Goal: Task Accomplishment & Management: Complete application form

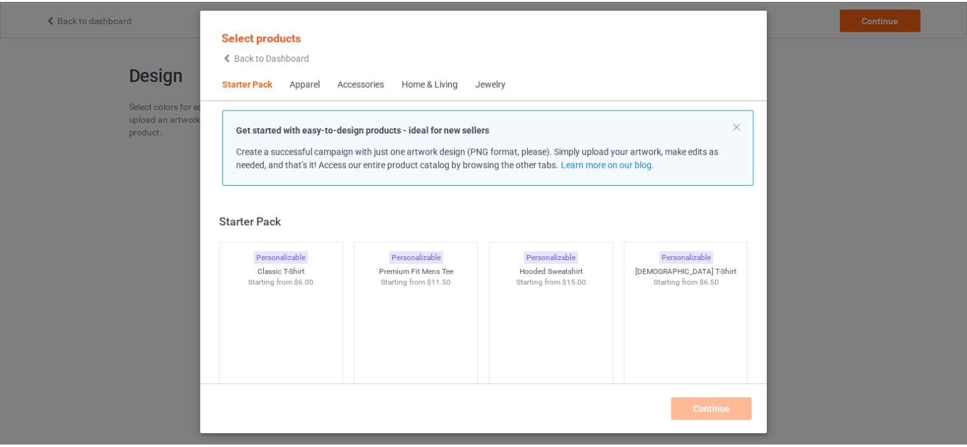
scroll to position [17, 0]
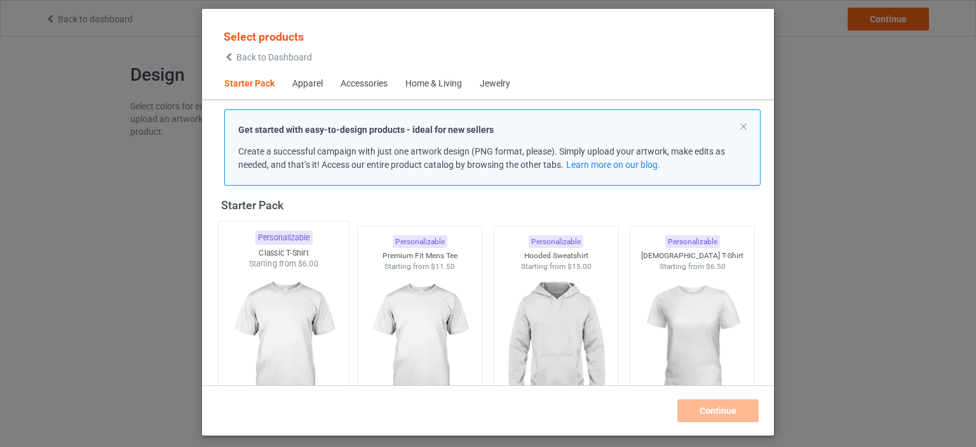
click at [284, 330] on img at bounding box center [283, 343] width 119 height 149
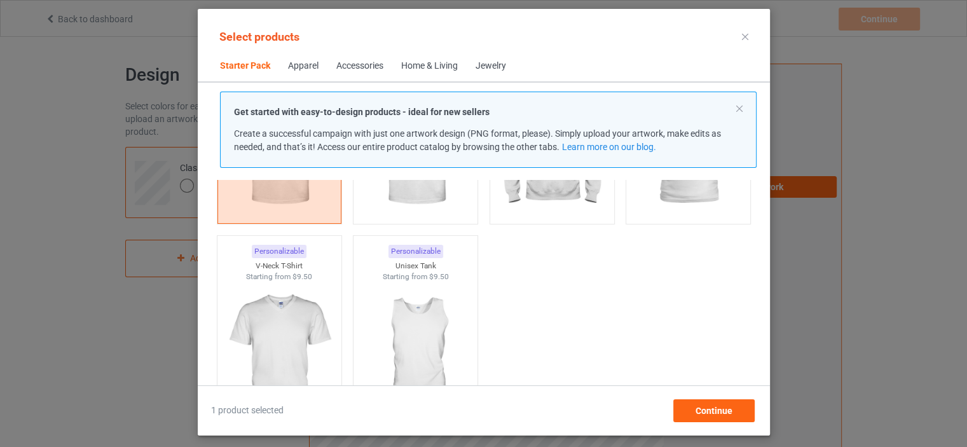
scroll to position [271, 0]
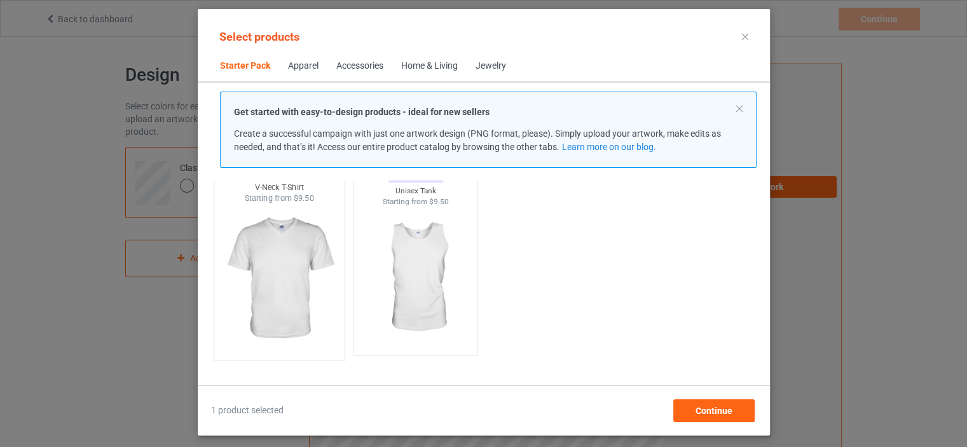
click at [289, 262] on img at bounding box center [278, 278] width 119 height 149
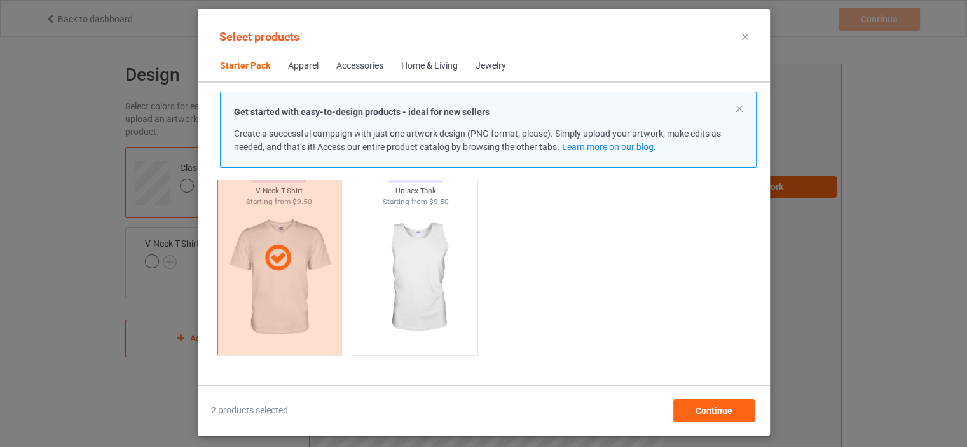
scroll to position [0, 0]
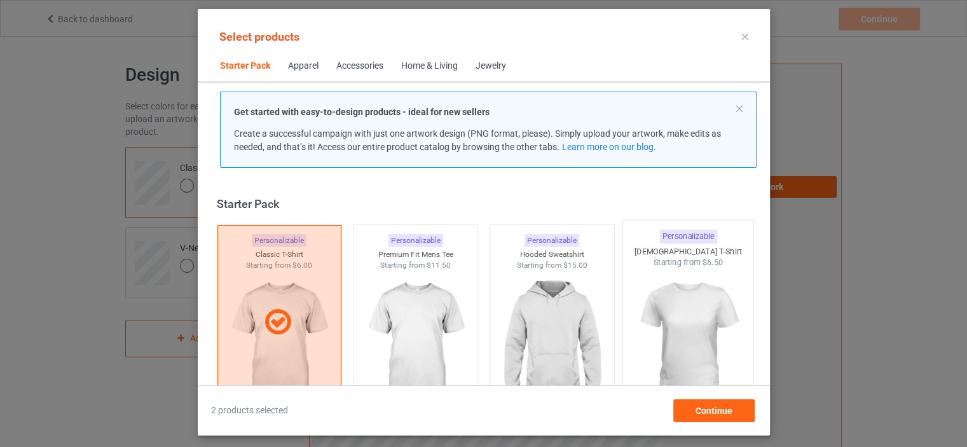
click at [697, 290] on img at bounding box center [687, 342] width 119 height 149
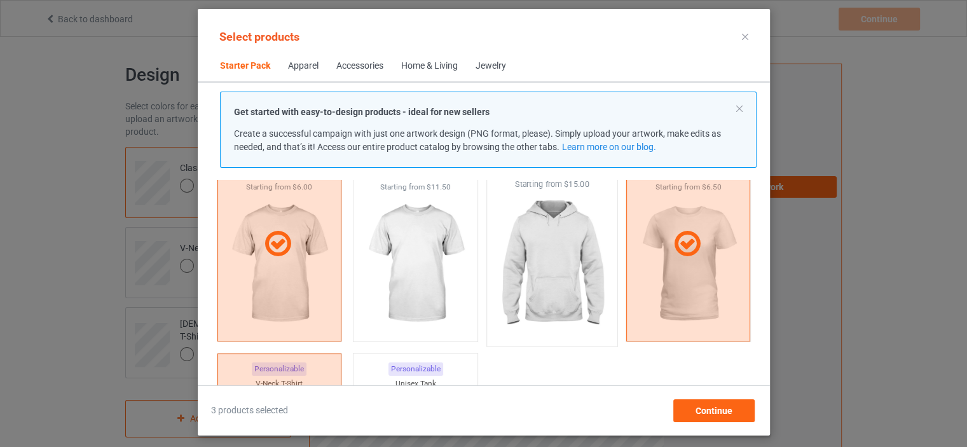
scroll to position [127, 0]
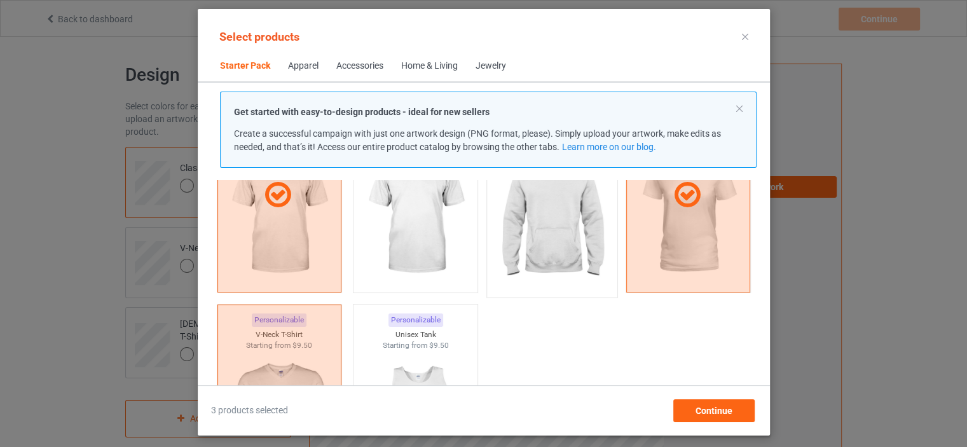
click at [560, 250] on img at bounding box center [551, 215] width 119 height 149
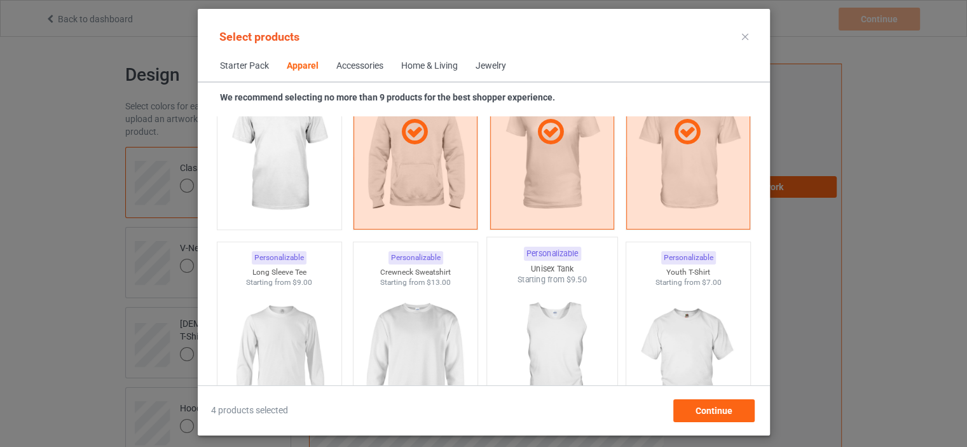
scroll to position [890, 0]
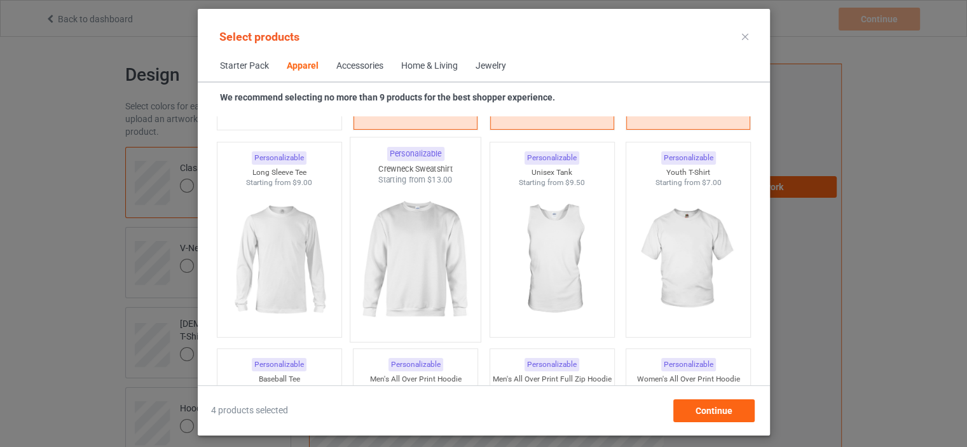
click at [405, 254] on img at bounding box center [414, 260] width 119 height 149
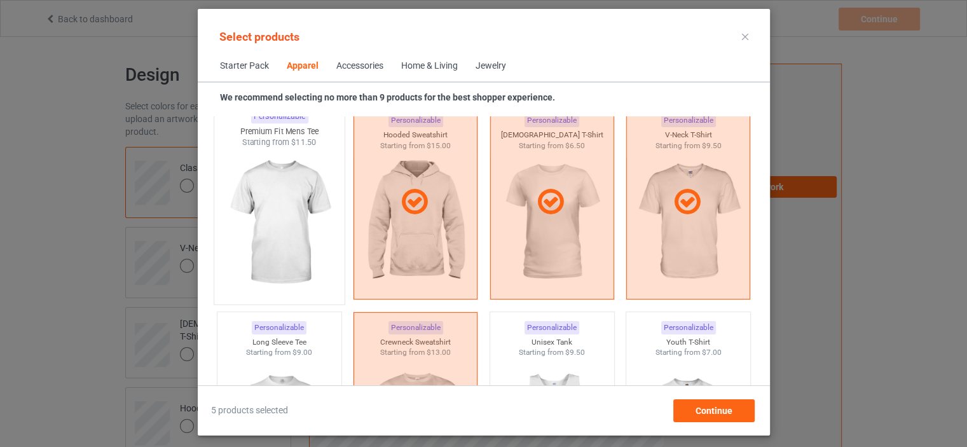
scroll to position [699, 0]
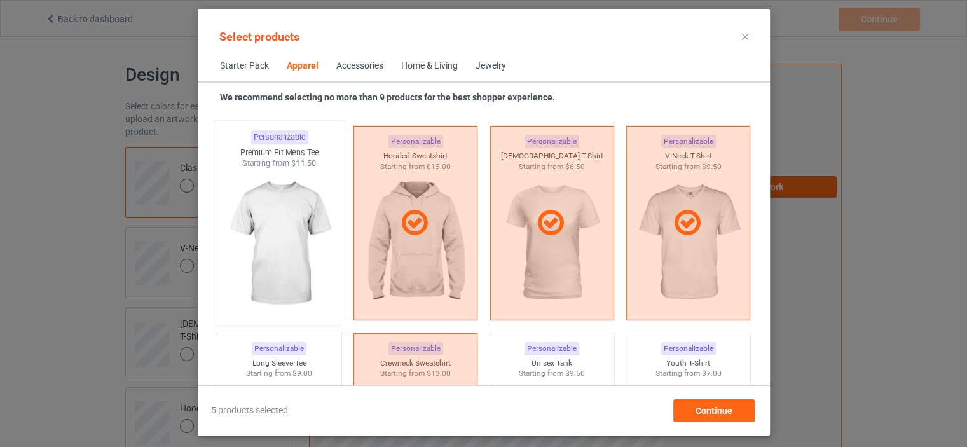
click at [301, 253] on img at bounding box center [278, 243] width 119 height 149
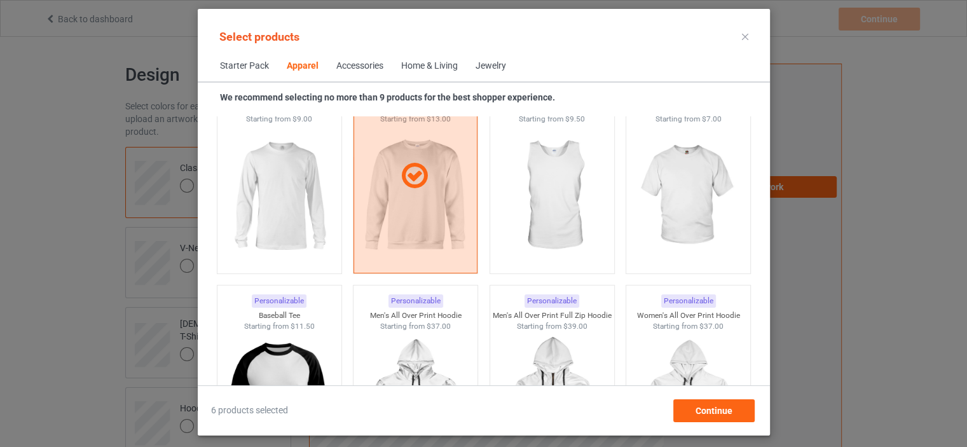
scroll to position [1017, 0]
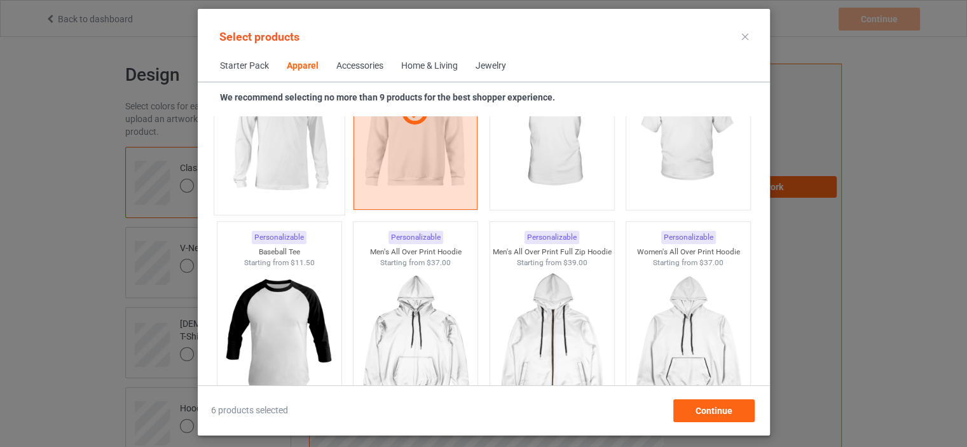
click at [262, 151] on img at bounding box center [278, 132] width 119 height 149
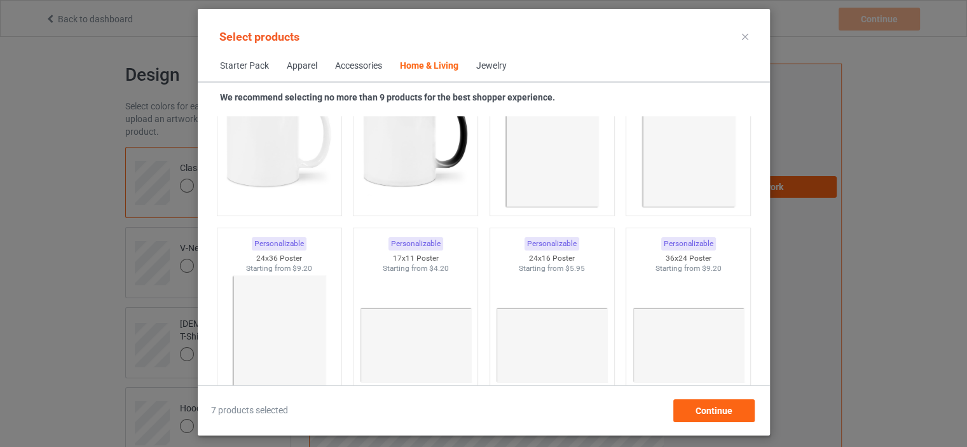
scroll to position [5783, 0]
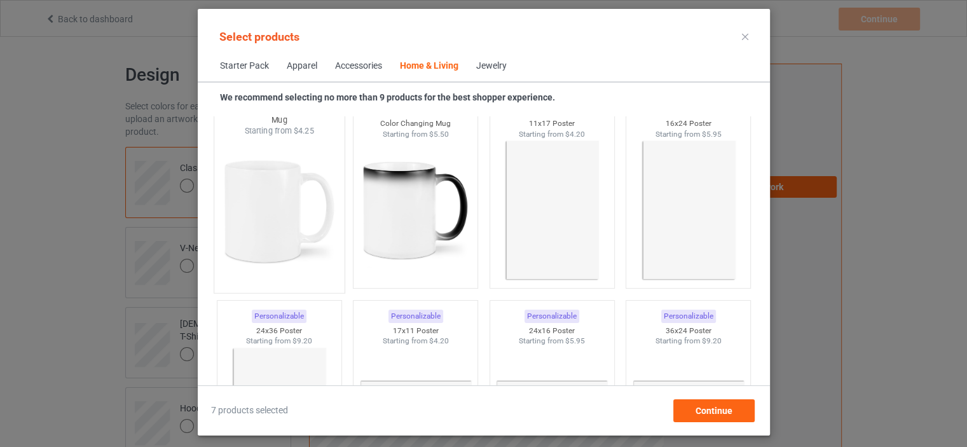
click at [290, 193] on img at bounding box center [278, 211] width 119 height 149
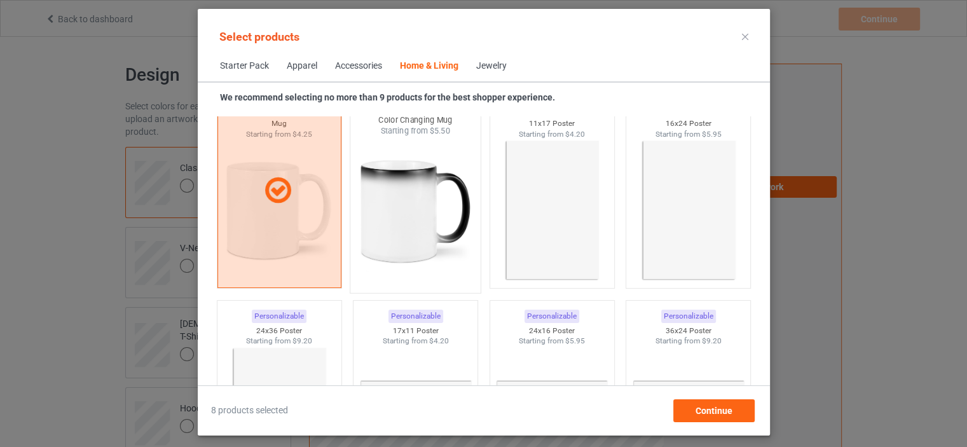
click at [422, 205] on img at bounding box center [414, 211] width 119 height 149
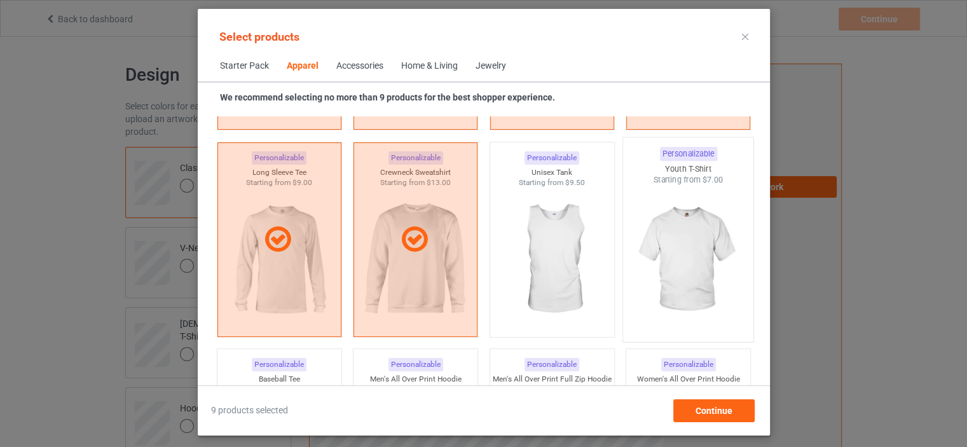
click at [688, 238] on img at bounding box center [687, 260] width 119 height 149
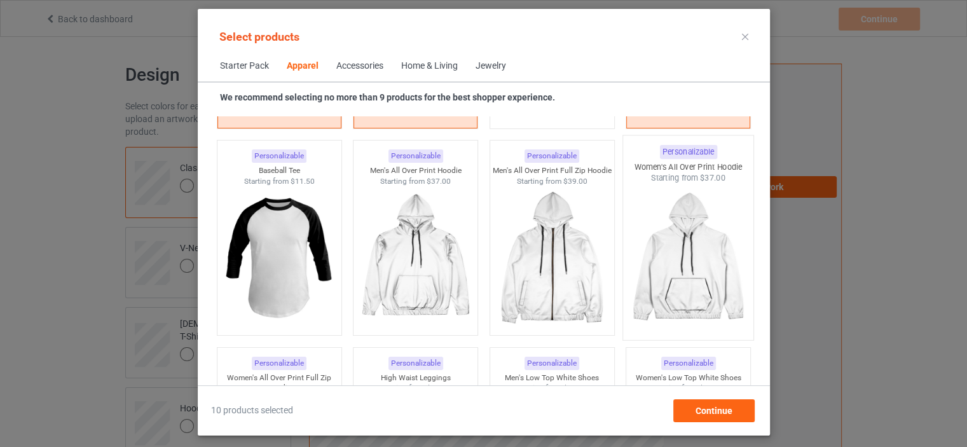
scroll to position [1144, 0]
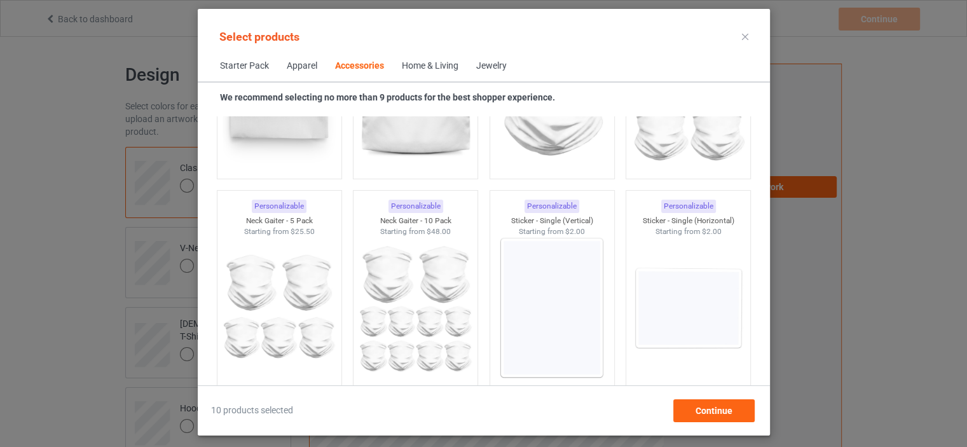
scroll to position [4322, 0]
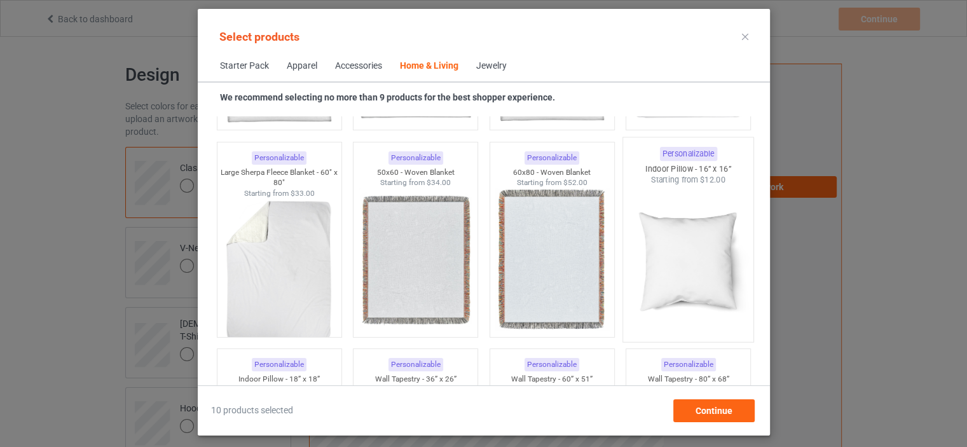
click at [665, 240] on img at bounding box center [687, 260] width 119 height 149
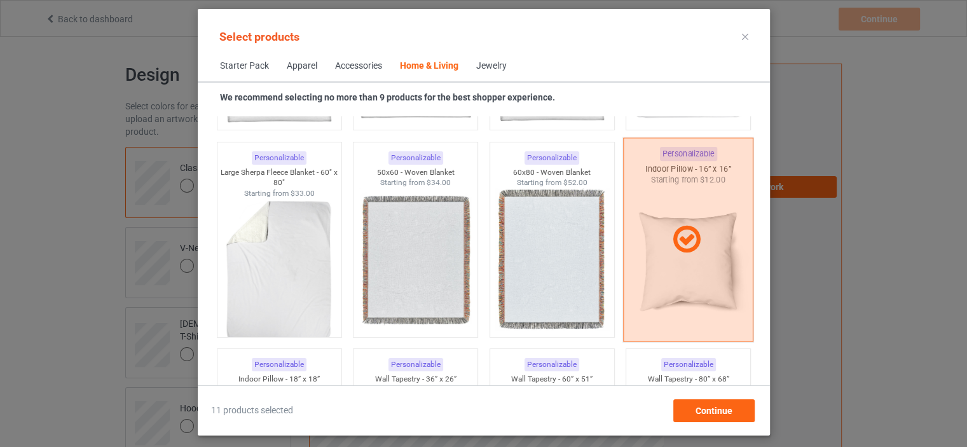
scroll to position [6546, 0]
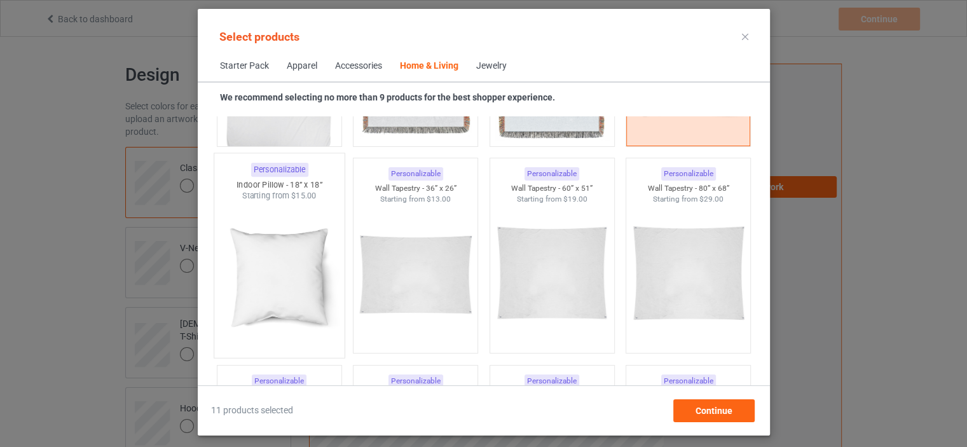
click at [290, 242] on img at bounding box center [278, 275] width 119 height 149
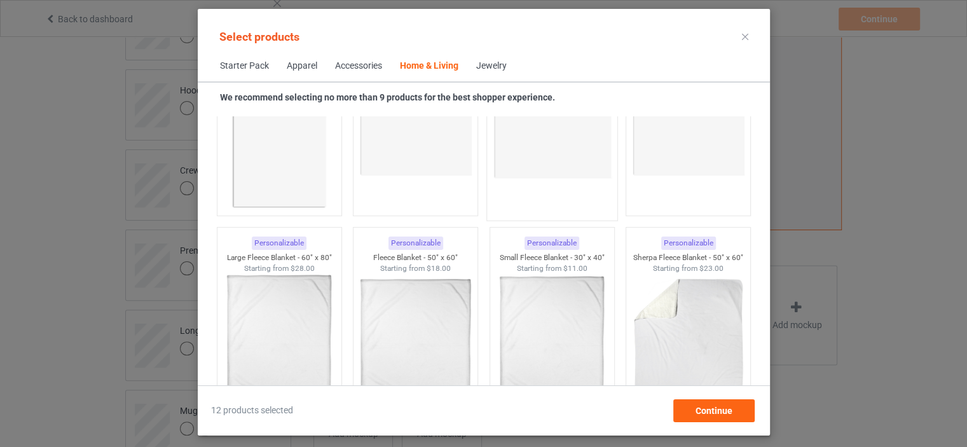
scroll to position [6160, 0]
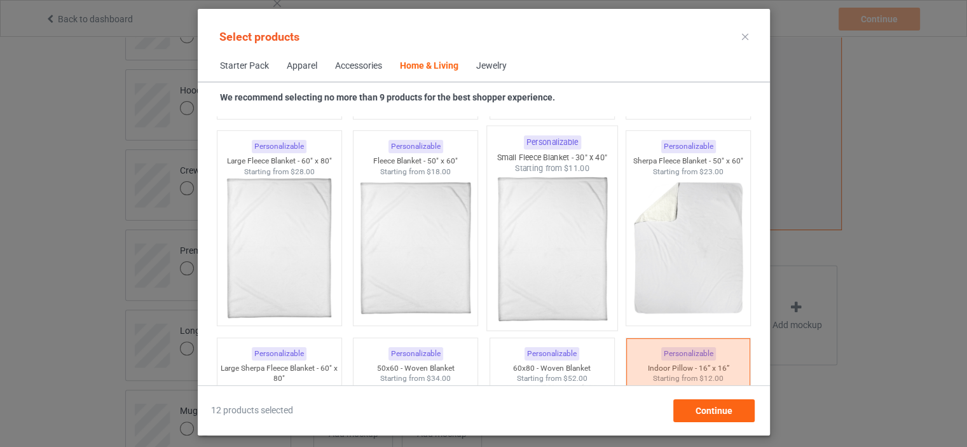
click at [538, 221] on img at bounding box center [551, 248] width 119 height 149
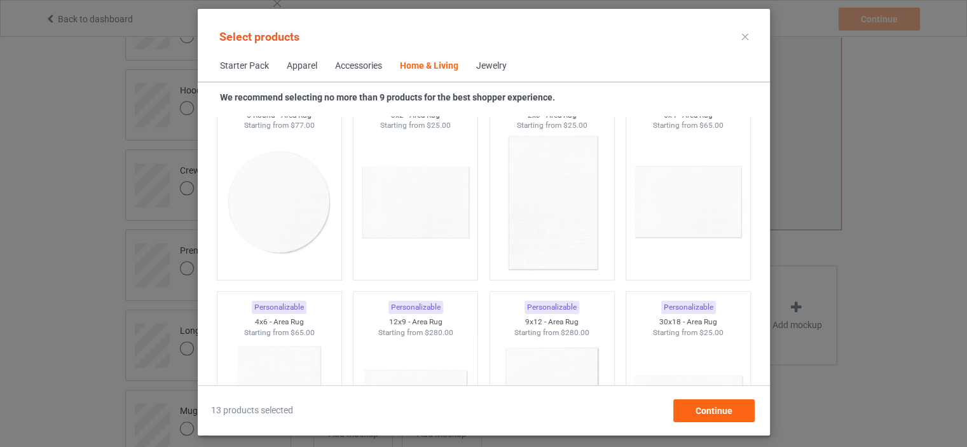
scroll to position [7049, 0]
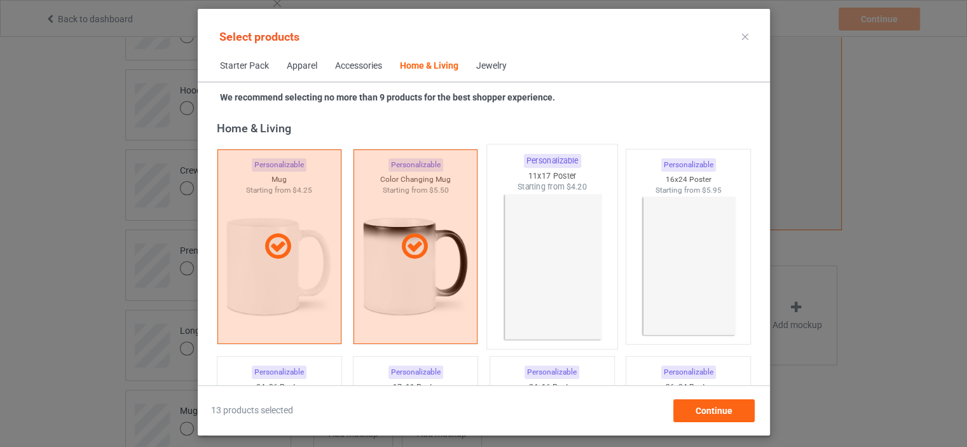
scroll to position [5778, 0]
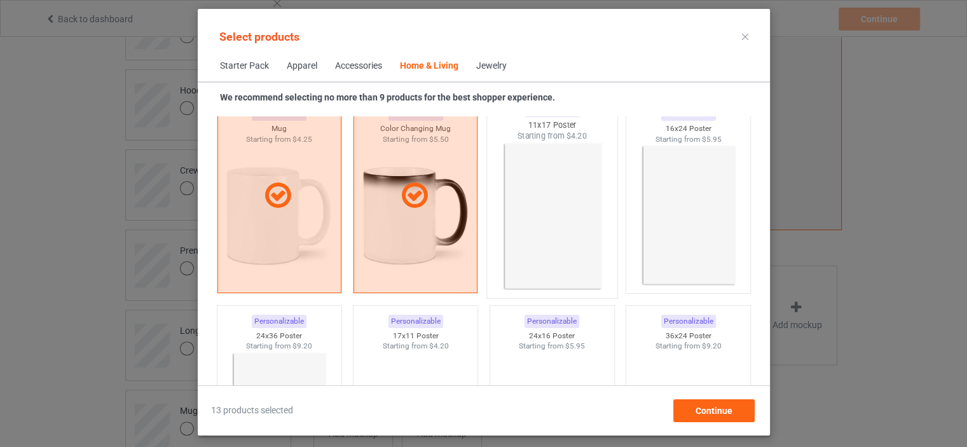
click at [562, 183] on img at bounding box center [551, 216] width 119 height 149
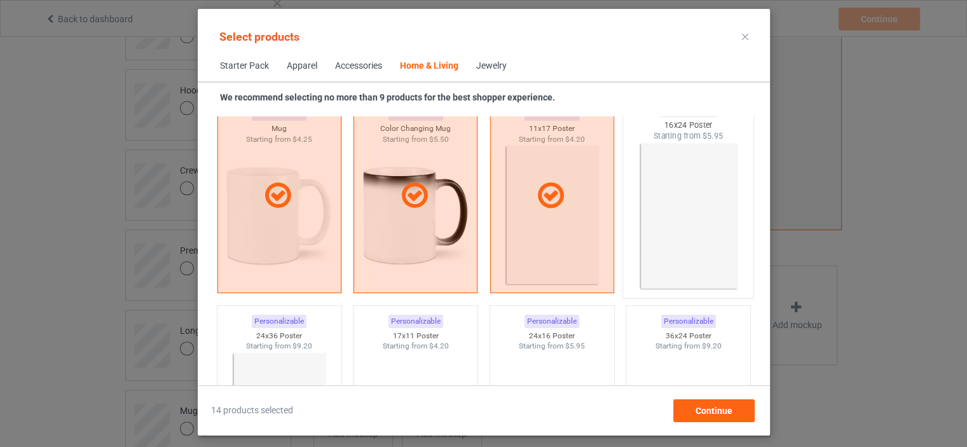
click at [671, 192] on img at bounding box center [687, 216] width 119 height 149
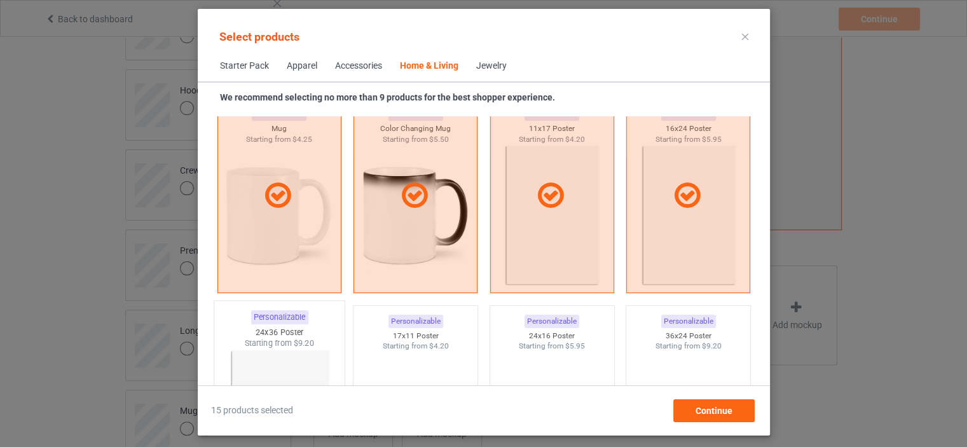
click at [295, 335] on div "24x36 Poster" at bounding box center [279, 332] width 130 height 11
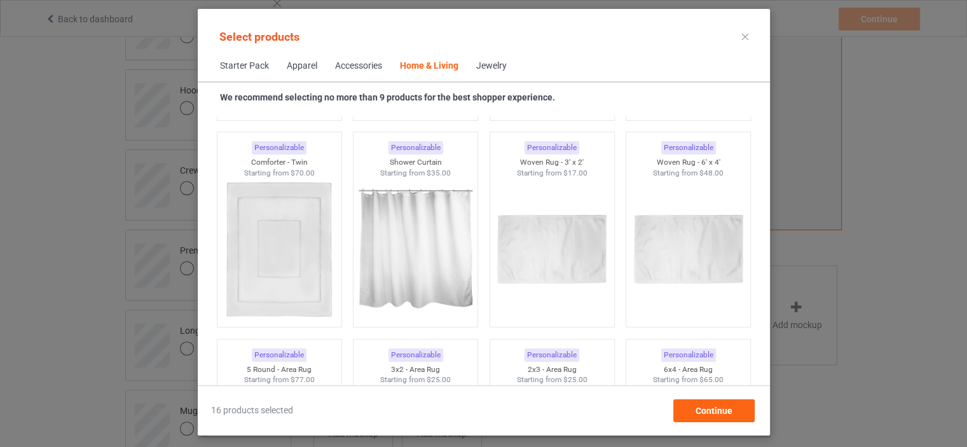
scroll to position [7176, 0]
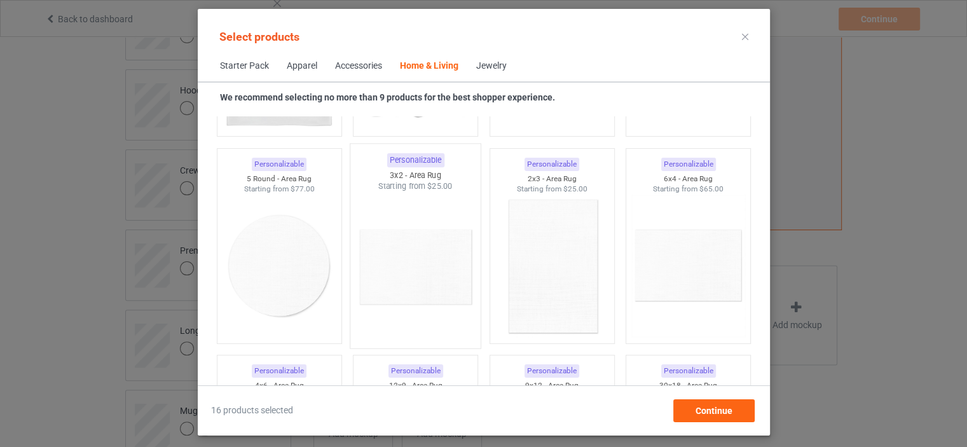
click at [416, 216] on img at bounding box center [414, 266] width 119 height 149
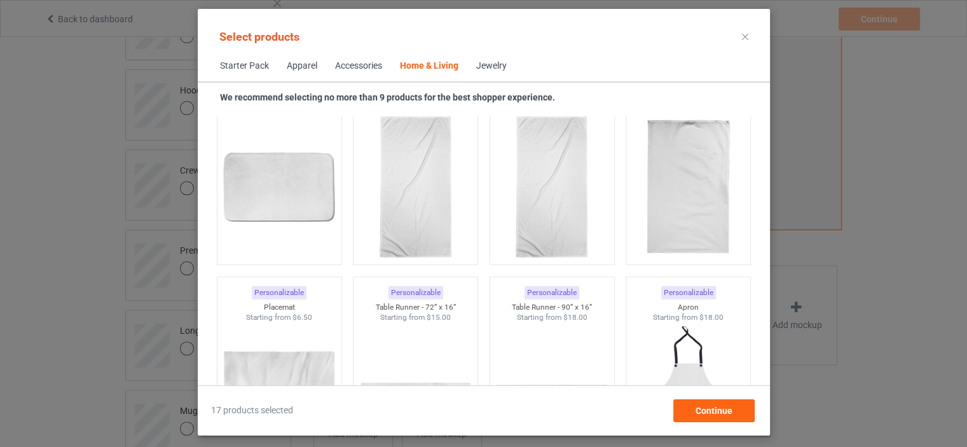
scroll to position [8130, 0]
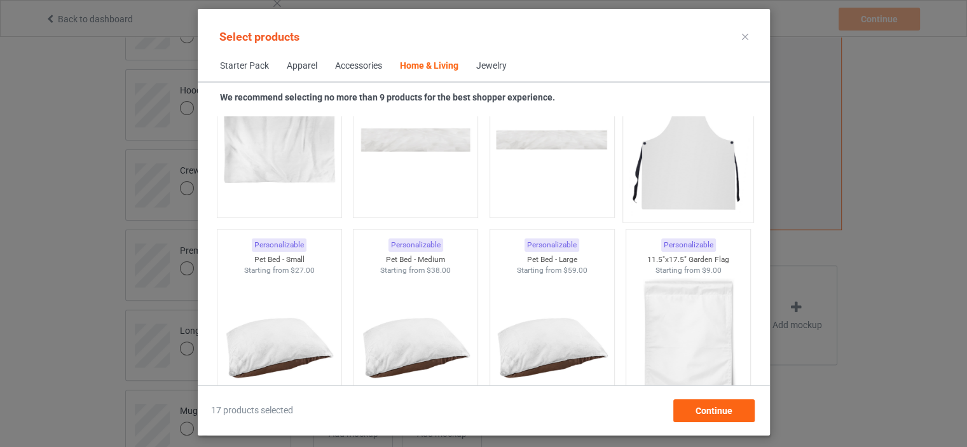
click at [675, 194] on img at bounding box center [687, 140] width 119 height 149
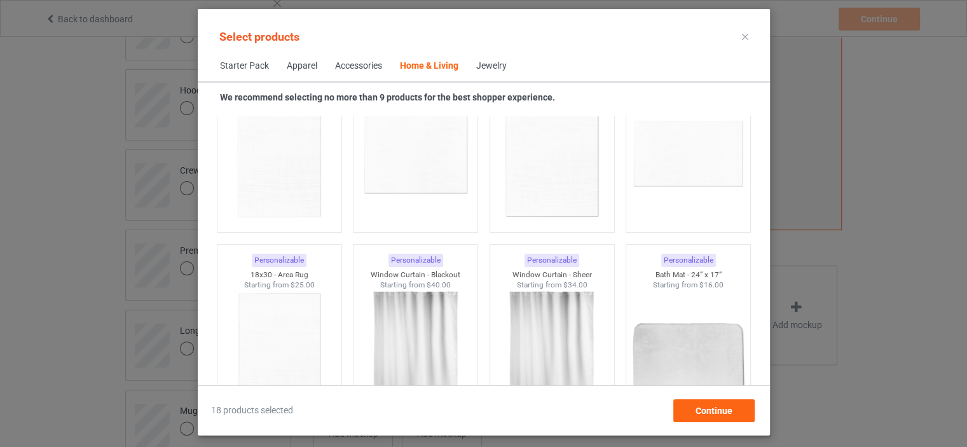
scroll to position [7303, 0]
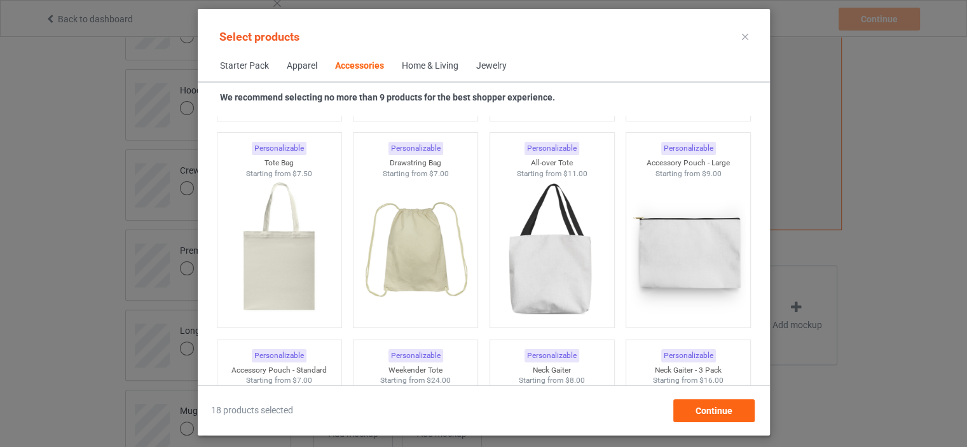
scroll to position [3808, 0]
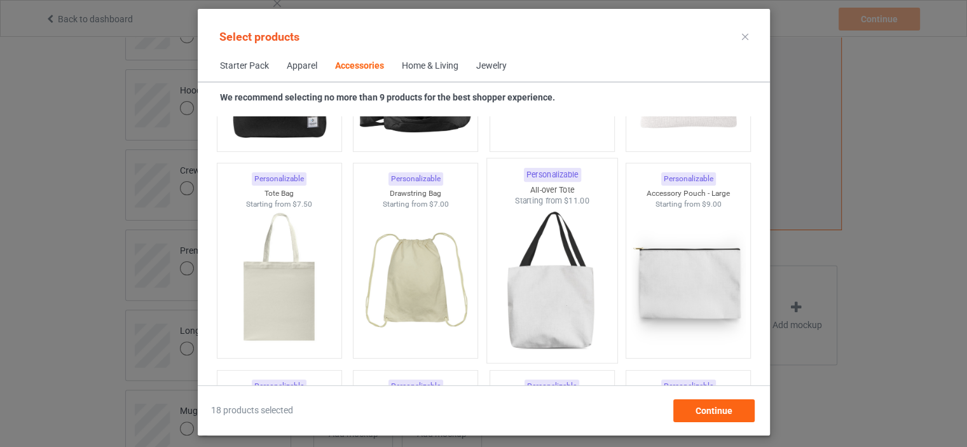
click at [555, 242] on img at bounding box center [551, 281] width 119 height 149
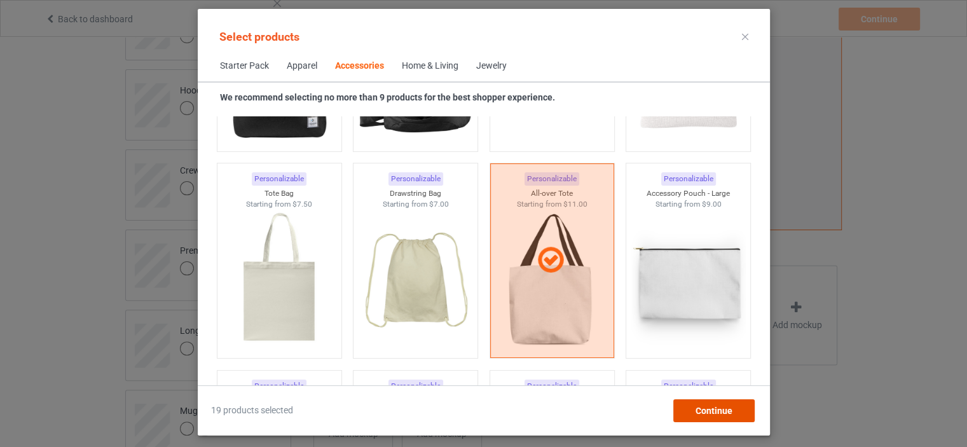
click at [727, 415] on span "Continue" at bounding box center [713, 410] width 37 height 10
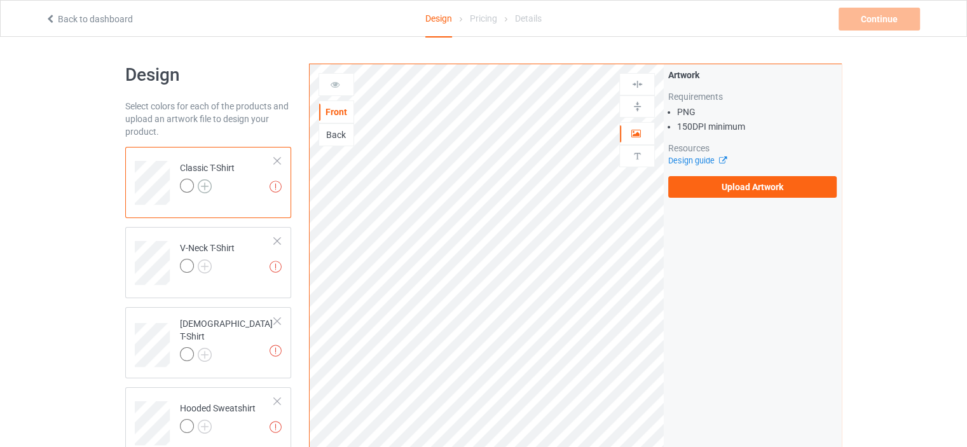
click at [206, 182] on img at bounding box center [205, 186] width 14 height 14
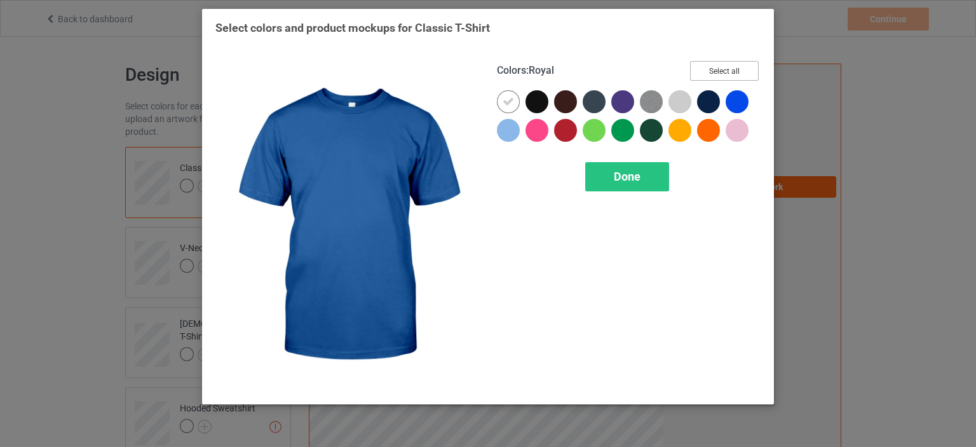
click at [738, 67] on button "Select all" at bounding box center [724, 71] width 69 height 20
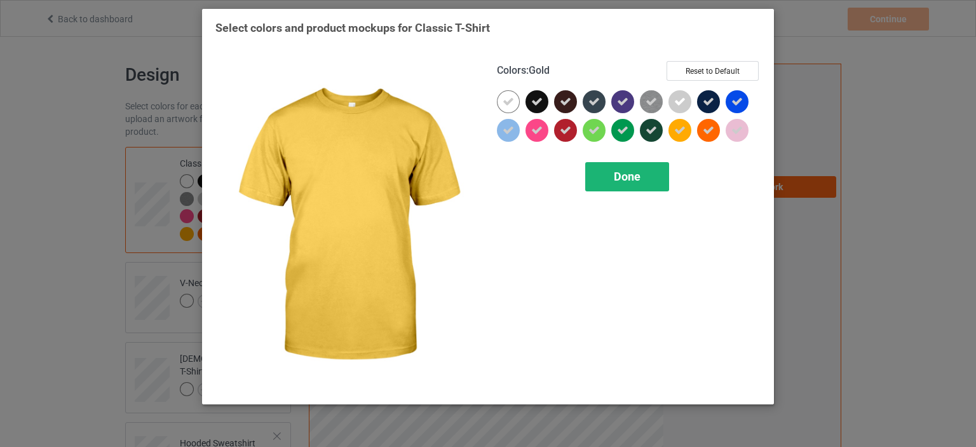
click at [637, 179] on span "Done" at bounding box center [627, 176] width 27 height 13
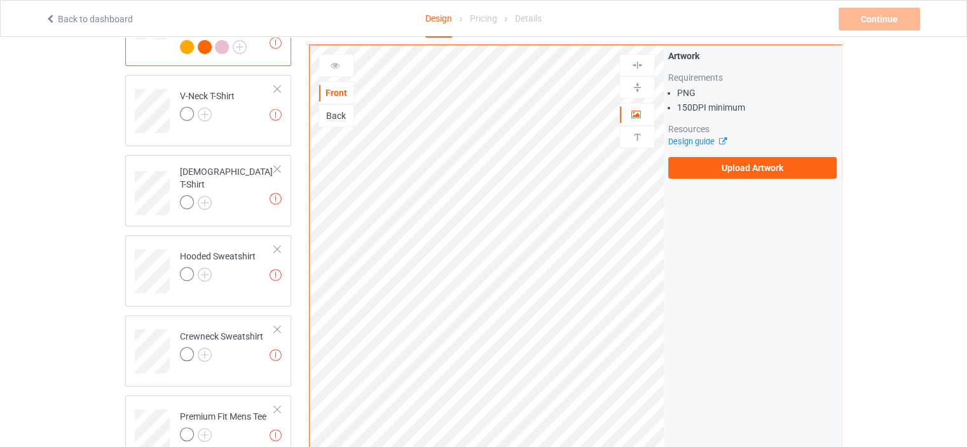
scroll to position [191, 0]
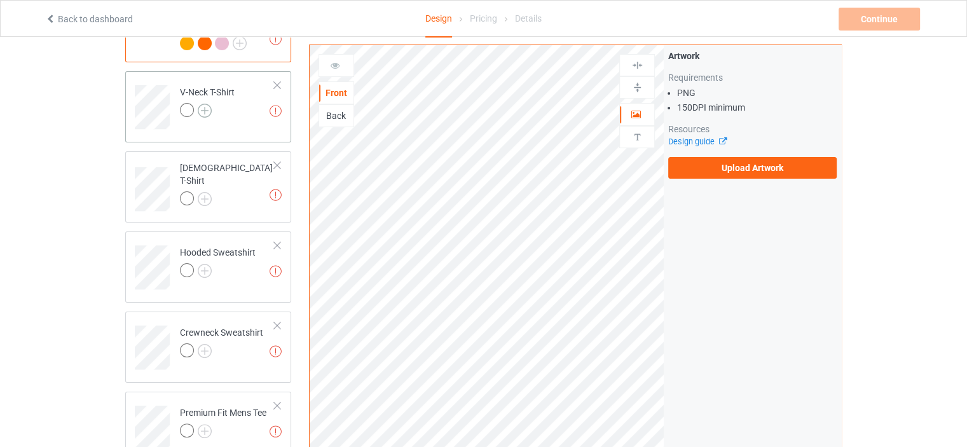
click at [203, 112] on img at bounding box center [205, 111] width 14 height 14
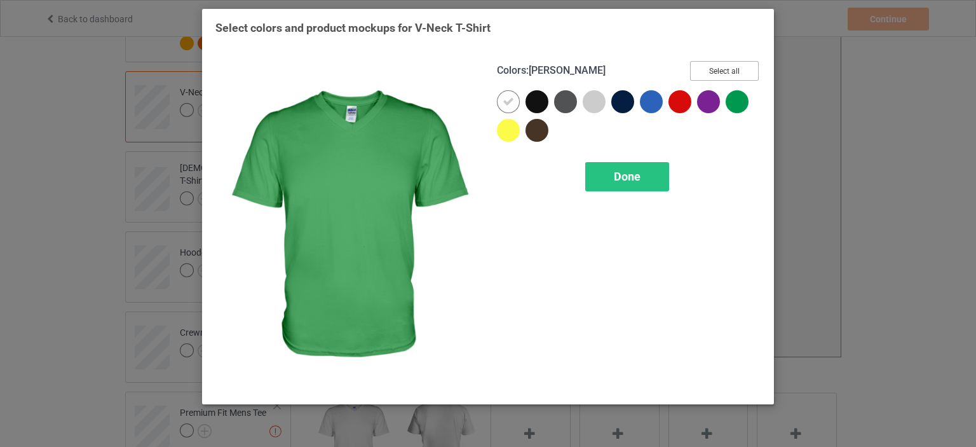
click at [732, 65] on button "Select all" at bounding box center [724, 71] width 69 height 20
click at [649, 180] on div "Done" at bounding box center [627, 176] width 84 height 29
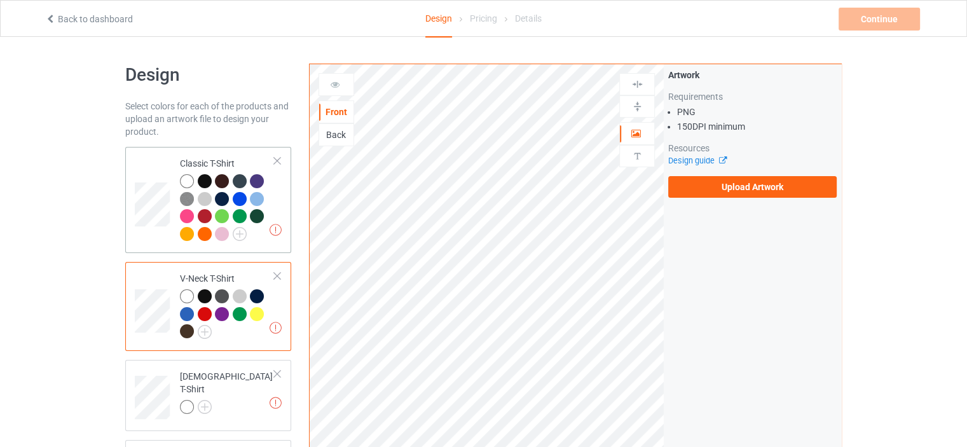
click at [223, 159] on div "Classic T-Shirt" at bounding box center [227, 198] width 95 height 83
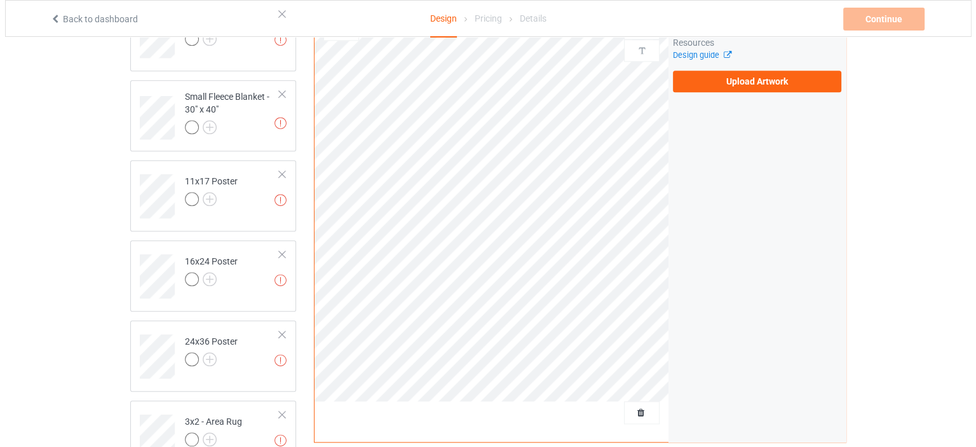
scroll to position [1350, 0]
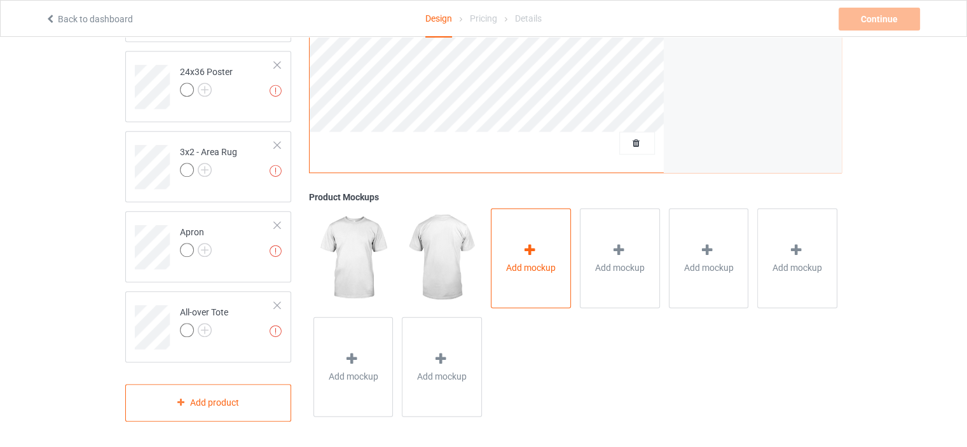
click at [531, 259] on div at bounding box center [531, 252] width 18 height 18
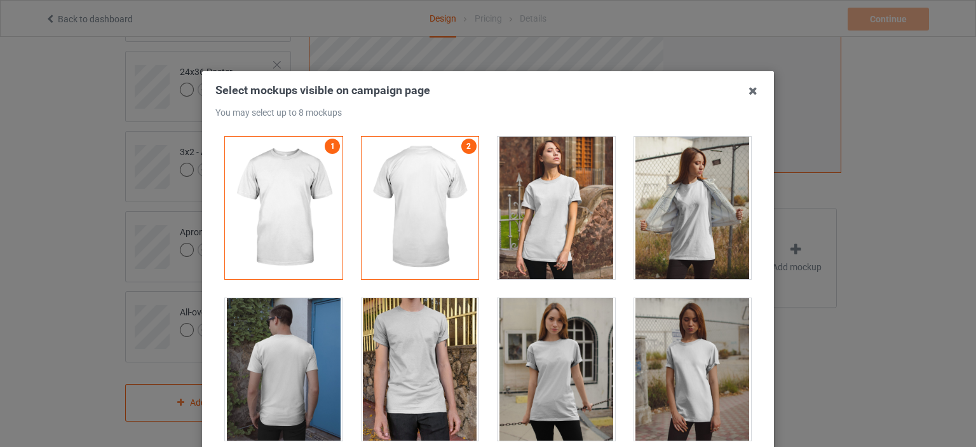
click at [609, 161] on div at bounding box center [556, 207] width 137 height 161
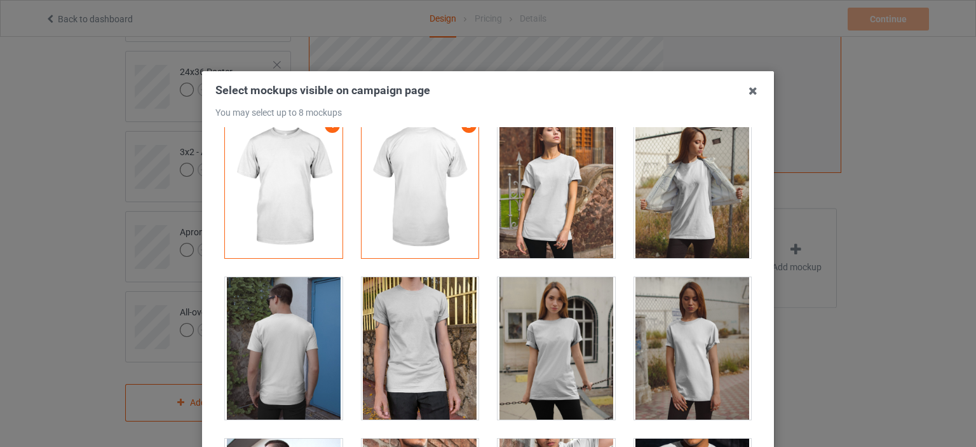
scroll to position [0, 0]
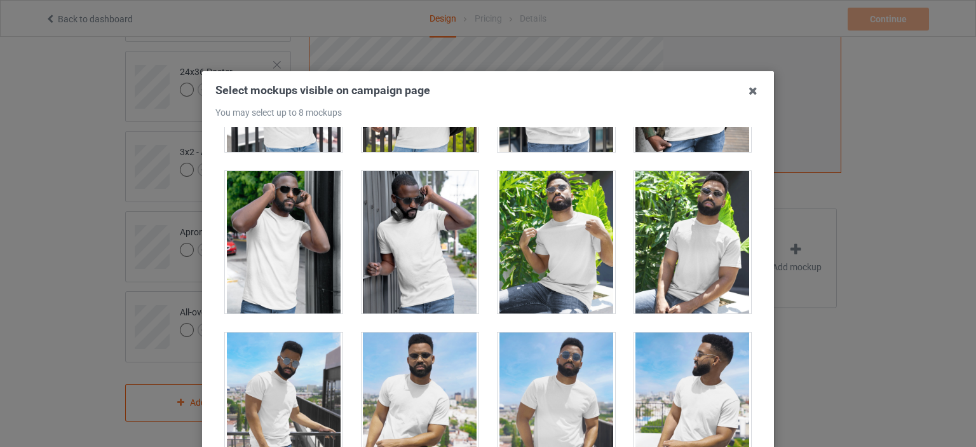
click at [625, 224] on div at bounding box center [693, 241] width 137 height 161
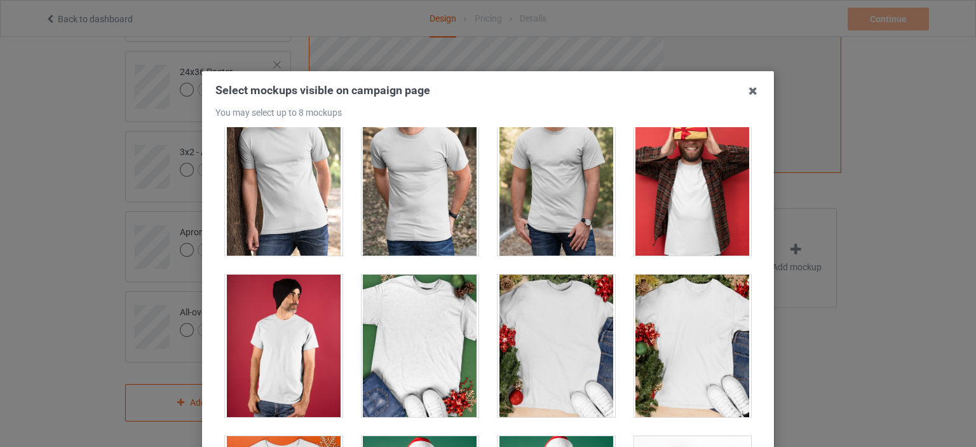
scroll to position [1716, 0]
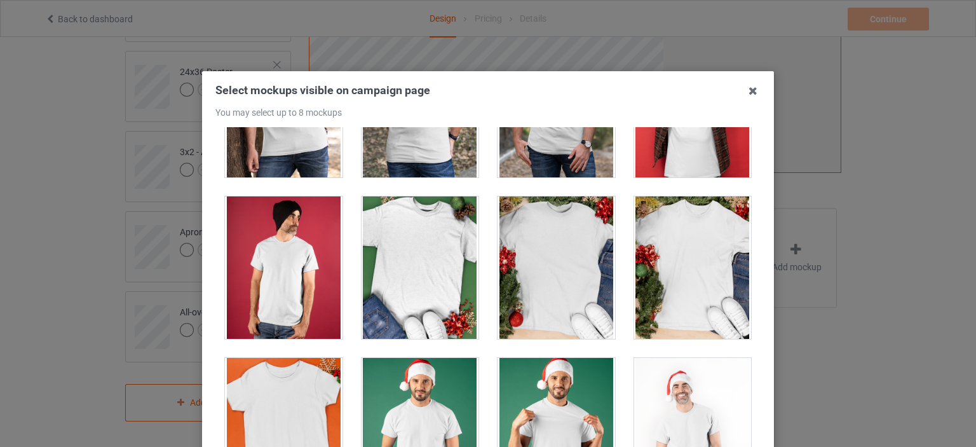
click at [440, 264] on div at bounding box center [421, 267] width 118 height 142
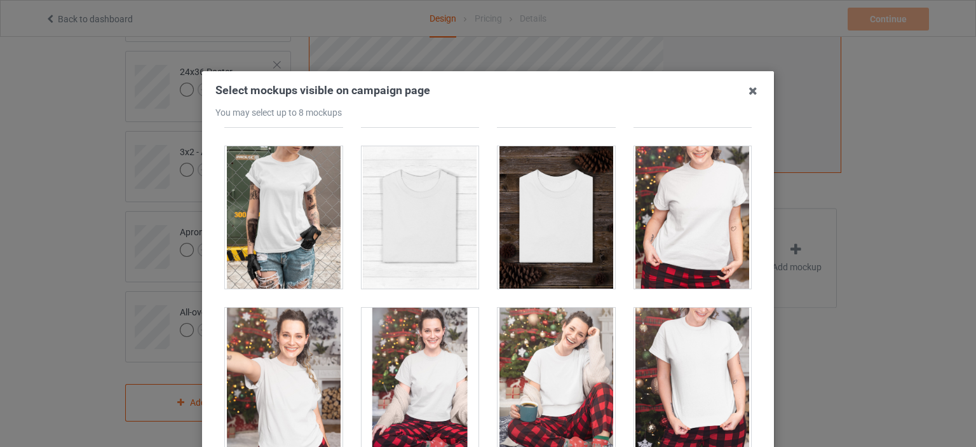
scroll to position [12711, 0]
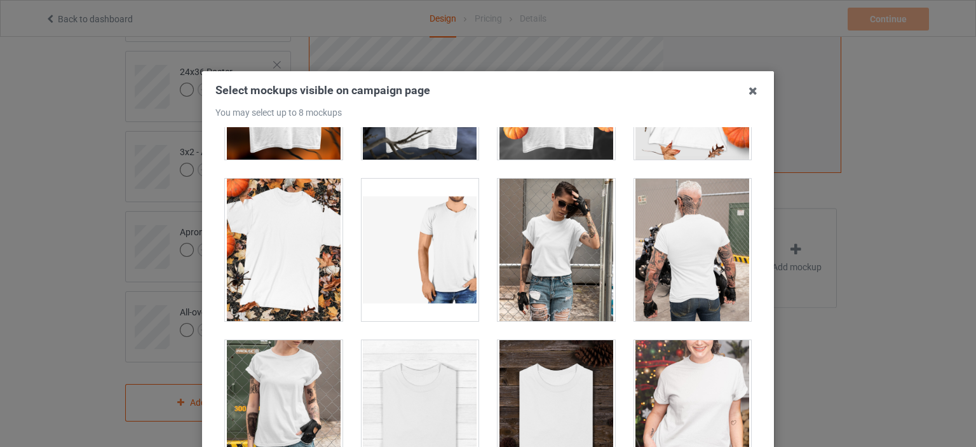
click at [610, 250] on div at bounding box center [556, 249] width 137 height 161
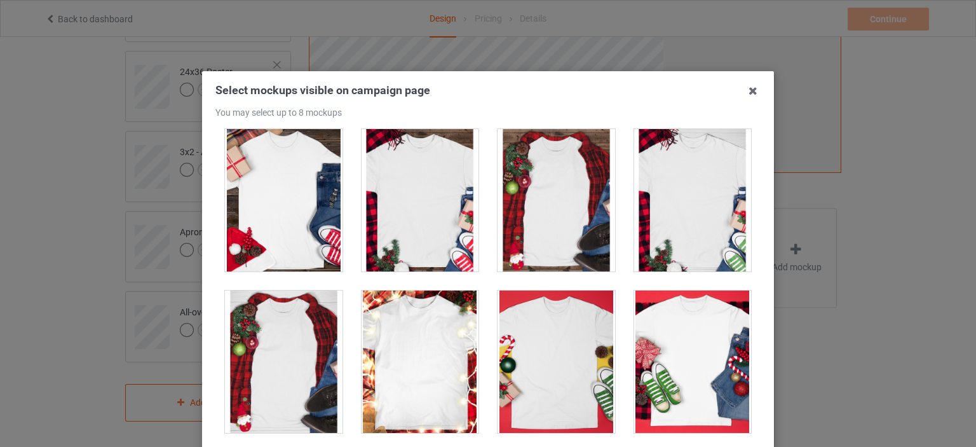
scroll to position [13791, 0]
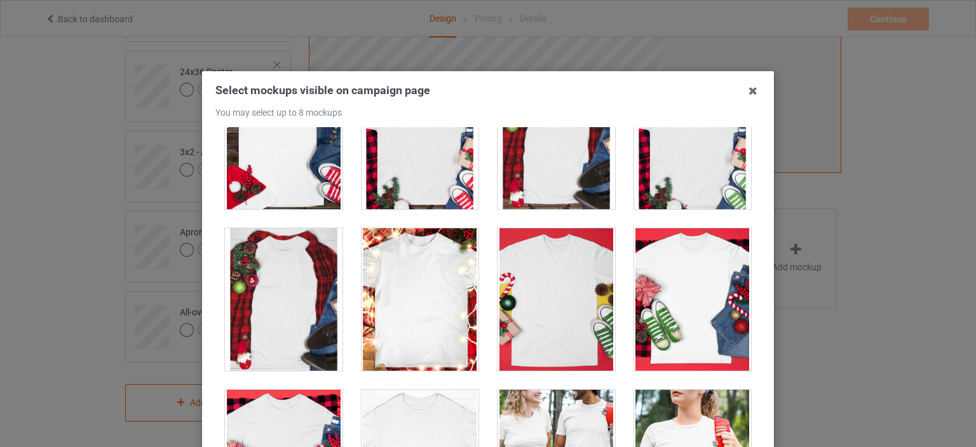
click at [404, 305] on div at bounding box center [421, 299] width 118 height 142
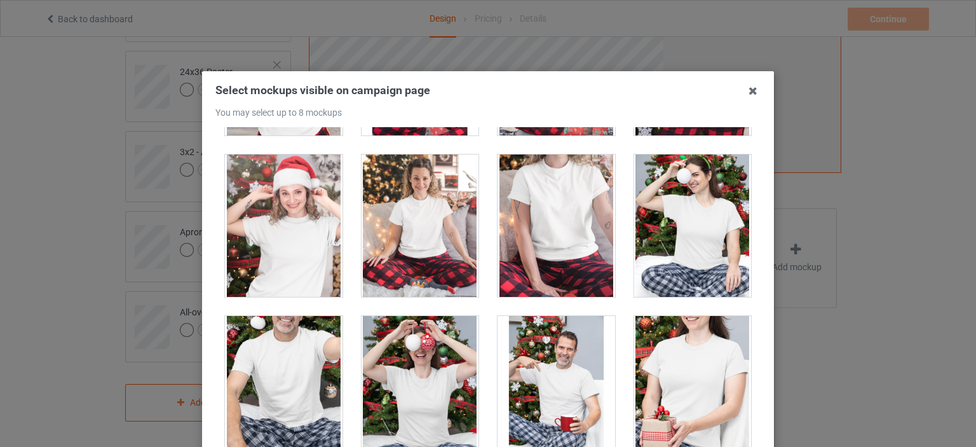
scroll to position [13092, 0]
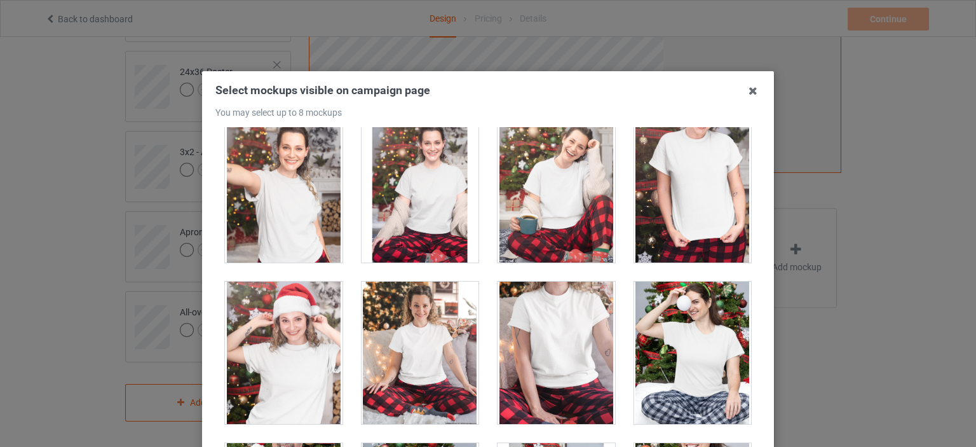
click at [562, 318] on div at bounding box center [557, 353] width 118 height 142
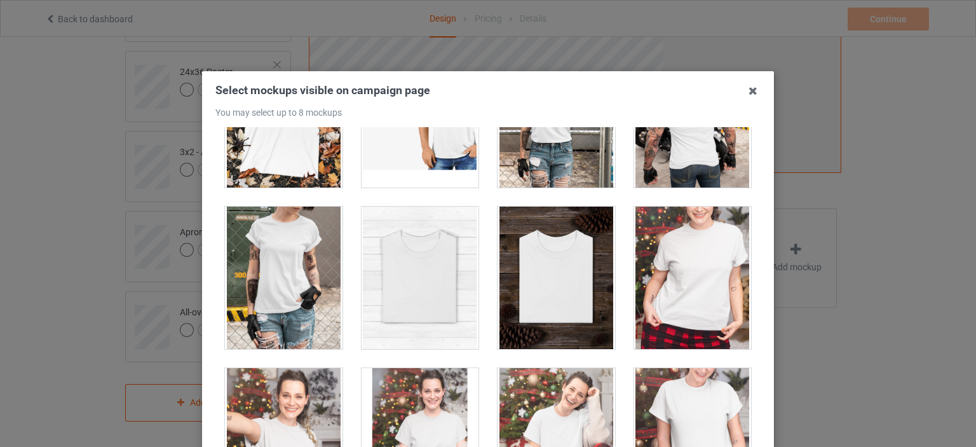
scroll to position [12965, 0]
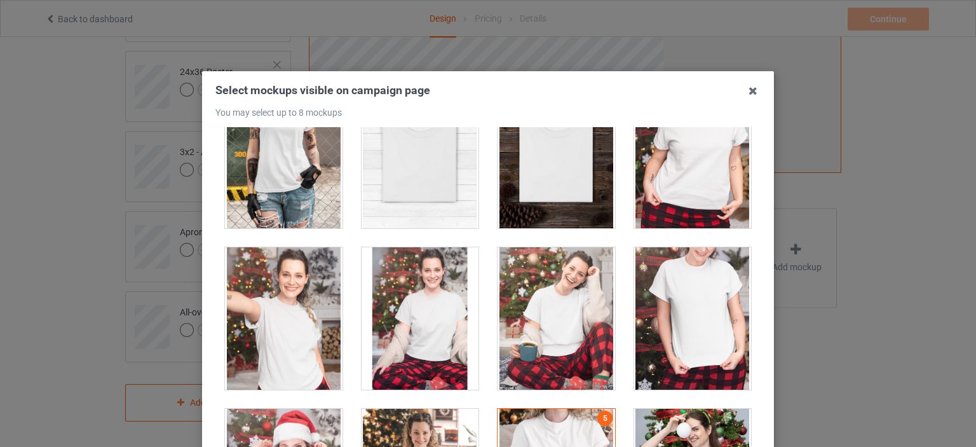
click at [707, 287] on div at bounding box center [693, 318] width 118 height 142
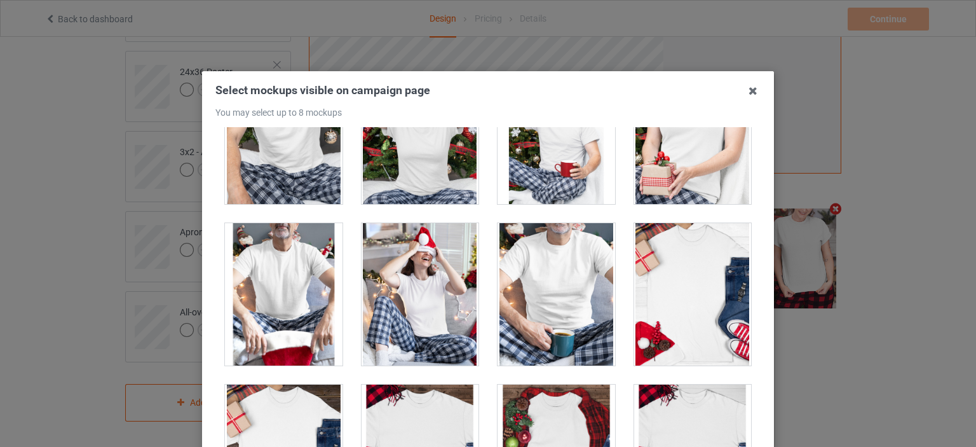
scroll to position [13727, 0]
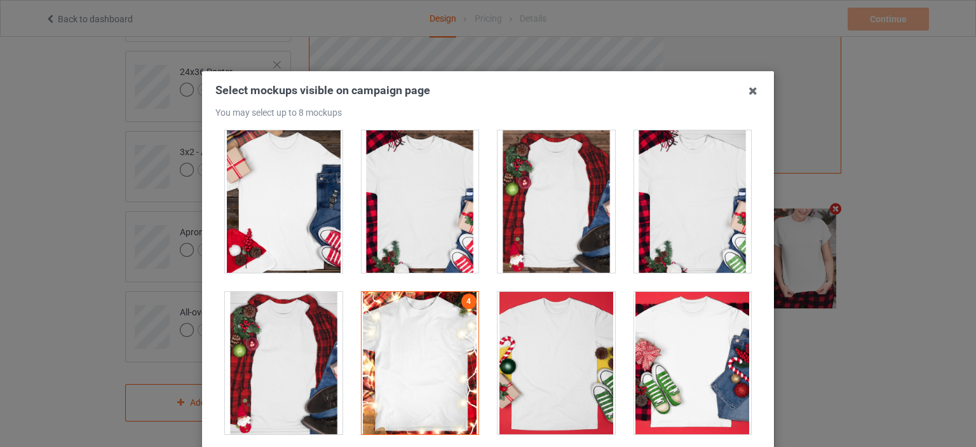
click at [625, 282] on div at bounding box center [693, 362] width 137 height 161
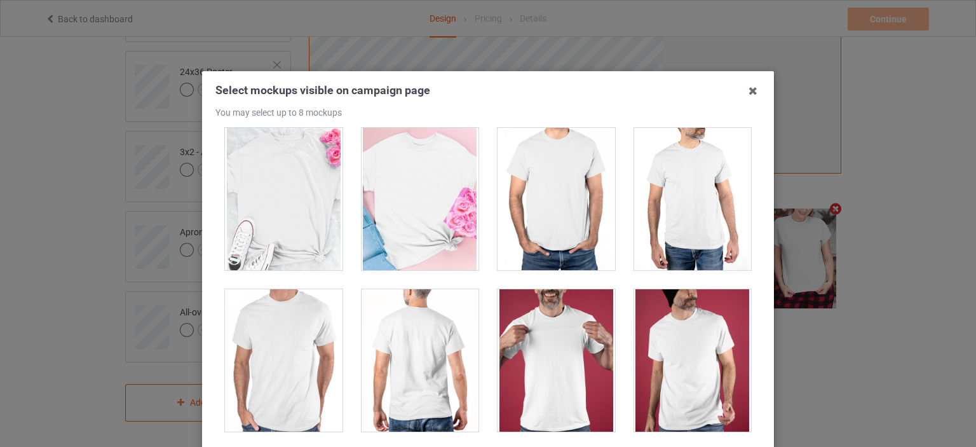
scroll to position [5402, 0]
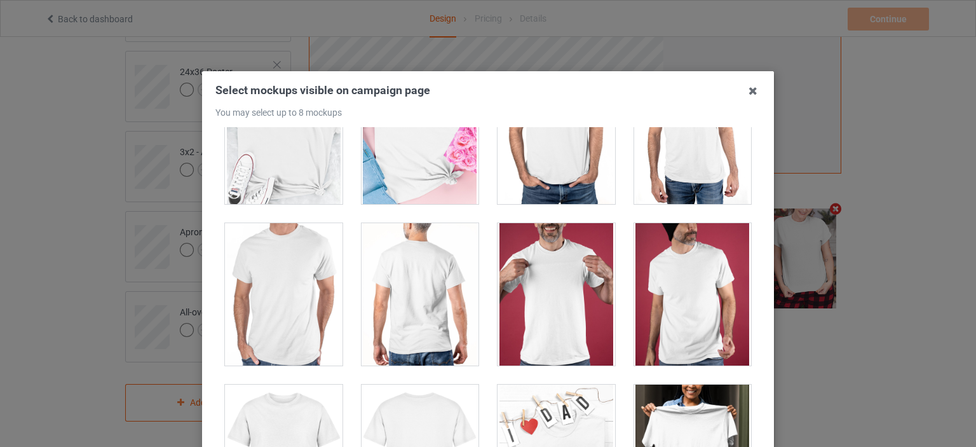
click at [559, 270] on div at bounding box center [557, 294] width 118 height 142
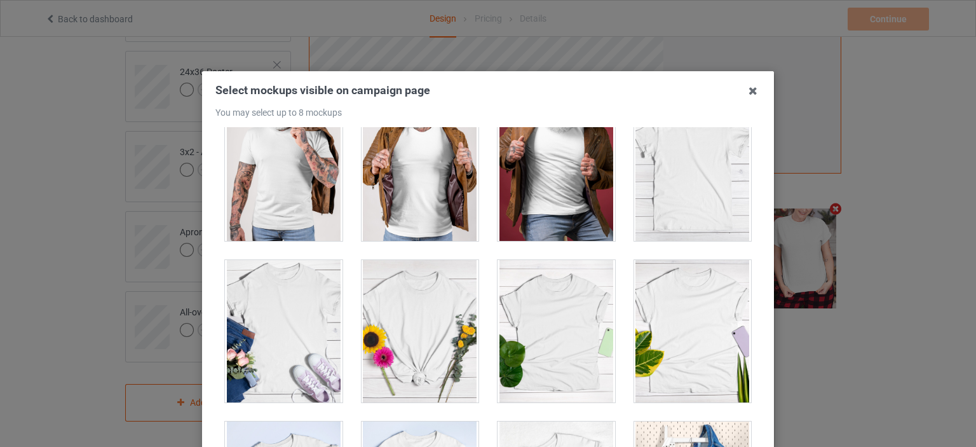
scroll to position [17541, 0]
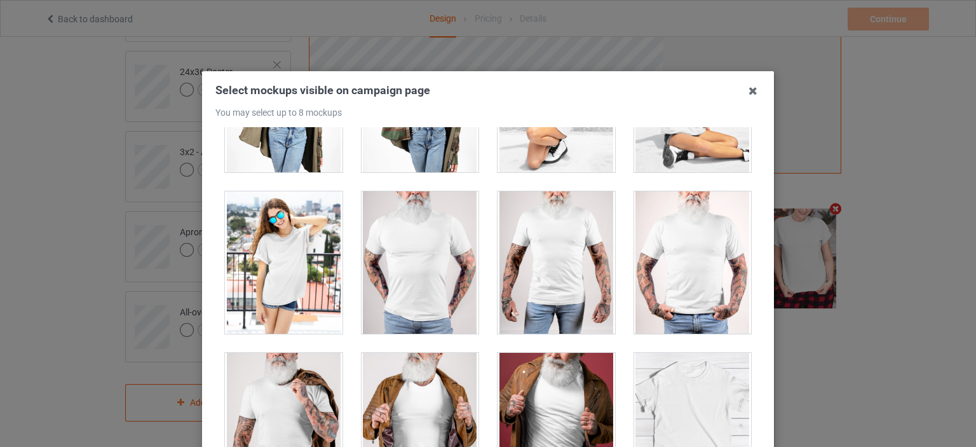
click at [416, 390] on div at bounding box center [421, 424] width 118 height 142
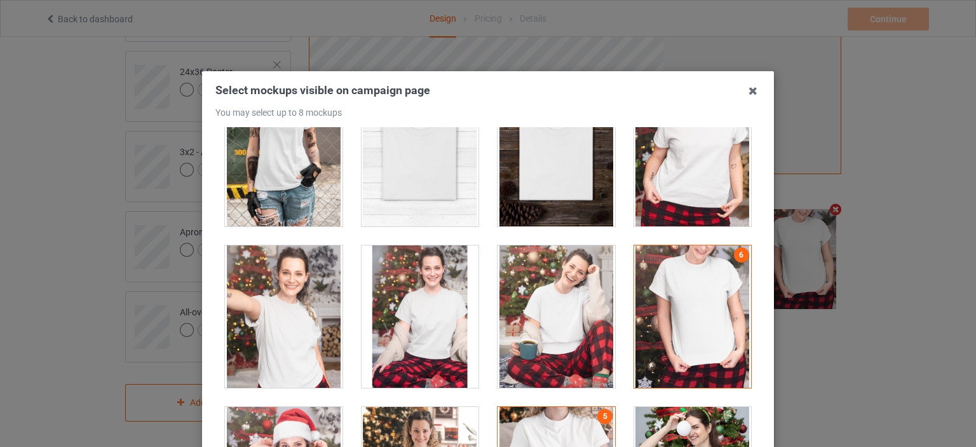
scroll to position [12965, 0]
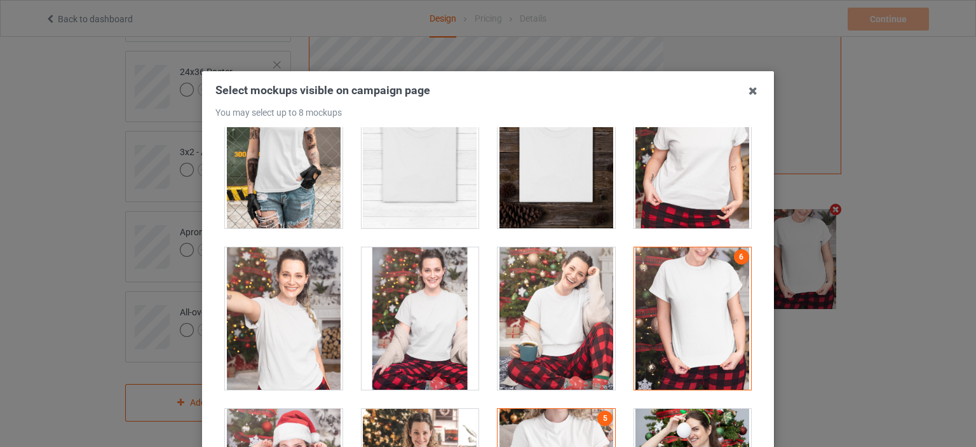
click at [311, 301] on div at bounding box center [284, 318] width 118 height 142
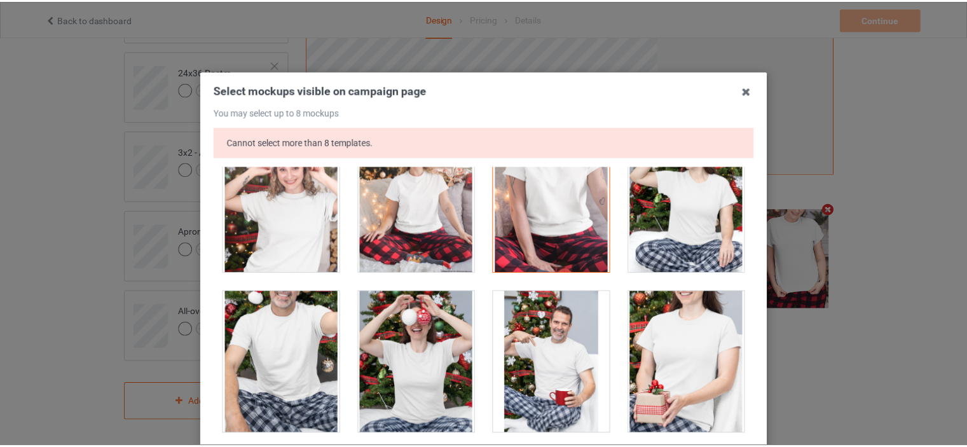
scroll to position [206, 0]
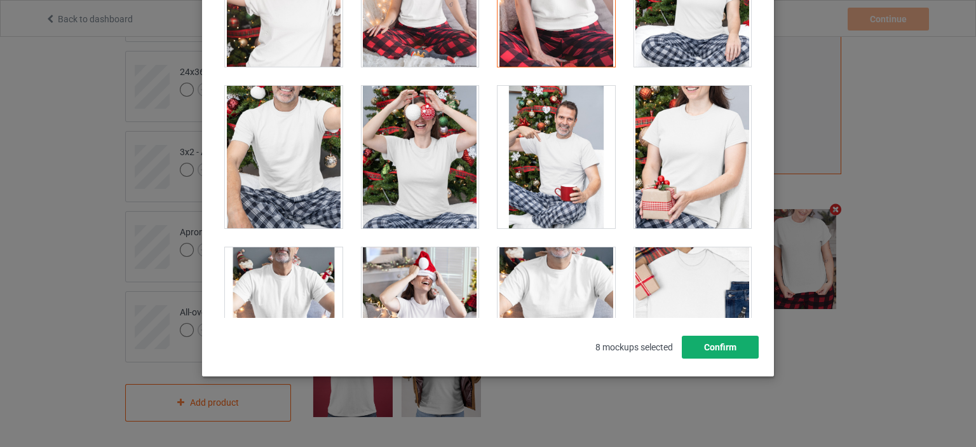
click at [731, 346] on button "Confirm" at bounding box center [720, 347] width 77 height 23
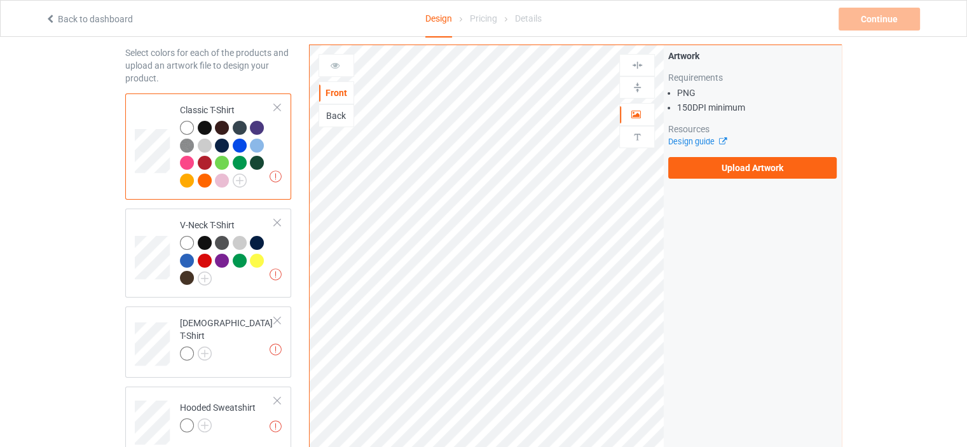
scroll to position [0, 0]
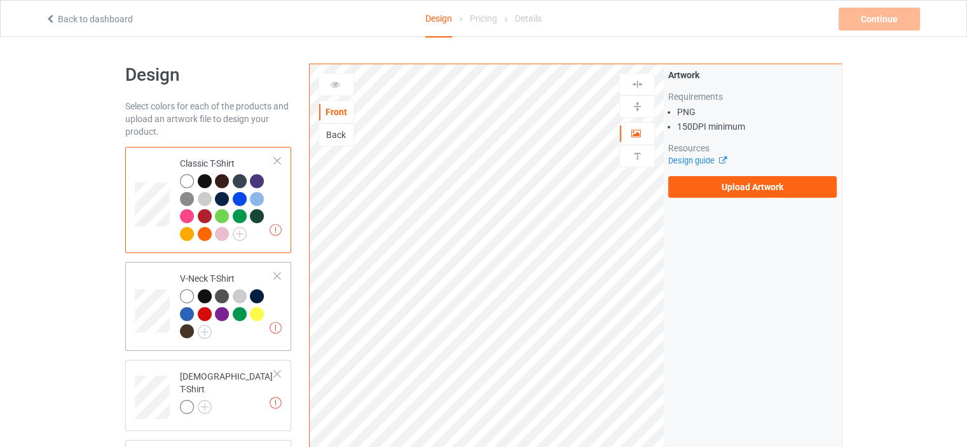
click at [234, 268] on td "Missing artworks V-Neck T-Shirt" at bounding box center [227, 306] width 109 height 79
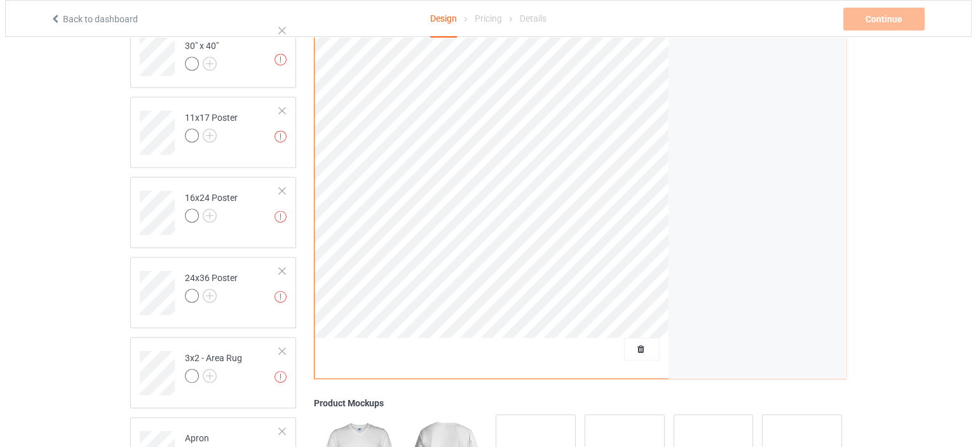
scroll to position [1350, 0]
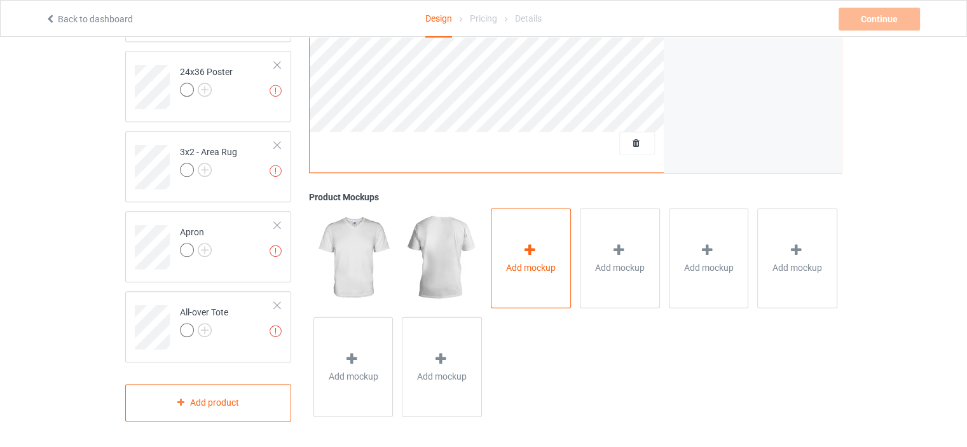
click at [526, 256] on div at bounding box center [531, 252] width 18 height 18
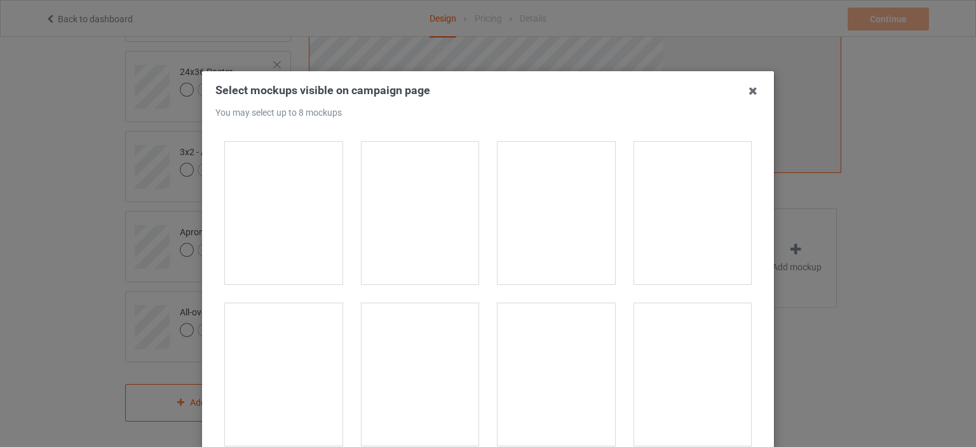
scroll to position [64, 0]
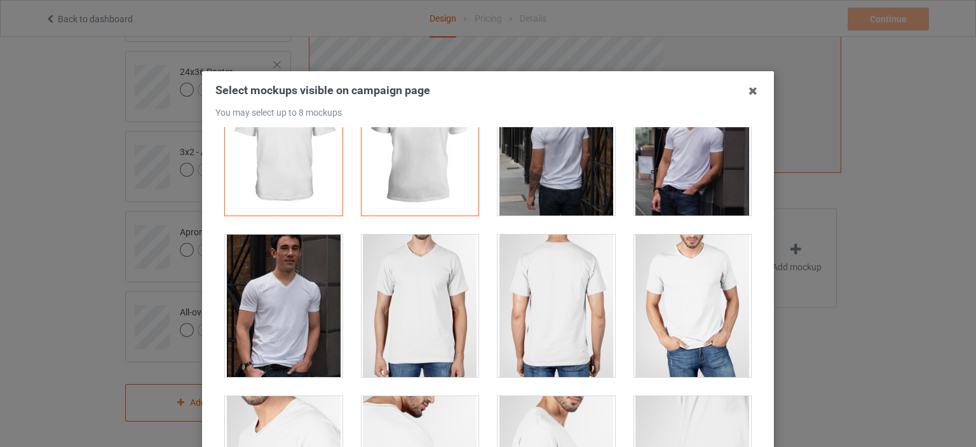
click at [693, 299] on div at bounding box center [693, 306] width 118 height 142
click at [264, 297] on div at bounding box center [284, 306] width 118 height 142
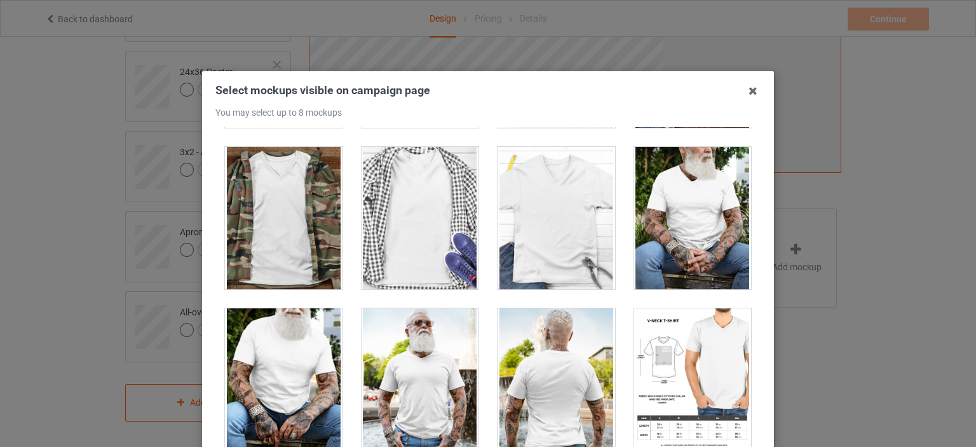
click at [608, 238] on div at bounding box center [556, 217] width 137 height 161
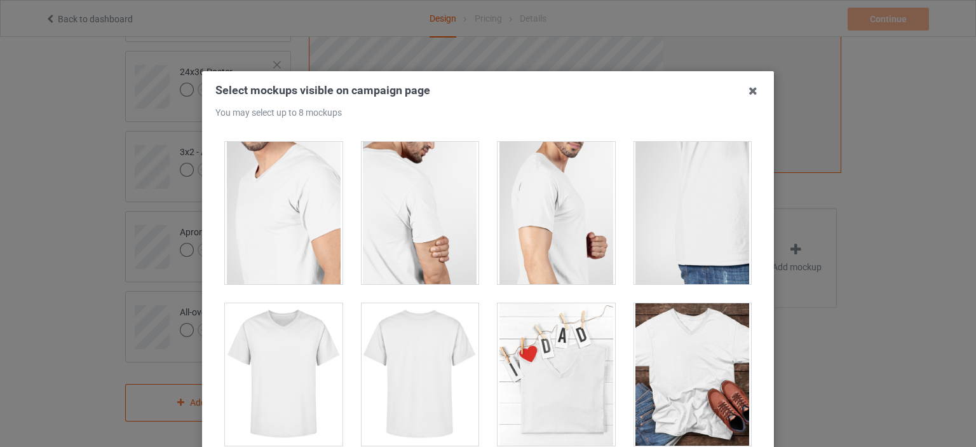
scroll to position [445, 0]
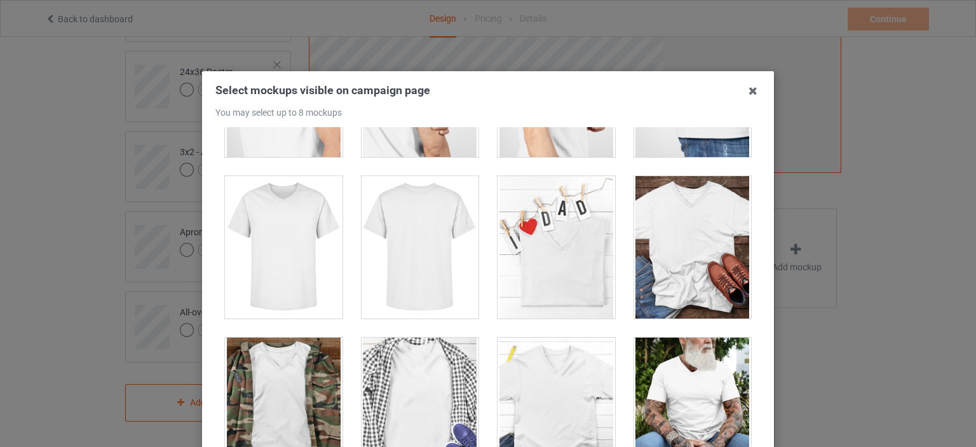
click at [611, 256] on div at bounding box center [556, 247] width 137 height 161
click at [625, 224] on div at bounding box center [693, 247] width 137 height 161
click at [625, 225] on div at bounding box center [693, 247] width 137 height 161
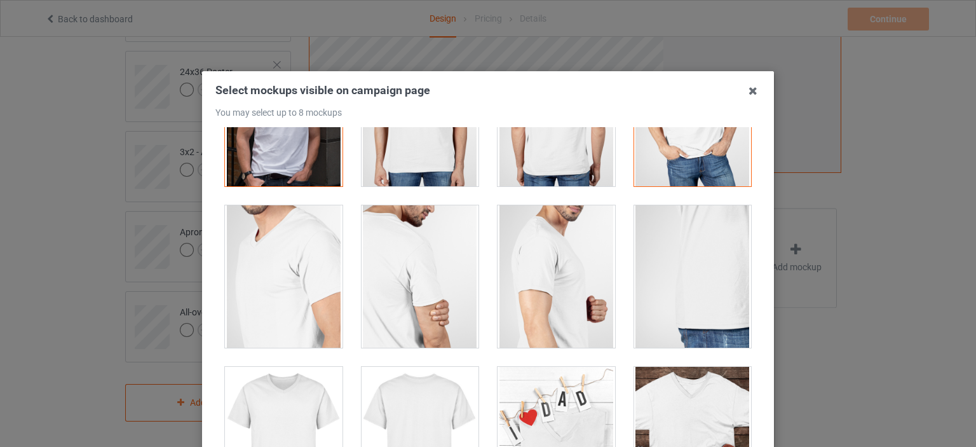
scroll to position [508, 0]
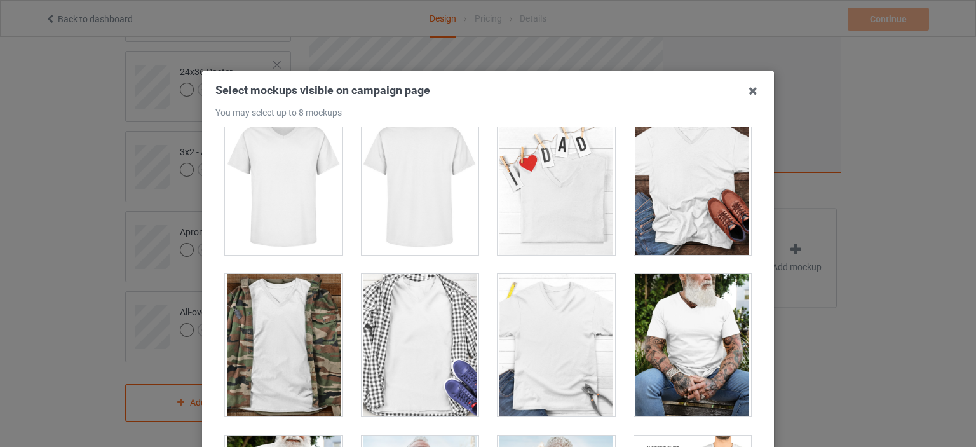
click at [611, 225] on div at bounding box center [556, 183] width 137 height 161
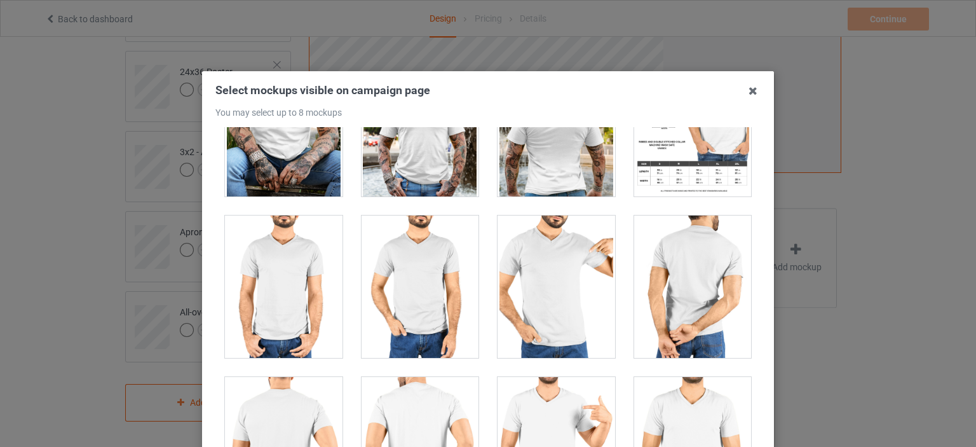
click at [610, 245] on div at bounding box center [556, 286] width 137 height 161
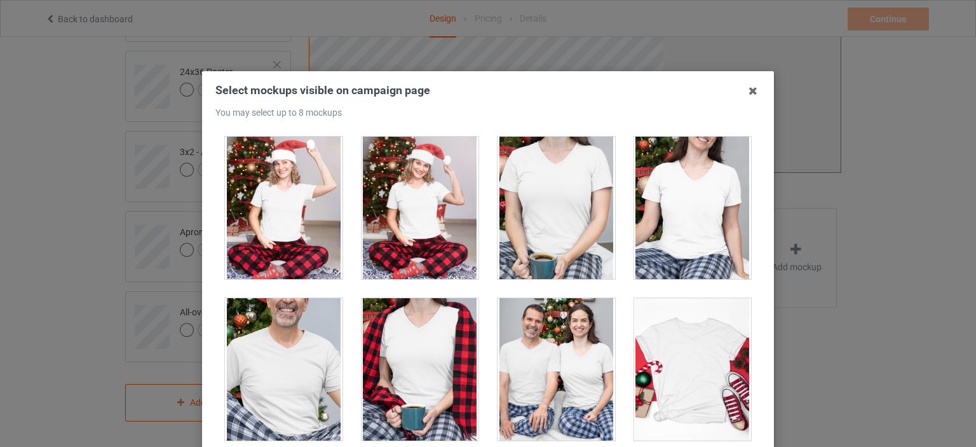
scroll to position [2064, 0]
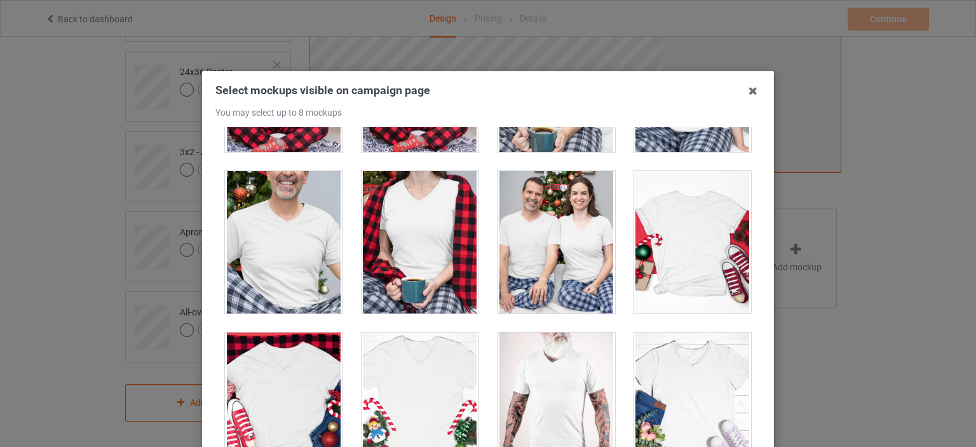
click at [408, 236] on div at bounding box center [421, 242] width 118 height 142
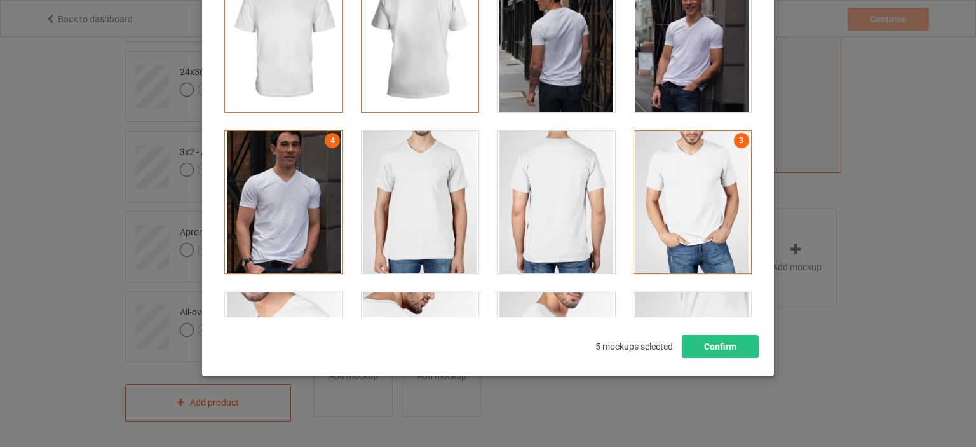
scroll to position [40, 0]
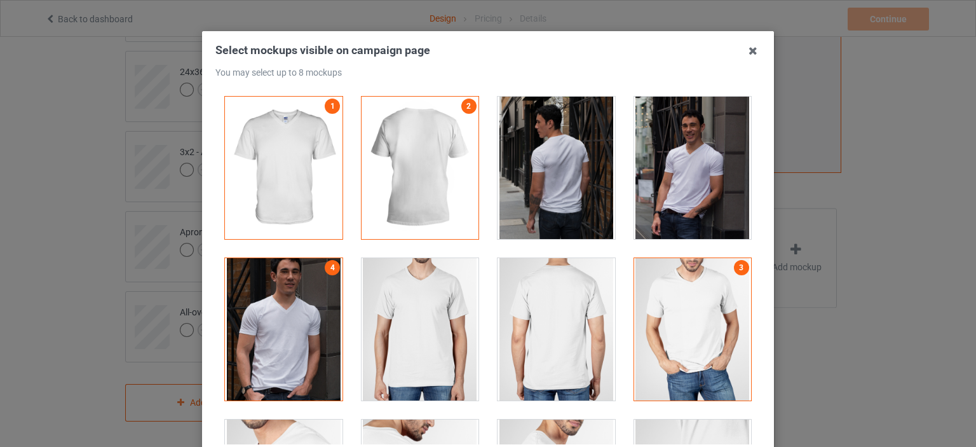
click at [401, 162] on div at bounding box center [421, 168] width 118 height 142
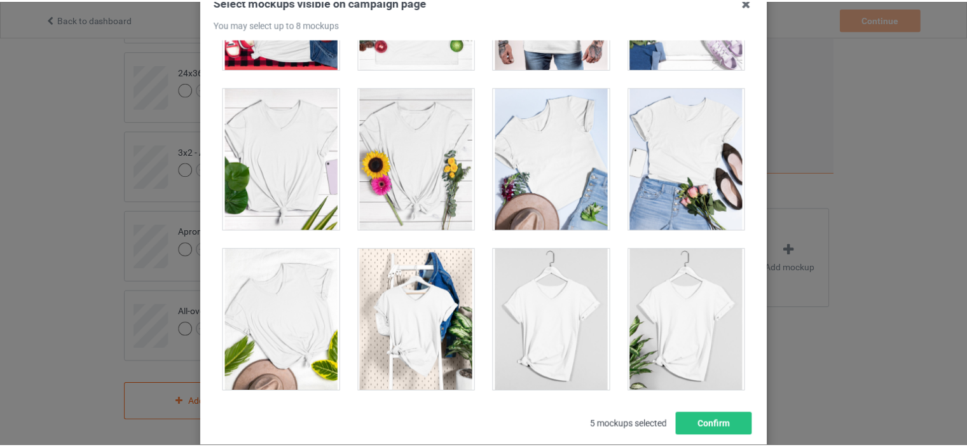
scroll to position [167, 0]
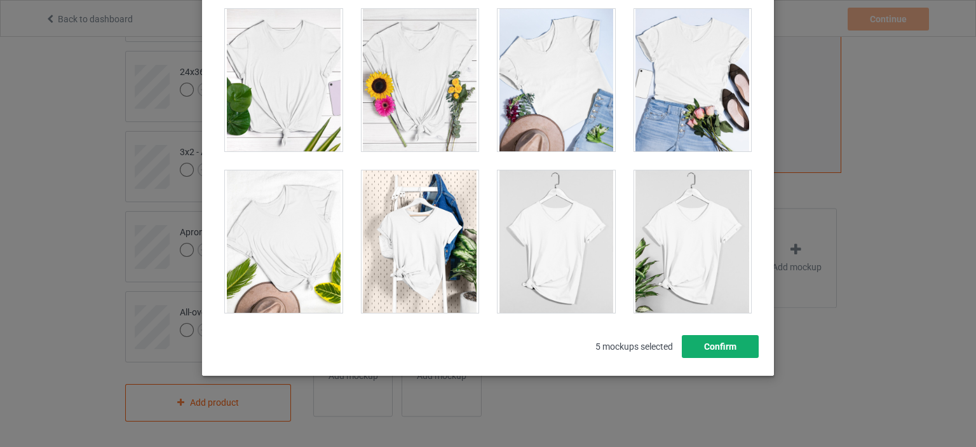
click at [714, 348] on button "Confirm" at bounding box center [720, 346] width 77 height 23
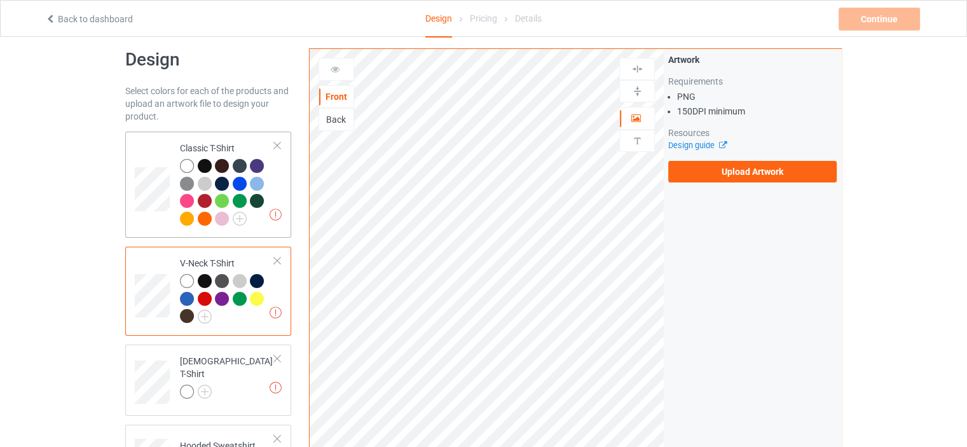
scroll to position [254, 0]
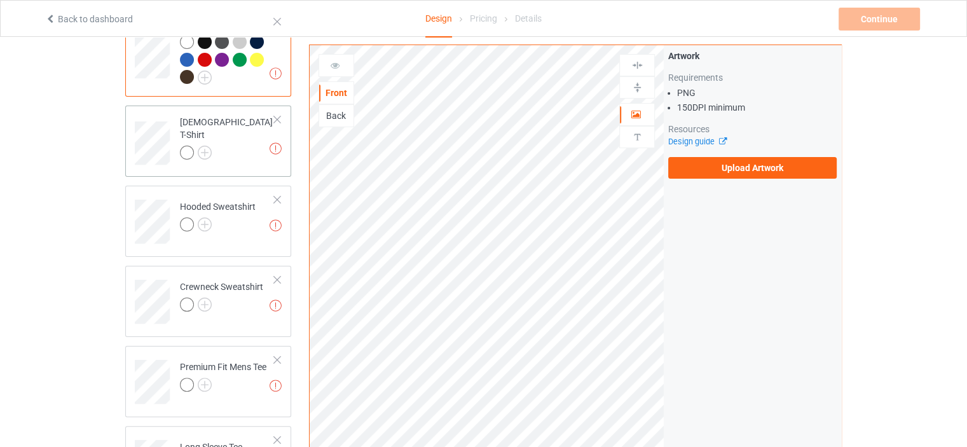
click at [223, 131] on div "[DEMOGRAPHIC_DATA] T-Shirt" at bounding box center [227, 137] width 95 height 43
click at [206, 146] on img at bounding box center [205, 153] width 14 height 14
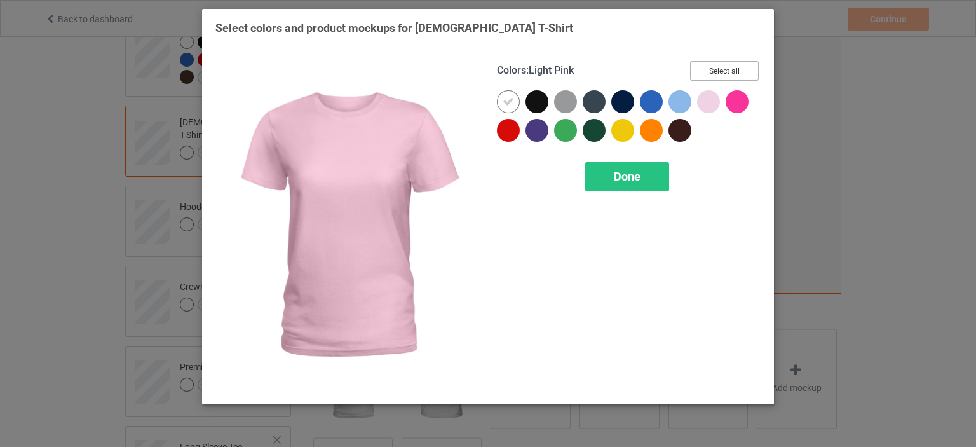
click at [742, 65] on button "Select all" at bounding box center [724, 71] width 69 height 20
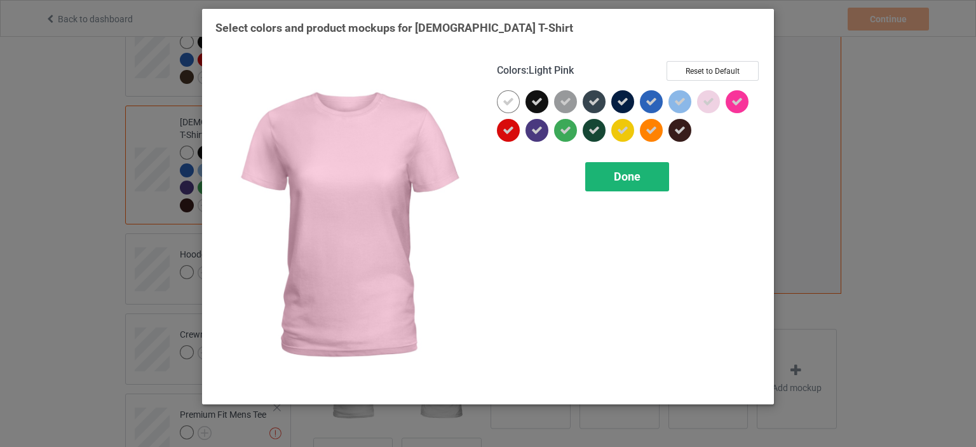
click at [656, 177] on div "Done" at bounding box center [627, 176] width 84 height 29
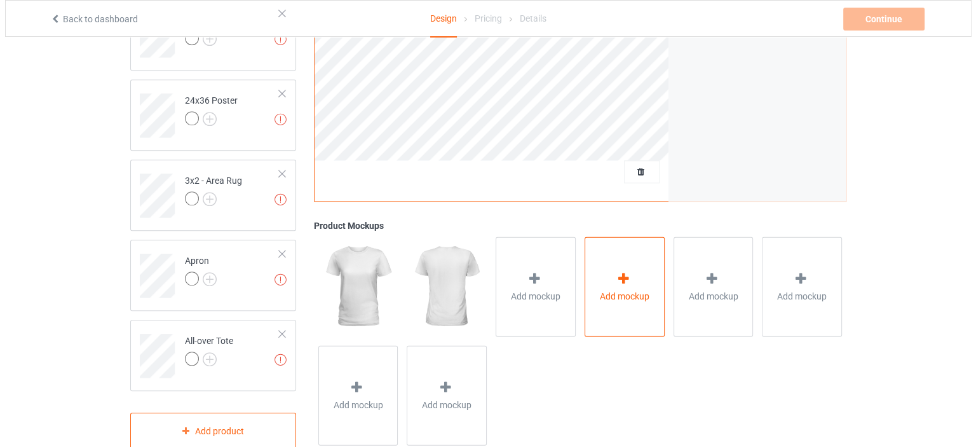
scroll to position [1384, 0]
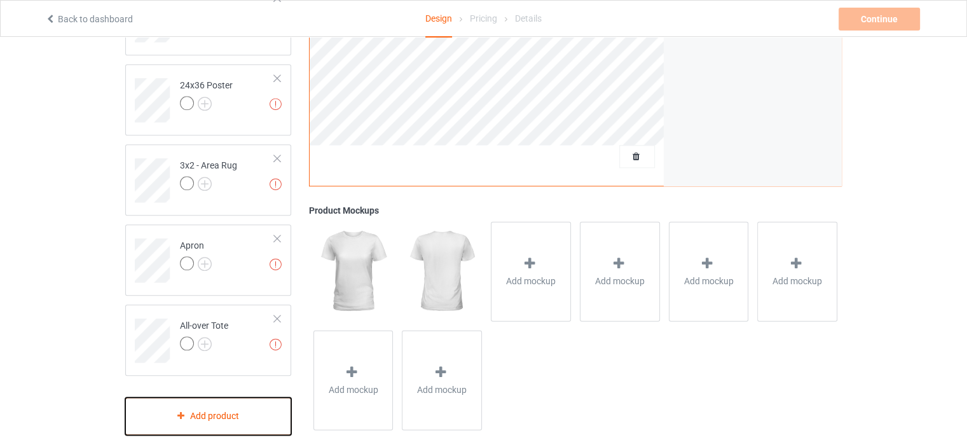
click at [204, 411] on div "Add product" at bounding box center [208, 415] width 166 height 37
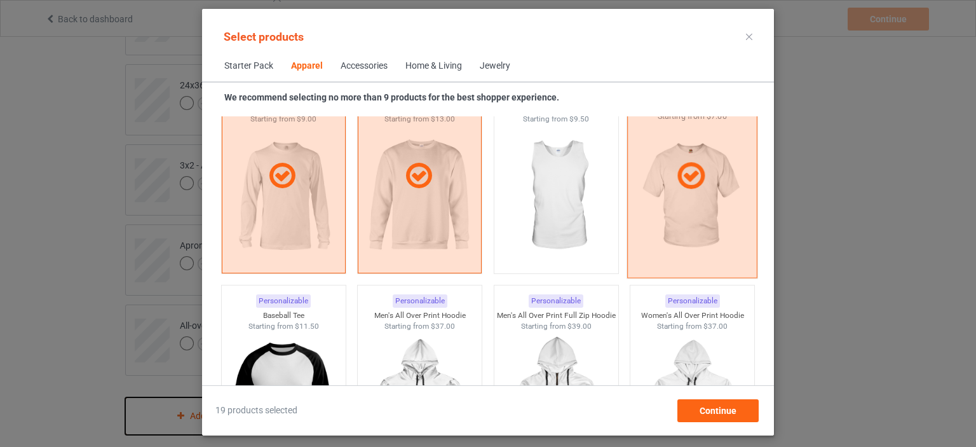
scroll to position [1017, 0]
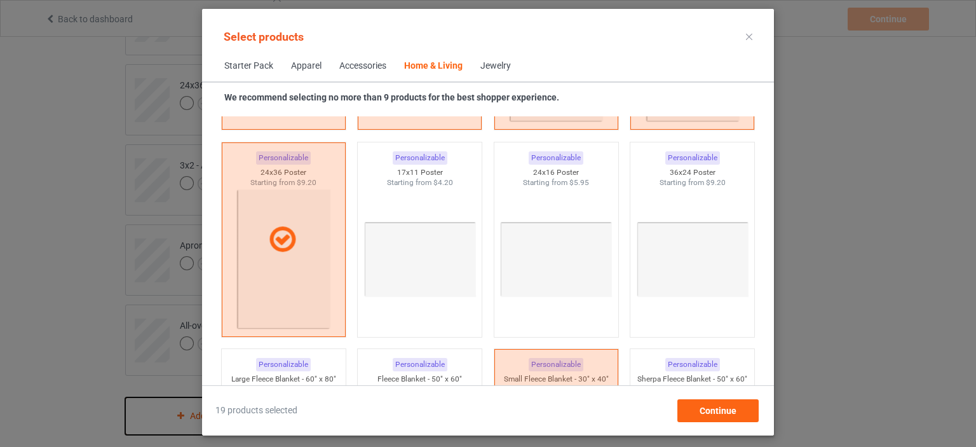
scroll to position [6016, 0]
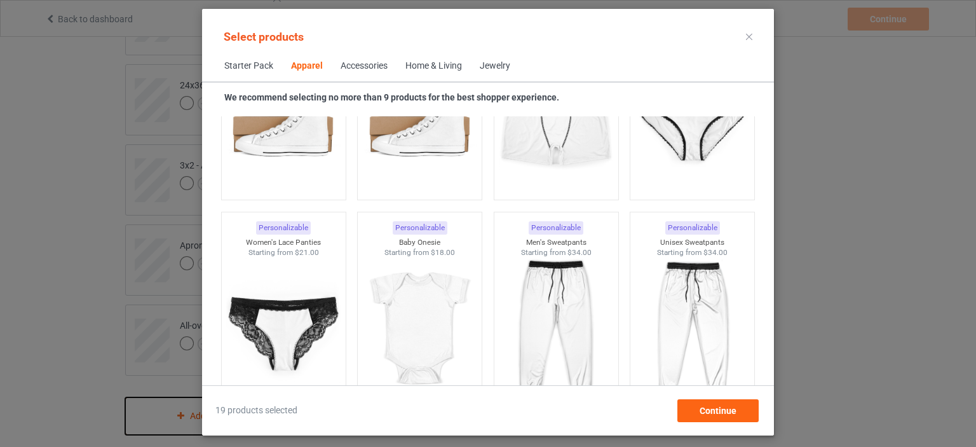
scroll to position [1838, 0]
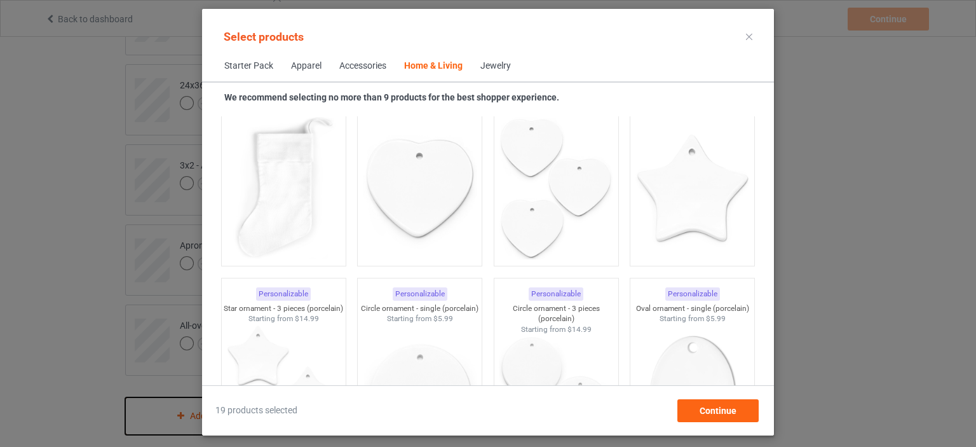
scroll to position [8638, 0]
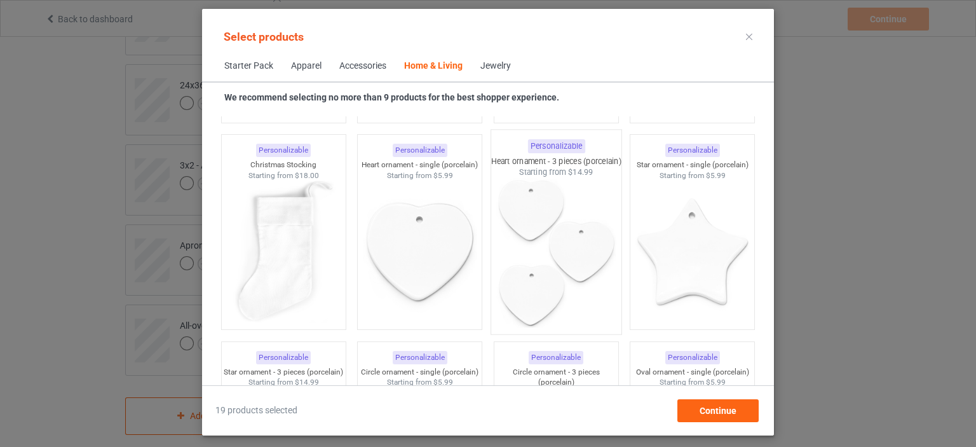
click at [580, 228] on img at bounding box center [555, 252] width 119 height 149
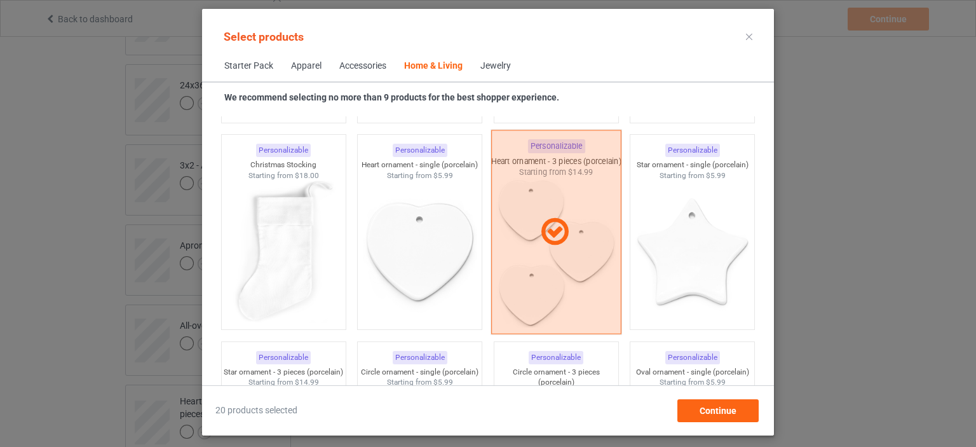
scroll to position [8892, 0]
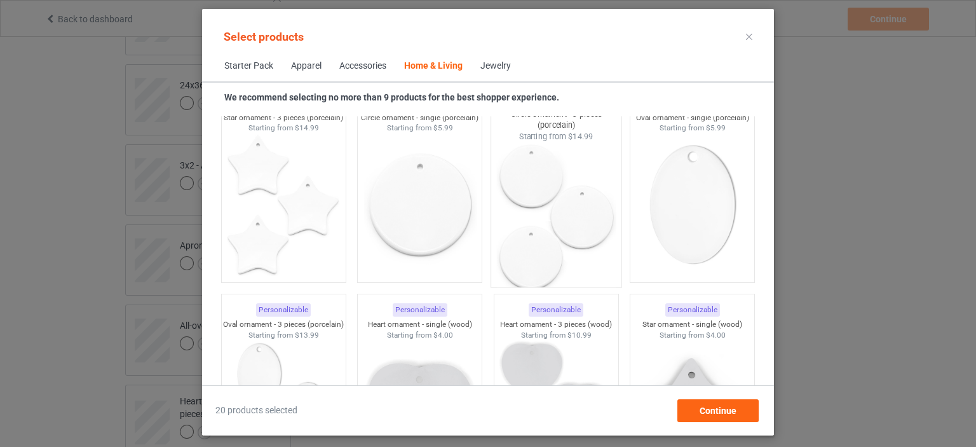
click at [582, 218] on img at bounding box center [555, 216] width 119 height 149
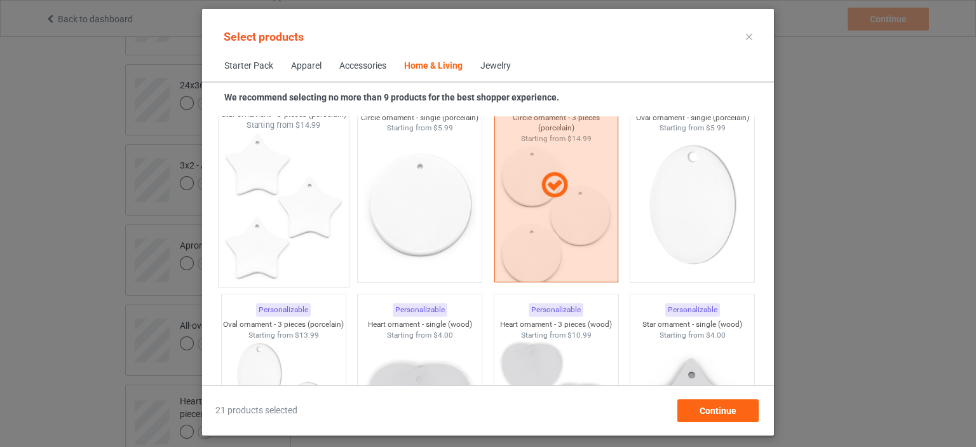
click at [301, 234] on img at bounding box center [283, 205] width 119 height 149
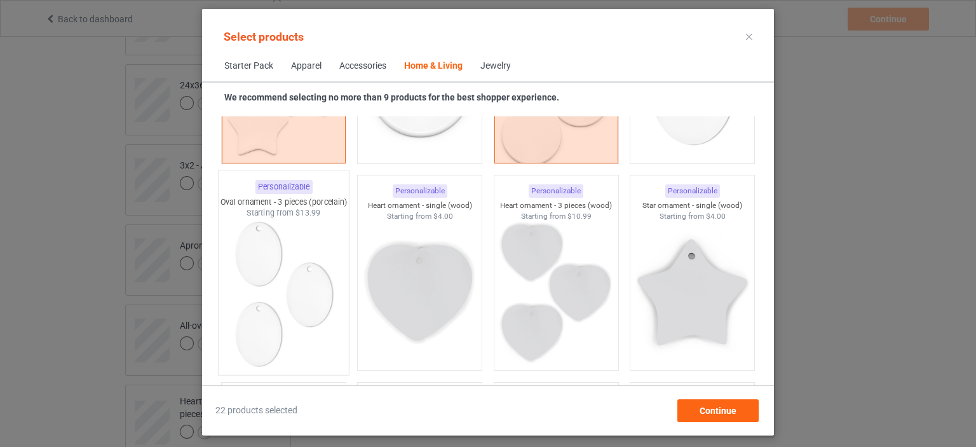
scroll to position [9019, 0]
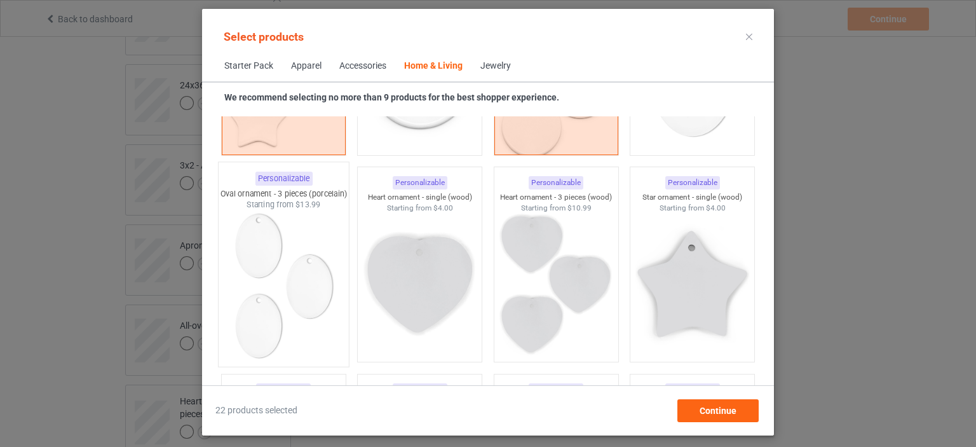
click at [292, 248] on img at bounding box center [283, 284] width 119 height 149
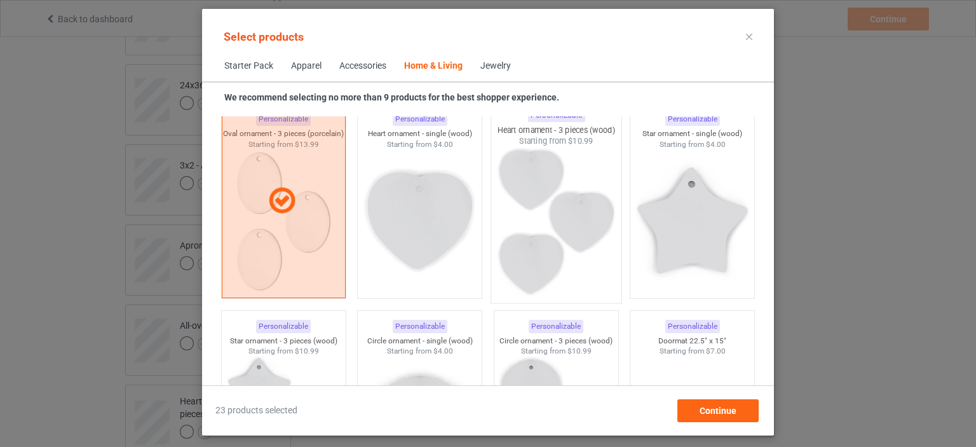
click at [551, 230] on img at bounding box center [555, 221] width 119 height 149
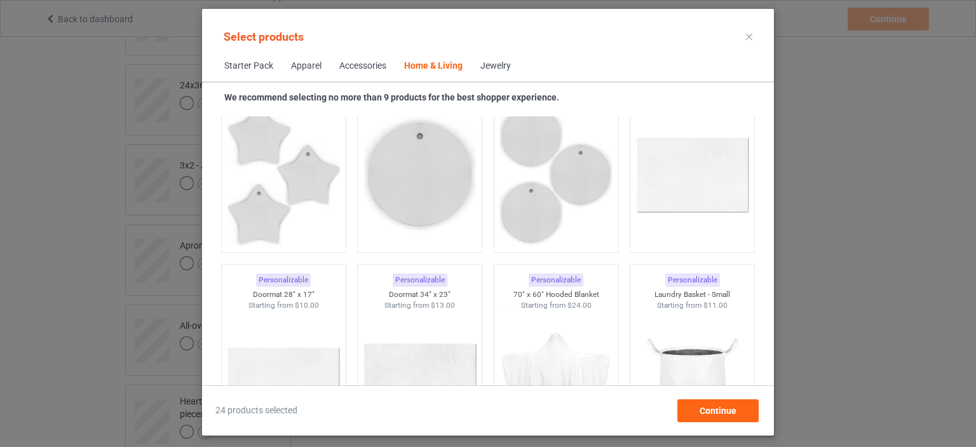
scroll to position [9337, 0]
click at [296, 189] on img at bounding box center [283, 174] width 119 height 149
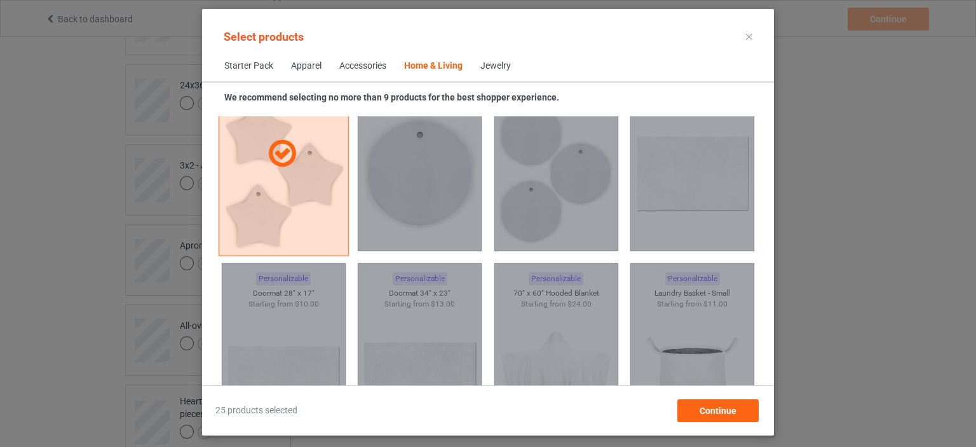
click at [275, 163] on icon at bounding box center [282, 154] width 37 height 32
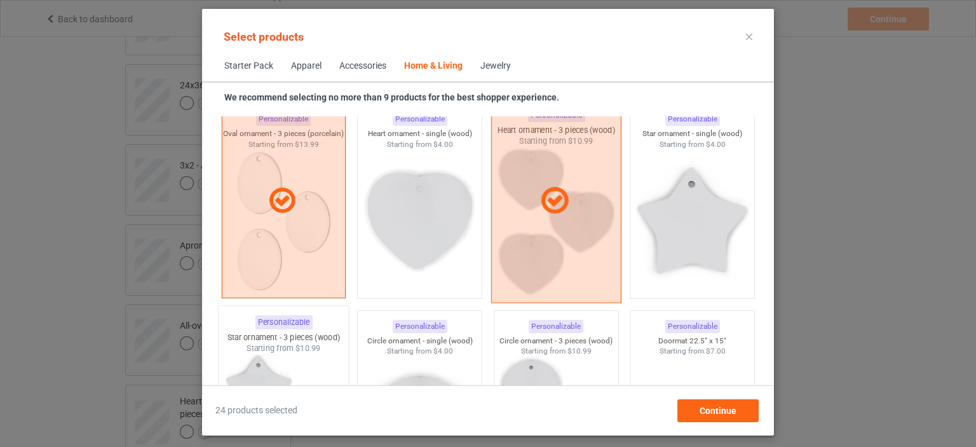
scroll to position [9274, 0]
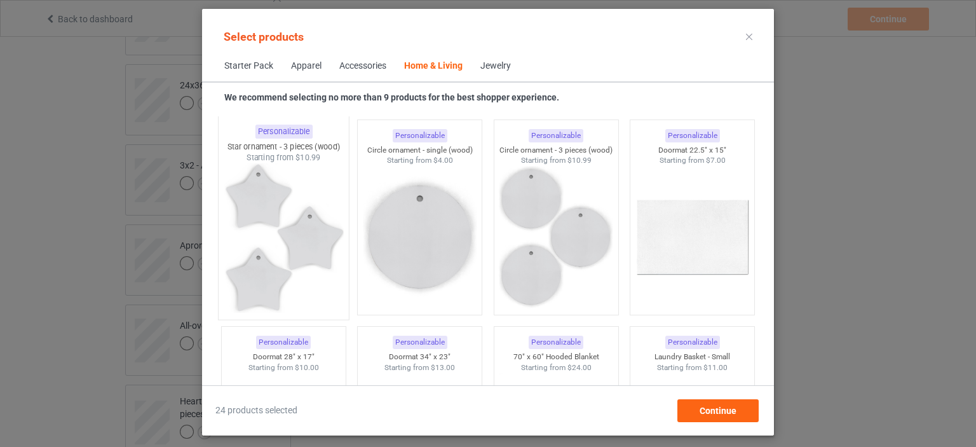
click at [542, 246] on img at bounding box center [557, 237] width 114 height 142
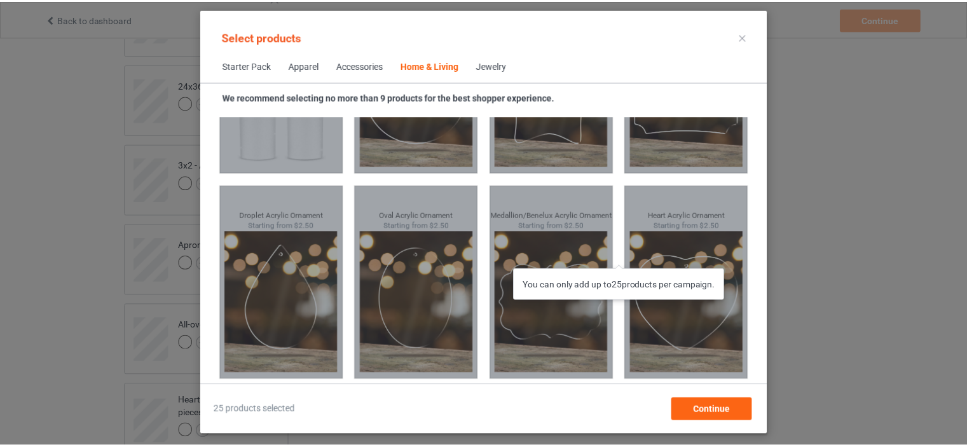
scroll to position [10036, 0]
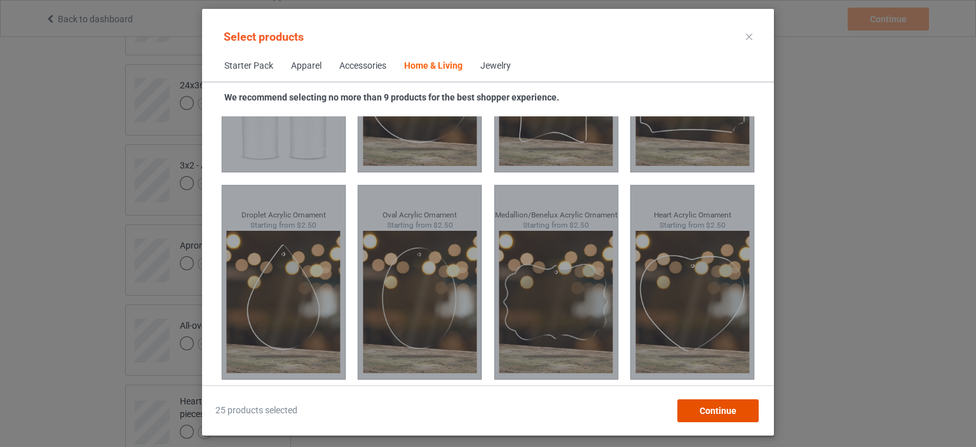
click at [717, 402] on div "Continue" at bounding box center [717, 410] width 81 height 23
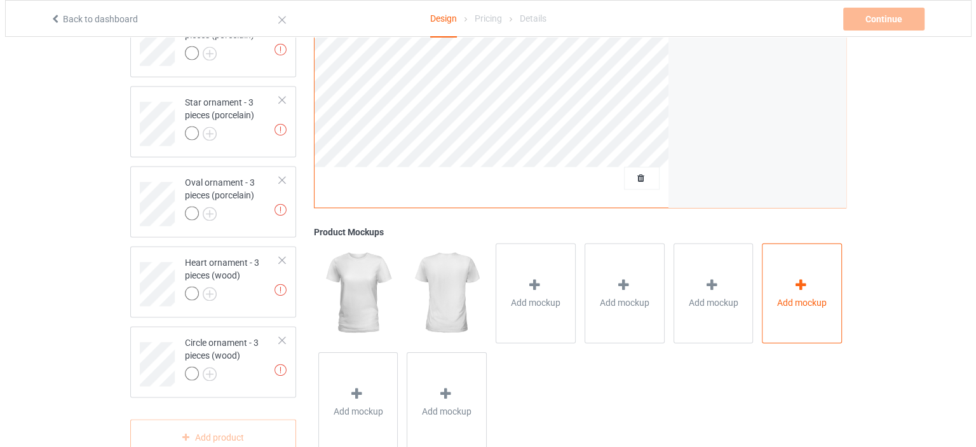
scroll to position [1865, 0]
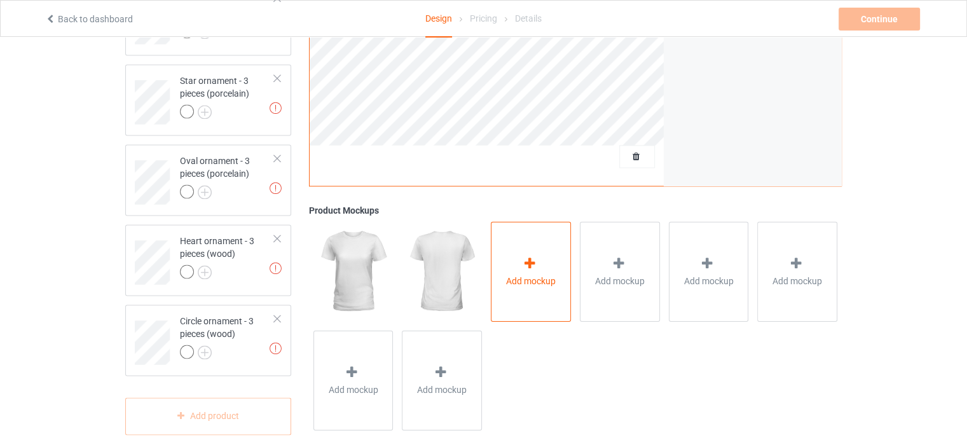
click at [520, 251] on div "Add mockup" at bounding box center [531, 272] width 80 height 100
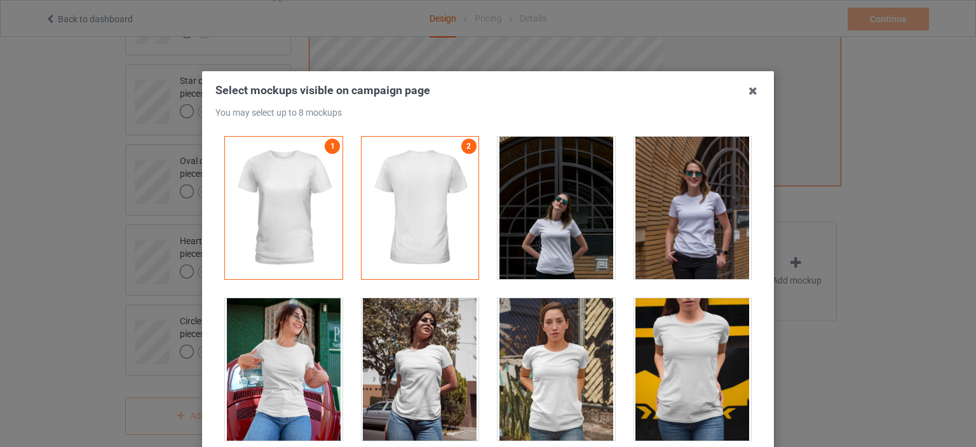
click at [625, 148] on div at bounding box center [693, 207] width 137 height 161
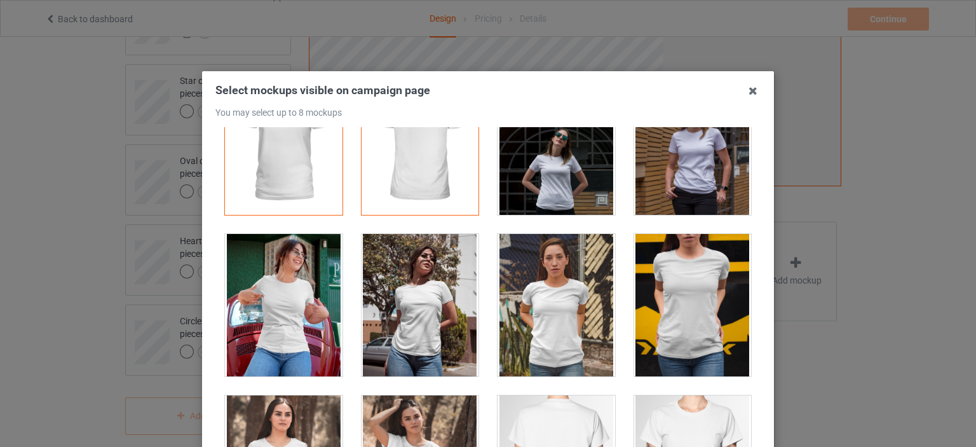
scroll to position [127, 0]
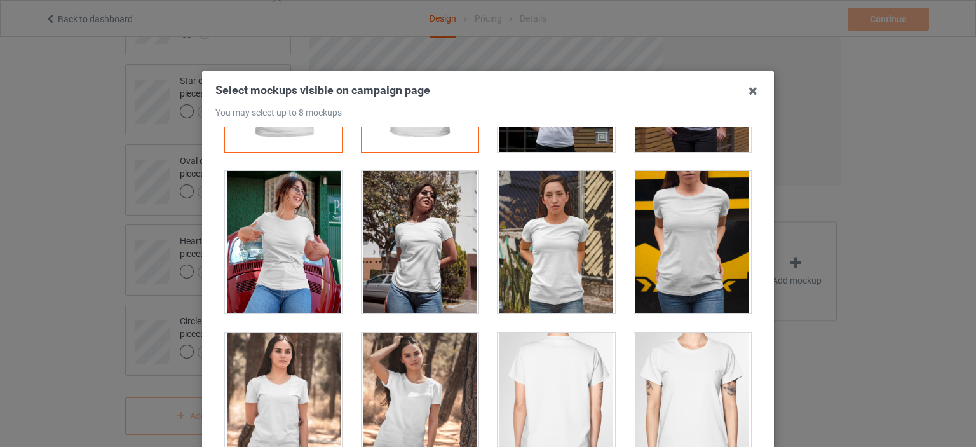
click at [676, 211] on div at bounding box center [693, 242] width 118 height 142
click at [287, 239] on div at bounding box center [284, 242] width 118 height 142
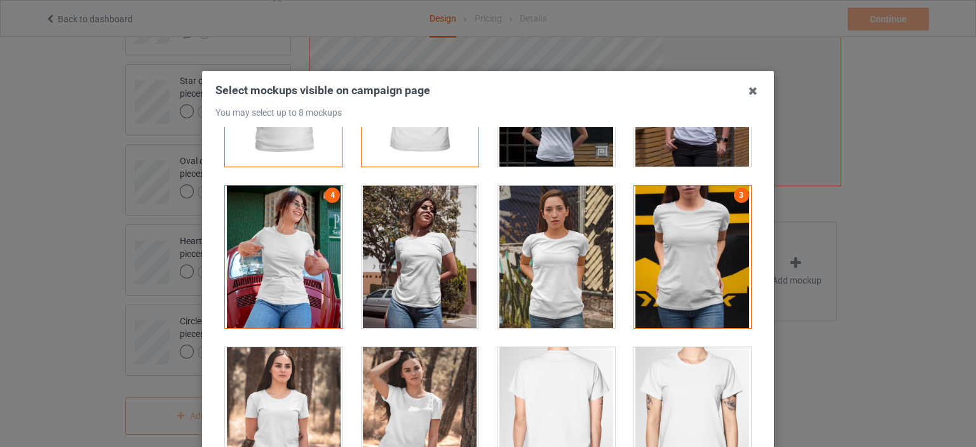
scroll to position [191, 0]
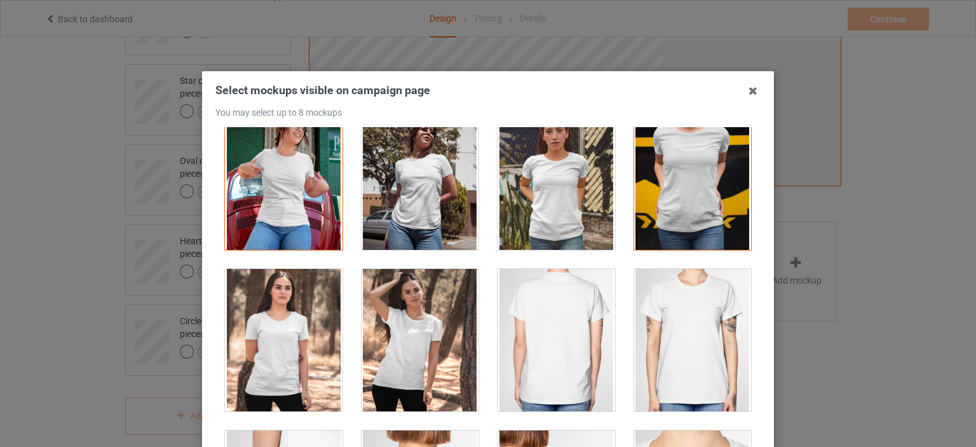
click at [301, 340] on div at bounding box center [284, 340] width 118 height 142
click at [405, 322] on div at bounding box center [421, 340] width 118 height 142
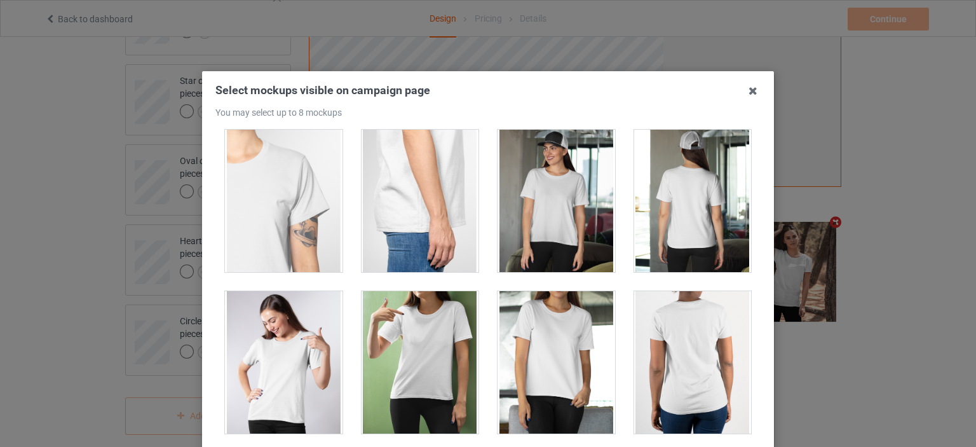
scroll to position [826, 0]
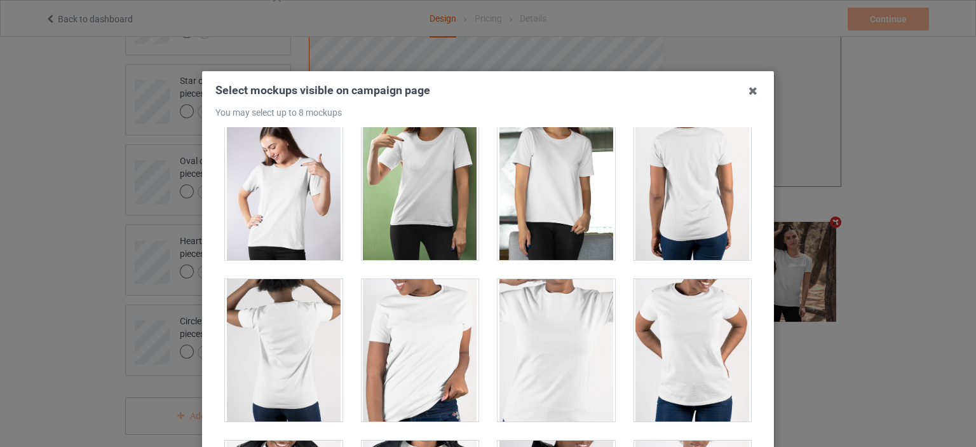
click at [625, 264] on div at bounding box center [693, 188] width 137 height 161
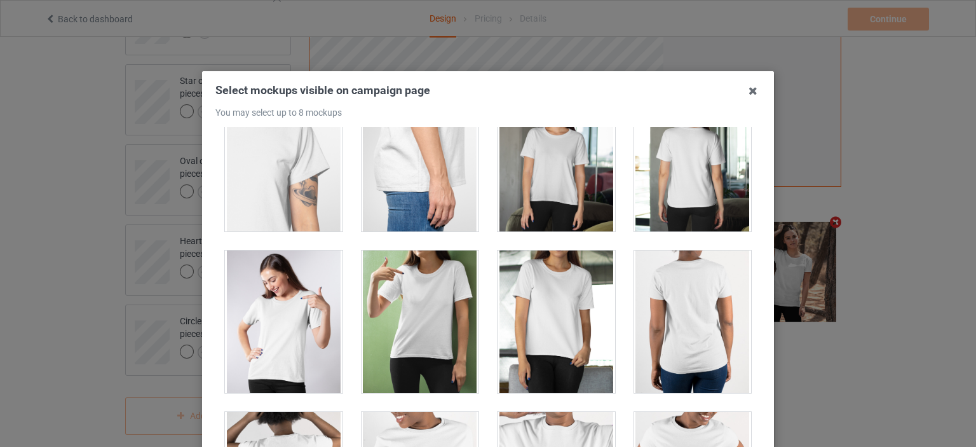
click at [611, 261] on div at bounding box center [556, 321] width 137 height 161
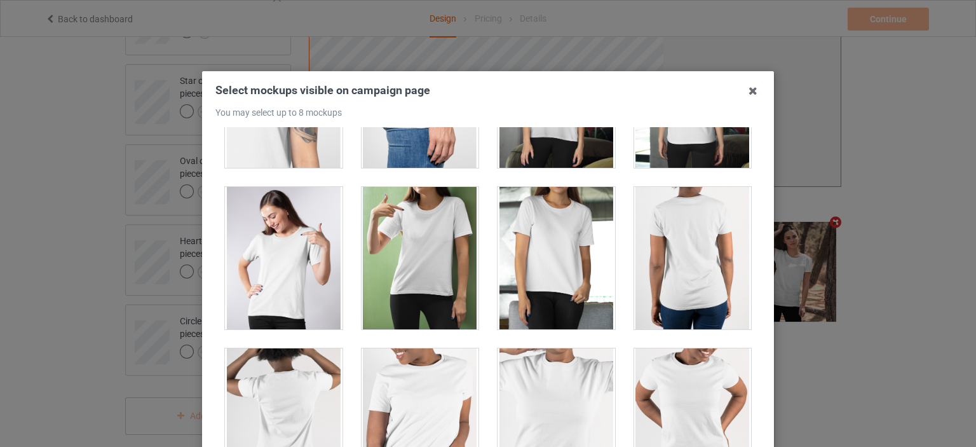
click at [611, 261] on div at bounding box center [556, 257] width 137 height 161
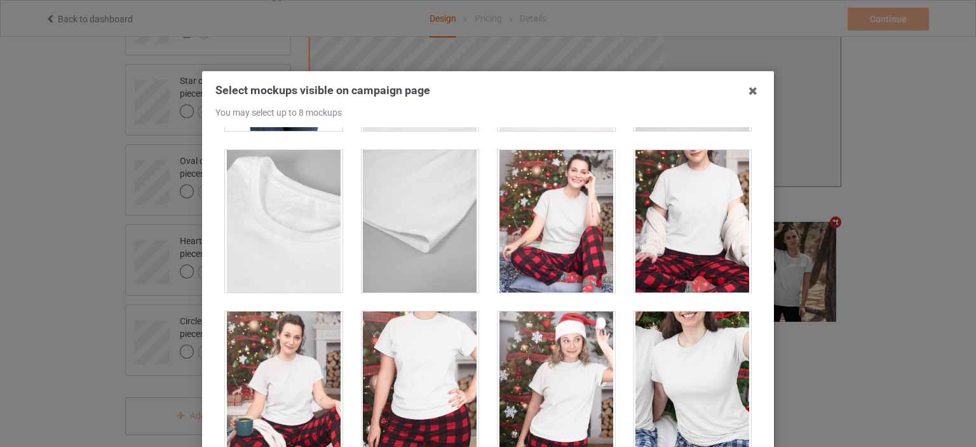
scroll to position [3680, 0]
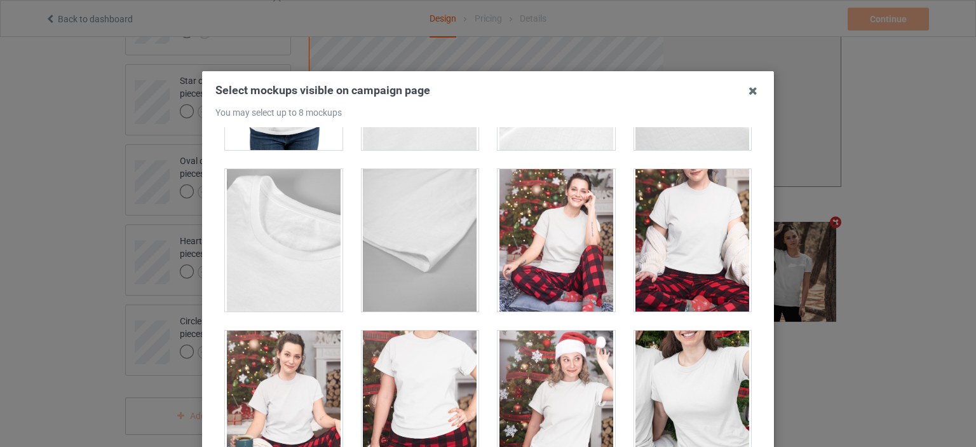
click at [669, 262] on div at bounding box center [693, 240] width 118 height 142
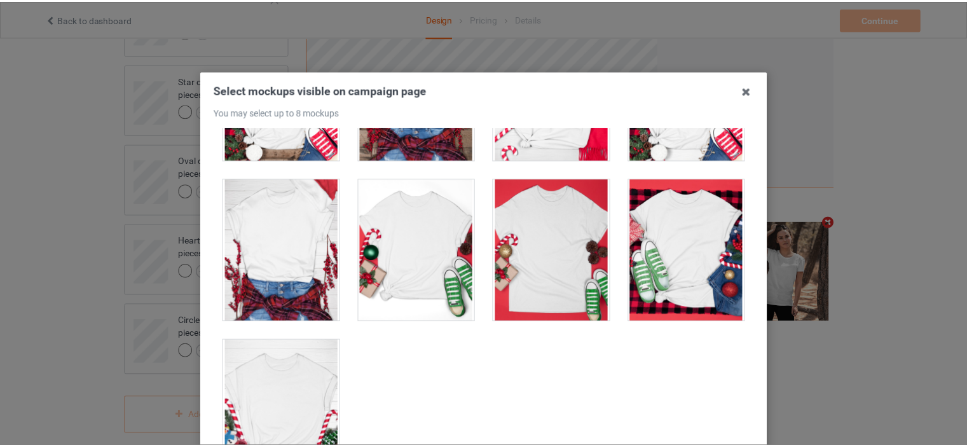
scroll to position [167, 0]
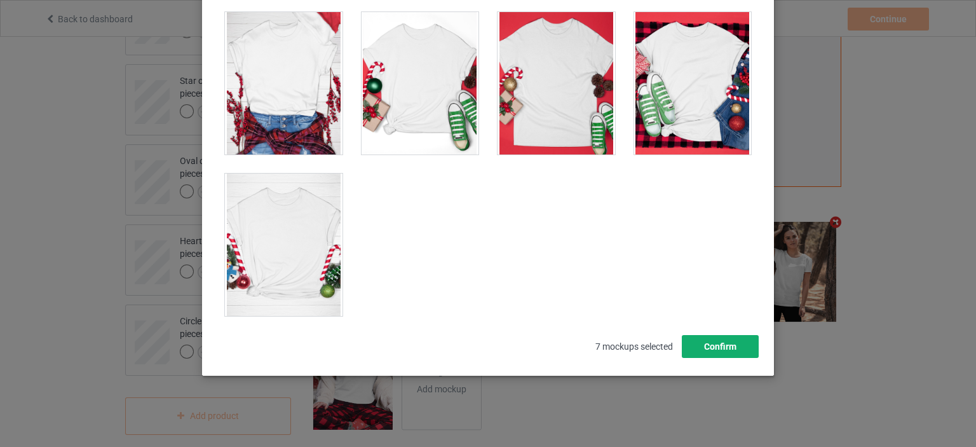
click at [730, 348] on button "Confirm" at bounding box center [720, 346] width 77 height 23
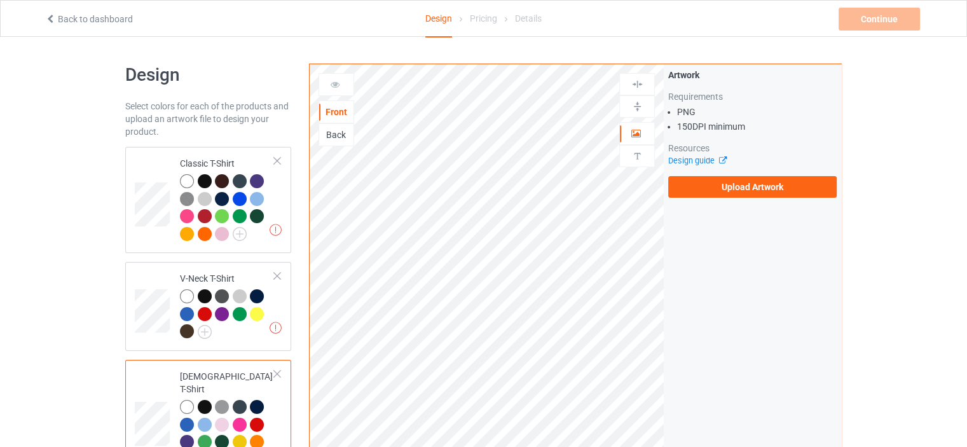
scroll to position [254, 0]
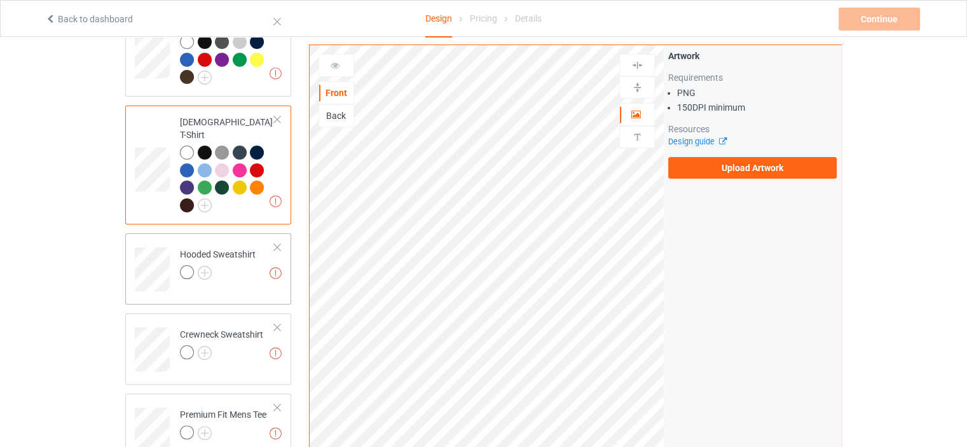
click at [223, 248] on div "Hooded Sweatshirt" at bounding box center [218, 263] width 76 height 31
click at [200, 266] on img at bounding box center [205, 273] width 14 height 14
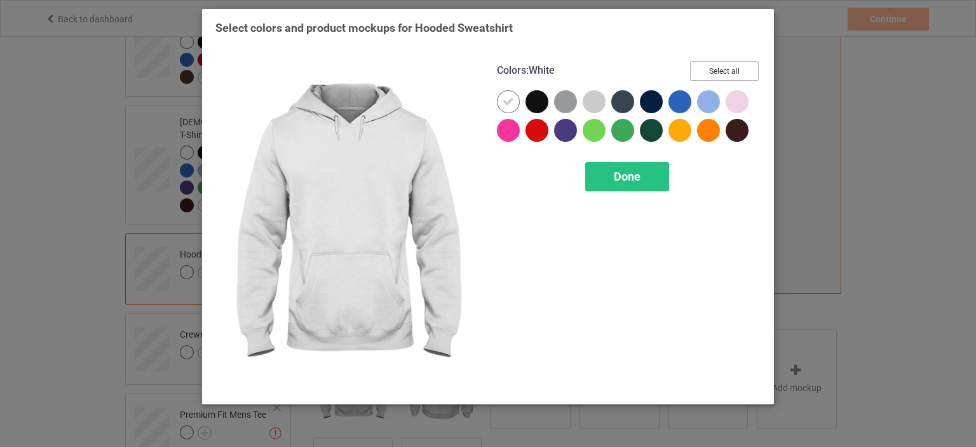
click at [749, 68] on button "Select all" at bounding box center [724, 71] width 69 height 20
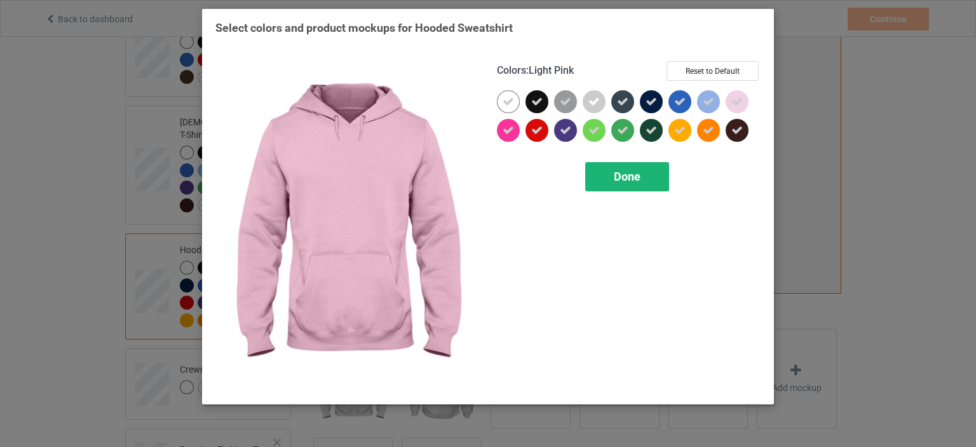
click at [630, 180] on span "Done" at bounding box center [627, 176] width 27 height 13
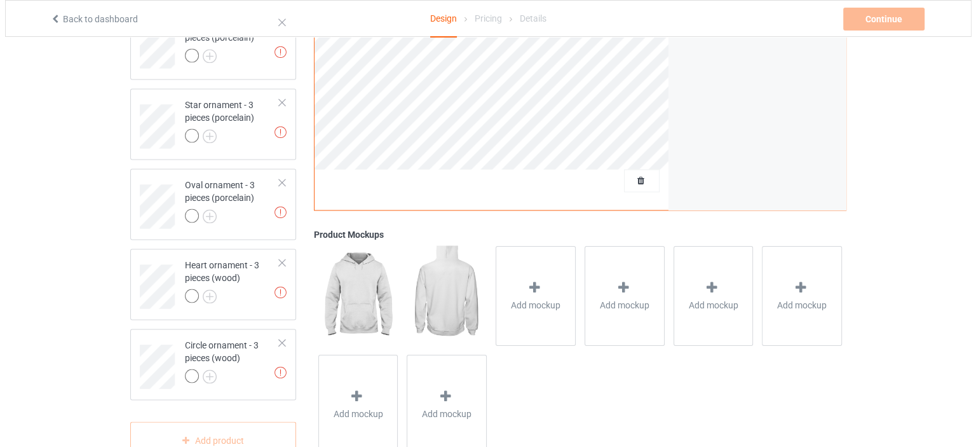
scroll to position [1900, 0]
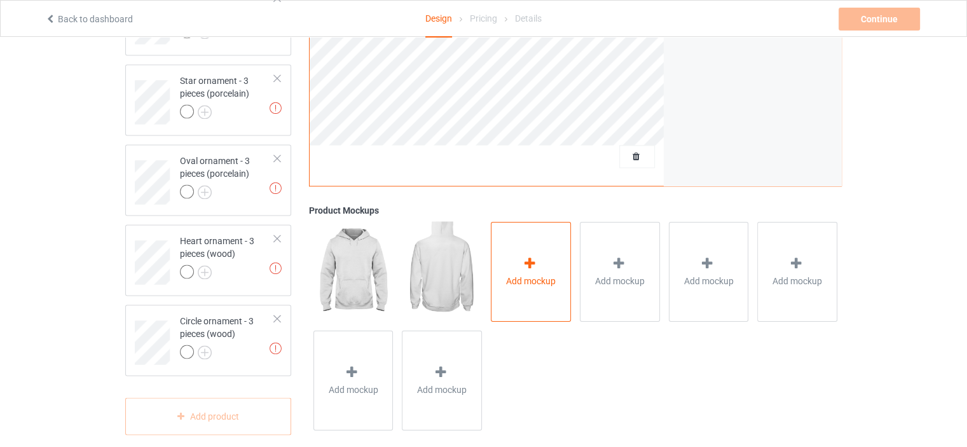
click at [547, 259] on div "Add mockup" at bounding box center [531, 272] width 80 height 100
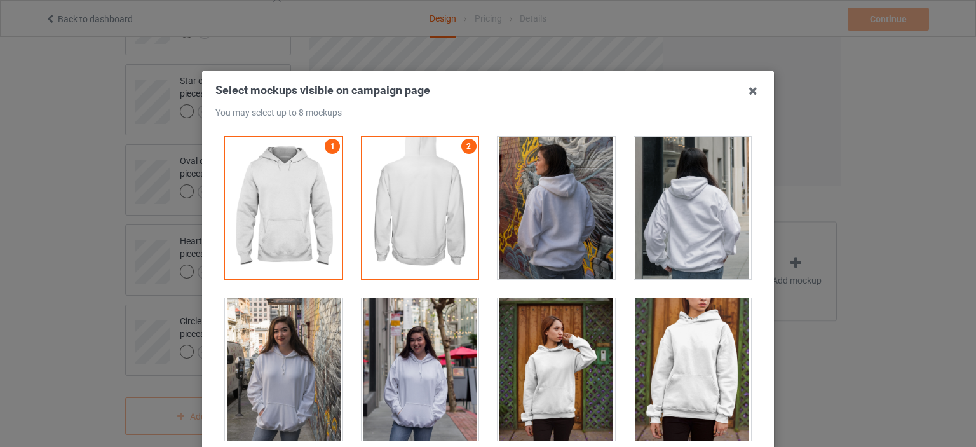
click at [610, 174] on div at bounding box center [556, 207] width 137 height 161
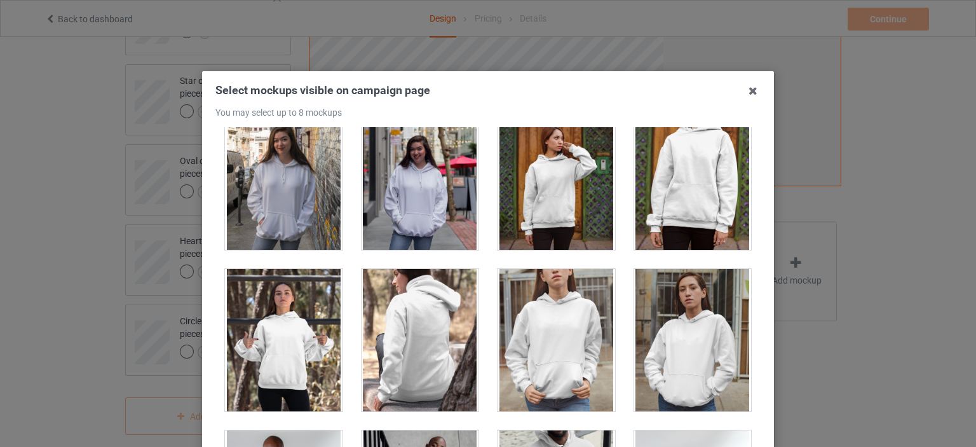
click at [610, 174] on div at bounding box center [556, 178] width 137 height 161
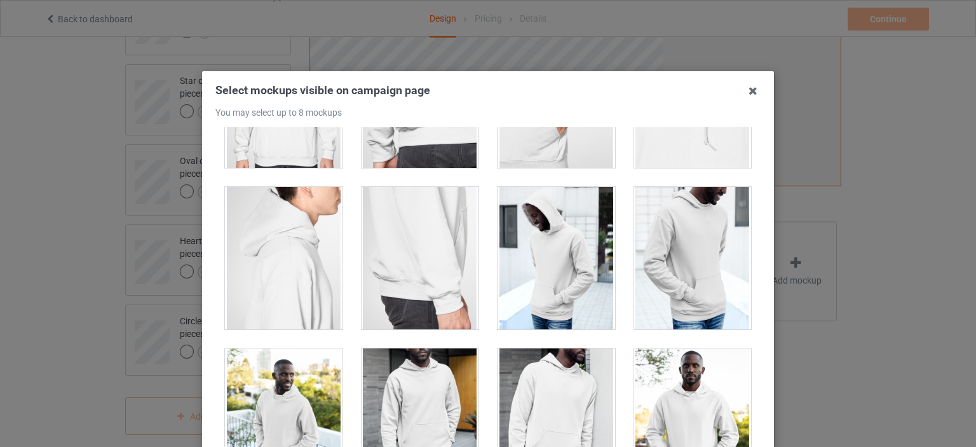
scroll to position [1080, 0]
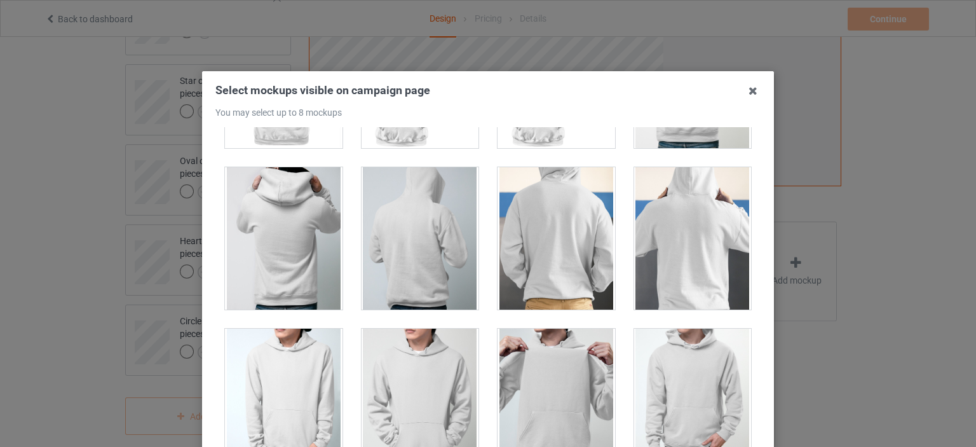
click at [610, 162] on div at bounding box center [556, 238] width 137 height 161
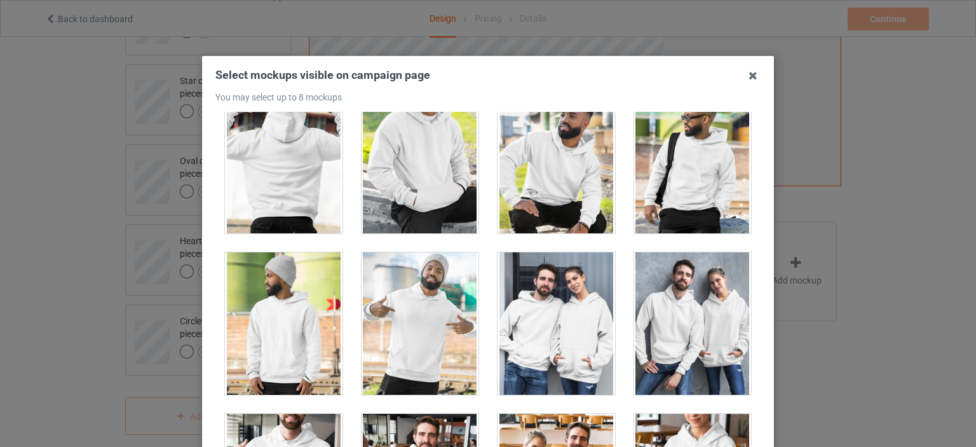
scroll to position [0, 0]
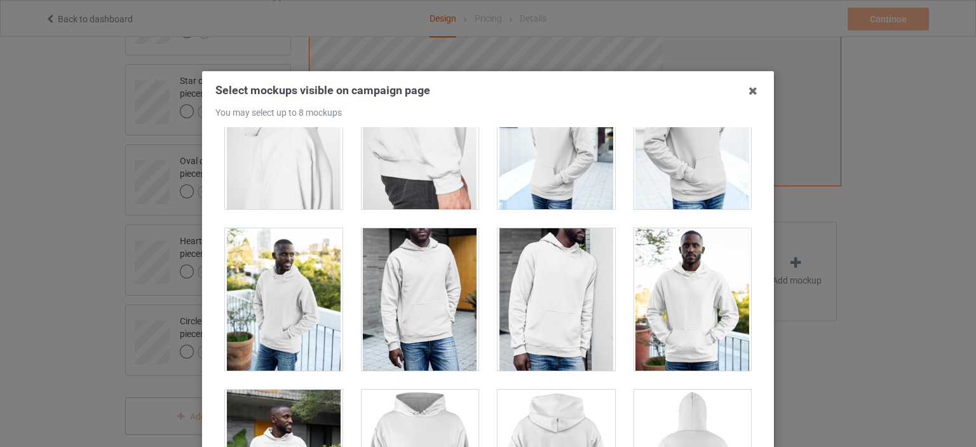
click at [625, 268] on div at bounding box center [693, 299] width 137 height 161
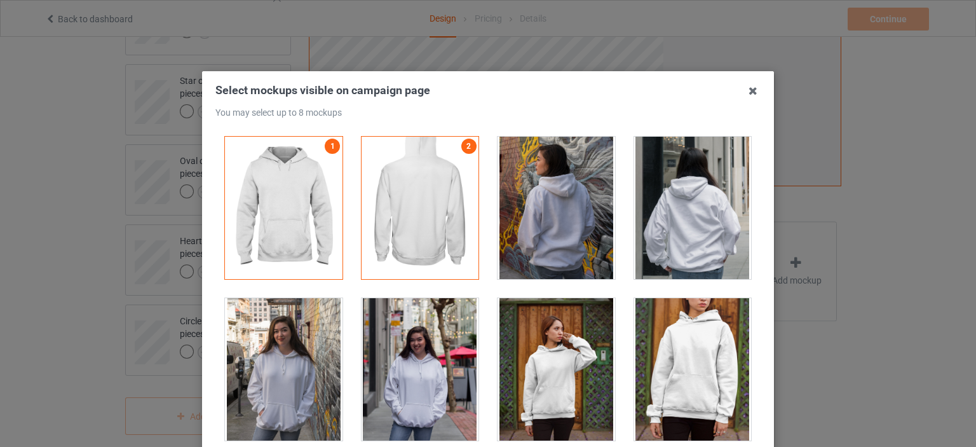
scroll to position [254, 0]
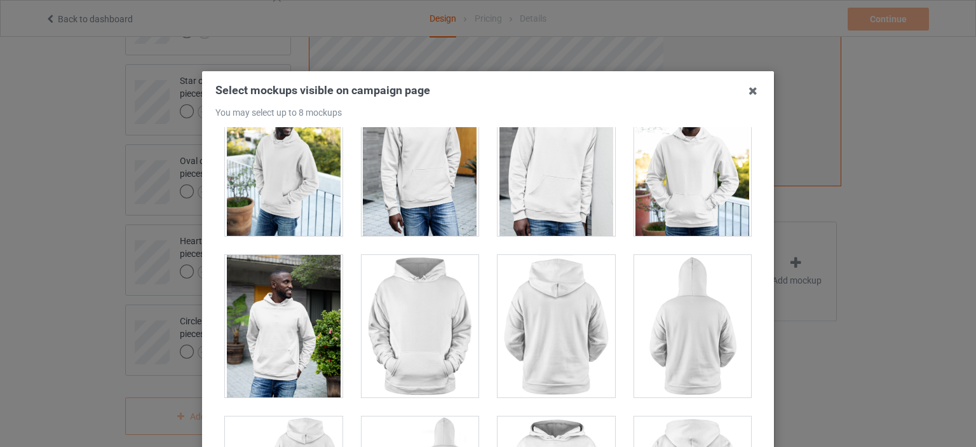
click at [625, 214] on div at bounding box center [693, 164] width 137 height 161
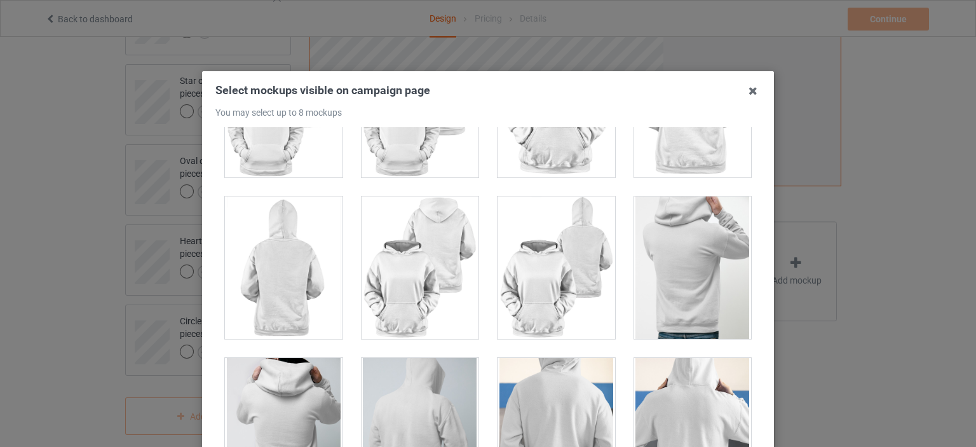
click at [611, 213] on div at bounding box center [556, 267] width 137 height 161
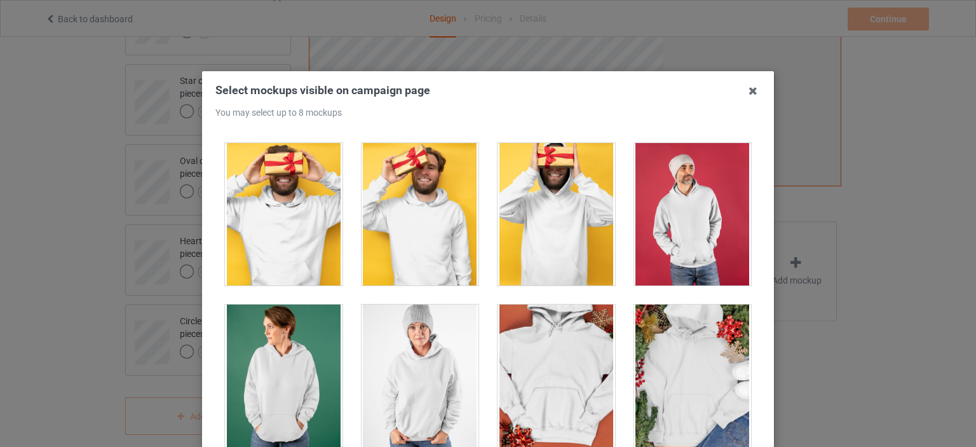
click at [610, 210] on div at bounding box center [556, 213] width 137 height 161
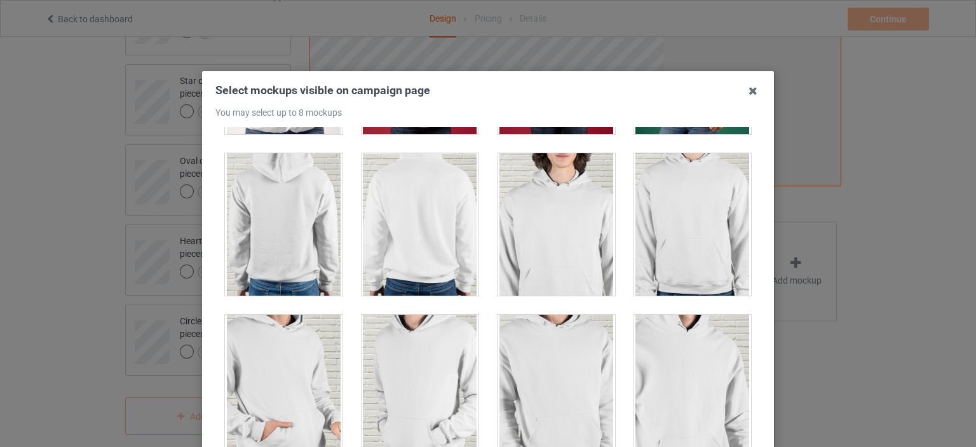
scroll to position [3241, 0]
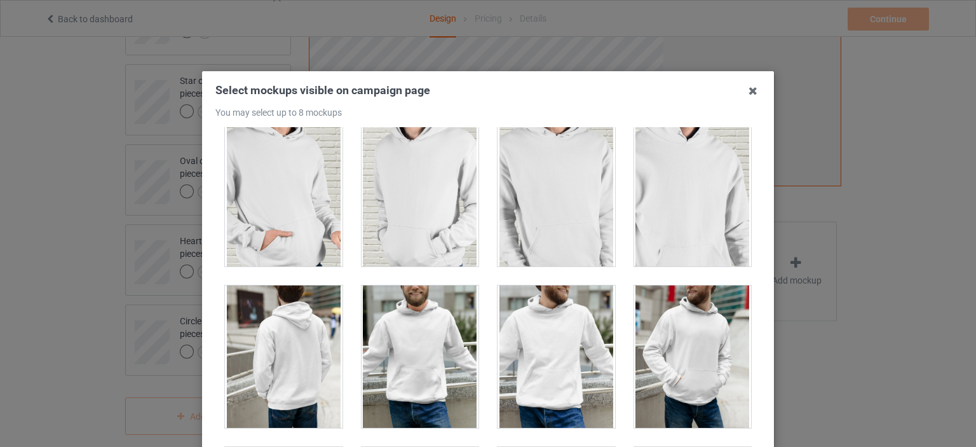
click at [610, 209] on div at bounding box center [556, 194] width 137 height 161
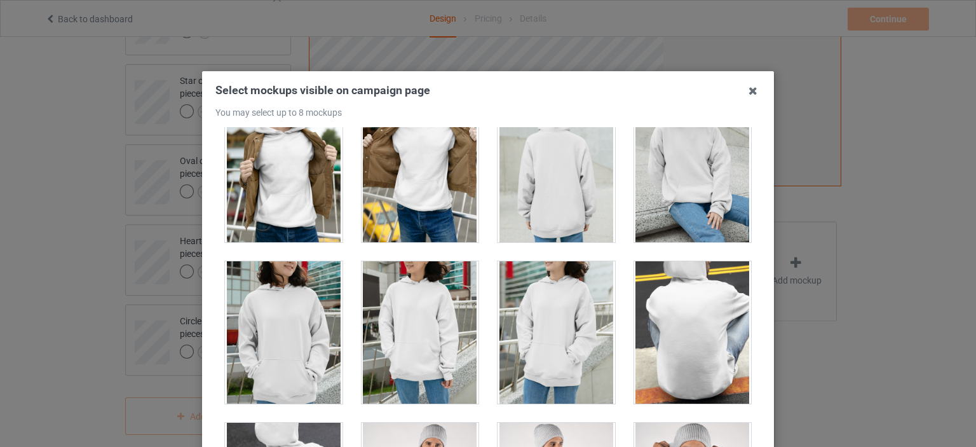
click at [609, 209] on div at bounding box center [556, 170] width 137 height 161
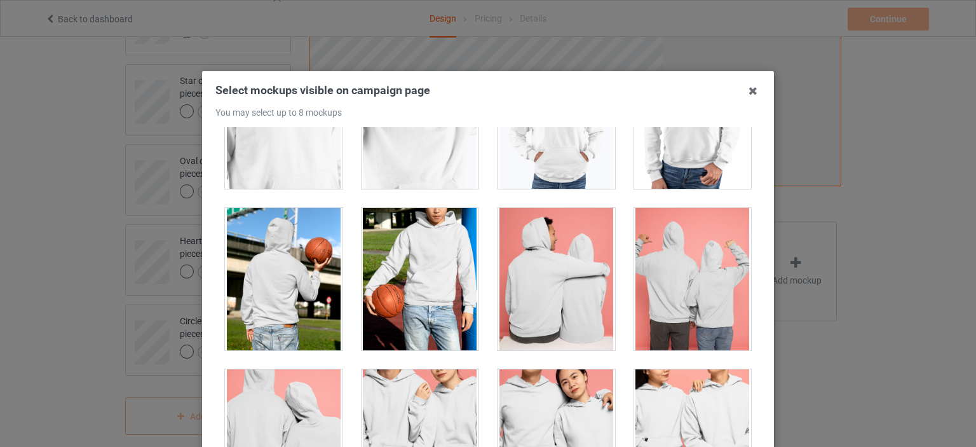
click at [609, 209] on div at bounding box center [556, 278] width 137 height 161
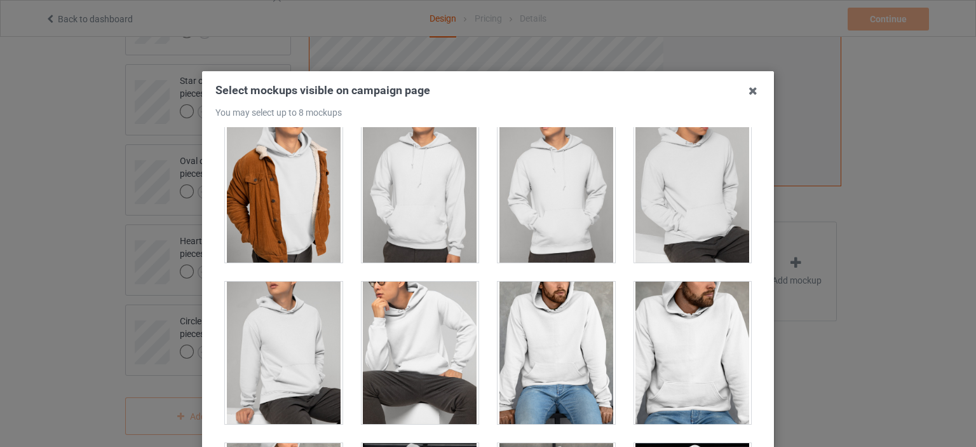
click at [609, 209] on div at bounding box center [556, 191] width 137 height 161
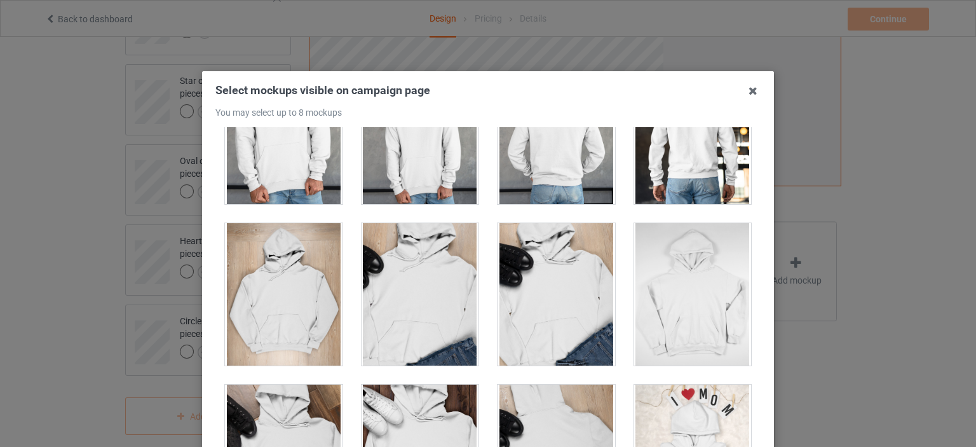
click at [609, 214] on div at bounding box center [556, 294] width 137 height 161
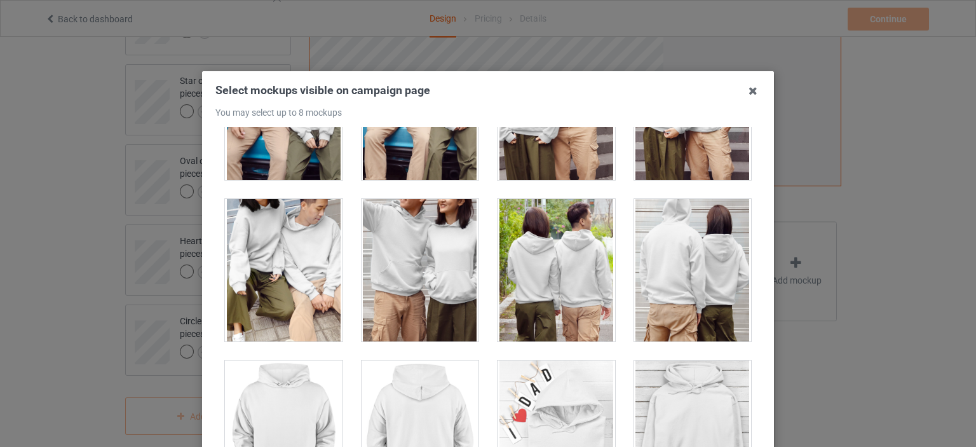
click at [609, 209] on div at bounding box center [556, 269] width 137 height 161
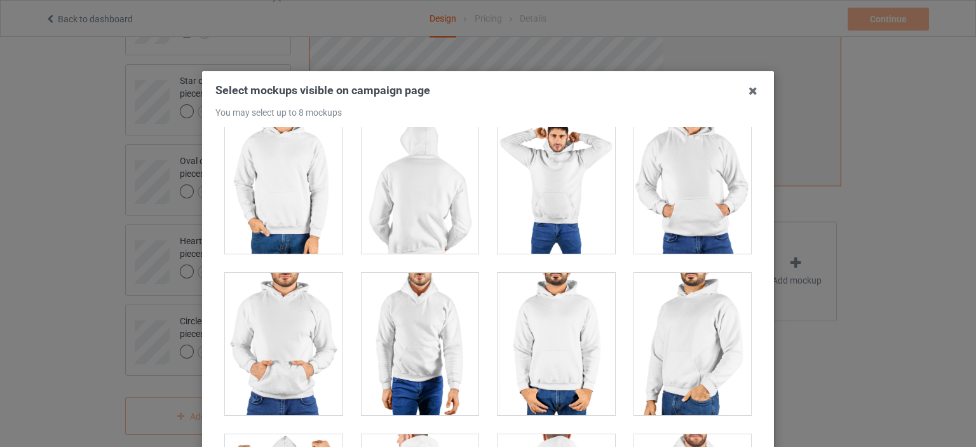
click at [609, 209] on div at bounding box center [556, 182] width 137 height 161
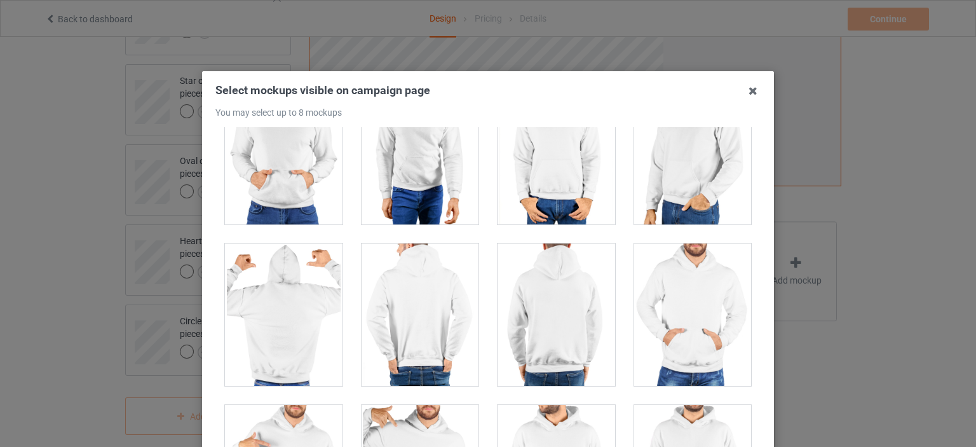
click at [609, 209] on div at bounding box center [556, 152] width 137 height 161
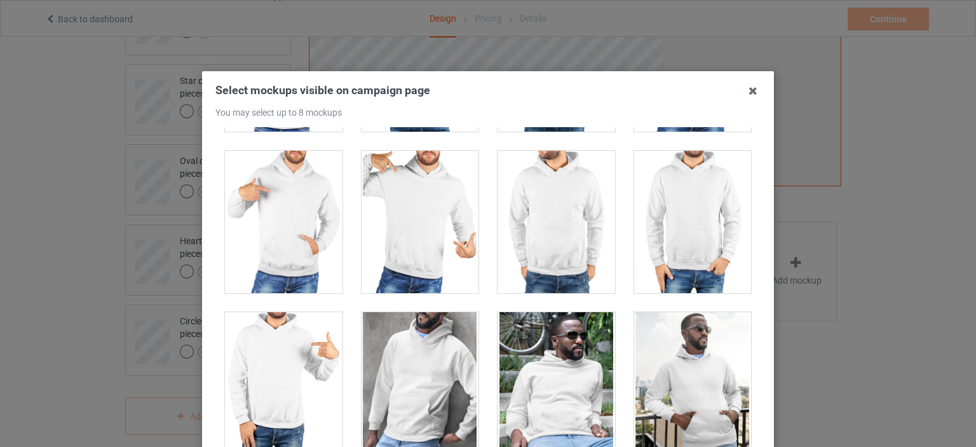
click at [609, 209] on div at bounding box center [556, 221] width 137 height 161
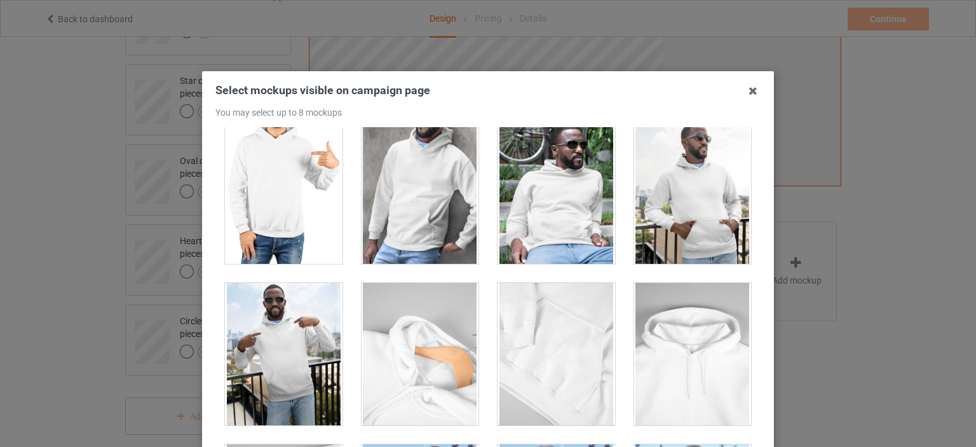
click at [609, 209] on div at bounding box center [556, 192] width 137 height 161
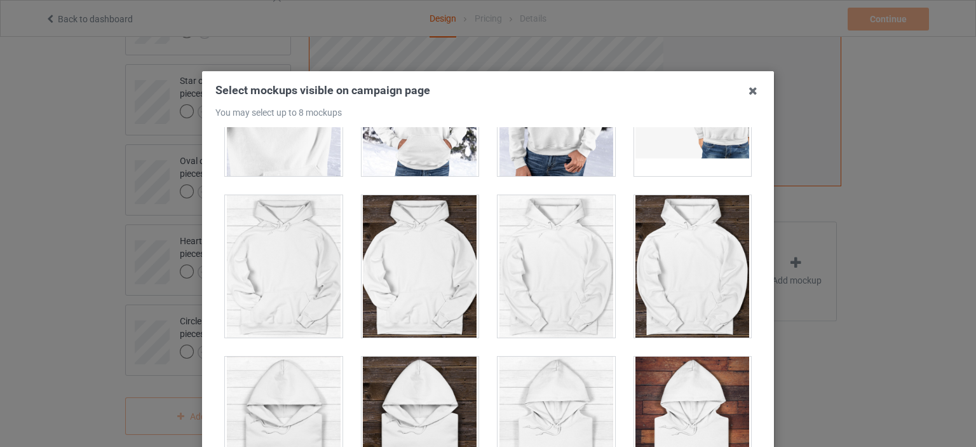
click at [609, 209] on div at bounding box center [556, 266] width 137 height 161
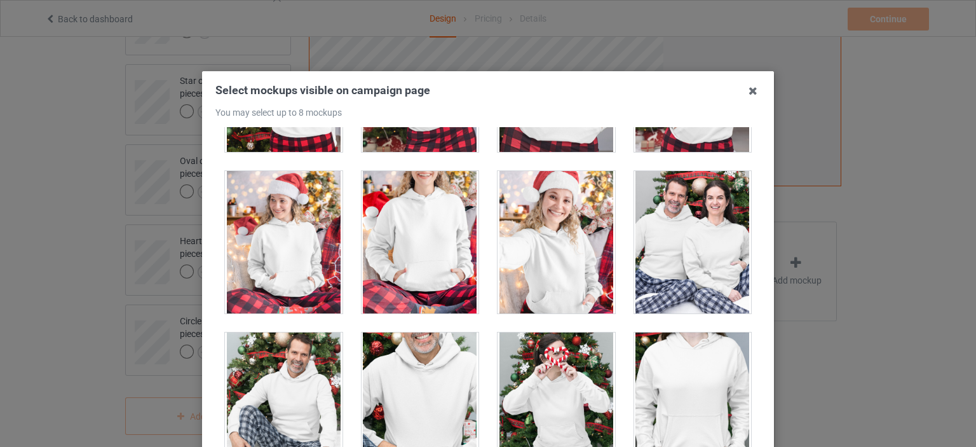
scroll to position [7881, 0]
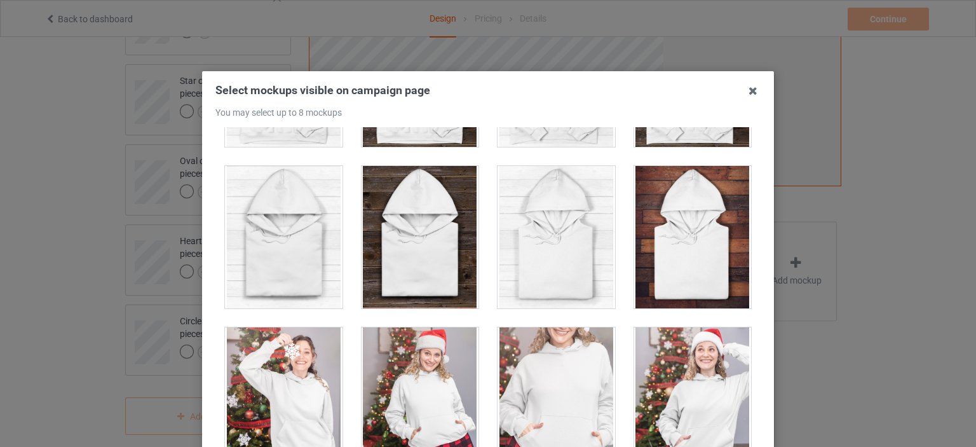
click at [609, 209] on div at bounding box center [556, 236] width 137 height 161
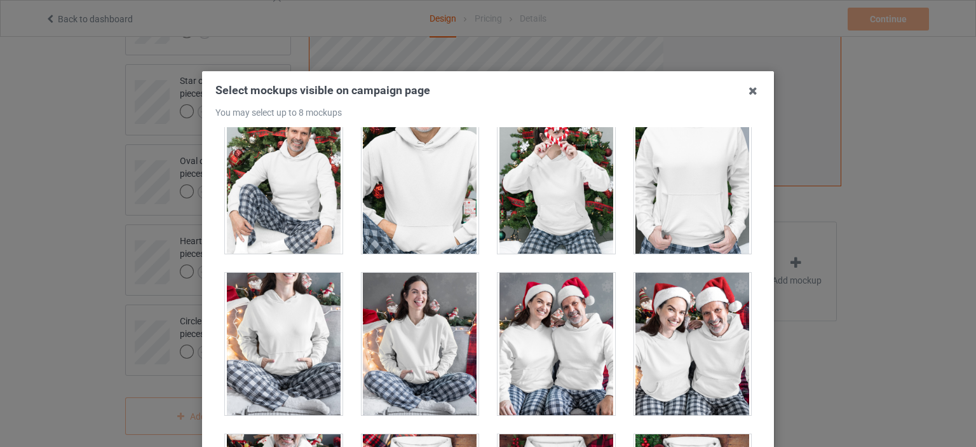
scroll to position [8516, 0]
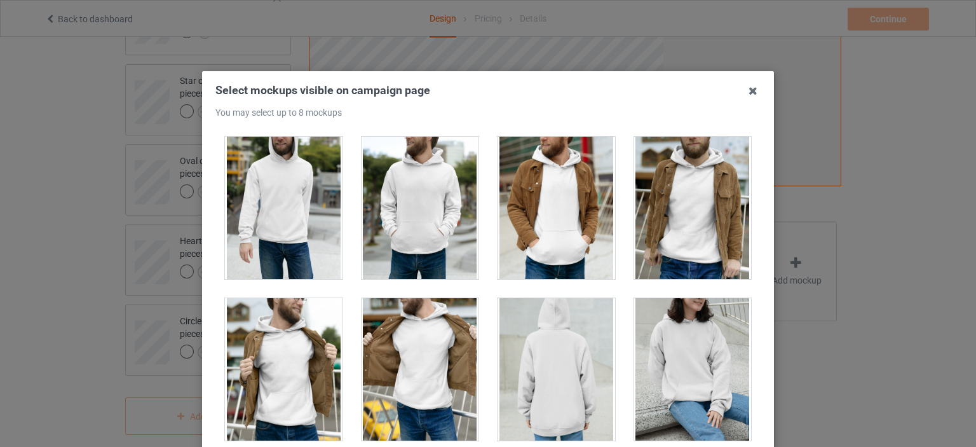
click at [609, 186] on div at bounding box center [556, 207] width 137 height 161
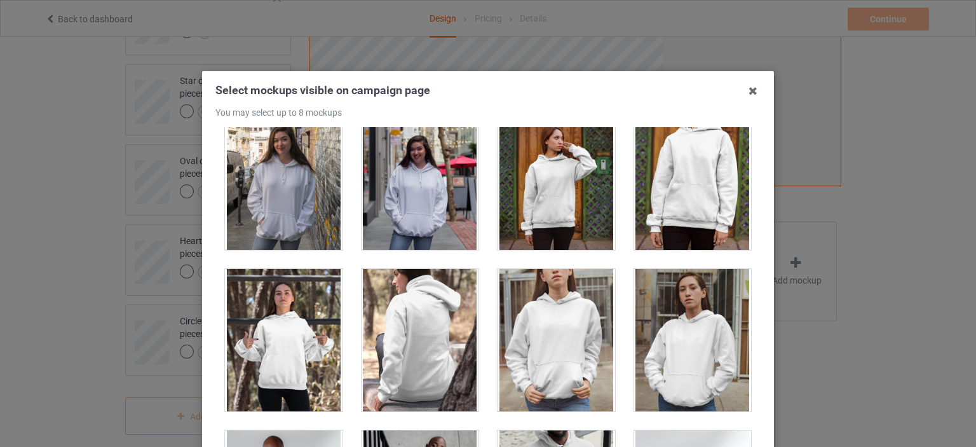
scroll to position [318, 0]
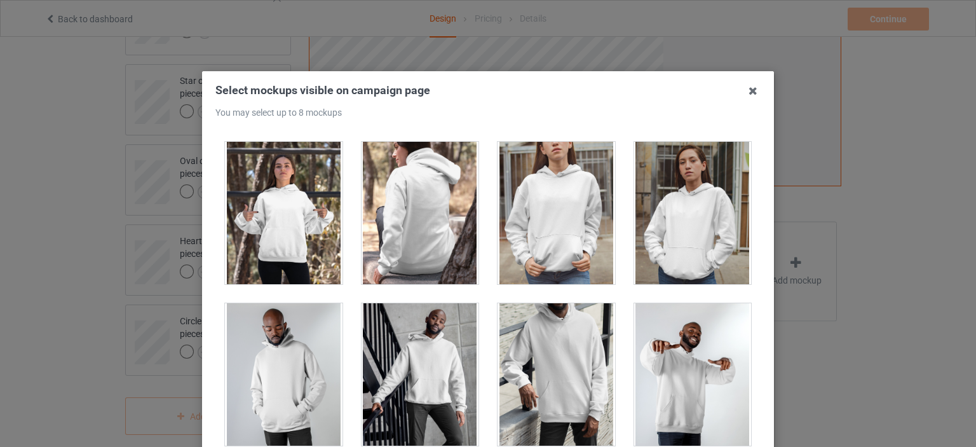
click at [606, 207] on div at bounding box center [556, 212] width 137 height 161
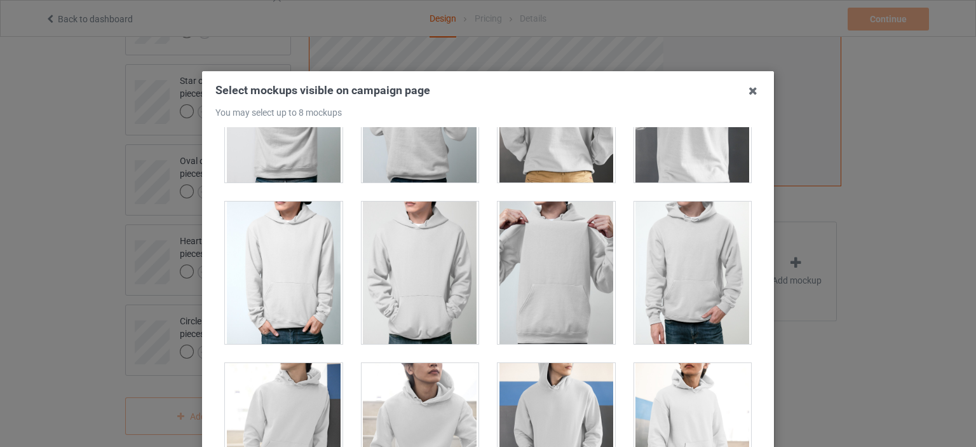
click at [625, 209] on div at bounding box center [693, 272] width 137 height 161
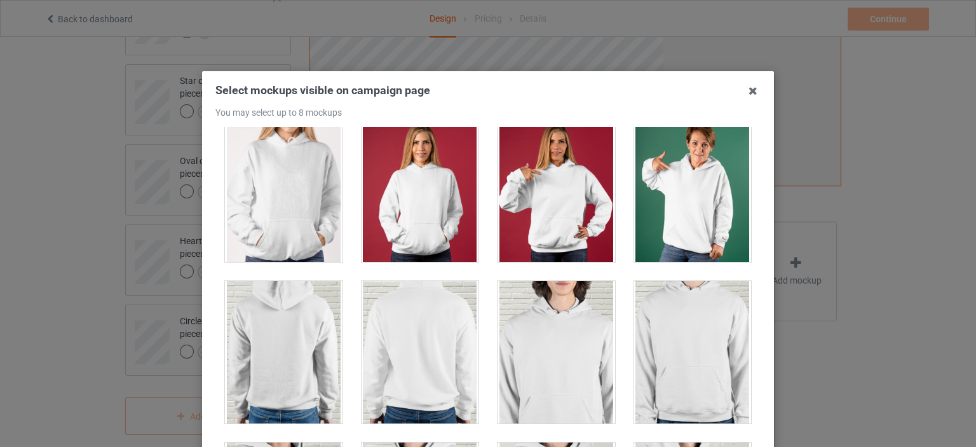
scroll to position [2923, 0]
click at [417, 208] on div at bounding box center [421, 190] width 118 height 142
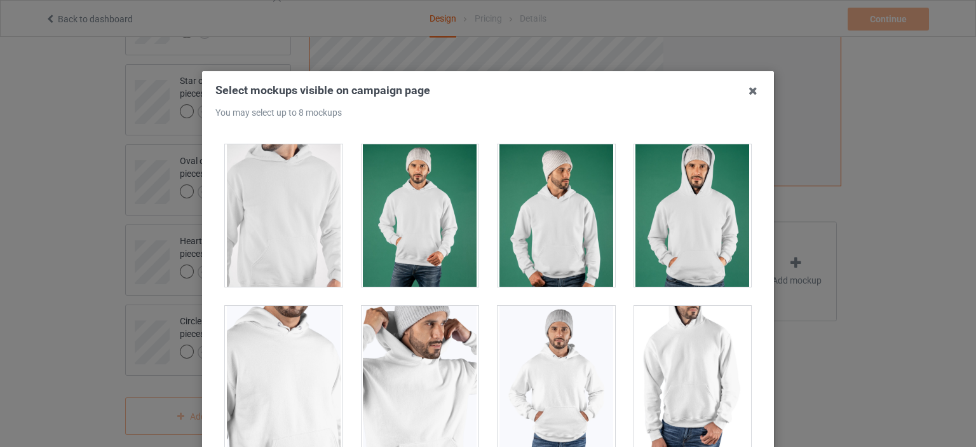
scroll to position [4004, 0]
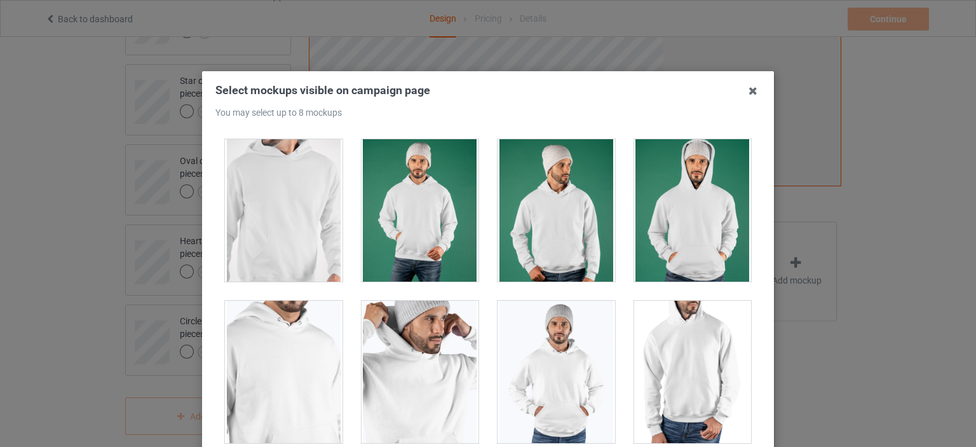
click at [689, 228] on div at bounding box center [693, 210] width 118 height 142
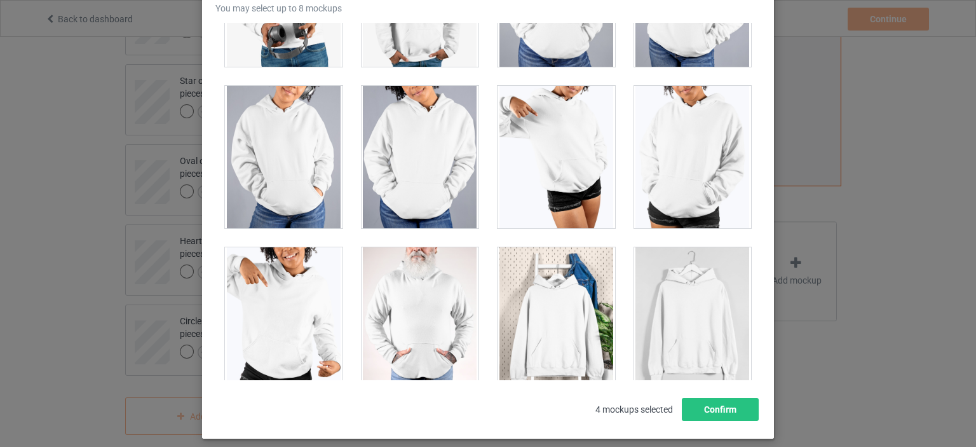
scroll to position [167, 0]
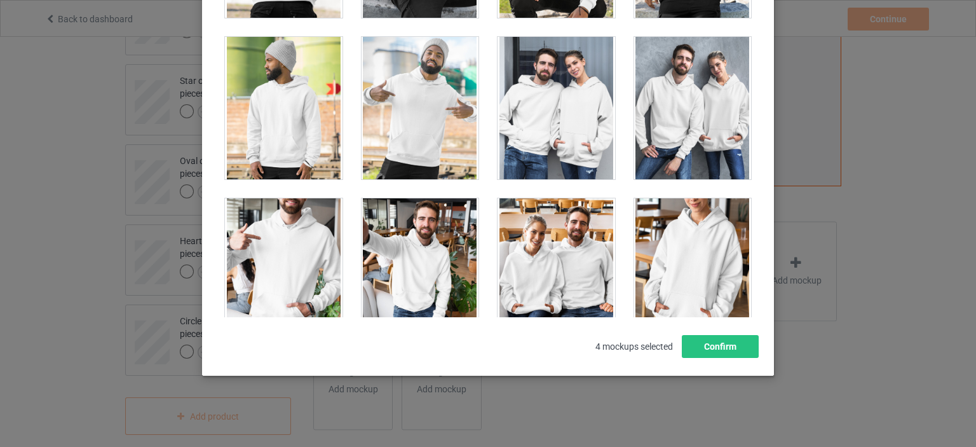
click at [625, 189] on div at bounding box center [693, 269] width 137 height 161
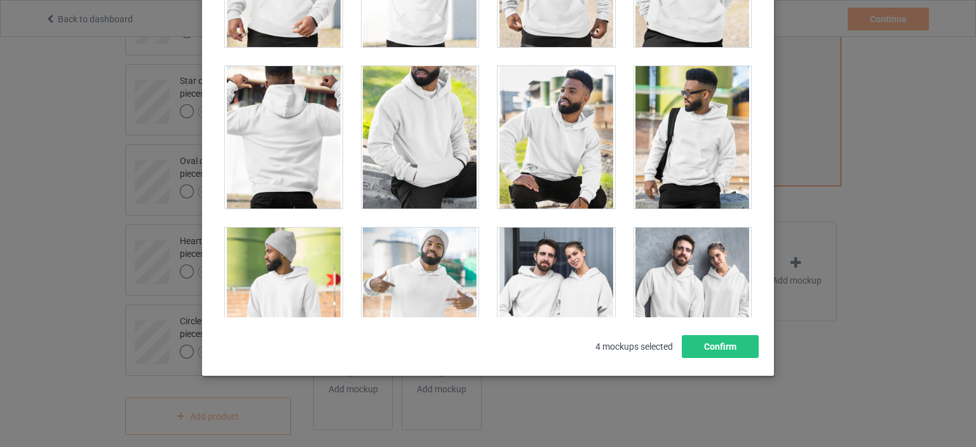
click at [625, 177] on div at bounding box center [693, 137] width 137 height 161
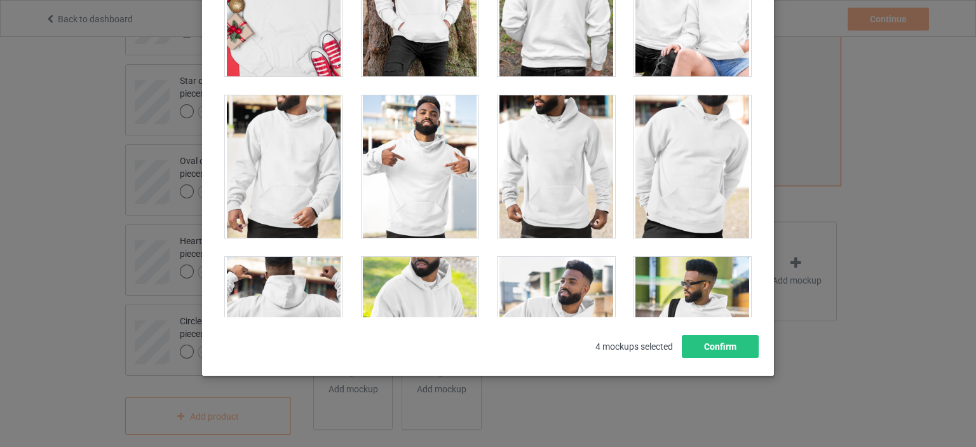
click at [610, 173] on div at bounding box center [556, 166] width 137 height 161
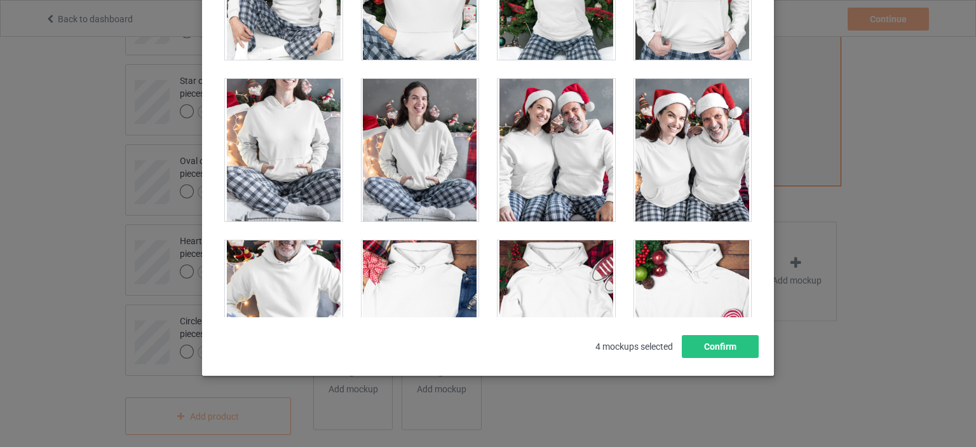
scroll to position [8445, 0]
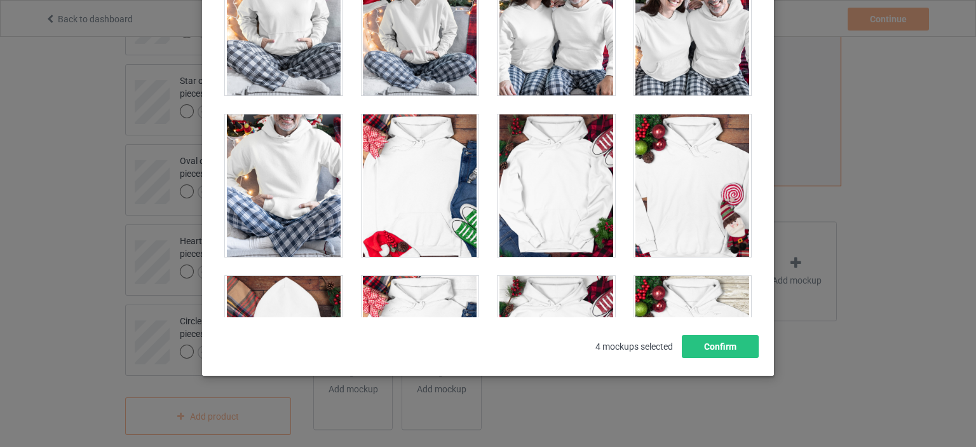
click at [608, 125] on div at bounding box center [556, 185] width 137 height 161
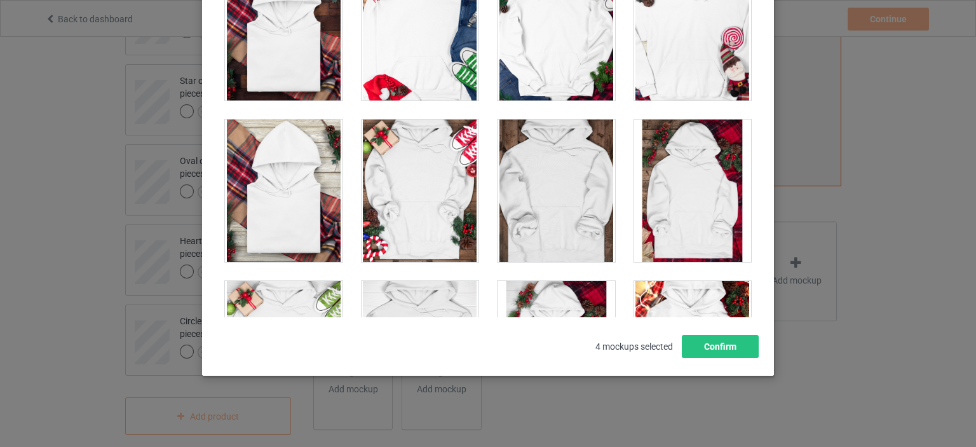
scroll to position [9144, 0]
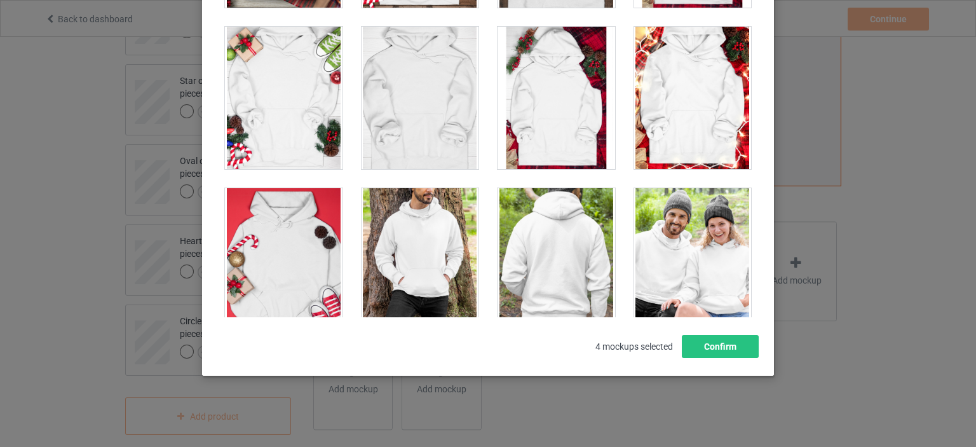
click at [610, 136] on div at bounding box center [556, 97] width 137 height 161
click at [610, 134] on div at bounding box center [556, 97] width 137 height 161
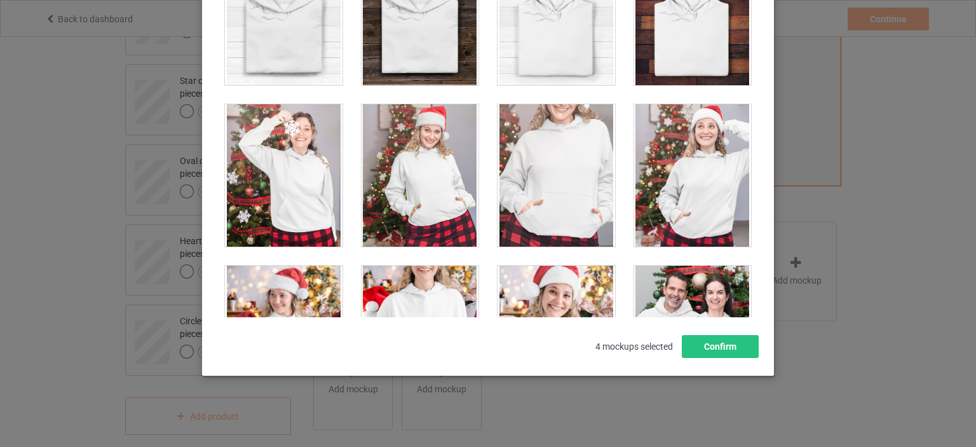
click at [610, 134] on div at bounding box center [556, 175] width 137 height 161
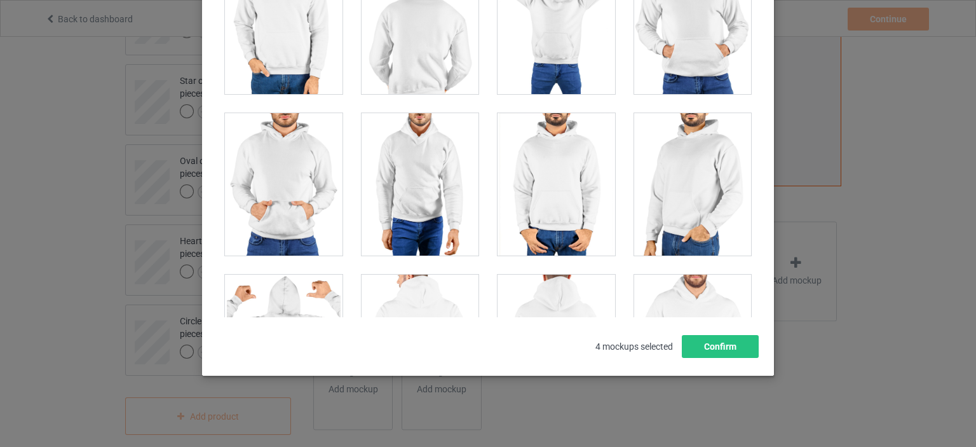
click at [606, 129] on div at bounding box center [556, 184] width 137 height 161
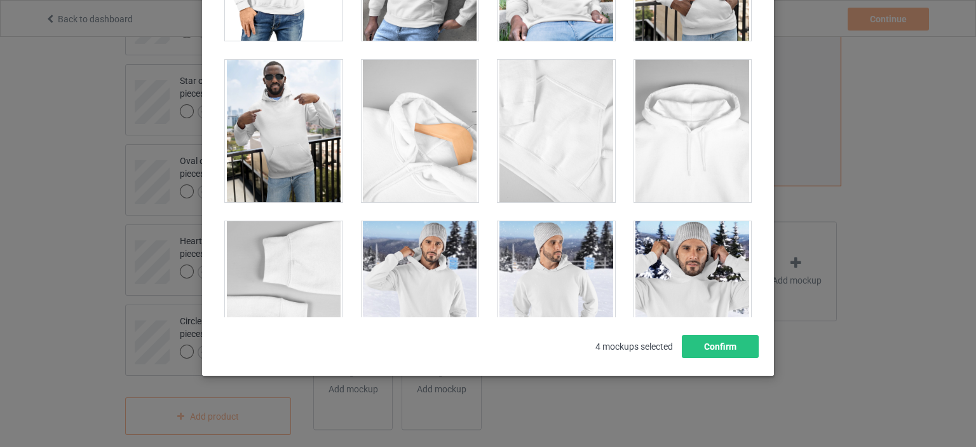
click at [607, 129] on div at bounding box center [556, 130] width 137 height 161
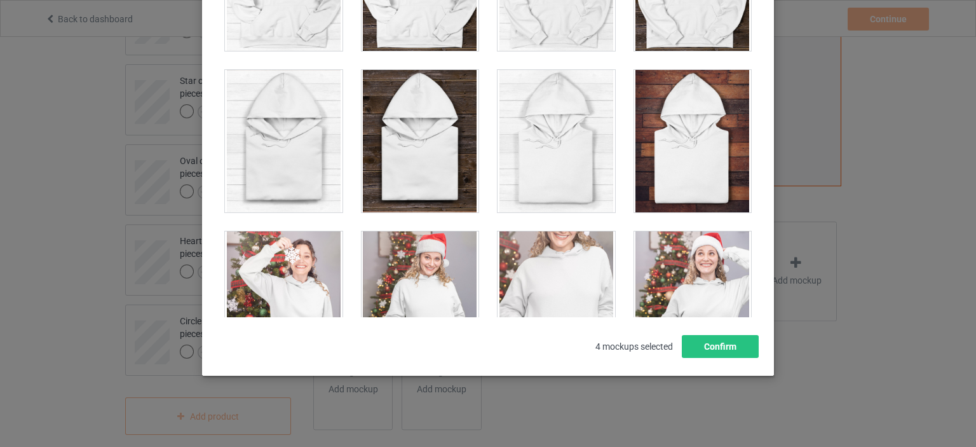
click at [608, 130] on div at bounding box center [556, 140] width 137 height 161
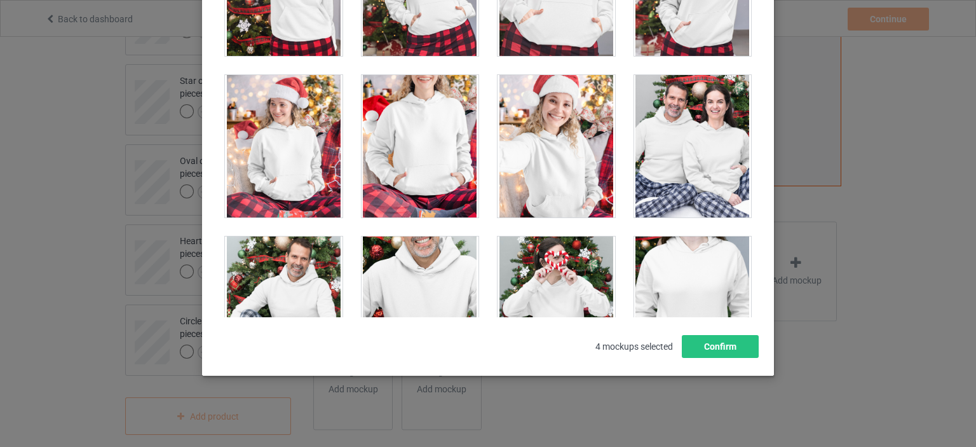
click at [608, 130] on div at bounding box center [556, 145] width 137 height 161
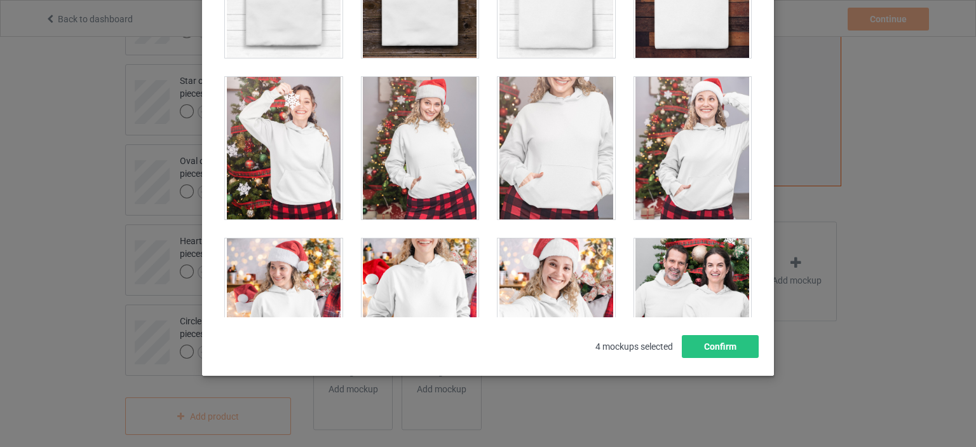
scroll to position [8064, 0]
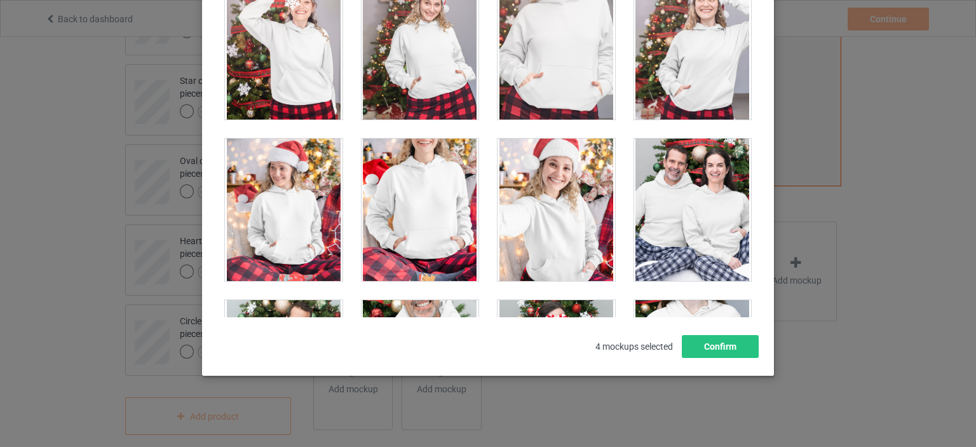
click at [608, 130] on div at bounding box center [556, 209] width 137 height 161
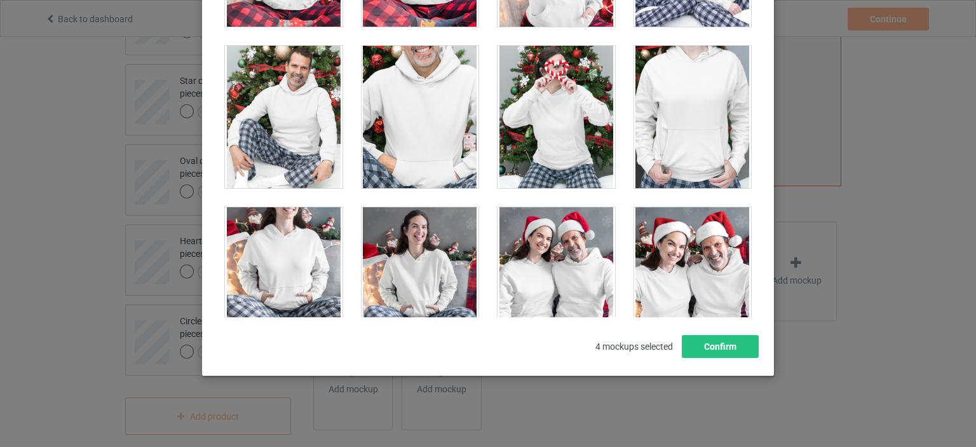
scroll to position [8508, 0]
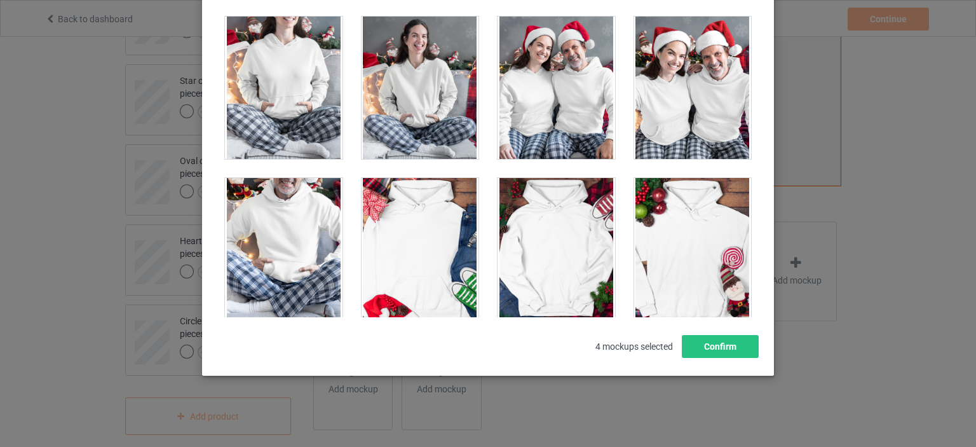
click at [608, 130] on div at bounding box center [556, 87] width 137 height 161
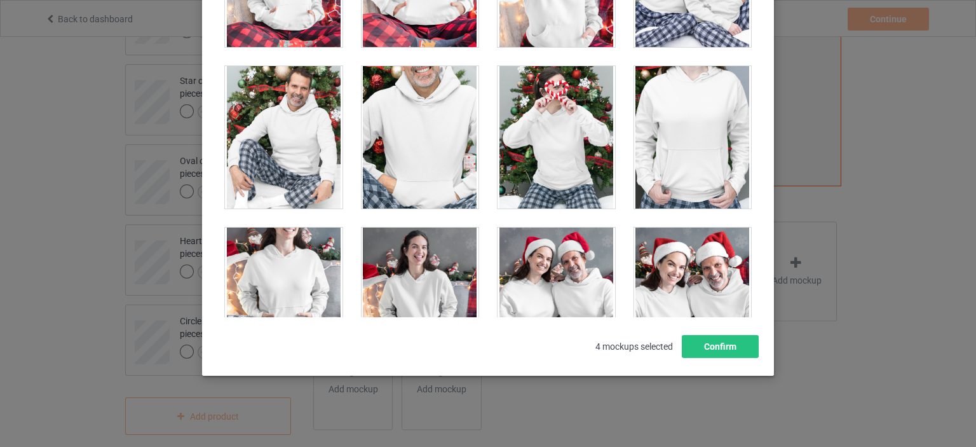
scroll to position [8445, 0]
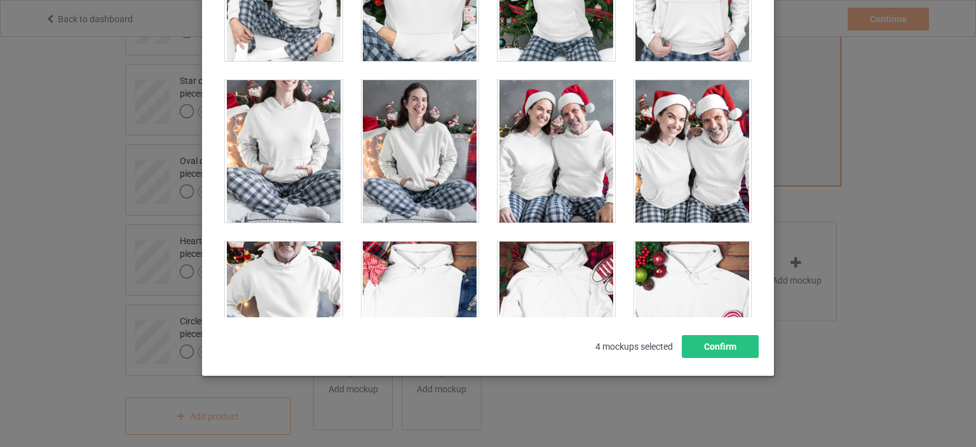
click at [609, 130] on div at bounding box center [556, 151] width 137 height 161
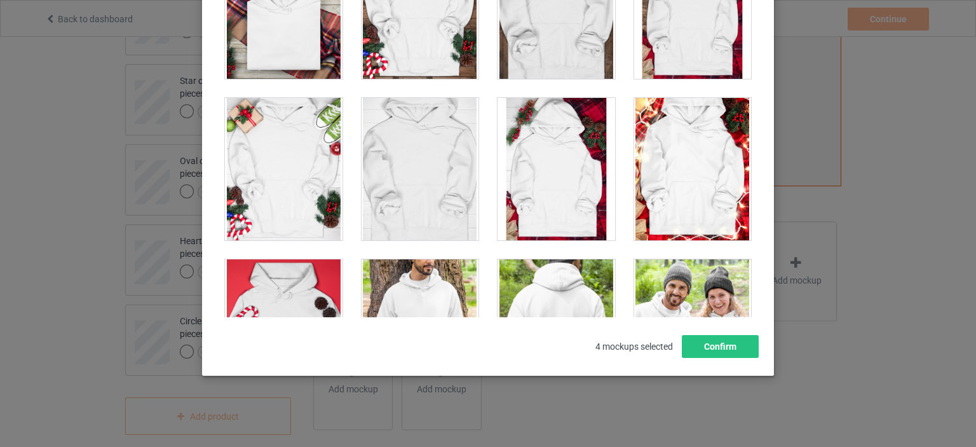
scroll to position [9208, 0]
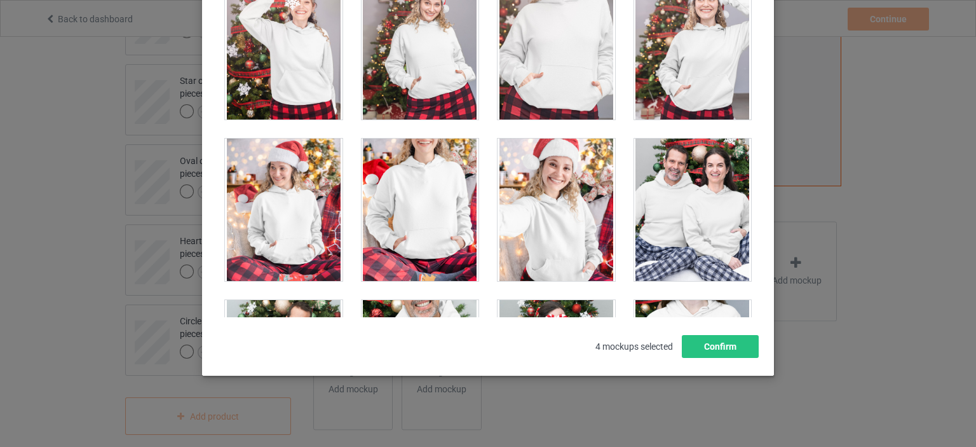
click at [608, 176] on div at bounding box center [556, 209] width 137 height 161
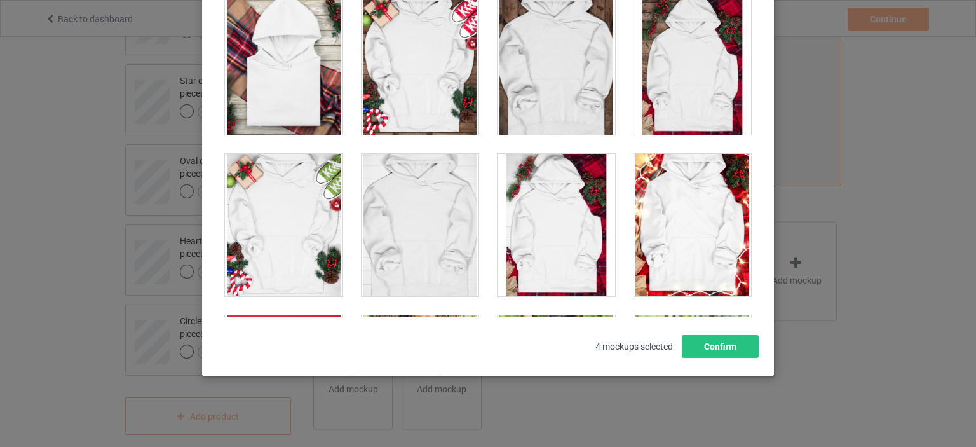
click at [609, 166] on div at bounding box center [556, 224] width 137 height 161
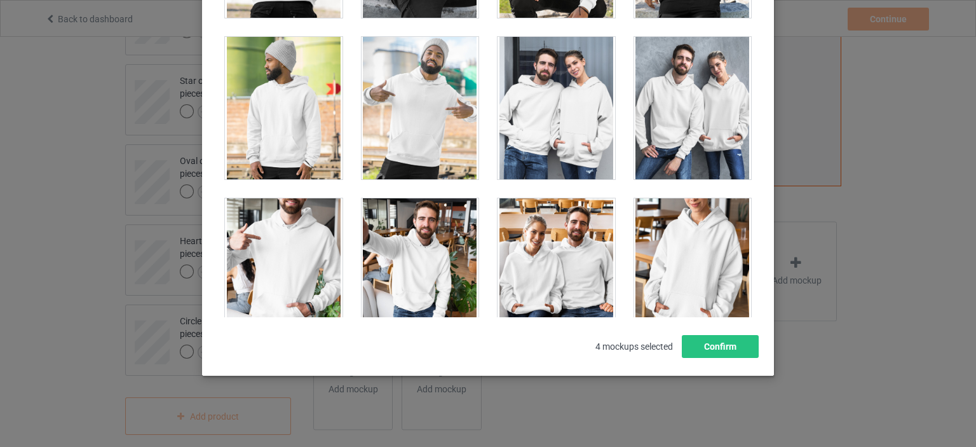
click at [608, 165] on div at bounding box center [556, 107] width 137 height 161
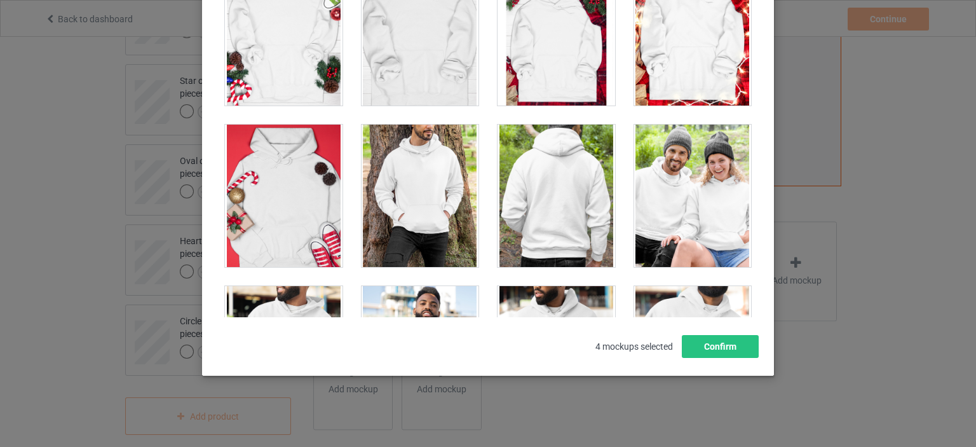
click at [608, 165] on div at bounding box center [556, 195] width 137 height 161
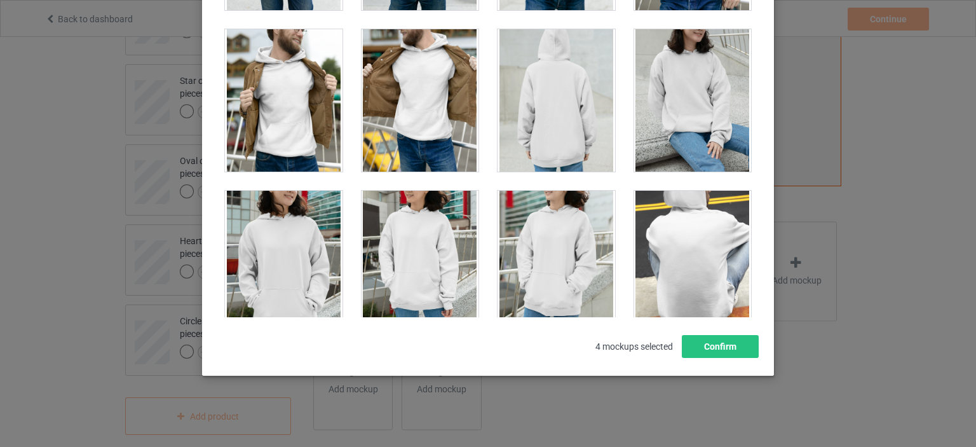
scroll to position [3623, 0]
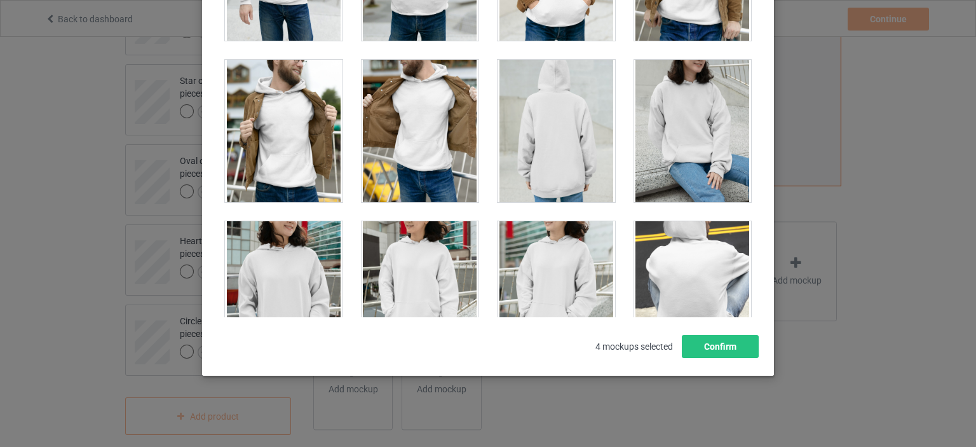
click at [295, 104] on div at bounding box center [284, 131] width 118 height 142
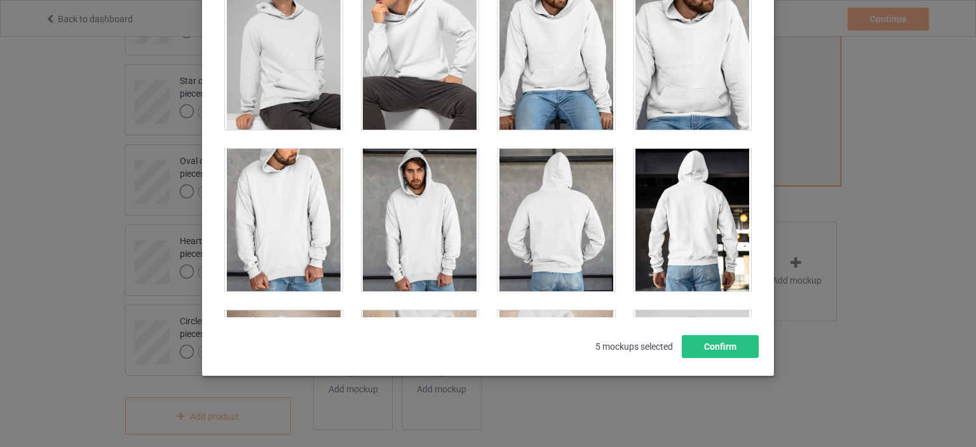
click at [625, 139] on div at bounding box center [693, 219] width 137 height 161
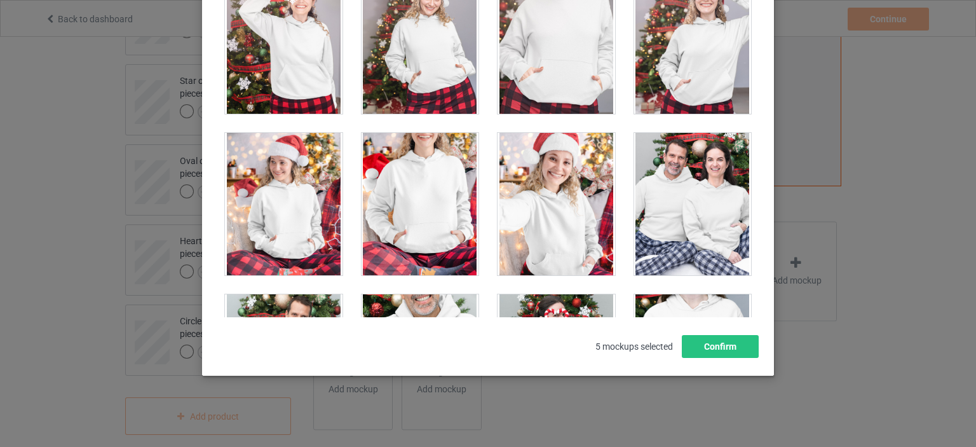
scroll to position [8071, 0]
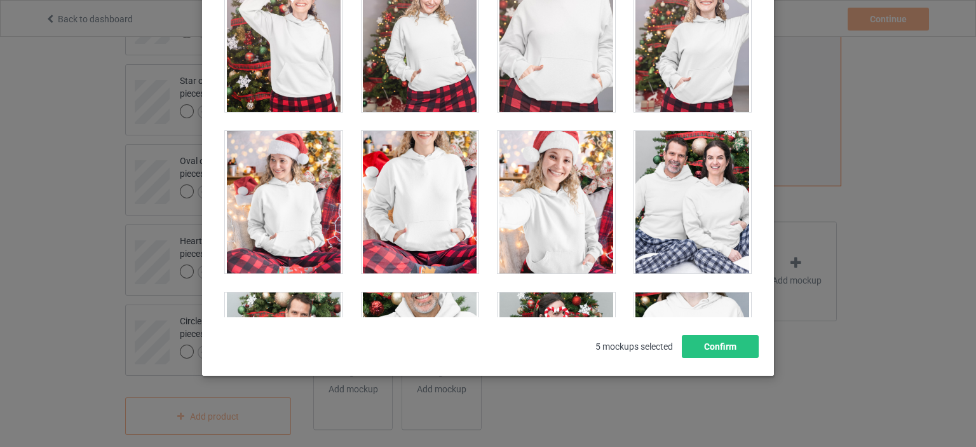
click at [698, 76] on div at bounding box center [693, 40] width 118 height 142
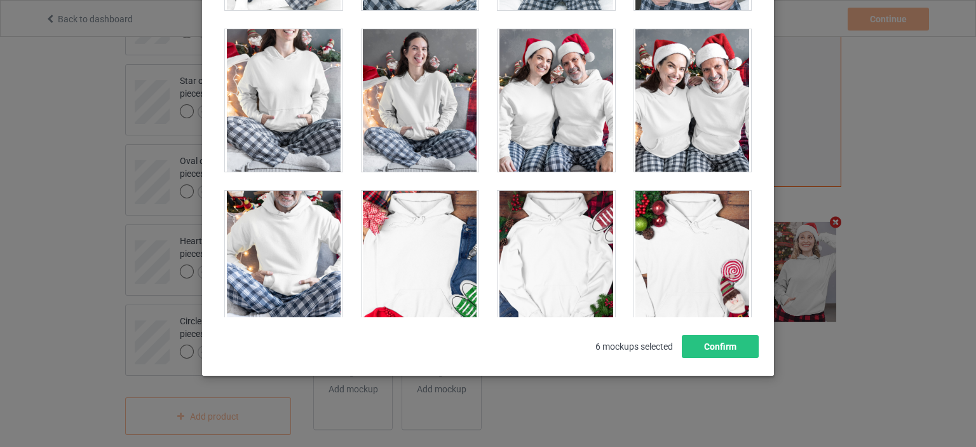
scroll to position [8389, 0]
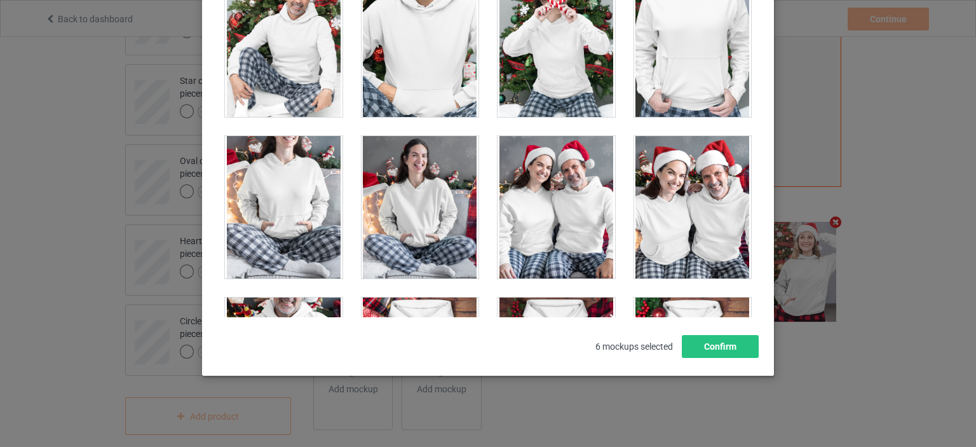
click at [292, 184] on div at bounding box center [284, 207] width 118 height 142
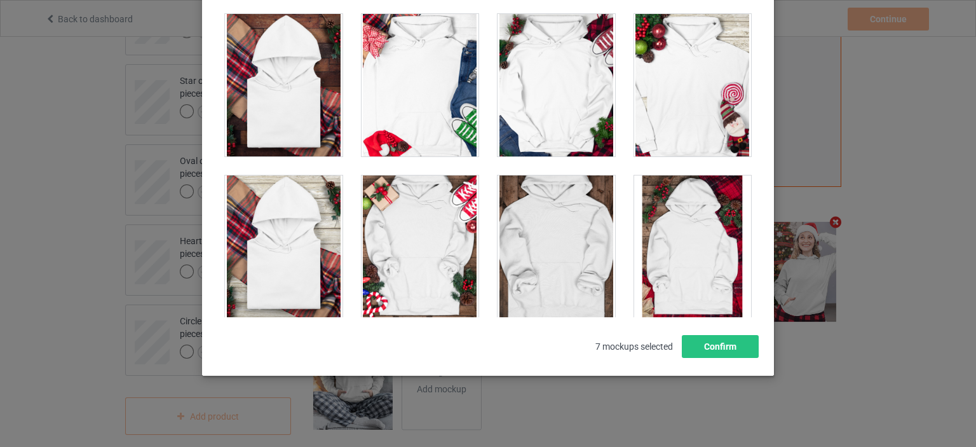
click at [610, 99] on div at bounding box center [556, 84] width 137 height 161
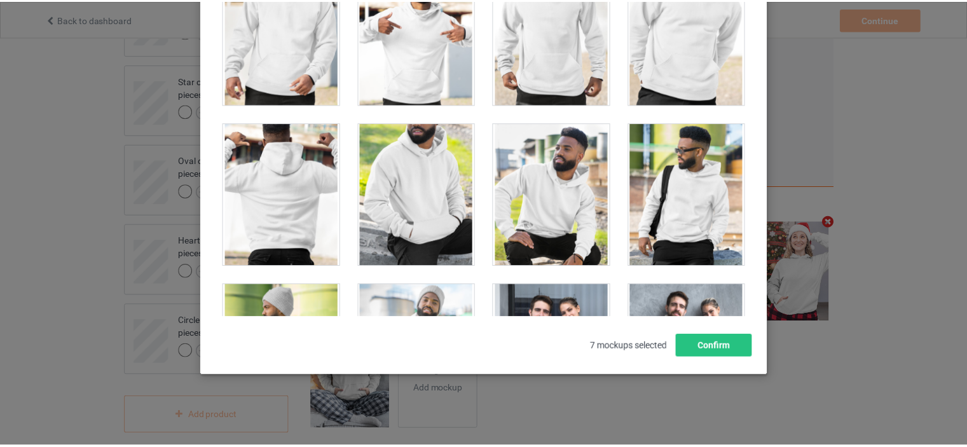
scroll to position [9398, 0]
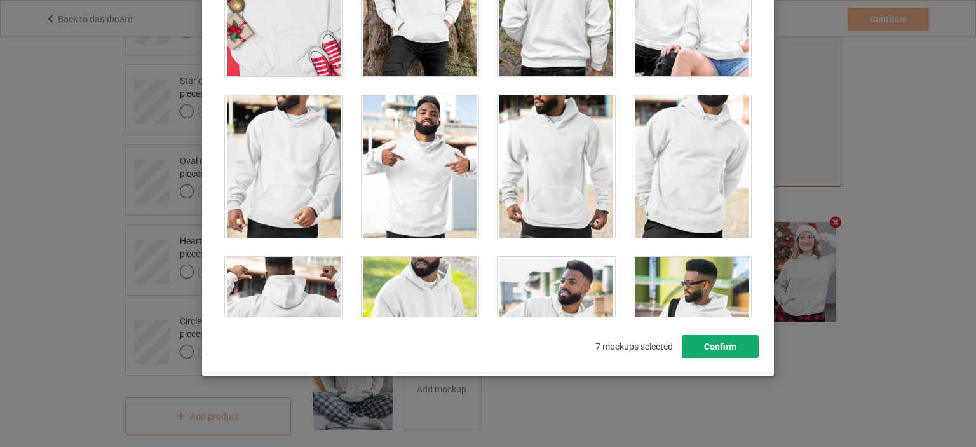
click at [712, 355] on button "Confirm" at bounding box center [720, 346] width 77 height 23
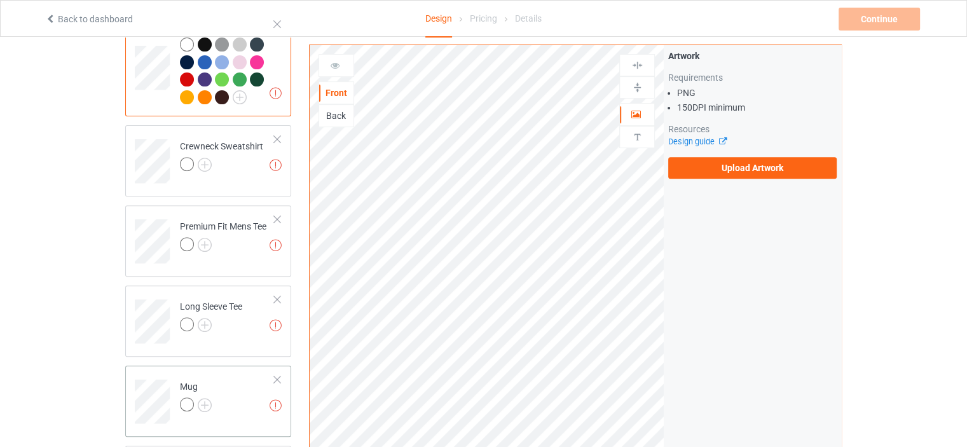
scroll to position [374, 0]
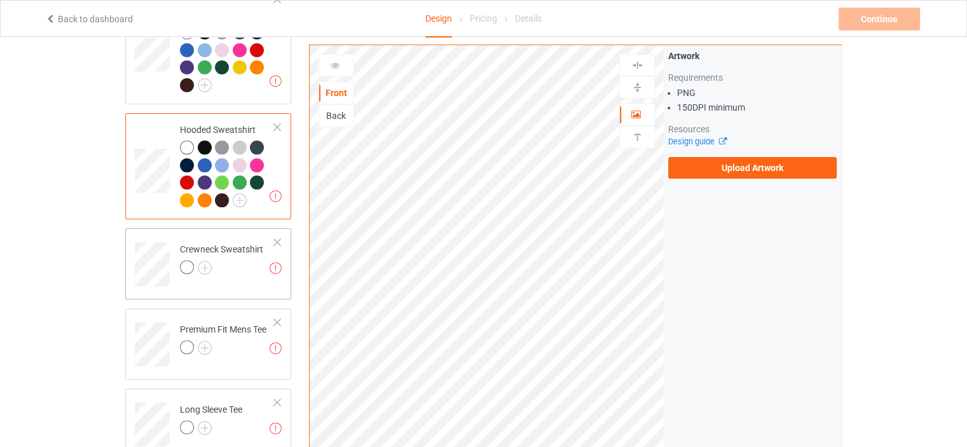
click at [224, 260] on div at bounding box center [221, 269] width 83 height 18
click at [204, 261] on img at bounding box center [205, 268] width 14 height 14
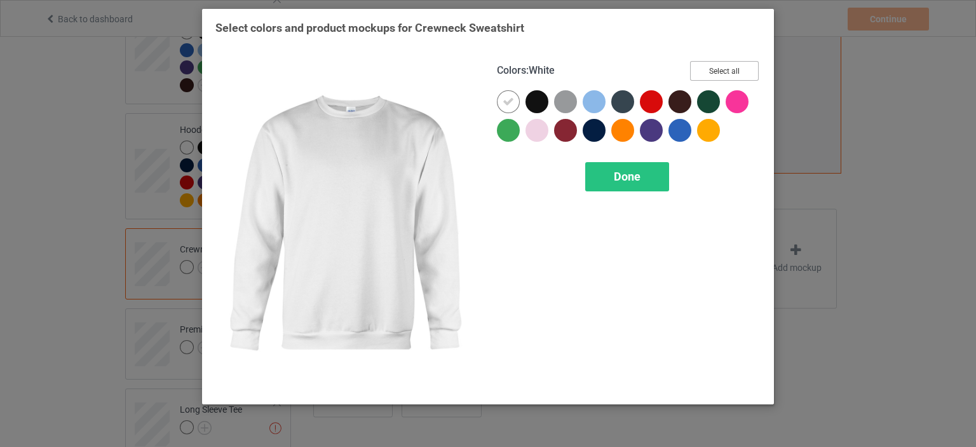
click at [740, 62] on button "Select all" at bounding box center [724, 71] width 69 height 20
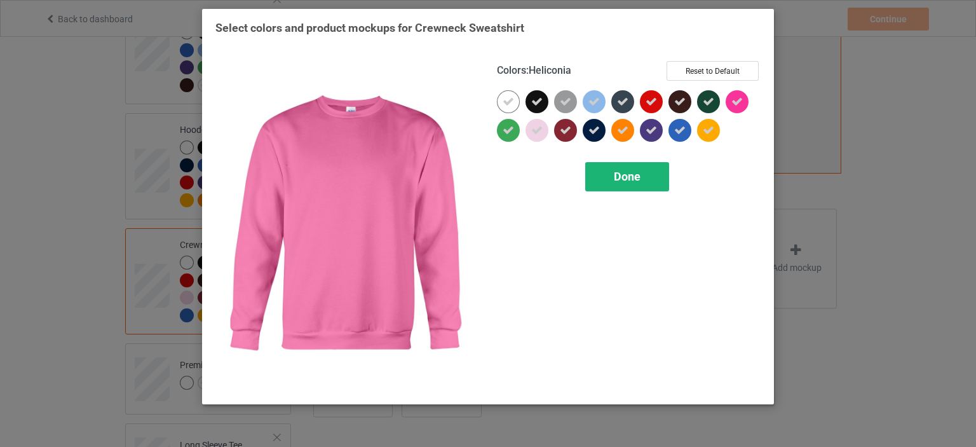
click at [650, 187] on div "Done" at bounding box center [627, 176] width 84 height 29
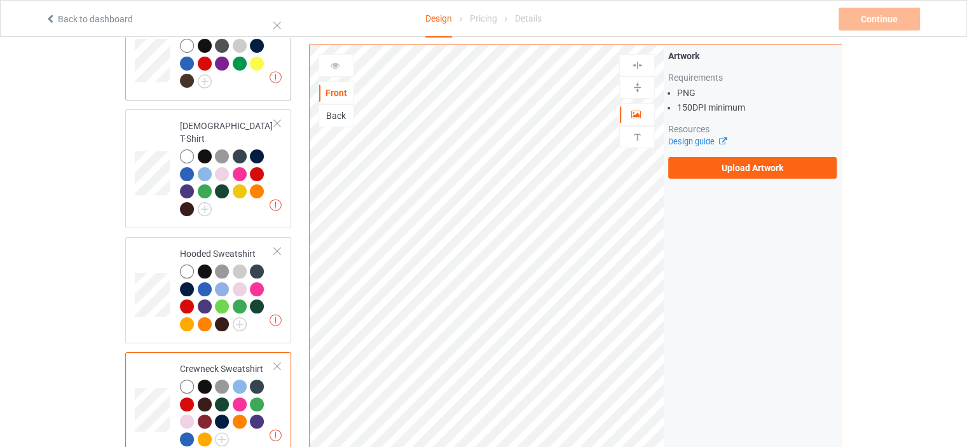
scroll to position [120, 0]
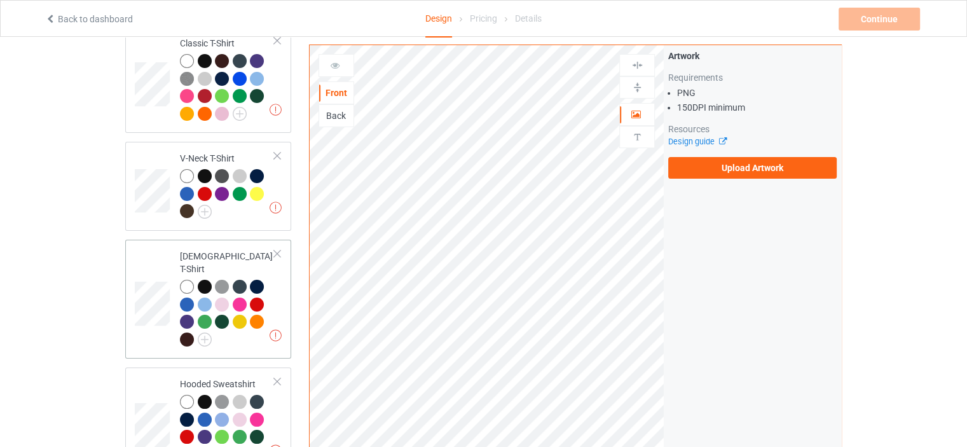
click at [226, 252] on div "[DEMOGRAPHIC_DATA] T-Shirt" at bounding box center [227, 297] width 95 height 95
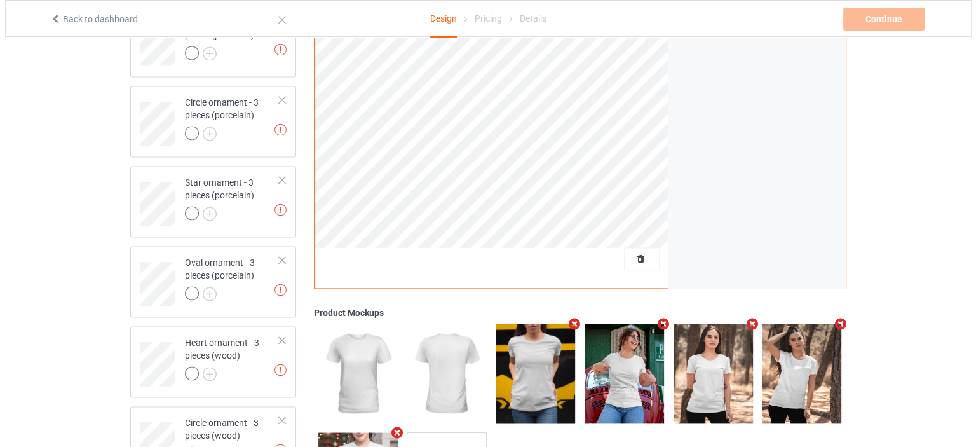
scroll to position [1935, 0]
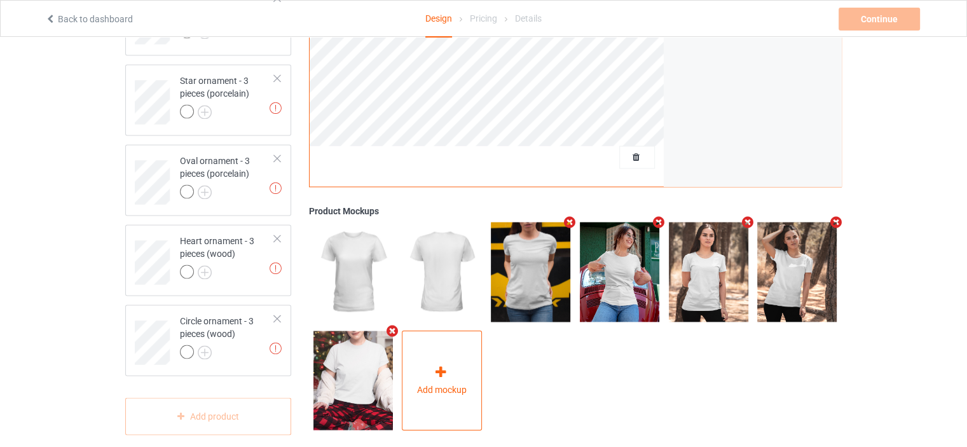
click at [425, 355] on div "Add mockup" at bounding box center [442, 380] width 80 height 100
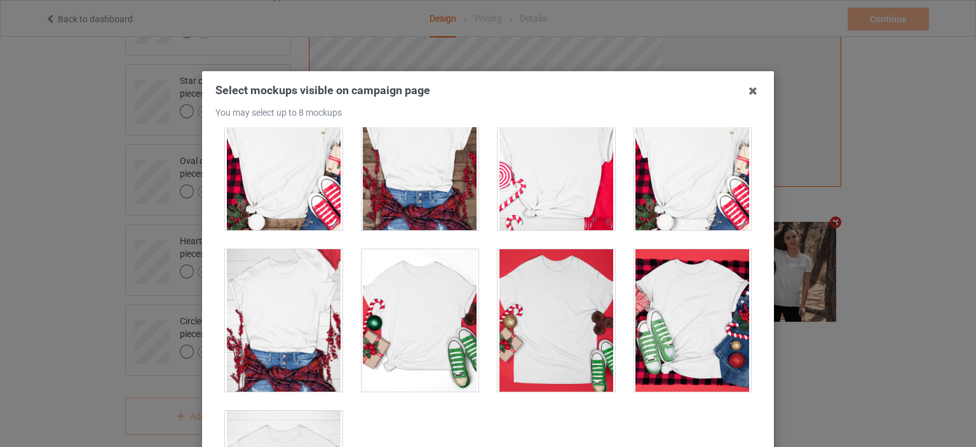
scroll to position [4125, 0]
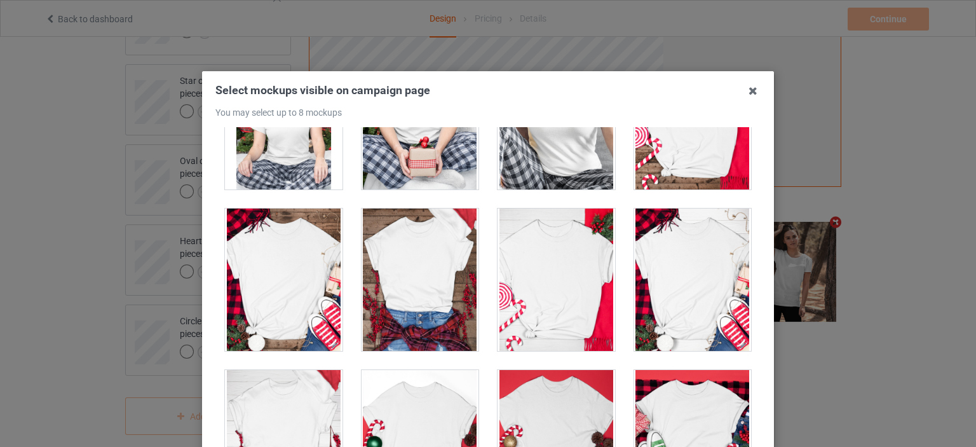
click at [427, 243] on div at bounding box center [421, 279] width 118 height 142
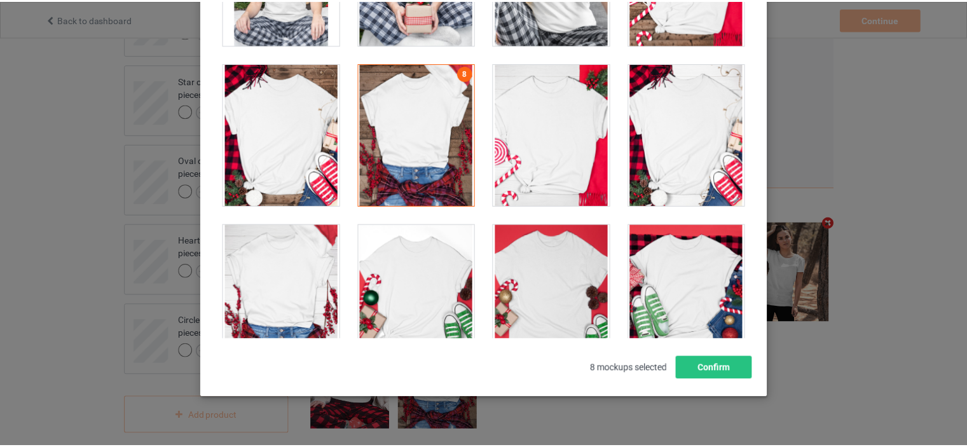
scroll to position [167, 0]
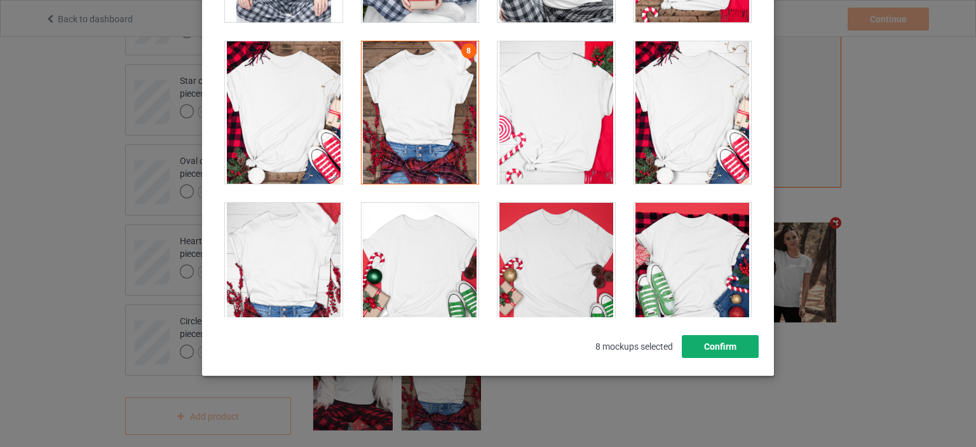
click at [734, 348] on button "Confirm" at bounding box center [720, 346] width 77 height 23
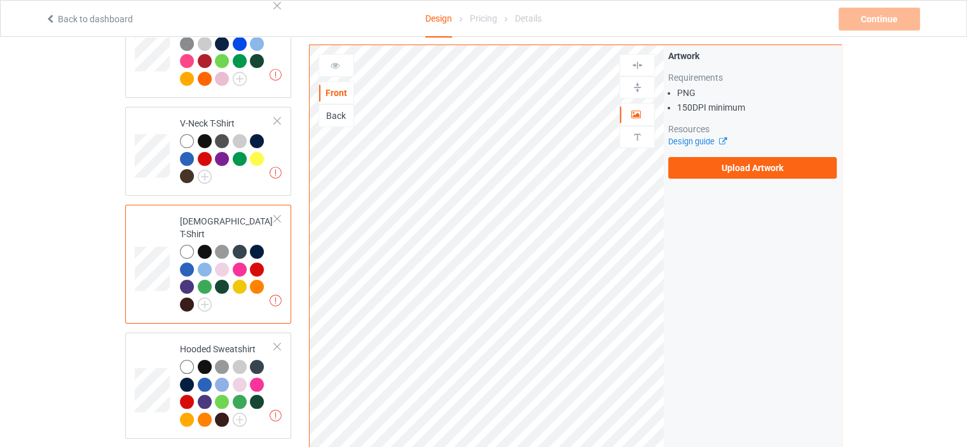
scroll to position [346, 0]
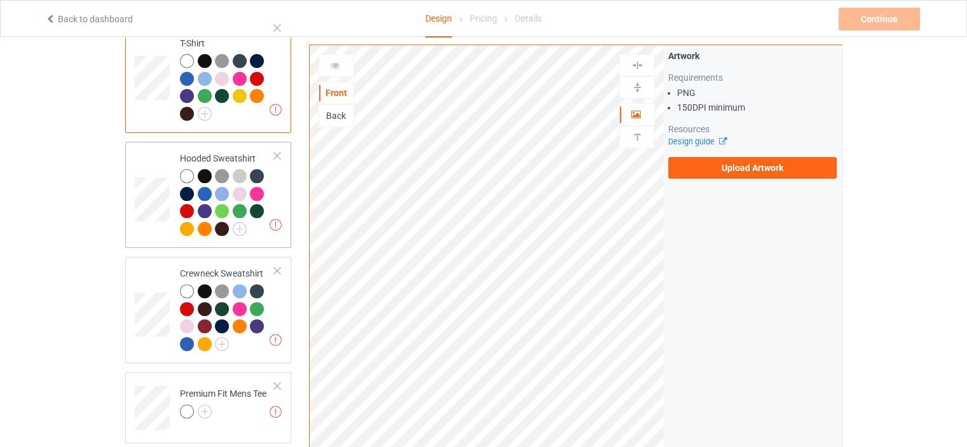
click at [218, 152] on div "Hooded Sweatshirt" at bounding box center [227, 193] width 95 height 83
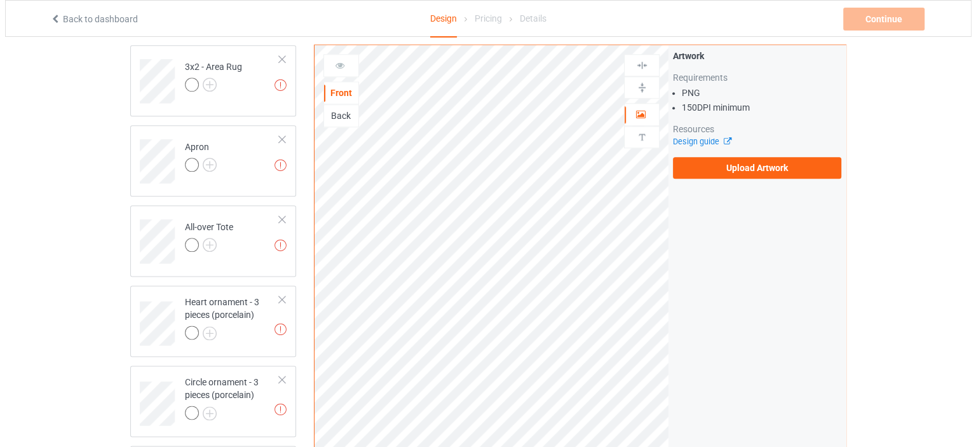
scroll to position [1935, 0]
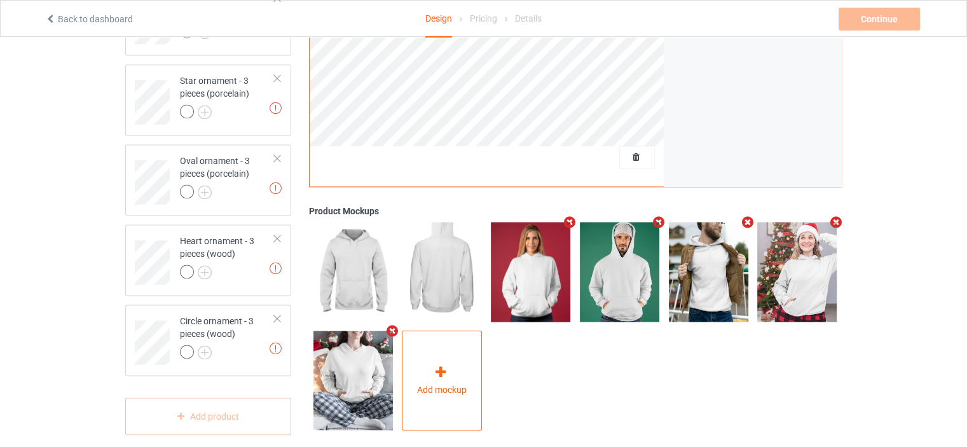
click at [458, 342] on div "Add mockup" at bounding box center [442, 380] width 80 height 100
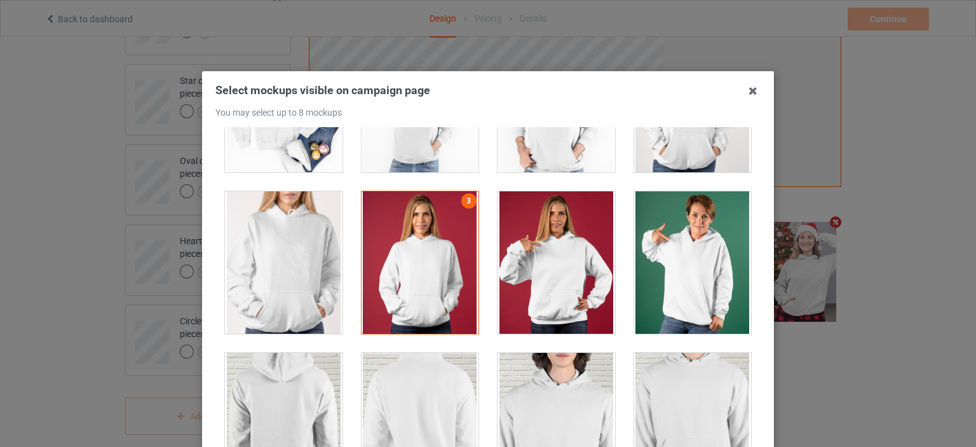
scroll to position [2923, 0]
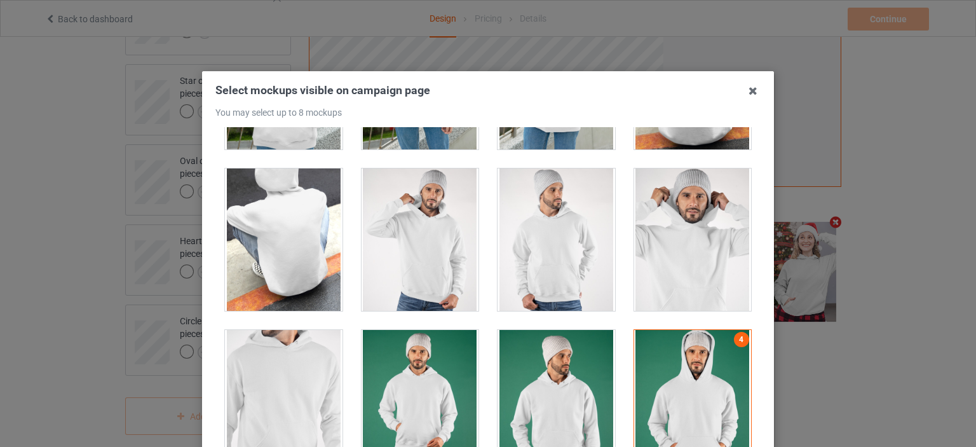
click at [608, 245] on div at bounding box center [556, 239] width 137 height 161
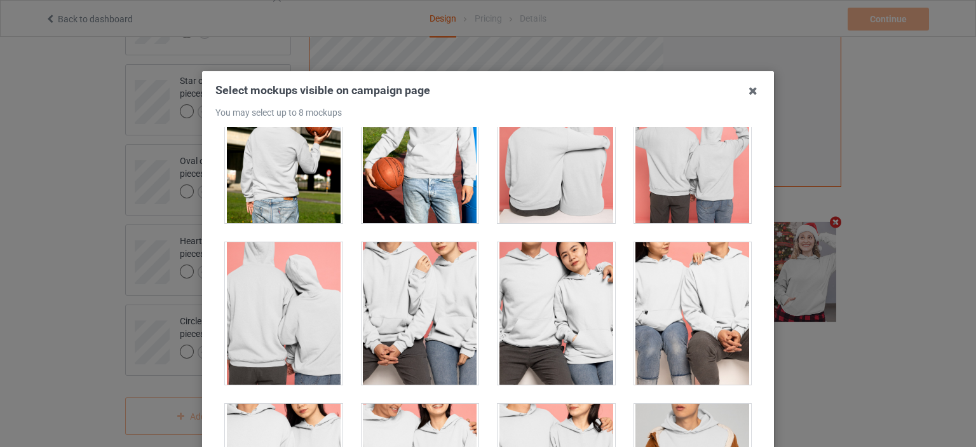
click at [608, 245] on div at bounding box center [556, 313] width 137 height 161
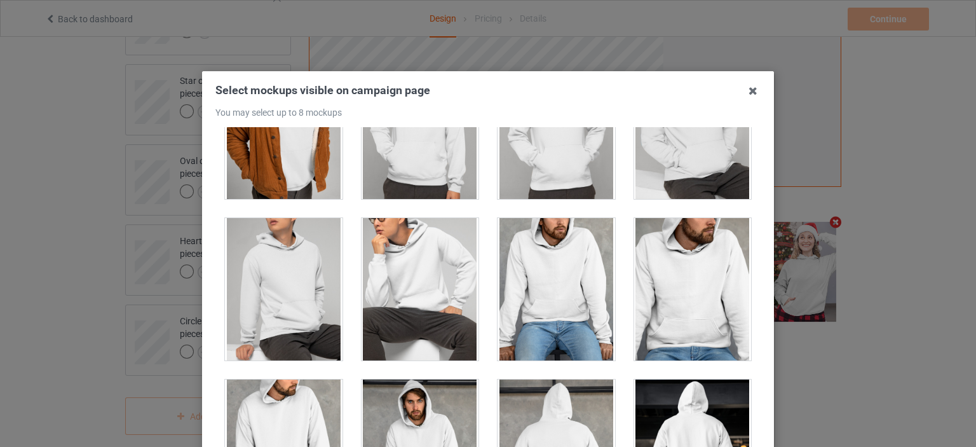
click at [608, 245] on div at bounding box center [556, 288] width 137 height 161
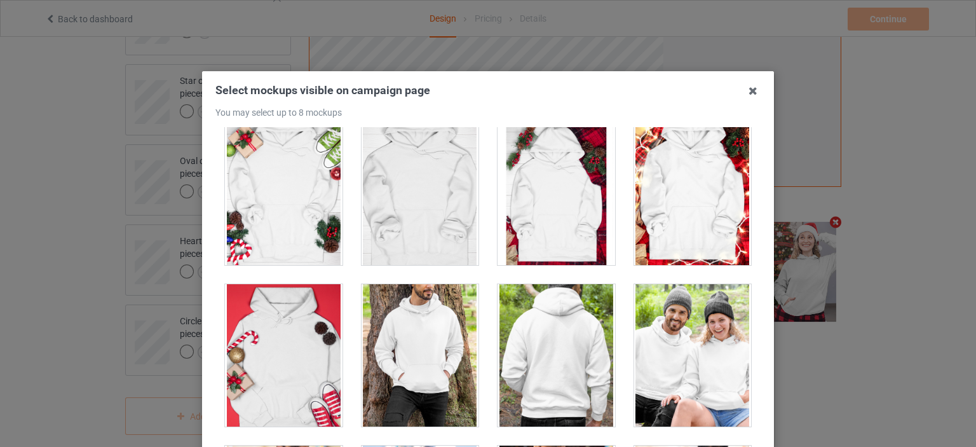
click at [605, 252] on div at bounding box center [556, 193] width 137 height 161
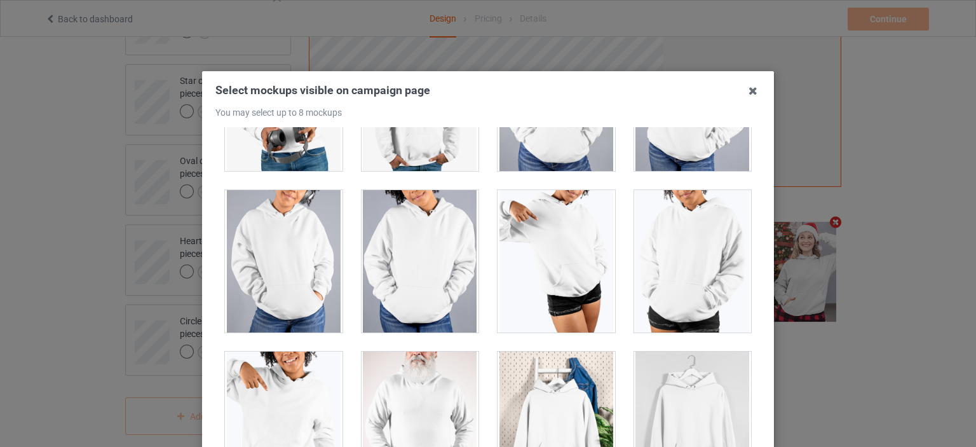
click at [625, 265] on div at bounding box center [693, 260] width 137 height 161
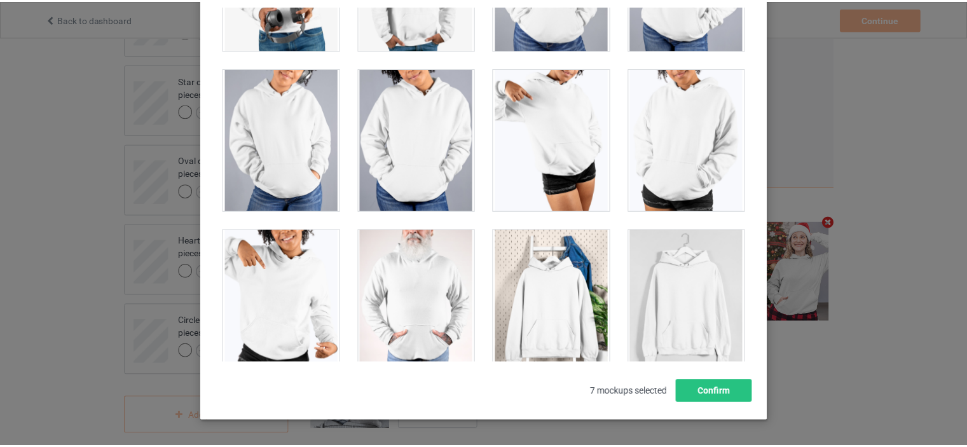
scroll to position [167, 0]
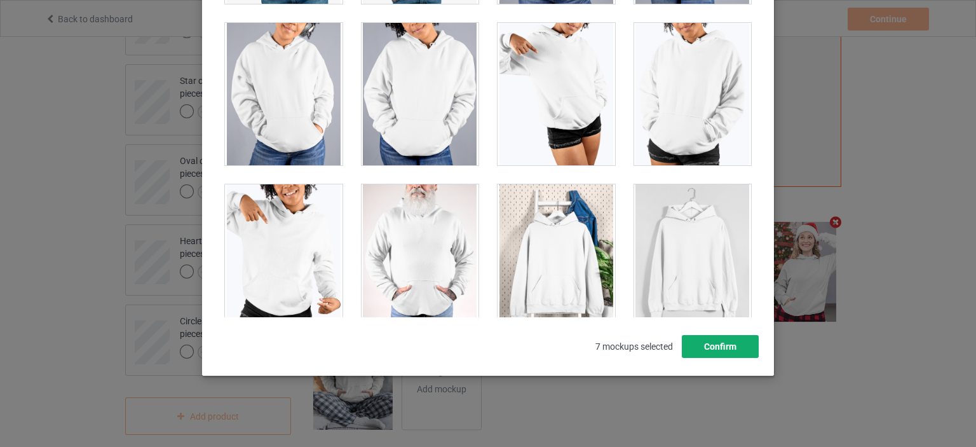
click at [735, 348] on button "Confirm" at bounding box center [720, 346] width 77 height 23
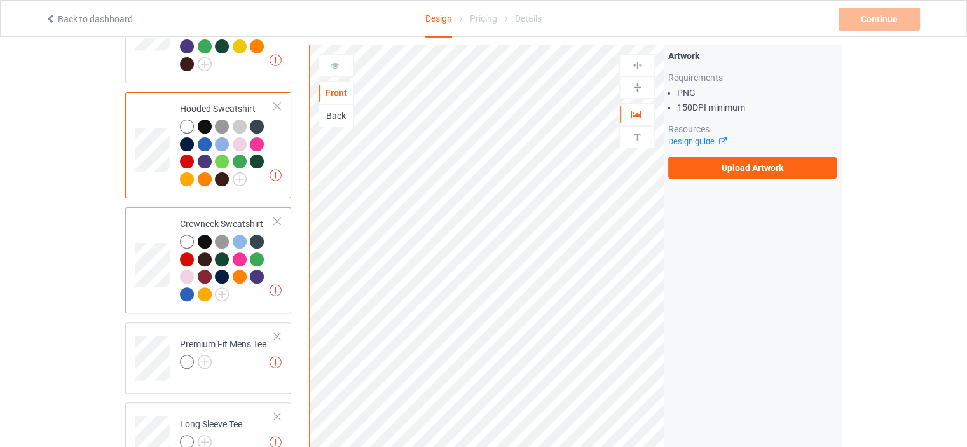
scroll to position [409, 0]
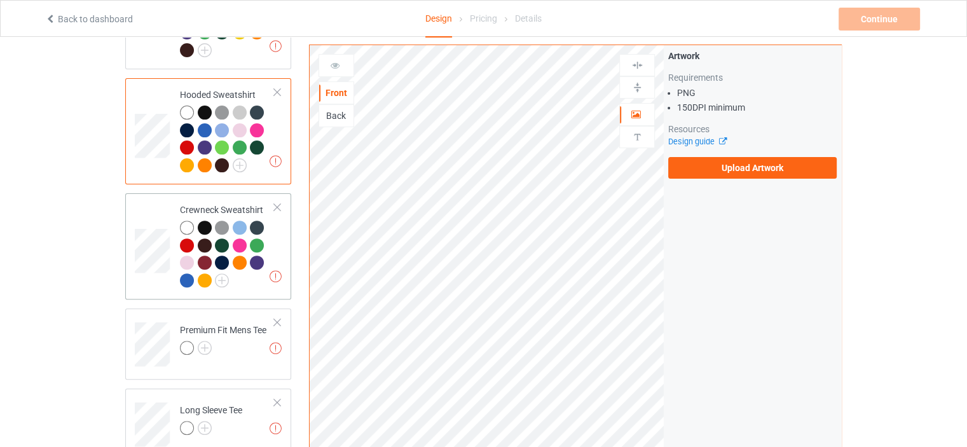
click at [221, 198] on td "Missing artworks Crewneck Sweatshirt" at bounding box center [227, 246] width 109 height 96
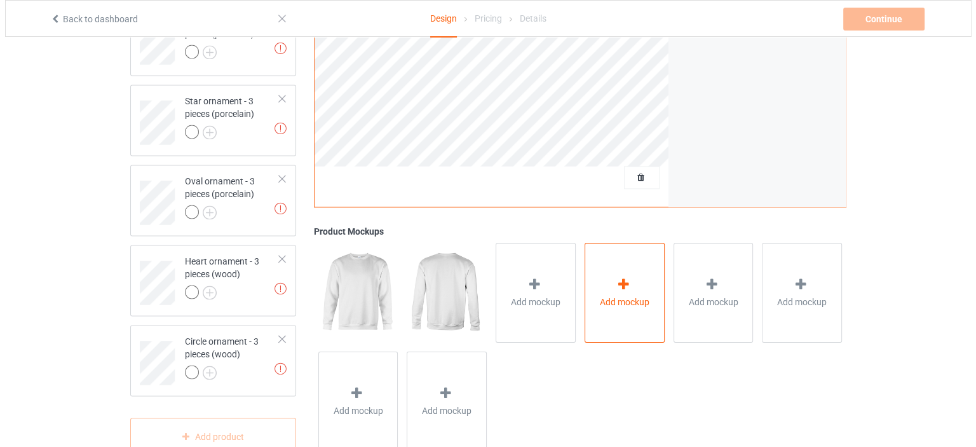
scroll to position [1935, 0]
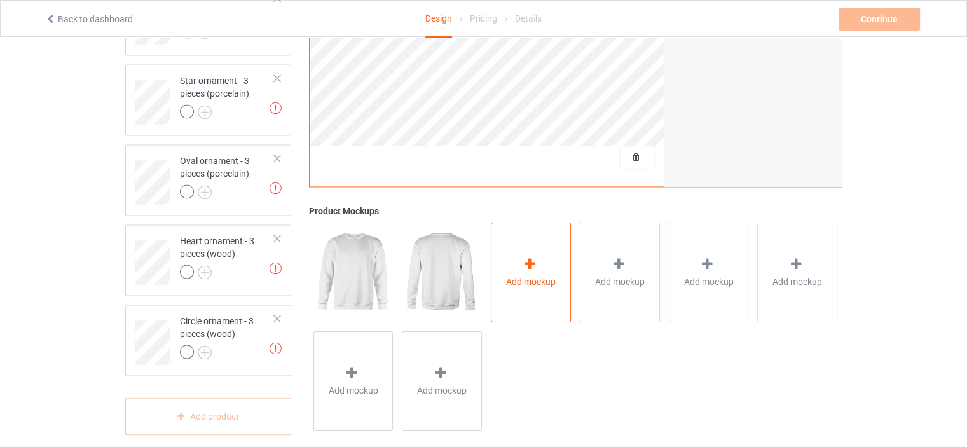
click at [531, 275] on span "Add mockup" at bounding box center [531, 281] width 50 height 13
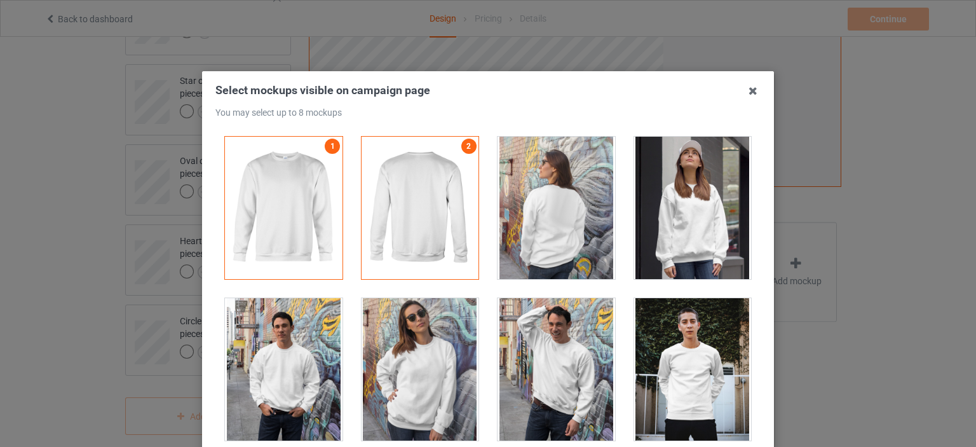
click at [611, 157] on div at bounding box center [556, 207] width 137 height 161
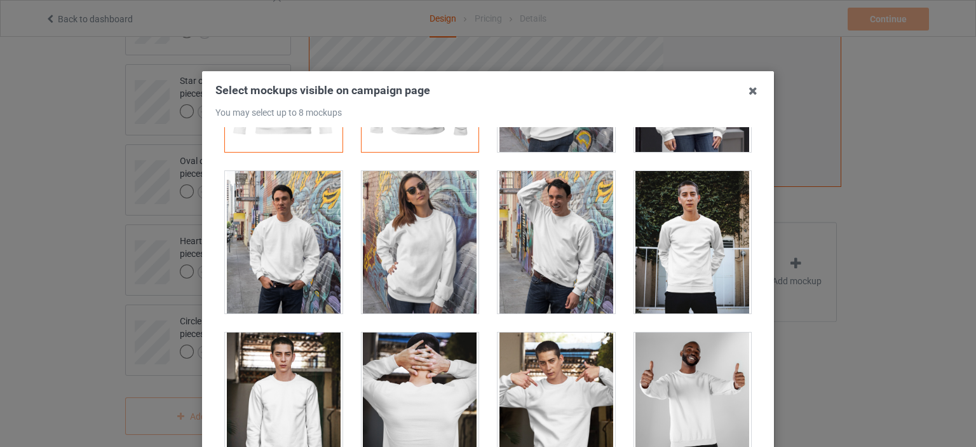
scroll to position [0, 0]
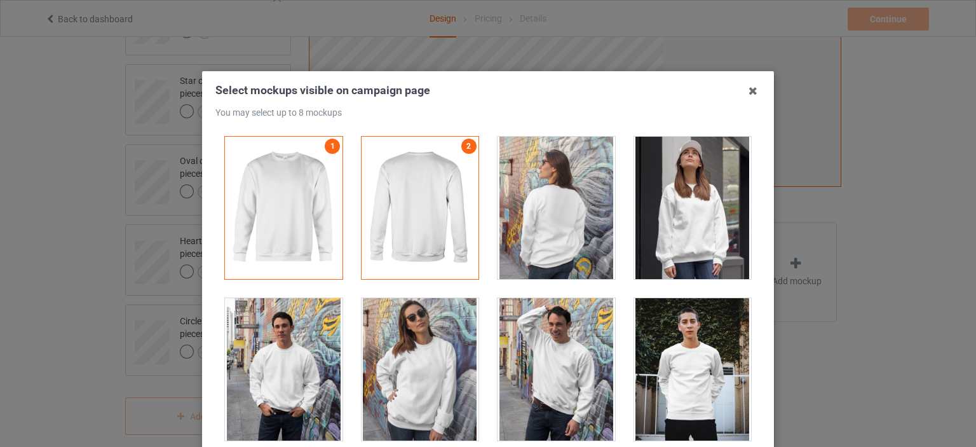
click at [606, 176] on div at bounding box center [556, 207] width 137 height 161
click at [611, 290] on div at bounding box center [556, 369] width 137 height 161
click at [625, 236] on div at bounding box center [693, 207] width 137 height 161
click at [609, 230] on div at bounding box center [556, 207] width 137 height 161
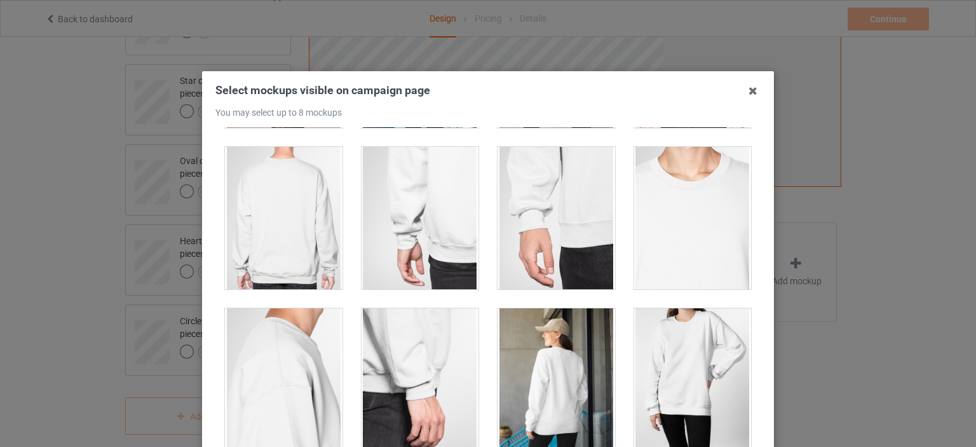
scroll to position [890, 0]
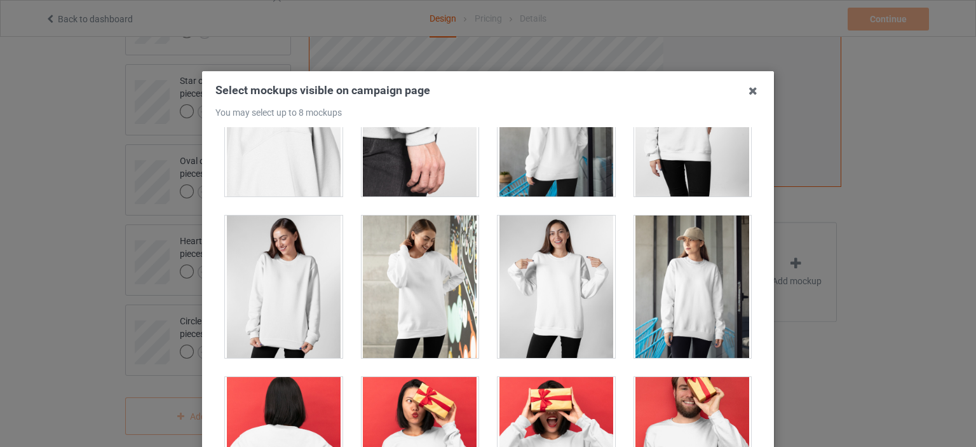
click at [273, 279] on div at bounding box center [284, 286] width 118 height 142
click at [547, 254] on div at bounding box center [557, 286] width 118 height 142
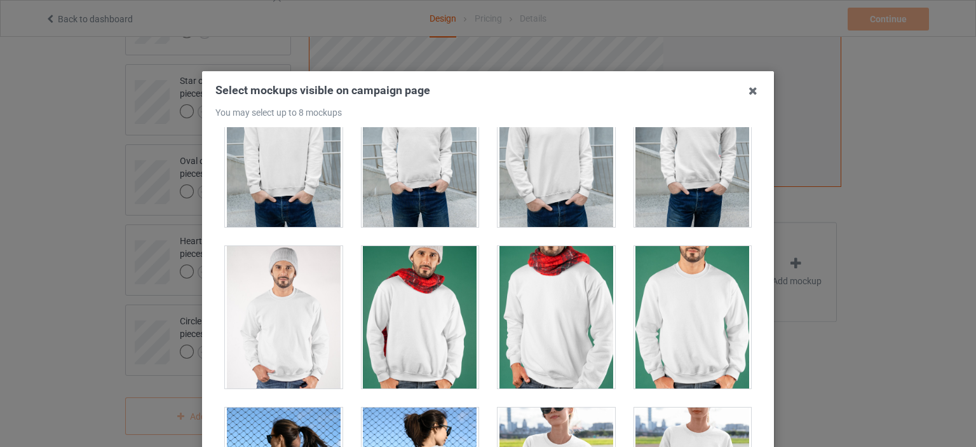
scroll to position [2288, 0]
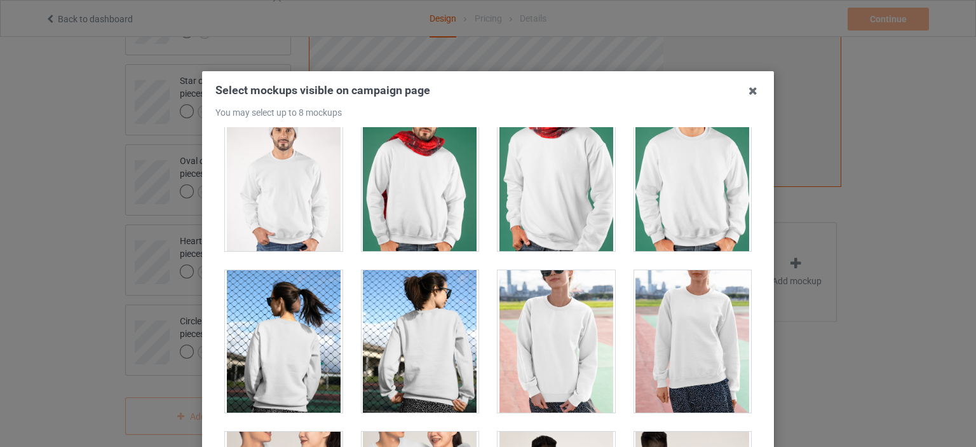
click at [559, 187] on div at bounding box center [557, 180] width 118 height 142
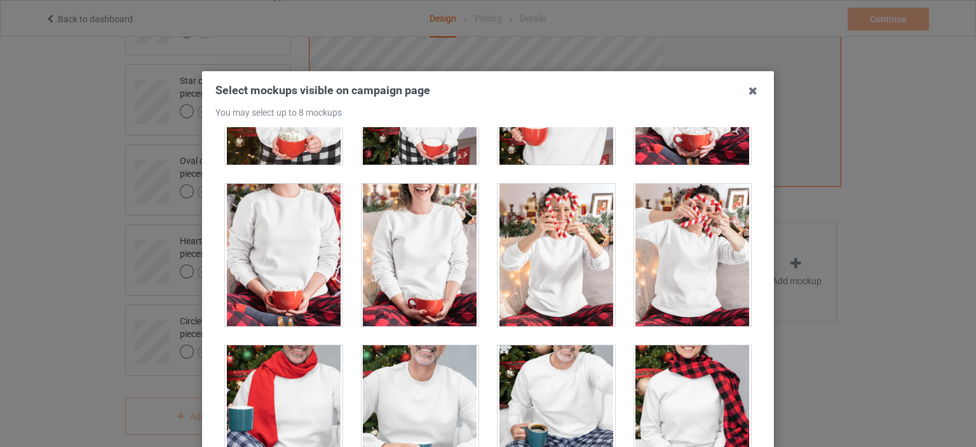
scroll to position [4766, 0]
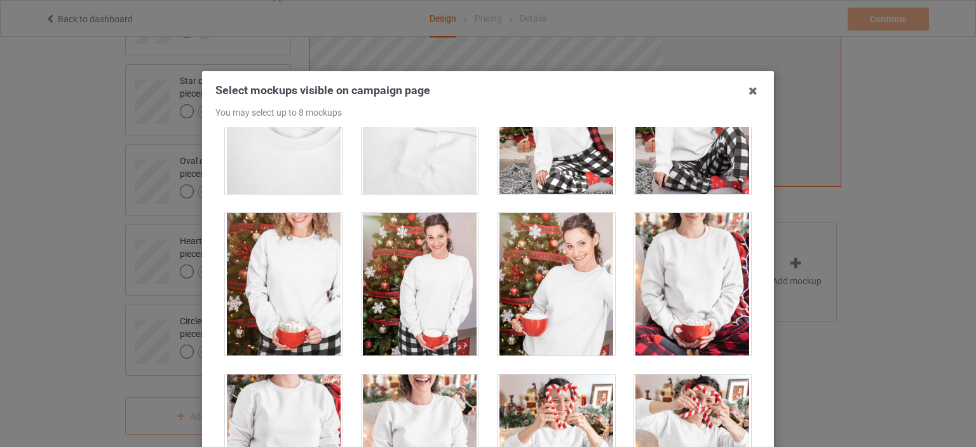
drag, startPoint x: 275, startPoint y: 275, endPoint x: 280, endPoint y: 269, distance: 7.7
click at [276, 273] on div at bounding box center [284, 284] width 118 height 142
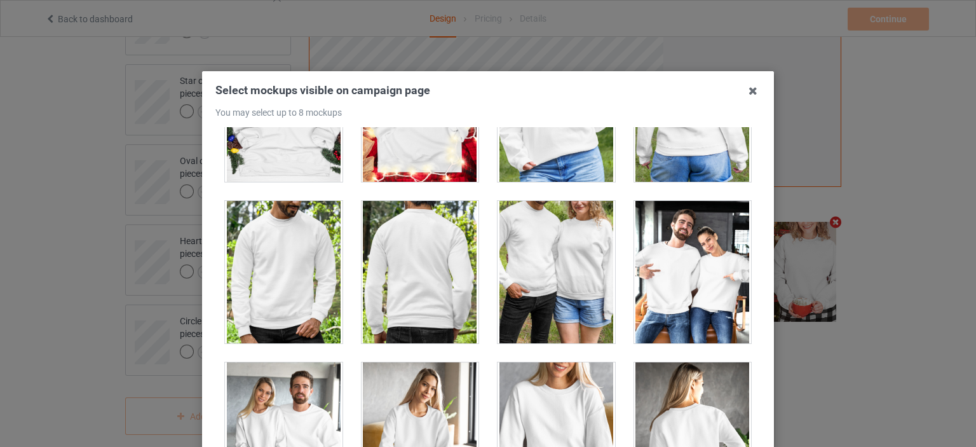
scroll to position [5847, 0]
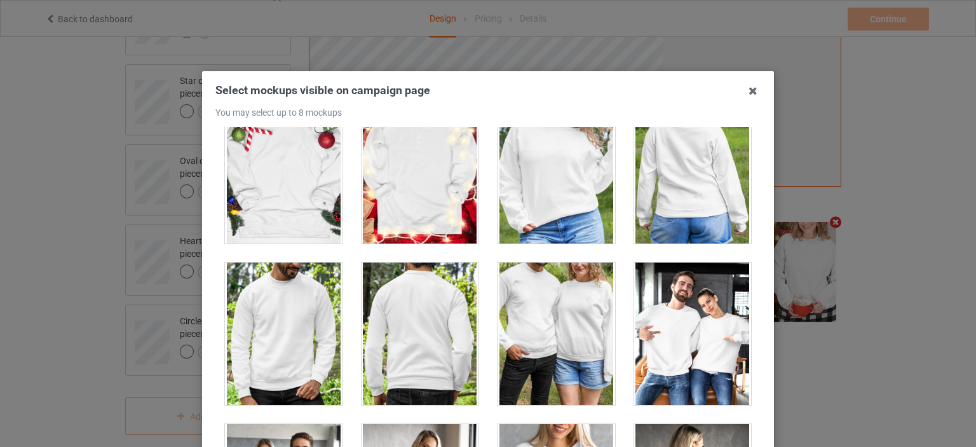
click at [439, 191] on div at bounding box center [421, 172] width 118 height 142
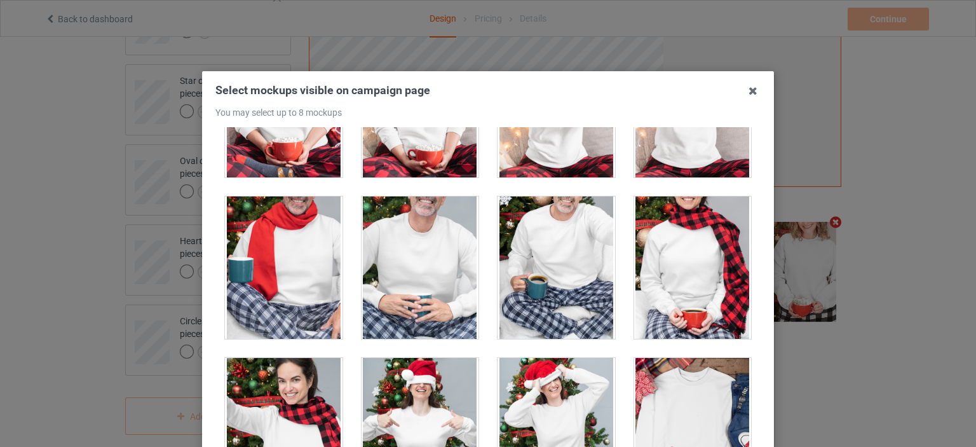
scroll to position [5042, 0]
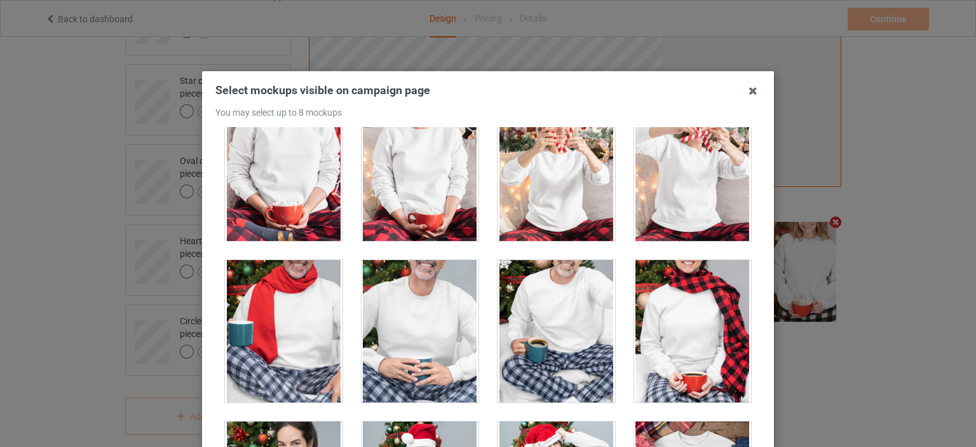
click at [290, 332] on div at bounding box center [284, 331] width 118 height 142
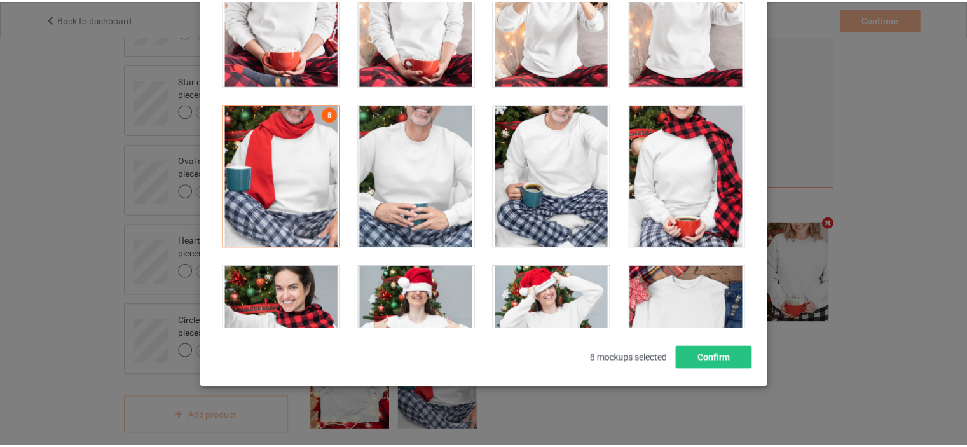
scroll to position [167, 0]
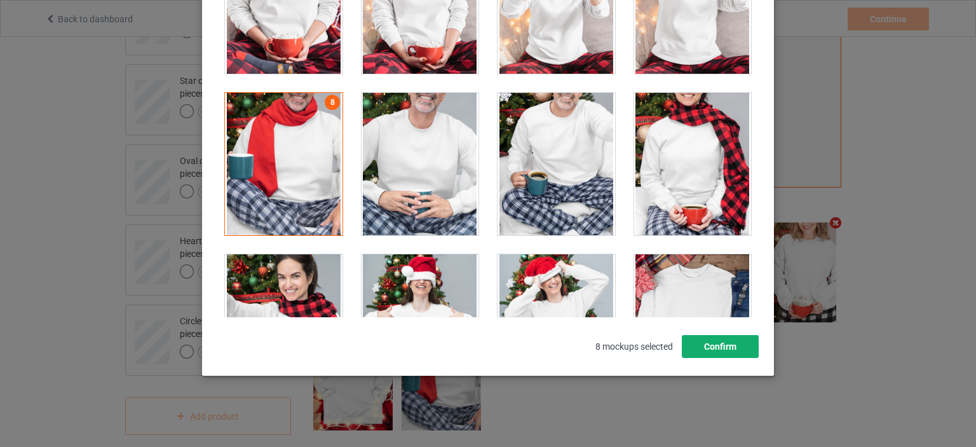
click at [725, 350] on button "Confirm" at bounding box center [720, 346] width 77 height 23
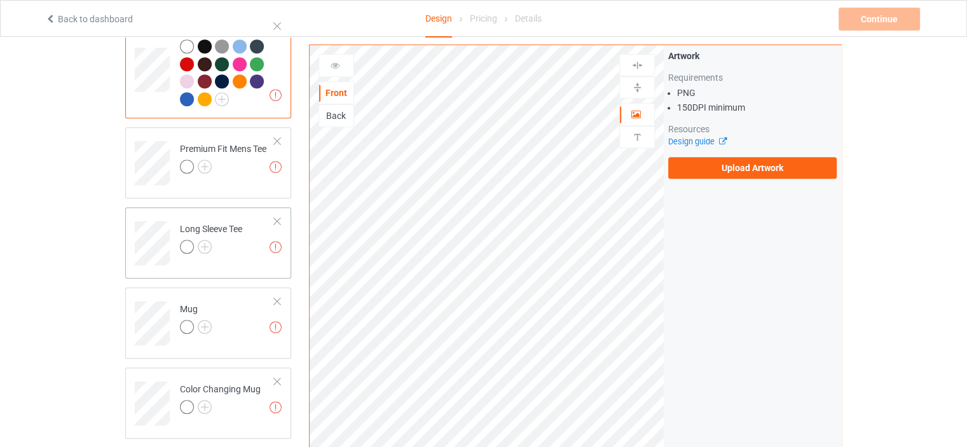
scroll to position [600, 0]
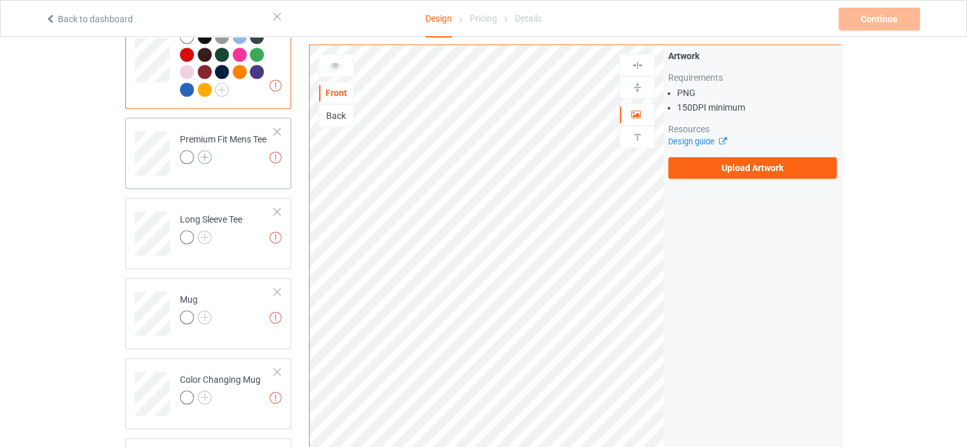
click at [203, 150] on img at bounding box center [205, 157] width 14 height 14
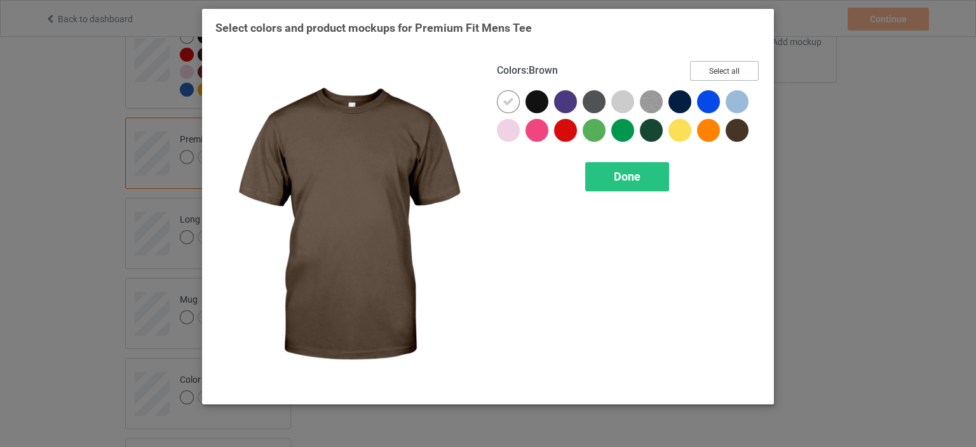
click at [738, 65] on button "Select all" at bounding box center [724, 71] width 69 height 20
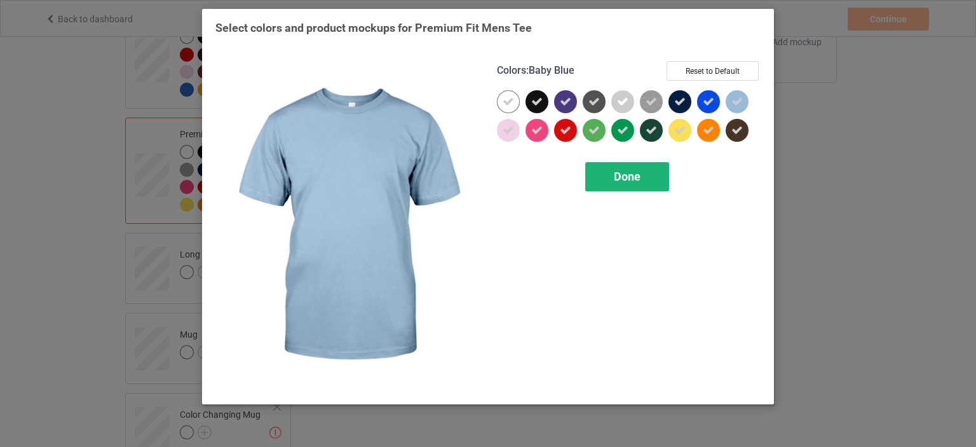
click at [636, 168] on div "Done" at bounding box center [627, 176] width 84 height 29
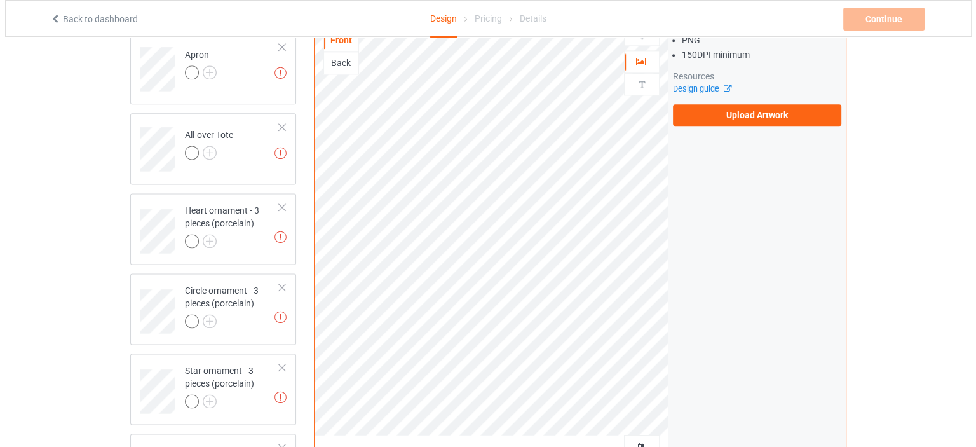
scroll to position [1969, 0]
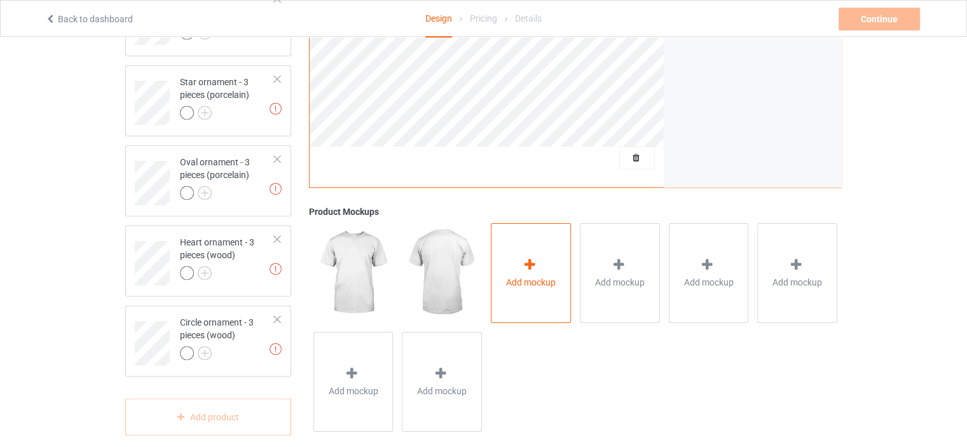
click at [522, 257] on icon at bounding box center [530, 263] width 16 height 13
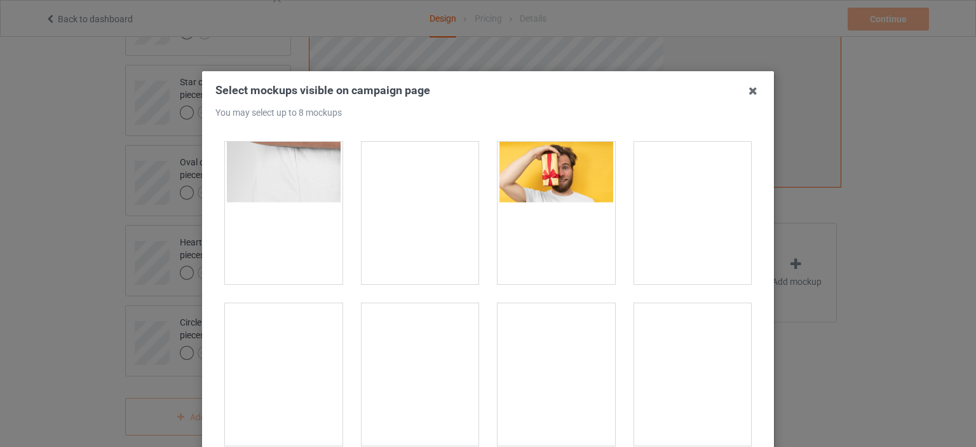
scroll to position [572, 0]
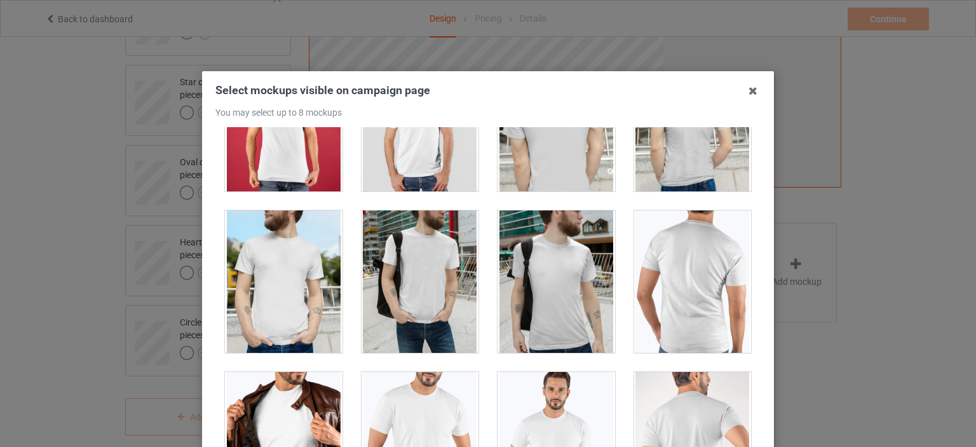
click at [608, 228] on div at bounding box center [556, 281] width 137 height 161
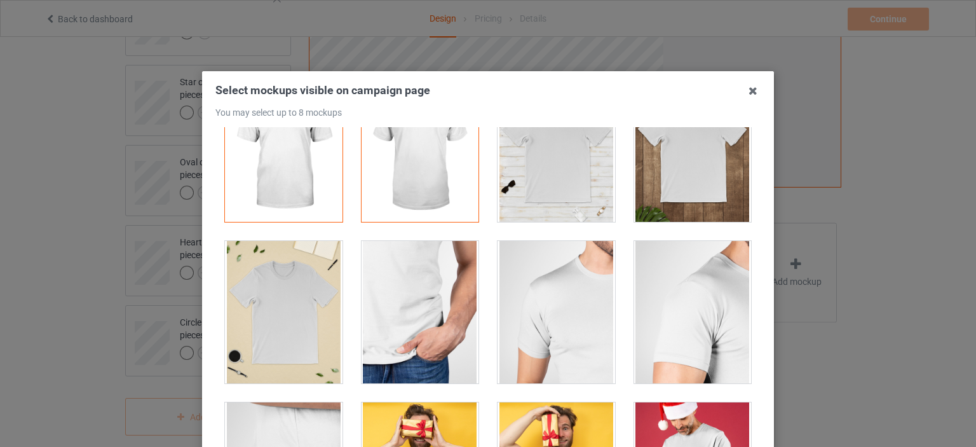
scroll to position [0, 0]
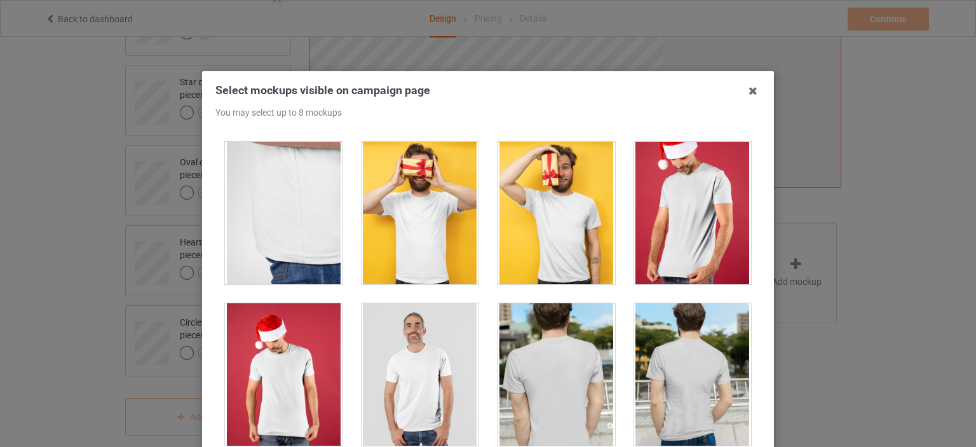
click at [608, 228] on div at bounding box center [556, 212] width 137 height 161
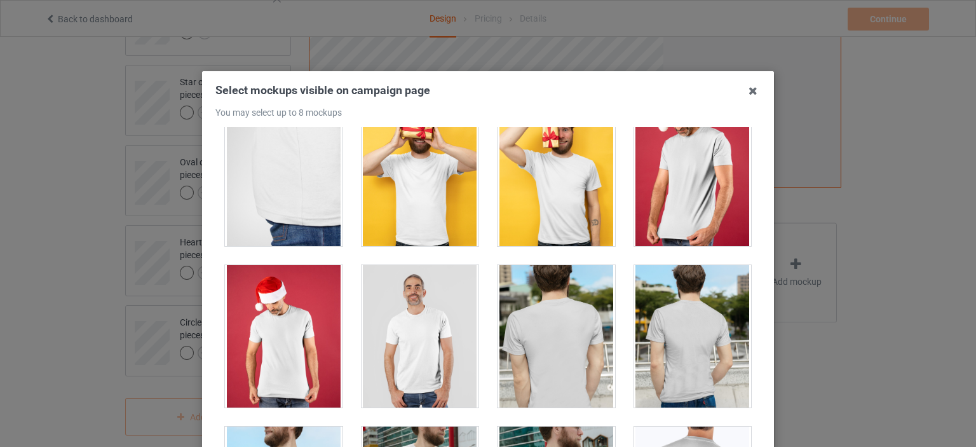
scroll to position [445, 0]
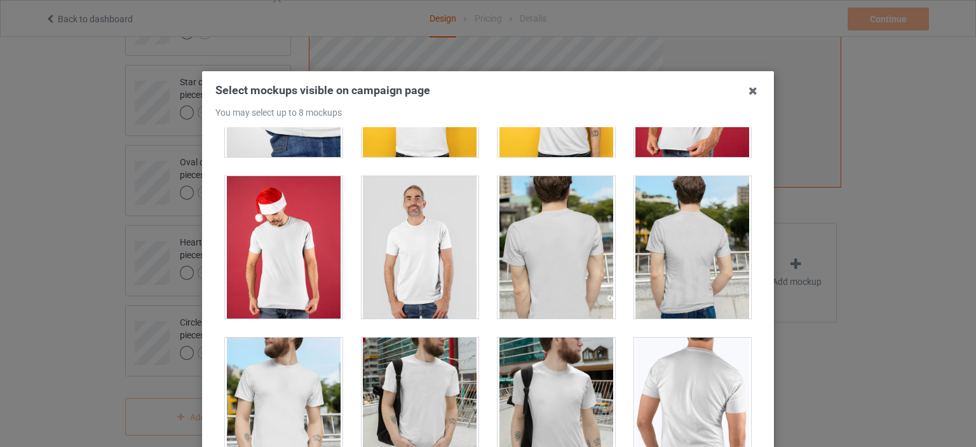
click at [608, 222] on div at bounding box center [556, 247] width 137 height 161
click at [625, 208] on div at bounding box center [693, 247] width 137 height 161
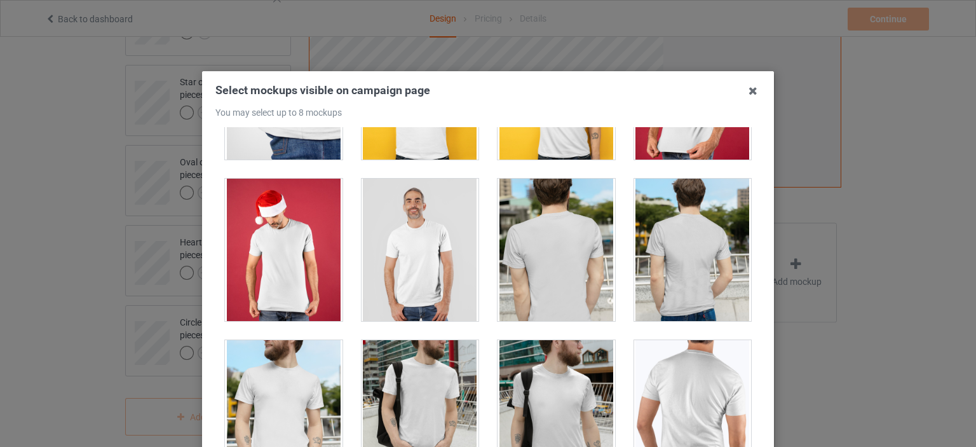
scroll to position [508, 0]
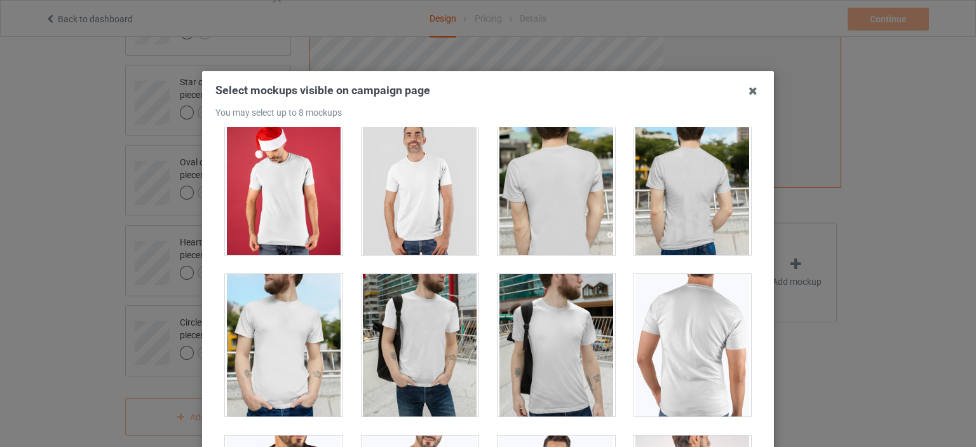
click at [611, 210] on div at bounding box center [556, 183] width 137 height 161
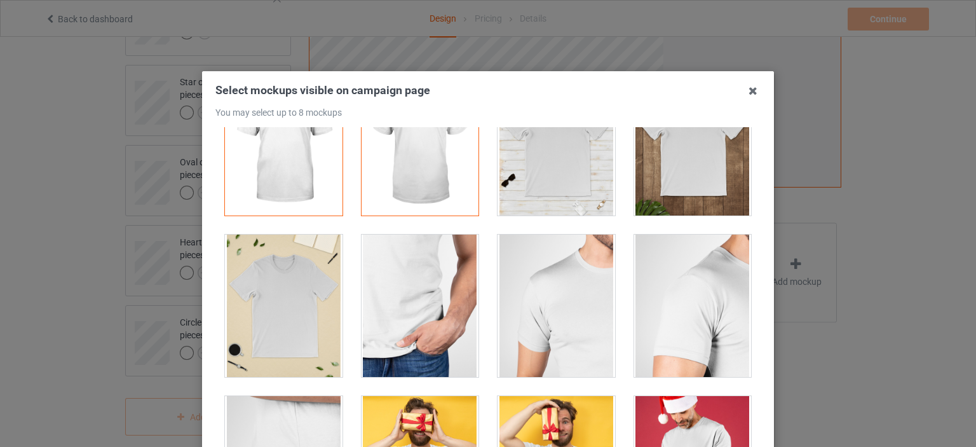
click at [611, 209] on div at bounding box center [556, 144] width 137 height 161
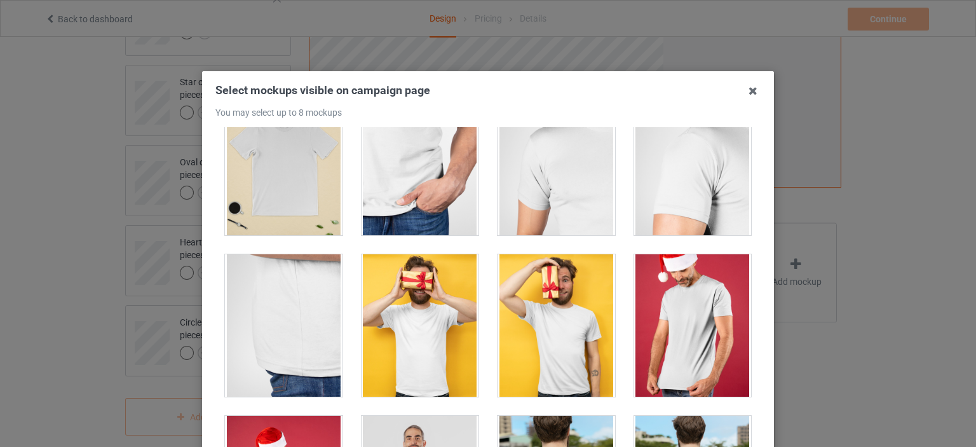
scroll to position [254, 0]
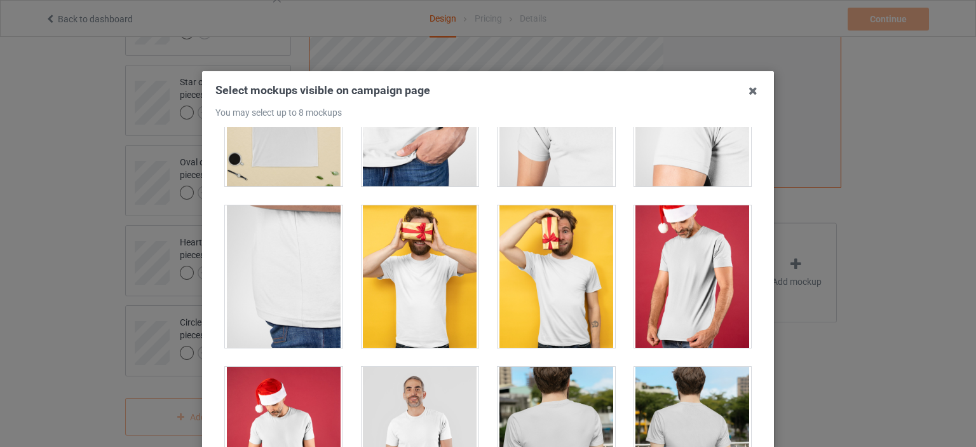
click at [608, 208] on div at bounding box center [556, 276] width 137 height 161
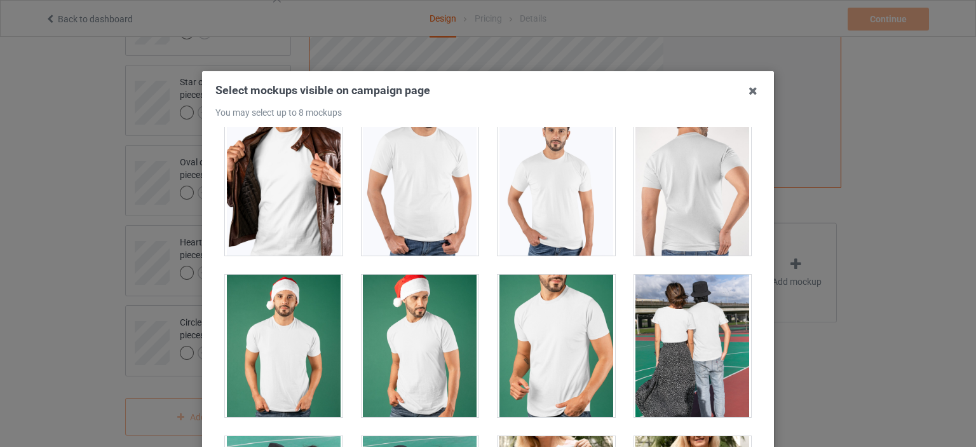
scroll to position [953, 0]
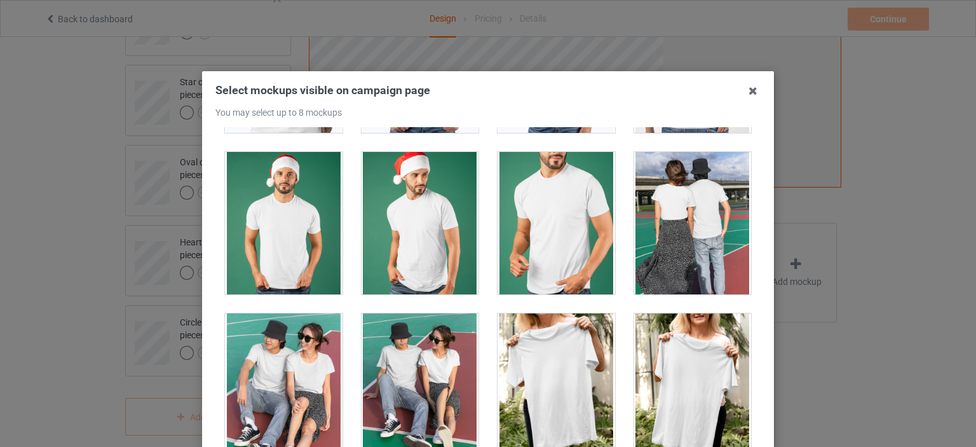
click at [604, 208] on div at bounding box center [556, 222] width 137 height 161
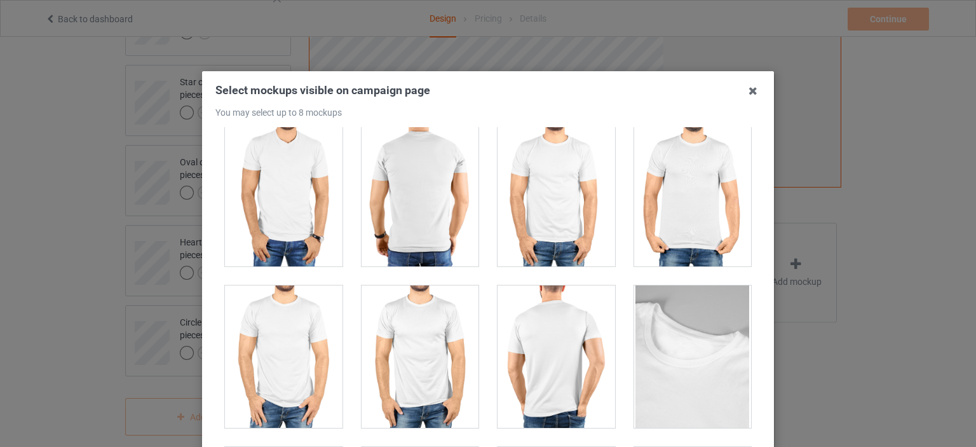
scroll to position [3495, 0]
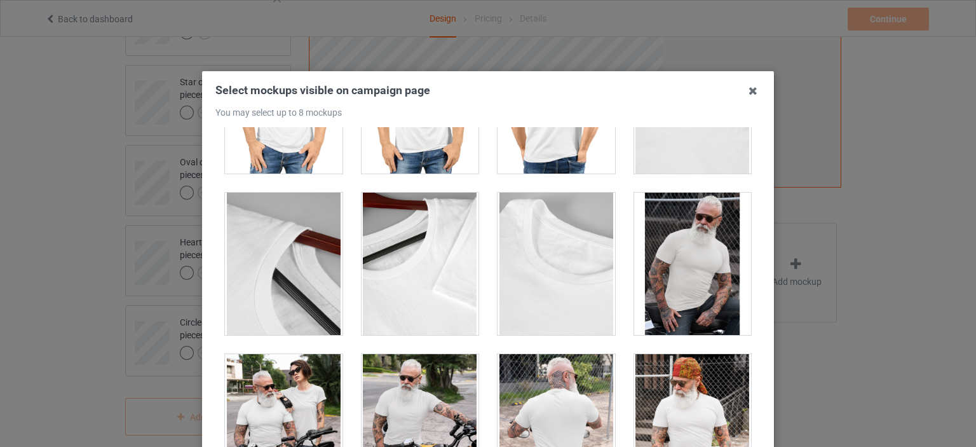
click at [609, 208] on div at bounding box center [556, 263] width 137 height 161
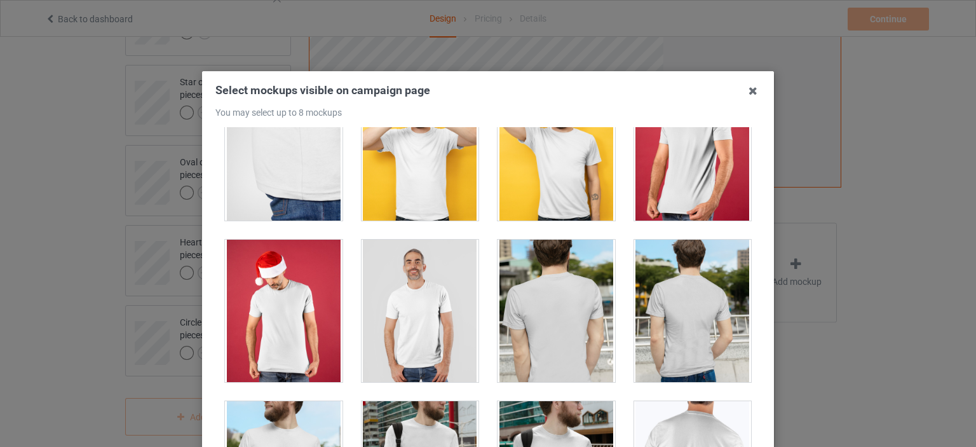
click at [609, 208] on div at bounding box center [556, 149] width 137 height 161
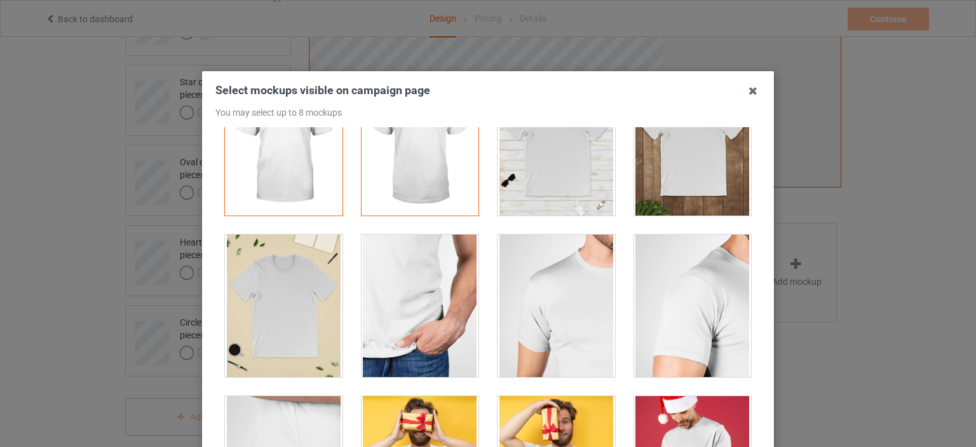
click at [609, 208] on div at bounding box center [556, 144] width 137 height 161
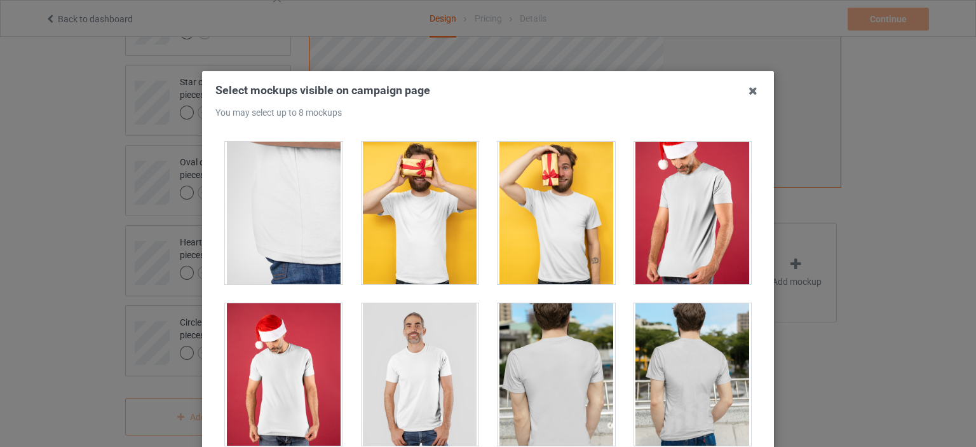
click at [609, 208] on div at bounding box center [556, 212] width 137 height 161
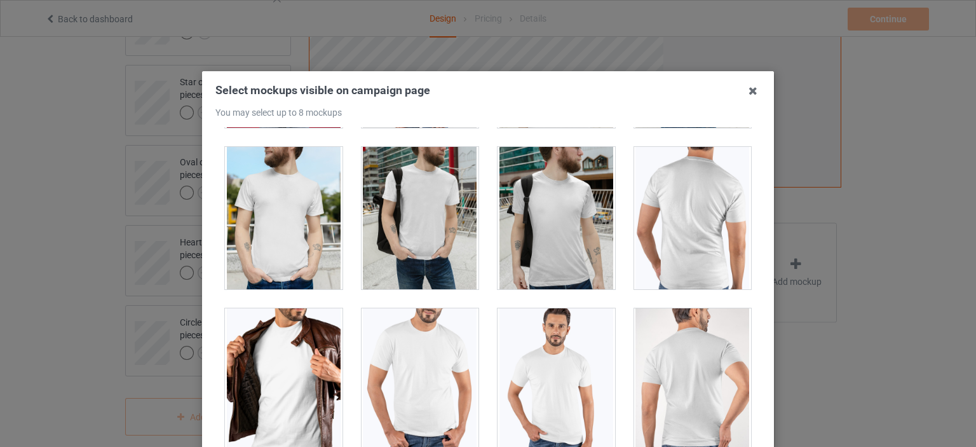
click at [609, 208] on div at bounding box center [556, 217] width 137 height 161
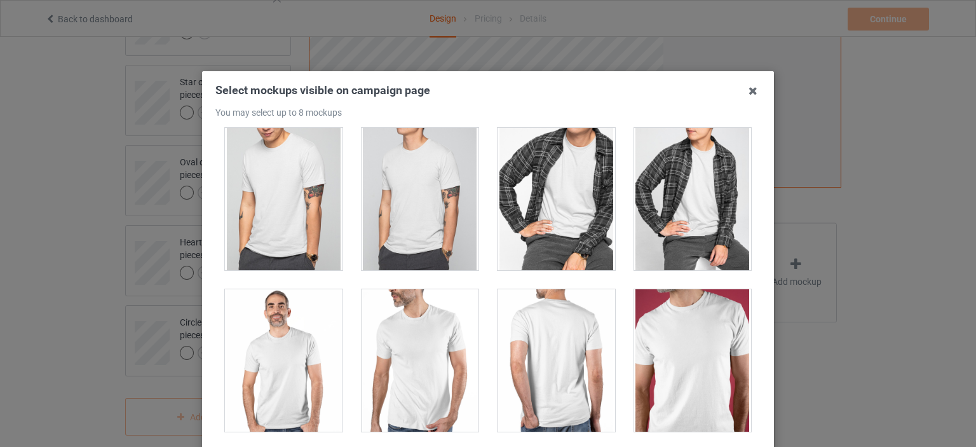
scroll to position [1080, 0]
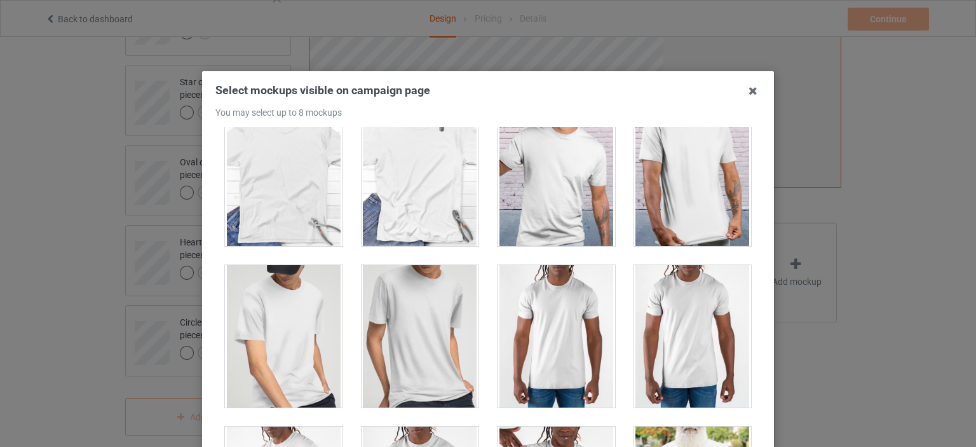
click at [611, 205] on div at bounding box center [556, 174] width 137 height 161
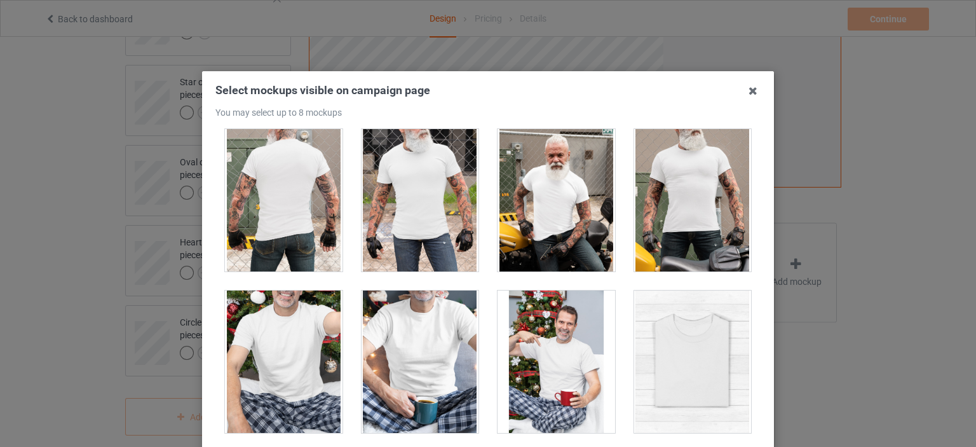
scroll to position [3994, 0]
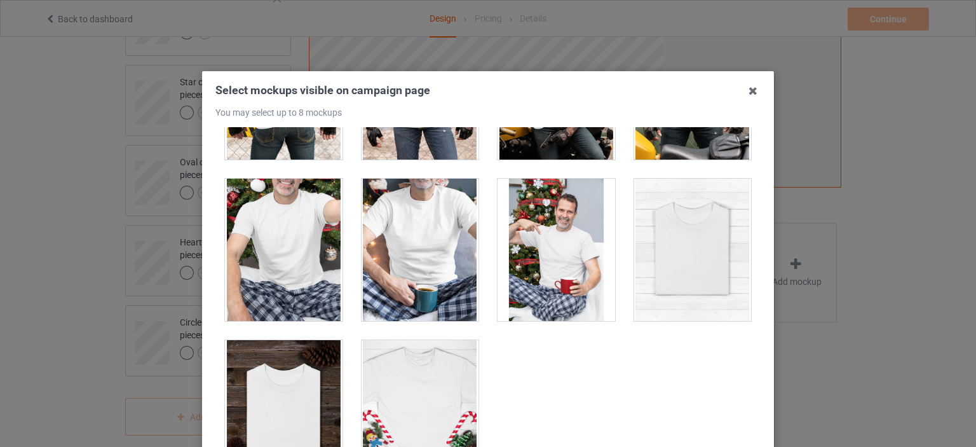
click at [625, 245] on div at bounding box center [693, 249] width 137 height 161
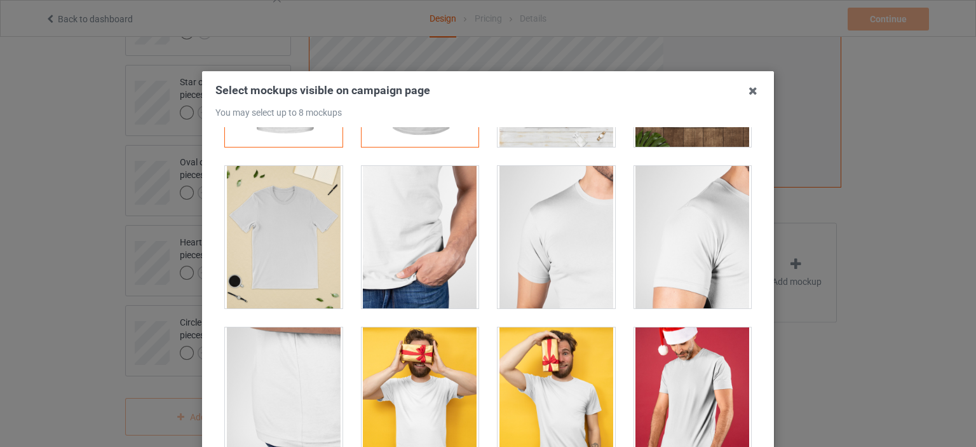
scroll to position [254, 0]
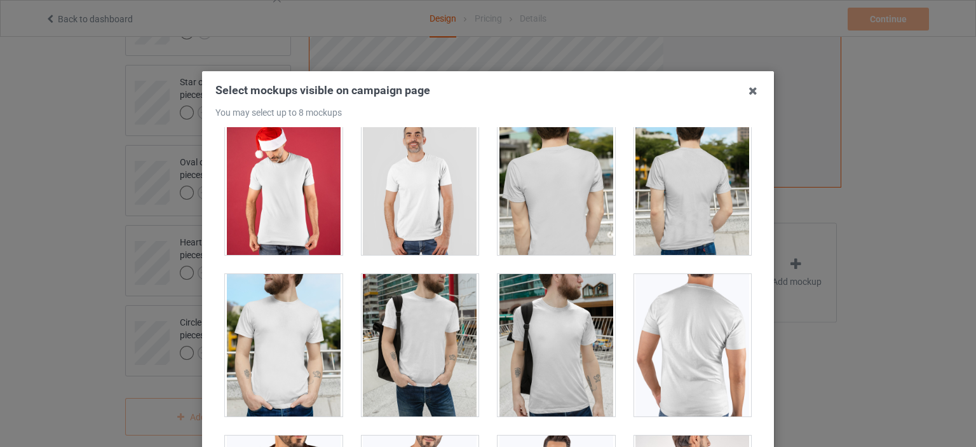
click at [625, 245] on div at bounding box center [693, 183] width 137 height 161
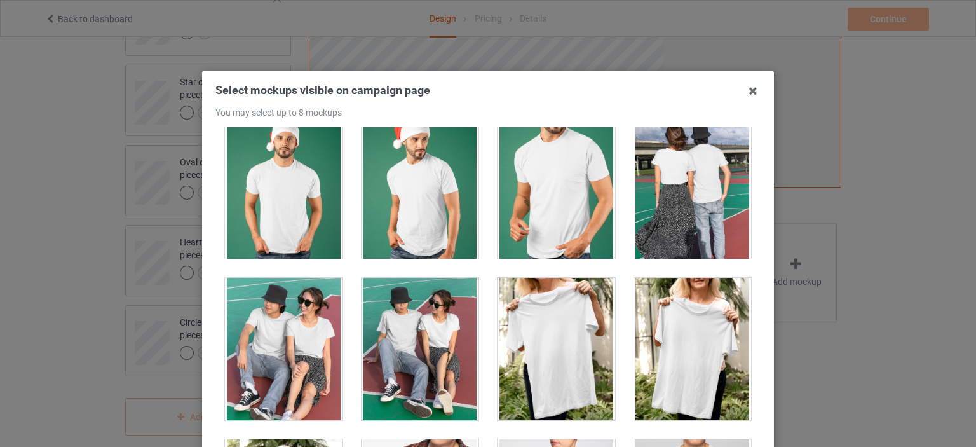
scroll to position [1080, 0]
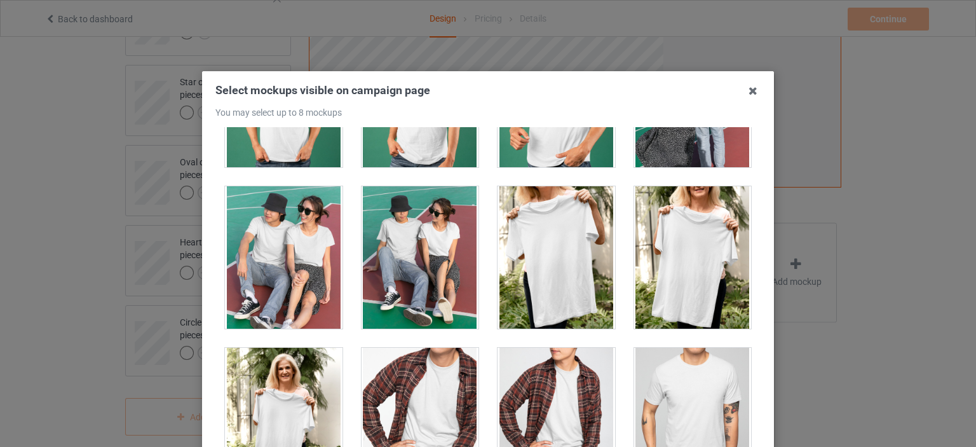
click at [610, 245] on div at bounding box center [556, 257] width 137 height 161
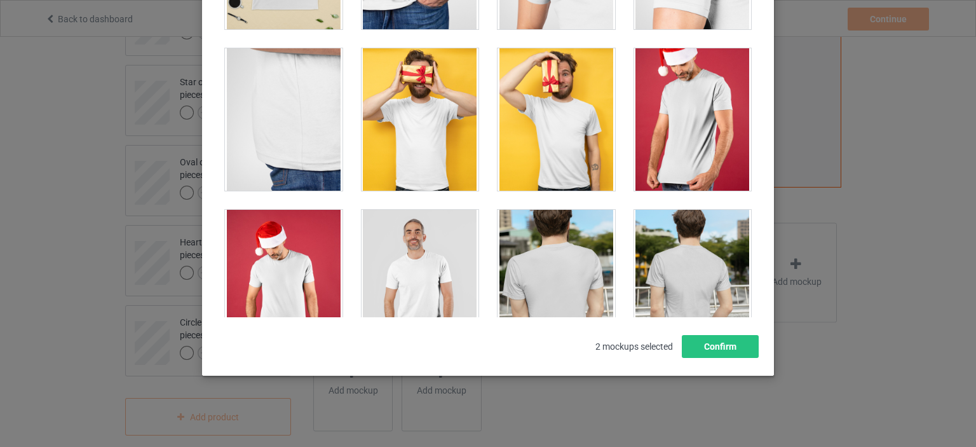
scroll to position [0, 0]
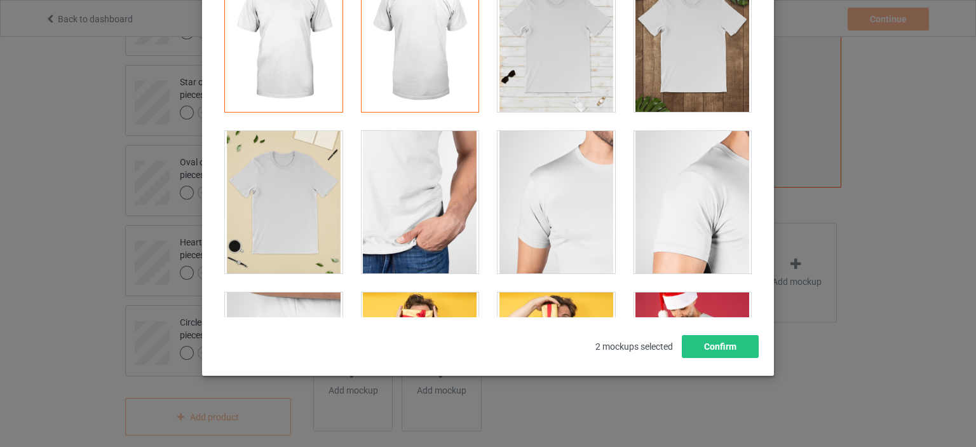
click at [608, 205] on div at bounding box center [556, 201] width 137 height 161
click at [605, 175] on div at bounding box center [556, 201] width 137 height 161
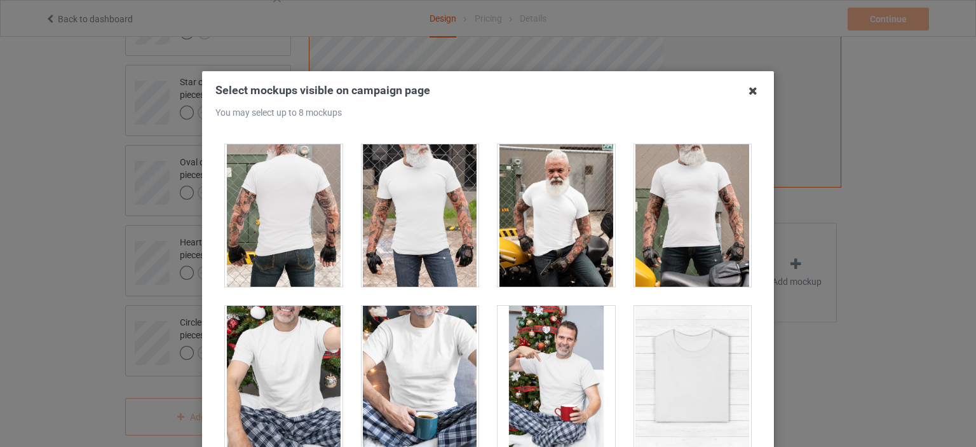
click at [749, 88] on icon at bounding box center [753, 91] width 20 height 20
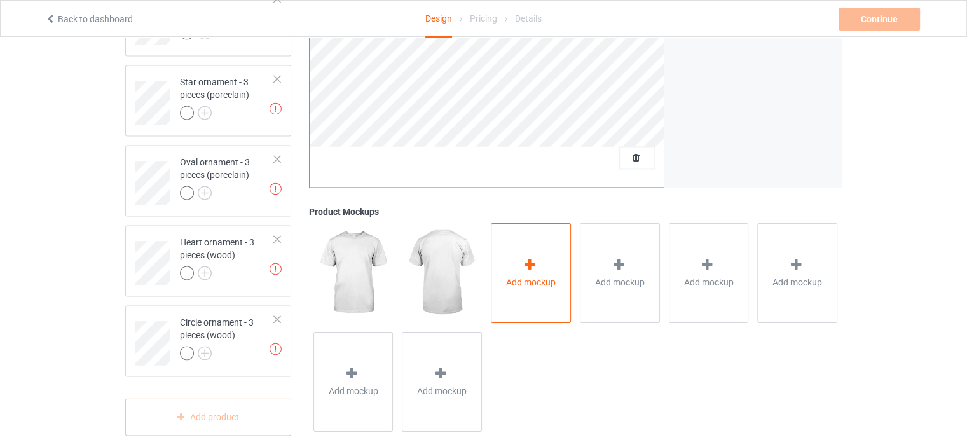
click at [538, 258] on div at bounding box center [531, 266] width 18 height 18
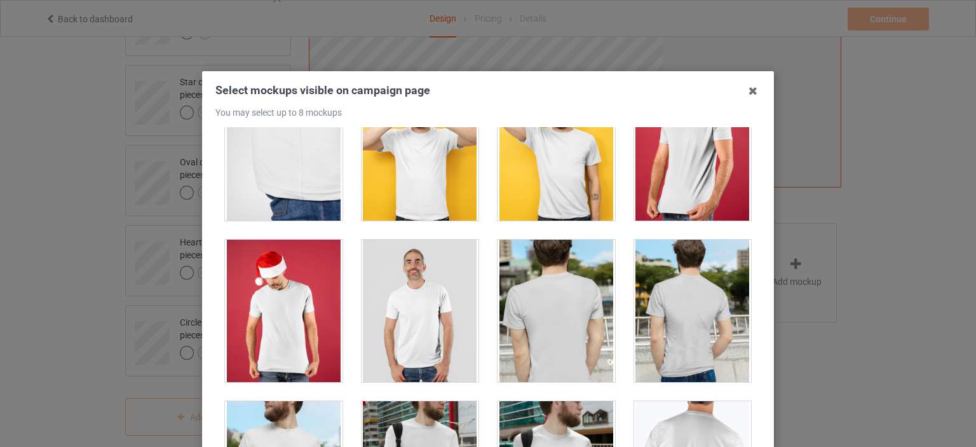
click at [608, 221] on div at bounding box center [556, 149] width 137 height 161
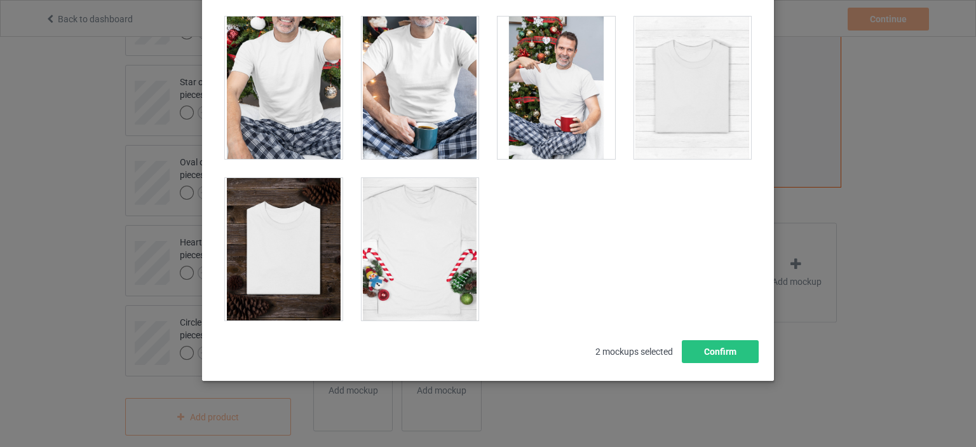
scroll to position [167, 0]
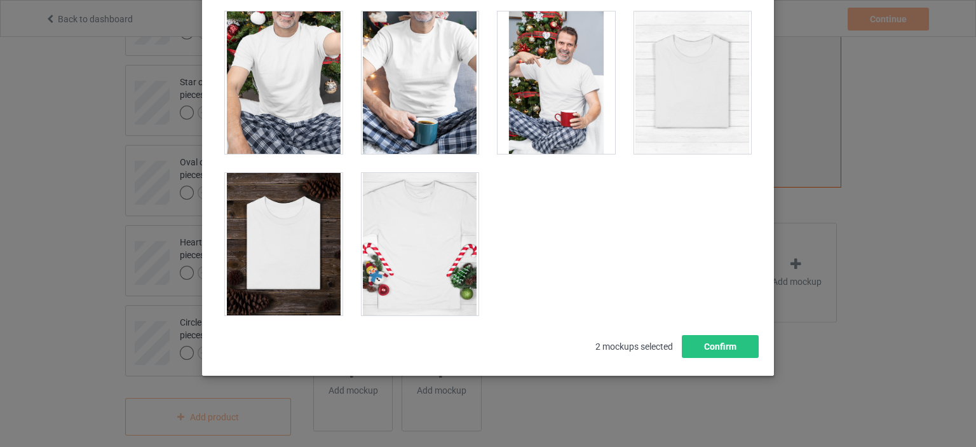
click at [407, 243] on div at bounding box center [421, 244] width 118 height 142
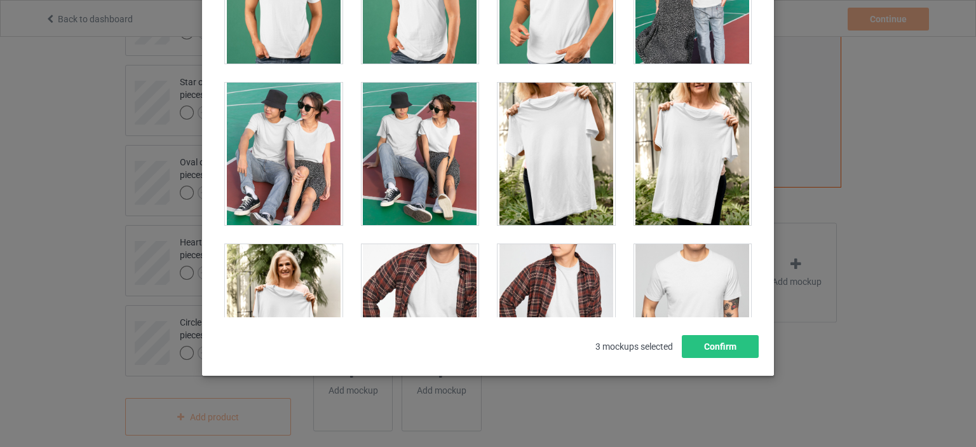
scroll to position [1208, 0]
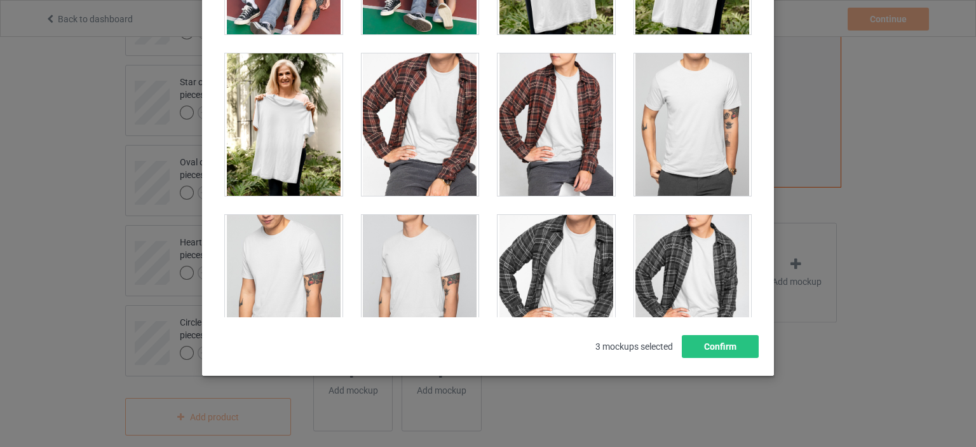
click at [263, 137] on div at bounding box center [284, 124] width 118 height 142
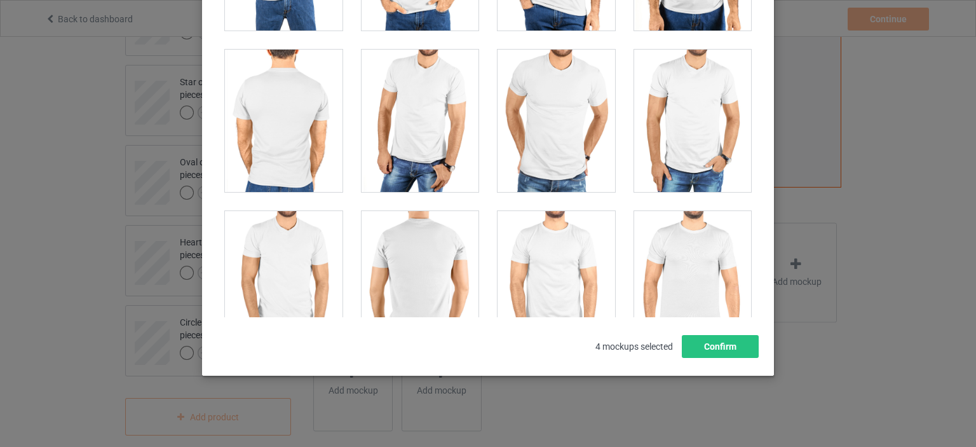
scroll to position [2669, 0]
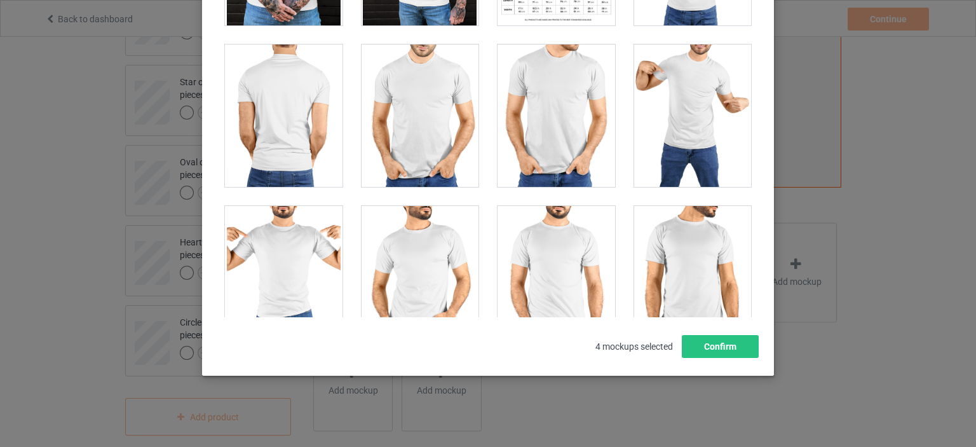
click at [566, 246] on div at bounding box center [557, 277] width 118 height 142
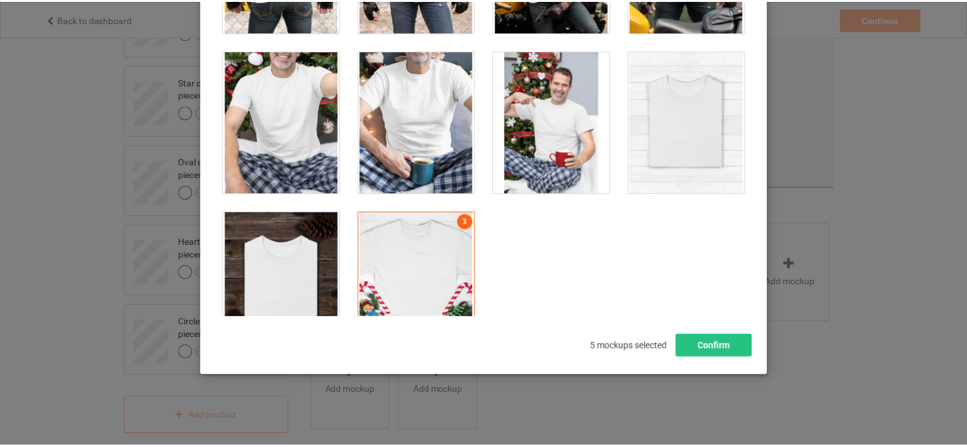
scroll to position [3994, 0]
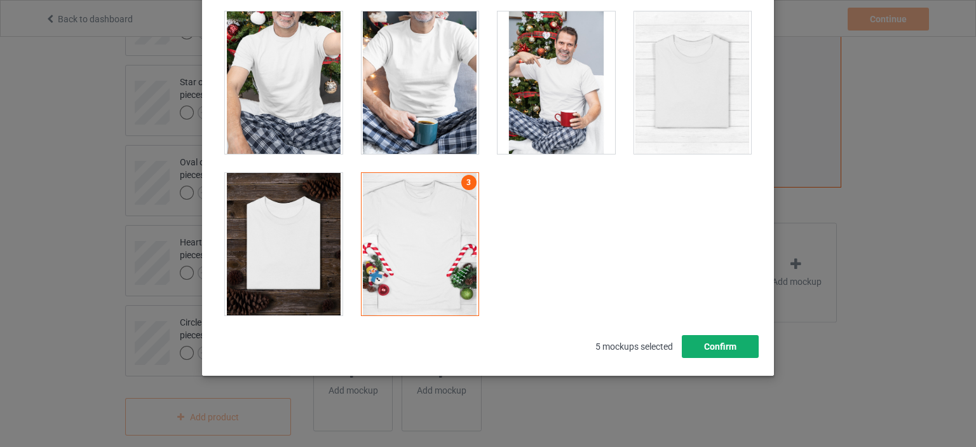
click at [744, 355] on button "Confirm" at bounding box center [720, 346] width 77 height 23
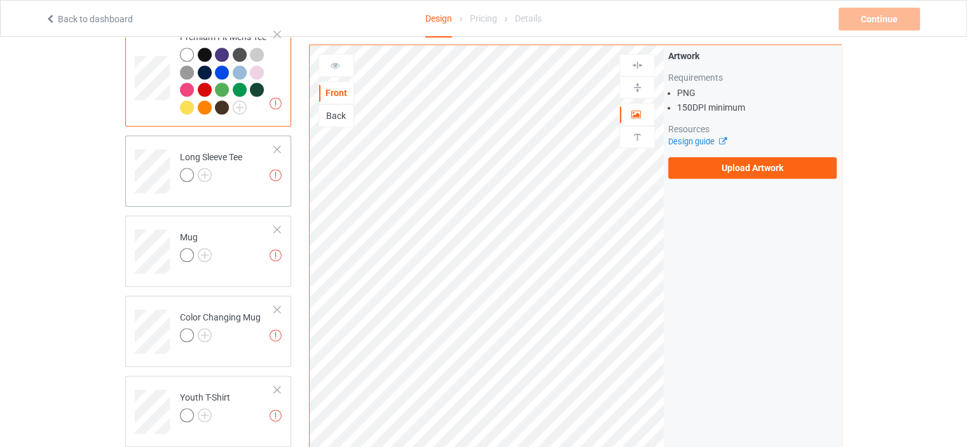
scroll to position [698, 0]
click at [226, 151] on div "Long Sleeve Tee" at bounding box center [211, 165] width 62 height 31
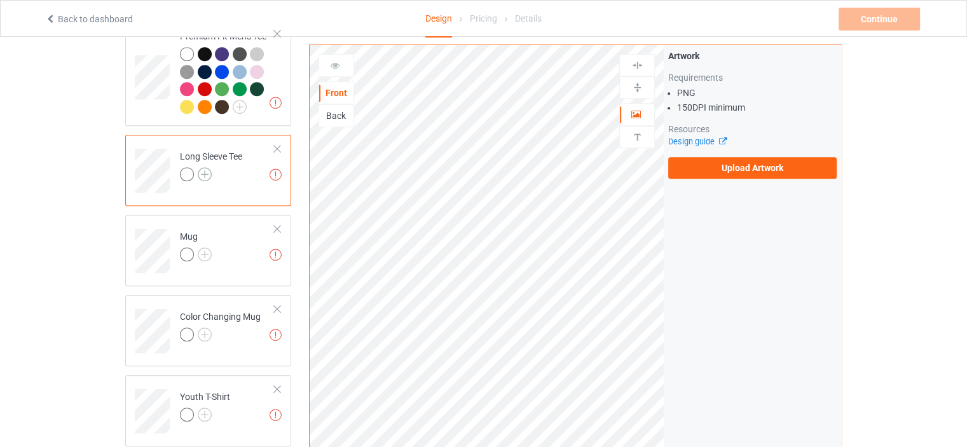
click at [207, 167] on img at bounding box center [205, 174] width 14 height 14
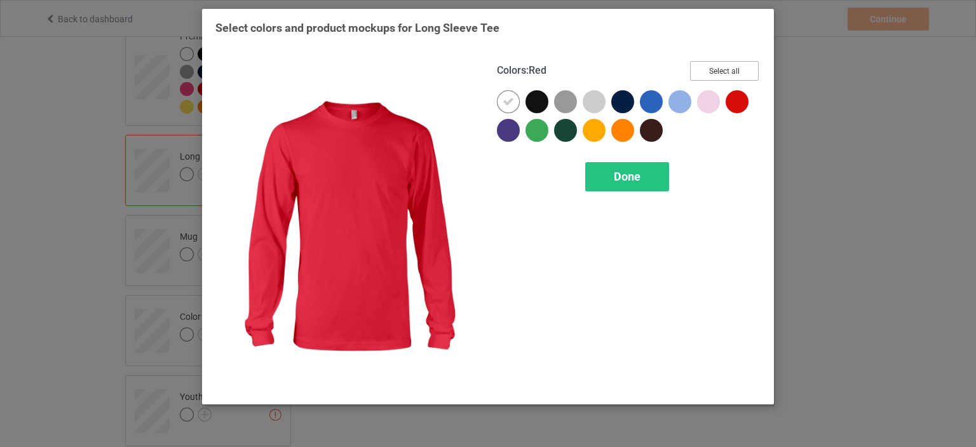
click at [749, 65] on button "Select all" at bounding box center [724, 71] width 69 height 20
click at [627, 173] on span "Done" at bounding box center [627, 176] width 27 height 13
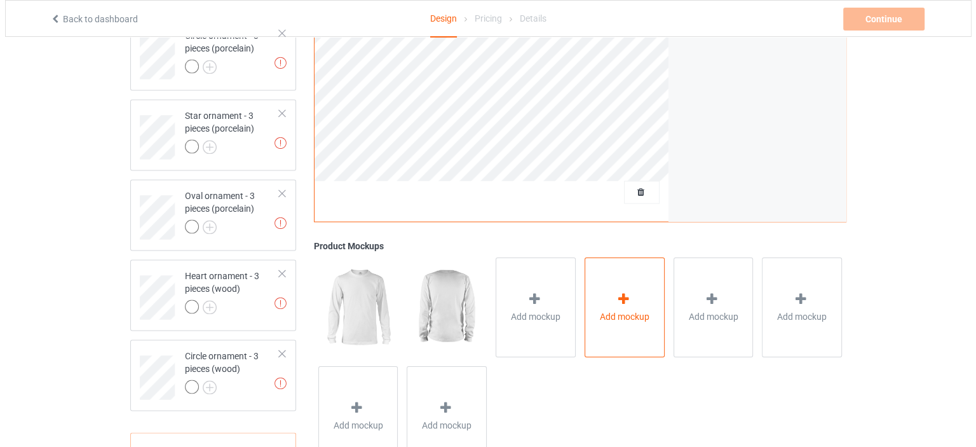
scroll to position [2003, 0]
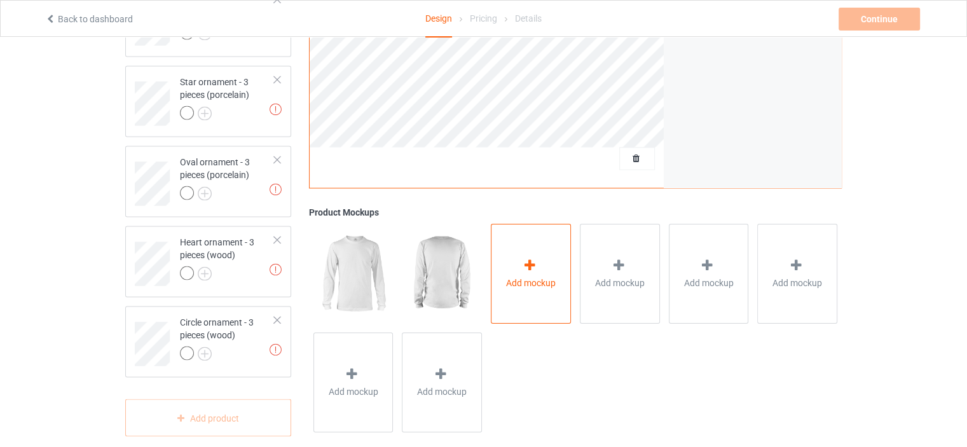
click at [529, 258] on icon at bounding box center [530, 264] width 16 height 13
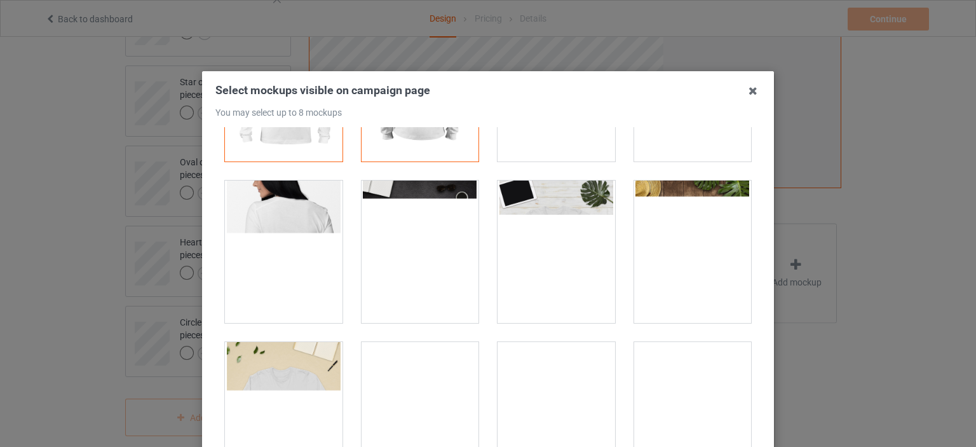
scroll to position [318, 0]
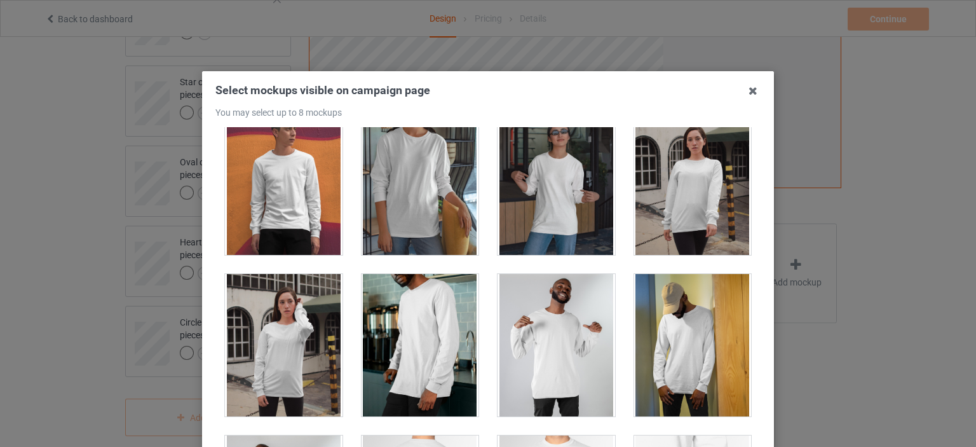
click at [625, 258] on div at bounding box center [693, 183] width 137 height 161
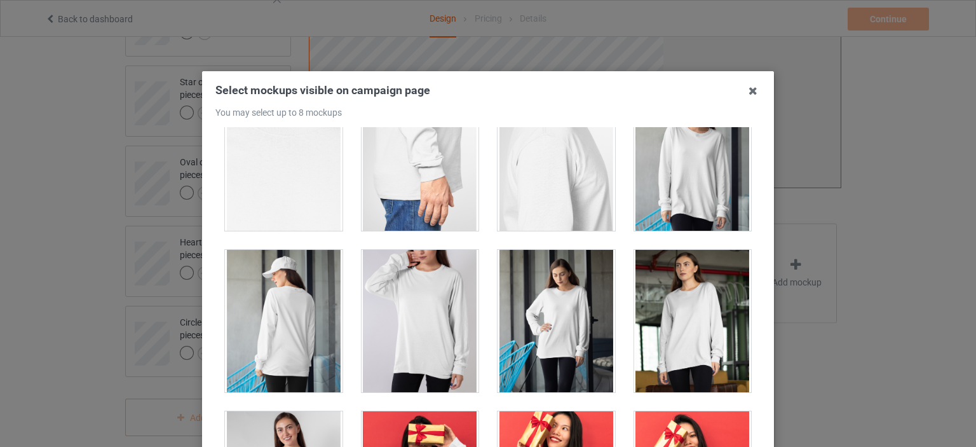
scroll to position [1271, 0]
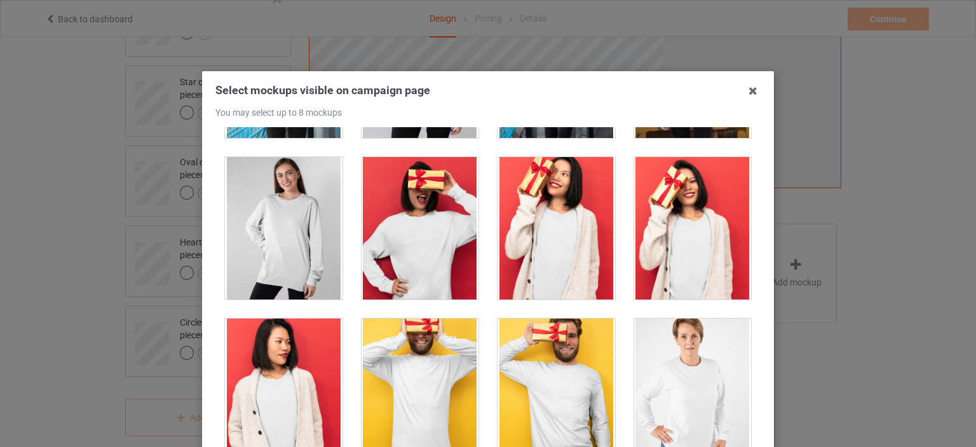
click at [272, 225] on div at bounding box center [284, 228] width 118 height 142
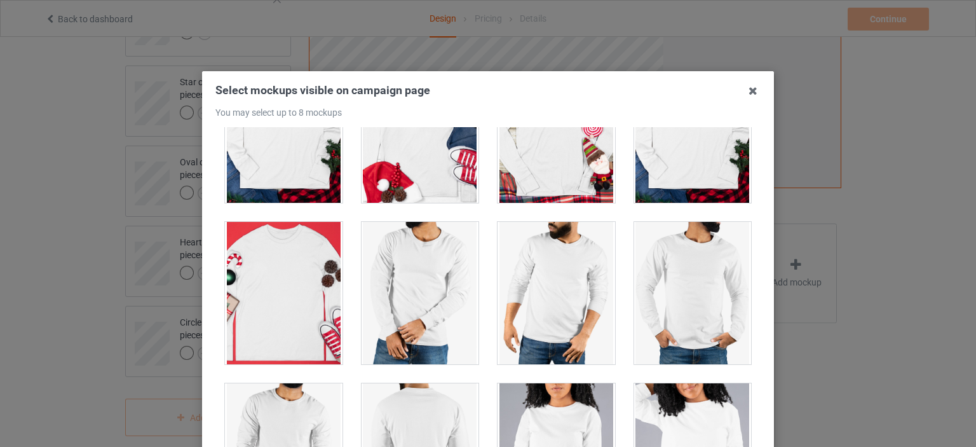
scroll to position [3510, 0]
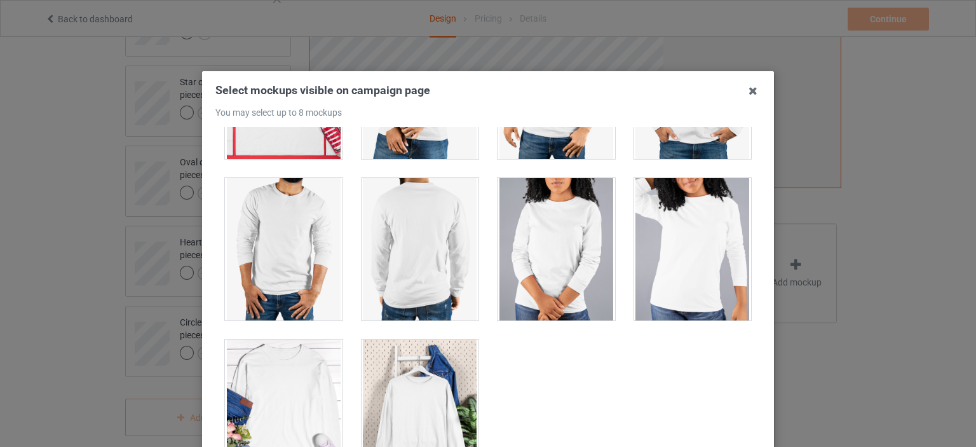
click at [610, 199] on div at bounding box center [556, 248] width 137 height 161
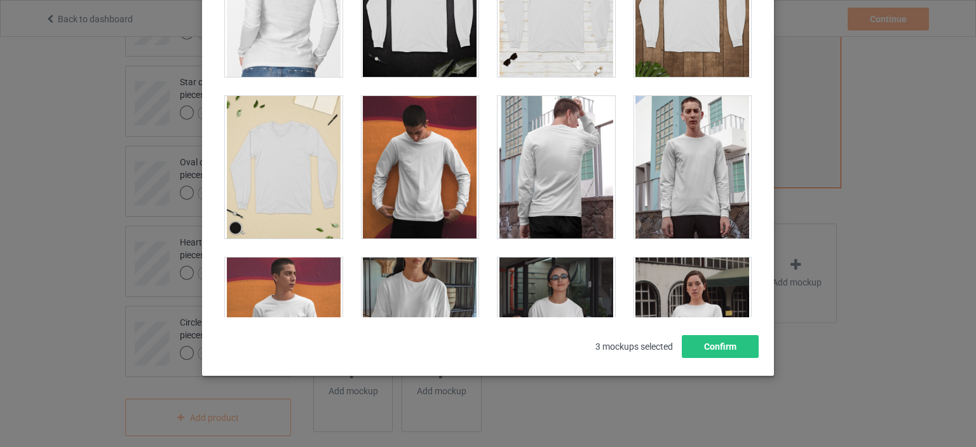
scroll to position [381, 0]
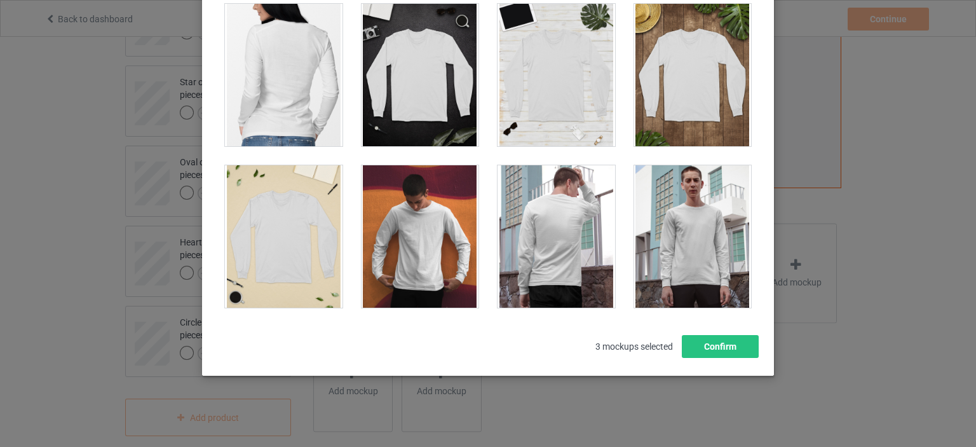
click at [452, 218] on div at bounding box center [421, 236] width 118 height 142
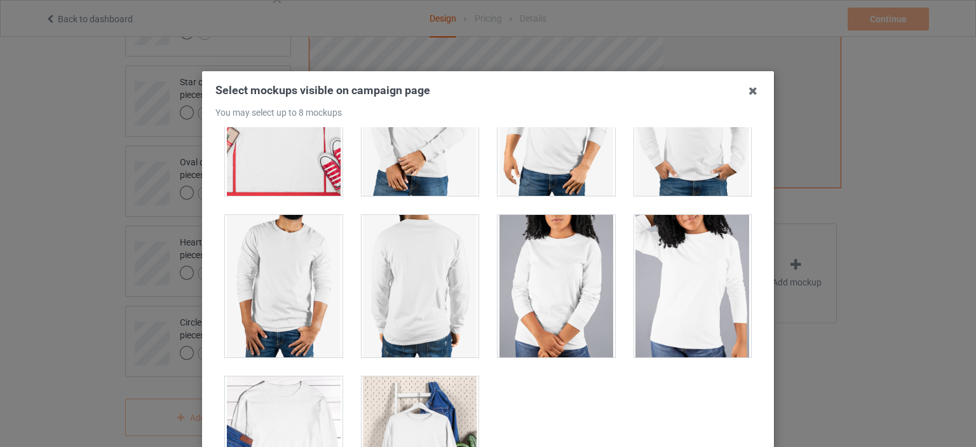
scroll to position [3510, 0]
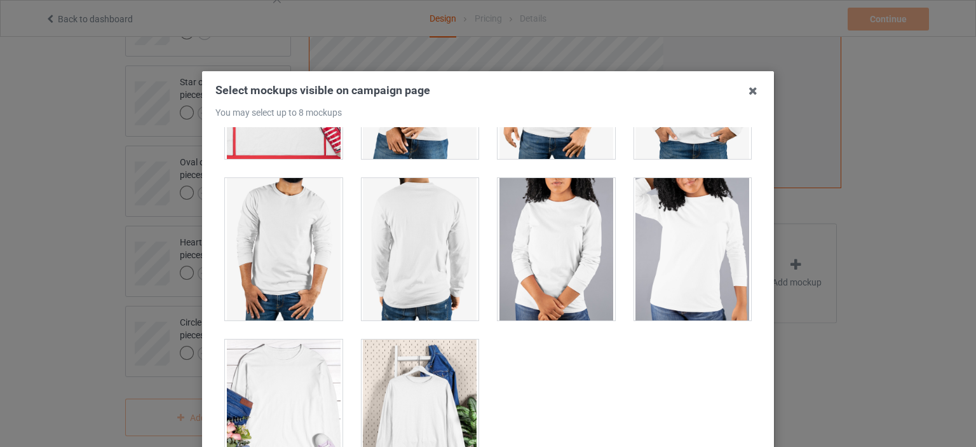
click at [625, 219] on div at bounding box center [693, 248] width 137 height 161
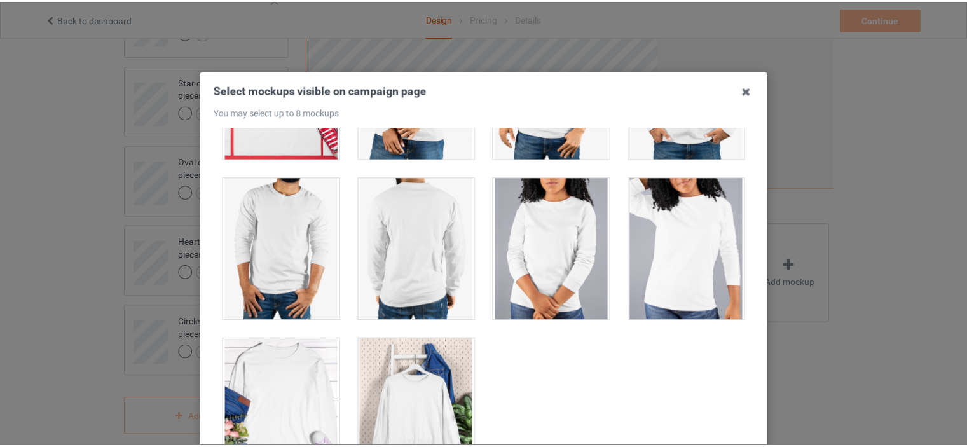
scroll to position [167, 0]
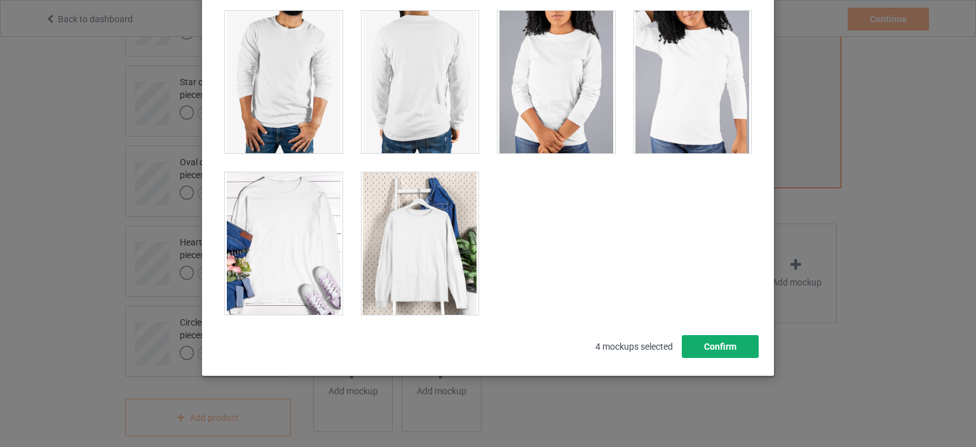
click at [707, 350] on button "Confirm" at bounding box center [720, 346] width 77 height 23
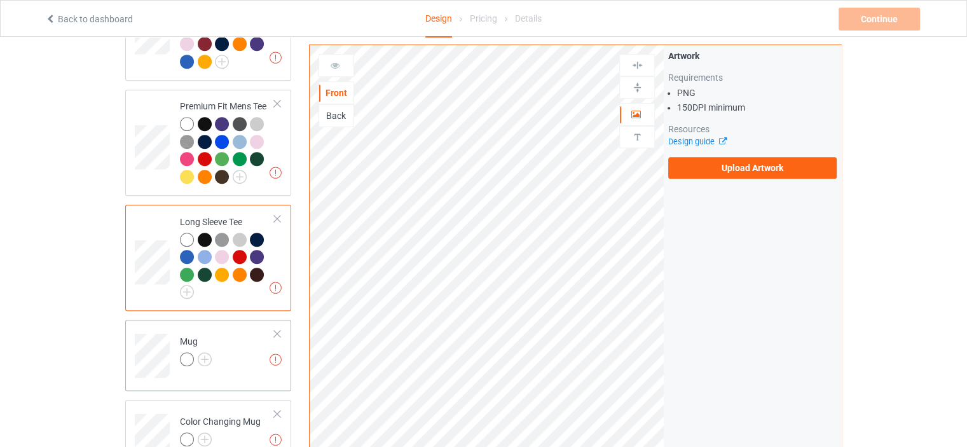
scroll to position [732, 0]
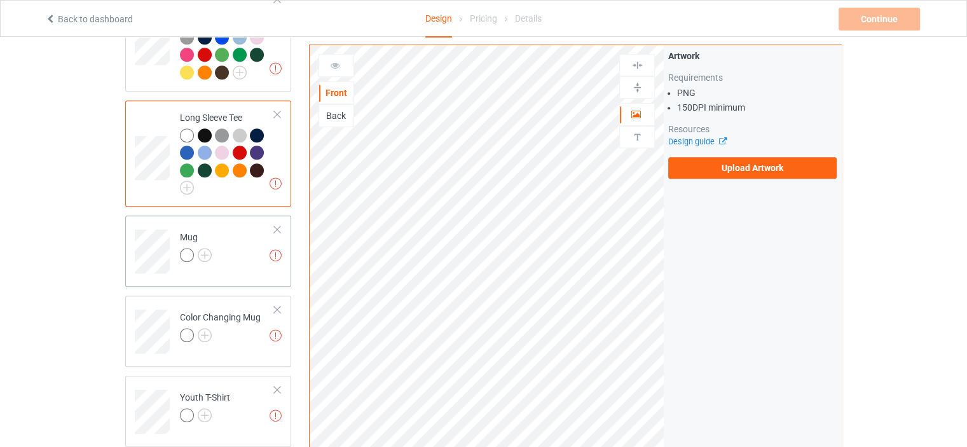
click at [224, 222] on td "Missing artworks Mug" at bounding box center [227, 247] width 109 height 53
click at [204, 248] on img at bounding box center [205, 255] width 14 height 14
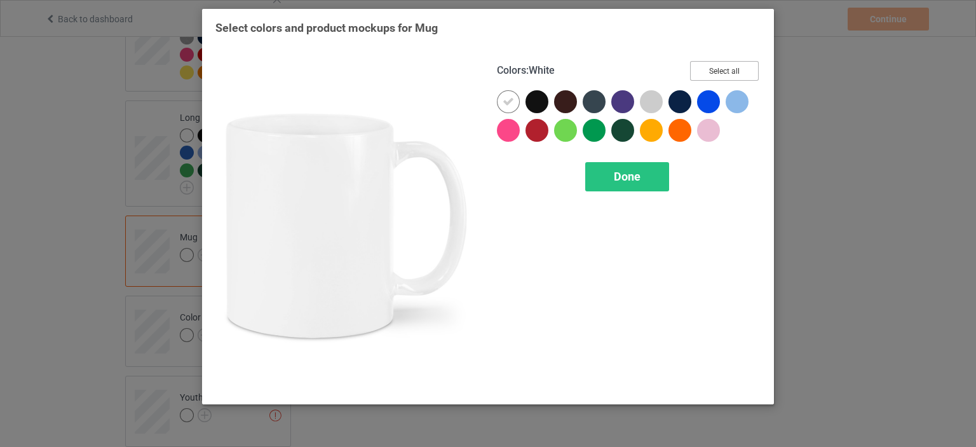
click at [717, 70] on button "Select all" at bounding box center [724, 71] width 69 height 20
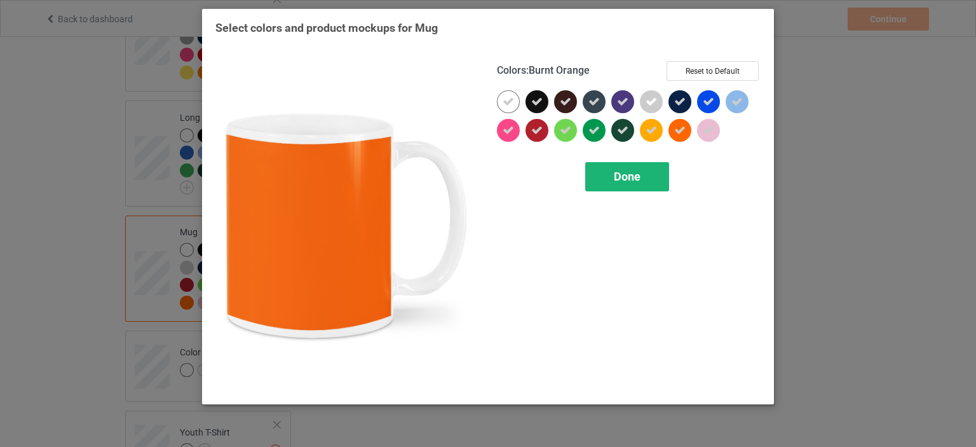
click at [636, 176] on span "Done" at bounding box center [627, 176] width 27 height 13
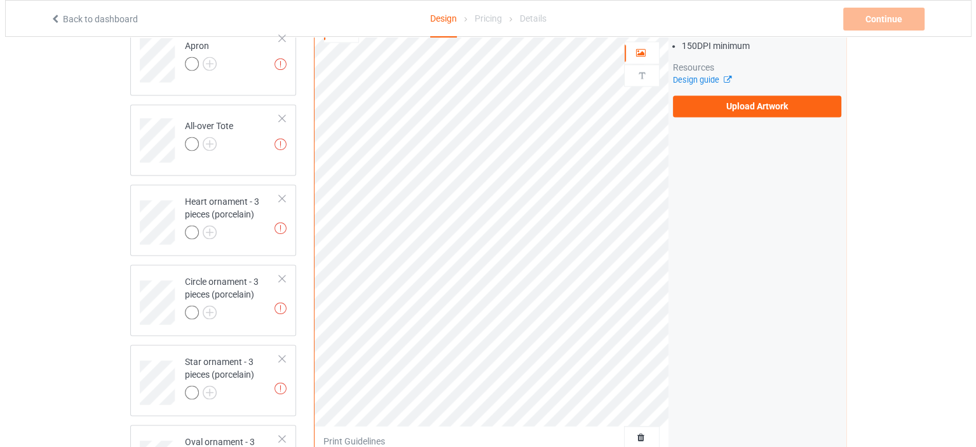
scroll to position [2038, 0]
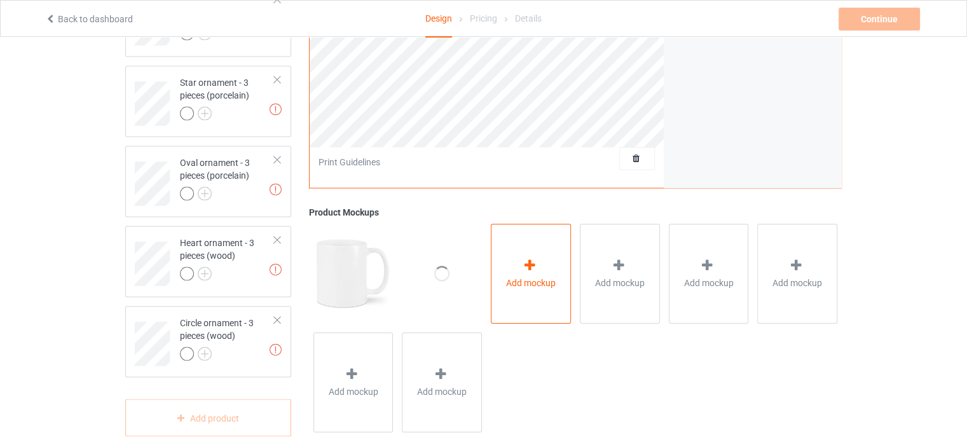
click at [547, 251] on div "Add mockup" at bounding box center [531, 273] width 80 height 100
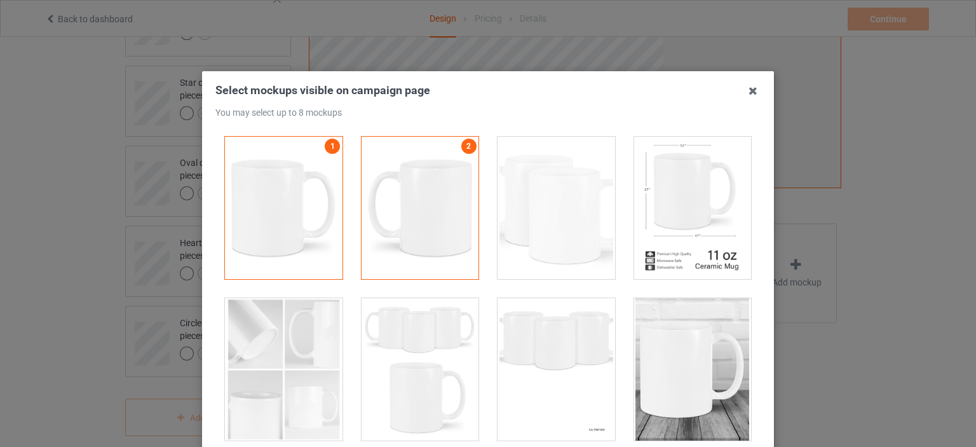
click at [608, 154] on div at bounding box center [556, 207] width 137 height 161
click at [608, 142] on div at bounding box center [556, 207] width 137 height 161
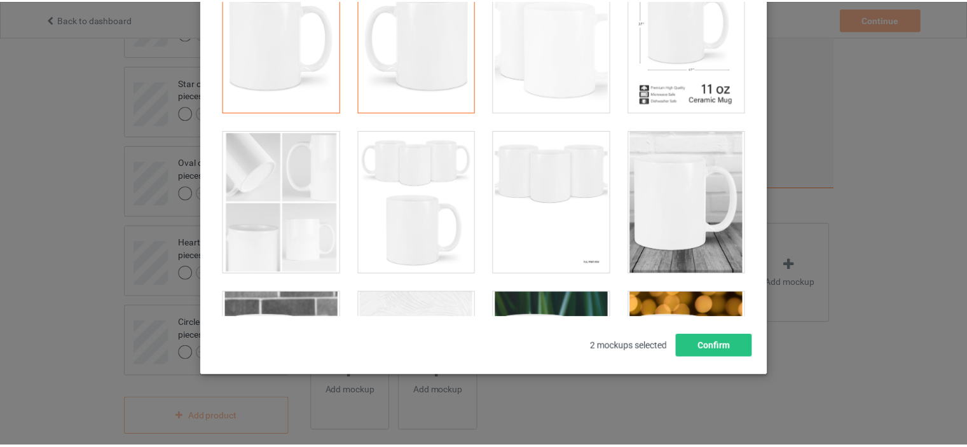
scroll to position [0, 0]
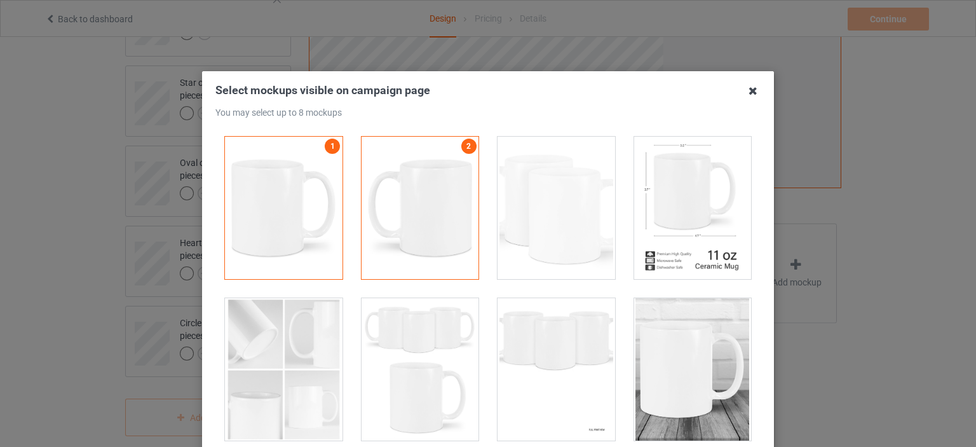
click at [747, 86] on icon at bounding box center [753, 91] width 20 height 20
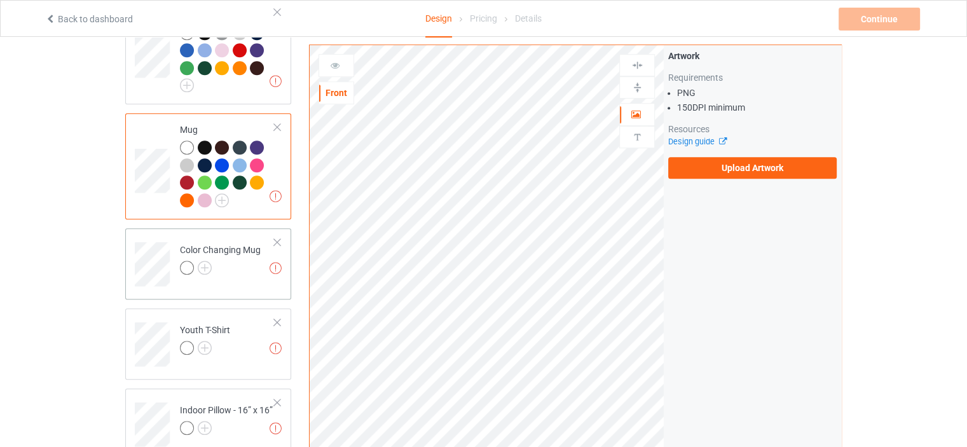
scroll to position [894, 0]
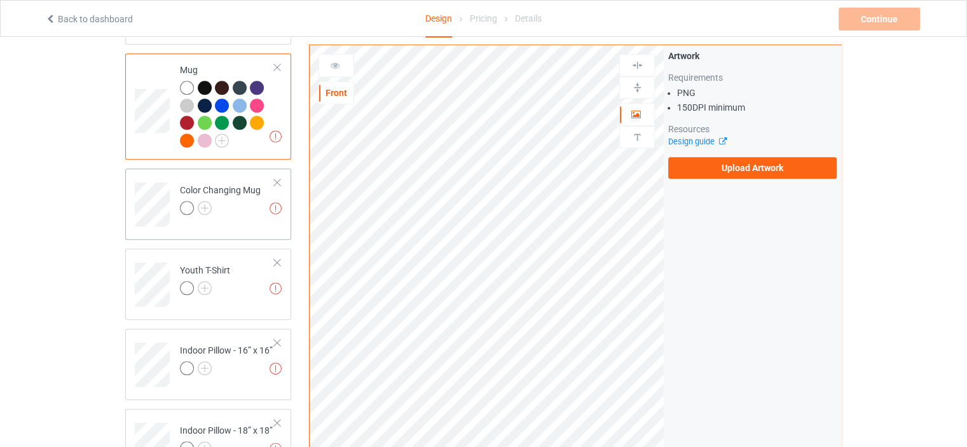
click at [219, 201] on div at bounding box center [220, 210] width 81 height 18
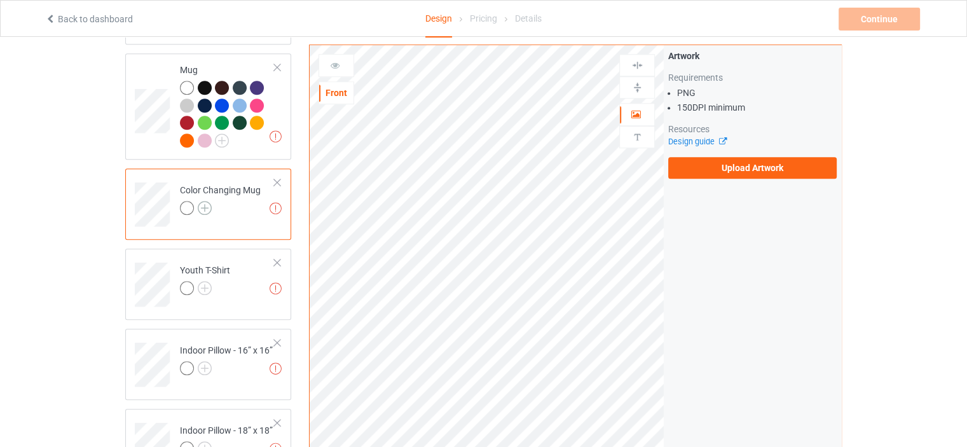
click at [205, 201] on img at bounding box center [205, 208] width 14 height 14
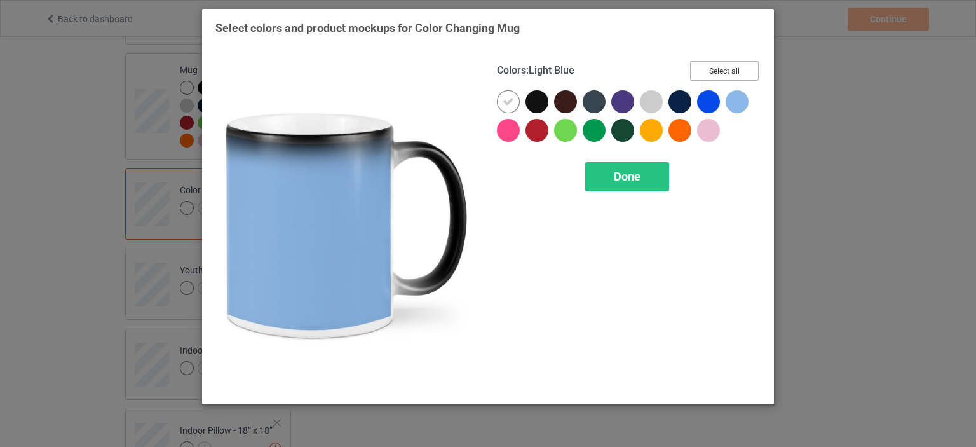
click at [740, 68] on button "Select all" at bounding box center [724, 71] width 69 height 20
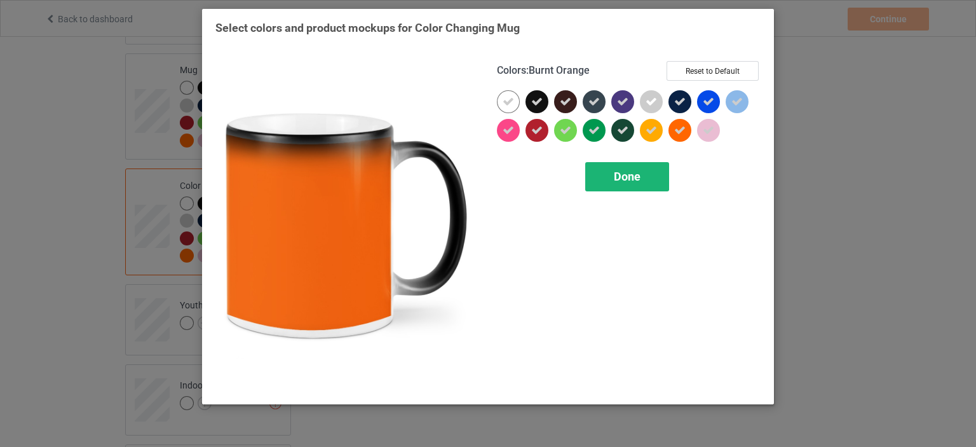
click at [653, 177] on div "Done" at bounding box center [627, 176] width 84 height 29
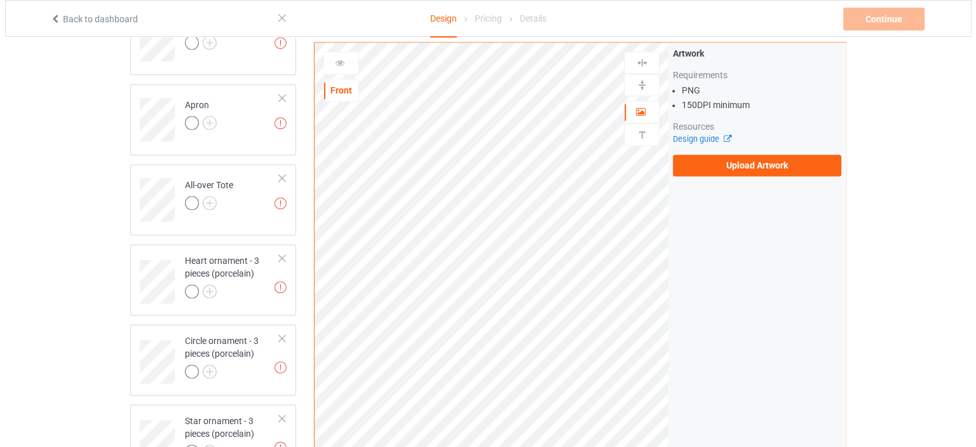
scroll to position [2072, 0]
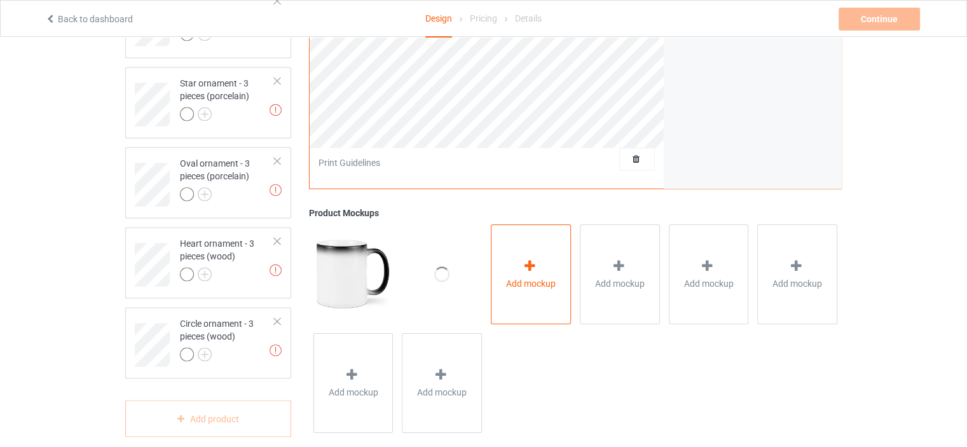
click at [547, 276] on span "Add mockup" at bounding box center [531, 282] width 50 height 13
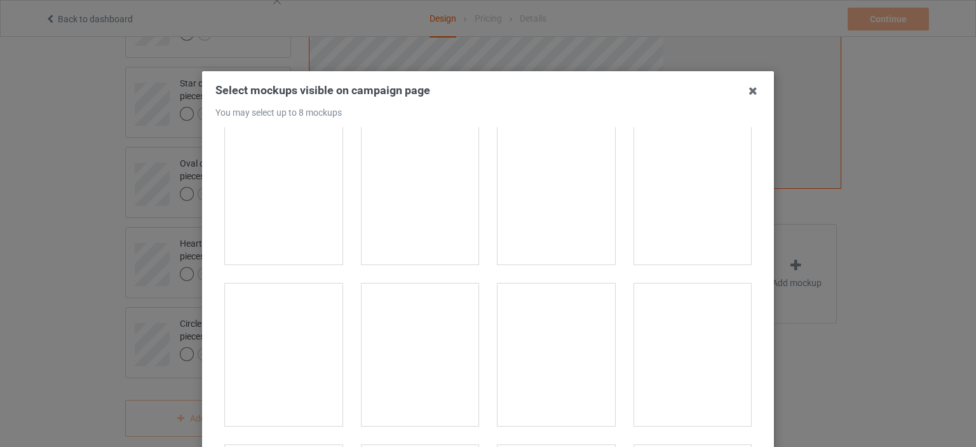
scroll to position [4477, 0]
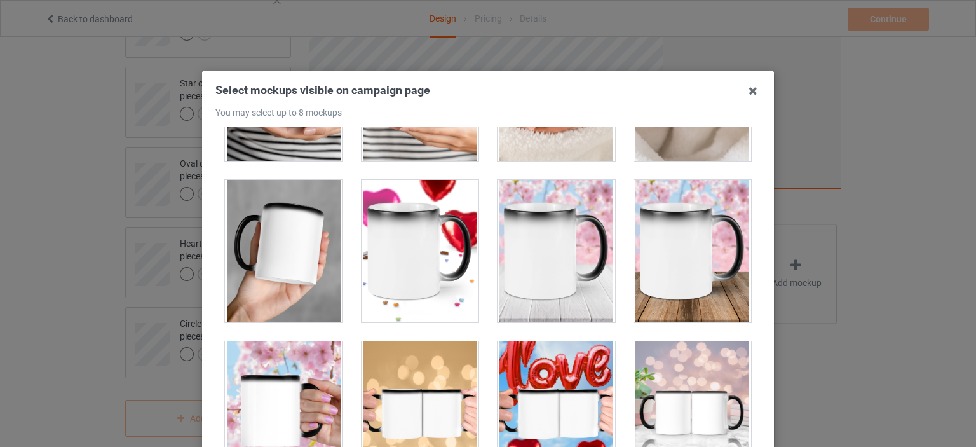
click at [625, 241] on div at bounding box center [693, 250] width 137 height 161
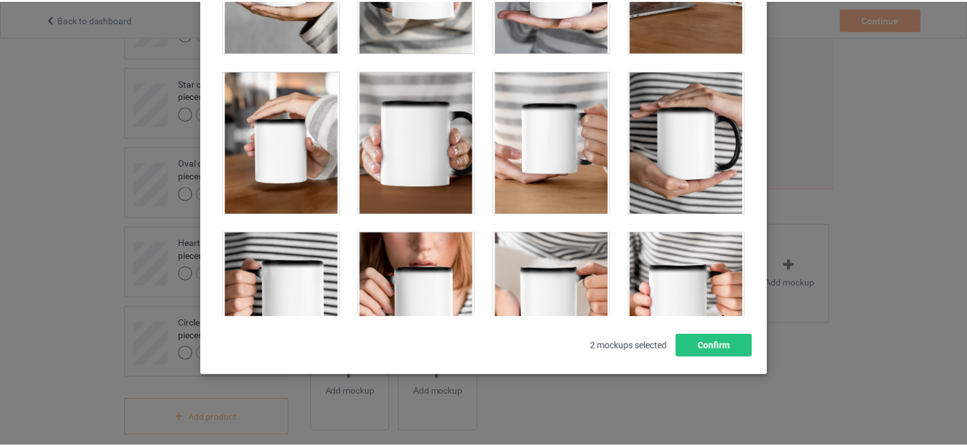
scroll to position [0, 0]
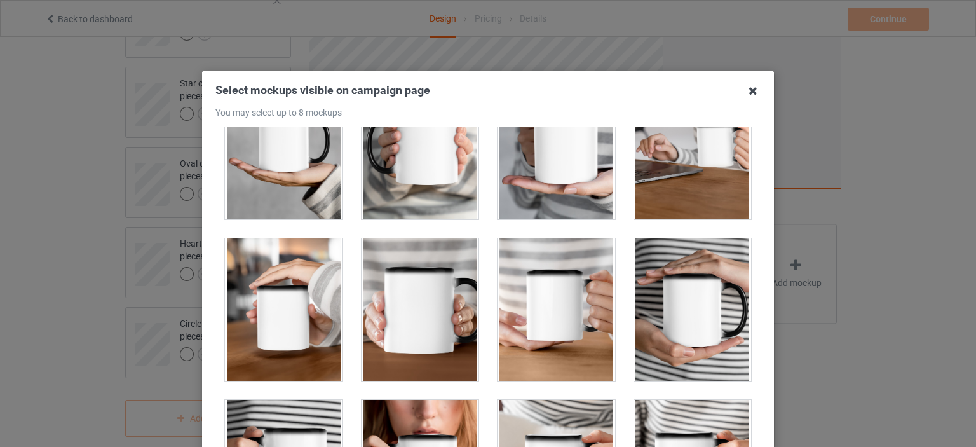
click at [749, 95] on icon at bounding box center [753, 91] width 20 height 20
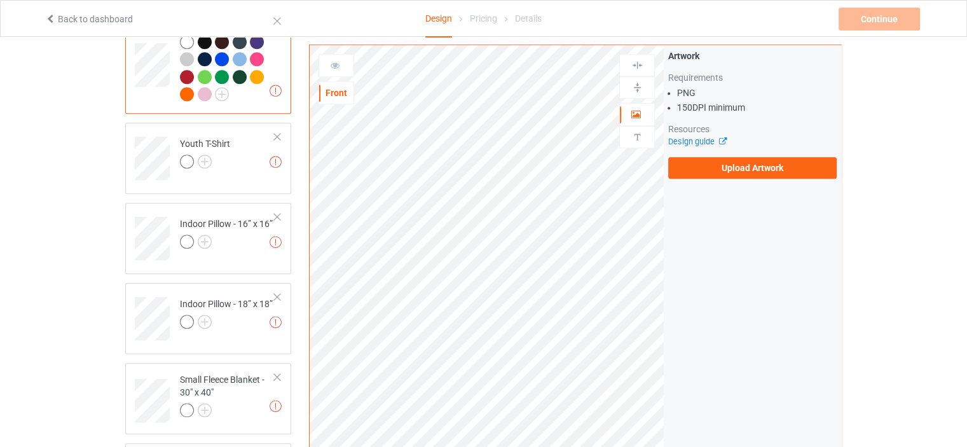
scroll to position [865, 0]
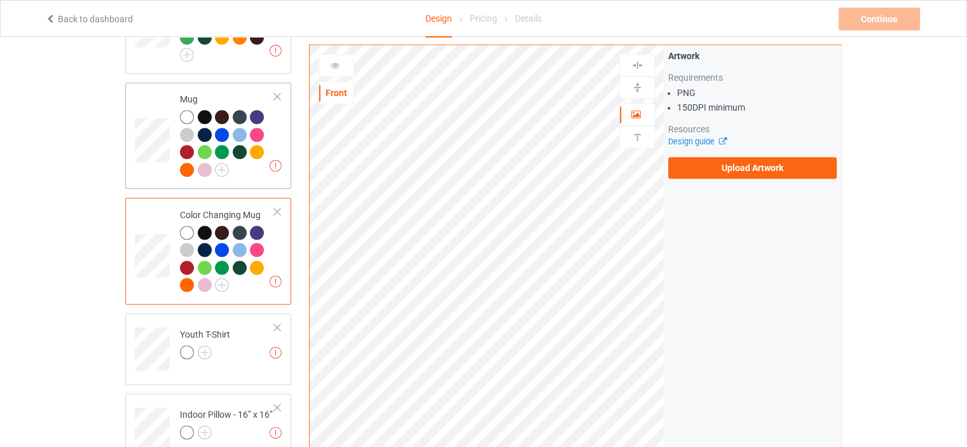
click at [226, 83] on div "Missing artworks Mug" at bounding box center [208, 136] width 166 height 106
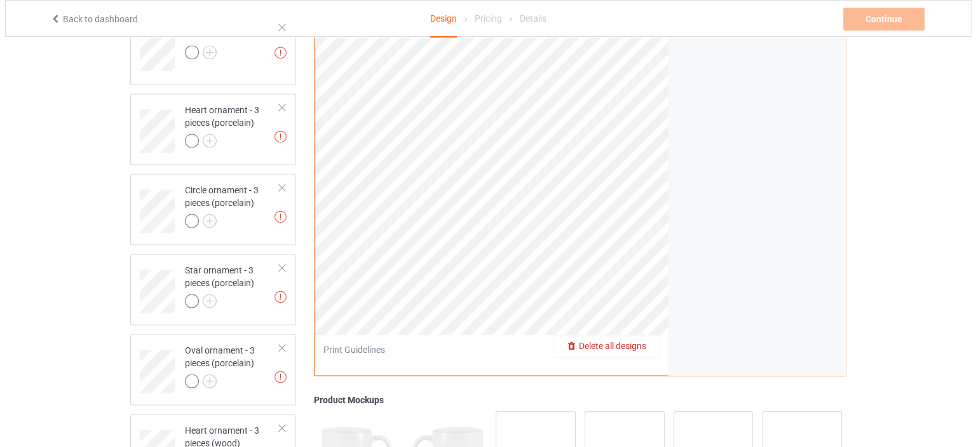
scroll to position [2072, 0]
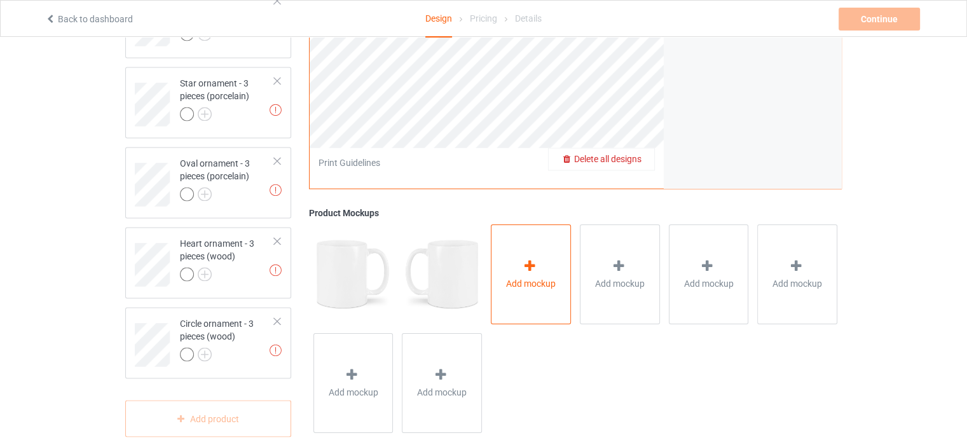
click at [542, 276] on span "Add mockup" at bounding box center [531, 282] width 50 height 13
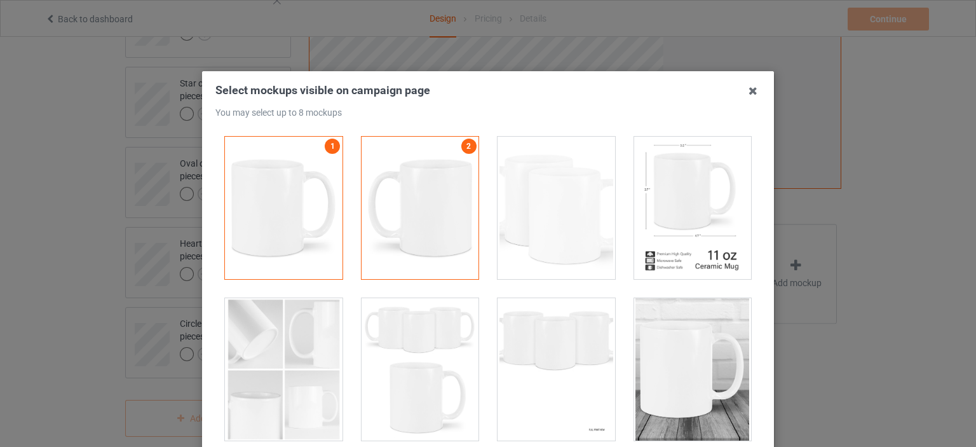
click at [625, 196] on div at bounding box center [693, 207] width 137 height 161
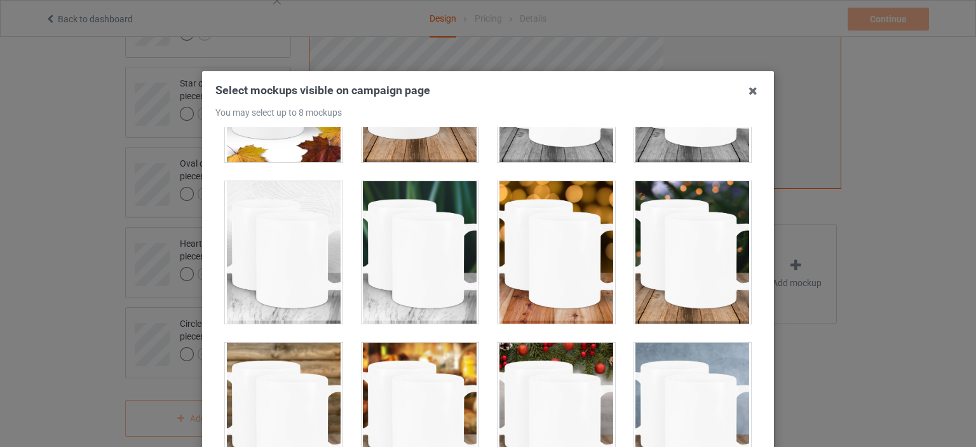
scroll to position [445, 0]
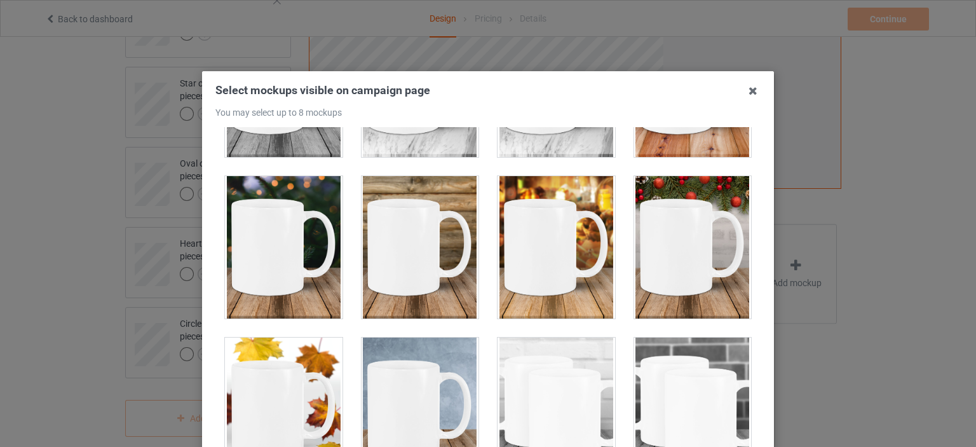
click at [557, 228] on div at bounding box center [557, 247] width 118 height 142
click at [404, 246] on div at bounding box center [421, 247] width 118 height 142
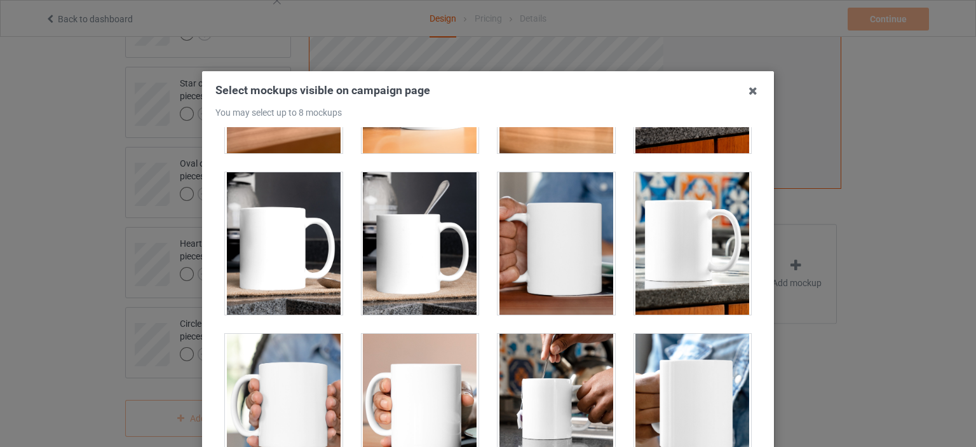
scroll to position [2542, 0]
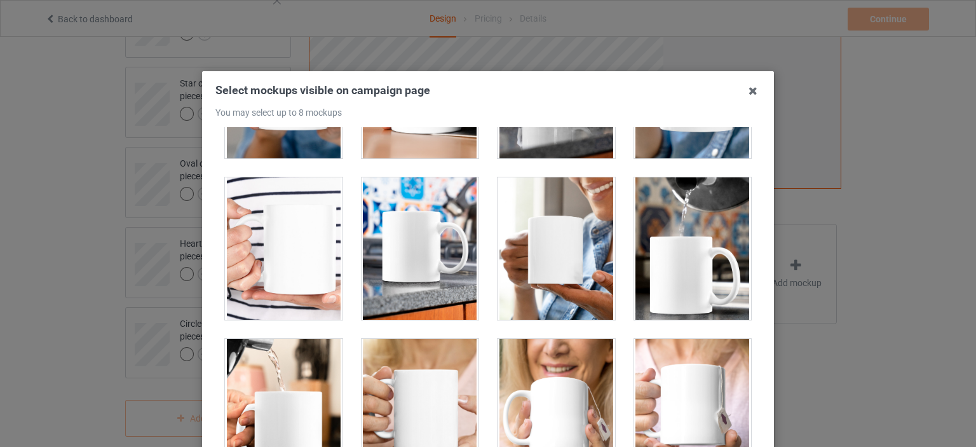
click at [414, 218] on div at bounding box center [421, 248] width 118 height 142
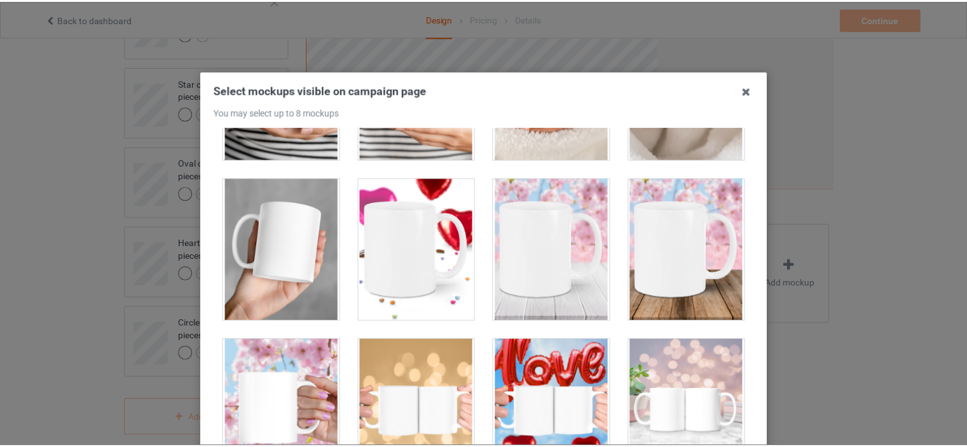
scroll to position [167, 0]
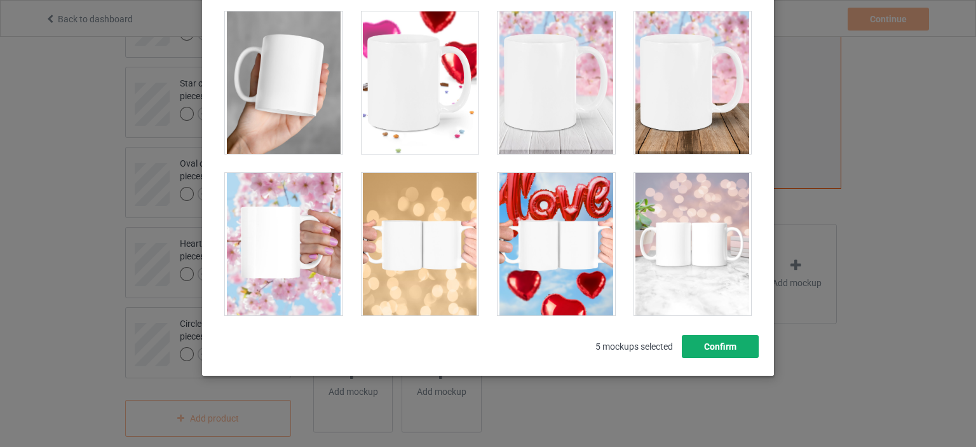
click at [685, 344] on button "Confirm" at bounding box center [720, 346] width 77 height 23
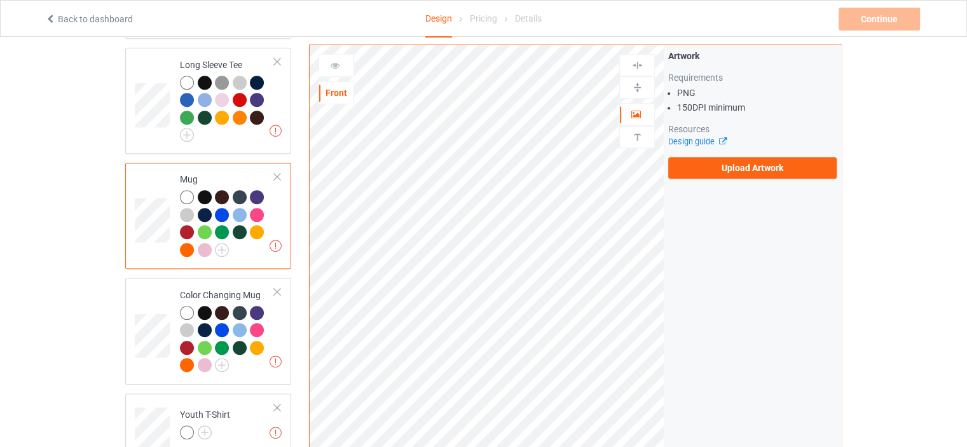
scroll to position [738, 0]
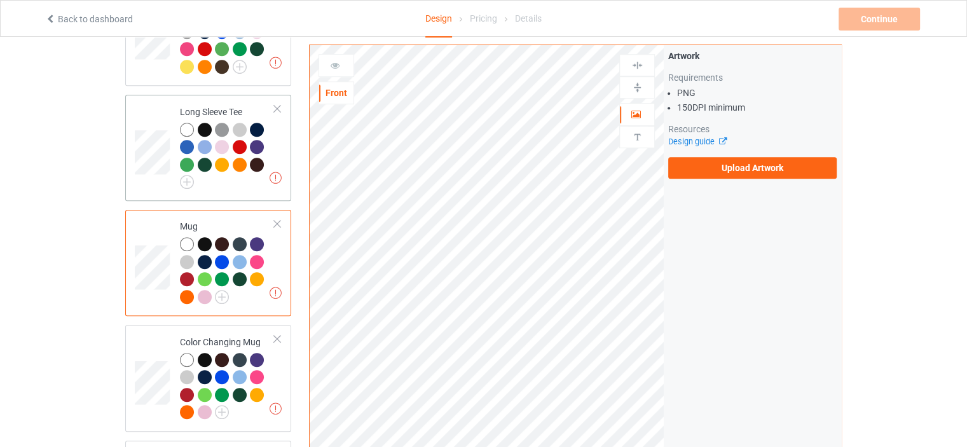
click at [212, 105] on div "Long Sleeve Tee" at bounding box center [227, 144] width 95 height 79
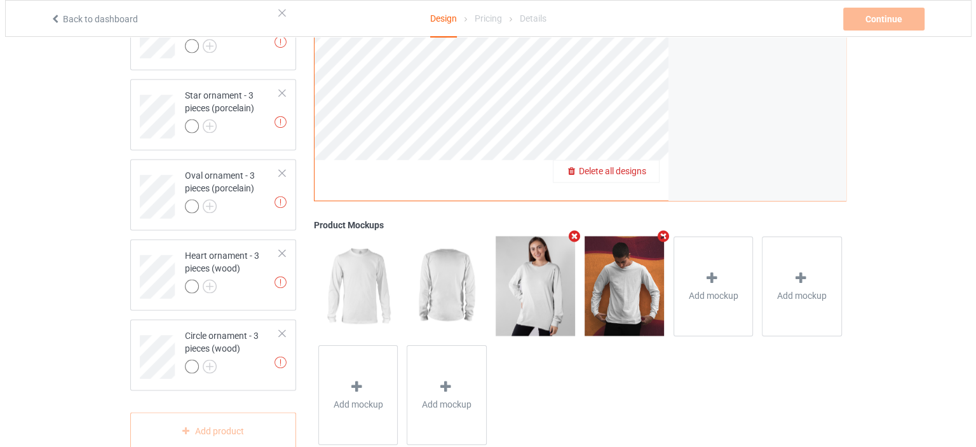
scroll to position [2072, 0]
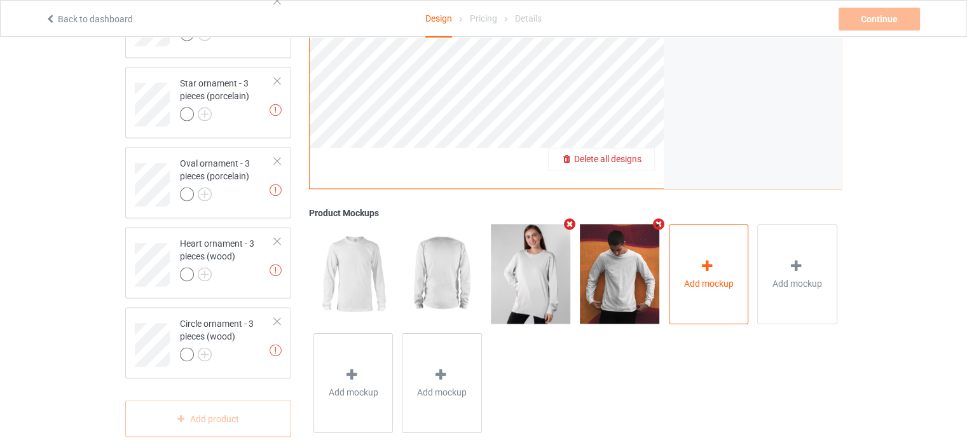
click at [681, 254] on div "Add mockup" at bounding box center [709, 274] width 80 height 100
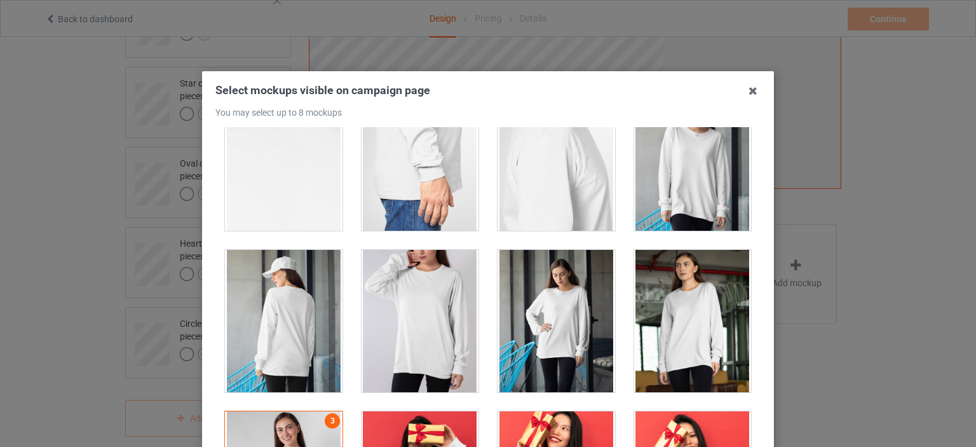
click at [625, 253] on div at bounding box center [693, 320] width 137 height 161
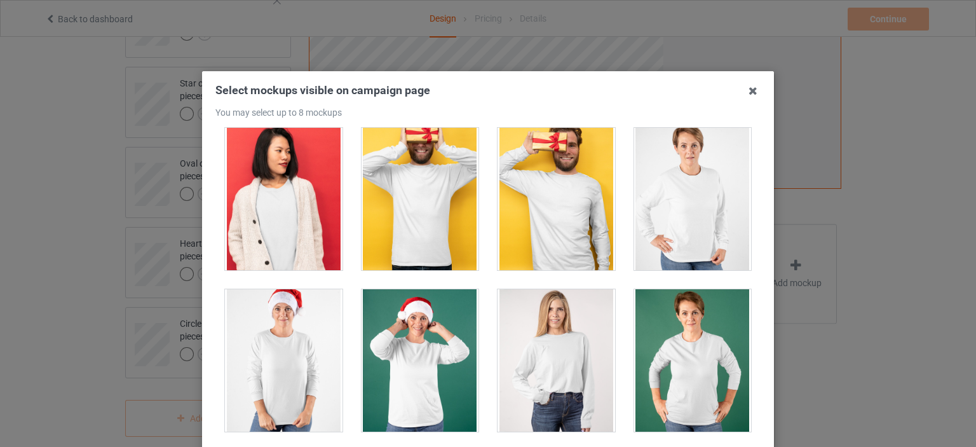
click at [625, 253] on div at bounding box center [693, 198] width 137 height 161
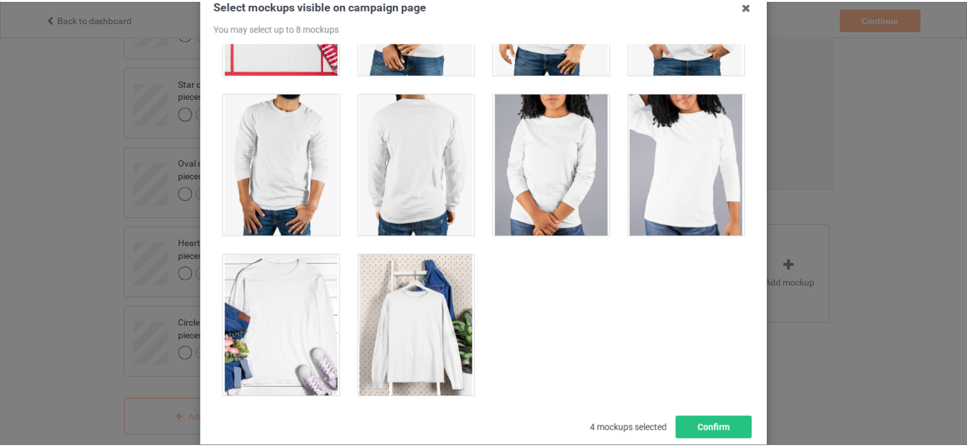
scroll to position [167, 0]
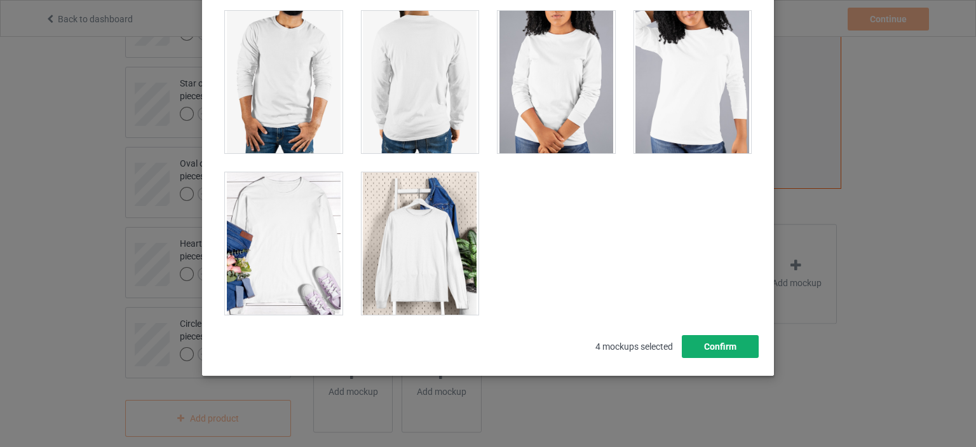
click at [719, 350] on button "Confirm" at bounding box center [720, 346] width 77 height 23
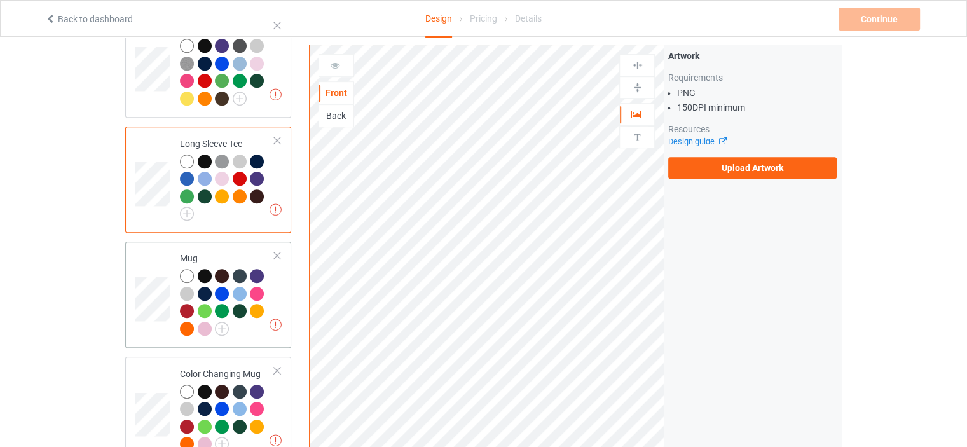
scroll to position [865, 0]
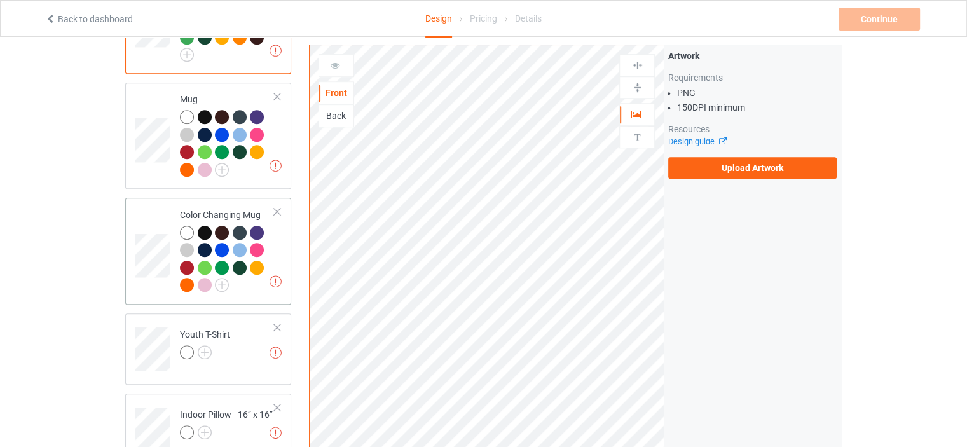
click at [211, 208] on div "Color Changing Mug" at bounding box center [227, 249] width 95 height 83
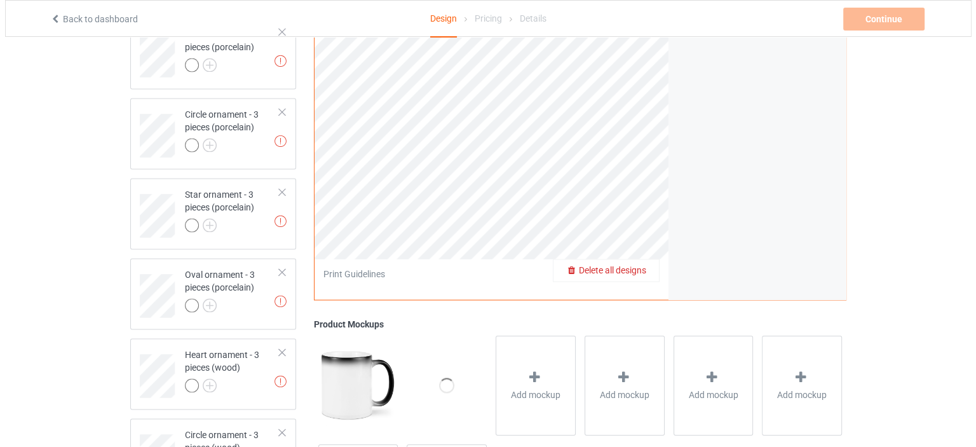
scroll to position [2072, 0]
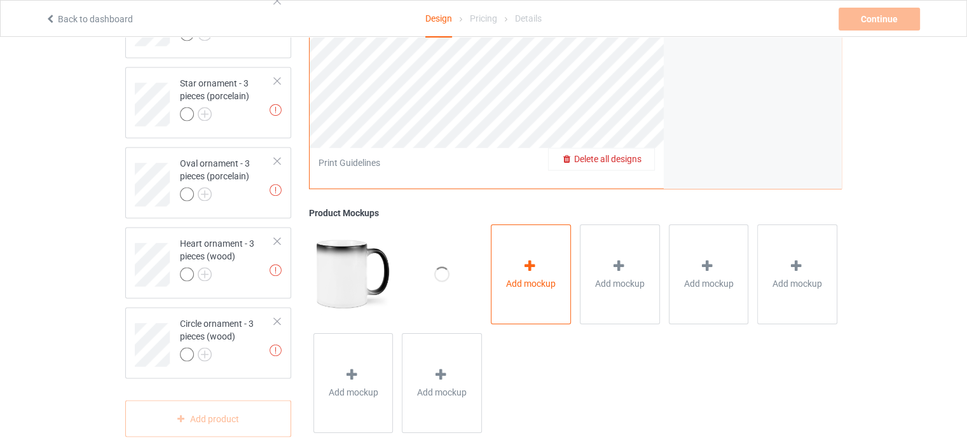
click at [540, 276] on span "Add mockup" at bounding box center [531, 282] width 50 height 13
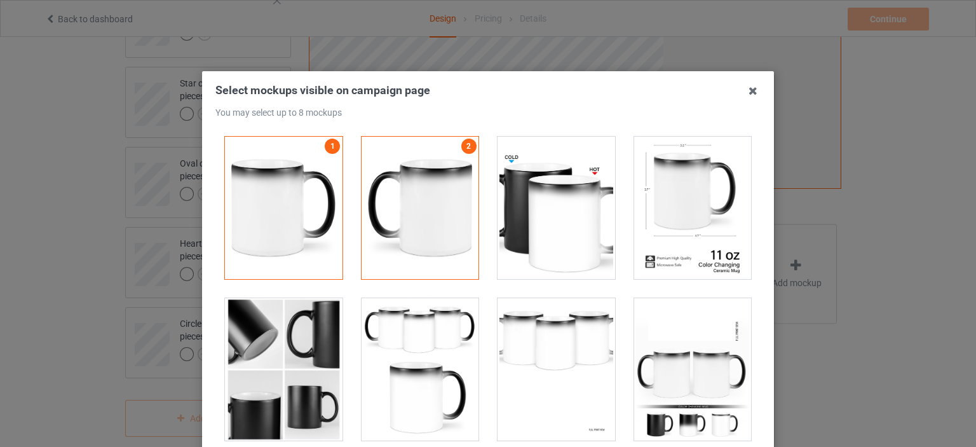
click at [625, 184] on div at bounding box center [693, 207] width 137 height 161
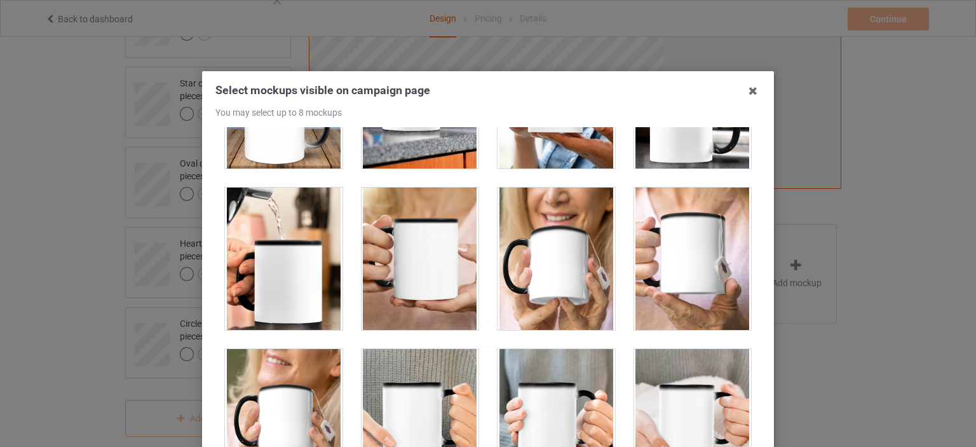
scroll to position [2733, 0]
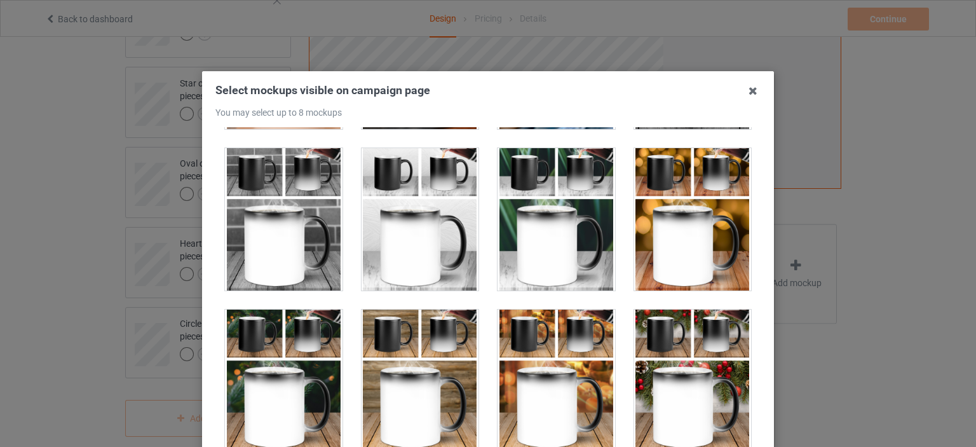
click at [683, 349] on div at bounding box center [693, 381] width 118 height 142
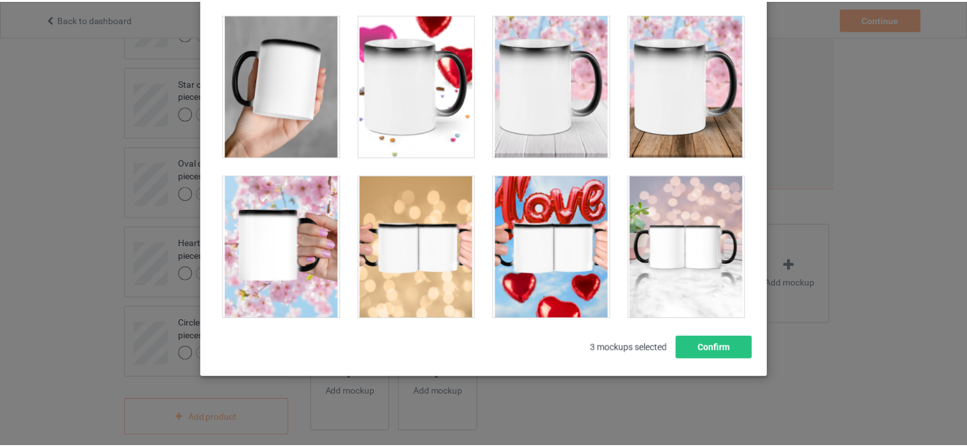
scroll to position [167, 0]
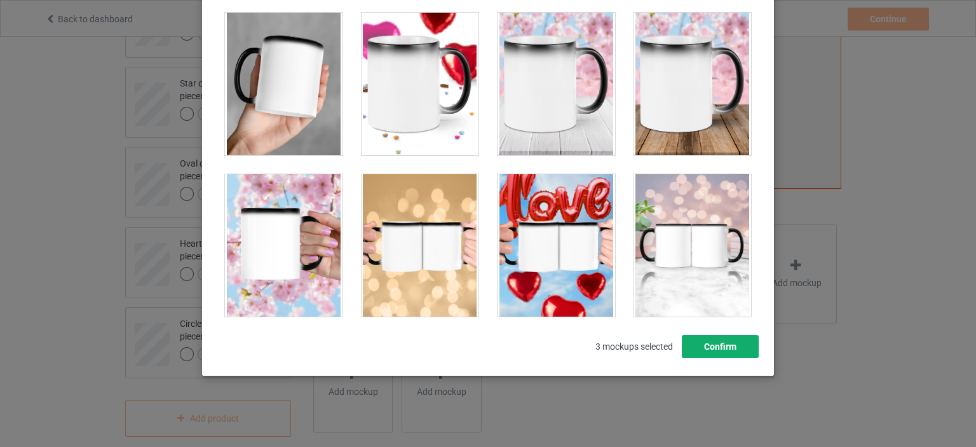
click at [746, 350] on button "Confirm" at bounding box center [720, 346] width 77 height 23
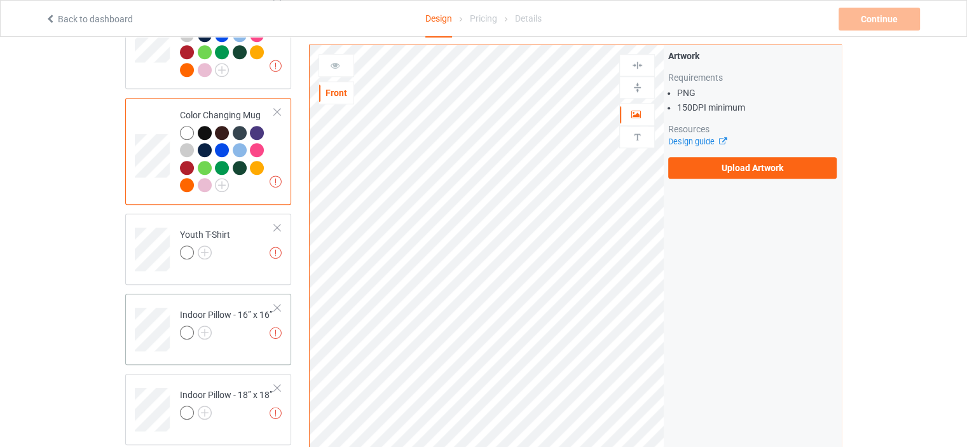
scroll to position [1056, 0]
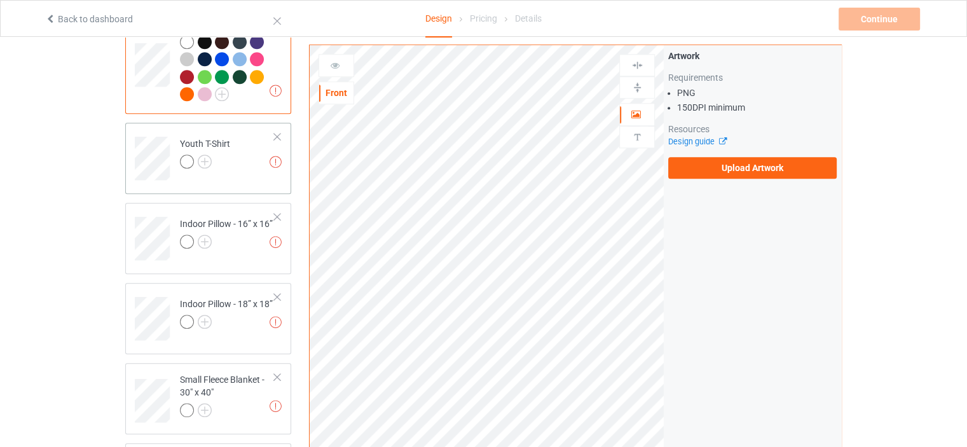
click at [229, 153] on td "Missing artworks Youth T-Shirt" at bounding box center [227, 154] width 109 height 53
click at [208, 154] on img at bounding box center [205, 161] width 14 height 14
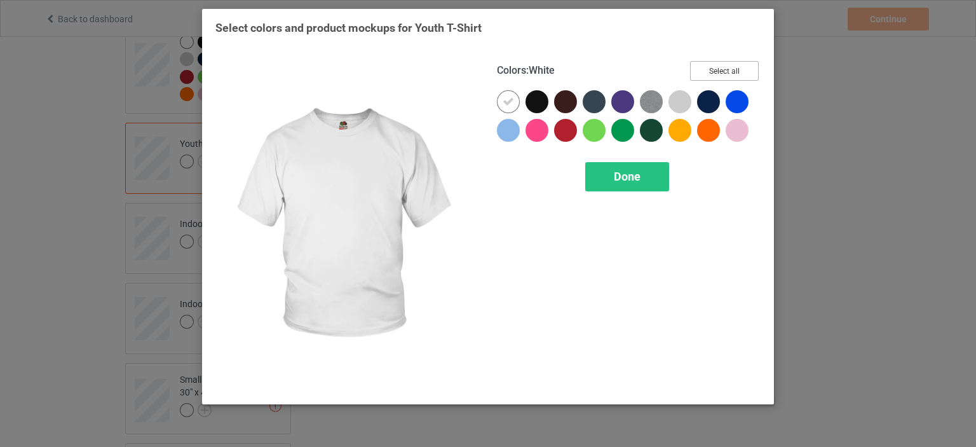
click at [727, 65] on button "Select all" at bounding box center [724, 71] width 69 height 20
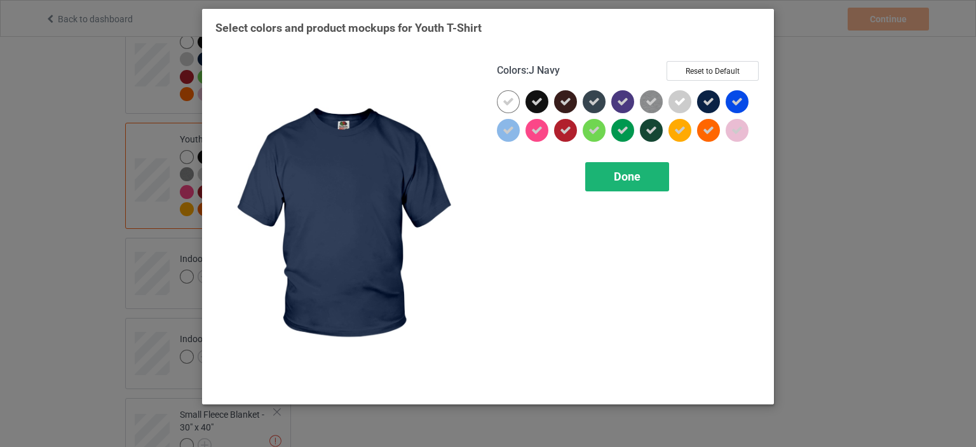
click at [649, 184] on div "Done" at bounding box center [627, 176] width 84 height 29
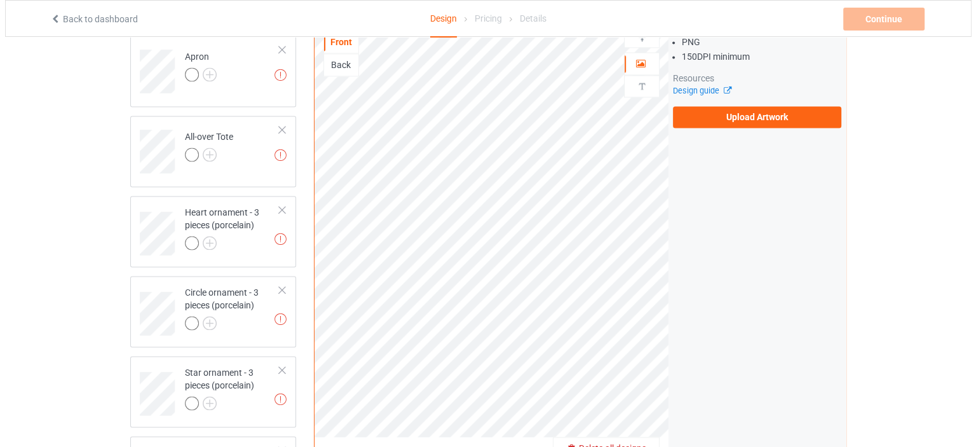
scroll to position [2107, 0]
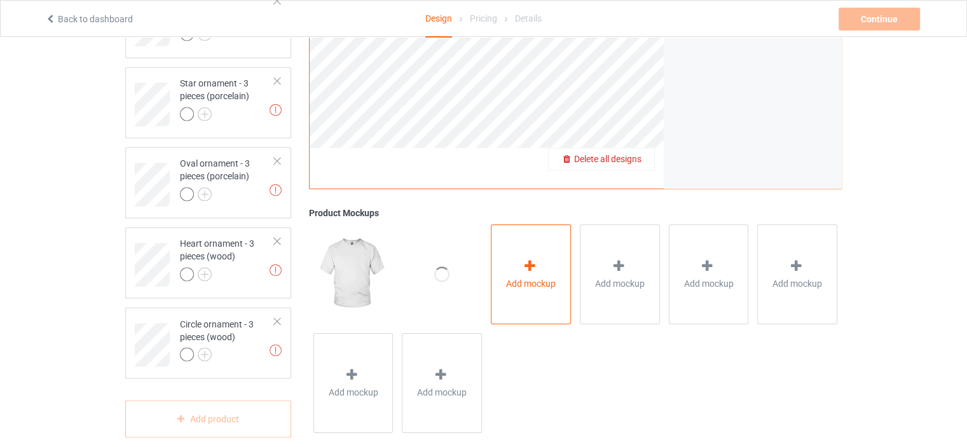
click at [529, 258] on div at bounding box center [531, 267] width 18 height 18
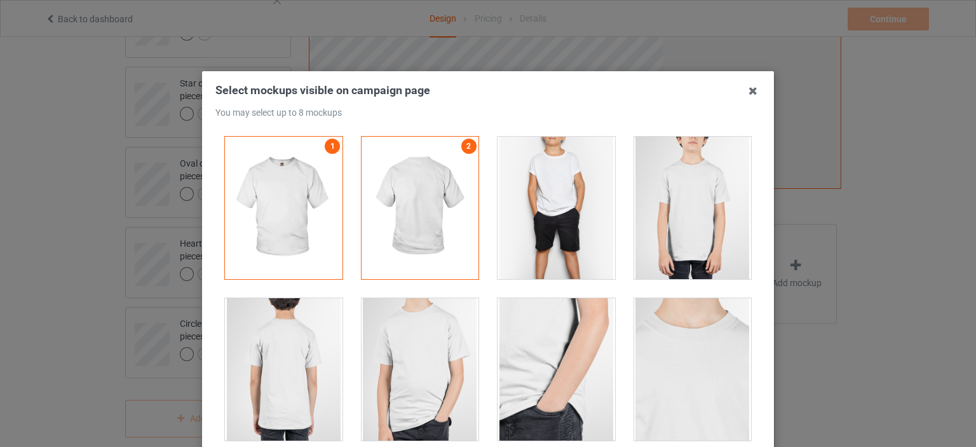
click at [488, 187] on div at bounding box center [556, 207] width 137 height 161
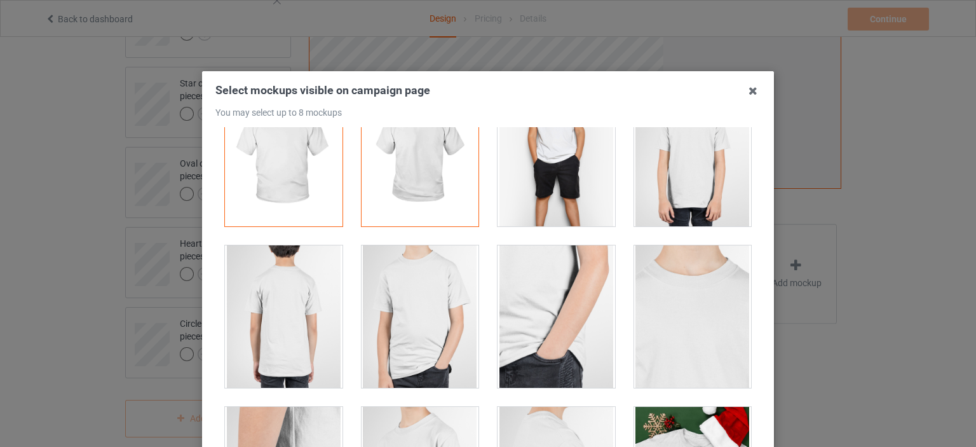
scroll to position [127, 0]
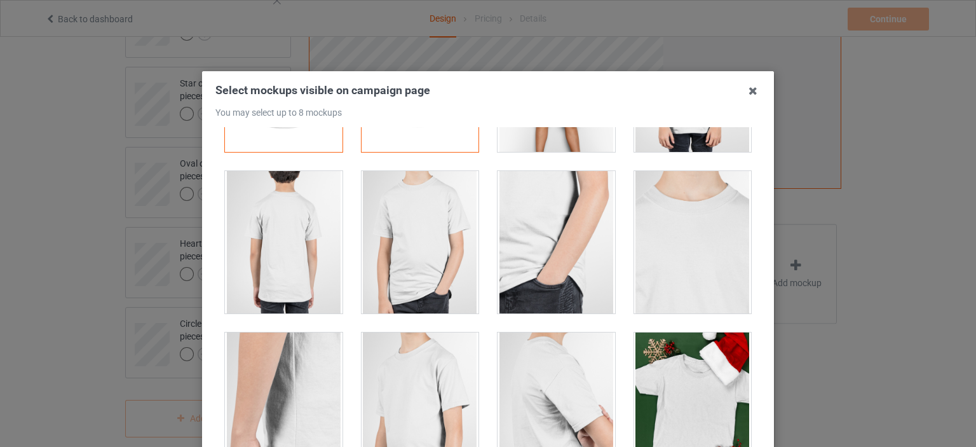
click at [625, 242] on div at bounding box center [693, 241] width 137 height 161
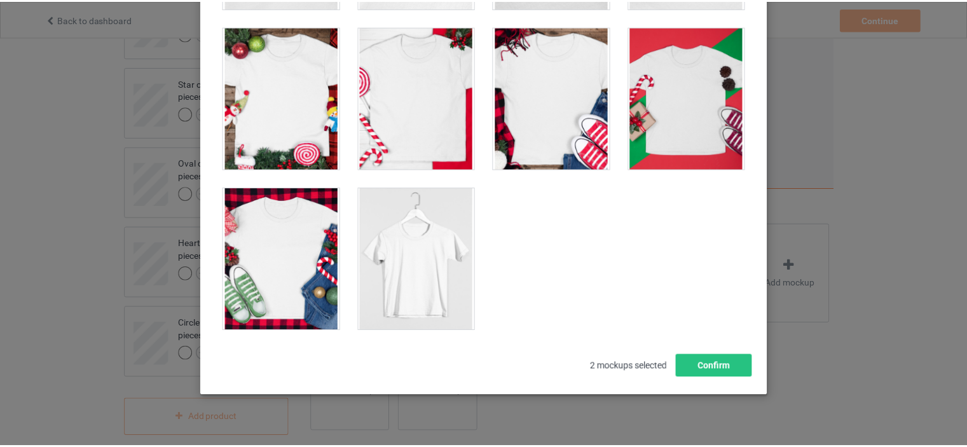
scroll to position [167, 0]
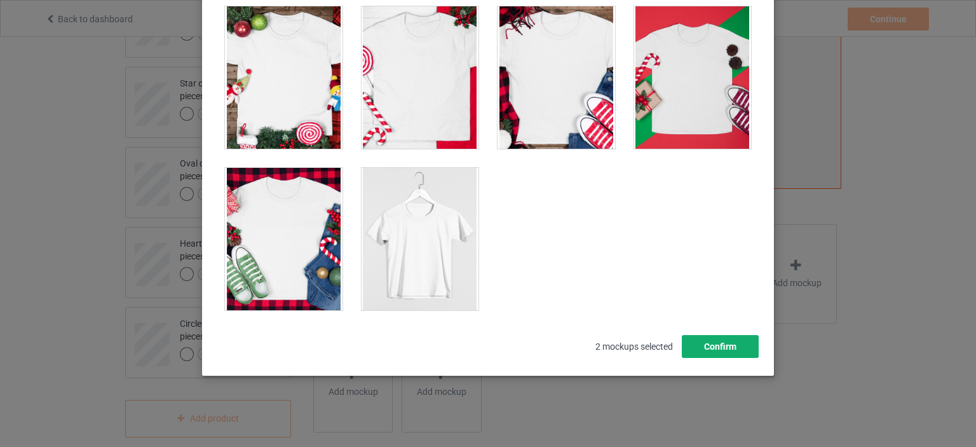
click at [731, 350] on button "Confirm" at bounding box center [720, 346] width 77 height 23
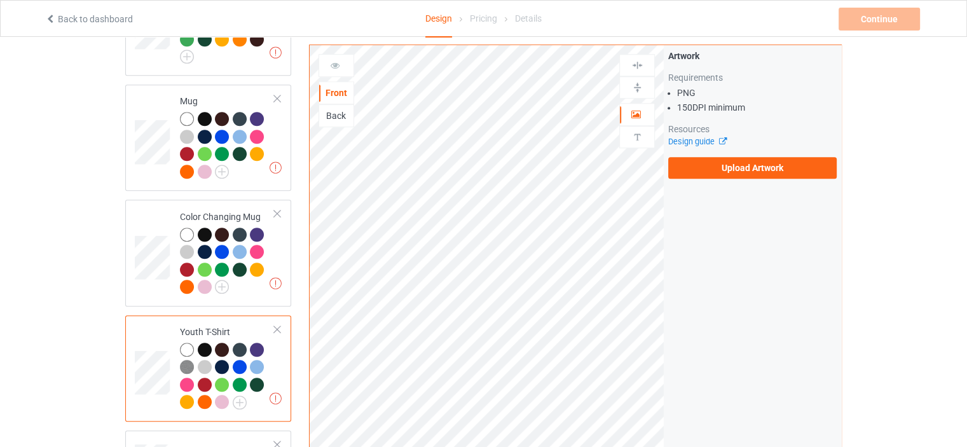
scroll to position [1091, 0]
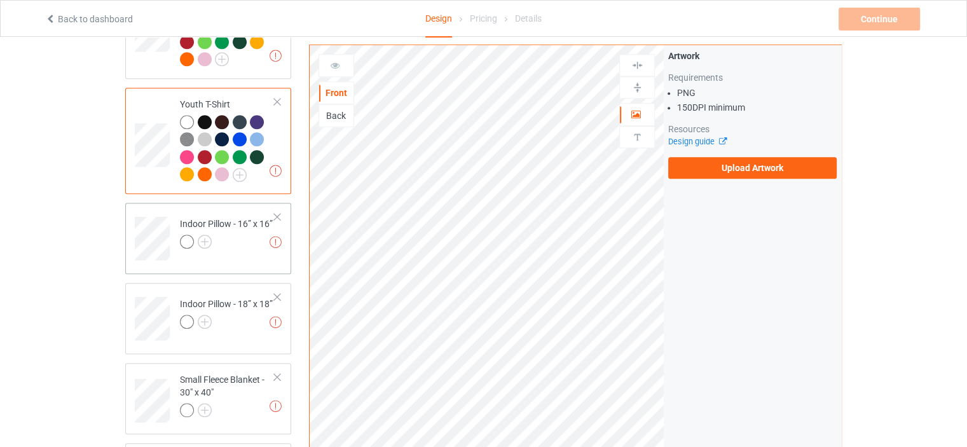
click at [233, 235] on div at bounding box center [226, 244] width 93 height 18
click at [204, 235] on img at bounding box center [205, 242] width 14 height 14
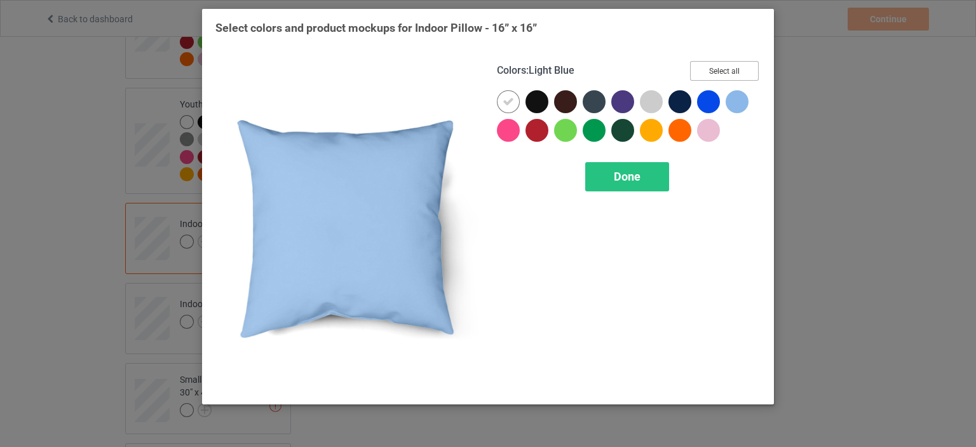
click at [744, 71] on button "Select all" at bounding box center [724, 71] width 69 height 20
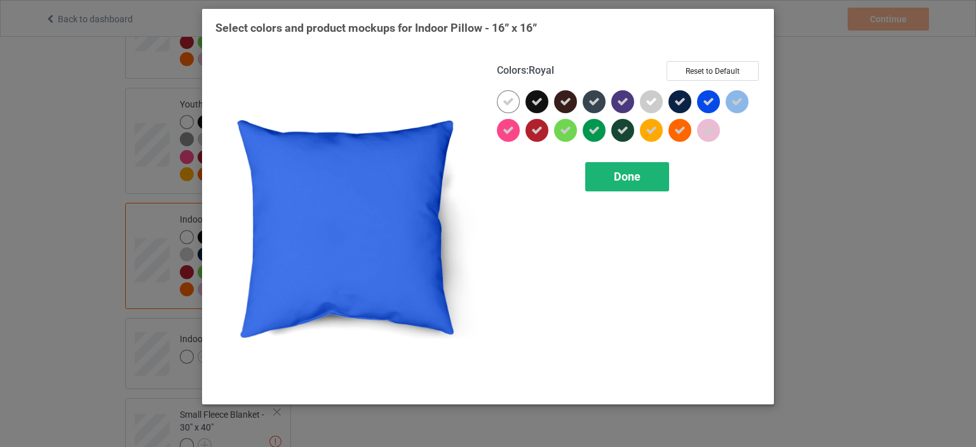
click at [643, 175] on div "Done" at bounding box center [627, 176] width 84 height 29
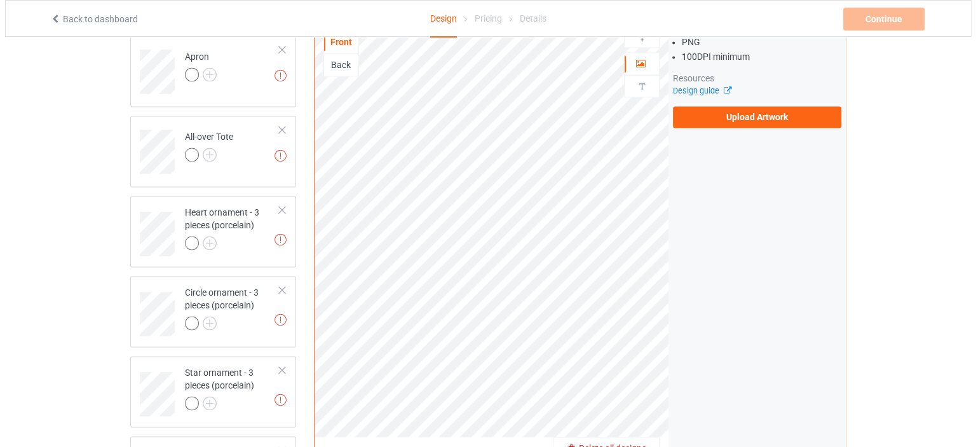
scroll to position [2142, 0]
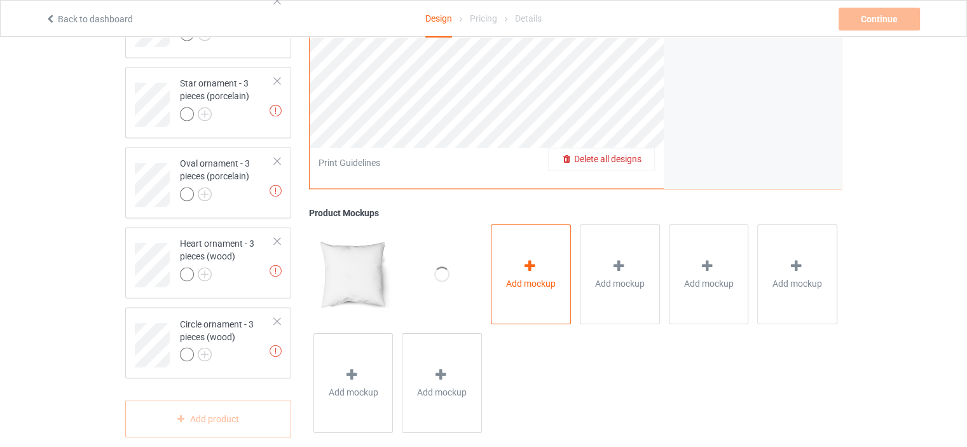
click at [557, 250] on div "Add mockup" at bounding box center [531, 274] width 80 height 100
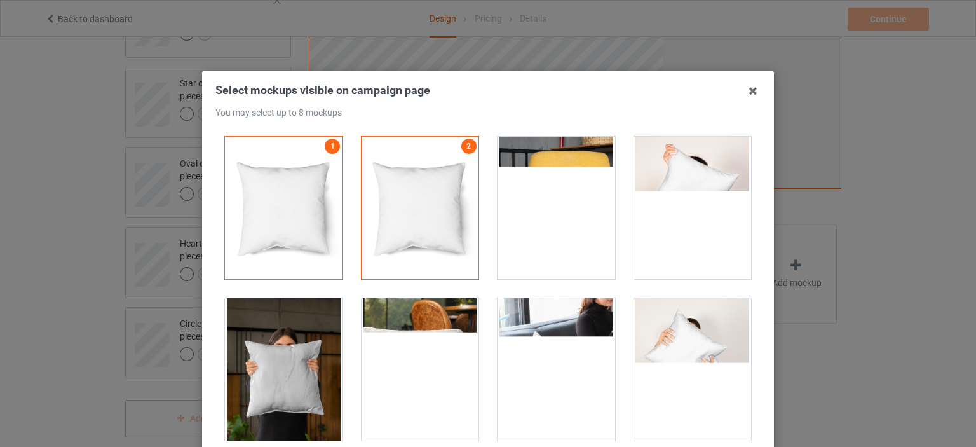
click at [609, 212] on div at bounding box center [556, 207] width 137 height 161
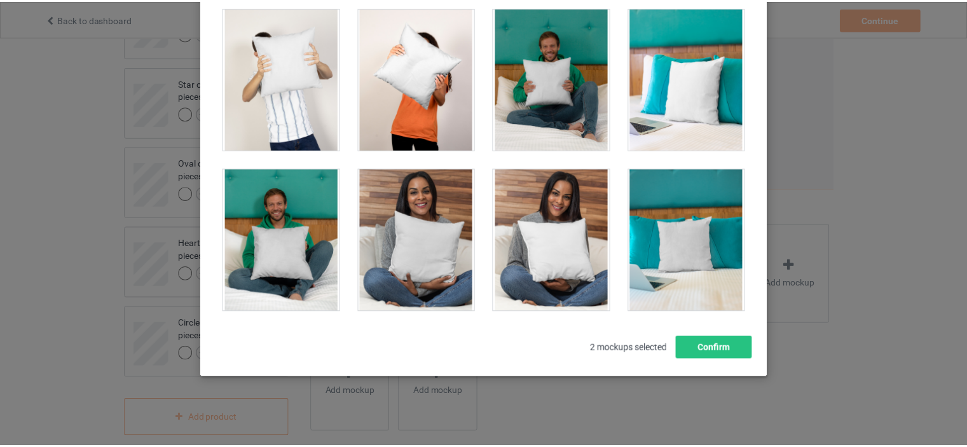
scroll to position [167, 0]
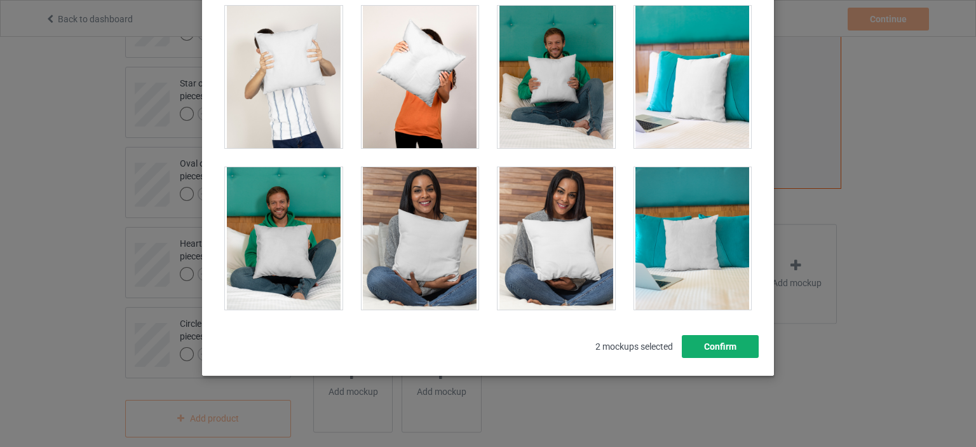
click at [712, 343] on button "Confirm" at bounding box center [720, 346] width 77 height 23
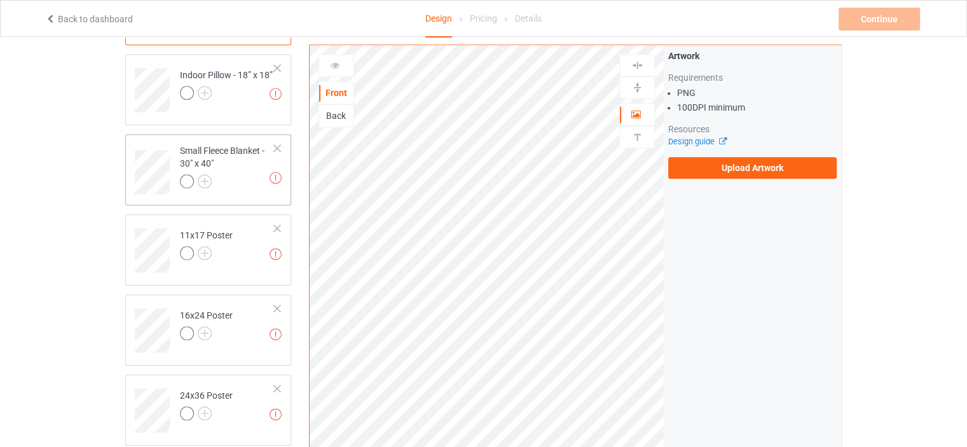
scroll to position [1253, 0]
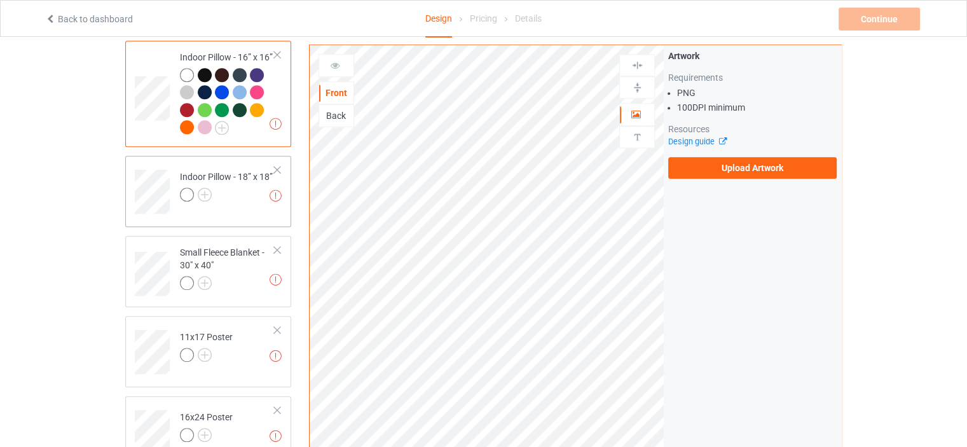
click at [232, 187] on div at bounding box center [226, 196] width 93 height 18
click at [204, 187] on img at bounding box center [205, 194] width 14 height 14
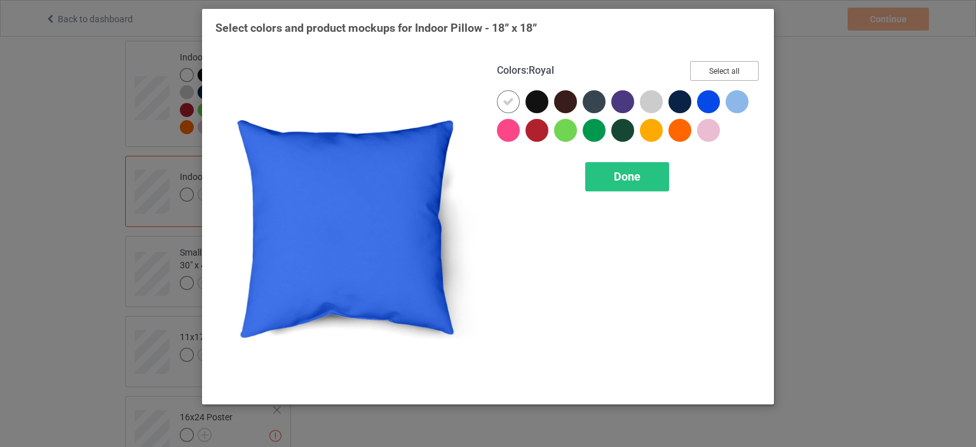
click at [722, 71] on button "Select all" at bounding box center [724, 71] width 69 height 20
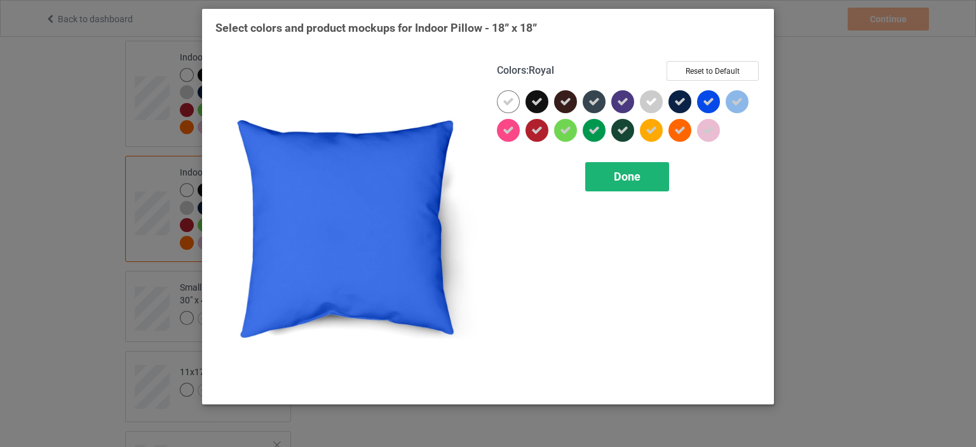
click at [638, 177] on span "Done" at bounding box center [627, 176] width 27 height 13
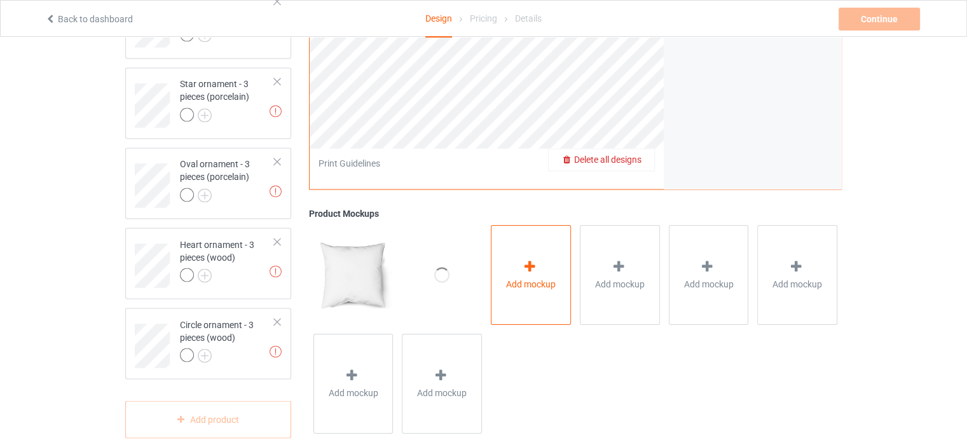
click at [541, 248] on div "Add mockup" at bounding box center [531, 275] width 80 height 100
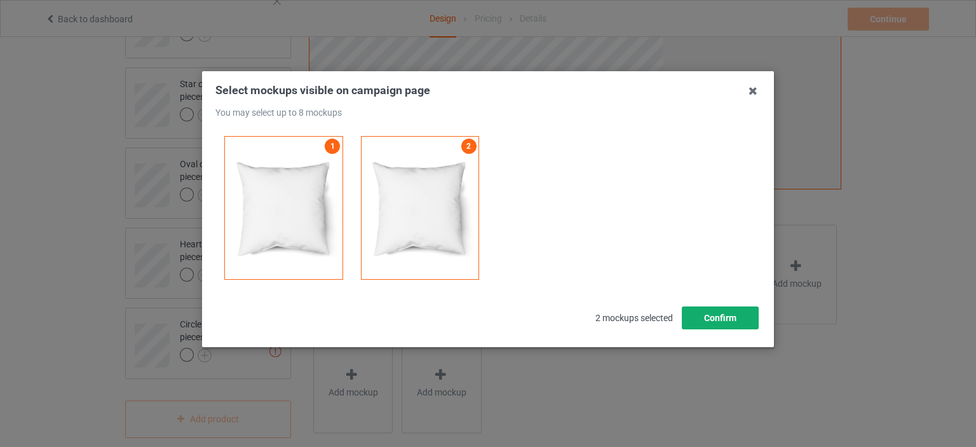
click at [731, 323] on button "Confirm" at bounding box center [720, 317] width 77 height 23
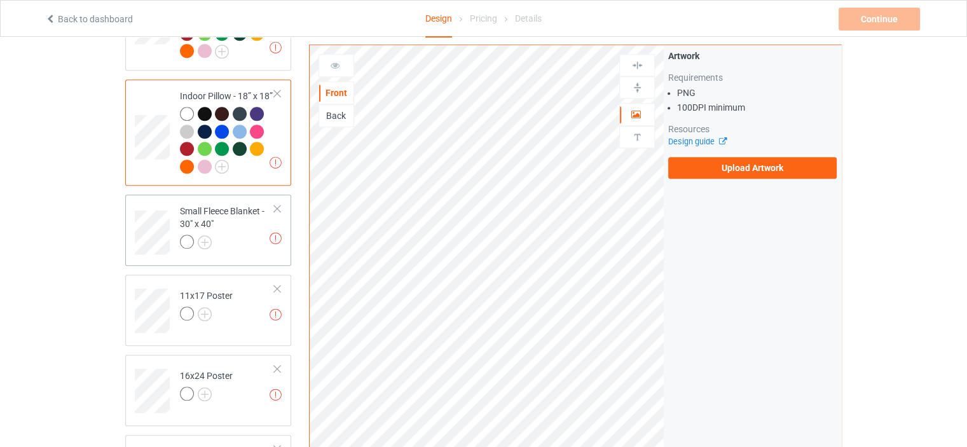
scroll to position [1350, 0]
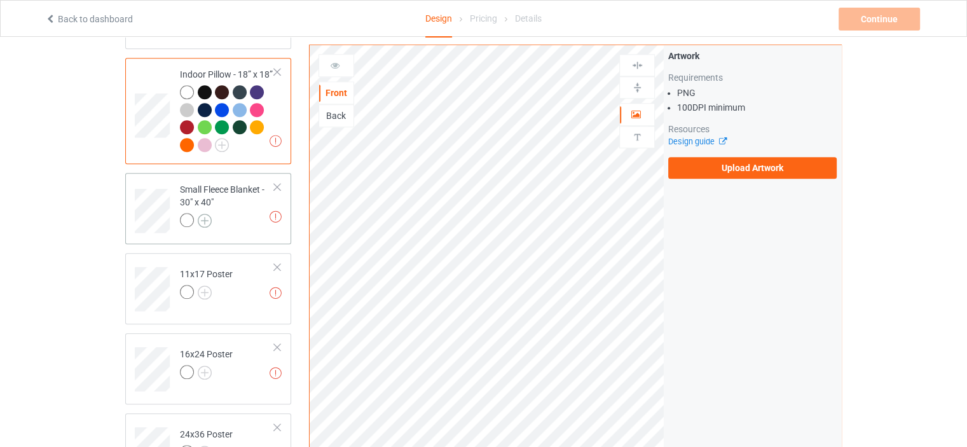
click at [205, 214] on img at bounding box center [205, 221] width 14 height 14
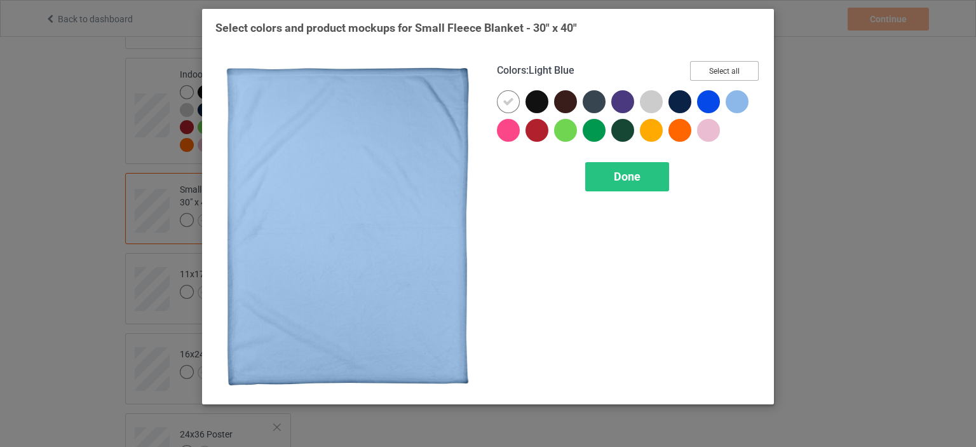
click at [732, 68] on button "Select all" at bounding box center [724, 71] width 69 height 20
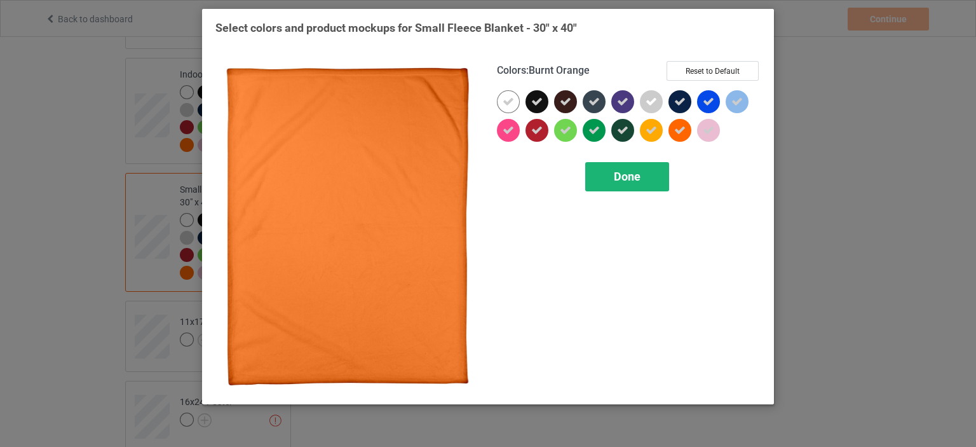
click at [658, 179] on div "Done" at bounding box center [627, 176] width 84 height 29
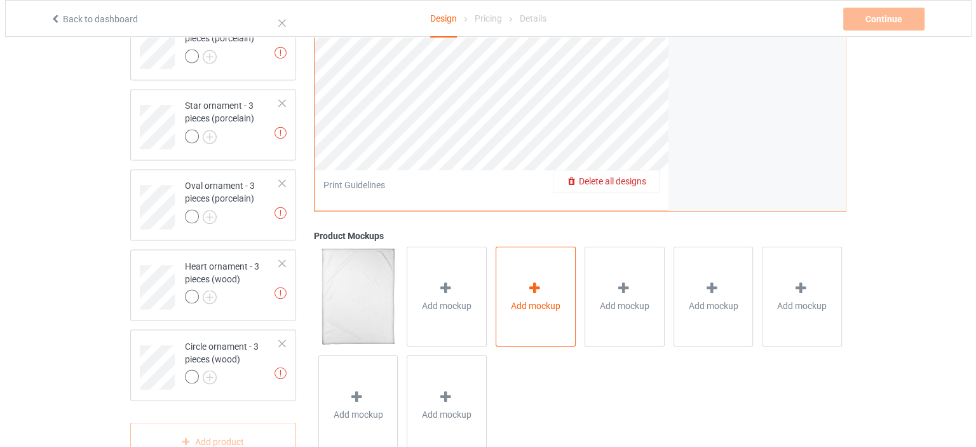
scroll to position [2224, 0]
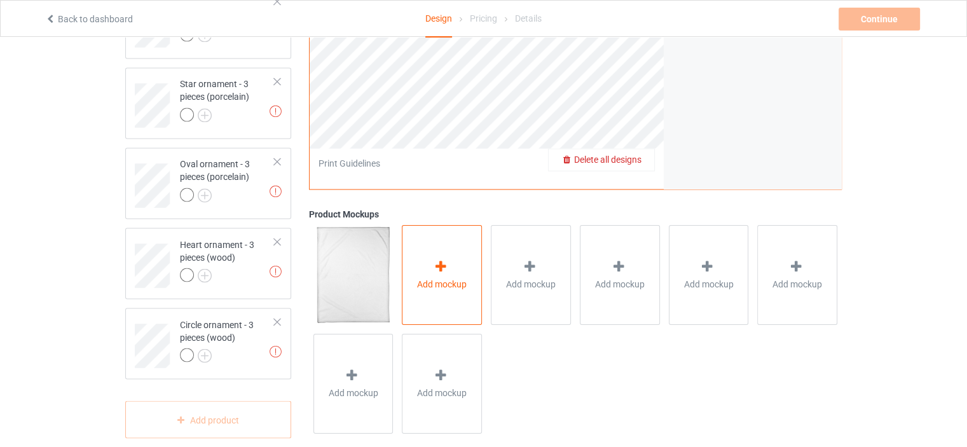
click at [468, 243] on div "Add mockup" at bounding box center [442, 275] width 80 height 100
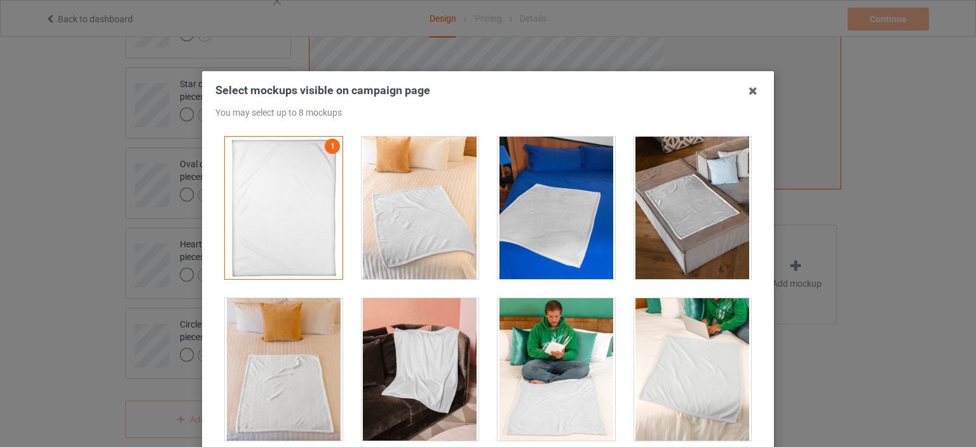
click at [625, 168] on div at bounding box center [693, 207] width 137 height 161
click at [609, 162] on div at bounding box center [556, 207] width 137 height 161
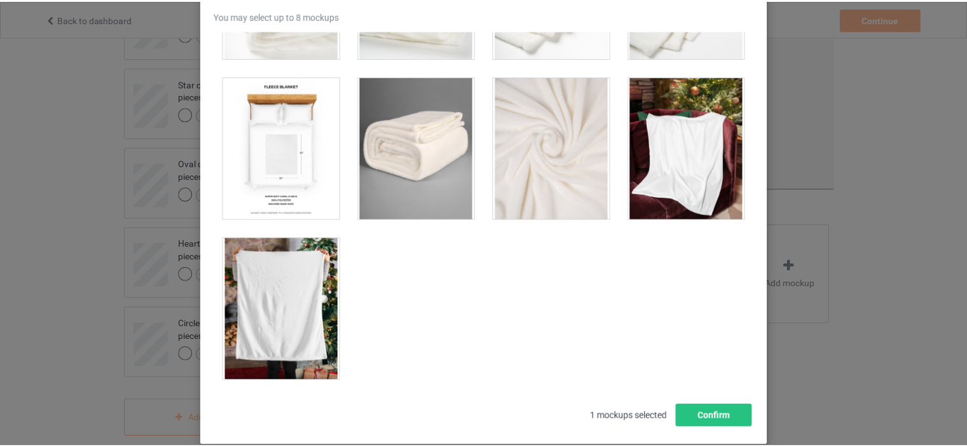
scroll to position [167, 0]
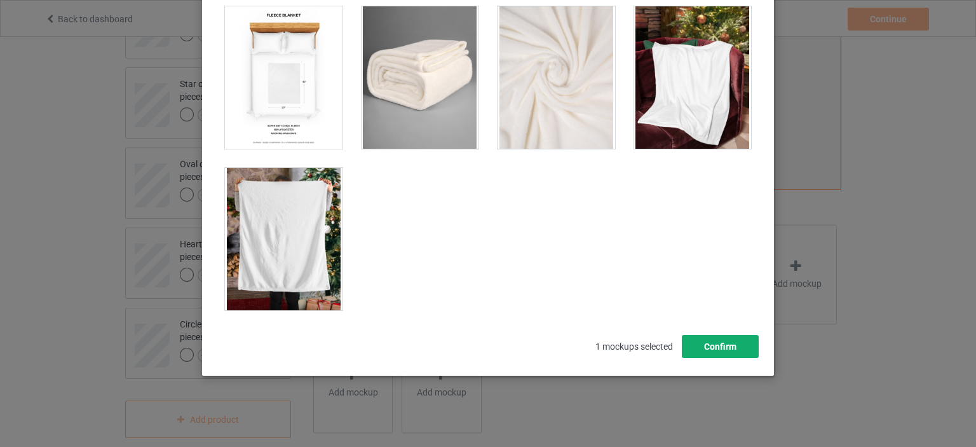
click at [705, 348] on button "Confirm" at bounding box center [720, 346] width 77 height 23
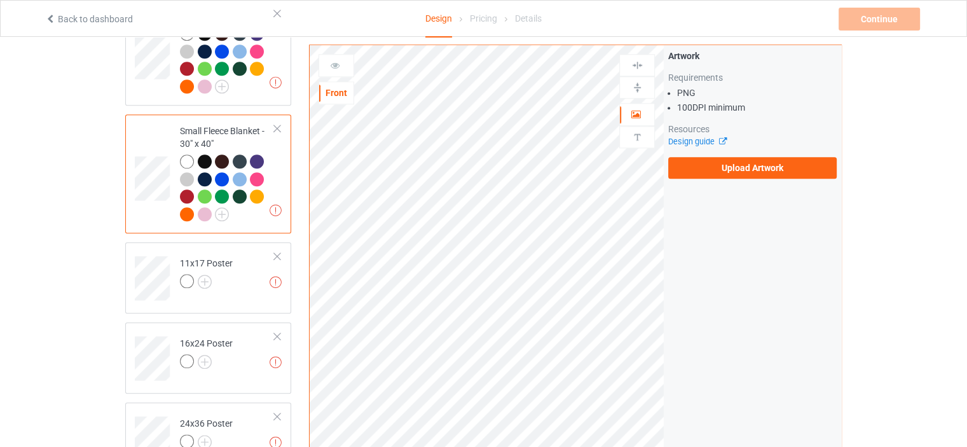
scroll to position [1462, 0]
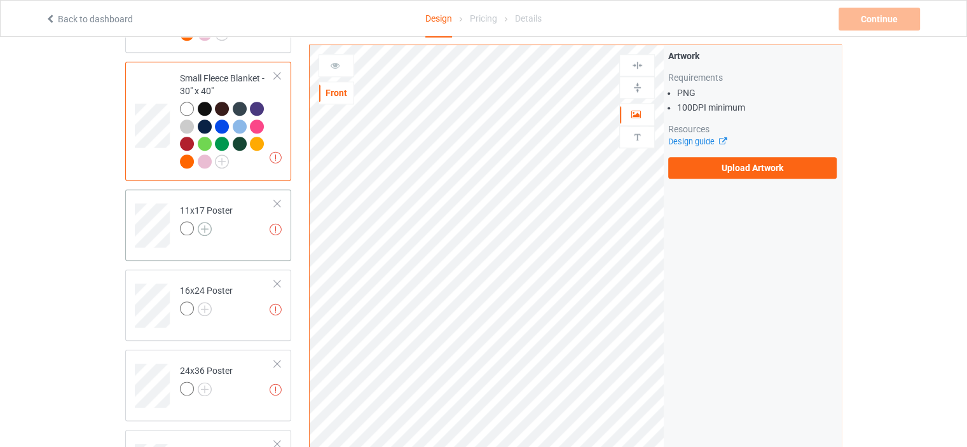
click at [202, 222] on img at bounding box center [205, 229] width 14 height 14
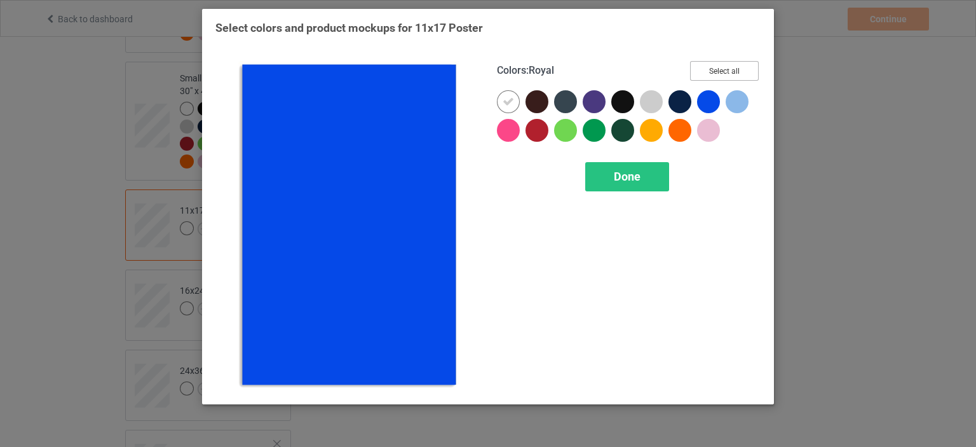
click at [719, 68] on button "Select all" at bounding box center [724, 71] width 69 height 20
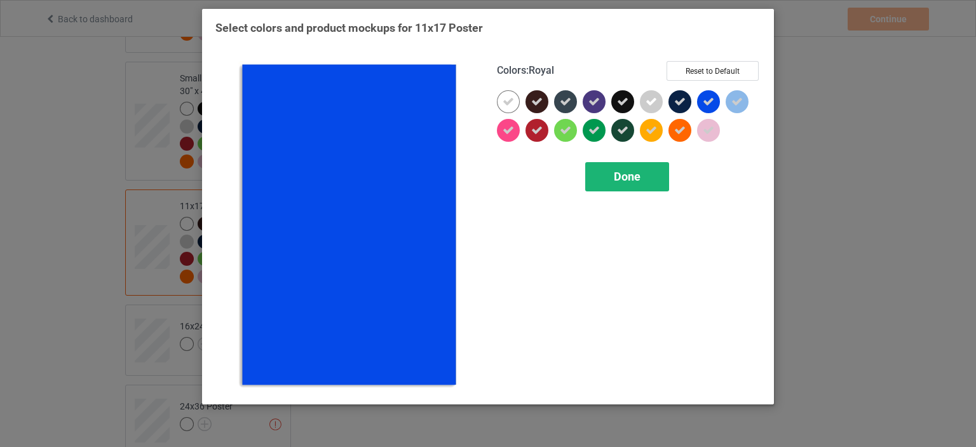
click at [646, 179] on div "Done" at bounding box center [627, 176] width 84 height 29
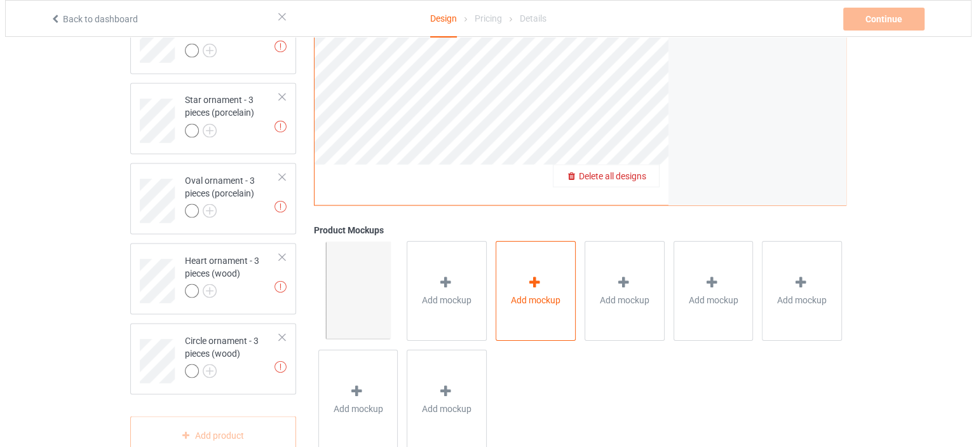
scroll to position [2259, 0]
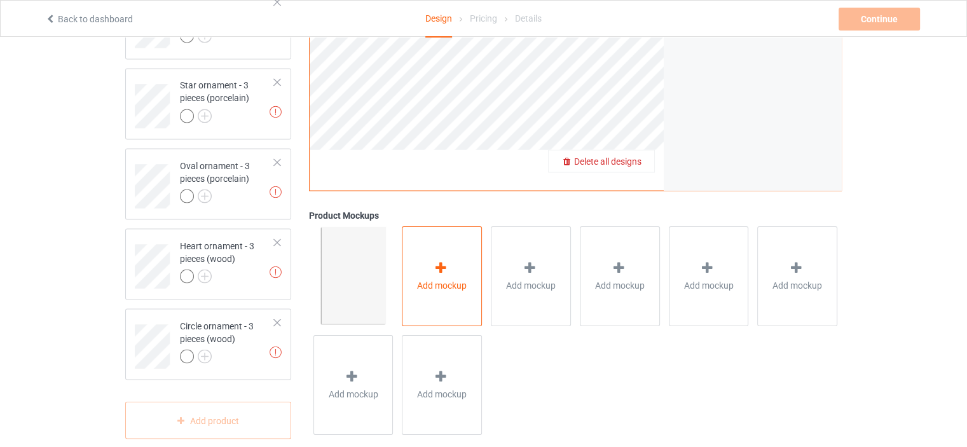
click at [465, 257] on div "Add mockup" at bounding box center [442, 276] width 80 height 100
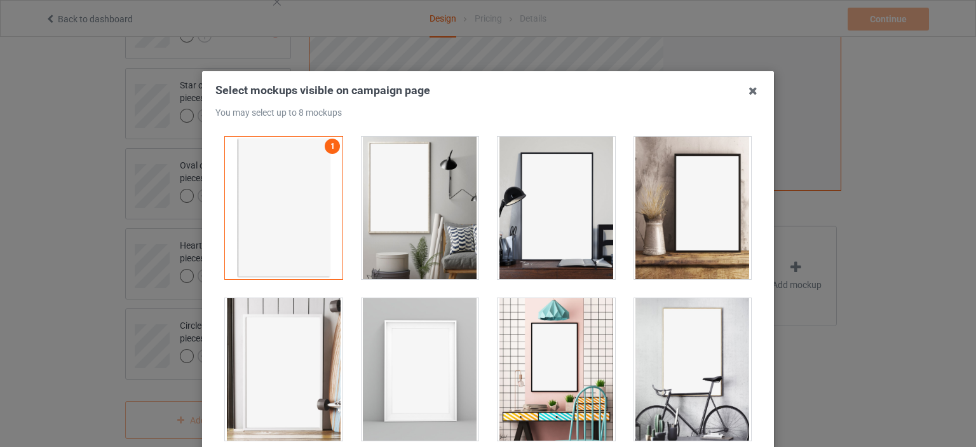
click at [488, 213] on div at bounding box center [556, 207] width 137 height 161
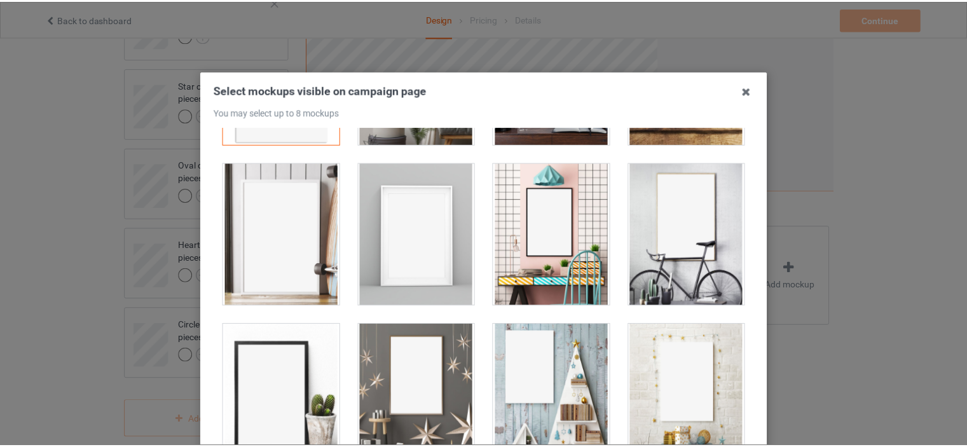
scroll to position [0, 0]
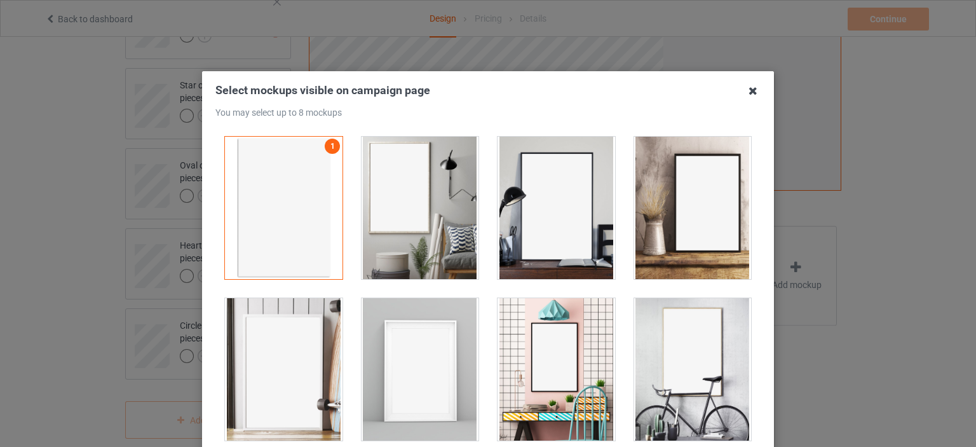
click at [750, 93] on icon at bounding box center [753, 91] width 20 height 20
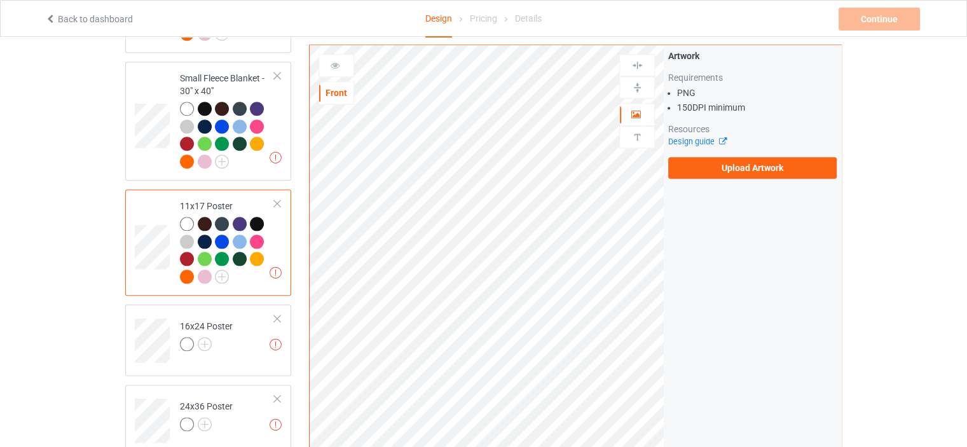
scroll to position [1560, 0]
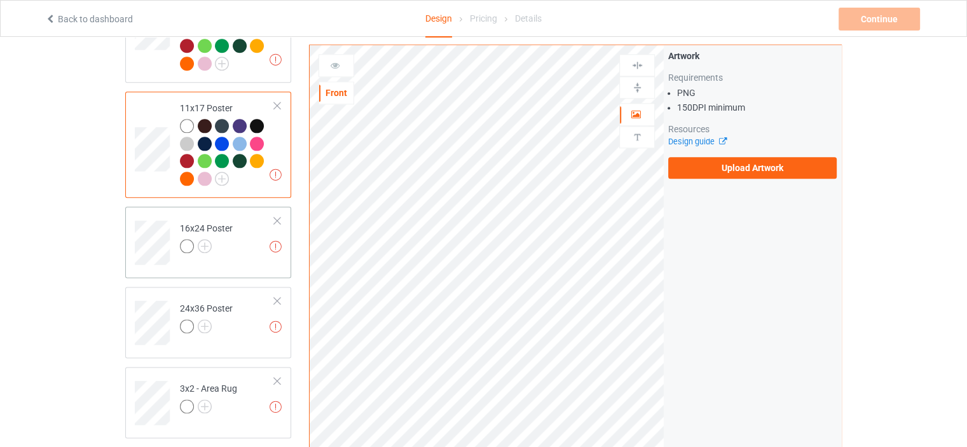
click at [237, 219] on td "Missing artworks 16x24 Poster" at bounding box center [227, 238] width 109 height 53
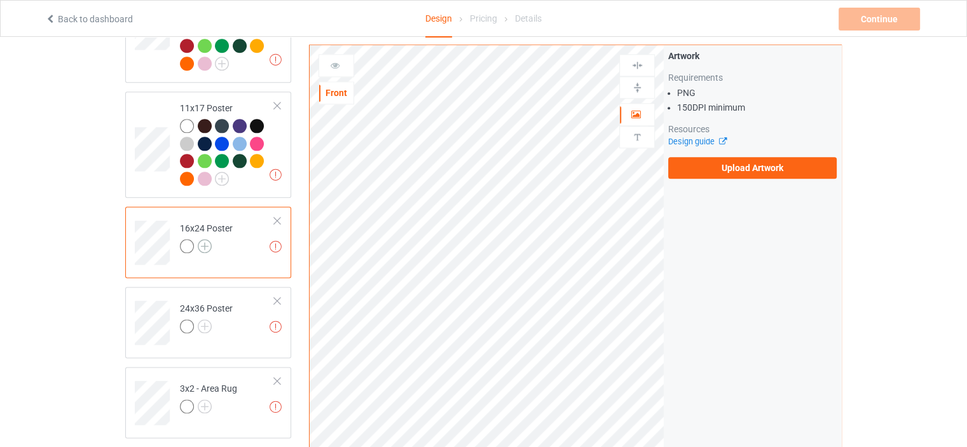
click at [205, 239] on img at bounding box center [205, 246] width 14 height 14
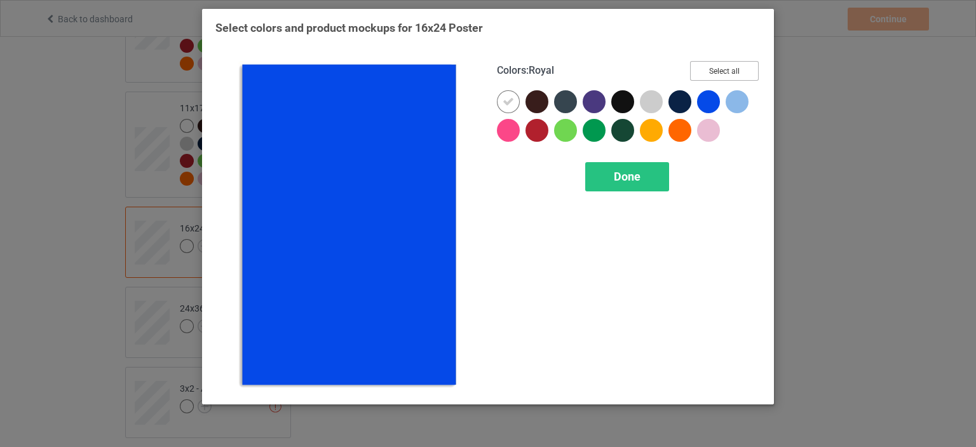
click at [722, 69] on button "Select all" at bounding box center [724, 71] width 69 height 20
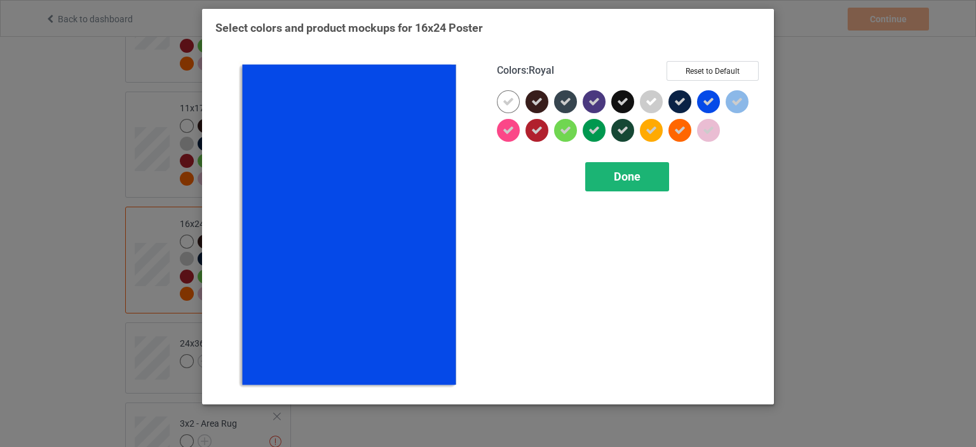
click at [653, 168] on div "Done" at bounding box center [627, 176] width 84 height 29
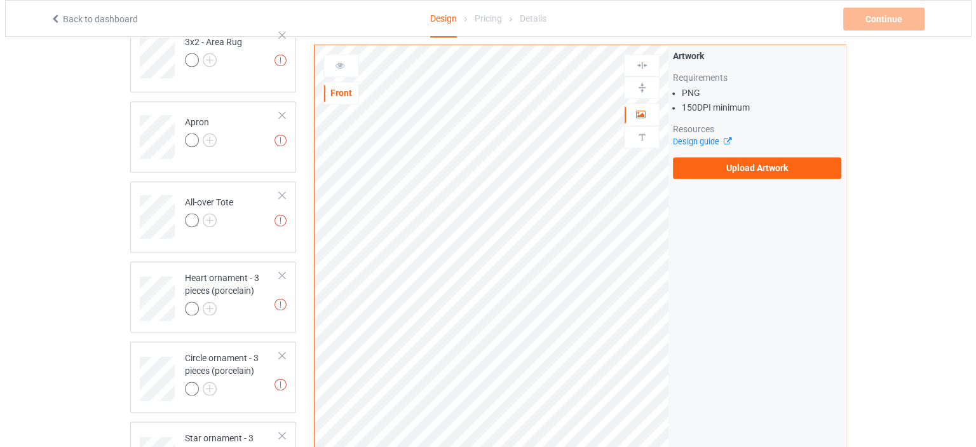
scroll to position [2293, 0]
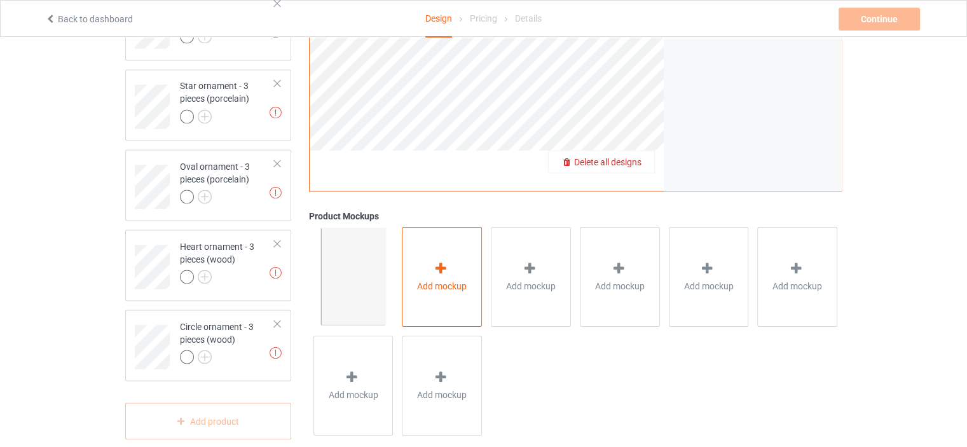
click at [446, 261] on div at bounding box center [442, 270] width 18 height 18
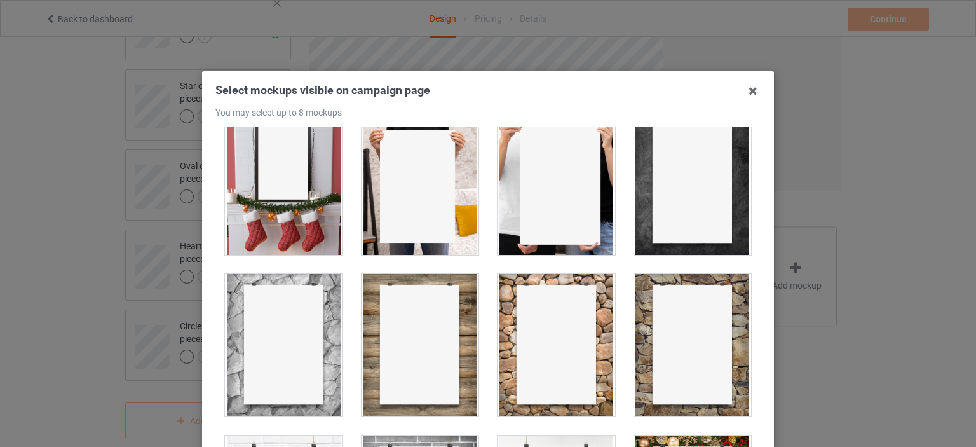
click at [610, 182] on div at bounding box center [556, 183] width 137 height 161
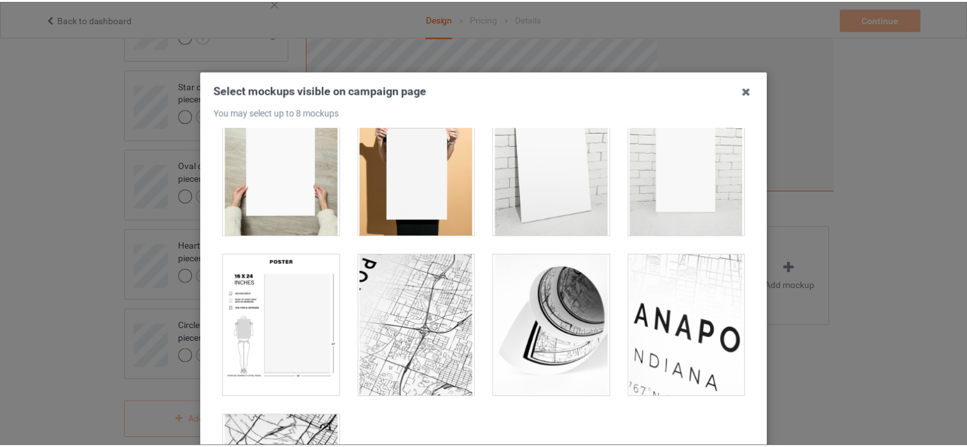
scroll to position [1415, 0]
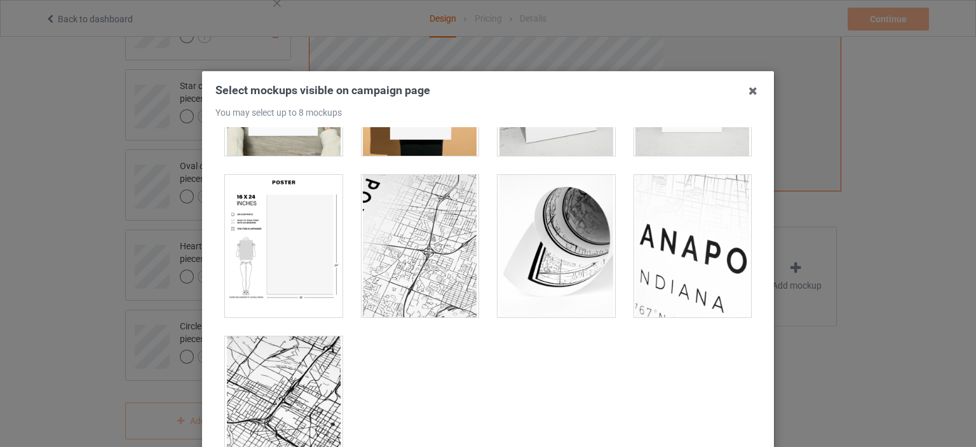
click at [610, 182] on div at bounding box center [556, 245] width 137 height 161
click at [748, 91] on icon at bounding box center [753, 91] width 20 height 20
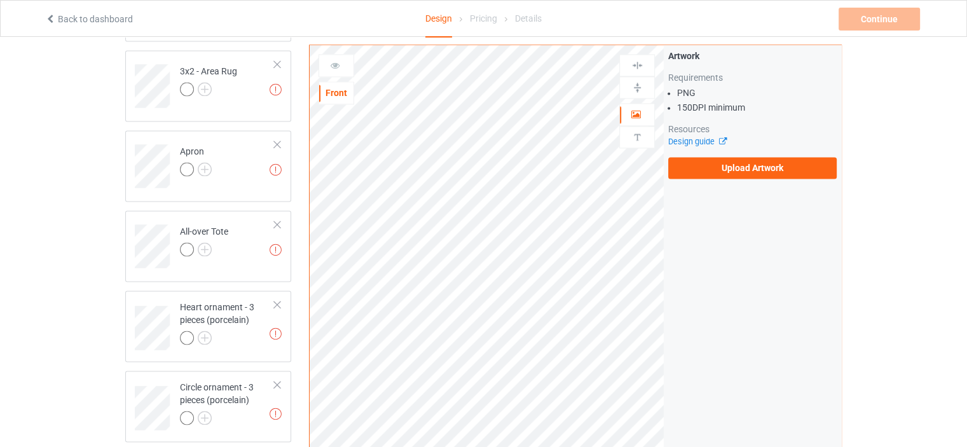
scroll to position [1657, 0]
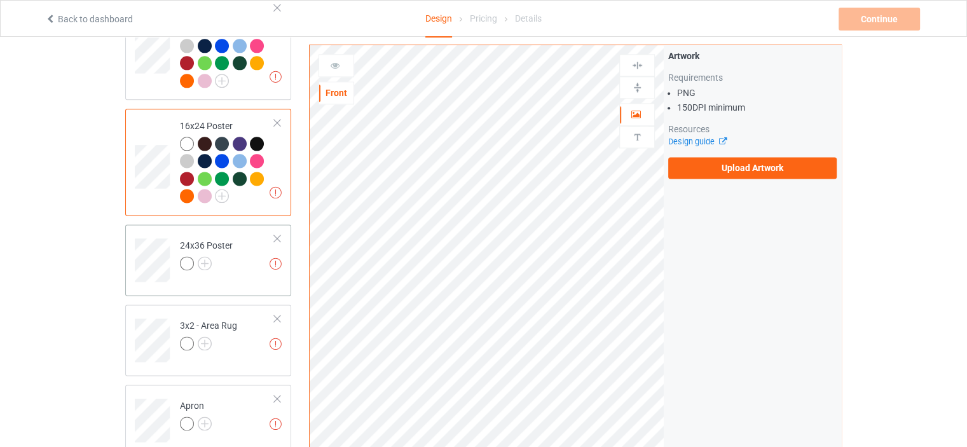
click at [196, 239] on div "24x36 Poster" at bounding box center [206, 254] width 53 height 31
click at [203, 256] on img at bounding box center [205, 263] width 14 height 14
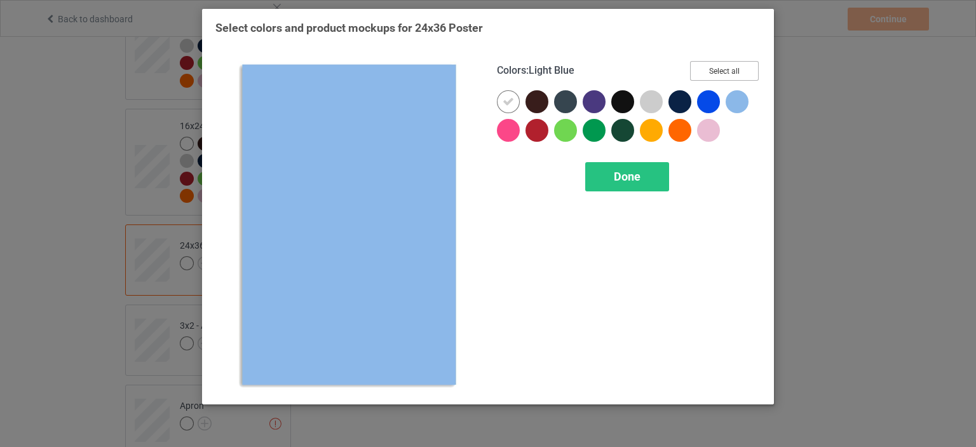
click at [742, 67] on button "Select all" at bounding box center [724, 71] width 69 height 20
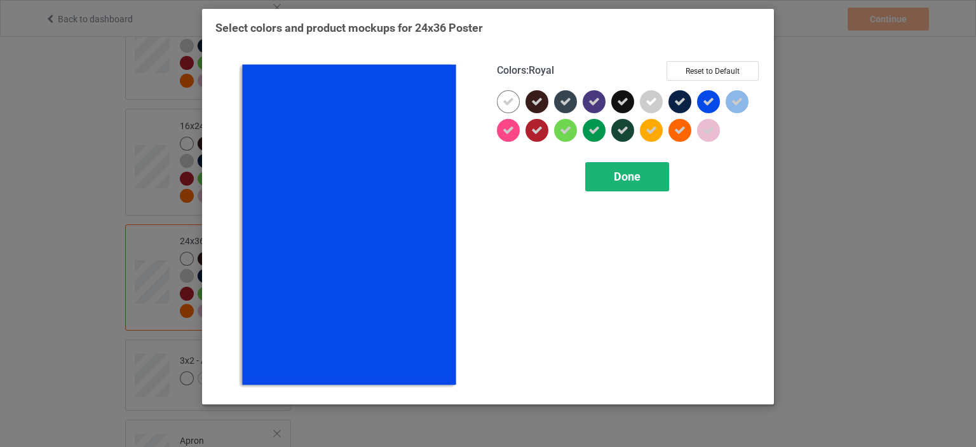
click at [654, 175] on div "Done" at bounding box center [627, 176] width 84 height 29
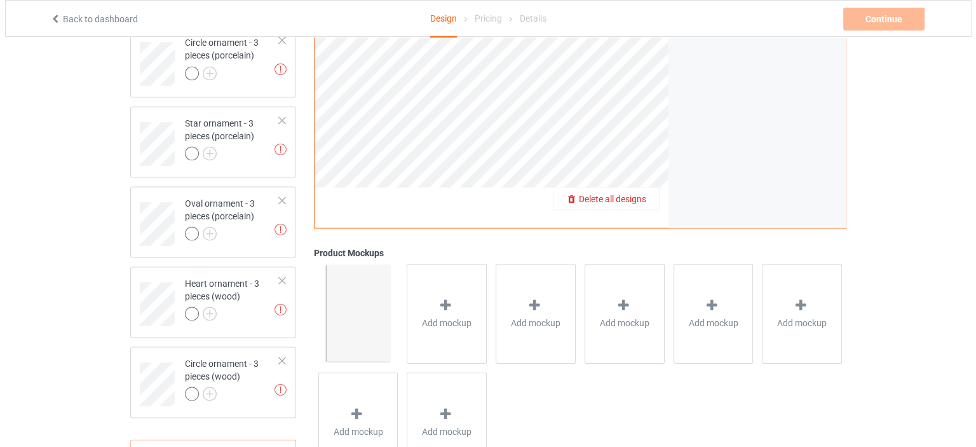
scroll to position [2328, 0]
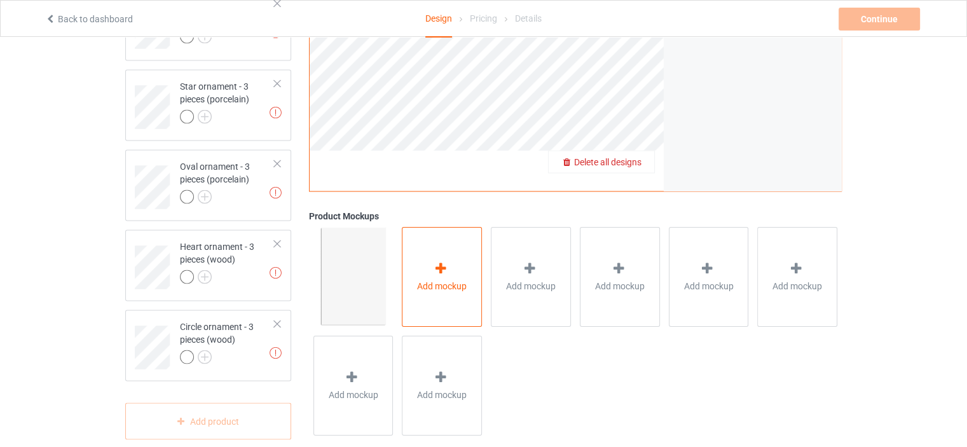
click at [453, 254] on div "Add mockup" at bounding box center [442, 276] width 80 height 100
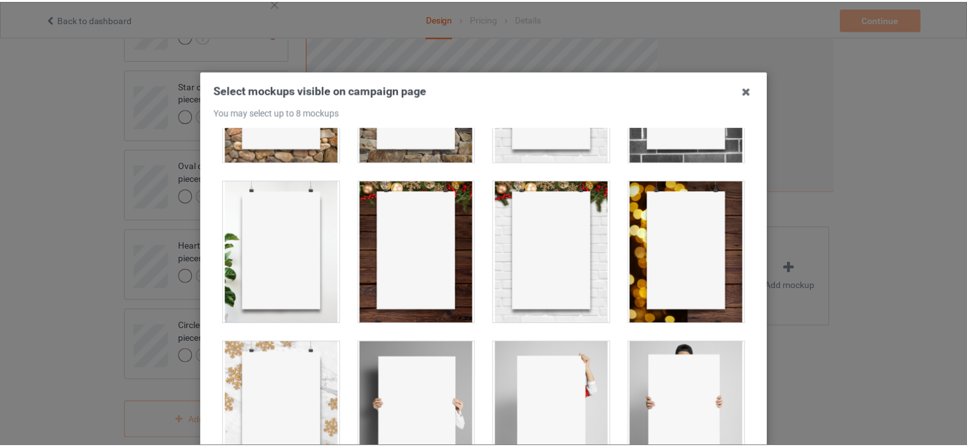
scroll to position [1092, 0]
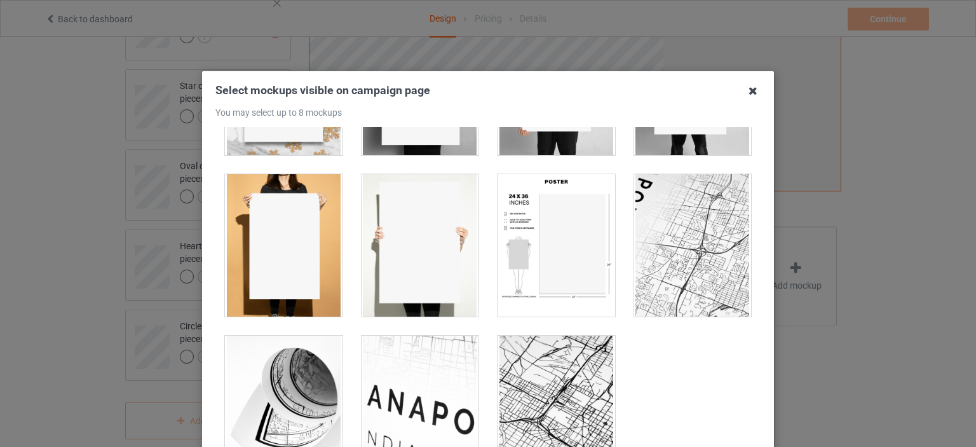
click at [751, 91] on icon at bounding box center [753, 91] width 20 height 20
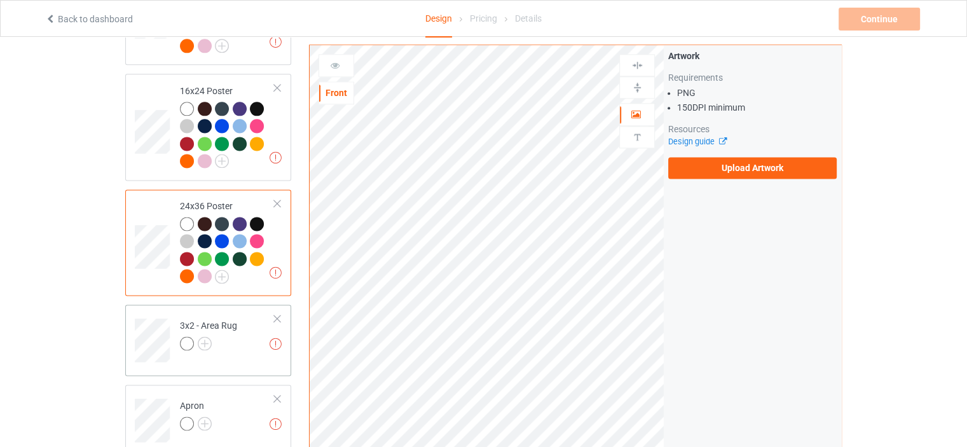
scroll to position [1820, 0]
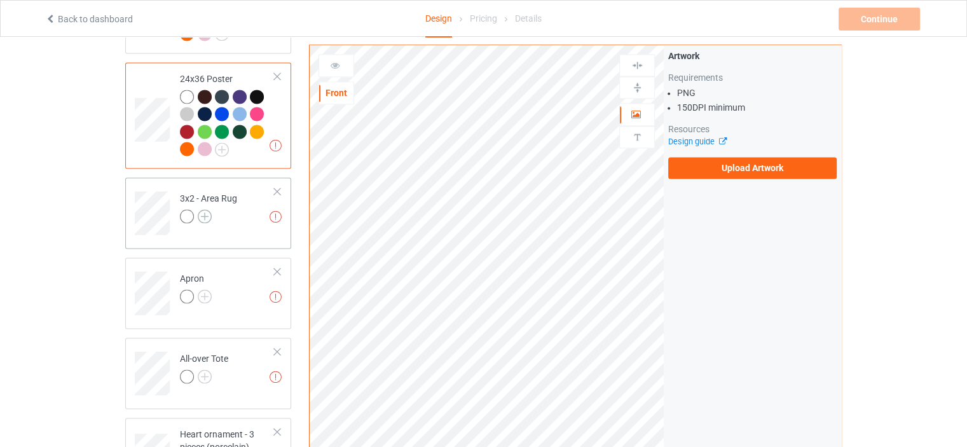
click at [208, 209] on img at bounding box center [205, 216] width 14 height 14
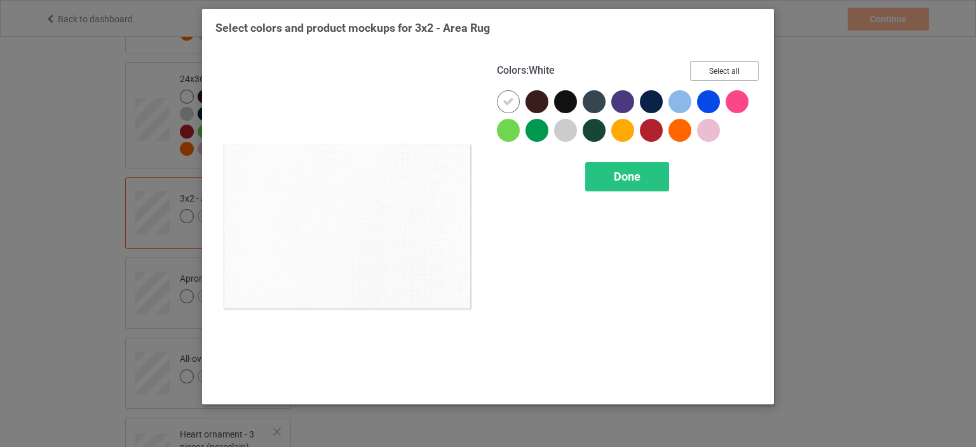
click at [737, 73] on button "Select all" at bounding box center [724, 71] width 69 height 20
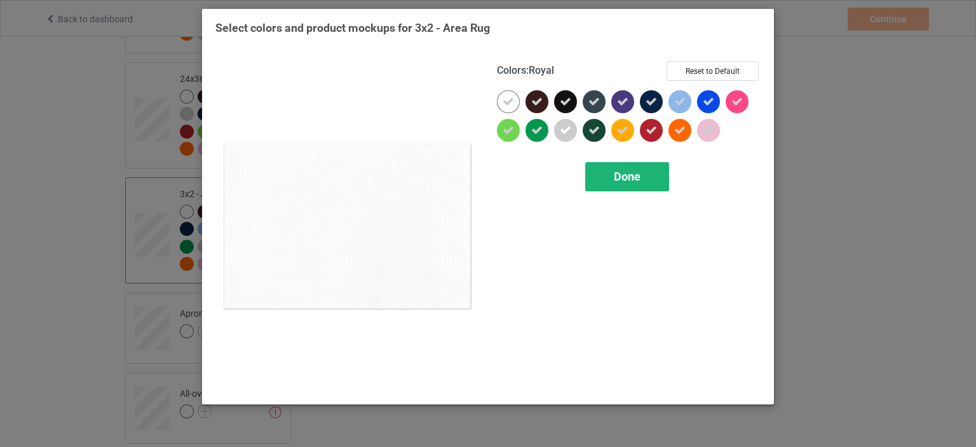
click at [654, 172] on div "Done" at bounding box center [627, 176] width 84 height 29
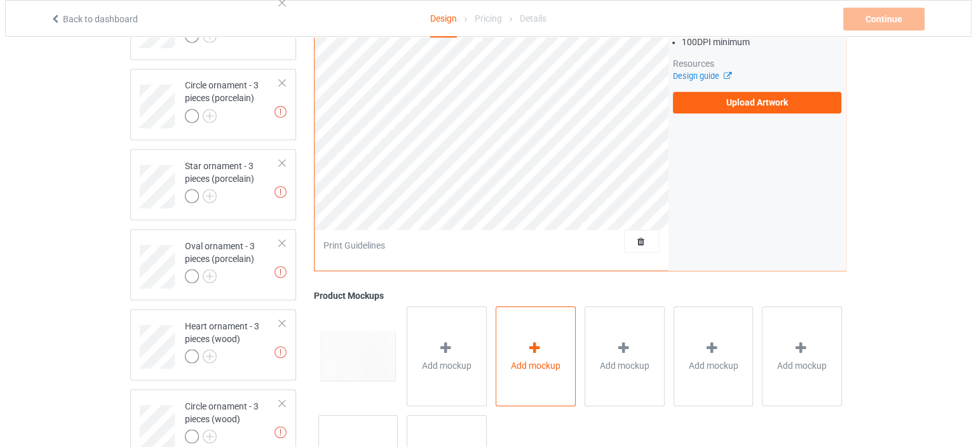
scroll to position [2363, 0]
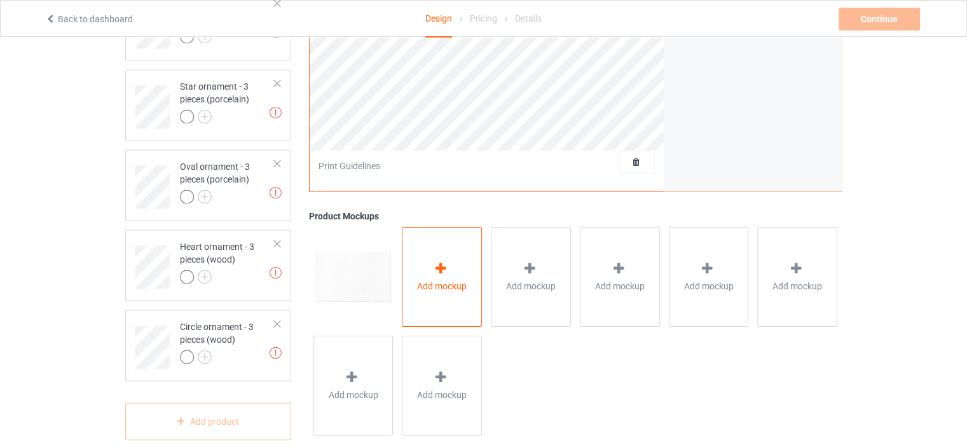
click at [468, 254] on div "Add mockup" at bounding box center [442, 276] width 80 height 100
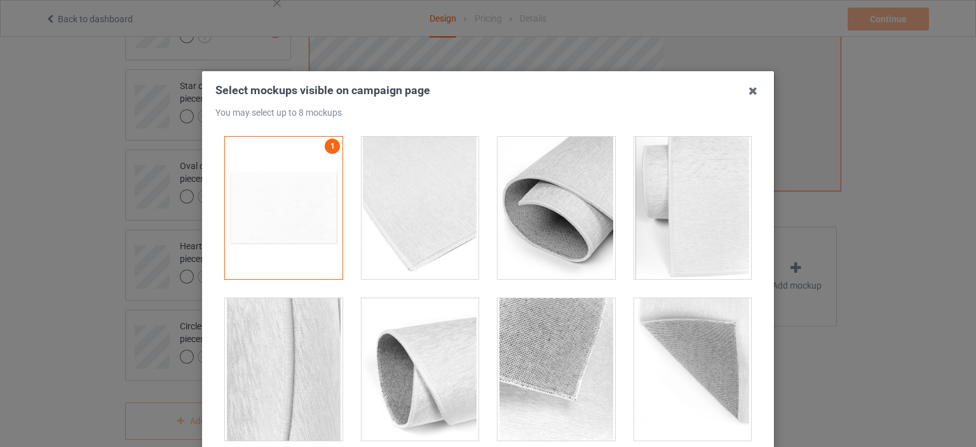
click at [625, 198] on div at bounding box center [693, 207] width 137 height 161
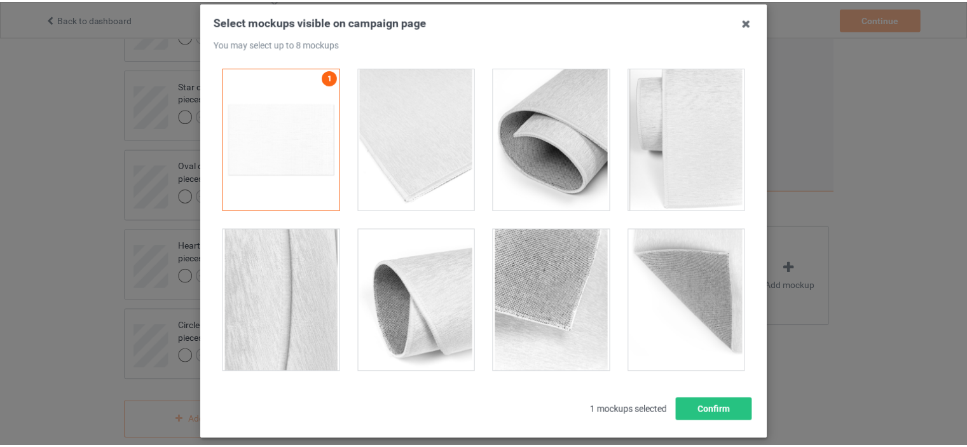
scroll to position [132, 0]
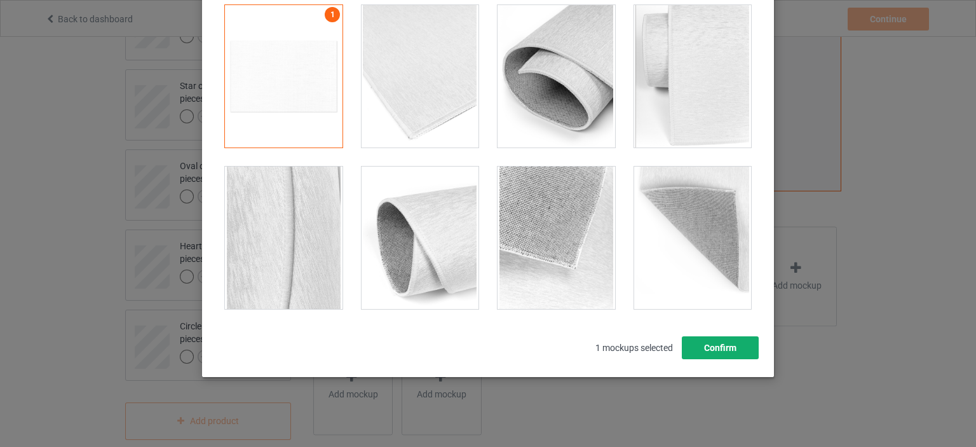
click at [715, 348] on button "Confirm" at bounding box center [720, 347] width 77 height 23
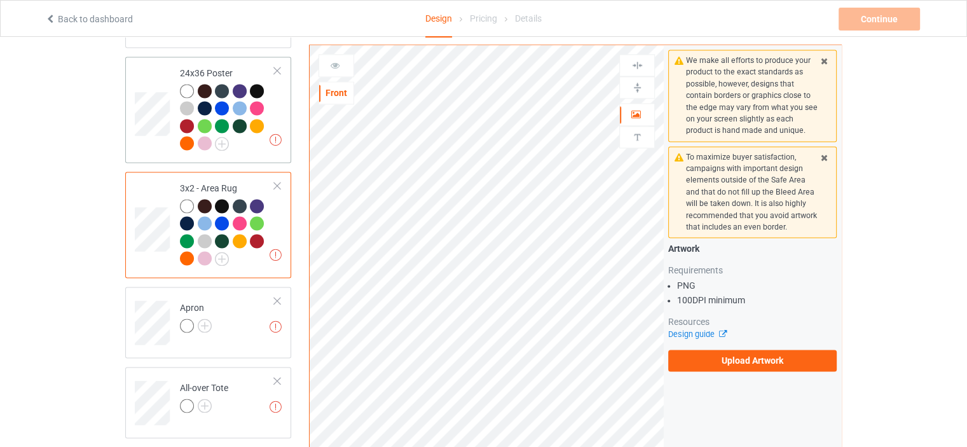
scroll to position [1918, 0]
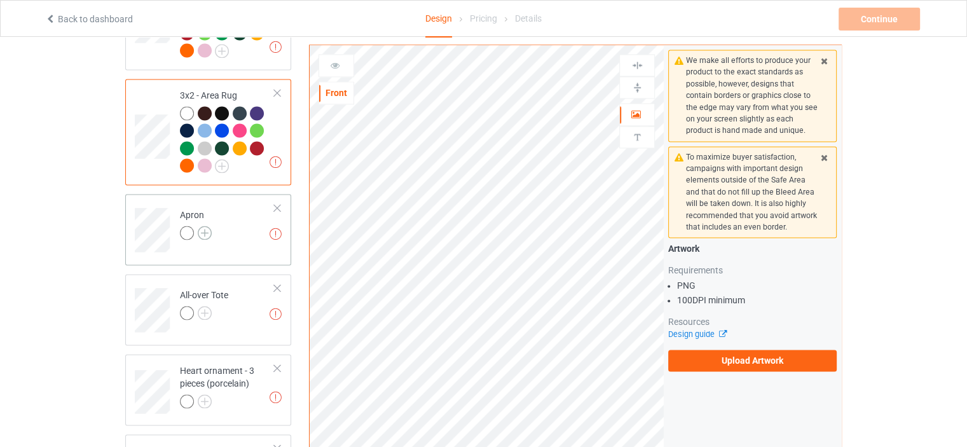
click at [205, 226] on img at bounding box center [205, 233] width 14 height 14
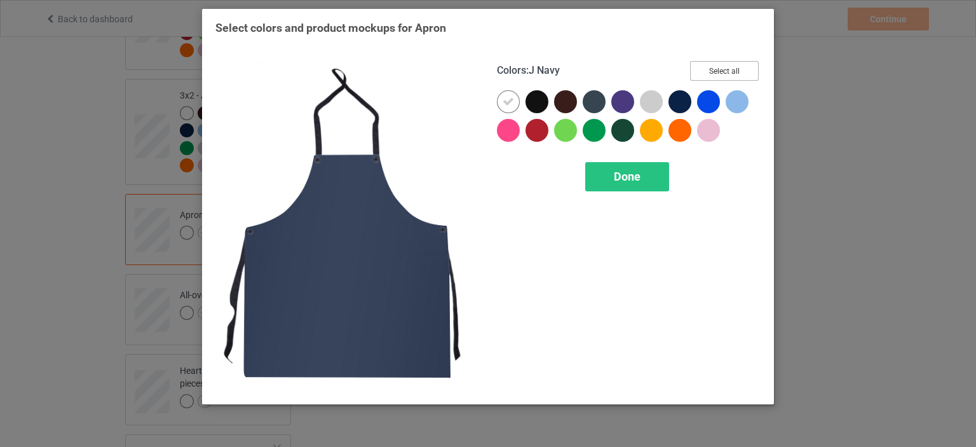
click at [730, 71] on button "Select all" at bounding box center [724, 71] width 69 height 20
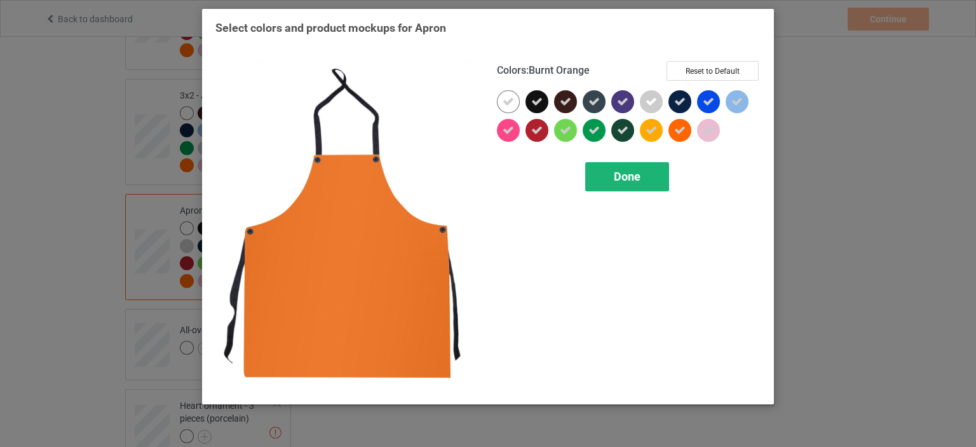
click at [641, 179] on div "Done" at bounding box center [627, 176] width 84 height 29
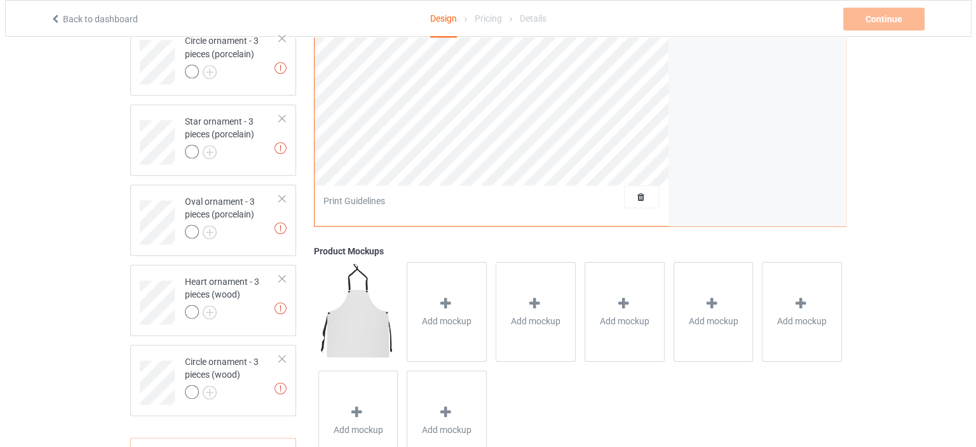
scroll to position [2397, 0]
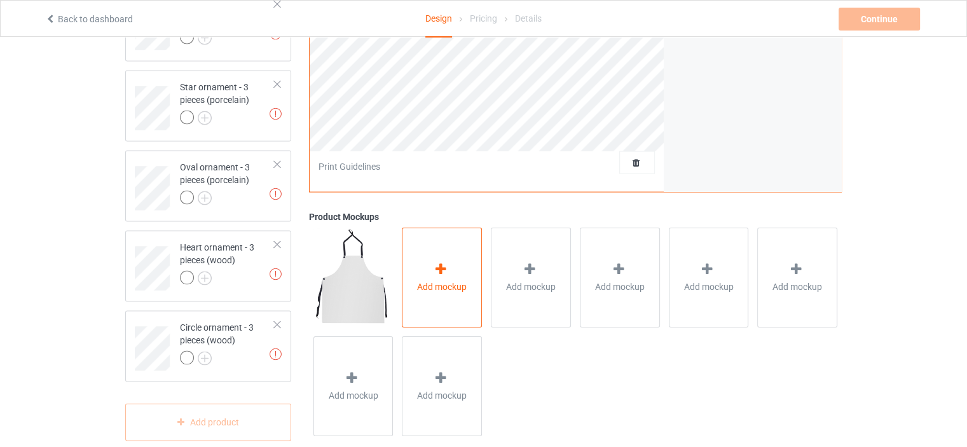
click at [427, 240] on div "Add mockup" at bounding box center [442, 278] width 80 height 100
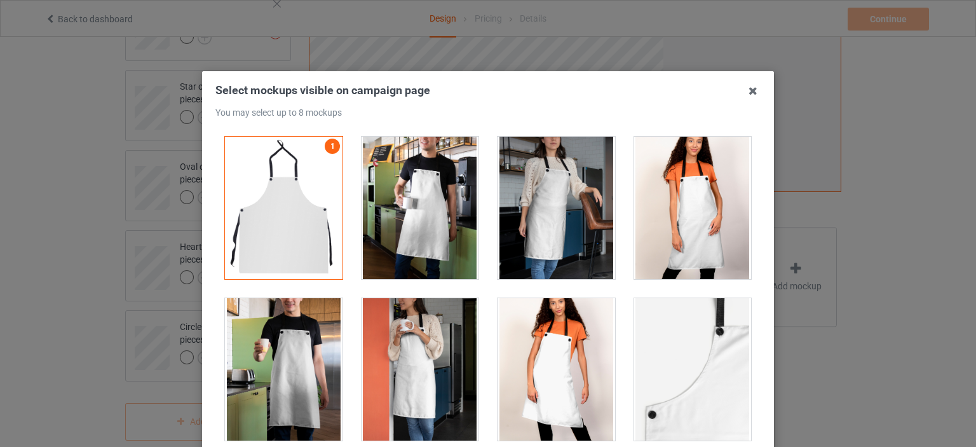
click at [488, 173] on div at bounding box center [556, 207] width 137 height 161
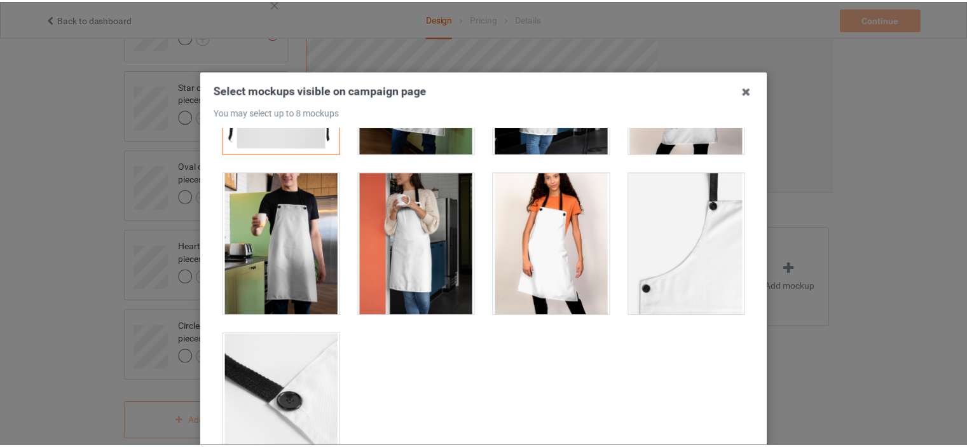
scroll to position [167, 0]
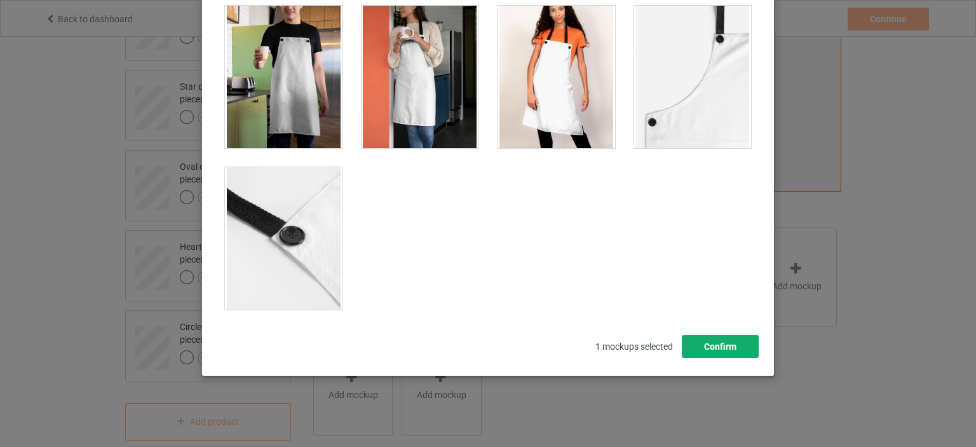
click at [702, 341] on button "Confirm" at bounding box center [720, 346] width 77 height 23
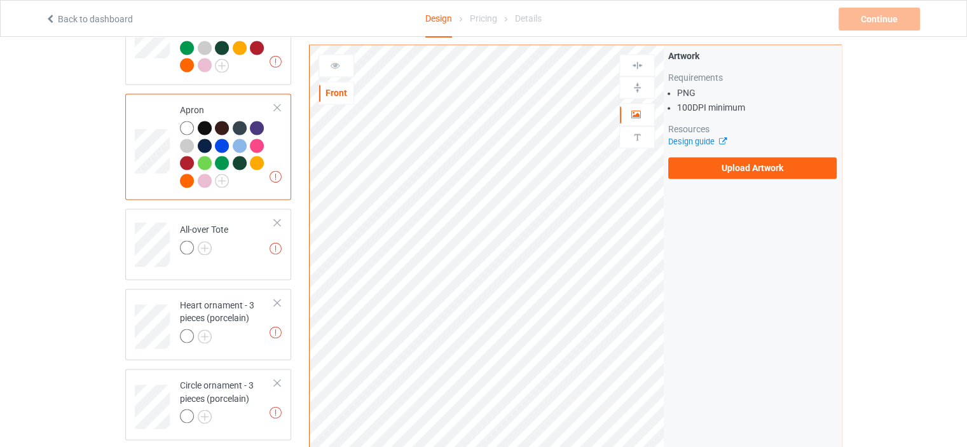
scroll to position [2016, 0]
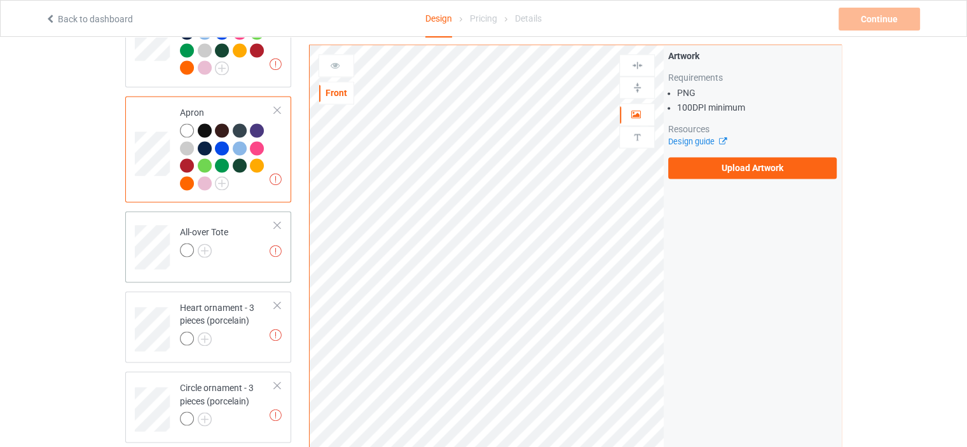
click at [229, 229] on td "Missing artworks All-over Tote" at bounding box center [227, 242] width 109 height 53
click at [201, 243] on img at bounding box center [205, 250] width 14 height 14
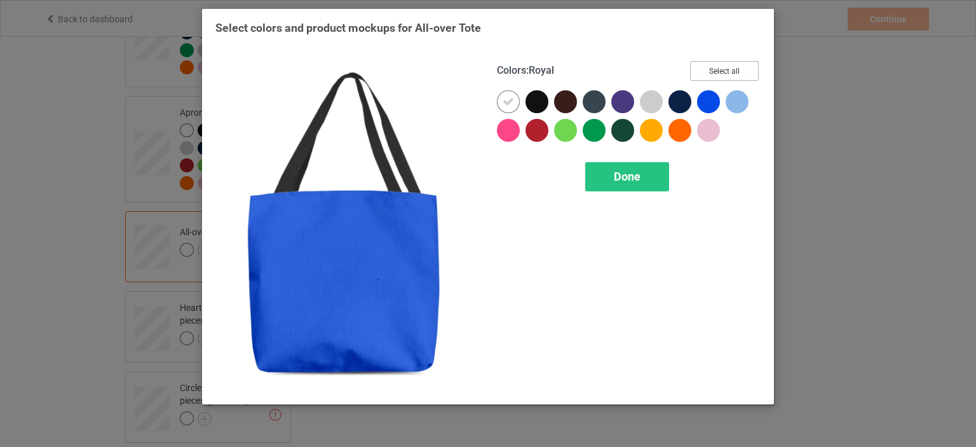
click at [736, 71] on button "Select all" at bounding box center [724, 71] width 69 height 20
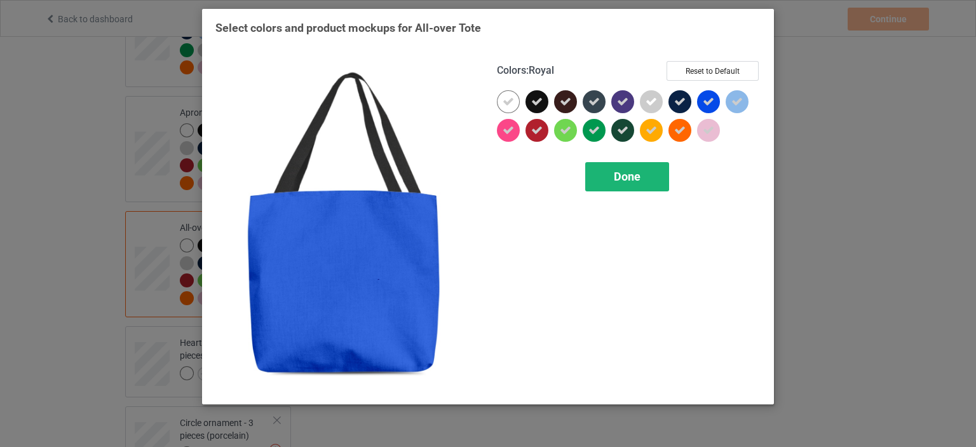
click at [650, 185] on div "Done" at bounding box center [627, 176] width 84 height 29
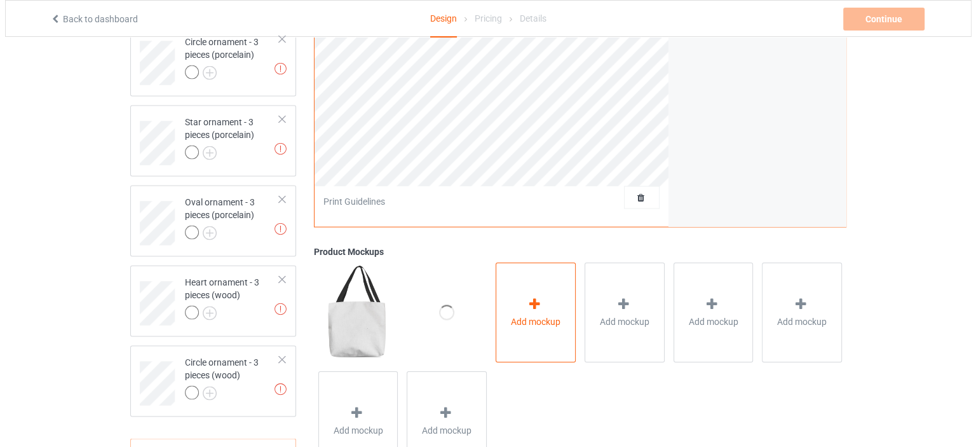
scroll to position [2432, 0]
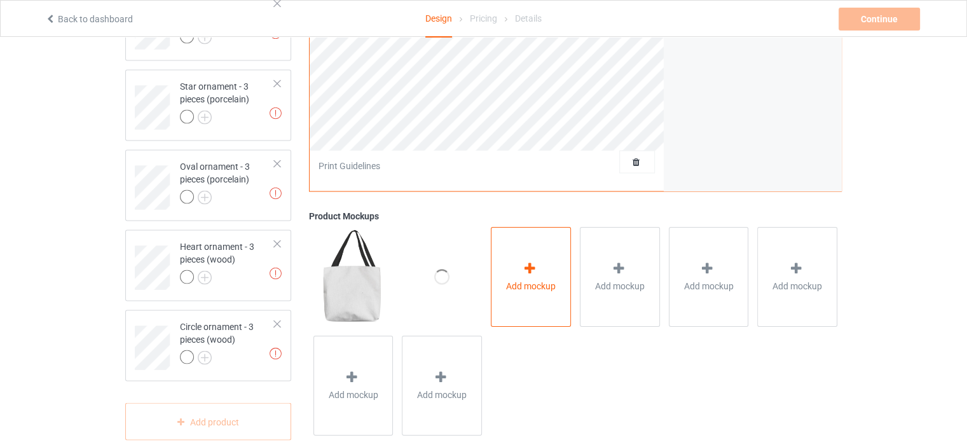
click at [538, 262] on div at bounding box center [531, 271] width 18 height 18
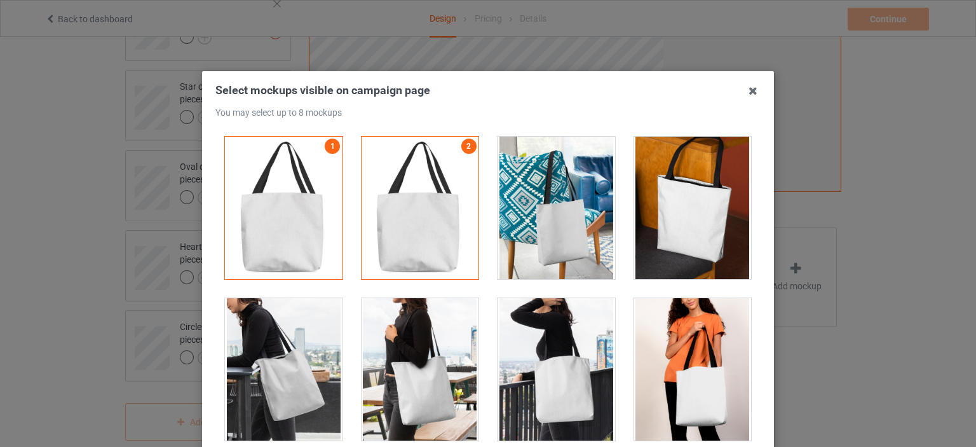
click at [607, 212] on div at bounding box center [556, 207] width 137 height 161
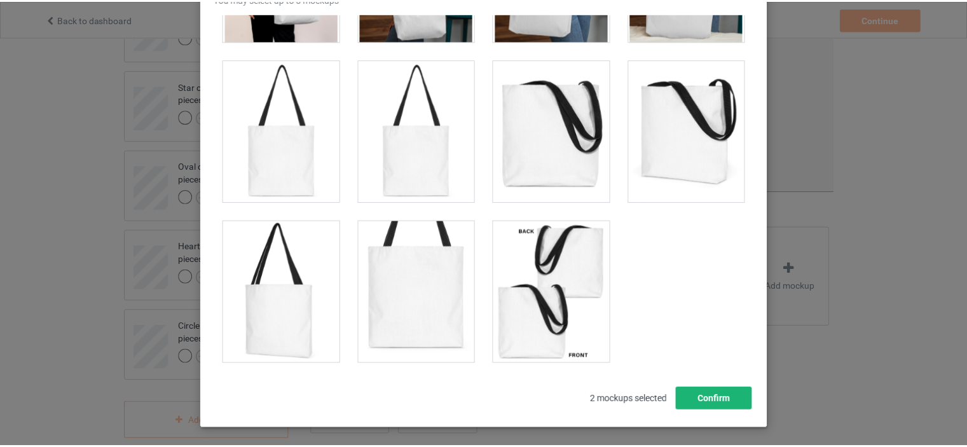
scroll to position [167, 0]
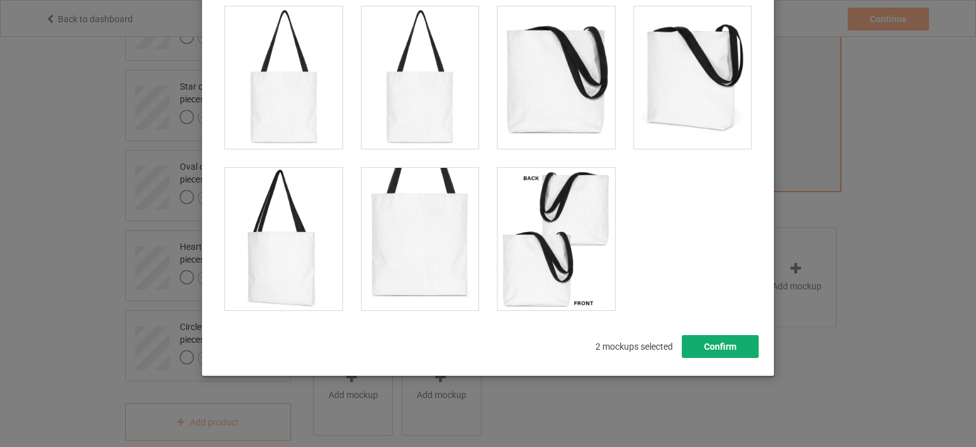
click at [716, 348] on button "Confirm" at bounding box center [720, 346] width 77 height 23
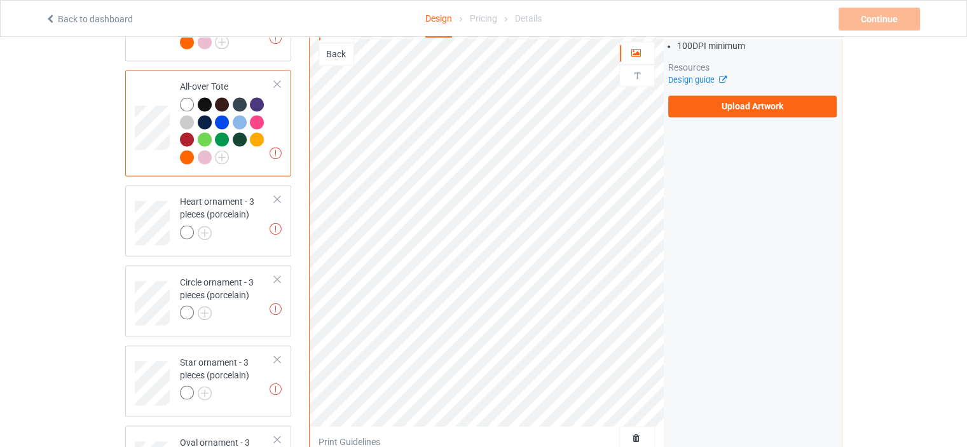
scroll to position [2051, 0]
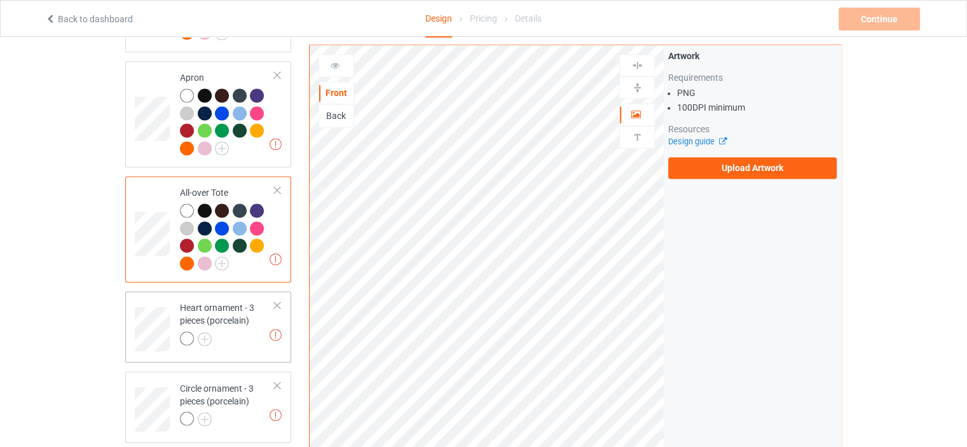
click at [229, 301] on div "Heart ornament - 3 pieces (porcelain)" at bounding box center [227, 322] width 95 height 43
click at [204, 332] on img at bounding box center [205, 339] width 14 height 14
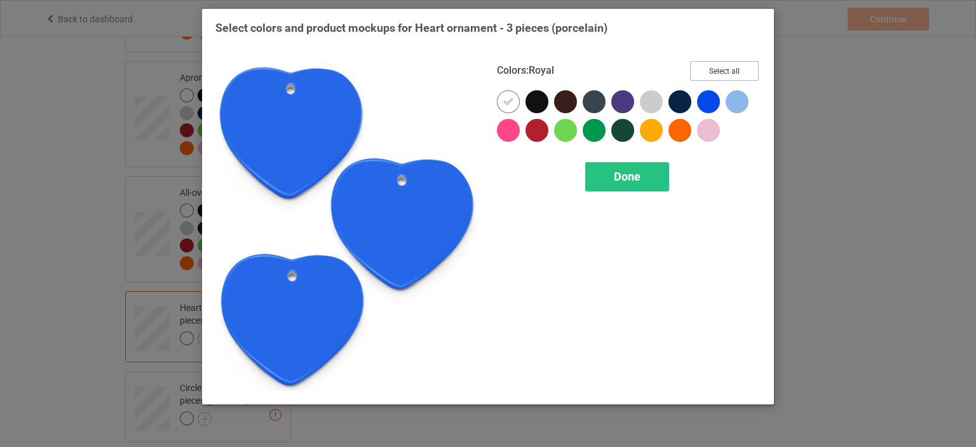
click at [728, 72] on button "Select all" at bounding box center [724, 71] width 69 height 20
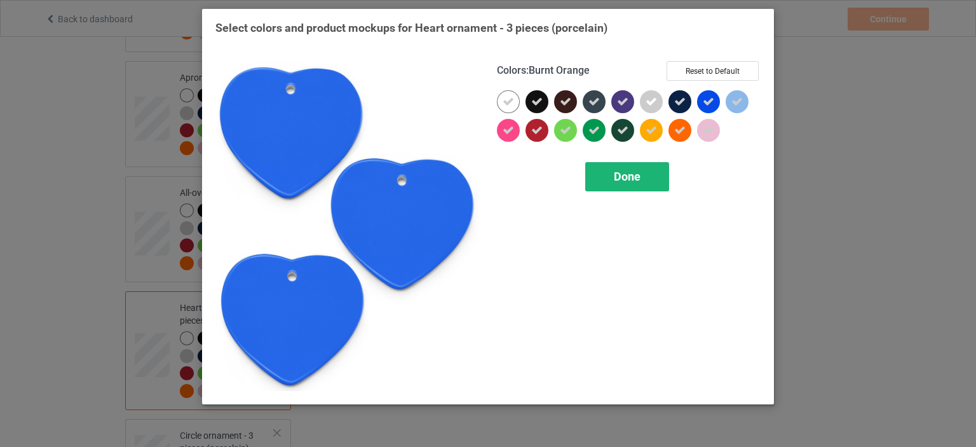
click at [642, 180] on div "Done" at bounding box center [627, 176] width 84 height 29
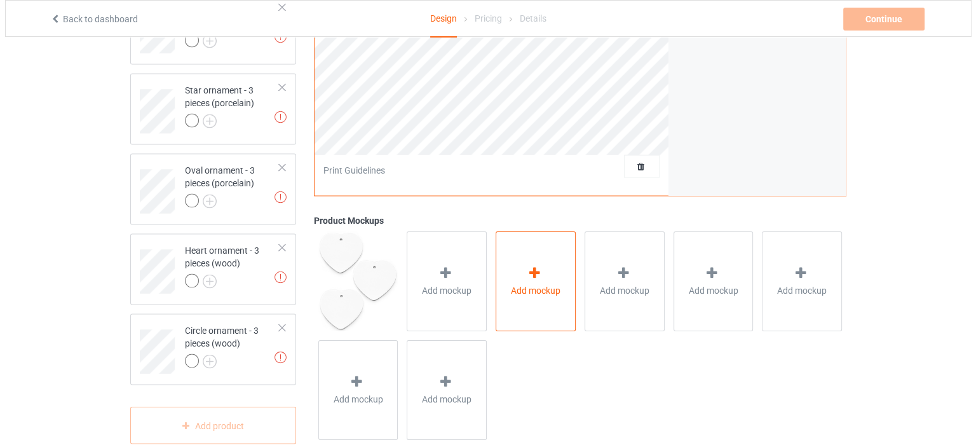
scroll to position [2479, 0]
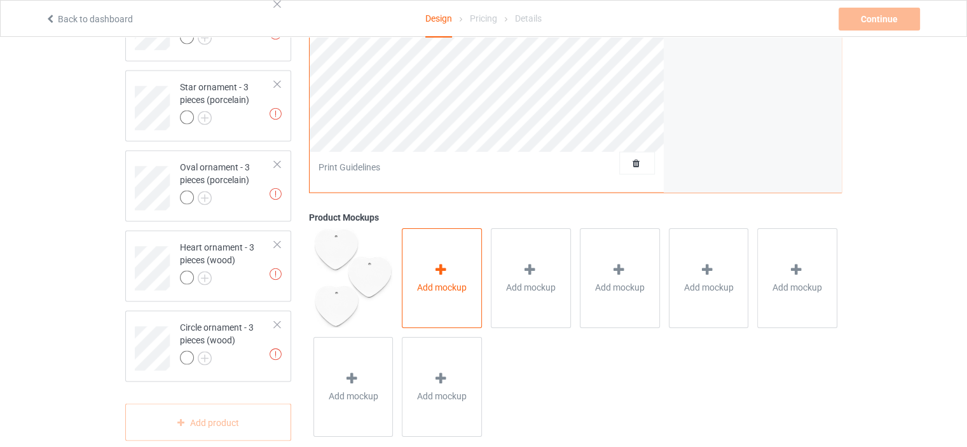
click at [448, 262] on div at bounding box center [442, 271] width 18 height 18
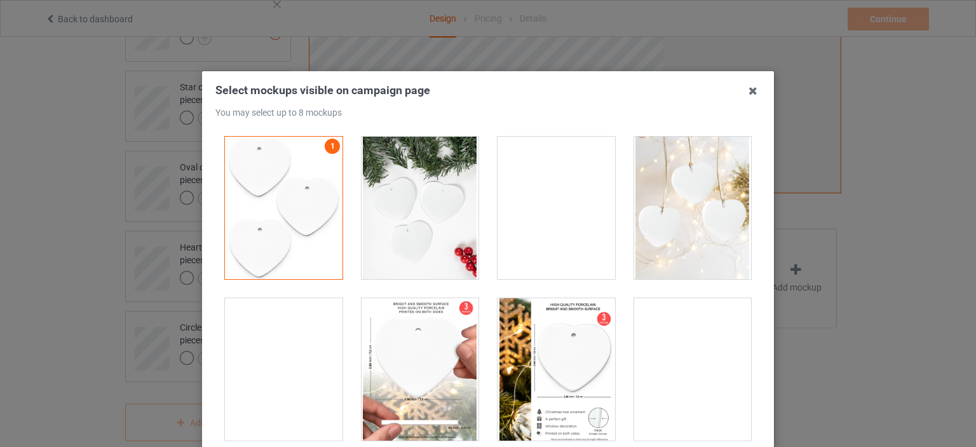
click at [608, 195] on div at bounding box center [556, 207] width 137 height 161
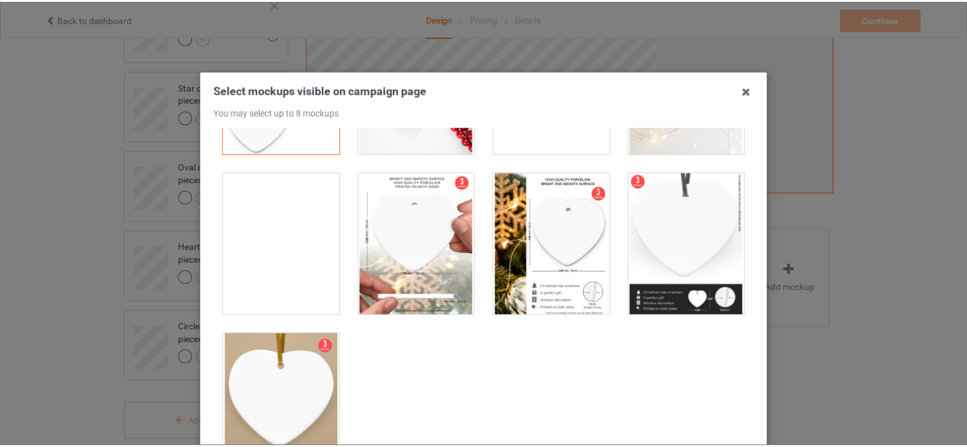
scroll to position [167, 0]
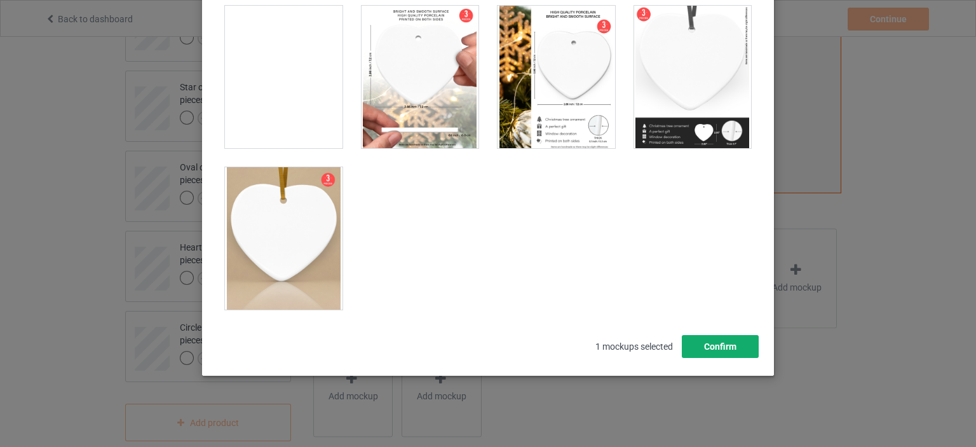
click at [735, 349] on button "Confirm" at bounding box center [720, 346] width 77 height 23
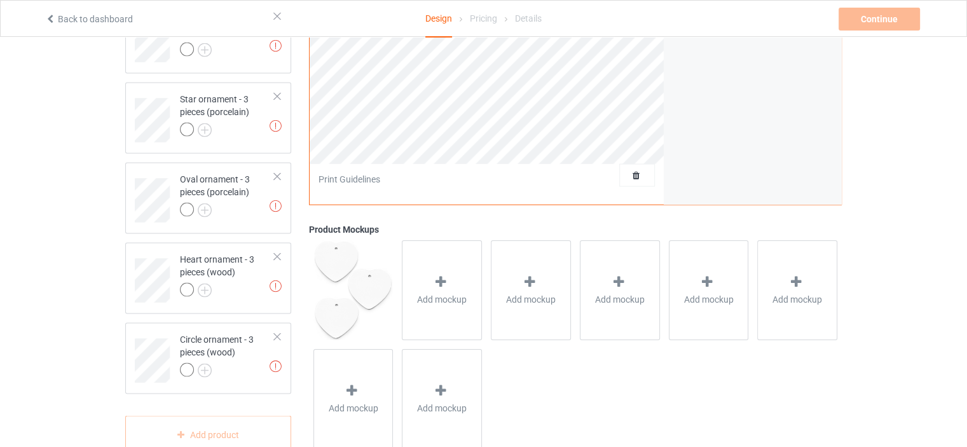
scroll to position [2161, 0]
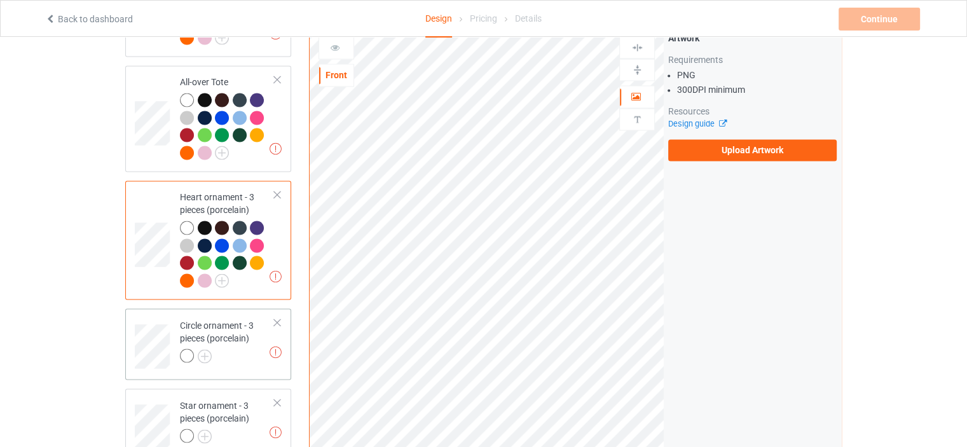
click at [224, 348] on div at bounding box center [227, 357] width 95 height 18
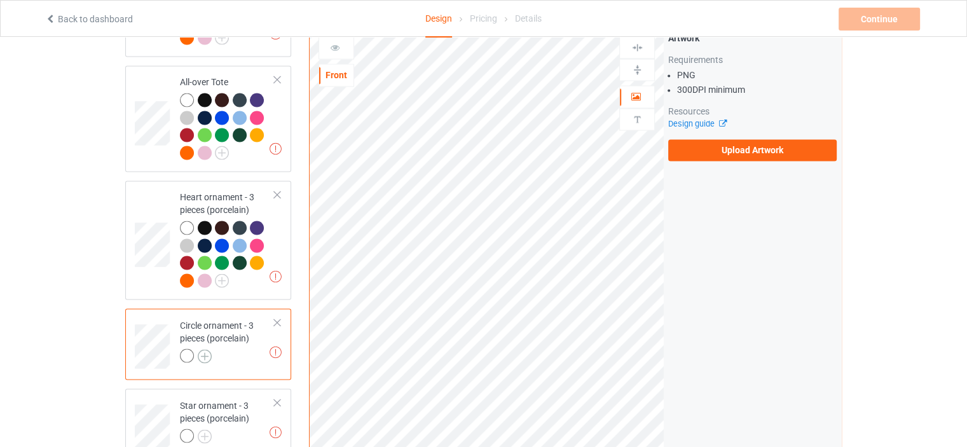
click at [203, 349] on img at bounding box center [205, 356] width 14 height 14
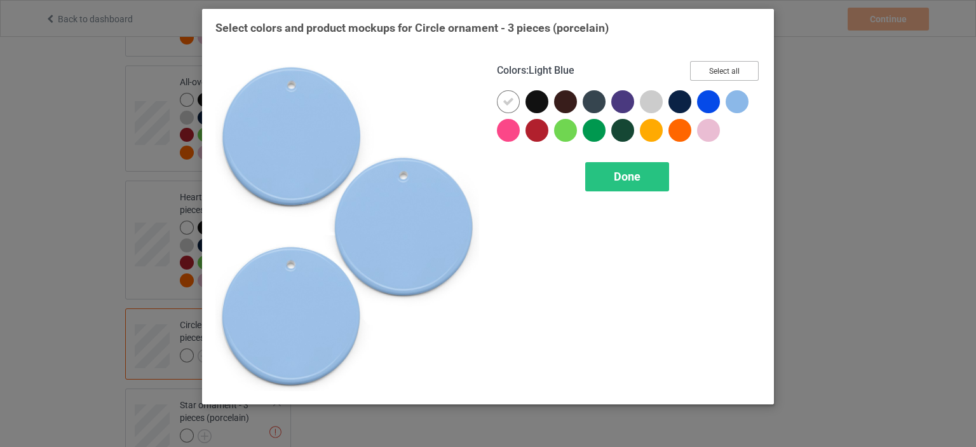
click at [744, 77] on button "Select all" at bounding box center [724, 71] width 69 height 20
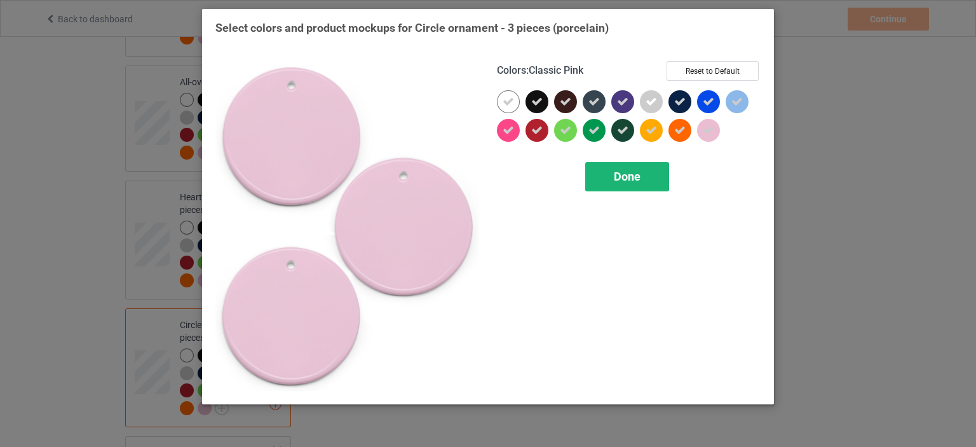
click at [625, 177] on span "Done" at bounding box center [627, 176] width 27 height 13
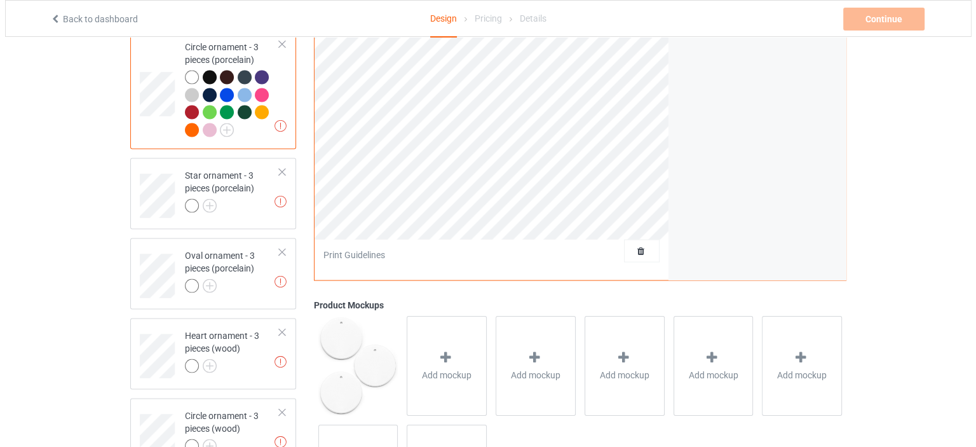
scroll to position [2479, 0]
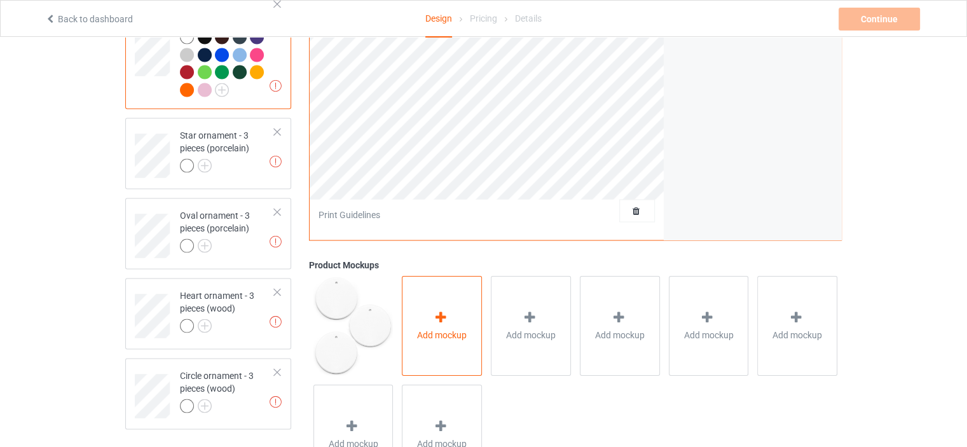
click at [421, 280] on div "Add mockup" at bounding box center [442, 326] width 80 height 100
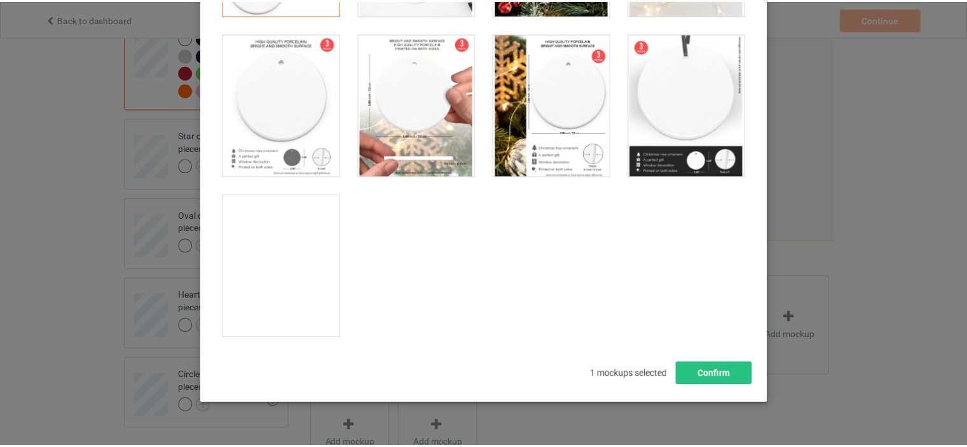
scroll to position [167, 0]
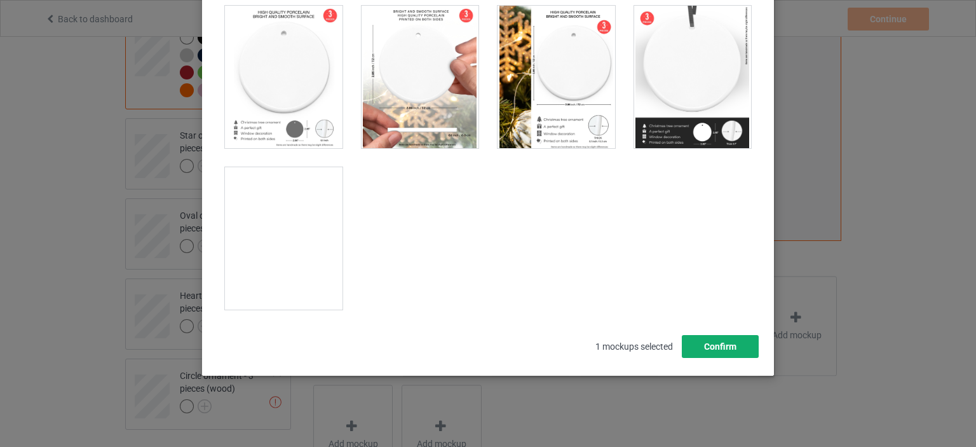
click at [737, 347] on button "Confirm" at bounding box center [720, 346] width 77 height 23
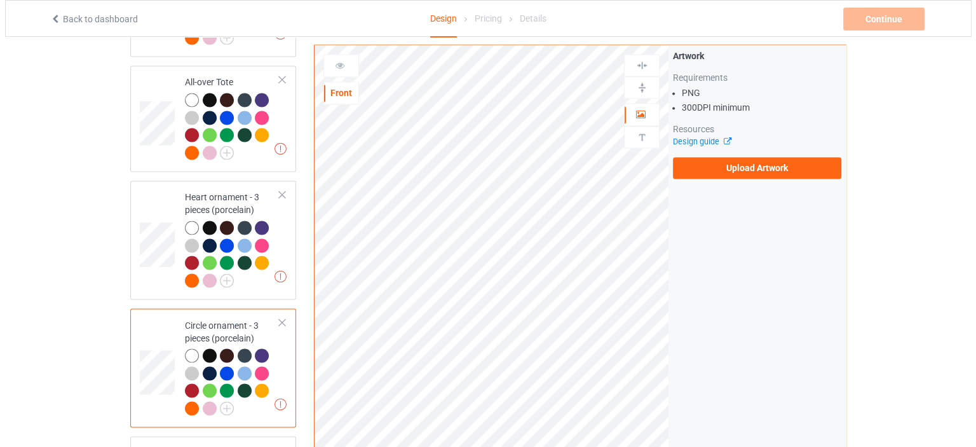
scroll to position [2527, 0]
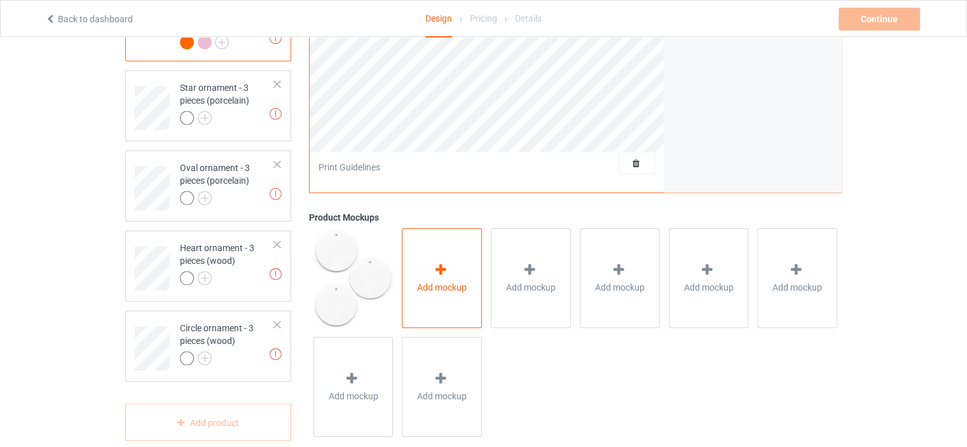
click at [449, 238] on div "Add mockup" at bounding box center [442, 278] width 80 height 100
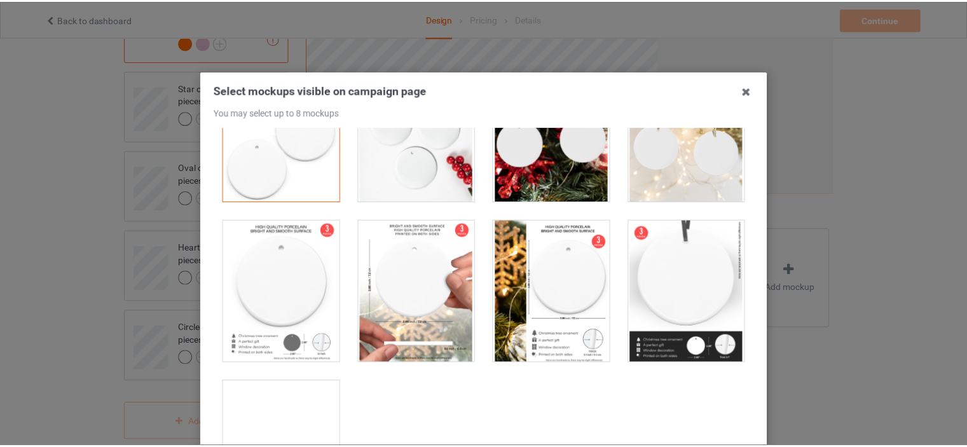
scroll to position [125, 0]
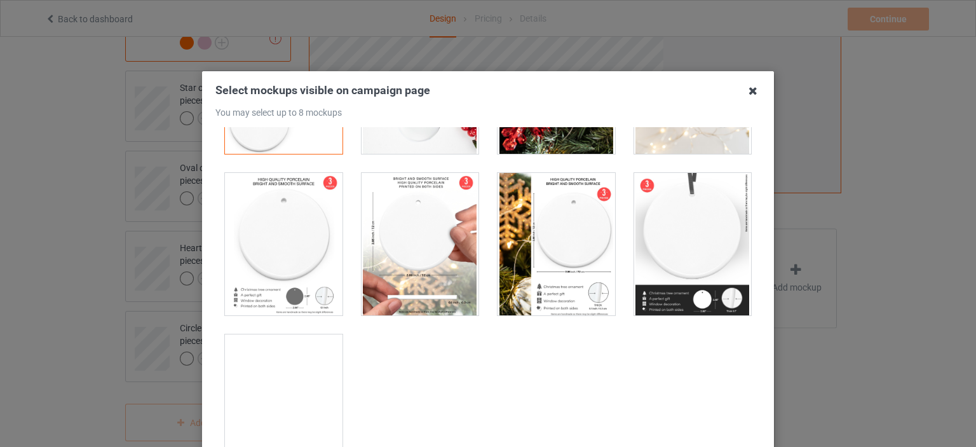
click at [750, 93] on icon at bounding box center [753, 91] width 20 height 20
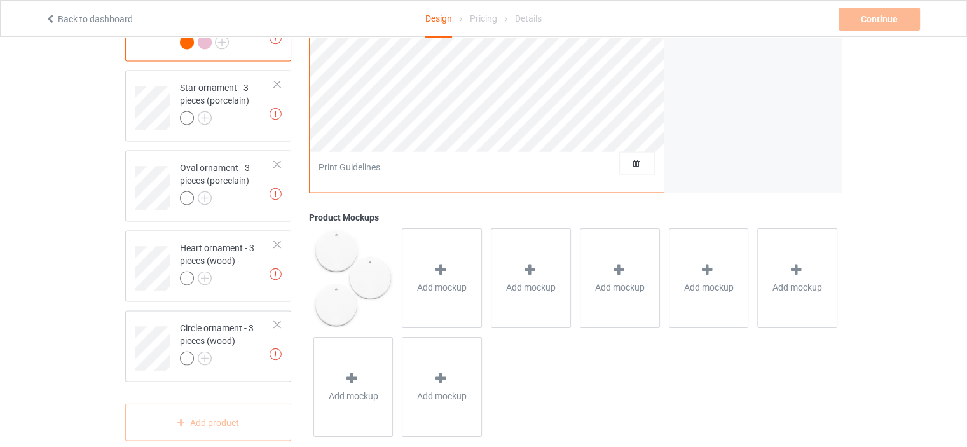
scroll to position [2209, 0]
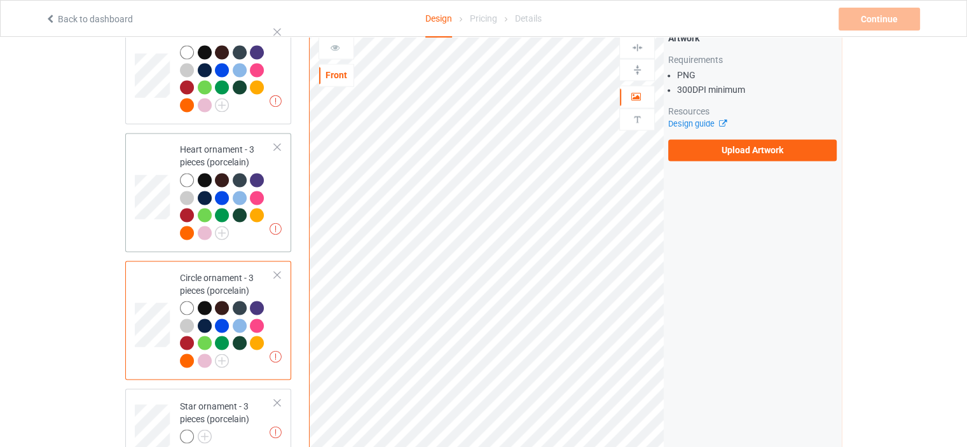
click at [218, 138] on td "Missing artworks Heart ornament - 3 pieces (porcelain)" at bounding box center [227, 192] width 109 height 109
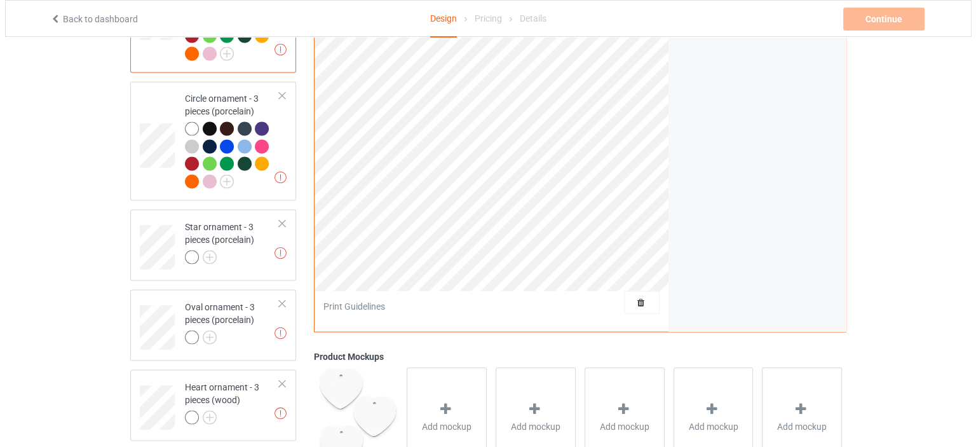
scroll to position [2527, 0]
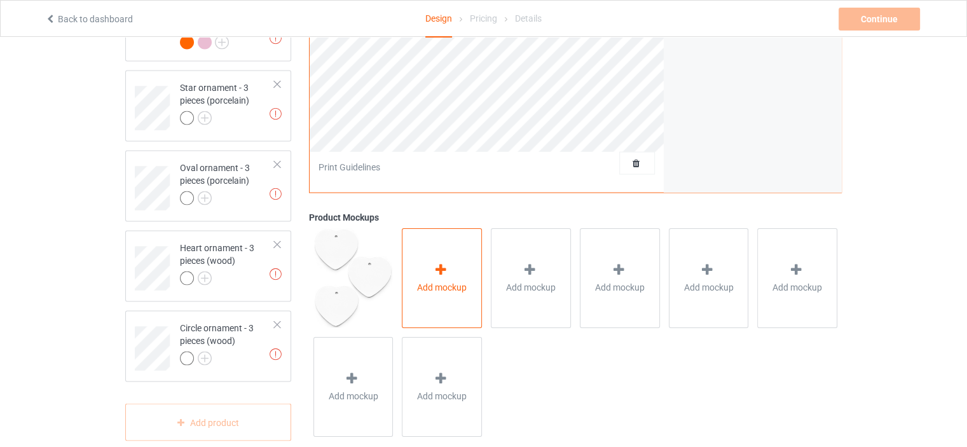
click at [470, 235] on div "Add mockup" at bounding box center [442, 278] width 80 height 100
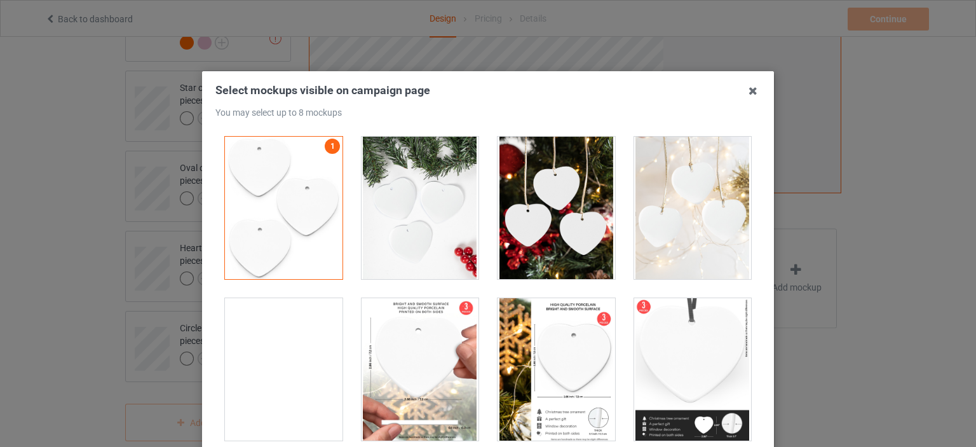
click at [608, 192] on div at bounding box center [556, 207] width 137 height 161
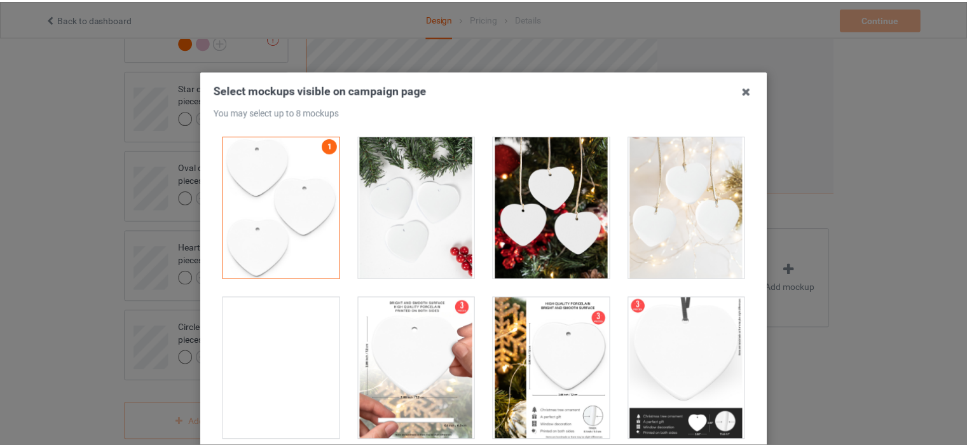
scroll to position [125, 0]
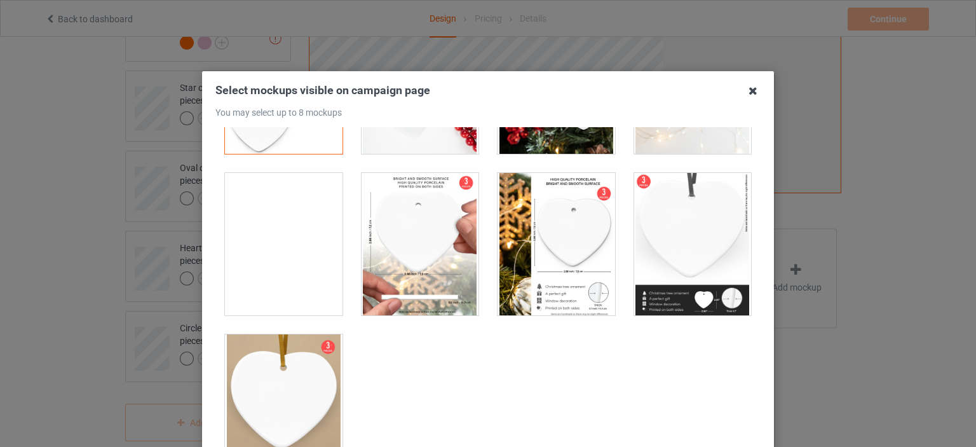
click at [749, 91] on icon at bounding box center [753, 91] width 20 height 20
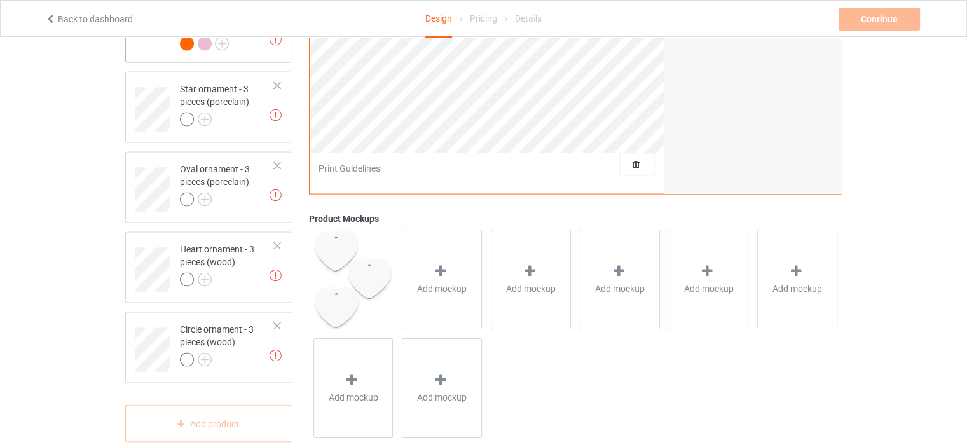
scroll to position [2273, 0]
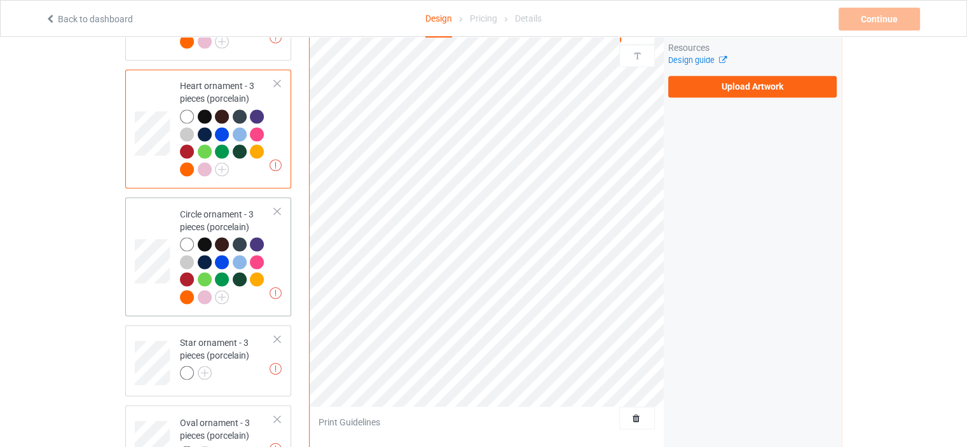
click at [208, 202] on td "Missing artworks Circle ornament - 3 pieces (porcelain)" at bounding box center [227, 256] width 109 height 109
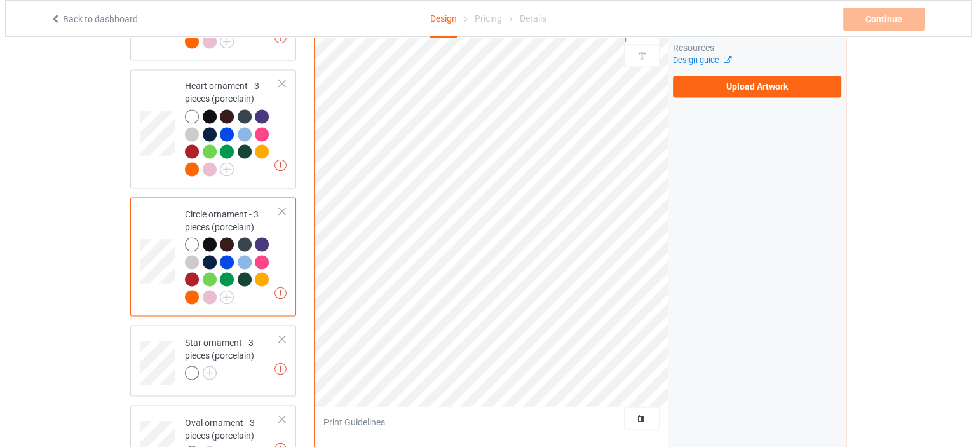
scroll to position [2527, 0]
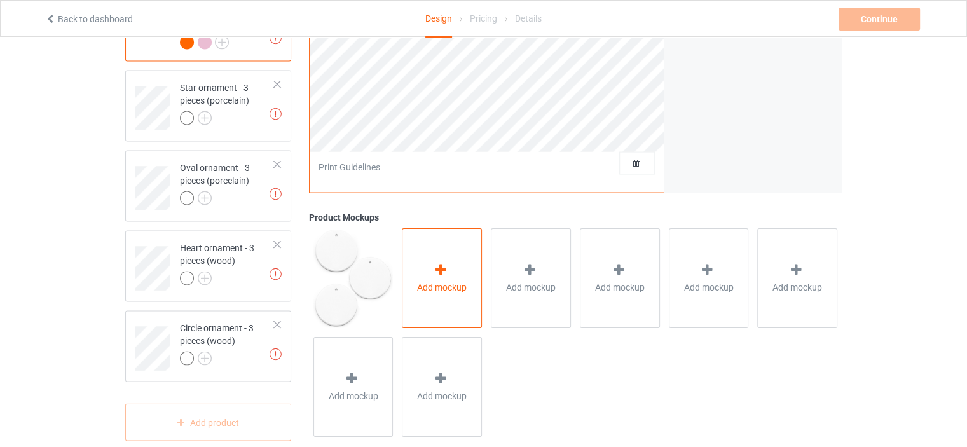
click at [456, 243] on div "Add mockup" at bounding box center [442, 278] width 80 height 100
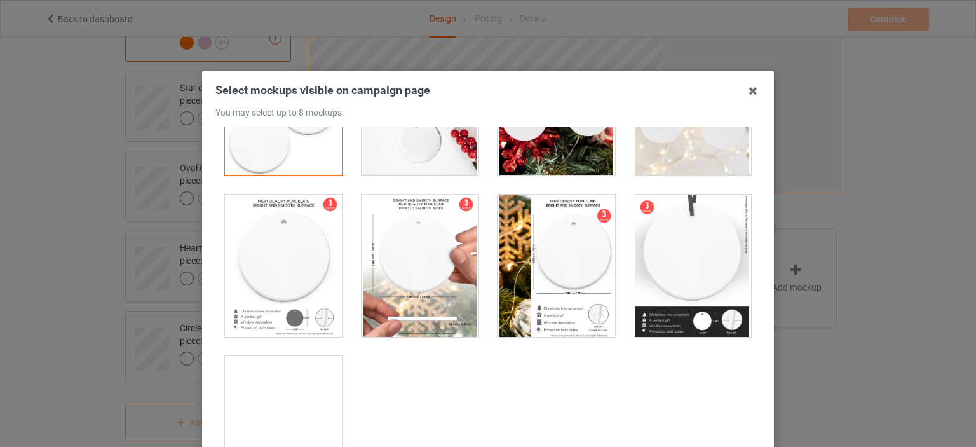
scroll to position [125, 0]
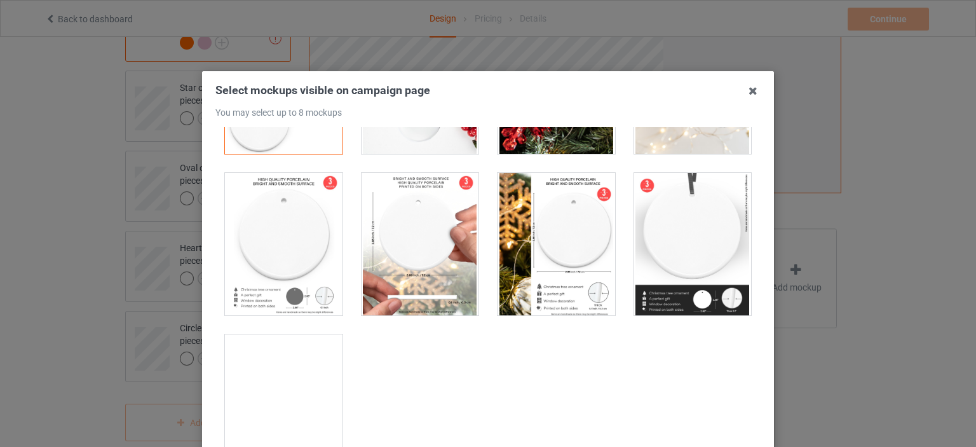
click at [605, 243] on div at bounding box center [556, 243] width 137 height 161
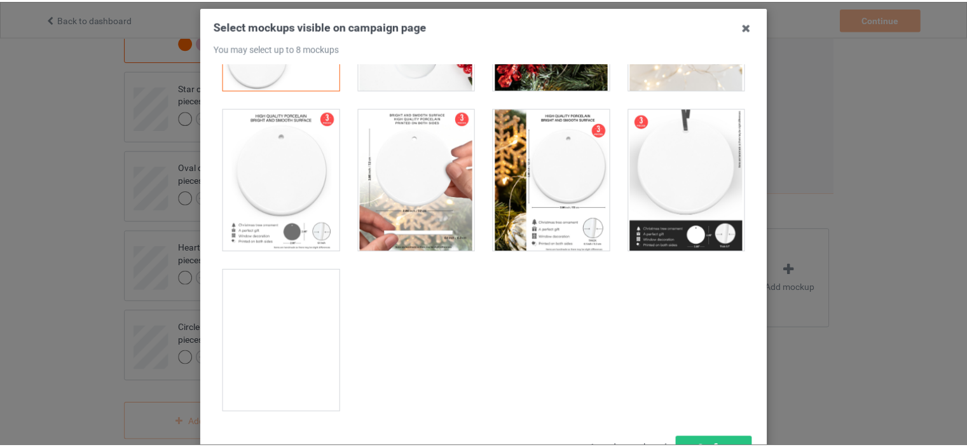
scroll to position [167, 0]
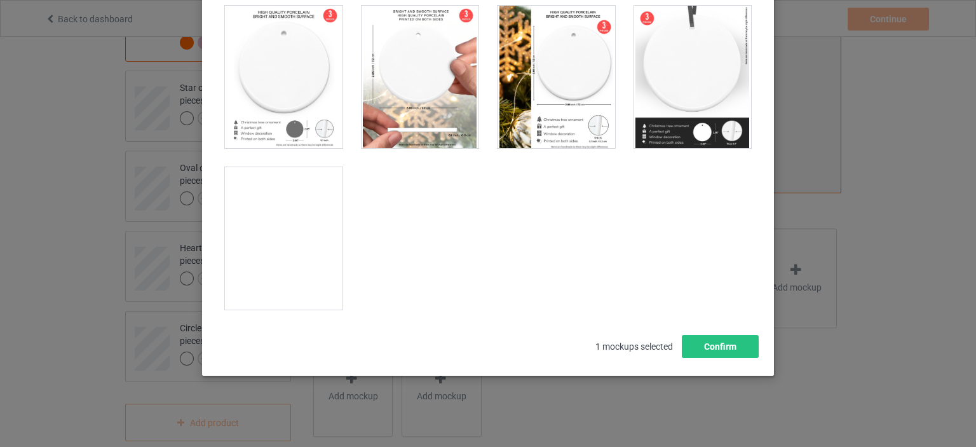
click at [409, 75] on div at bounding box center [421, 77] width 118 height 142
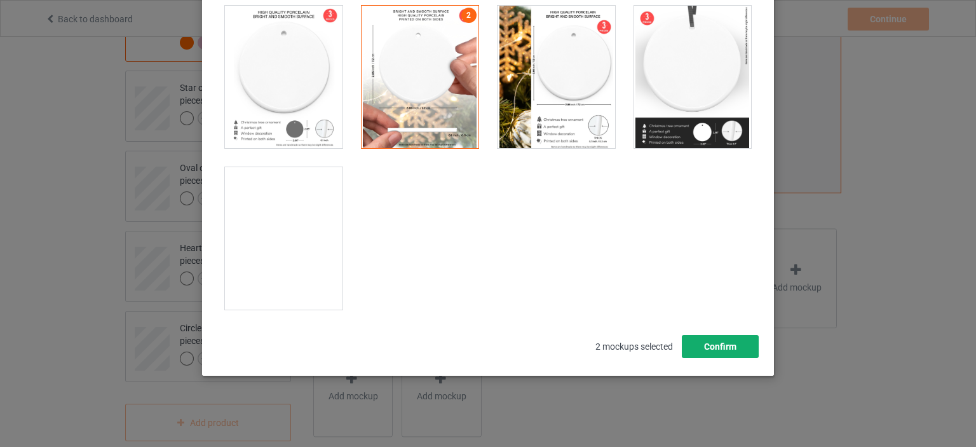
click at [725, 344] on button "Confirm" at bounding box center [720, 346] width 77 height 23
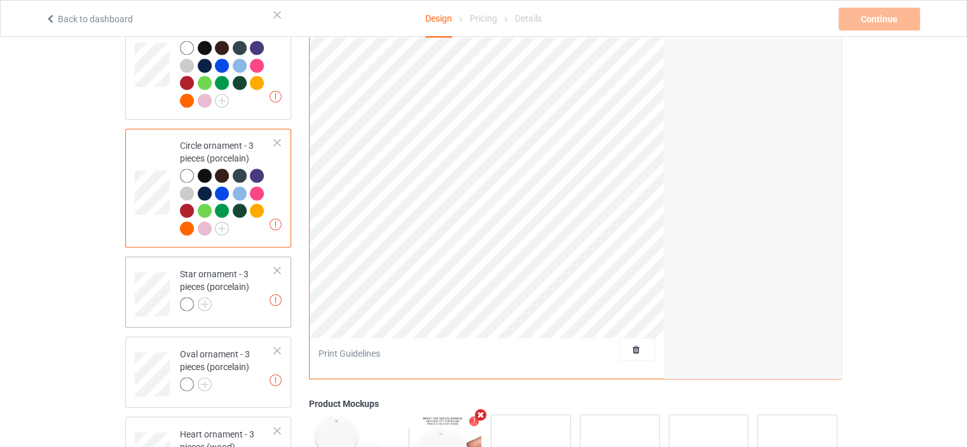
scroll to position [2400, 0]
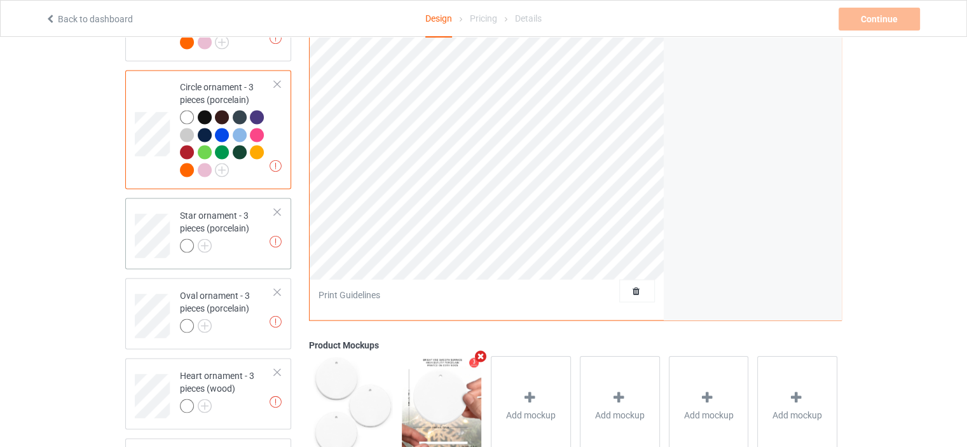
click at [217, 238] on div at bounding box center [227, 247] width 95 height 18
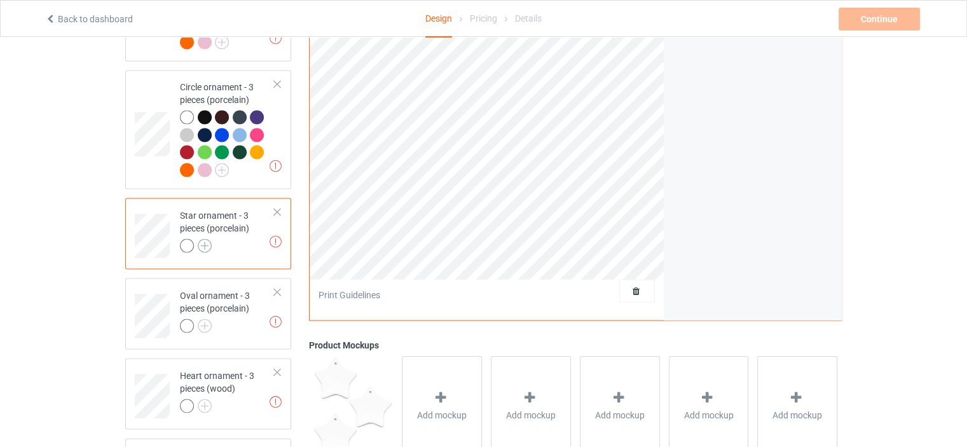
click at [202, 238] on img at bounding box center [205, 245] width 14 height 14
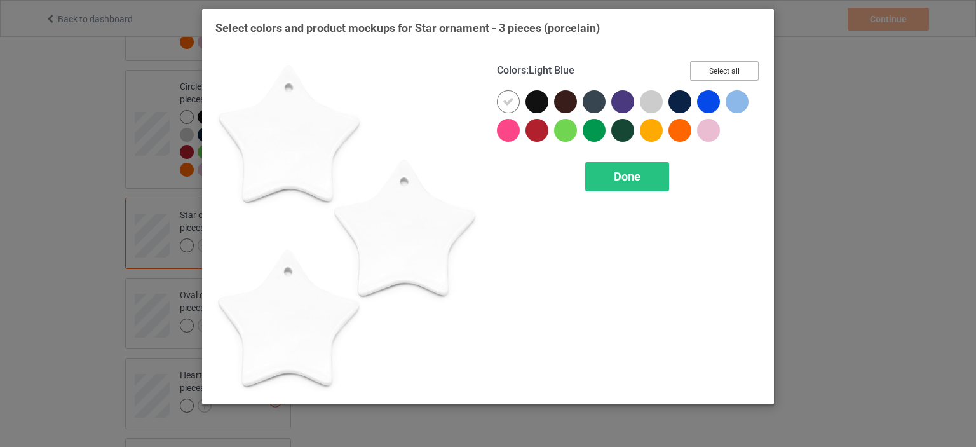
click at [719, 69] on button "Select all" at bounding box center [724, 71] width 69 height 20
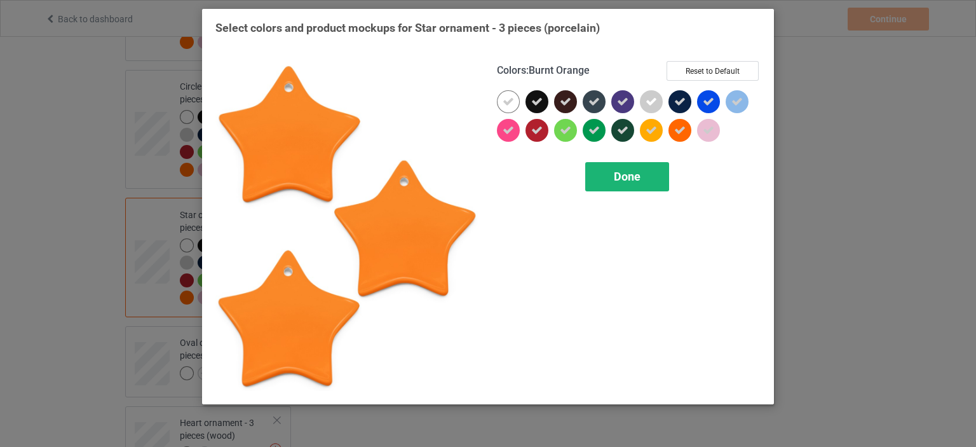
click at [639, 181] on span "Done" at bounding box center [627, 176] width 27 height 13
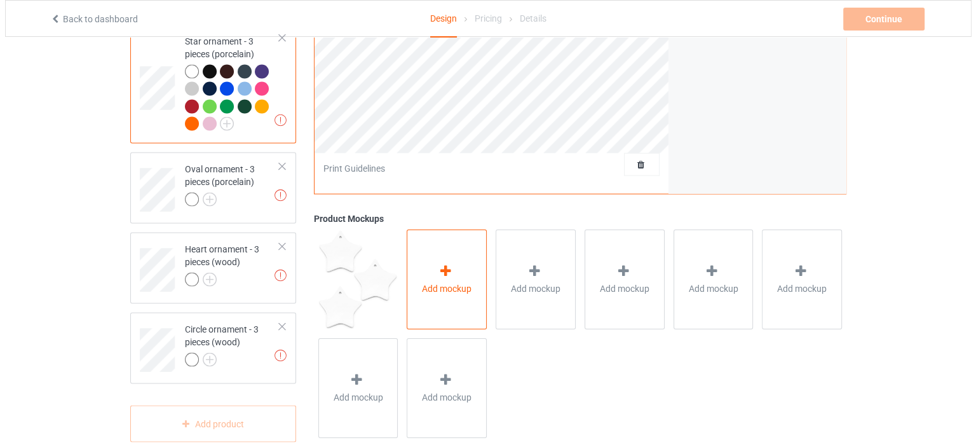
scroll to position [2575, 0]
click at [457, 228] on div "Add mockup" at bounding box center [442, 278] width 80 height 100
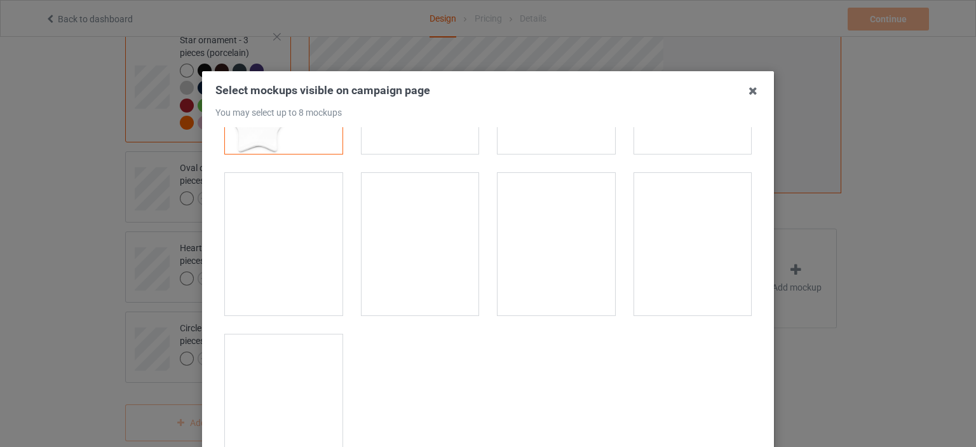
scroll to position [167, 0]
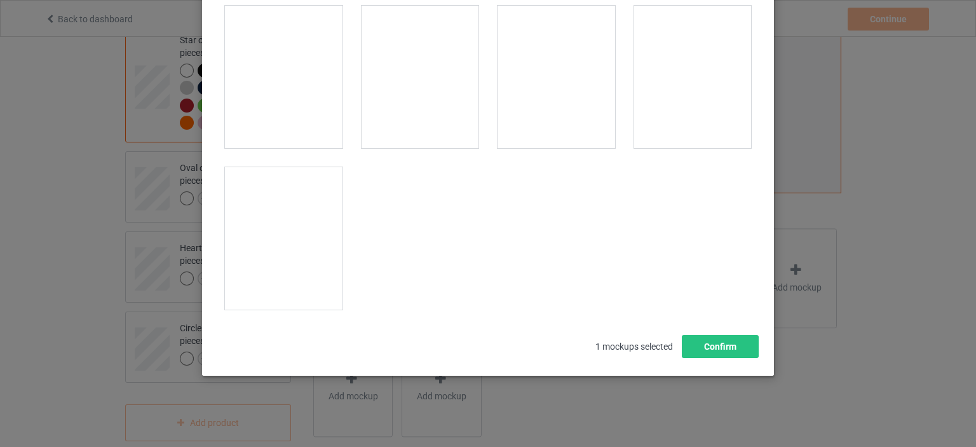
drag, startPoint x: 613, startPoint y: 201, endPoint x: 618, endPoint y: 207, distance: 8.1
click at [613, 200] on div "1" at bounding box center [487, 138] width 545 height 357
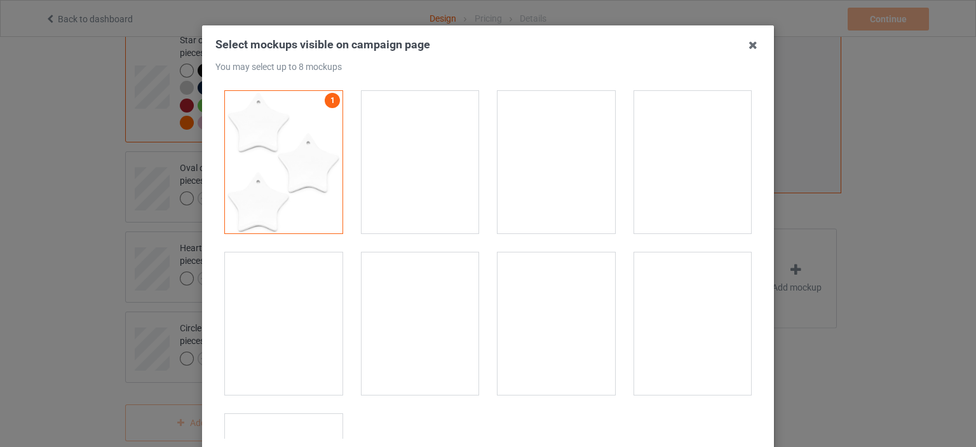
scroll to position [0, 0]
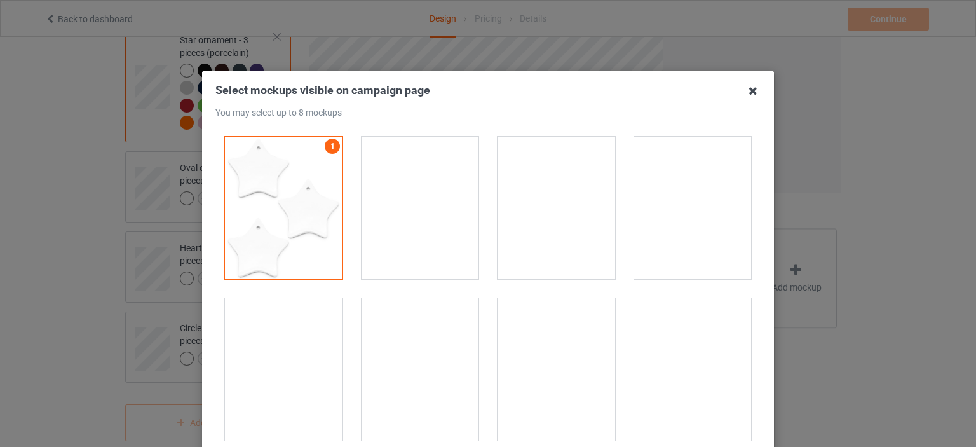
click at [746, 90] on icon at bounding box center [753, 91] width 20 height 20
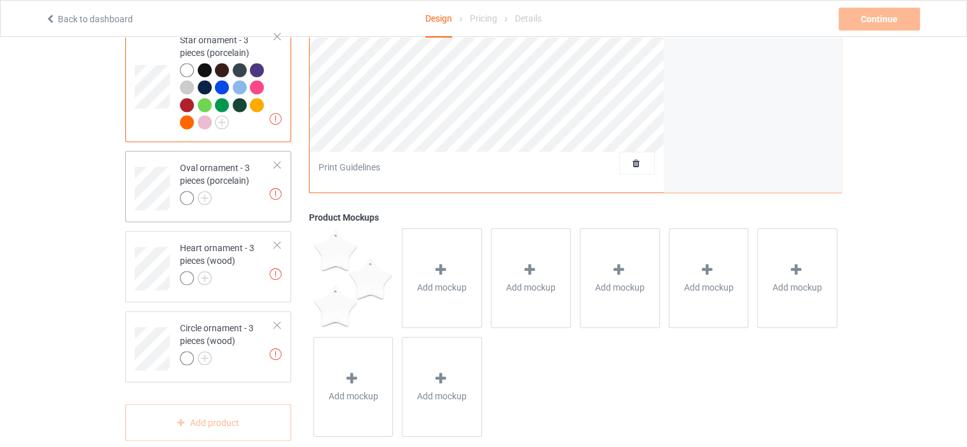
click at [224, 191] on div at bounding box center [227, 200] width 95 height 18
click at [206, 191] on img at bounding box center [205, 198] width 14 height 14
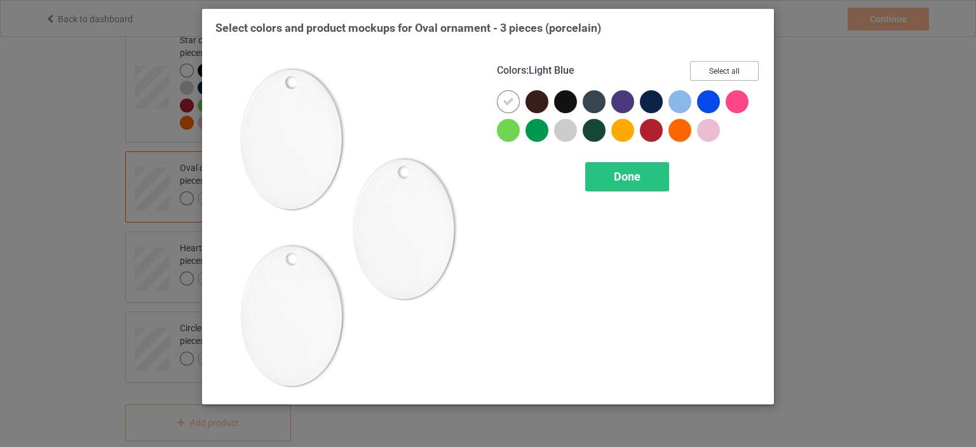
click at [733, 63] on button "Select all" at bounding box center [724, 71] width 69 height 20
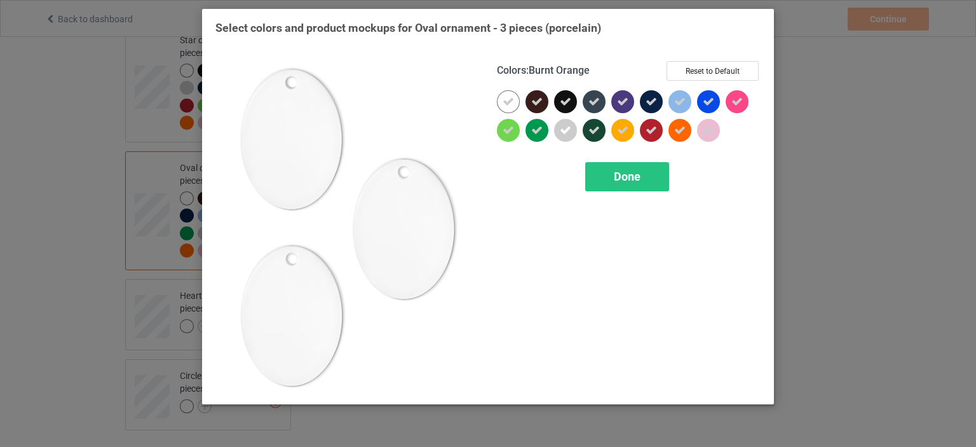
click at [641, 182] on div "Done" at bounding box center [627, 176] width 84 height 29
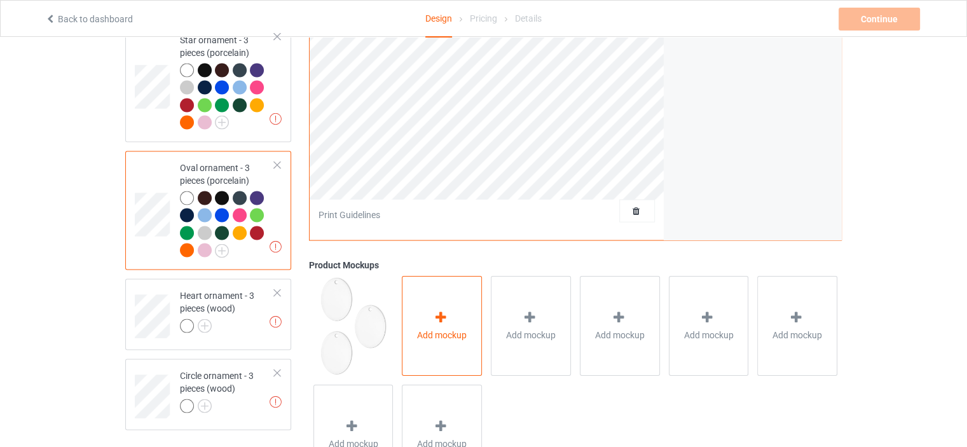
click at [479, 304] on div "Add mockup" at bounding box center [442, 326] width 80 height 100
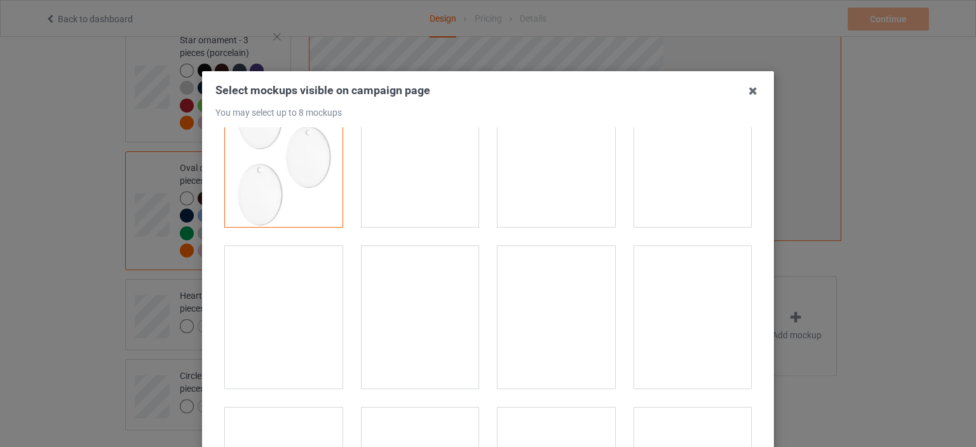
scroll to position [125, 0]
click at [625, 228] on div at bounding box center [693, 243] width 137 height 161
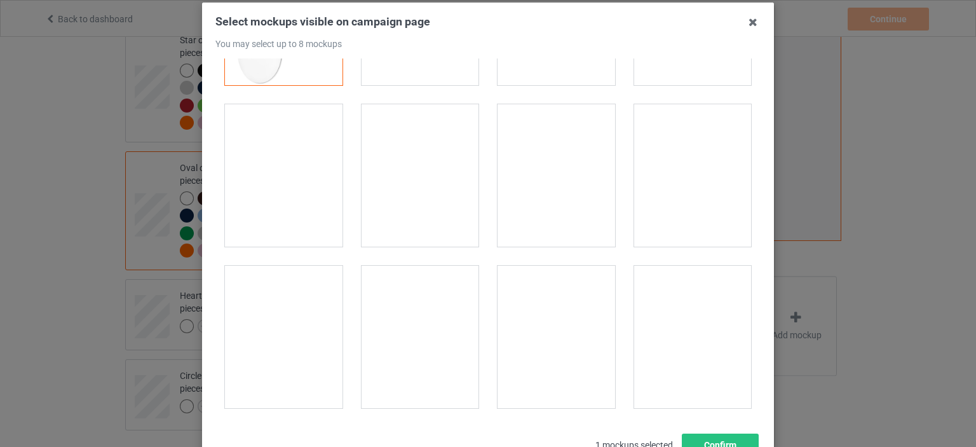
scroll to position [167, 0]
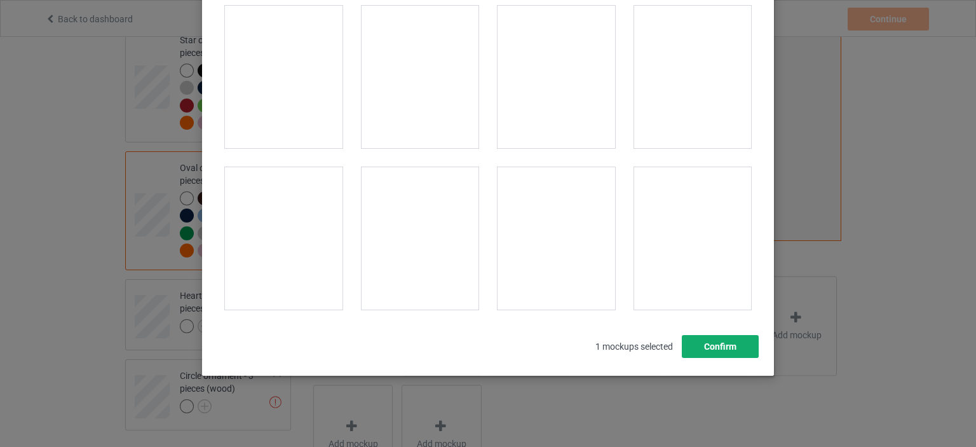
click at [718, 346] on button "Confirm" at bounding box center [720, 346] width 77 height 23
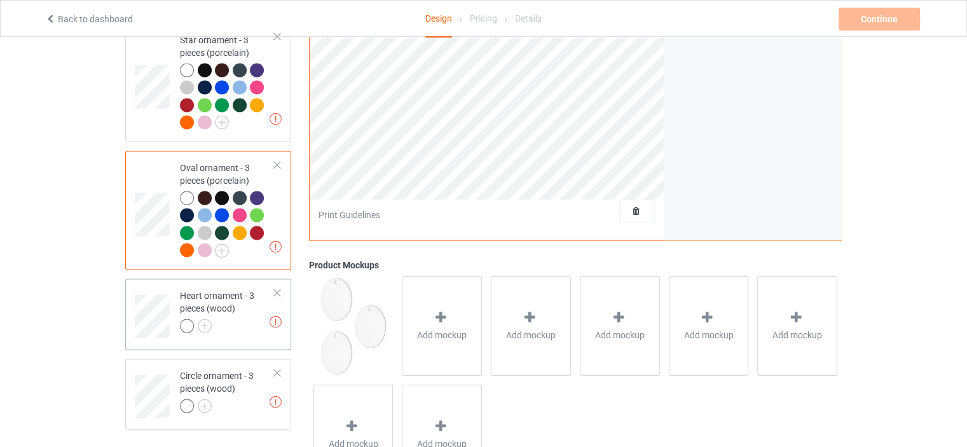
click at [236, 290] on div "Heart ornament - 3 pieces (wood)" at bounding box center [227, 310] width 95 height 43
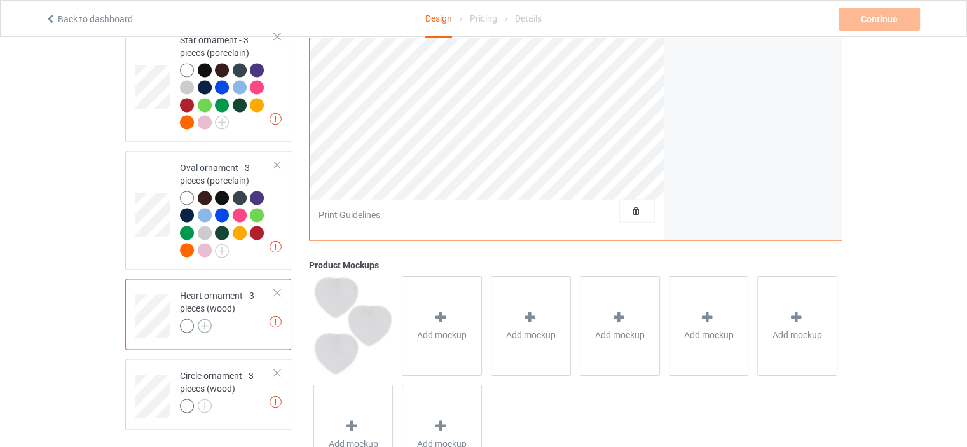
click at [205, 319] on img at bounding box center [205, 326] width 14 height 14
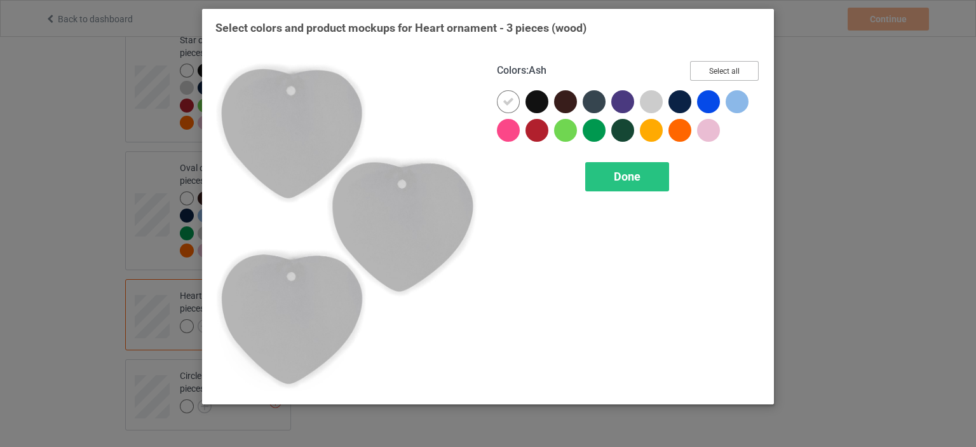
click at [719, 69] on button "Select all" at bounding box center [724, 71] width 69 height 20
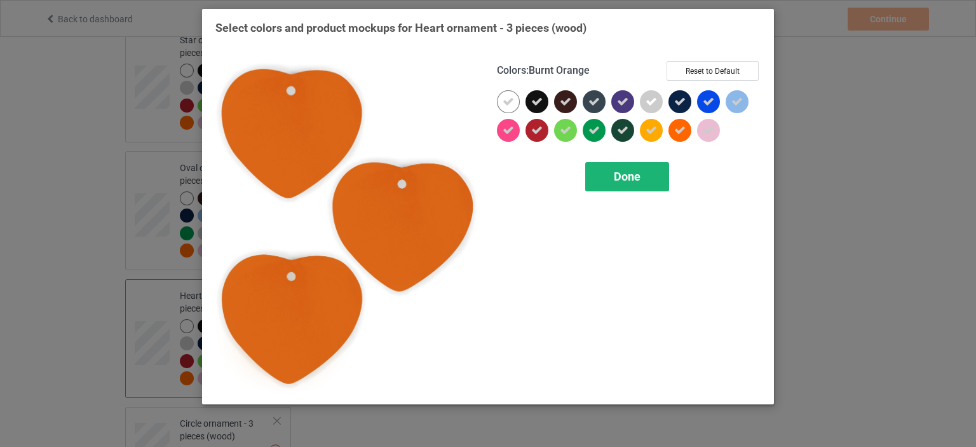
click at [623, 182] on span "Done" at bounding box center [627, 176] width 27 height 13
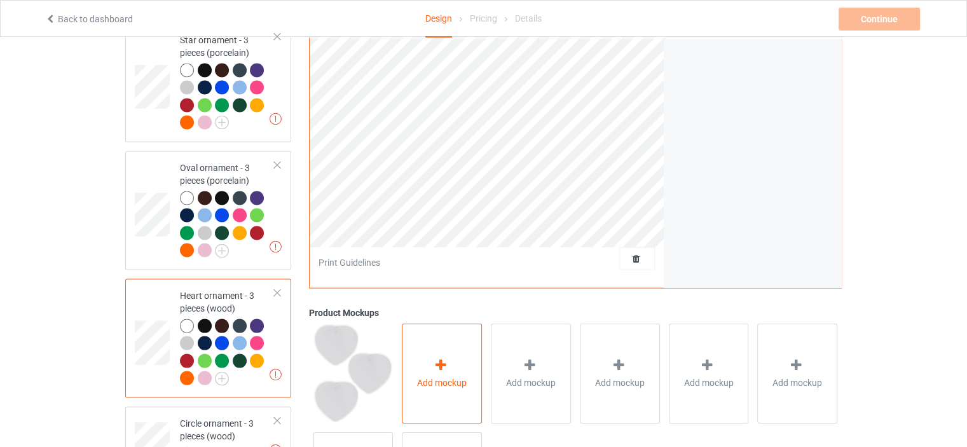
click at [453, 343] on div "Add mockup" at bounding box center [442, 373] width 80 height 100
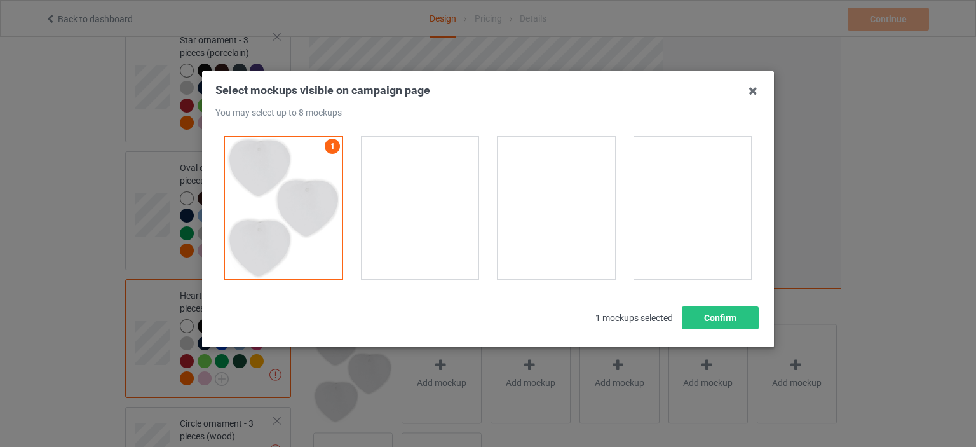
click at [620, 167] on div at bounding box center [556, 207] width 137 height 161
click at [461, 180] on div at bounding box center [421, 208] width 118 height 142
click at [567, 195] on div at bounding box center [557, 208] width 118 height 142
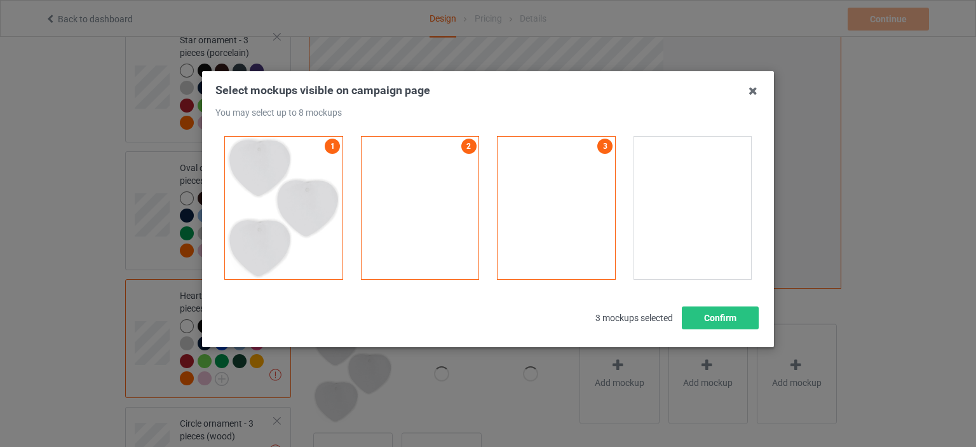
click at [680, 190] on div at bounding box center [693, 208] width 118 height 142
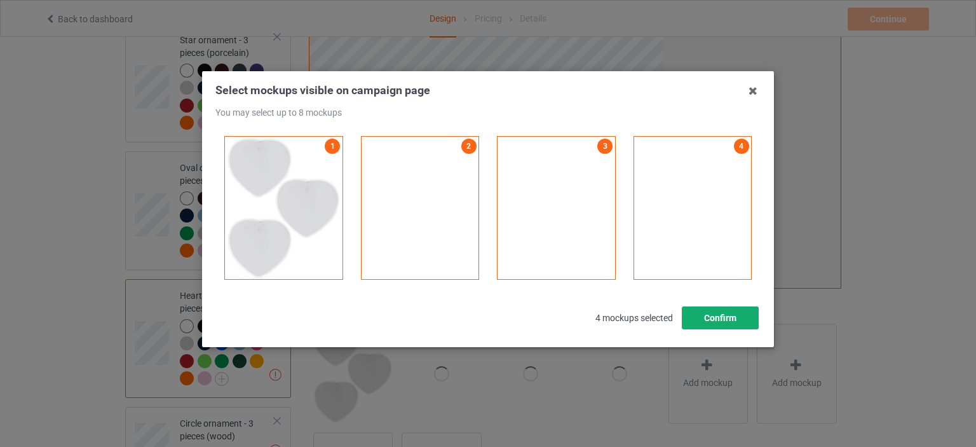
click at [725, 318] on button "Confirm" at bounding box center [720, 317] width 77 height 23
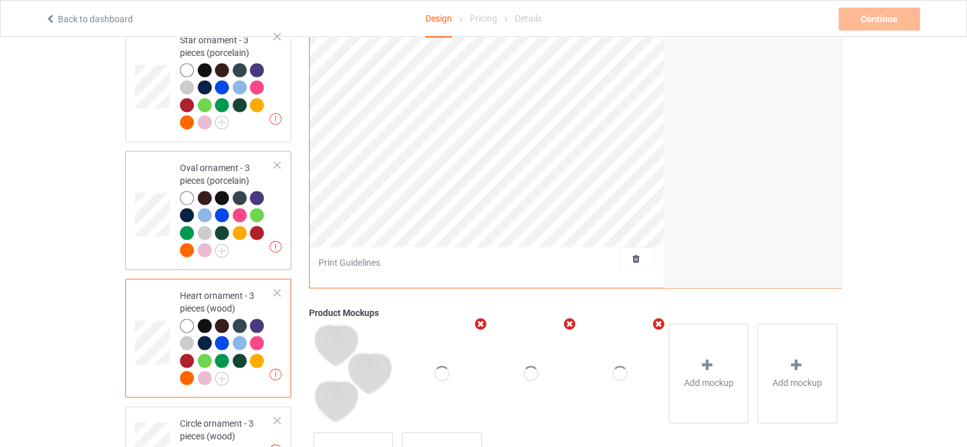
click at [219, 161] on div "Oval ornament - 3 pieces (porcelain)" at bounding box center [227, 208] width 95 height 95
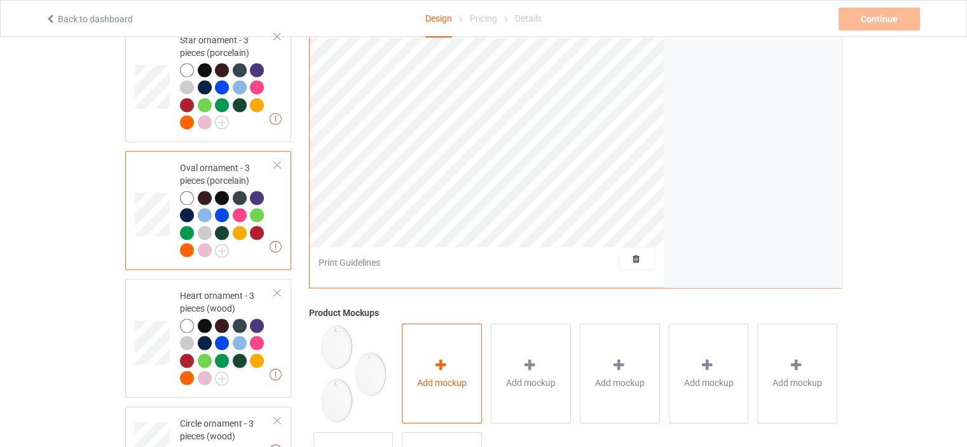
click at [434, 358] on icon at bounding box center [441, 364] width 16 height 13
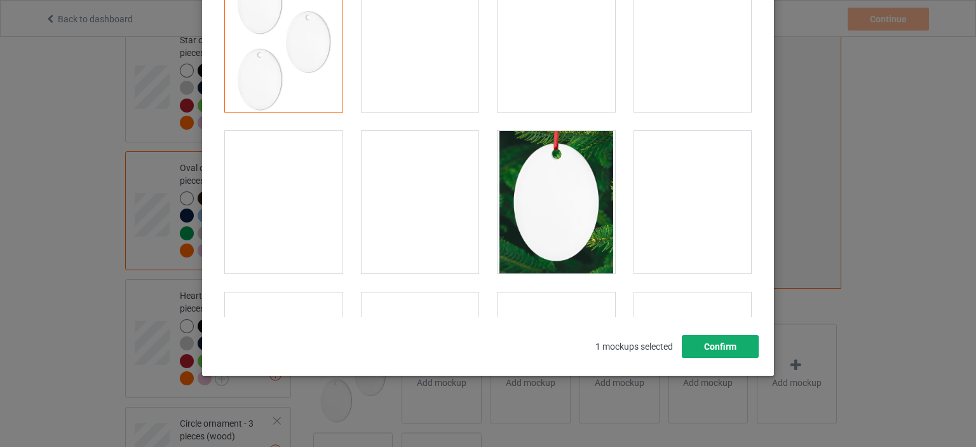
click at [726, 350] on button "Confirm" at bounding box center [720, 346] width 77 height 23
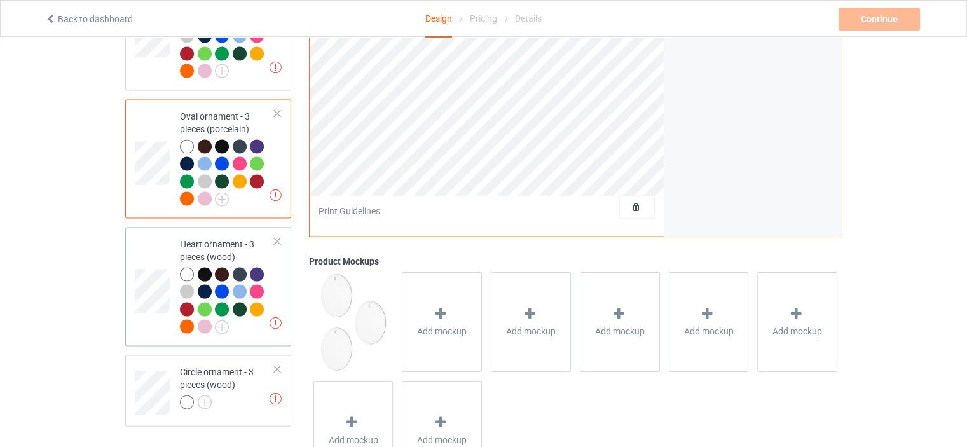
scroll to position [2669, 0]
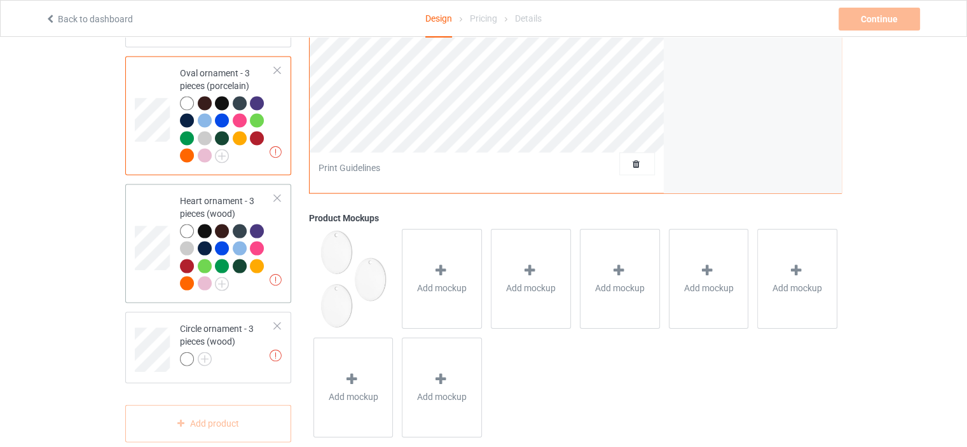
click at [250, 257] on div at bounding box center [227, 259] width 95 height 70
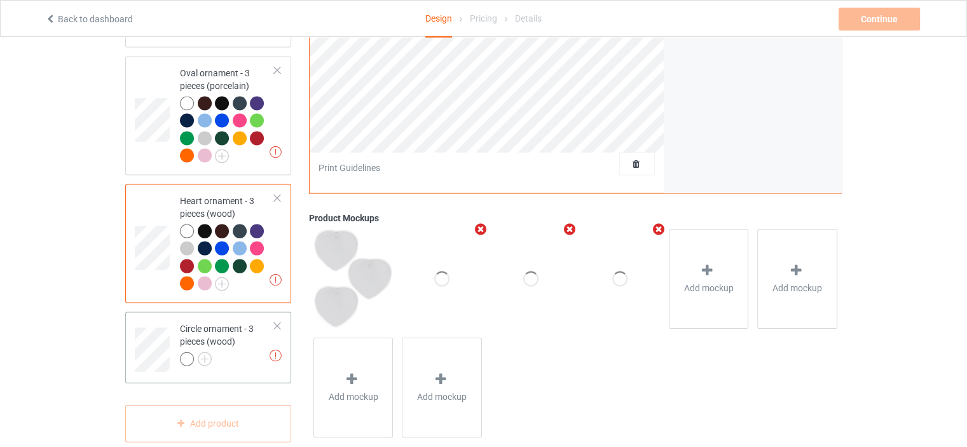
click at [216, 317] on td "Missing artworks Circle ornament - 3 pieces (wood)" at bounding box center [227, 345] width 109 height 57
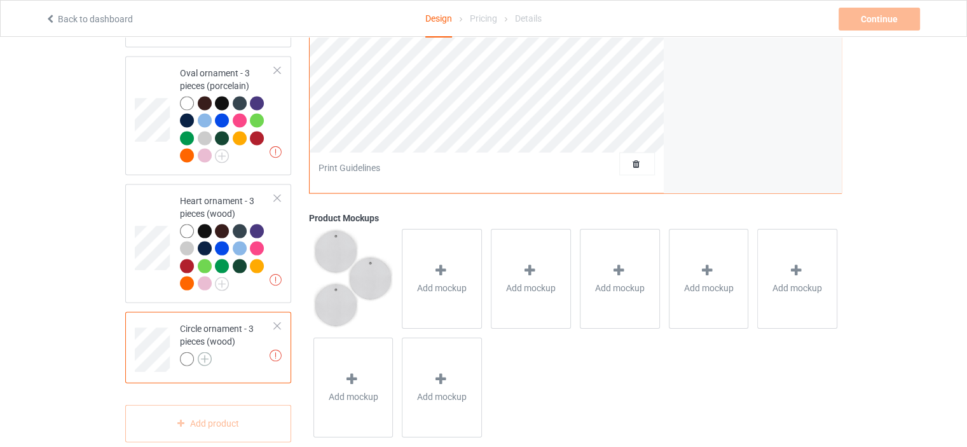
click at [205, 352] on img at bounding box center [205, 359] width 14 height 14
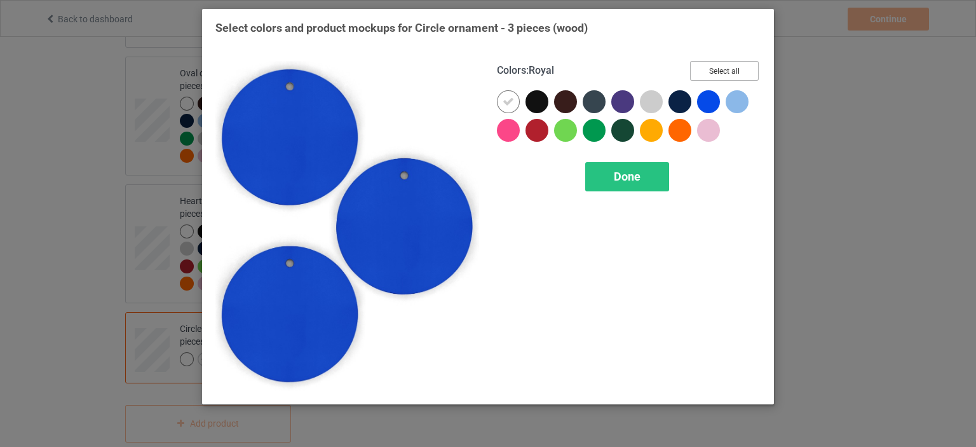
click at [731, 73] on button "Select all" at bounding box center [724, 71] width 69 height 20
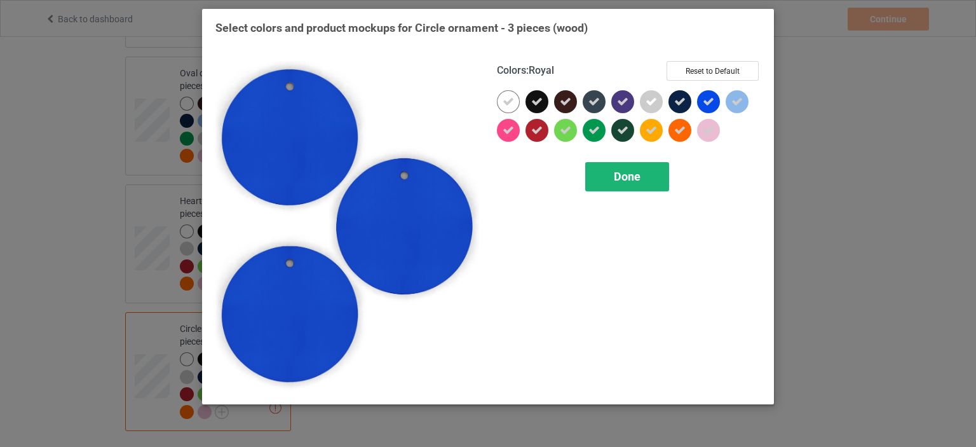
click at [633, 187] on div "Done" at bounding box center [627, 176] width 84 height 29
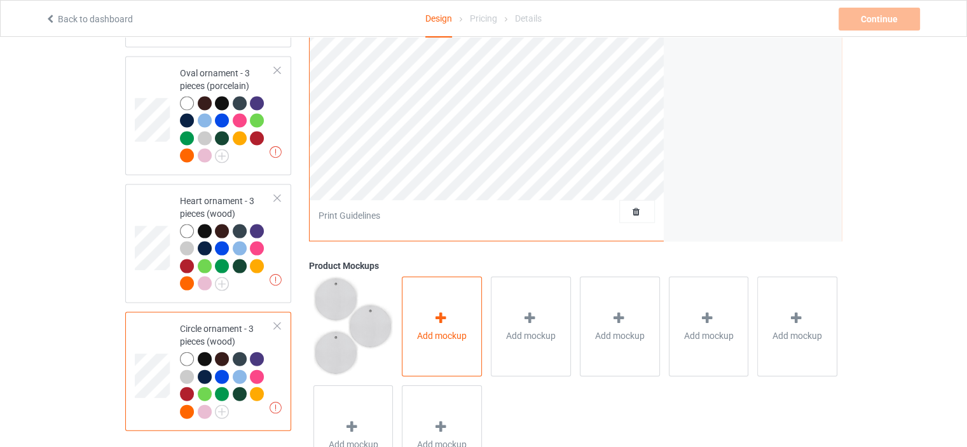
click at [443, 312] on icon at bounding box center [441, 318] width 16 height 13
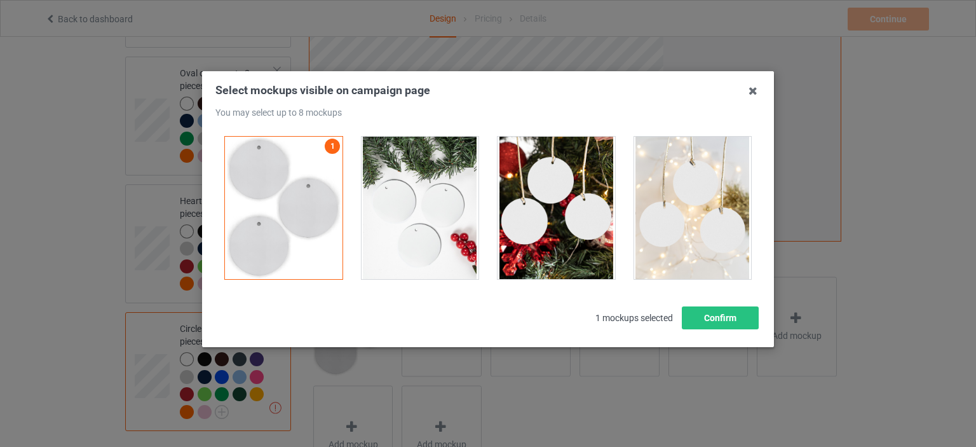
click at [476, 219] on div at bounding box center [421, 208] width 118 height 142
click at [552, 214] on div at bounding box center [557, 208] width 118 height 142
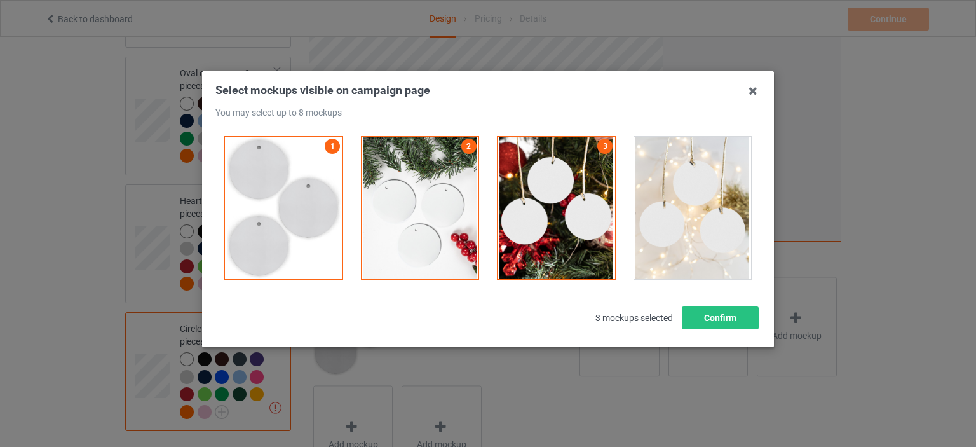
click at [680, 208] on div at bounding box center [693, 208] width 118 height 142
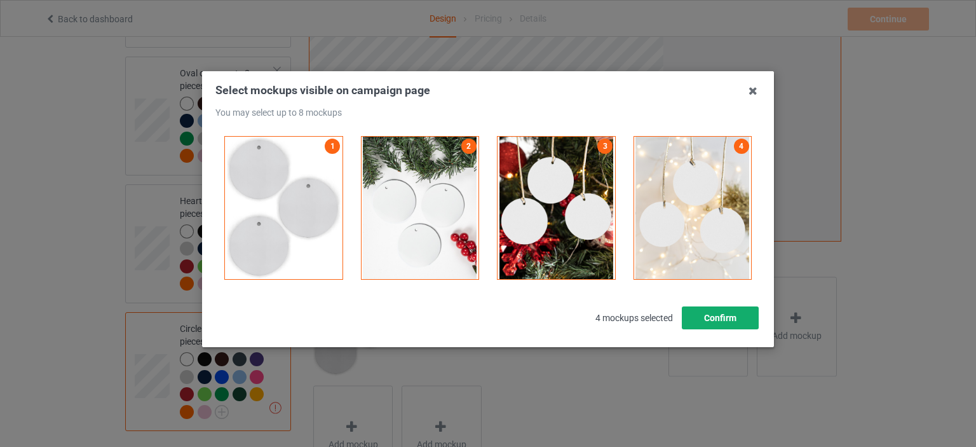
click at [723, 325] on button "Confirm" at bounding box center [720, 317] width 77 height 23
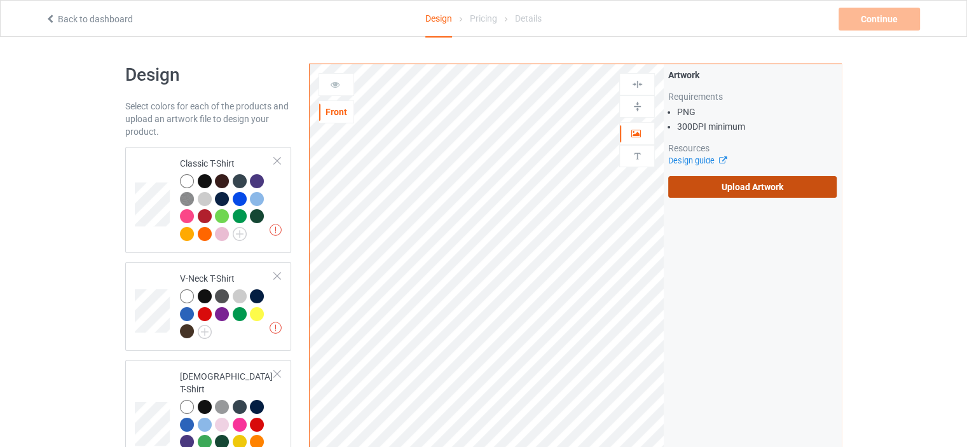
click at [770, 182] on label "Upload Artwork" at bounding box center [752, 187] width 168 height 22
click at [0, 0] on input "Upload Artwork" at bounding box center [0, 0] width 0 height 0
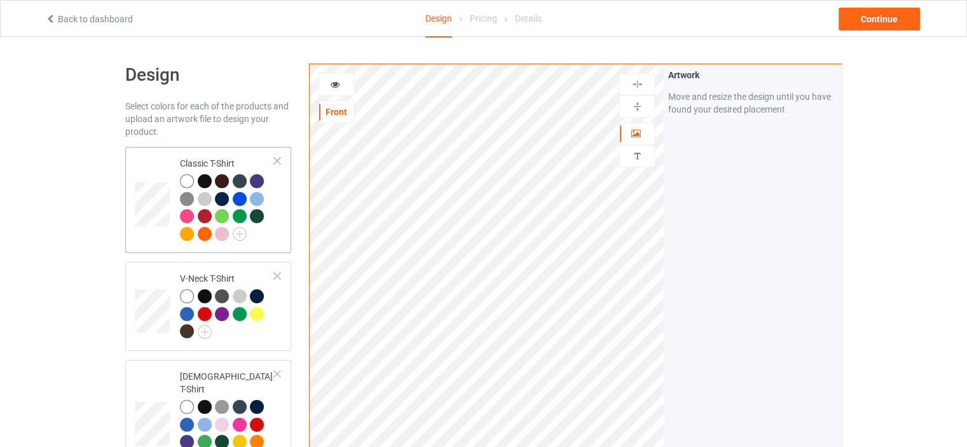
click at [230, 160] on div "Classic T-Shirt" at bounding box center [227, 198] width 95 height 83
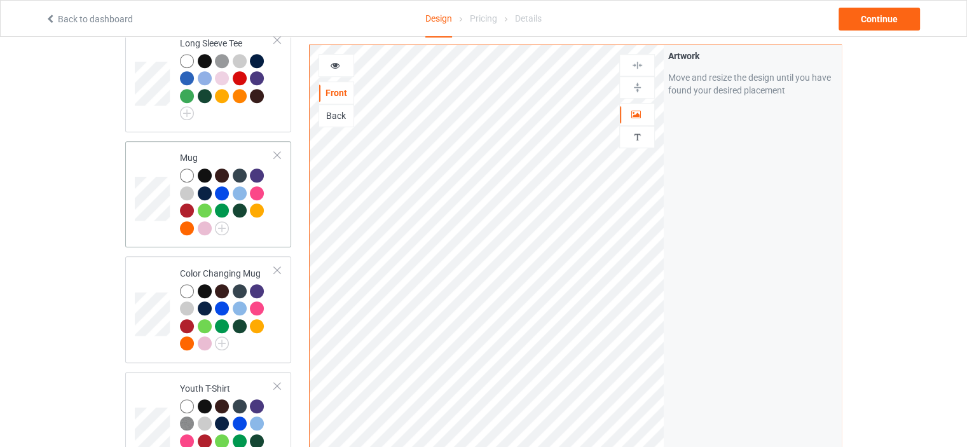
scroll to position [733, 0]
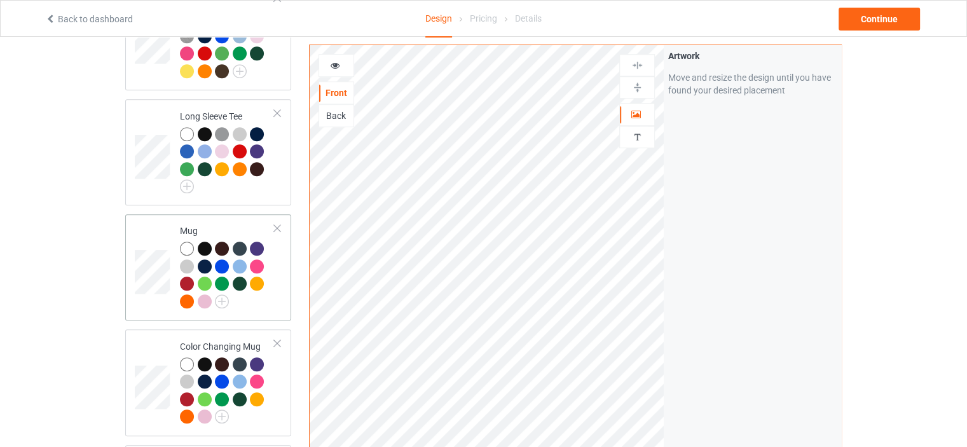
click at [225, 224] on div "Mug" at bounding box center [227, 265] width 95 height 83
click at [641, 88] on img at bounding box center [637, 87] width 12 height 12
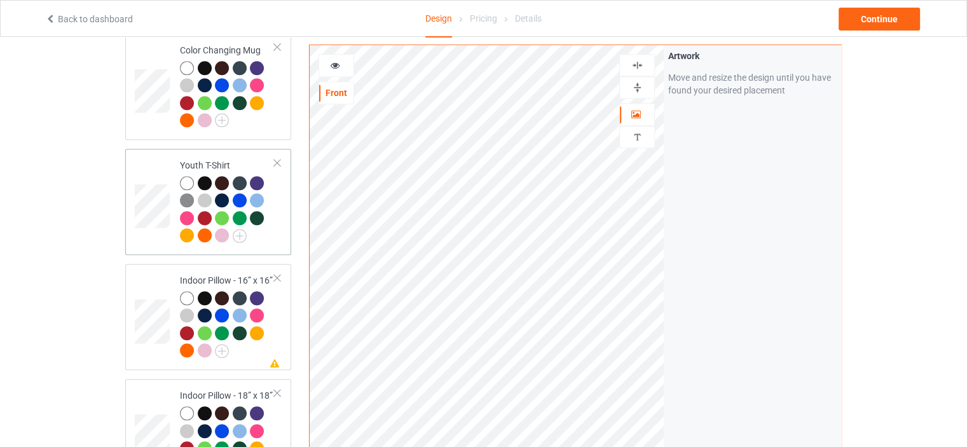
scroll to position [1051, 0]
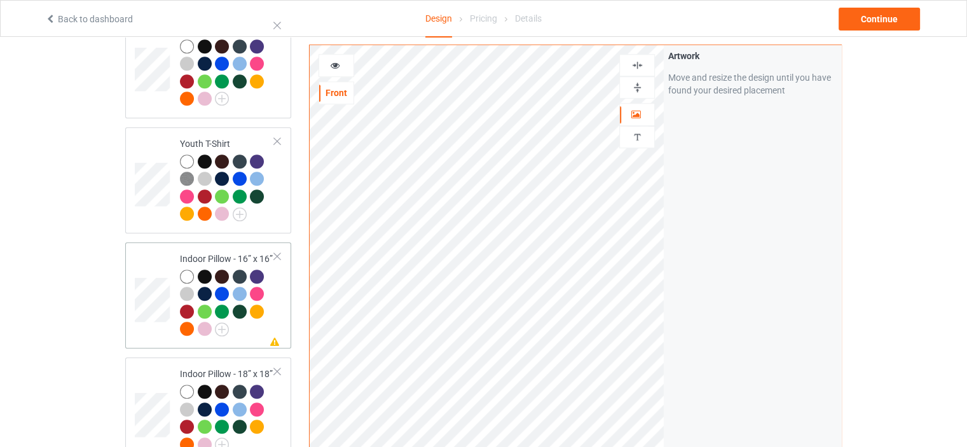
click at [216, 242] on div "Missing artwork on 1 side(s) Indoor Pillow - 16” x 16”" at bounding box center [208, 295] width 166 height 106
click at [641, 83] on img at bounding box center [637, 87] width 12 height 12
click at [648, 60] on div at bounding box center [637, 65] width 34 height 12
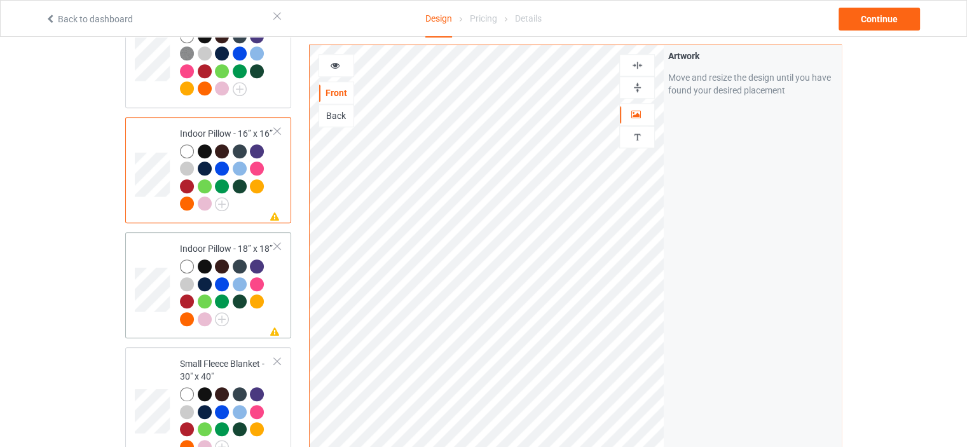
scroll to position [1178, 0]
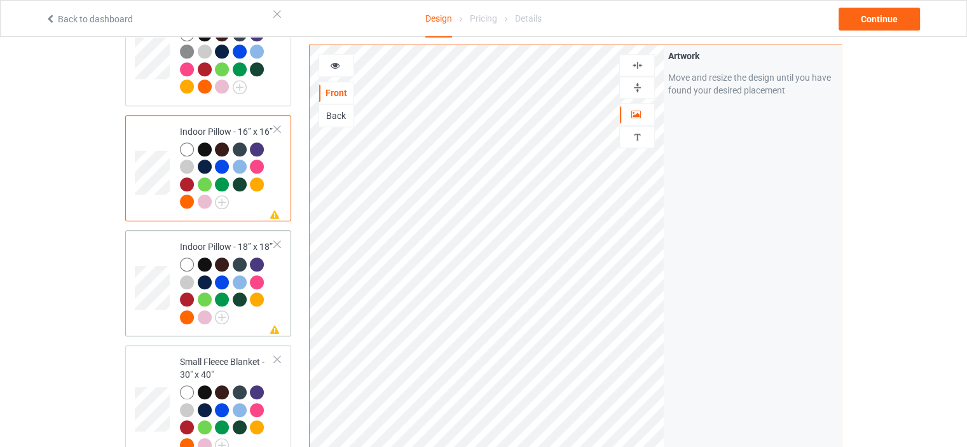
click at [229, 240] on div "Indoor Pillow - 18” x 18”" at bounding box center [227, 281] width 95 height 83
drag, startPoint x: 639, startPoint y: 86, endPoint x: 639, endPoint y: 64, distance: 22.3
click at [639, 86] on img at bounding box center [637, 87] width 12 height 12
click at [639, 63] on img at bounding box center [637, 65] width 12 height 12
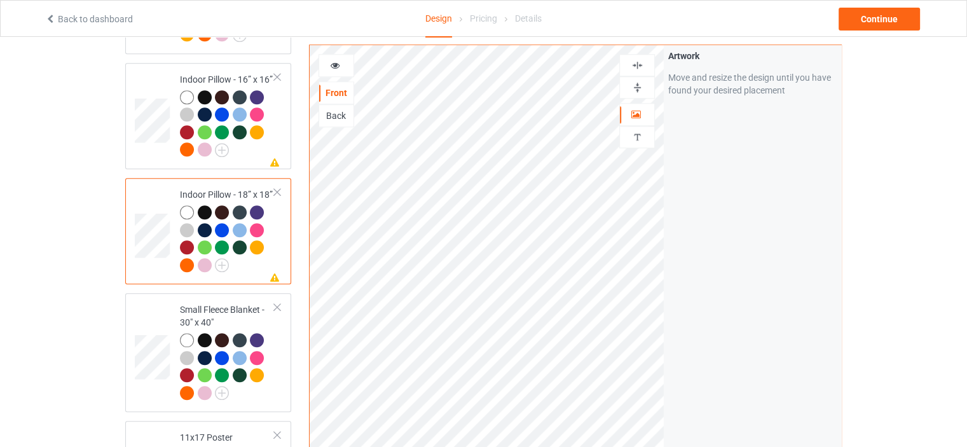
scroll to position [1305, 0]
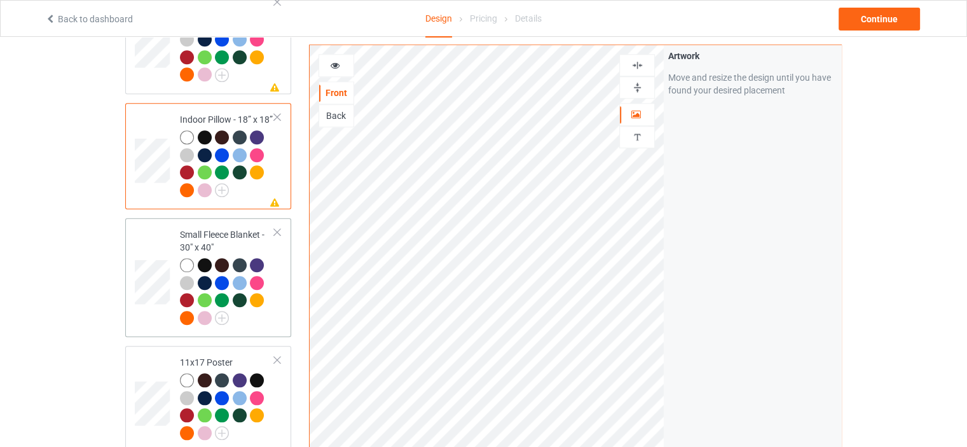
click at [233, 228] on div "Small Fleece Blanket - 30" x 40"" at bounding box center [227, 275] width 95 height 95
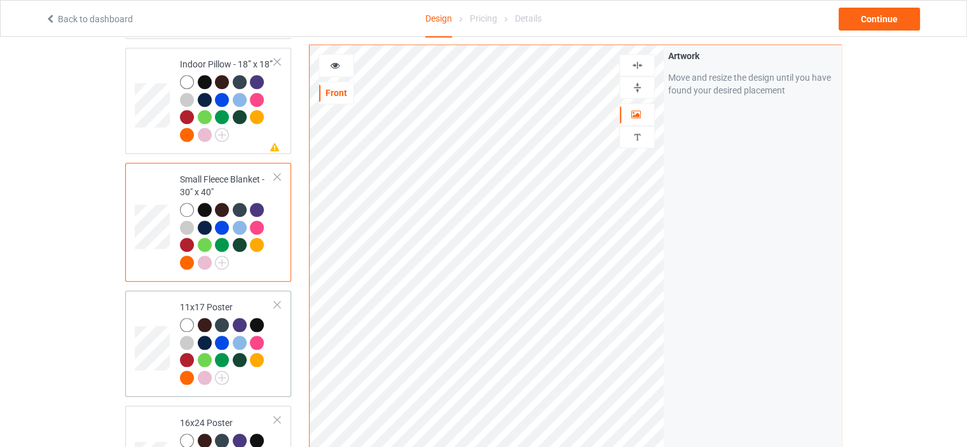
scroll to position [1432, 0]
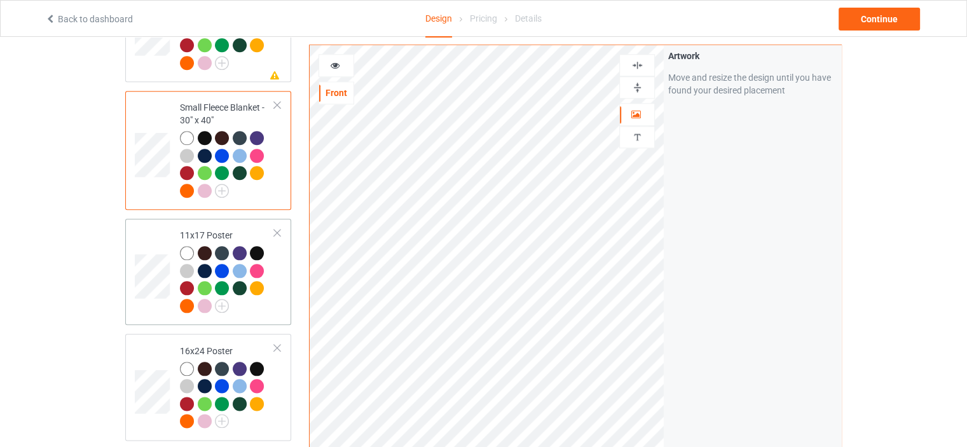
click at [214, 224] on td "11x17 Poster" at bounding box center [227, 272] width 109 height 96
drag, startPoint x: 636, startPoint y: 82, endPoint x: 641, endPoint y: 64, distance: 18.3
click at [637, 81] on img at bounding box center [637, 87] width 12 height 12
drag, startPoint x: 641, startPoint y: 64, endPoint x: 620, endPoint y: 68, distance: 21.3
click at [641, 64] on img at bounding box center [637, 65] width 12 height 12
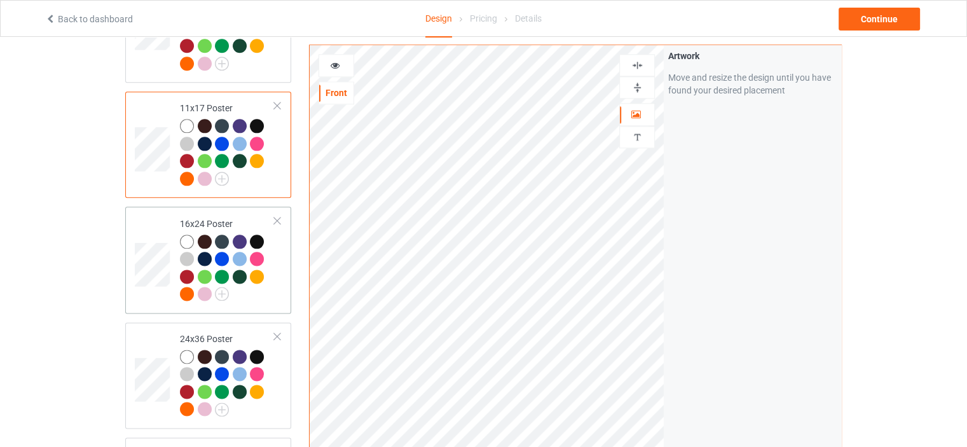
click at [229, 217] on div "16x24 Poster" at bounding box center [227, 258] width 95 height 83
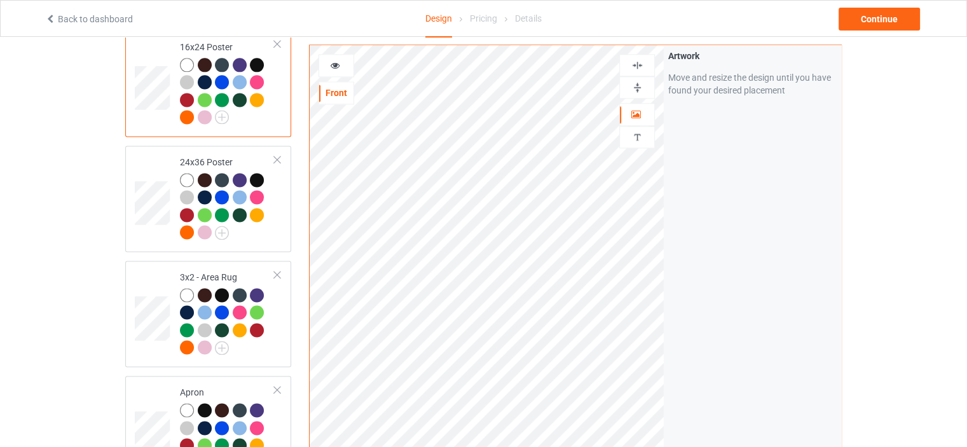
scroll to position [1750, 0]
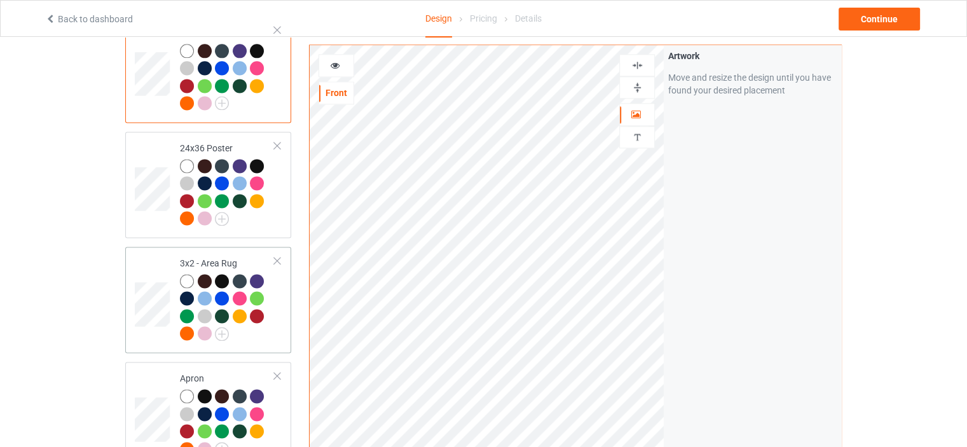
click at [217, 257] on div "3x2 - Area Rug" at bounding box center [227, 298] width 95 height 83
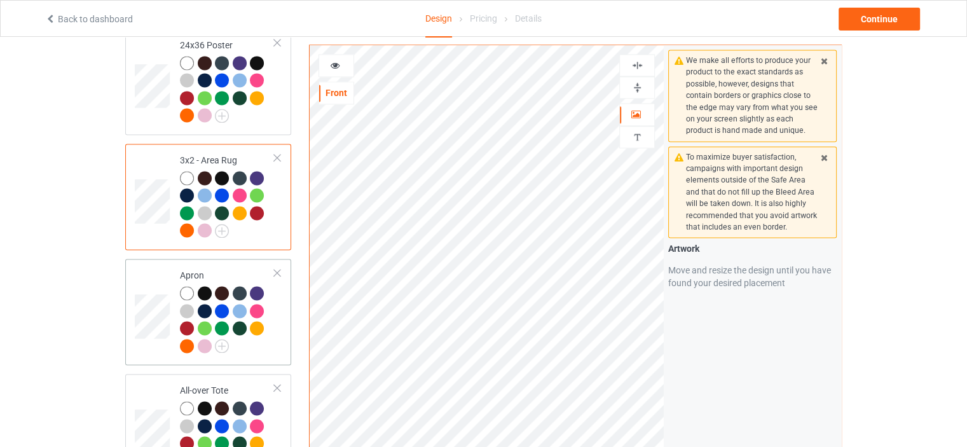
scroll to position [1877, 0]
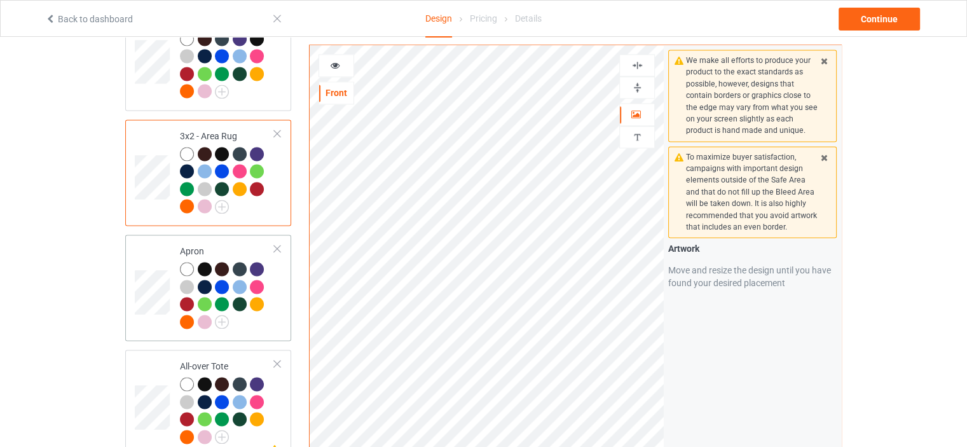
click at [219, 245] on div "Apron" at bounding box center [227, 286] width 95 height 83
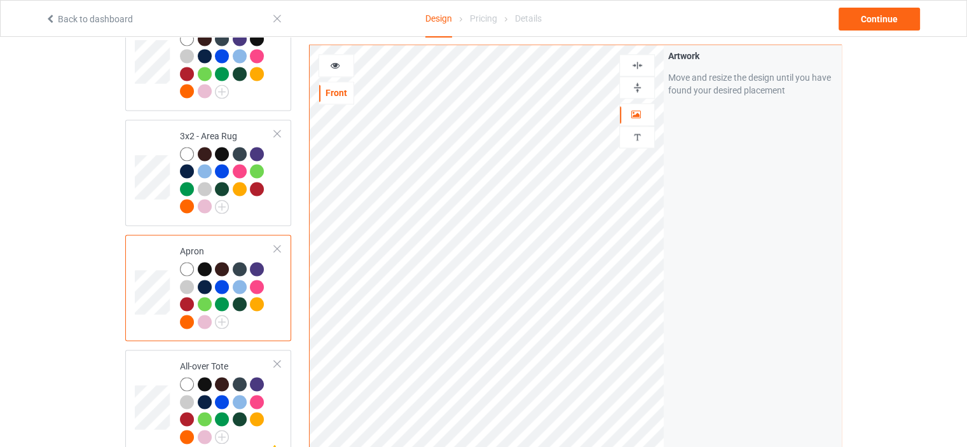
click at [644, 67] on div at bounding box center [637, 65] width 34 height 12
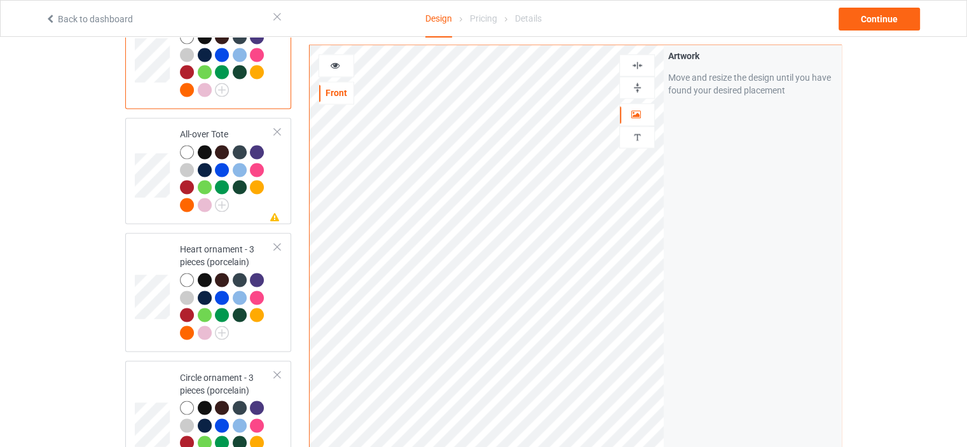
scroll to position [2004, 0]
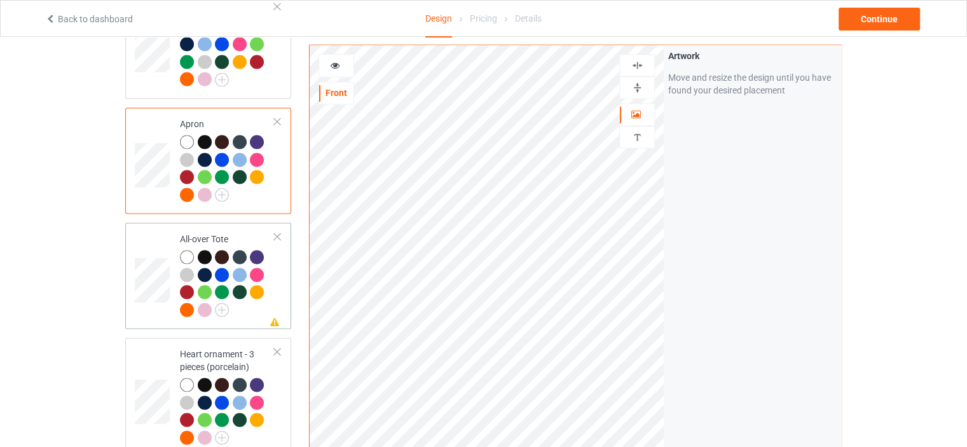
click at [207, 228] on td "Missing artwork on 1 side(s) All-over Tote" at bounding box center [227, 276] width 109 height 96
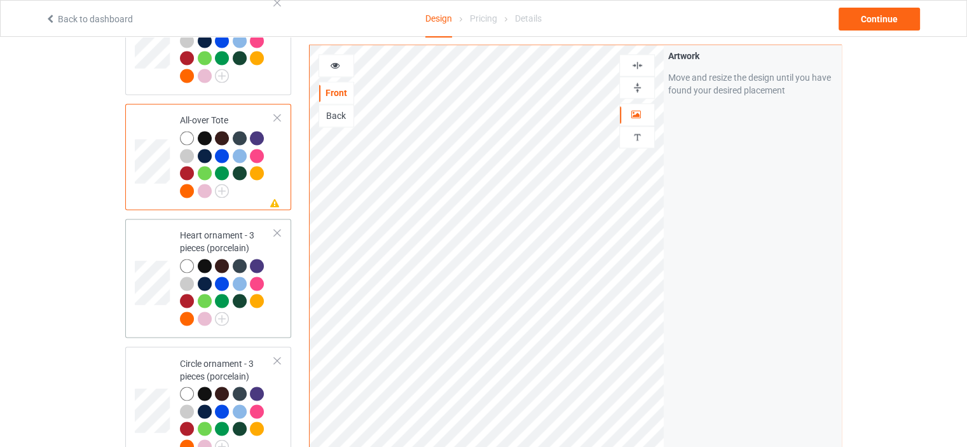
scroll to position [2132, 0]
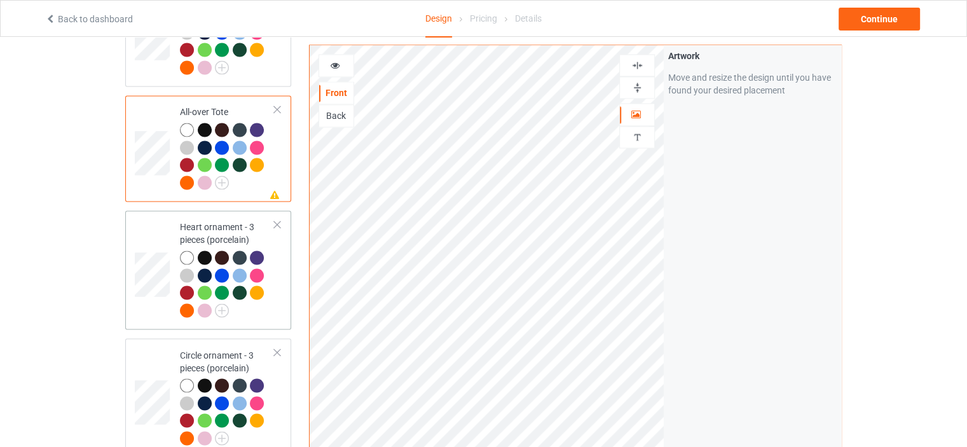
click at [214, 221] on div "Heart ornament - 3 pieces (porcelain)" at bounding box center [227, 268] width 95 height 95
click at [633, 90] on img at bounding box center [637, 87] width 12 height 12
click at [637, 67] on img at bounding box center [637, 65] width 12 height 12
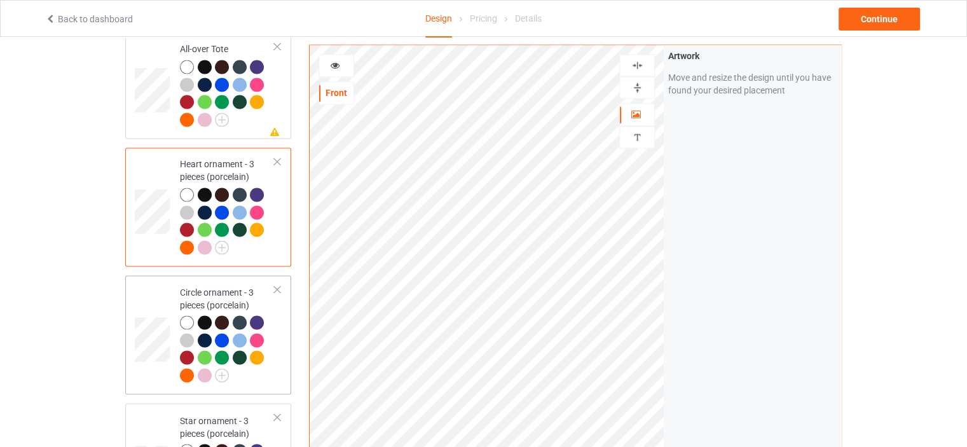
scroll to position [2259, 0]
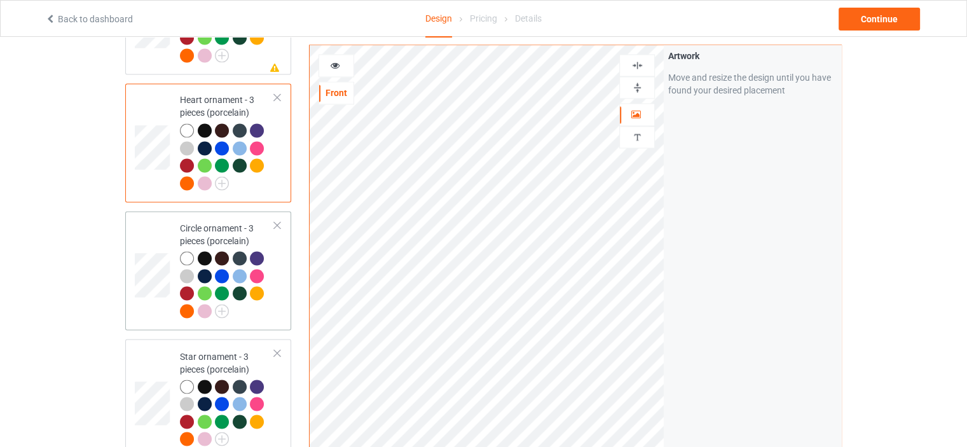
click at [212, 221] on div "Circle ornament - 3 pieces (porcelain)" at bounding box center [227, 268] width 95 height 95
click at [641, 62] on img at bounding box center [637, 65] width 12 height 12
click at [641, 83] on img at bounding box center [637, 87] width 12 height 12
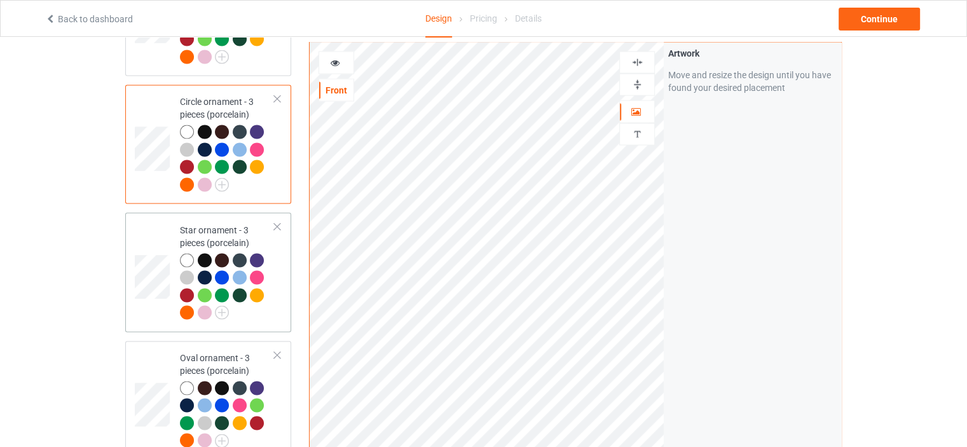
scroll to position [2386, 0]
click at [226, 222] on div "Star ornament - 3 pieces (porcelain)" at bounding box center [227, 269] width 95 height 95
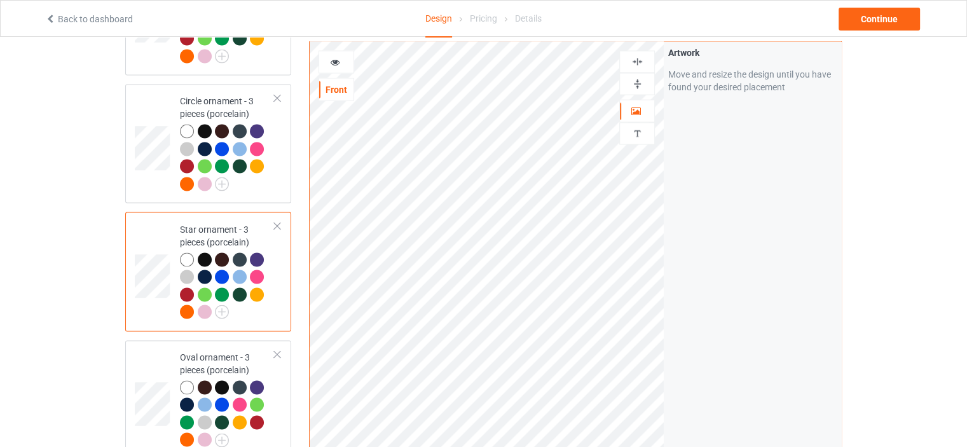
click at [641, 55] on img at bounding box center [637, 61] width 12 height 12
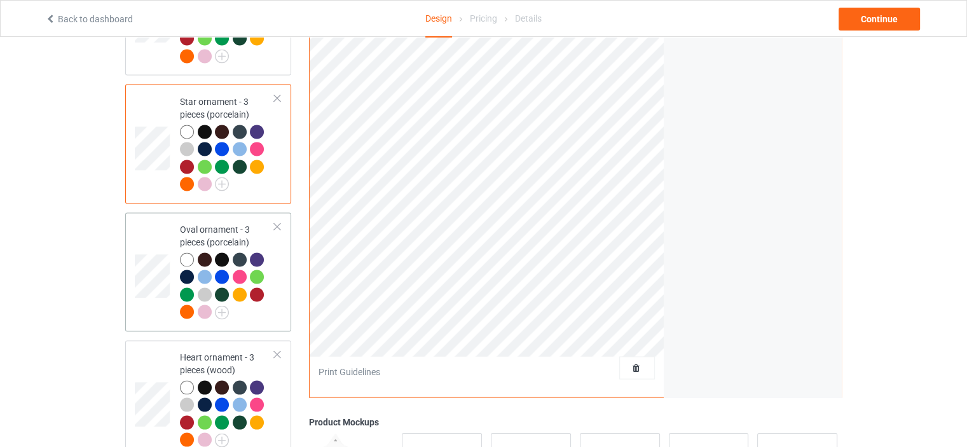
click at [210, 223] on div "Oval ornament - 3 pieces (porcelain)" at bounding box center [227, 270] width 95 height 95
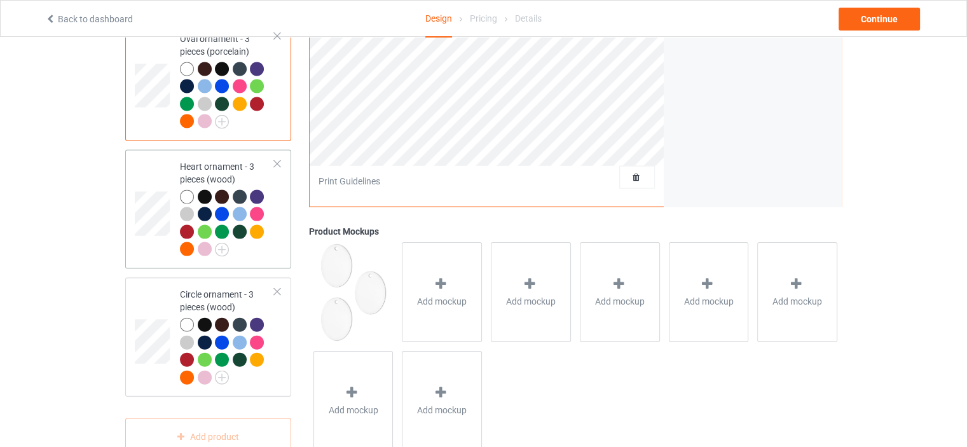
click at [214, 160] on div "Heart ornament - 3 pieces (wood)" at bounding box center [227, 207] width 95 height 95
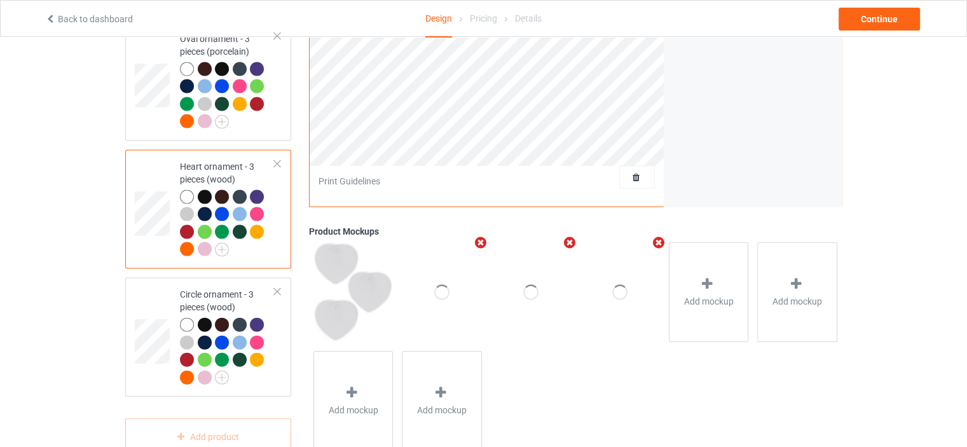
scroll to position [2259, 0]
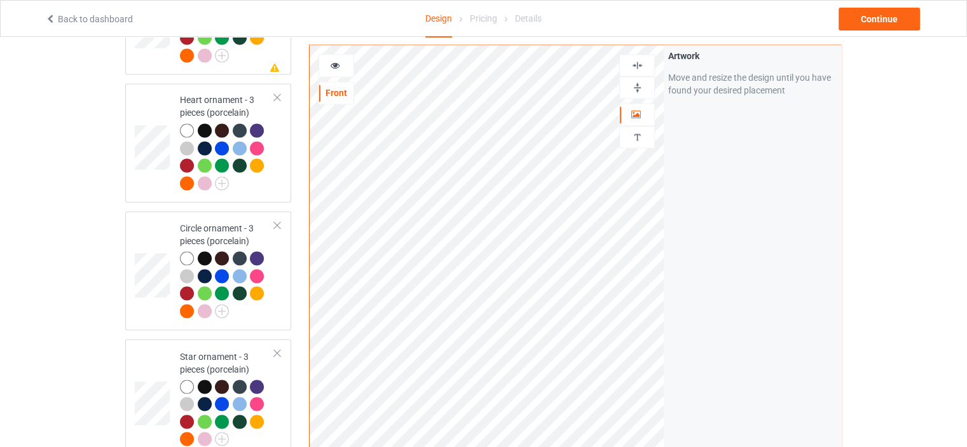
click at [631, 61] on img at bounding box center [637, 65] width 12 height 12
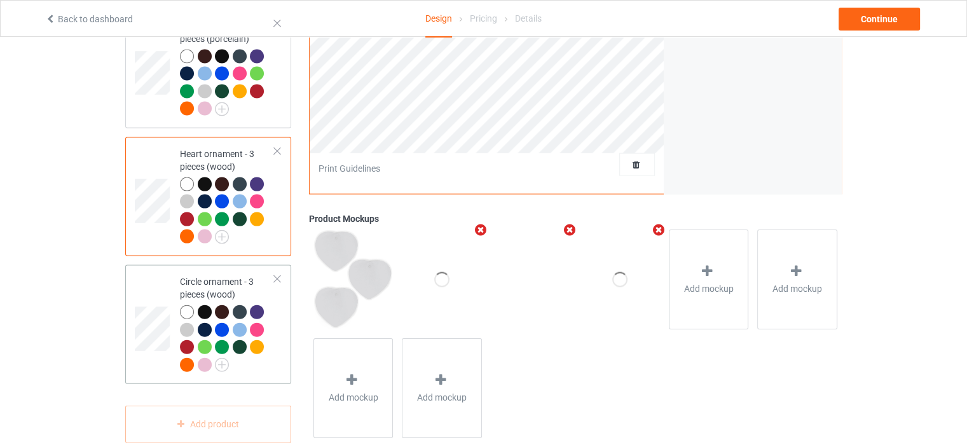
click at [208, 275] on div "Circle ornament - 3 pieces (wood)" at bounding box center [227, 322] width 95 height 95
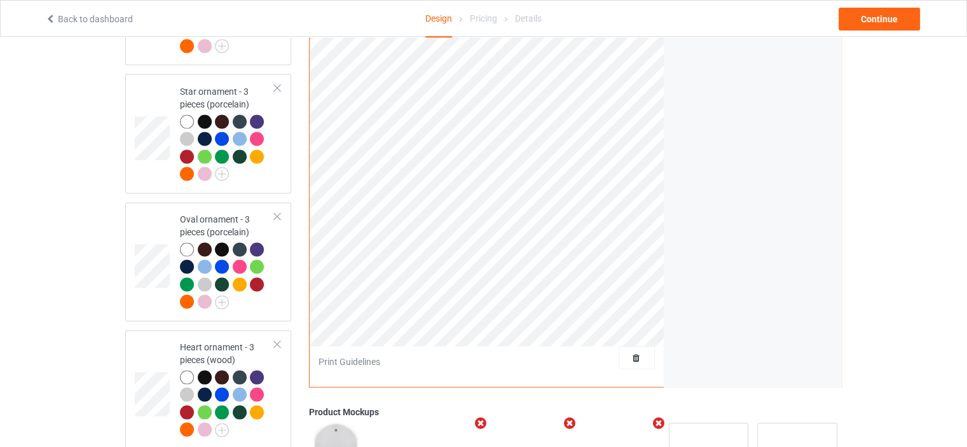
scroll to position [2335, 0]
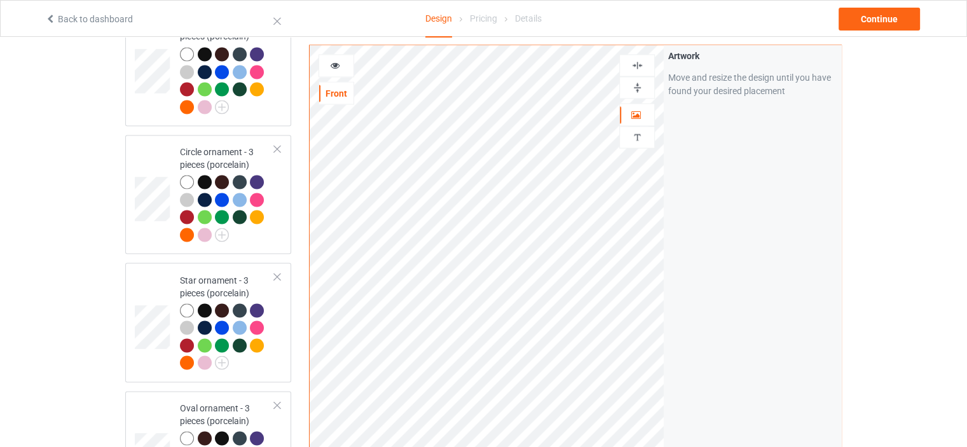
click at [642, 84] on img at bounding box center [637, 87] width 12 height 12
click at [643, 63] on img at bounding box center [637, 65] width 12 height 12
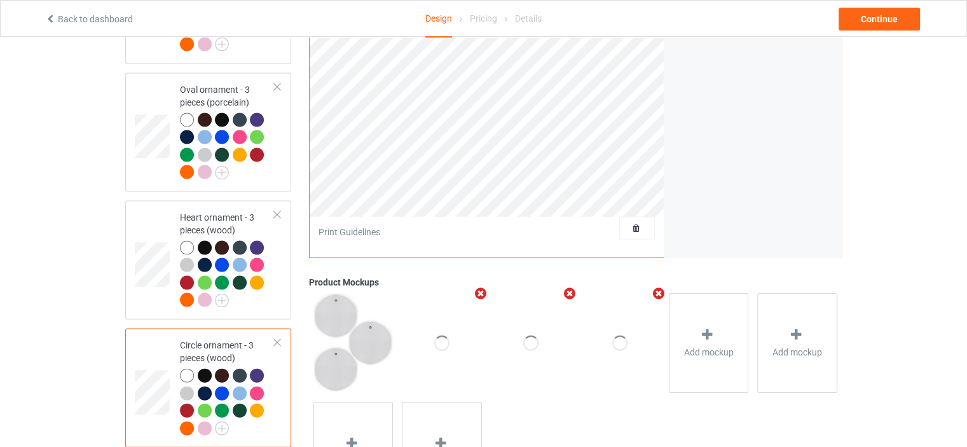
scroll to position [2716, 0]
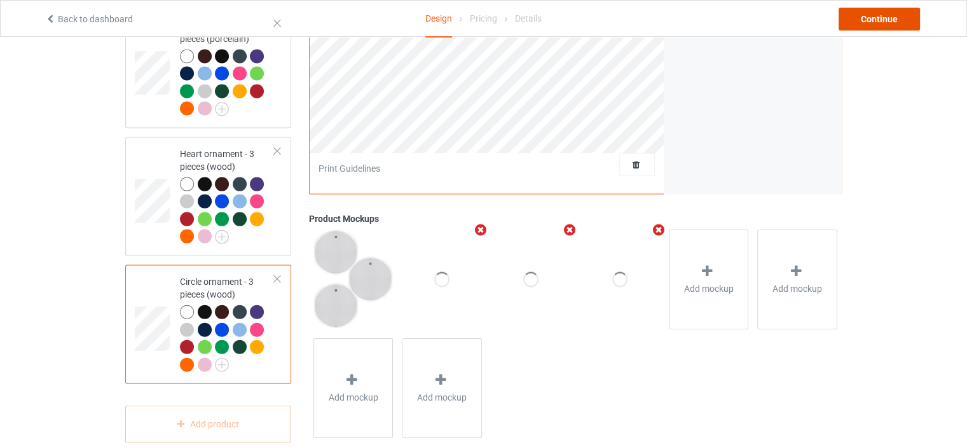
click at [880, 17] on div "Continue" at bounding box center [878, 19] width 81 height 23
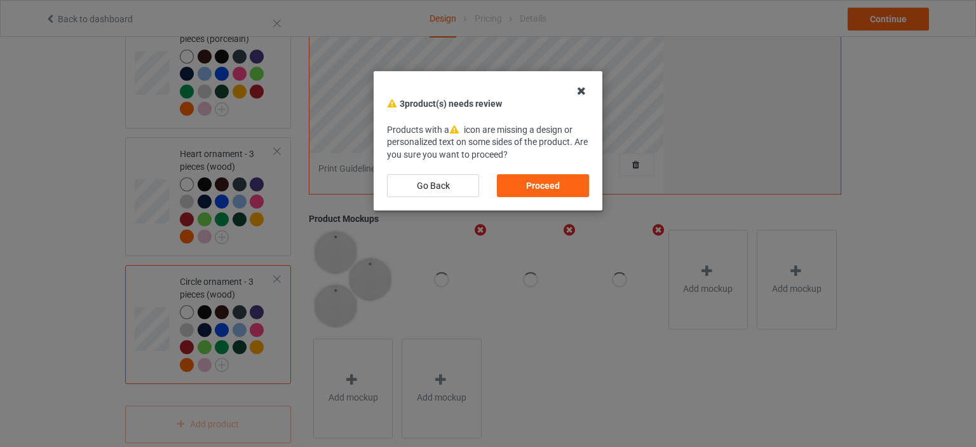
click at [585, 91] on icon at bounding box center [581, 91] width 20 height 20
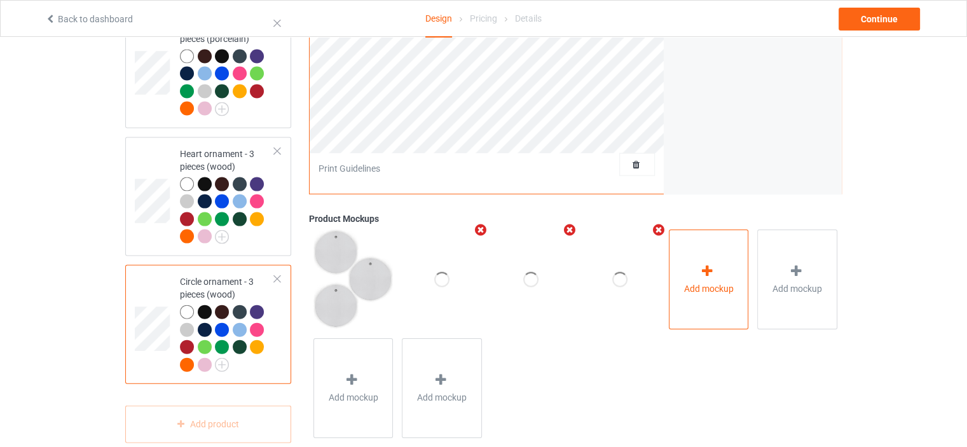
click at [704, 265] on icon at bounding box center [707, 271] width 16 height 13
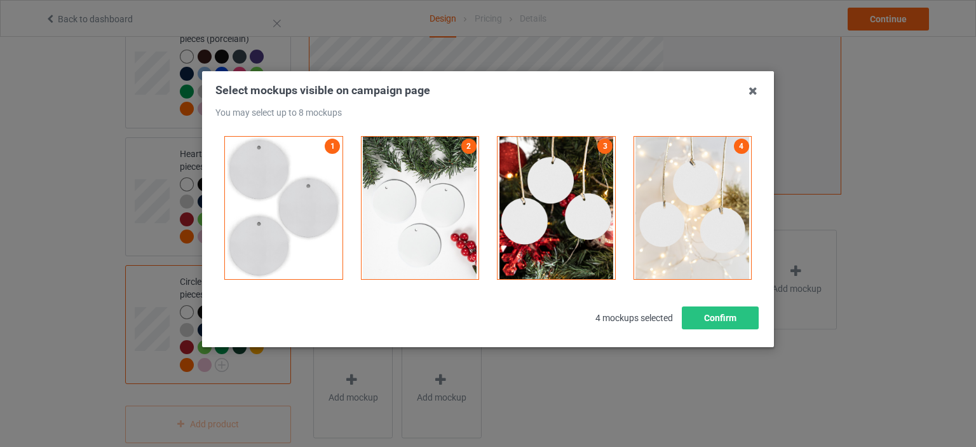
click at [755, 88] on icon at bounding box center [753, 91] width 20 height 20
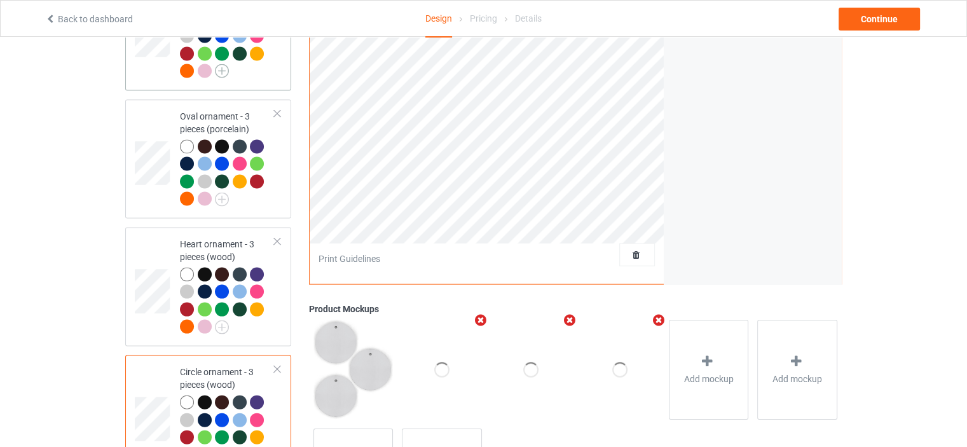
scroll to position [2526, 0]
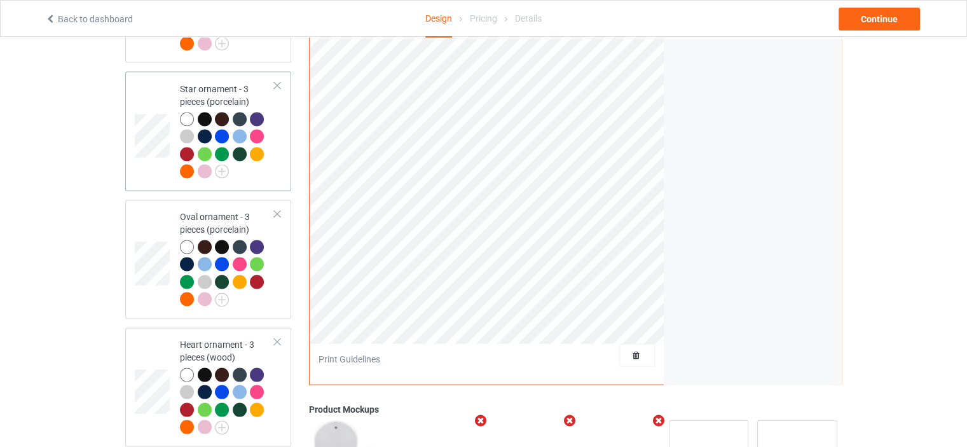
click at [220, 83] on div "Star ornament - 3 pieces (porcelain)" at bounding box center [227, 130] width 95 height 95
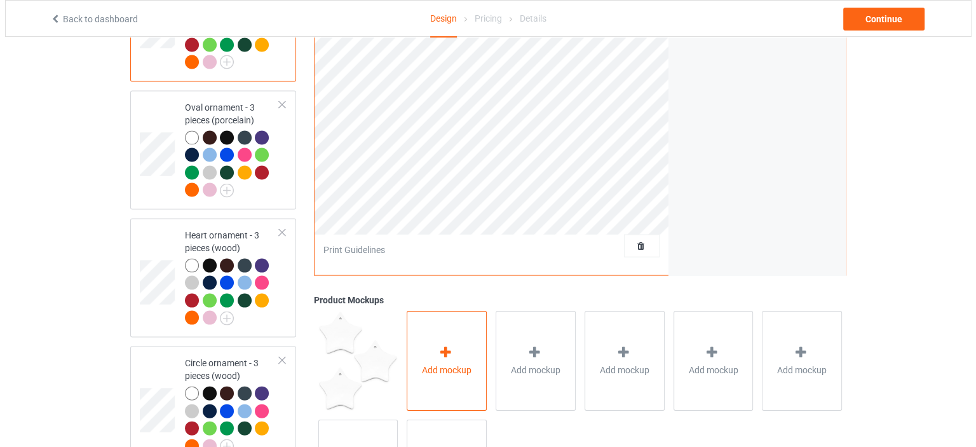
scroll to position [2716, 0]
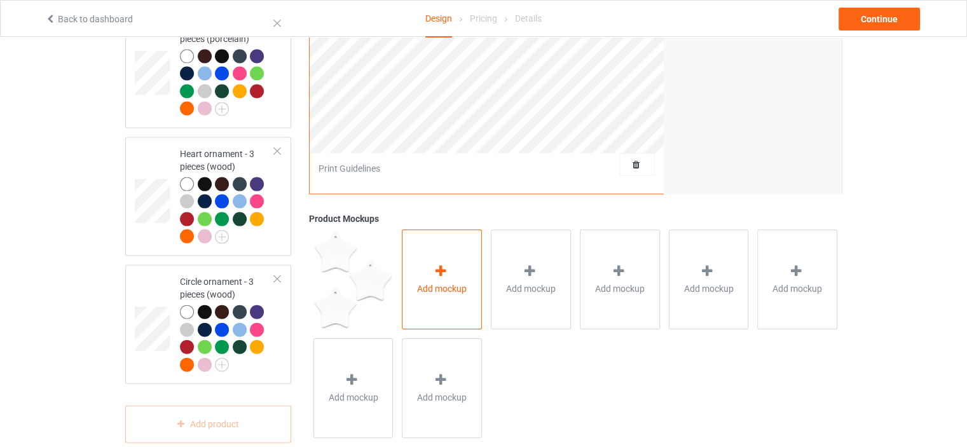
click at [420, 283] on span "Add mockup" at bounding box center [442, 289] width 50 height 13
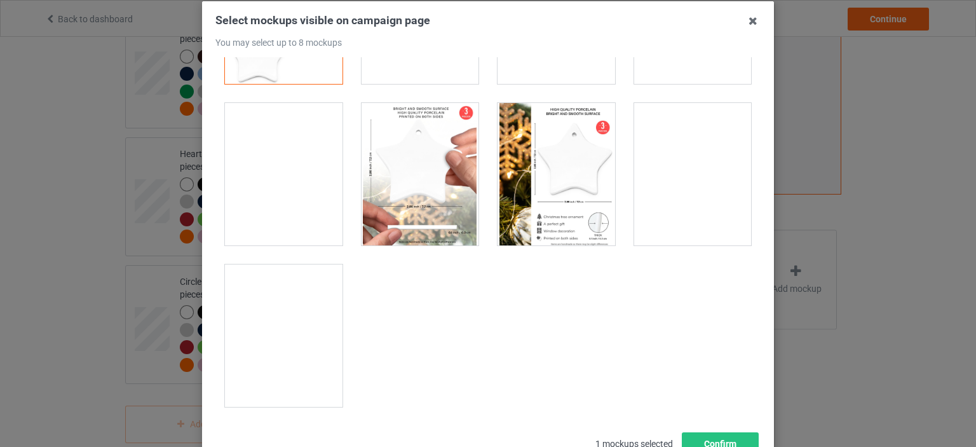
scroll to position [167, 0]
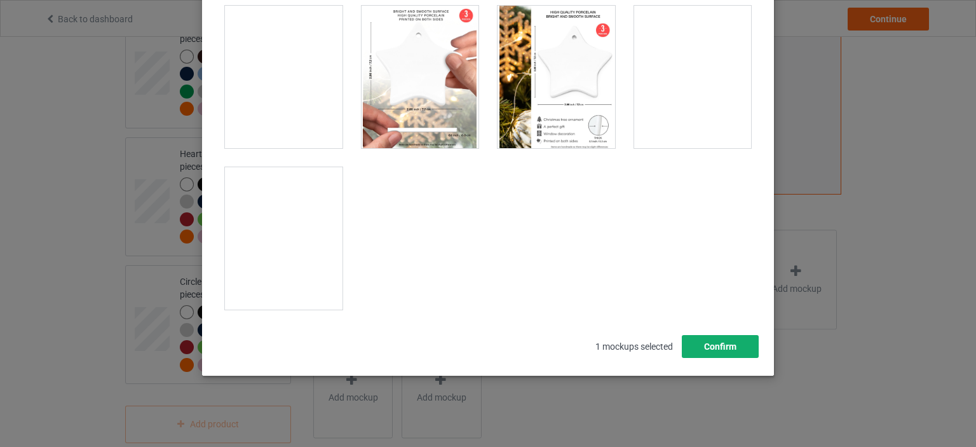
click at [727, 344] on button "Confirm" at bounding box center [720, 346] width 77 height 23
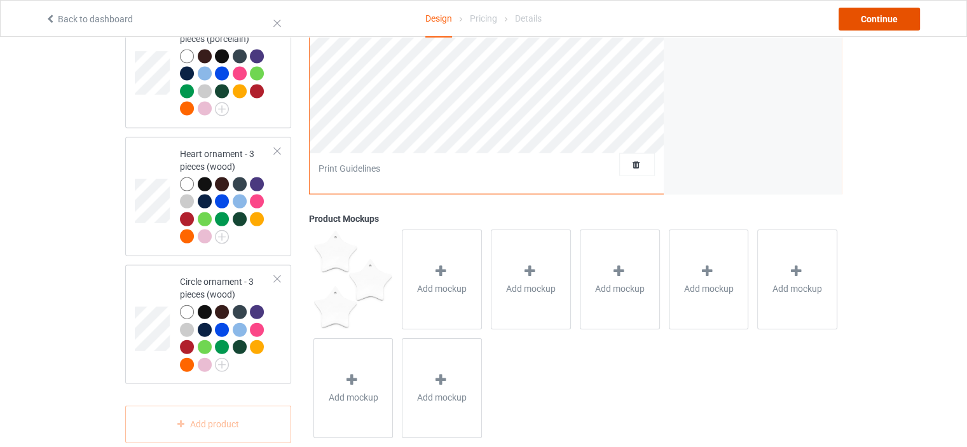
click at [887, 14] on div "Continue" at bounding box center [878, 19] width 81 height 23
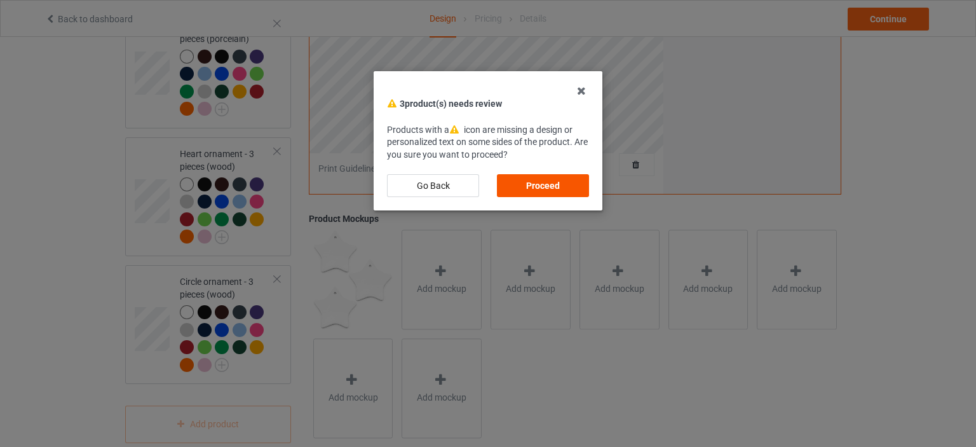
click at [538, 182] on div "Proceed" at bounding box center [543, 185] width 92 height 23
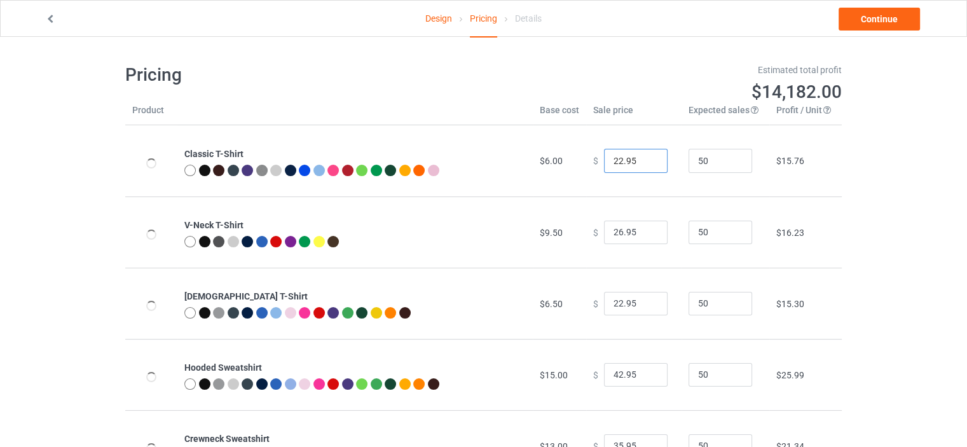
click at [610, 161] on input "22.95" at bounding box center [636, 161] width 64 height 24
type input "27.95"
drag, startPoint x: 615, startPoint y: 233, endPoint x: 592, endPoint y: 229, distance: 23.2
click at [593, 229] on div "$ 26.95" at bounding box center [633, 233] width 81 height 24
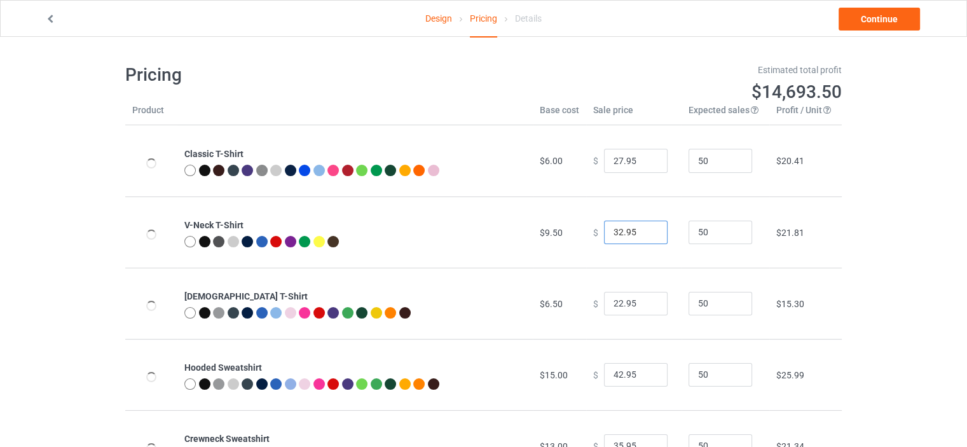
type input "32.95"
click at [611, 302] on input "22.95" at bounding box center [636, 304] width 64 height 24
type input "27.95"
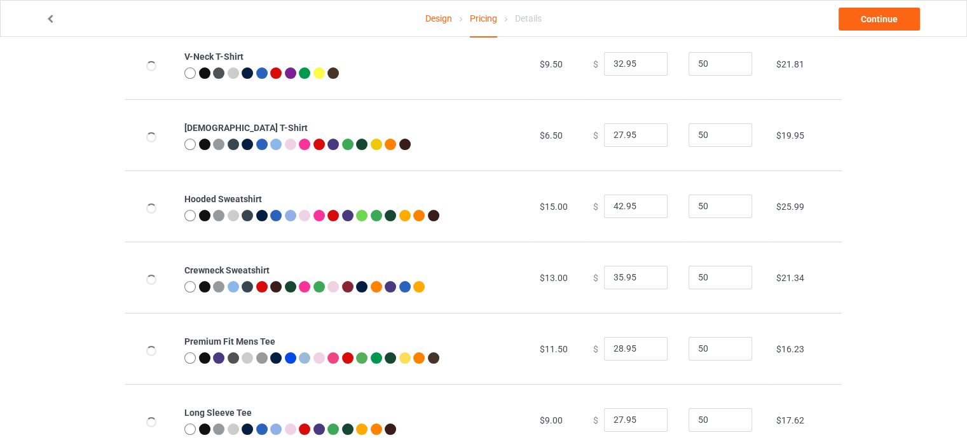
scroll to position [191, 0]
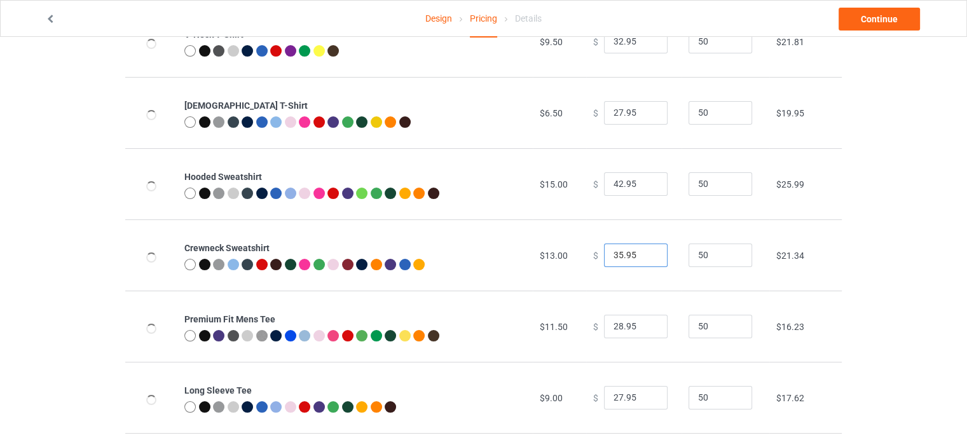
click at [613, 254] on input "35.95" at bounding box center [636, 255] width 64 height 24
type input "36.95"
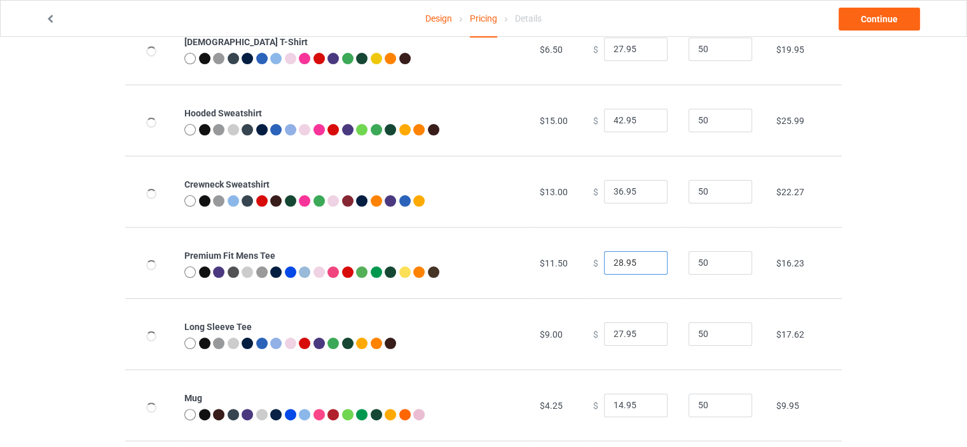
drag, startPoint x: 615, startPoint y: 263, endPoint x: 599, endPoint y: 264, distance: 15.9
click at [604, 262] on input "28.95" at bounding box center [636, 263] width 64 height 24
type input "33.95"
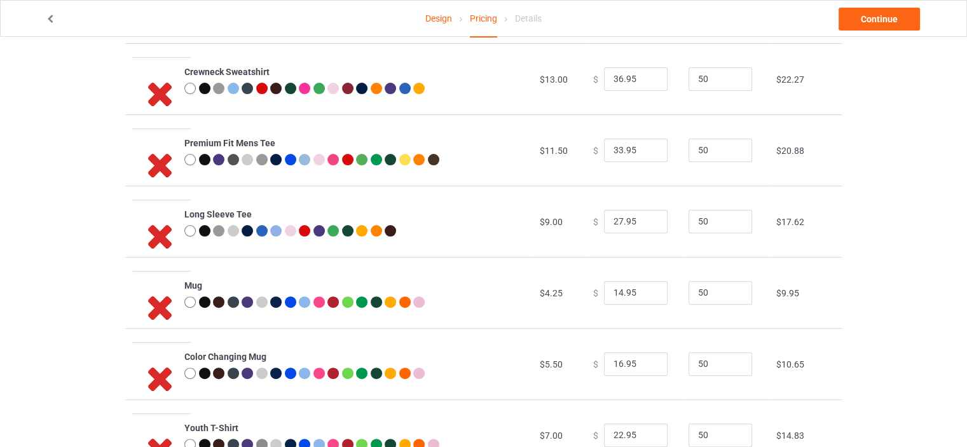
scroll to position [381, 0]
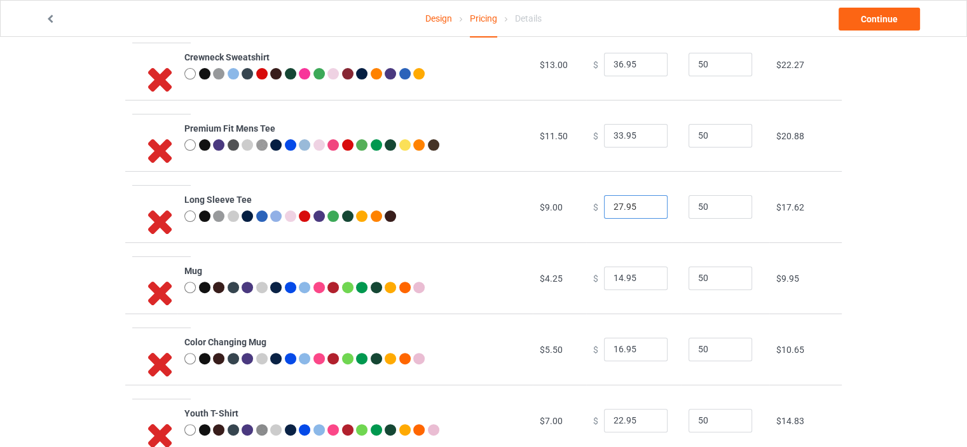
drag, startPoint x: 615, startPoint y: 205, endPoint x: 591, endPoint y: 205, distance: 23.5
click at [593, 205] on div "$ 27.95" at bounding box center [633, 207] width 81 height 24
type input "32.95"
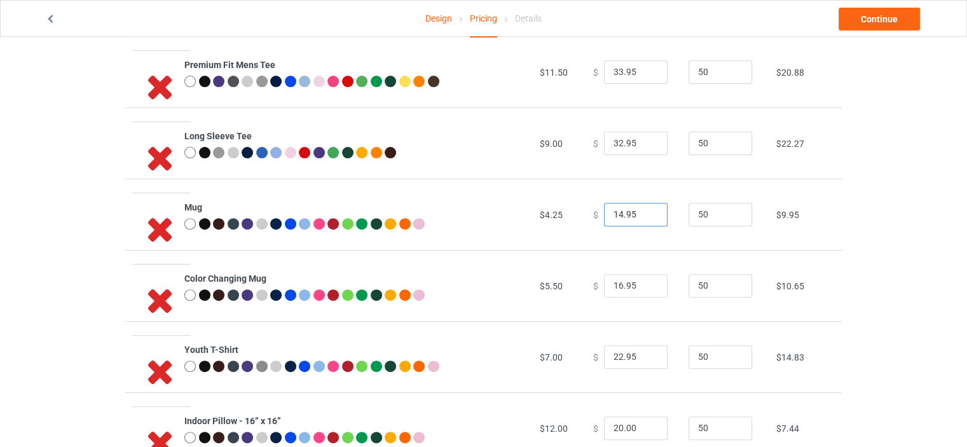
click at [613, 213] on input "14.95" at bounding box center [636, 215] width 64 height 24
click at [613, 214] on input "14.95" at bounding box center [636, 215] width 64 height 24
type input "19.95"
drag, startPoint x: 615, startPoint y: 287, endPoint x: 593, endPoint y: 285, distance: 22.3
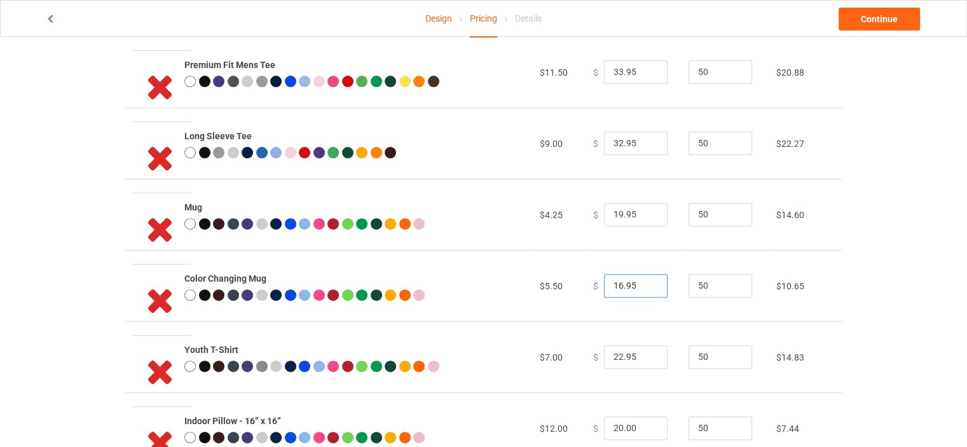
click at [593, 285] on div "$ 16.95" at bounding box center [633, 286] width 81 height 24
type input "22.95"
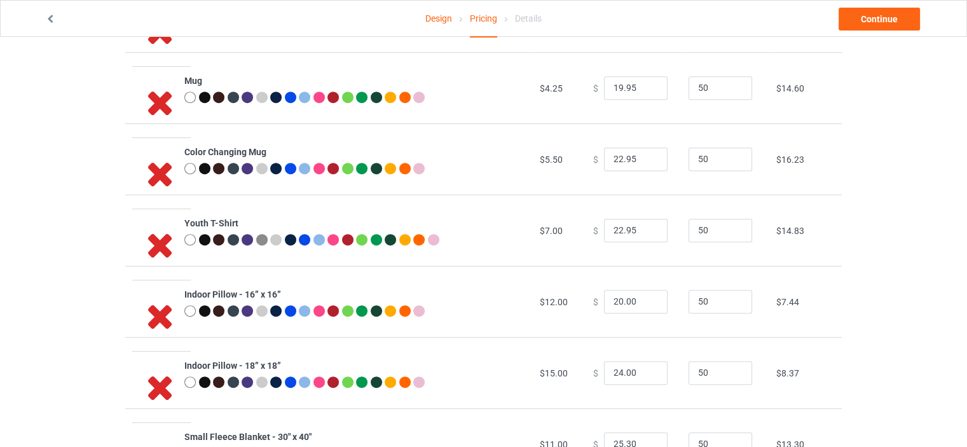
scroll to position [572, 0]
click at [613, 230] on input "22.95" at bounding box center [636, 230] width 64 height 24
type input "24.95"
click at [863, 223] on div "Design Pricing Details Continue Pricing Estimated total profit $16,042.00 Produ…" at bounding box center [483, 412] width 967 height 1895
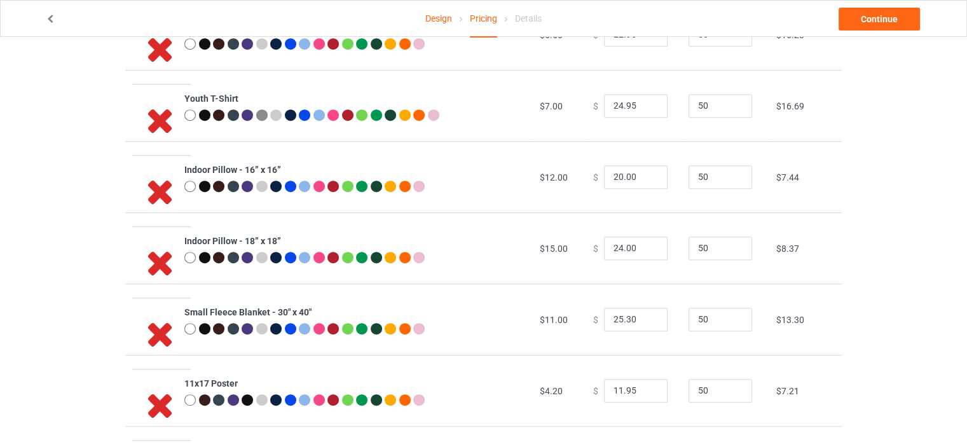
scroll to position [699, 0]
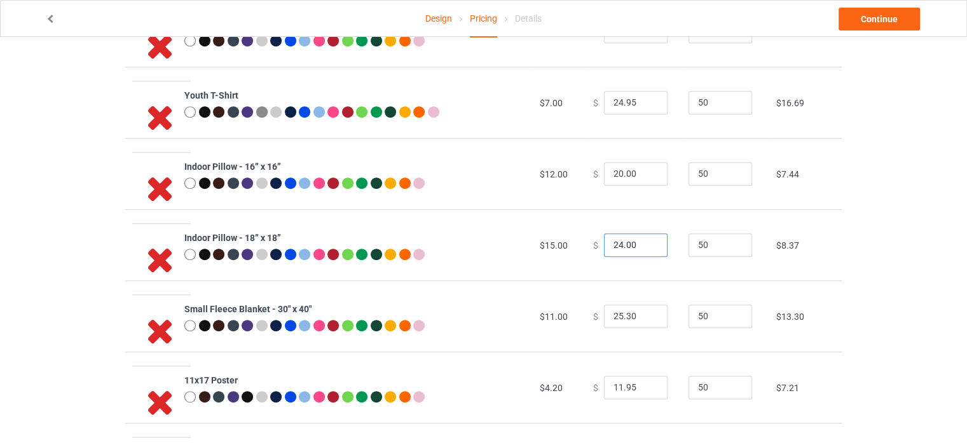
drag, startPoint x: 615, startPoint y: 246, endPoint x: 595, endPoint y: 244, distance: 19.8
click at [593, 243] on div "$ 24.00" at bounding box center [633, 245] width 81 height 24
drag, startPoint x: 628, startPoint y: 247, endPoint x: 620, endPoint y: 245, distance: 8.4
click at [620, 245] on input "31.00" at bounding box center [636, 245] width 64 height 24
type input "31.95"
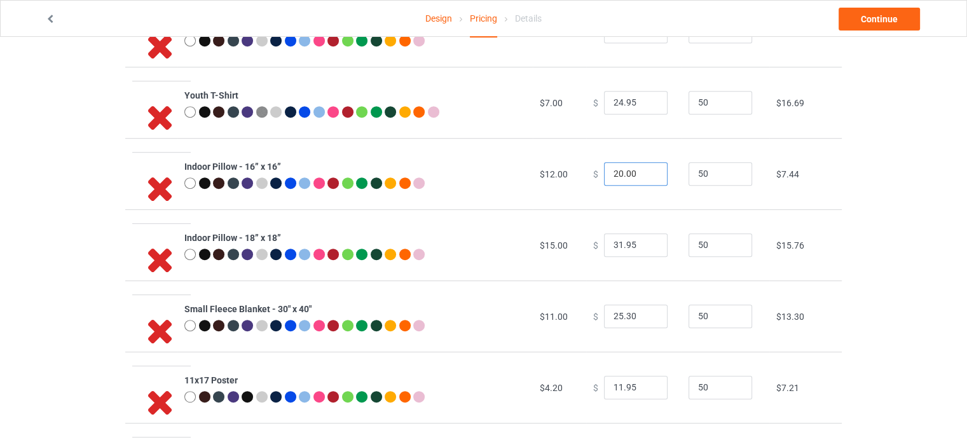
drag, startPoint x: 615, startPoint y: 173, endPoint x: 577, endPoint y: 177, distance: 37.7
click at [577, 177] on tr "Indoor Pillow - 16” x 16” $12.00 $ 20.00 50 $7.44" at bounding box center [483, 173] width 716 height 71
drag, startPoint x: 628, startPoint y: 175, endPoint x: 619, endPoint y: 175, distance: 8.9
click at [619, 174] on input "31.00" at bounding box center [636, 174] width 64 height 24
type input "31.95"
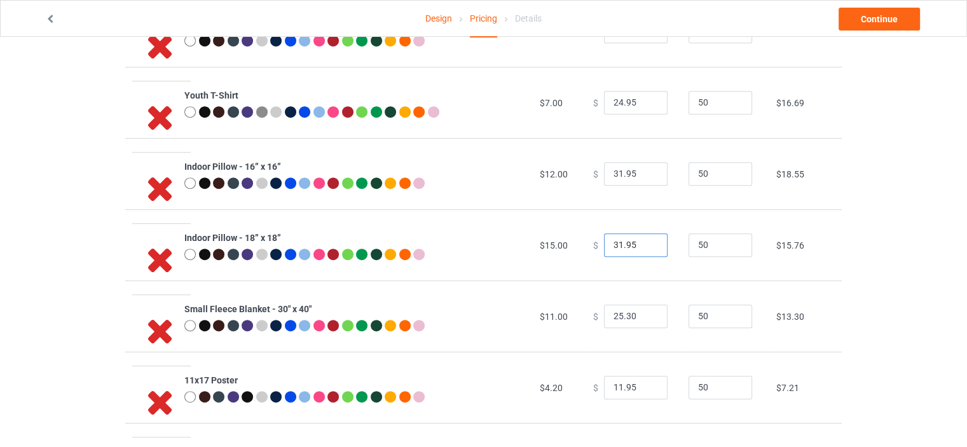
click at [612, 245] on input "31.95" at bounding box center [636, 245] width 64 height 24
type input "34.95"
click at [890, 215] on div "Design Pricing Details Continue Pricing Estimated total profit $17,106.50 Produ…" at bounding box center [483, 285] width 967 height 1895
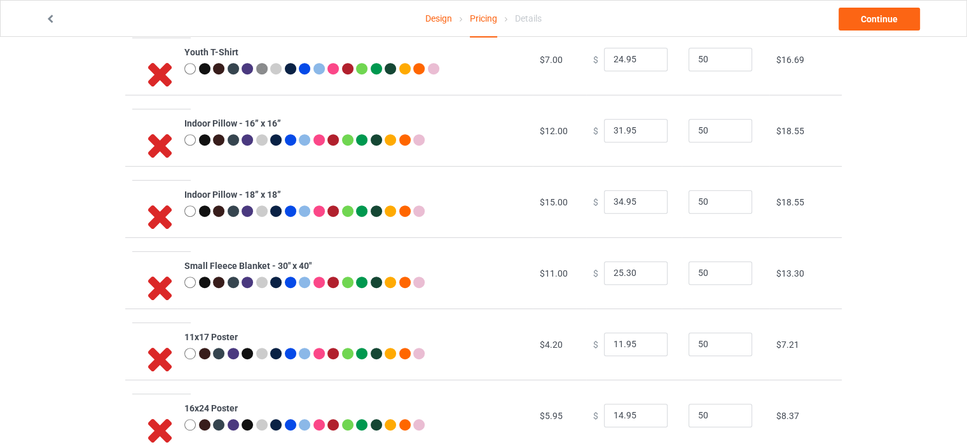
scroll to position [763, 0]
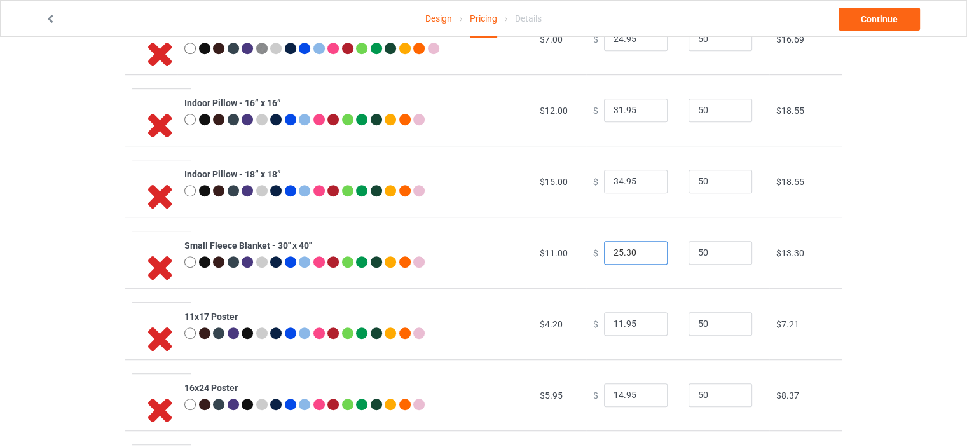
drag, startPoint x: 616, startPoint y: 254, endPoint x: 604, endPoint y: 256, distance: 12.3
click at [604, 254] on input "25.30" at bounding box center [636, 253] width 64 height 24
click at [619, 252] on input "31.30" at bounding box center [636, 253] width 64 height 24
type input "31.95"
click at [857, 258] on div "Design Pricing Details Continue Pricing Estimated total profit $17,415.50 Produ…" at bounding box center [483, 221] width 967 height 1895
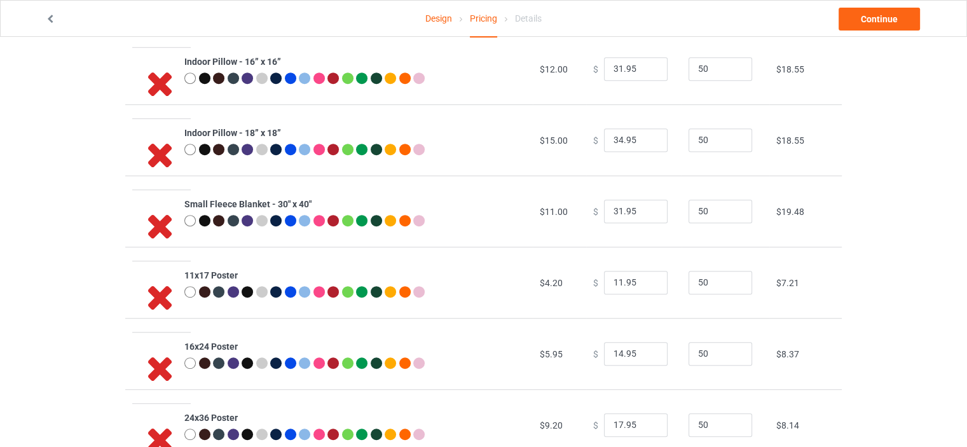
scroll to position [826, 0]
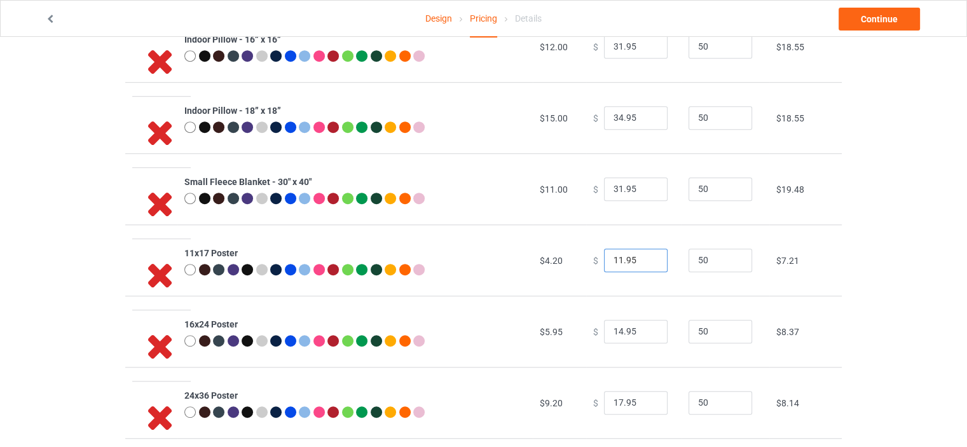
drag, startPoint x: 615, startPoint y: 261, endPoint x: 599, endPoint y: 261, distance: 16.5
click at [604, 261] on input "11.95" at bounding box center [636, 260] width 64 height 24
type input "21.95"
click at [860, 232] on div "Design Pricing Details Continue Pricing Estimated total profit $17,880.50 Produ…" at bounding box center [483, 158] width 967 height 1895
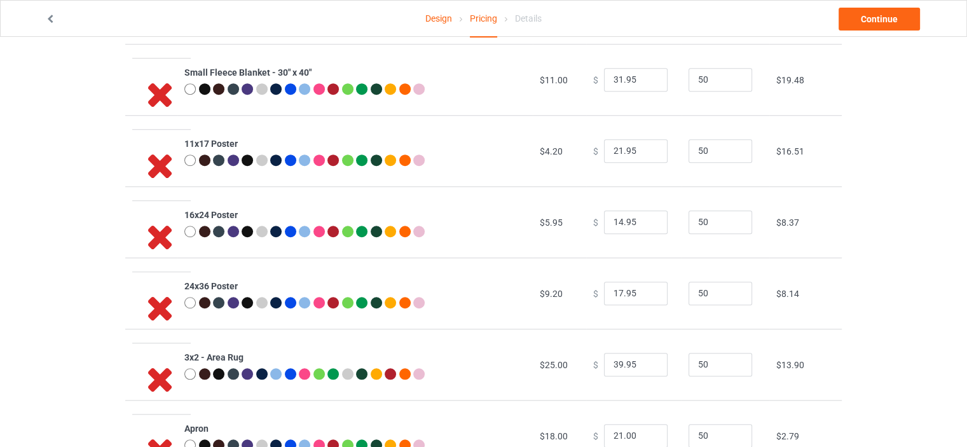
scroll to position [953, 0]
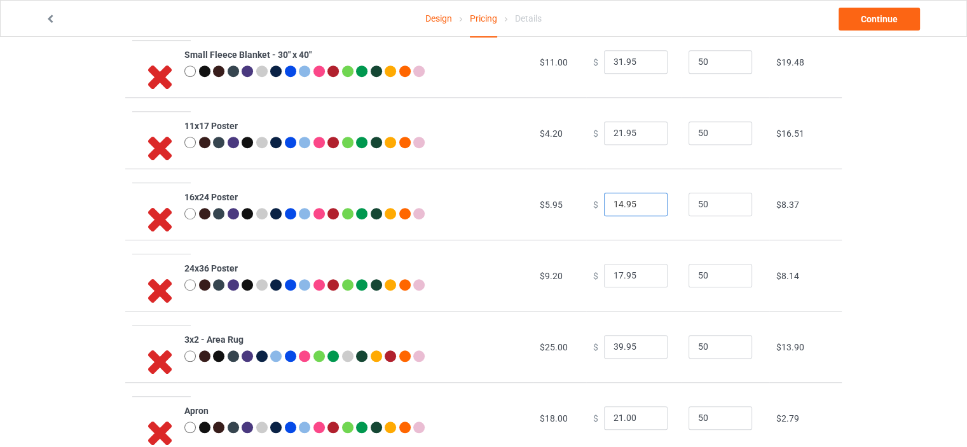
drag, startPoint x: 615, startPoint y: 205, endPoint x: 572, endPoint y: 210, distance: 43.5
click at [572, 210] on tr "16x24 Poster $5.95 $ 14.95 50 $8.37" at bounding box center [483, 203] width 716 height 71
type input "23.95"
click at [880, 207] on div "Design Pricing Details Continue Pricing Estimated total profit $18,299.00 Produ…" at bounding box center [483, 31] width 967 height 1895
drag, startPoint x: 615, startPoint y: 276, endPoint x: 595, endPoint y: 276, distance: 20.3
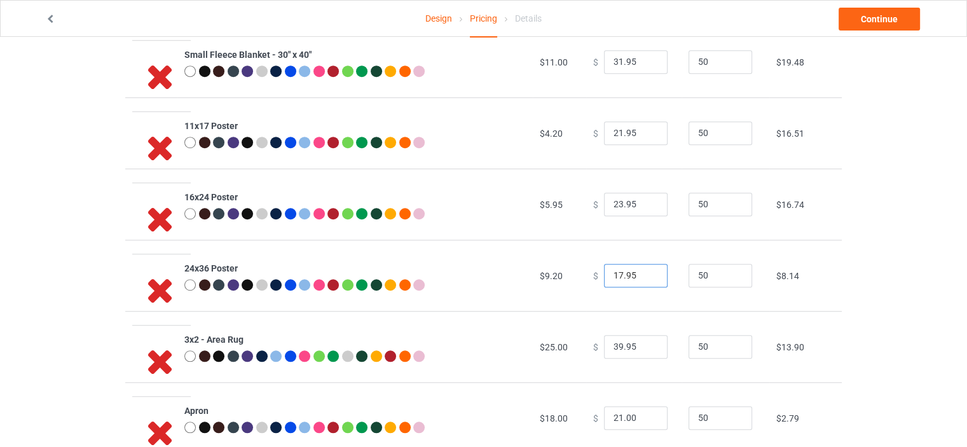
click at [595, 275] on div "$ 17.95" at bounding box center [633, 276] width 81 height 24
click at [613, 276] on input "25.95" at bounding box center [636, 276] width 64 height 24
click at [611, 276] on input "25.95" at bounding box center [636, 276] width 64 height 24
type input "27.95"
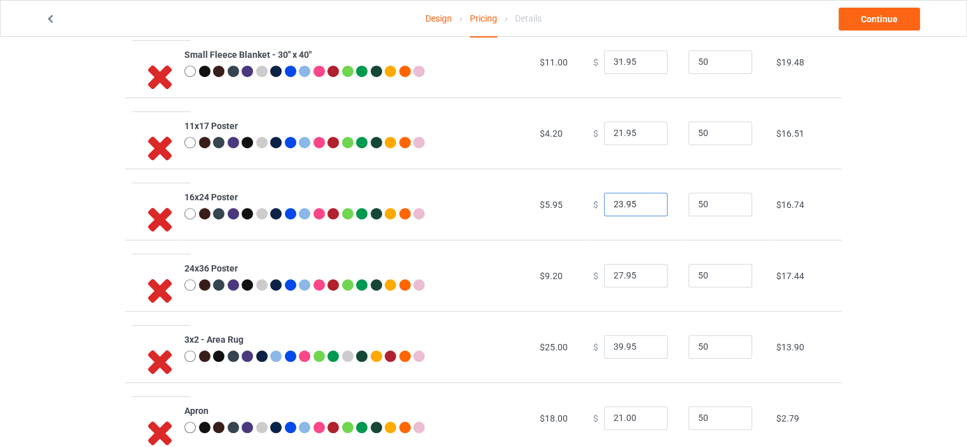
click at [615, 206] on input "23.95" at bounding box center [636, 205] width 64 height 24
click at [885, 193] on div "Design Pricing Details Continue Pricing Estimated total profit $18,764.00 Produ…" at bounding box center [483, 31] width 967 height 1895
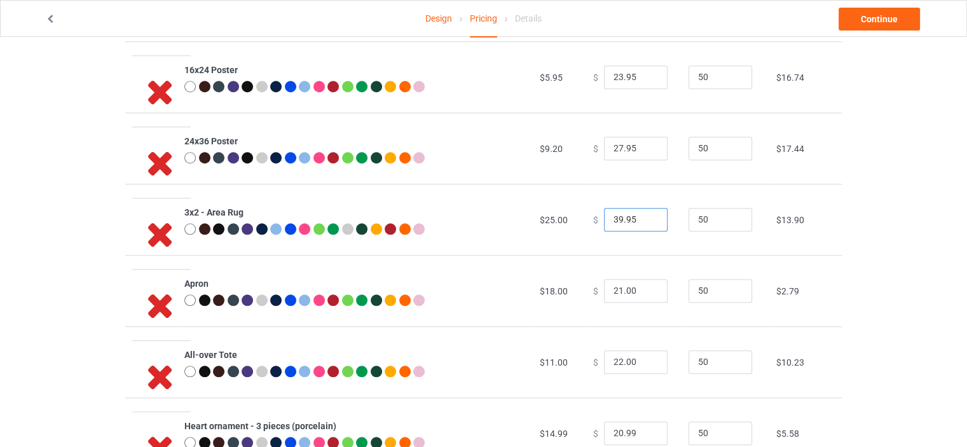
drag, startPoint x: 615, startPoint y: 220, endPoint x: 589, endPoint y: 219, distance: 26.1
click at [593, 219] on div "$ 39.95" at bounding box center [633, 220] width 81 height 24
type input "45.95"
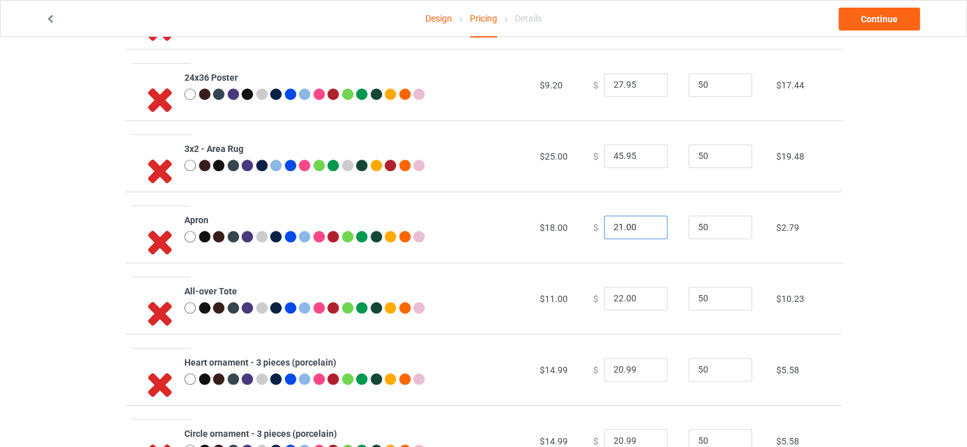
drag, startPoint x: 615, startPoint y: 228, endPoint x: 597, endPoint y: 226, distance: 17.9
click at [604, 226] on input "21.00" at bounding box center [636, 227] width 64 height 24
drag, startPoint x: 627, startPoint y: 226, endPoint x: 619, endPoint y: 226, distance: 7.6
click at [619, 226] on input "37.00" at bounding box center [636, 227] width 64 height 24
type input "37.95"
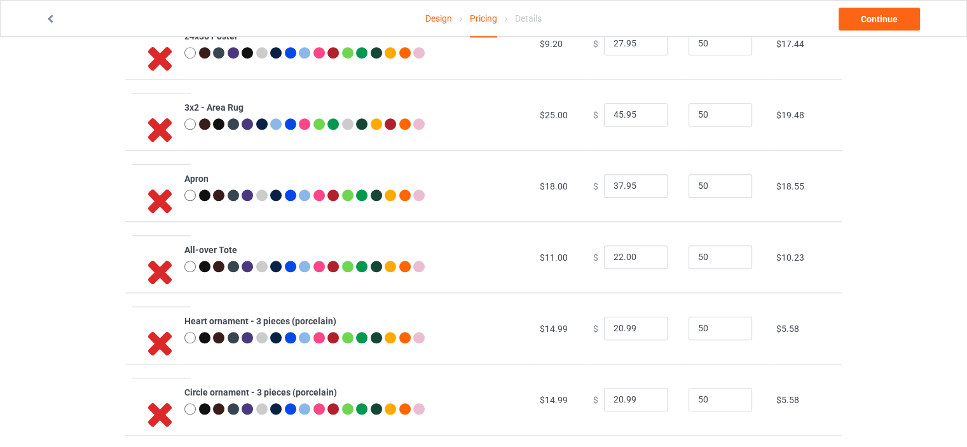
scroll to position [1208, 0]
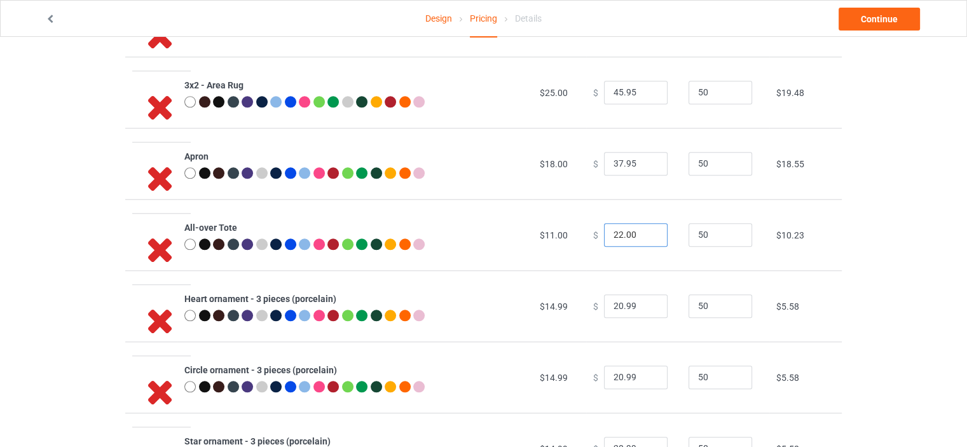
click at [612, 234] on input "22.00" at bounding box center [636, 235] width 64 height 24
drag, startPoint x: 631, startPoint y: 234, endPoint x: 620, endPoint y: 234, distance: 11.4
click at [620, 234] on input "29.00" at bounding box center [636, 235] width 64 height 24
type input "29.95"
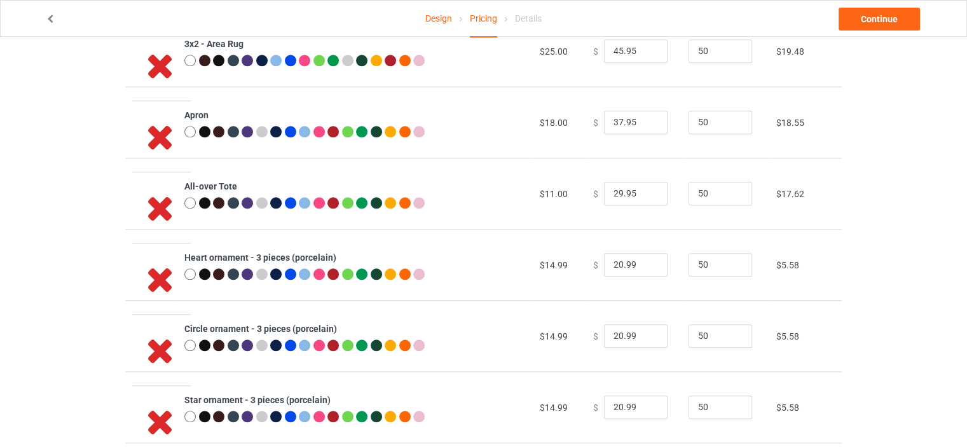
scroll to position [1271, 0]
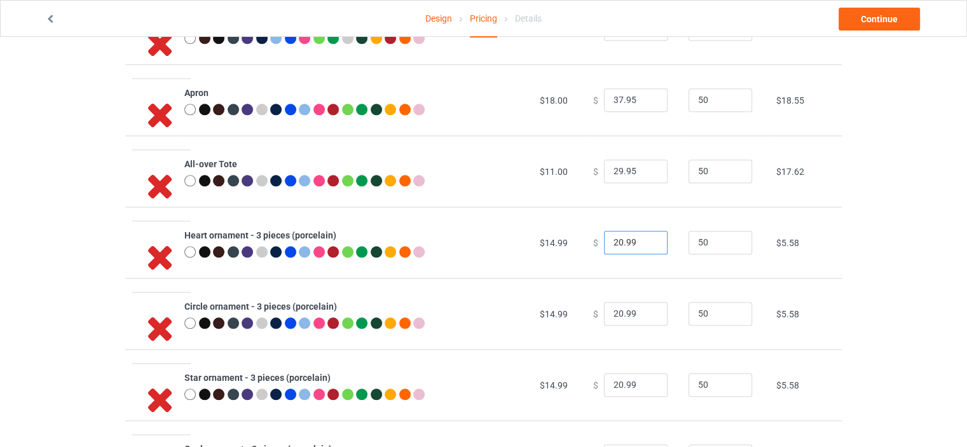
drag, startPoint x: 614, startPoint y: 241, endPoint x: 587, endPoint y: 237, distance: 27.0
click at [593, 237] on div "$ 20.99" at bounding box center [633, 243] width 81 height 24
drag, startPoint x: 615, startPoint y: 245, endPoint x: 595, endPoint y: 240, distance: 21.0
click at [595, 240] on div "$ 29.99" at bounding box center [633, 243] width 81 height 24
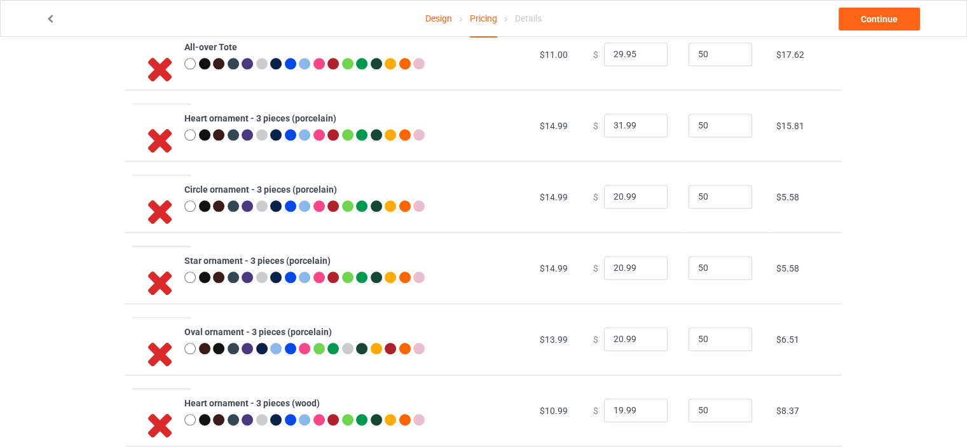
scroll to position [1398, 0]
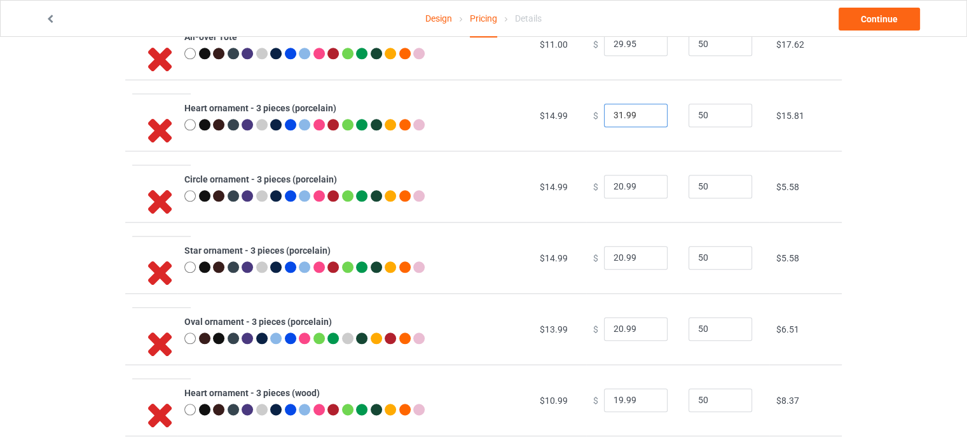
click at [625, 113] on input "31.99" at bounding box center [636, 116] width 64 height 24
type input "31.95"
drag, startPoint x: 615, startPoint y: 185, endPoint x: 579, endPoint y: 187, distance: 36.3
click at [569, 185] on tr "Circle ornament - 3 pieces (porcelain) $14.99 $ 20.99 50 $5.58" at bounding box center [483, 186] width 716 height 71
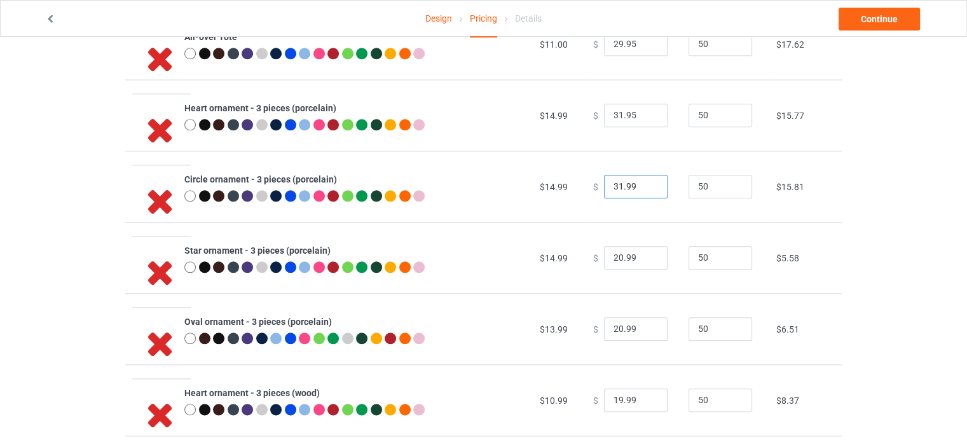
click at [624, 186] on input "31.99" at bounding box center [636, 187] width 64 height 24
type input "31.95"
drag, startPoint x: 615, startPoint y: 256, endPoint x: 591, endPoint y: 256, distance: 24.2
click at [593, 256] on div "$ 20.99" at bounding box center [633, 258] width 81 height 24
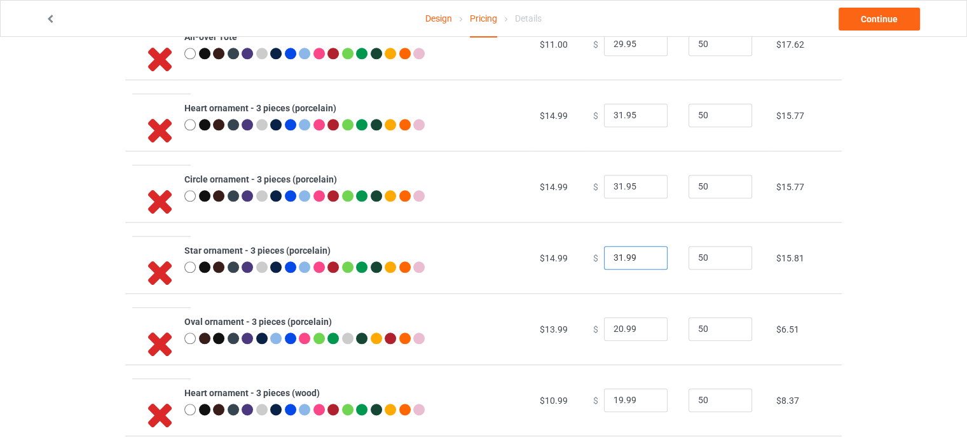
click at [623, 260] on input "31.99" at bounding box center [636, 258] width 64 height 24
type input "31.95"
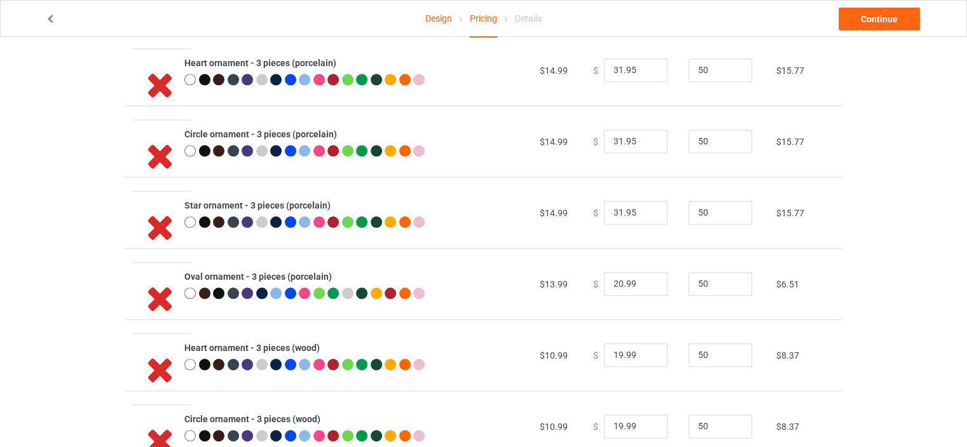
scroll to position [1462, 0]
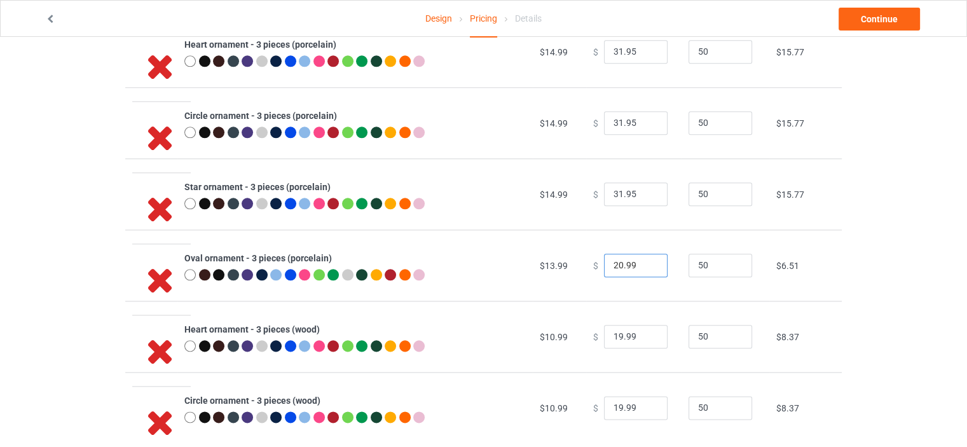
click at [613, 264] on input "20.99" at bounding box center [636, 266] width 64 height 24
click at [615, 265] on input "20.99" at bounding box center [636, 266] width 64 height 24
drag, startPoint x: 615, startPoint y: 266, endPoint x: 593, endPoint y: 264, distance: 22.3
click at [593, 264] on div "$ 20.99" at bounding box center [633, 266] width 81 height 24
click at [623, 268] on input "31.99" at bounding box center [636, 266] width 64 height 24
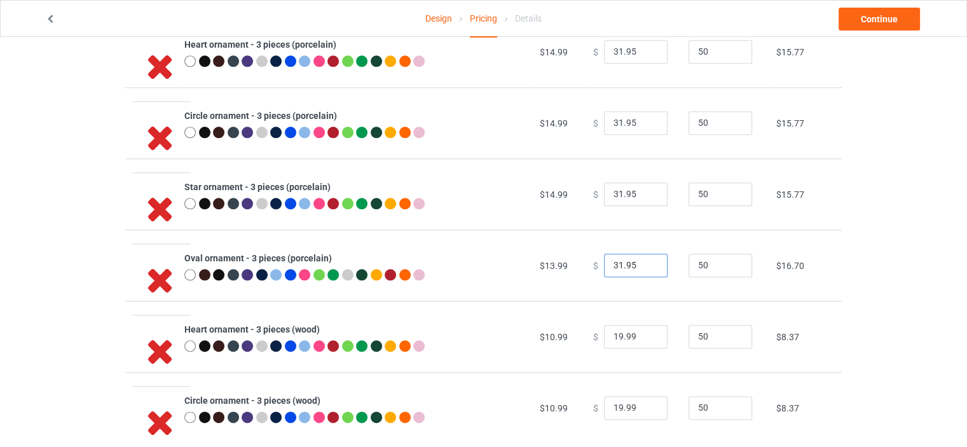
type input "31.95"
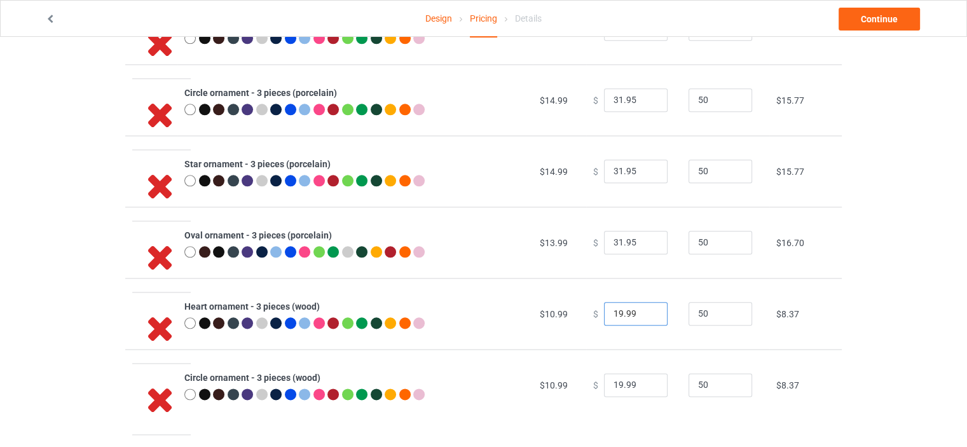
drag, startPoint x: 609, startPoint y: 313, endPoint x: 601, endPoint y: 314, distance: 8.4
click at [604, 314] on input "19.99" at bounding box center [636, 314] width 64 height 24
click at [628, 315] on input "29.99" at bounding box center [636, 314] width 64 height 24
type input "29.95"
drag, startPoint x: 610, startPoint y: 382, endPoint x: 602, endPoint y: 382, distance: 8.3
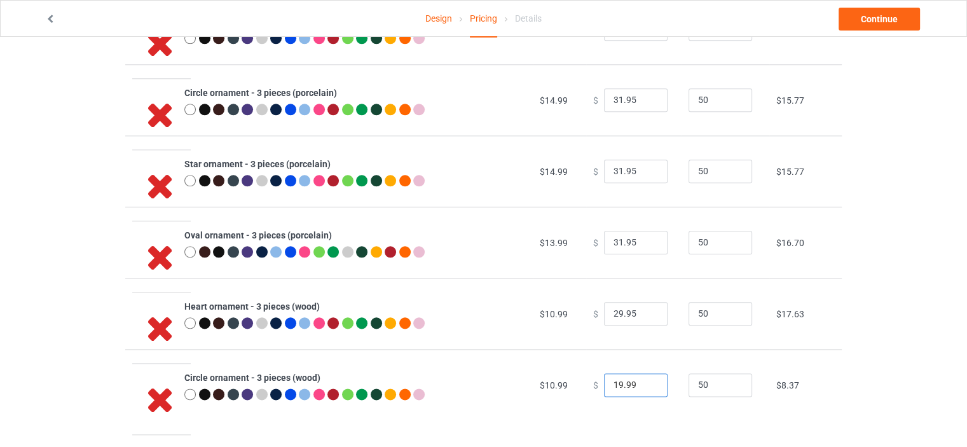
click at [604, 382] on input "19.99" at bounding box center [636, 385] width 64 height 24
click at [623, 384] on input "29.99" at bounding box center [636, 385] width 64 height 24
type input "29.95"
click at [878, 25] on link "Continue" at bounding box center [878, 19] width 81 height 23
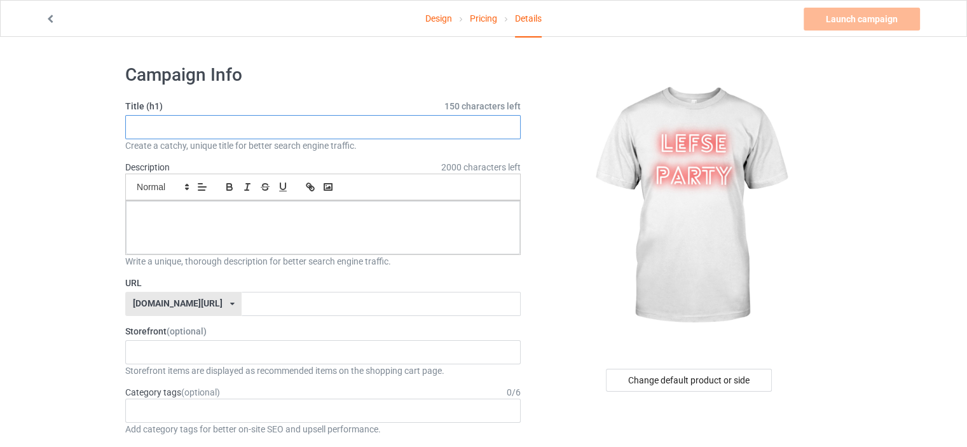
click at [224, 128] on input "text" at bounding box center [322, 127] width 395 height 24
type input "LEFSE PARTY"
click at [233, 226] on div at bounding box center [323, 227] width 394 height 53
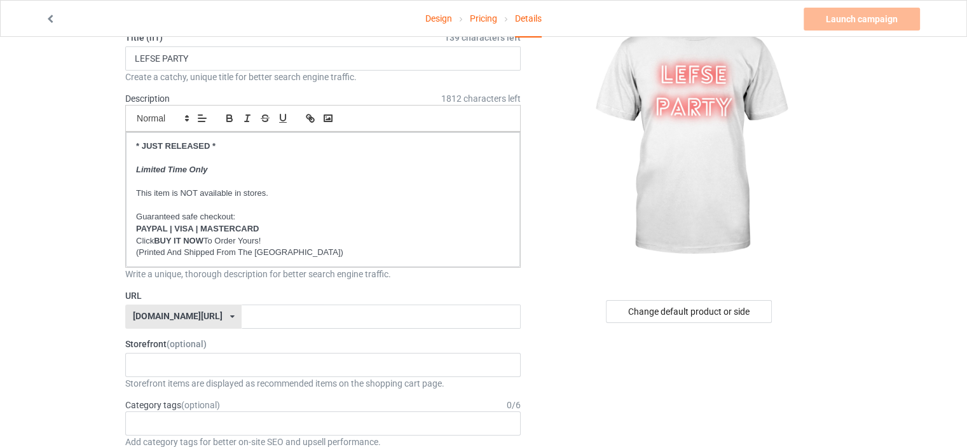
scroll to position [191, 0]
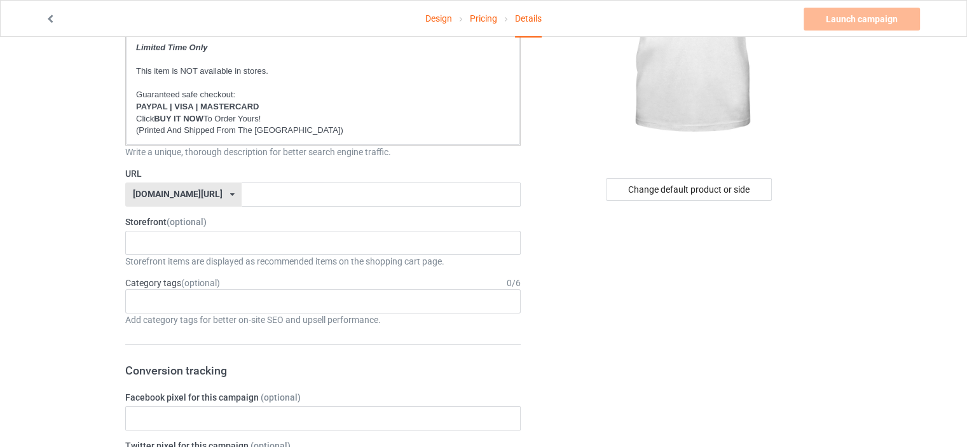
click at [186, 189] on div "[DOMAIN_NAME][URL]" at bounding box center [178, 193] width 90 height 9
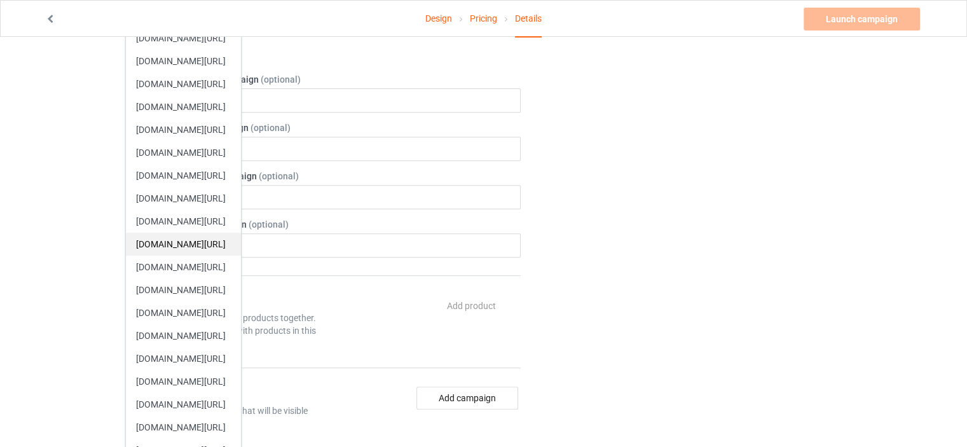
click at [210, 233] on div "[DOMAIN_NAME][URL]" at bounding box center [183, 244] width 115 height 23
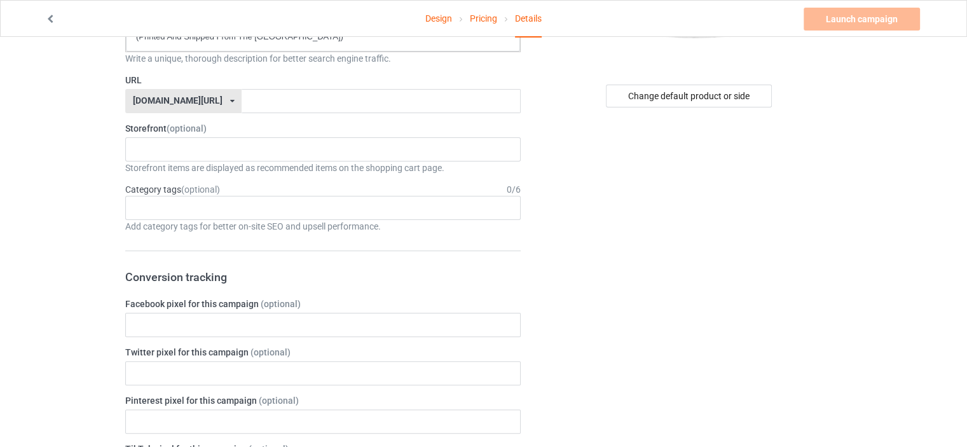
scroll to position [254, 0]
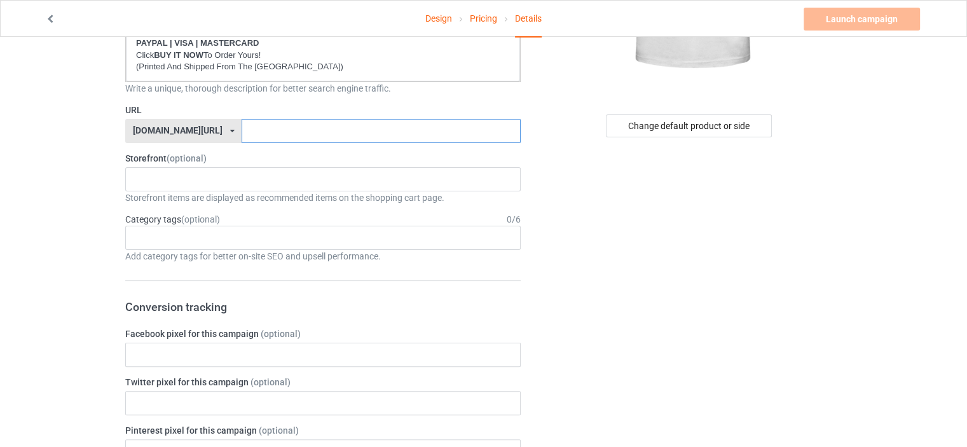
click at [292, 125] on input "text" at bounding box center [381, 131] width 278 height 24
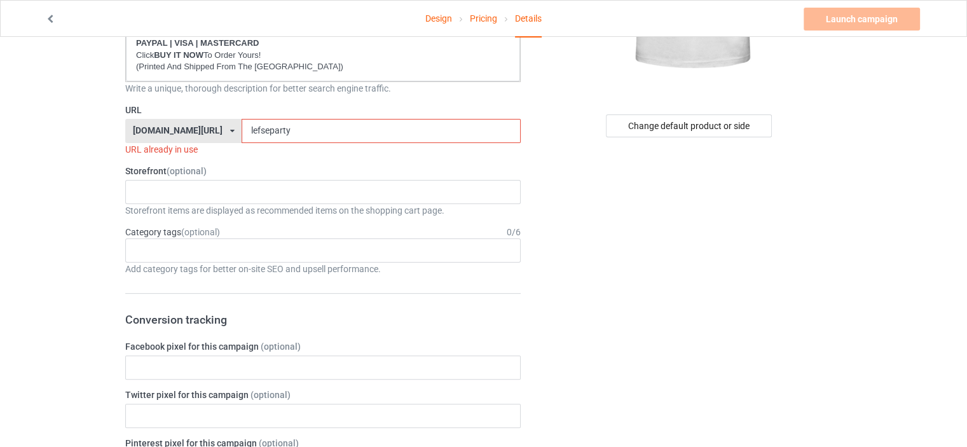
scroll to position [191, 0]
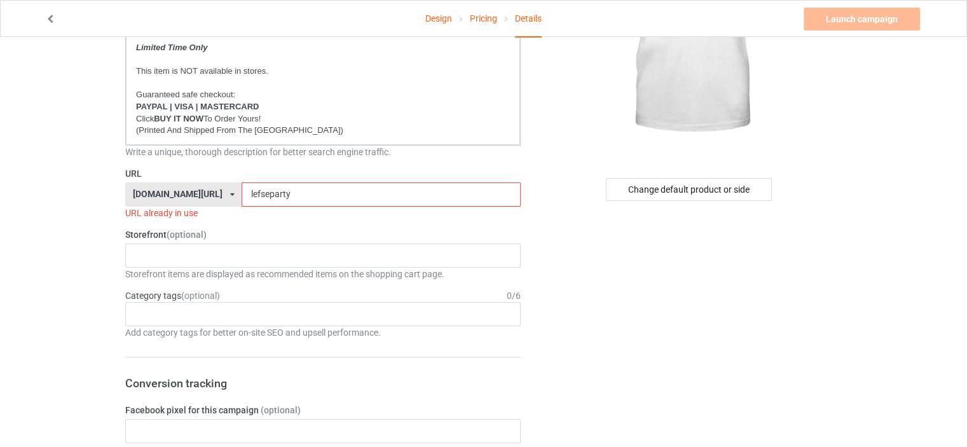
drag, startPoint x: 283, startPoint y: 194, endPoint x: 269, endPoint y: 194, distance: 14.6
click at [269, 194] on input "lefseparty" at bounding box center [381, 194] width 278 height 24
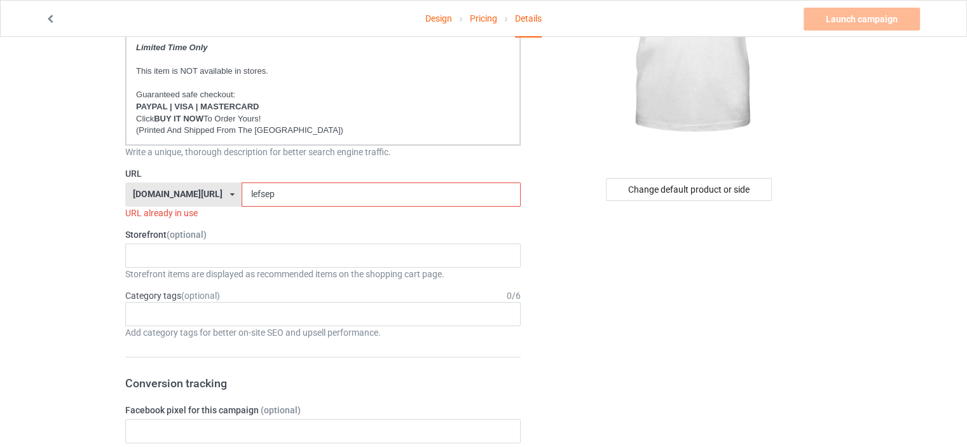
click at [268, 194] on input "lefsep" at bounding box center [381, 194] width 278 height 24
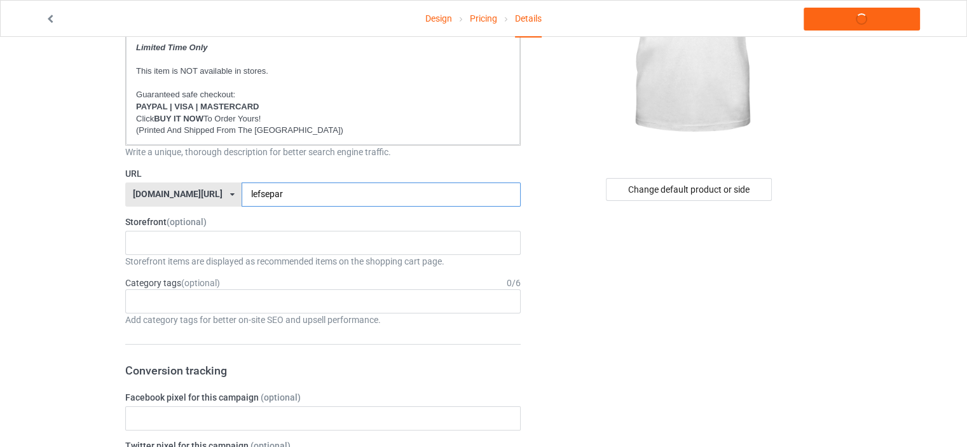
type input "lefsepar"
click at [132, 231] on div "HERITAGE FUNNY FAMILY GOD [DATE] 5d6bcb4e2529ac1019a14f22 5d6ac466a2bc470ae84ea…" at bounding box center [322, 243] width 395 height 24
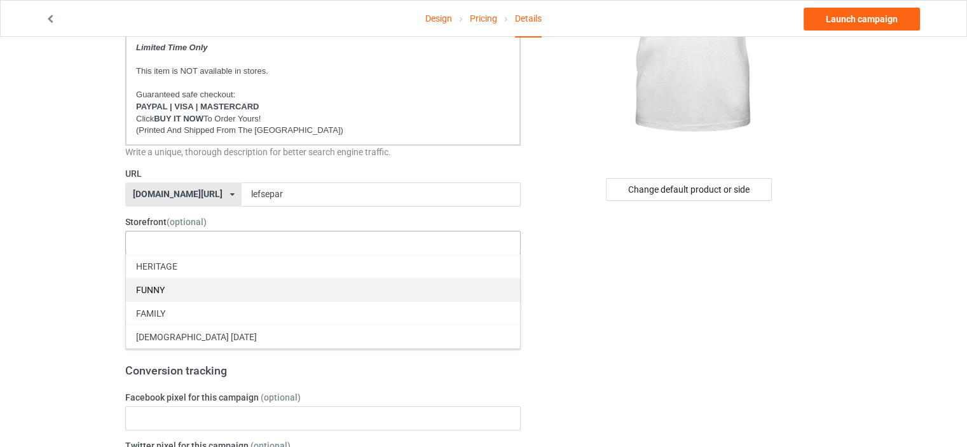
click at [178, 292] on div "FUNNY" at bounding box center [323, 290] width 394 height 24
click at [168, 287] on div "FAMILY" at bounding box center [323, 290] width 394 height 24
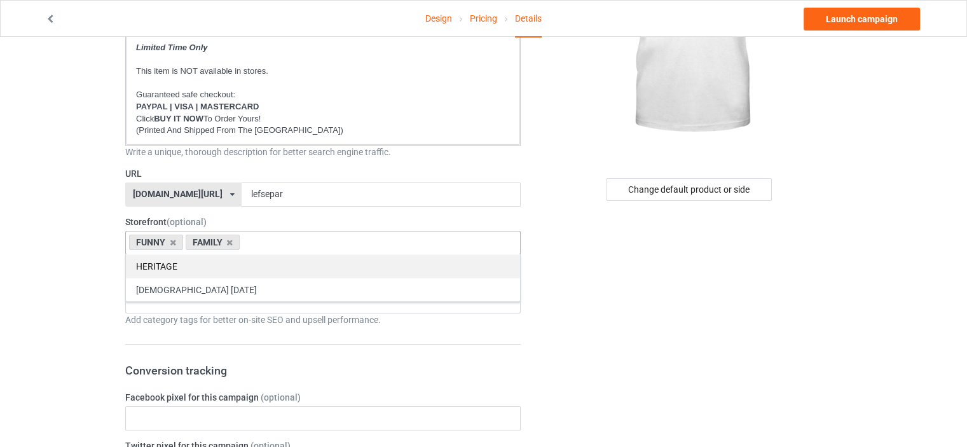
click at [163, 265] on div "HERITAGE" at bounding box center [323, 266] width 394 height 24
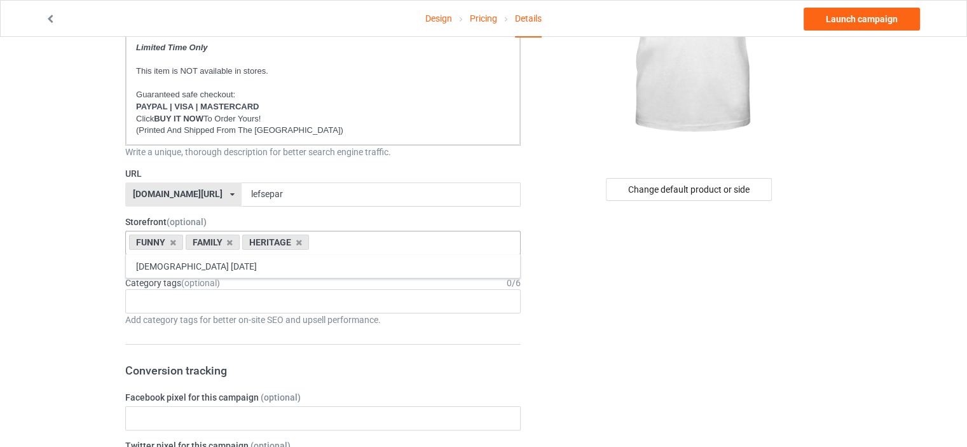
click at [158, 279] on label "Category tags (optional)" at bounding box center [172, 282] width 95 height 13
click at [327, 231] on div "FUNNY FAMILY HERITAGE GOD [DATE] 5d6bcb4e2529ac1019a14f22 5d6ac466a2bc470ae84ea…" at bounding box center [322, 243] width 395 height 24
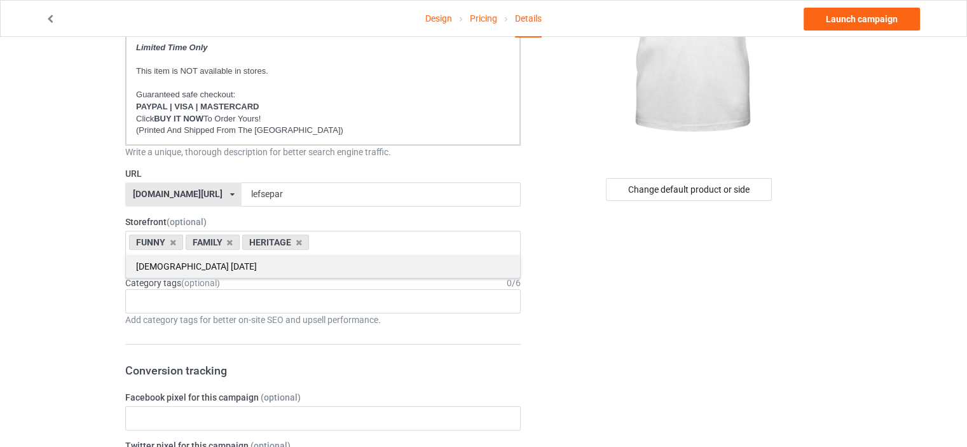
click at [264, 266] on div "[DEMOGRAPHIC_DATA] [DATE]" at bounding box center [323, 266] width 394 height 24
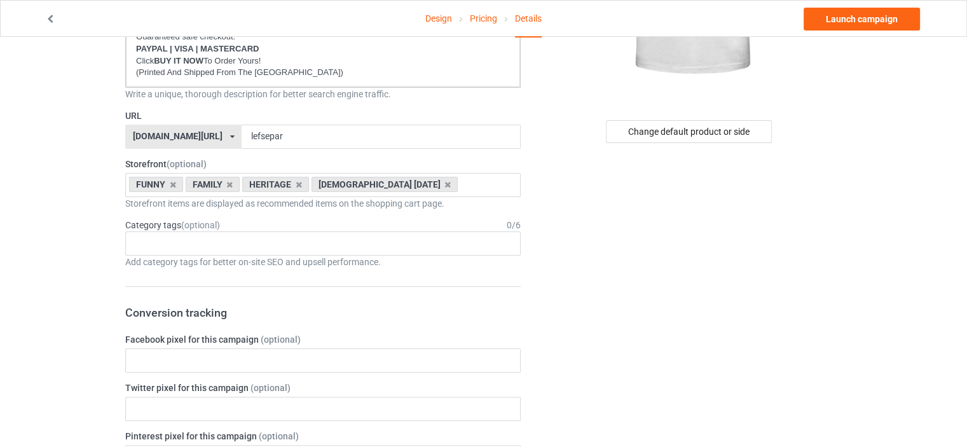
scroll to position [318, 0]
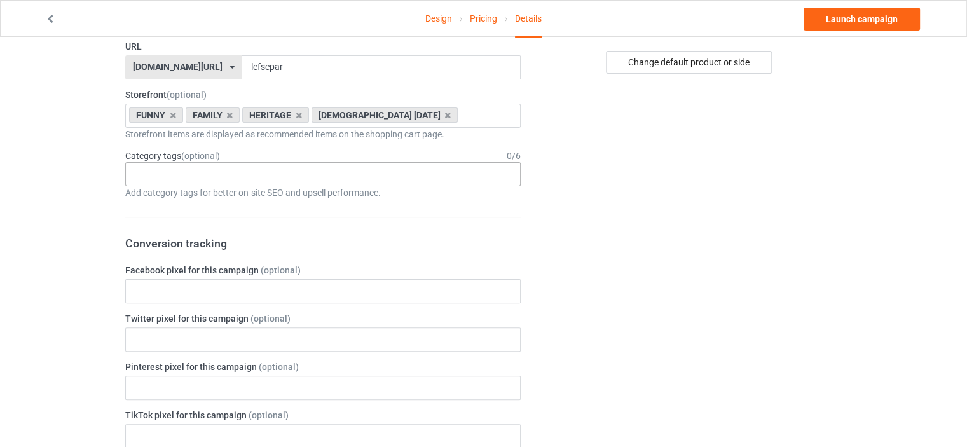
click at [203, 166] on div "Age > [DEMOGRAPHIC_DATA] > 1 Age > [DEMOGRAPHIC_DATA] Months > 1 Month Age > [D…" at bounding box center [322, 174] width 395 height 24
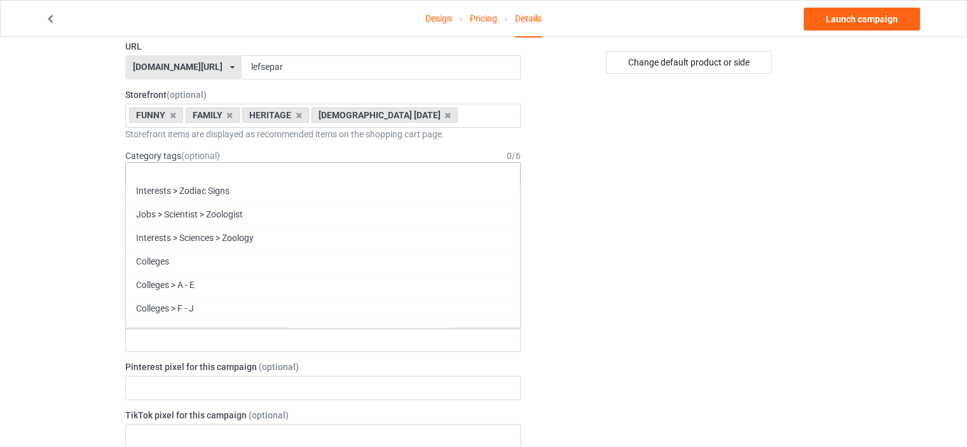
scroll to position [54497, 0]
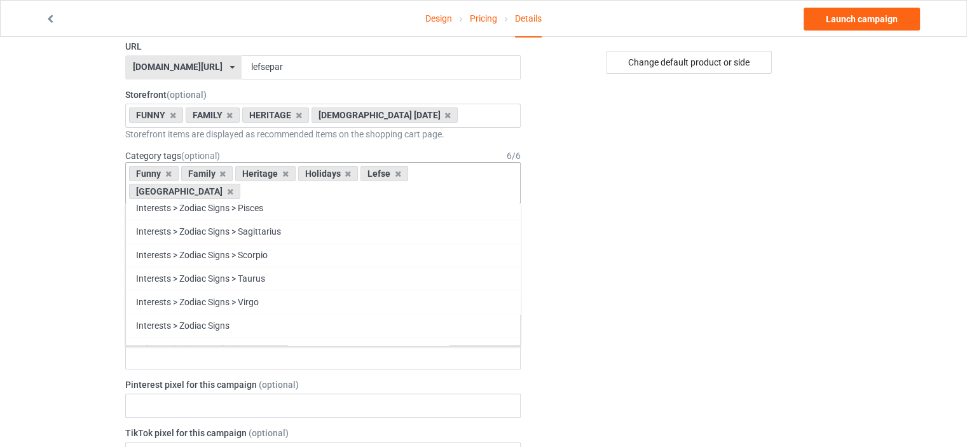
scroll to position [54420, 0]
click at [665, 248] on div "Change default product or side" at bounding box center [689, 427] width 321 height 1381
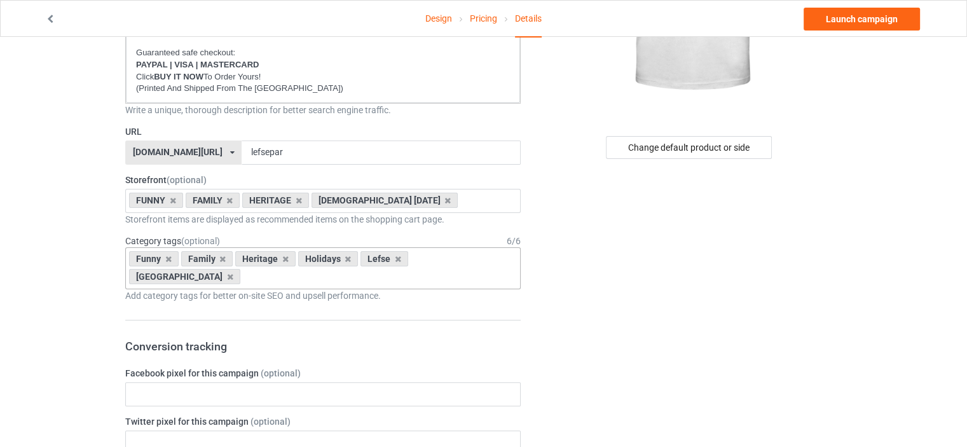
scroll to position [0, 0]
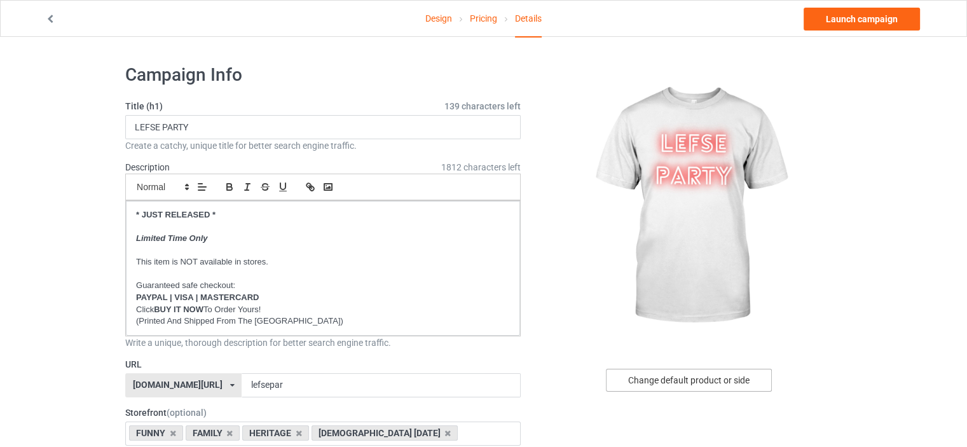
click at [740, 376] on div "Change default product or side" at bounding box center [689, 380] width 166 height 23
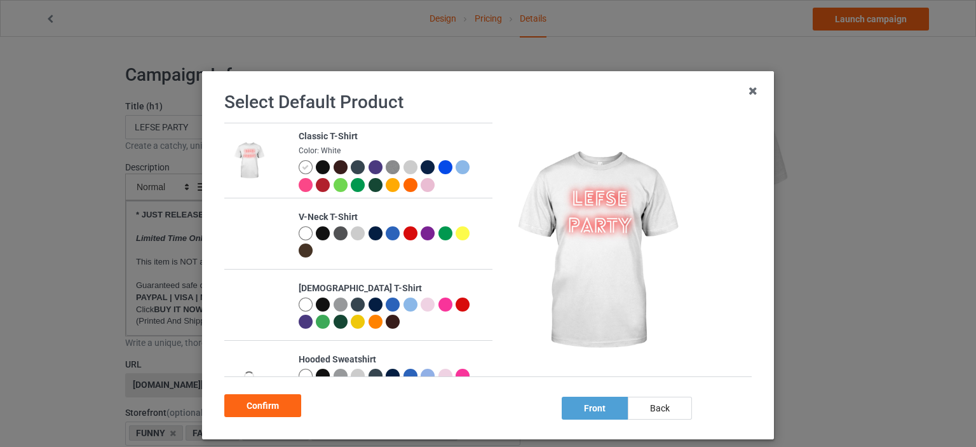
click at [316, 163] on div at bounding box center [323, 167] width 14 height 14
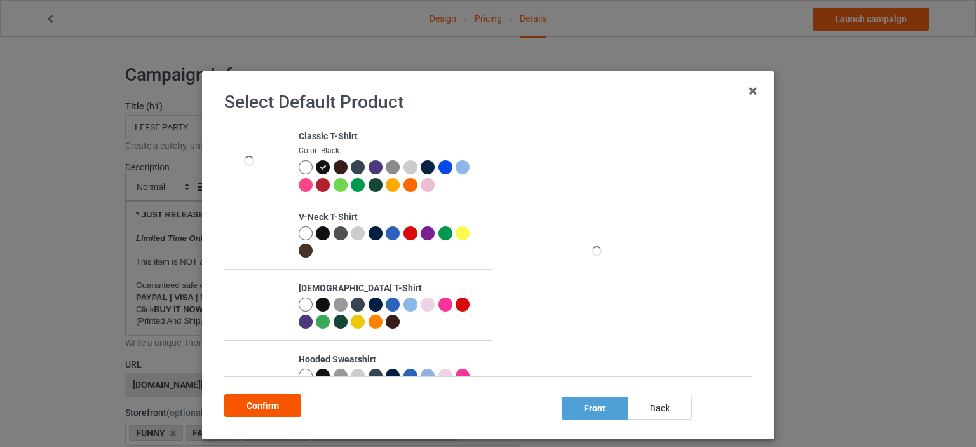
click at [270, 404] on div "Confirm" at bounding box center [262, 405] width 77 height 23
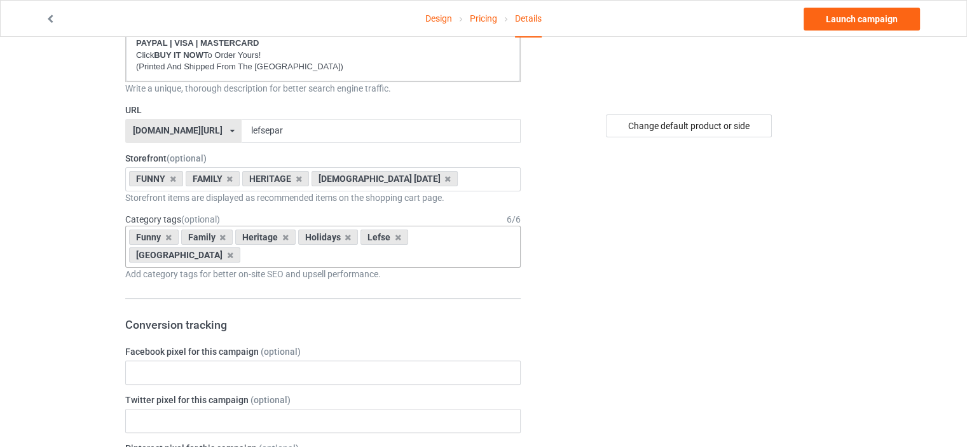
scroll to position [381, 0]
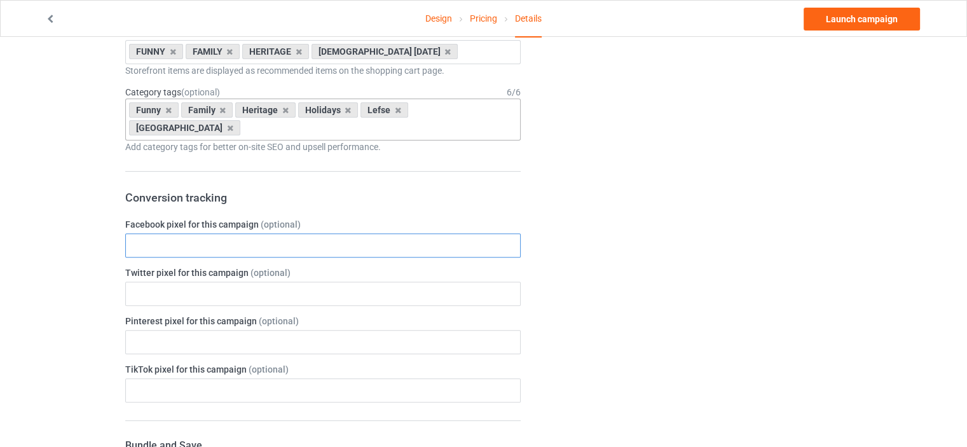
click at [169, 233] on input "text" at bounding box center [322, 245] width 395 height 24
paste input "576460276061701"
type input "576460276061701"
click at [29, 198] on div "Design Pricing Details Launch campaign Campaign Info Title (h1) 139 characters …" at bounding box center [483, 364] width 967 height 1417
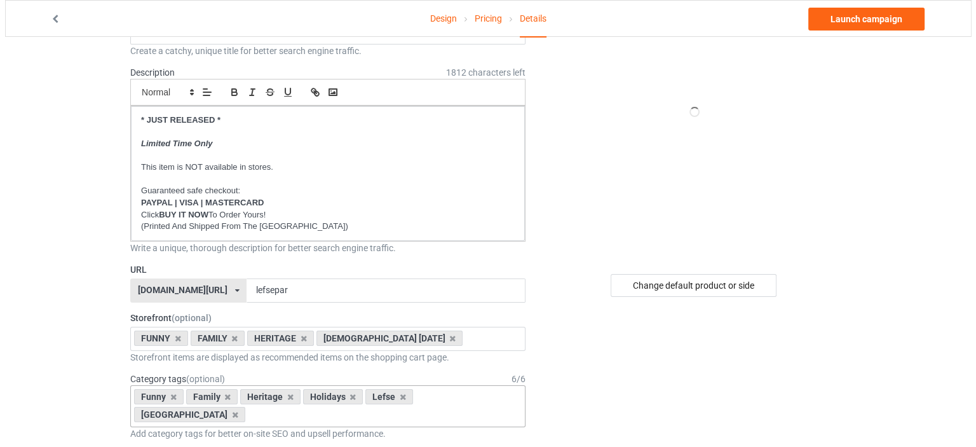
scroll to position [0, 0]
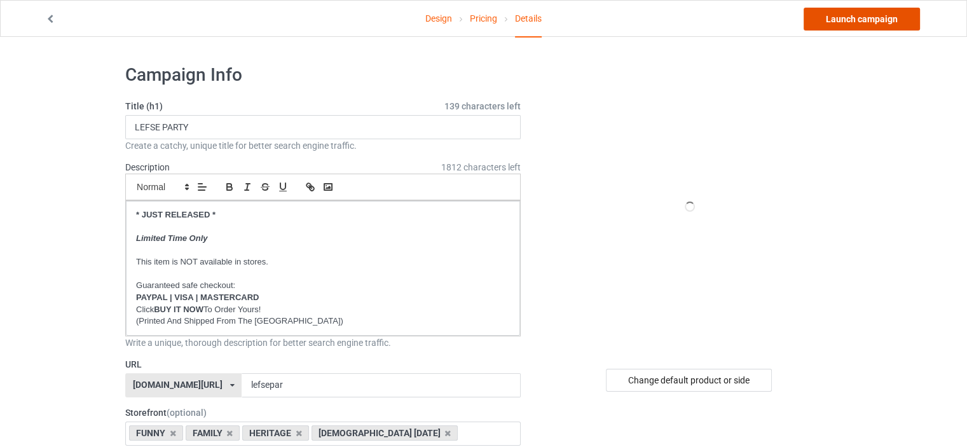
click at [879, 11] on link "Launch campaign" at bounding box center [861, 19] width 116 height 23
